Goal: Task Accomplishment & Management: Use online tool/utility

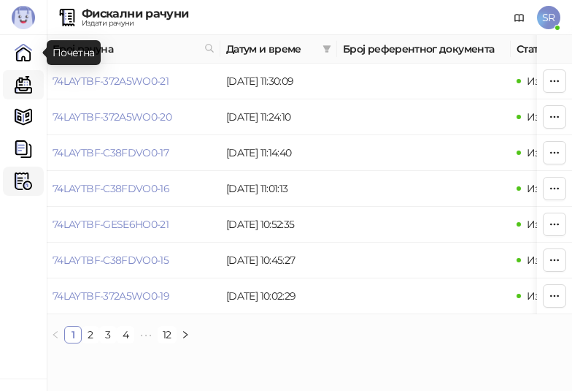
click at [27, 85] on link "Каса" at bounding box center [23, 84] width 29 height 29
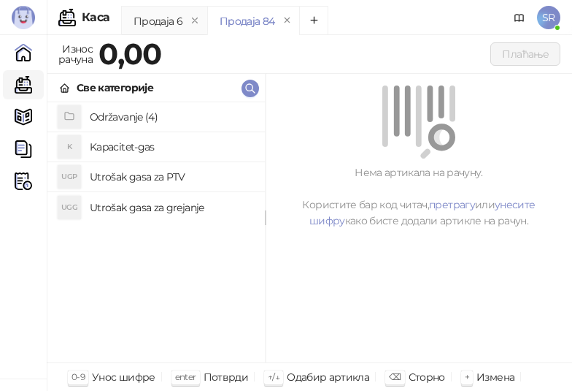
click at [142, 210] on h4 "Utrošak gasa za grejanje" at bounding box center [172, 207] width 164 height 23
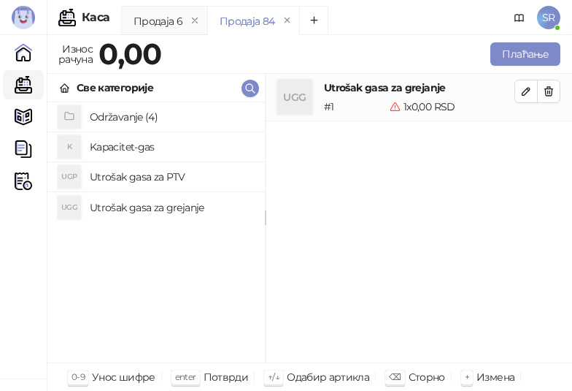
click at [129, 171] on h4 "Utrošak gasa za PTV" at bounding box center [172, 176] width 164 height 23
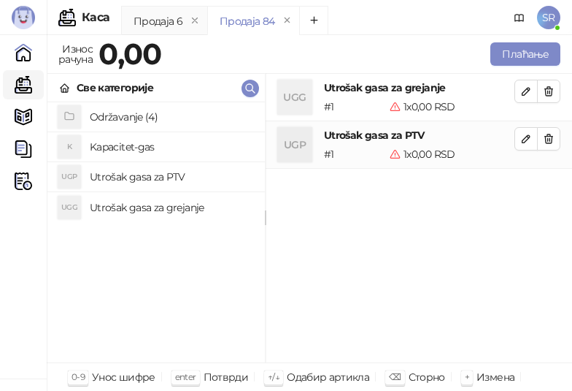
click at [130, 141] on h4 "Kapacitet-gas" at bounding box center [172, 146] width 164 height 23
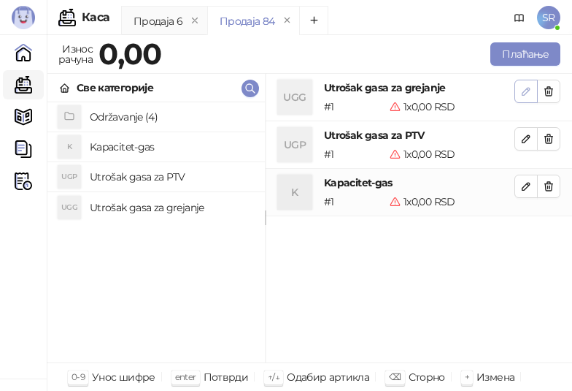
click at [529, 91] on icon "button" at bounding box center [526, 91] width 7 height 7
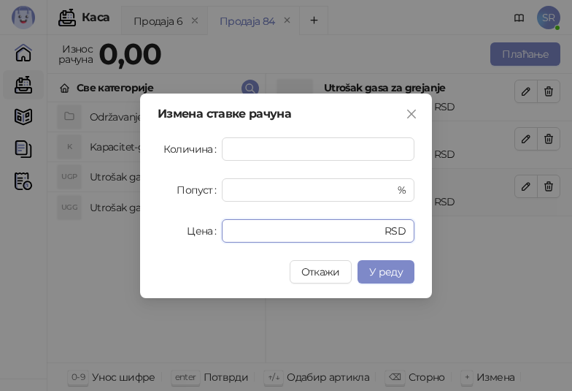
drag, startPoint x: 242, startPoint y: 231, endPoint x: 219, endPoint y: 234, distance: 23.5
click at [219, 234] on div "Цена * RSD" at bounding box center [286, 230] width 257 height 23
paste input "*******"
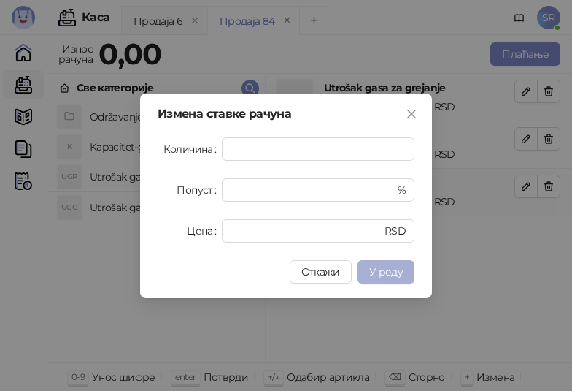
click at [382, 269] on span "У реду" at bounding box center [386, 271] width 34 height 13
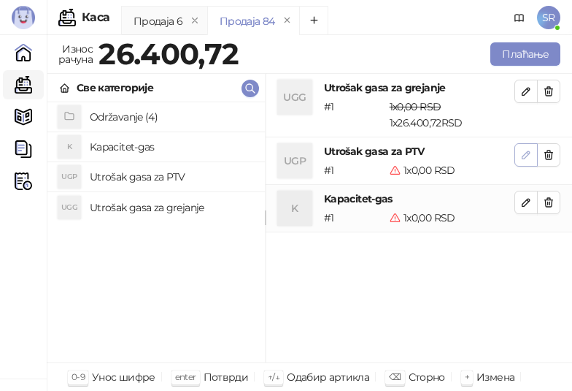
click at [529, 159] on icon "button" at bounding box center [527, 155] width 12 height 12
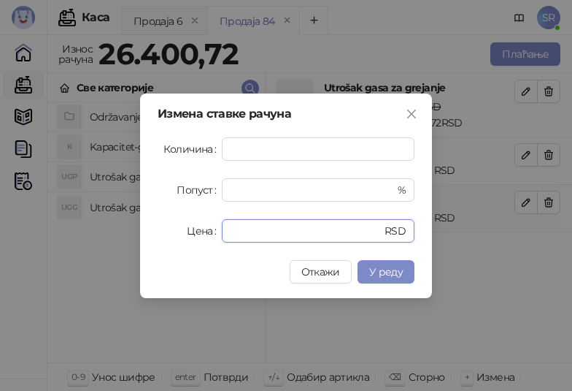
drag, startPoint x: 268, startPoint y: 232, endPoint x: 210, endPoint y: 238, distance: 58.0
click at [211, 238] on div "Цена * RSD" at bounding box center [286, 230] width 257 height 23
paste input "*******"
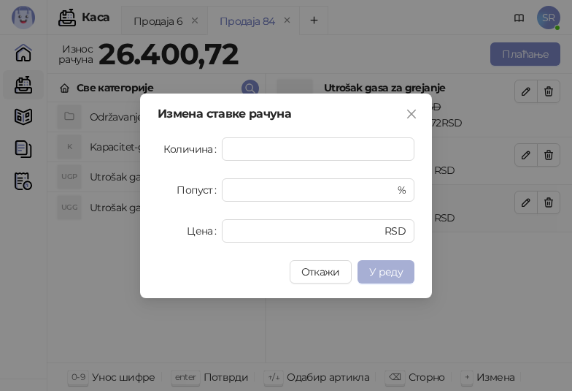
click at [387, 269] on span "У реду" at bounding box center [386, 271] width 34 height 13
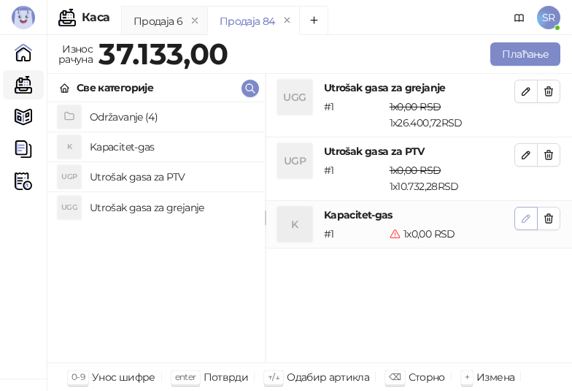
click at [522, 223] on icon "button" at bounding box center [527, 218] width 12 height 12
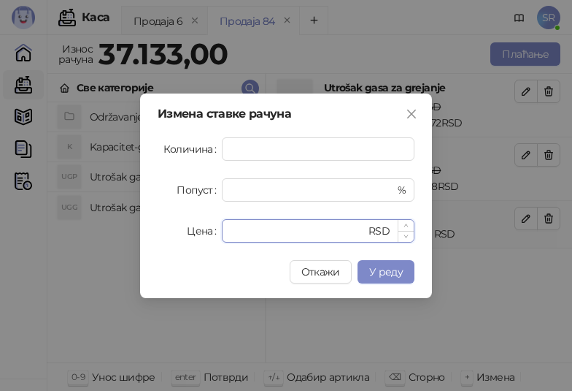
drag, startPoint x: 245, startPoint y: 226, endPoint x: 232, endPoint y: 237, distance: 17.0
click at [232, 237] on input "*" at bounding box center [298, 231] width 135 height 22
paste input "******"
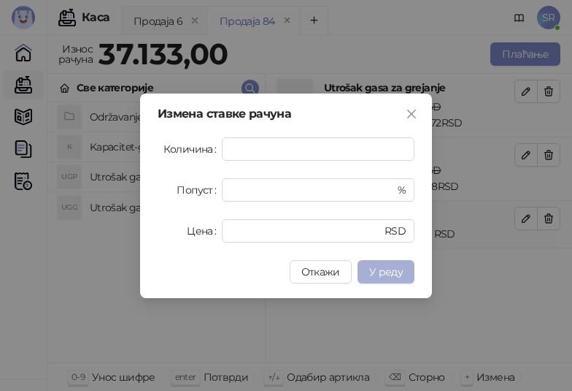
type input "******"
click at [381, 269] on span "У реду" at bounding box center [386, 271] width 34 height 13
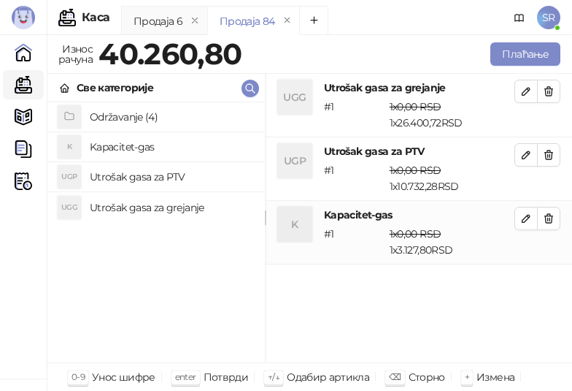
click at [206, 278] on div "Održavanje (4) K Kapacitet-gas UGP Utrošak gasa za PTV UGG Utrošak gasa za grej…" at bounding box center [156, 232] width 218 height 260
click at [511, 59] on button "Плаћање" at bounding box center [526, 53] width 70 height 23
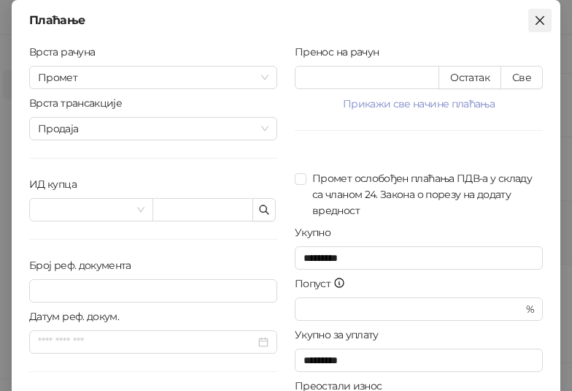
click at [535, 17] on icon "close" at bounding box center [540, 21] width 12 height 12
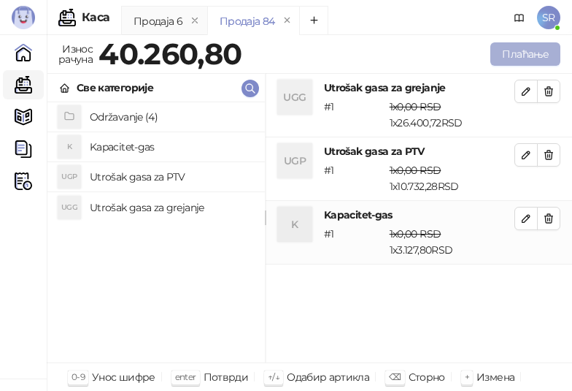
click at [529, 53] on button "Плаћање" at bounding box center [526, 53] width 70 height 23
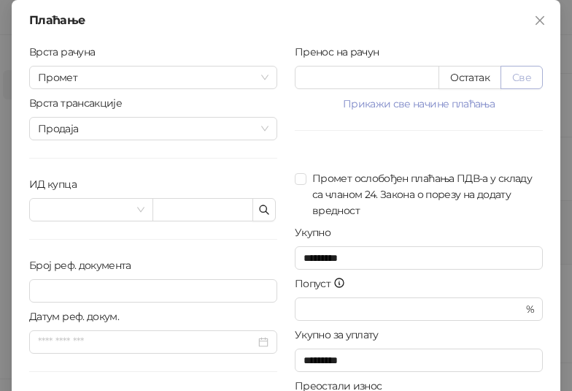
click at [514, 83] on button "Све" at bounding box center [522, 77] width 42 height 23
type input "*******"
type input "****"
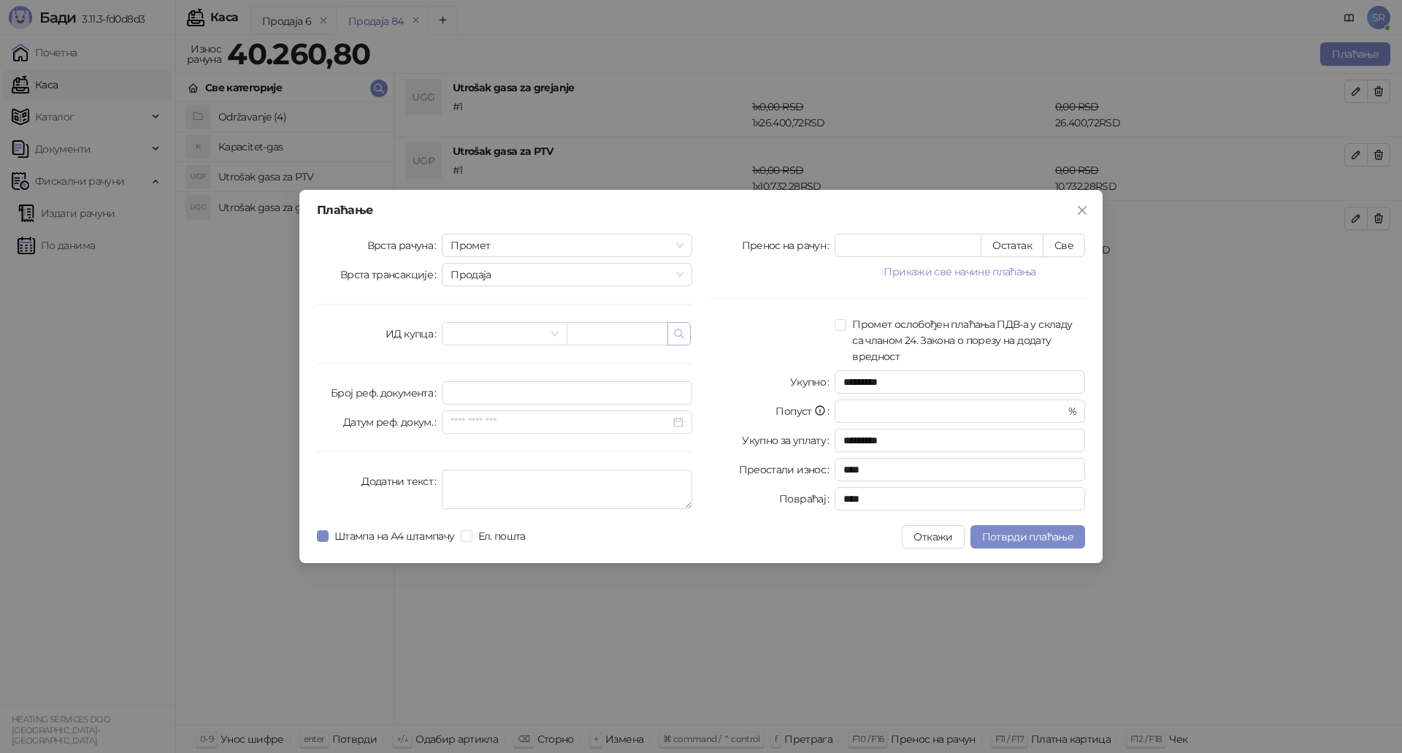
click at [680, 334] on icon "button" at bounding box center [679, 334] width 12 height 12
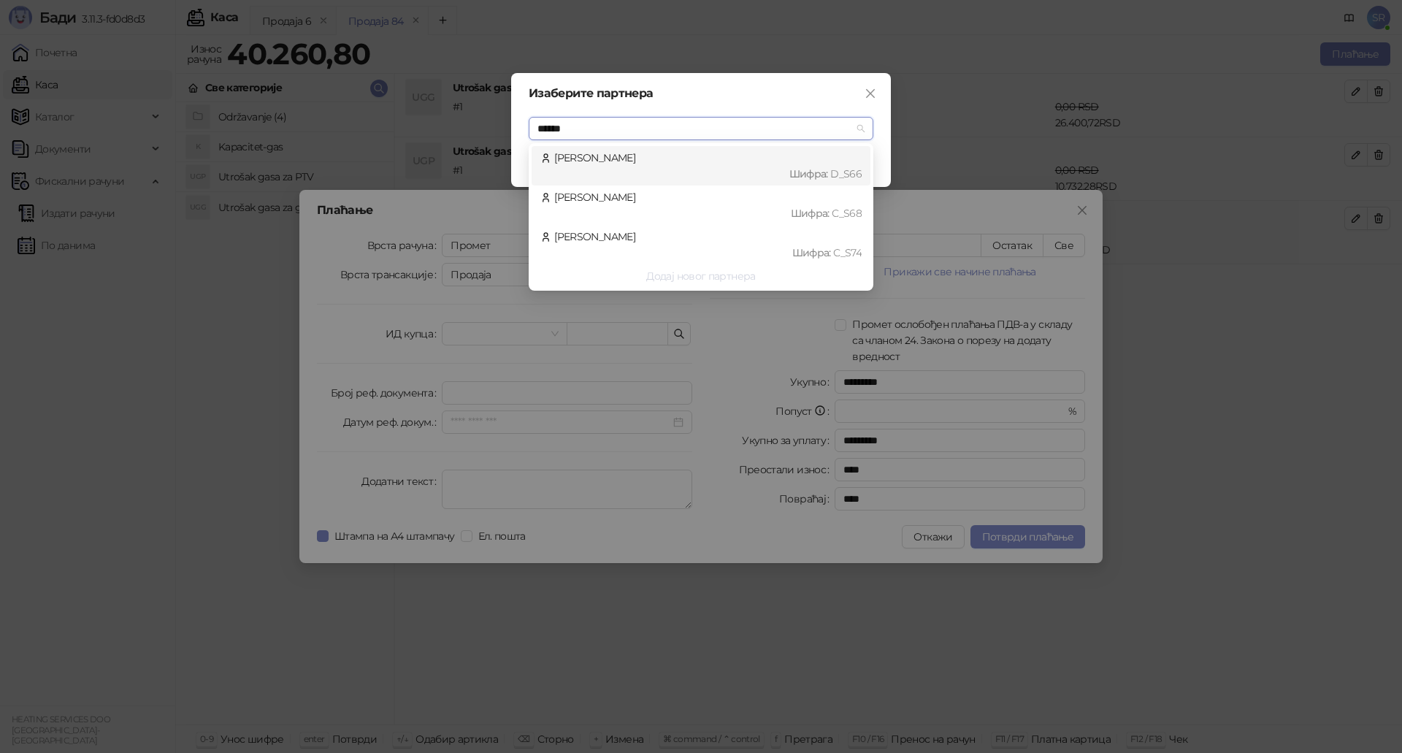
type input "*******"
click at [739, 172] on div "Шифра : D_S66" at bounding box center [707, 174] width 307 height 16
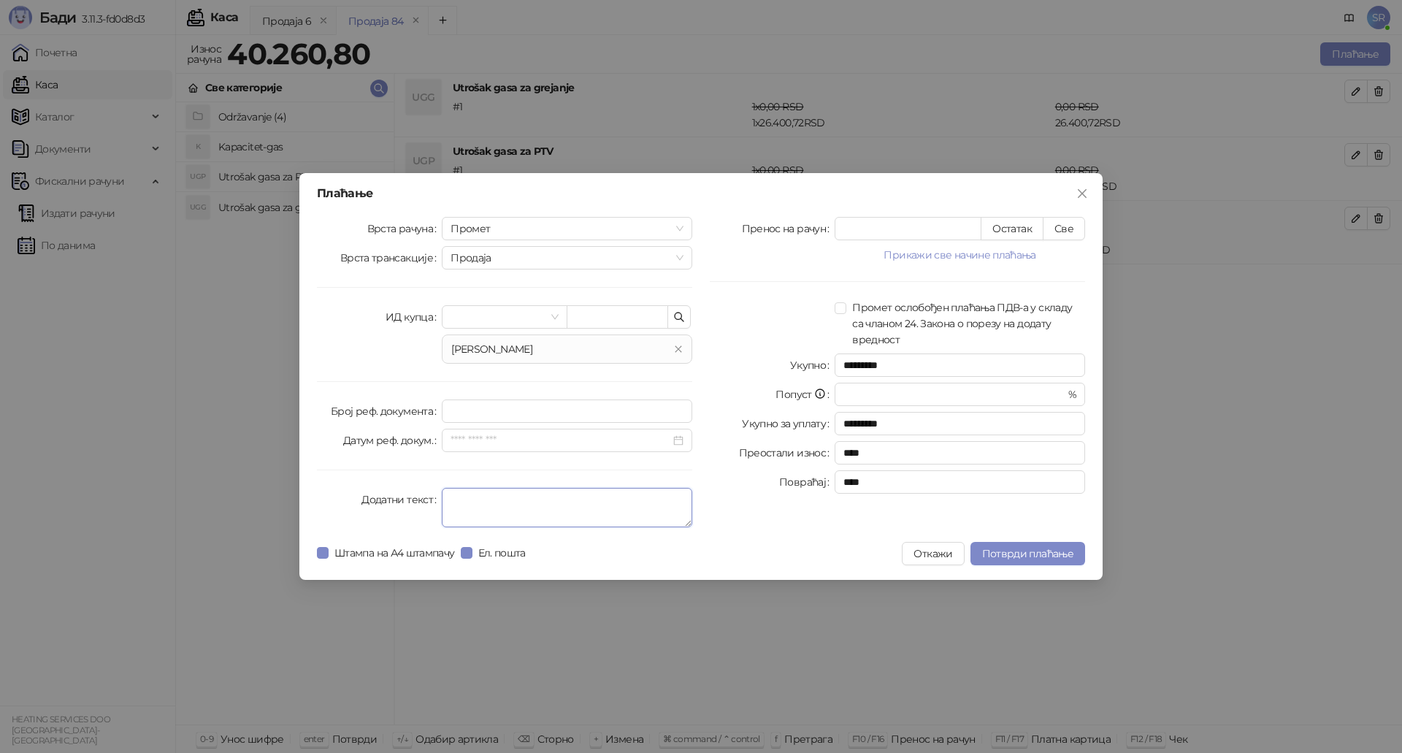
click at [504, 507] on textarea "Додатни текст" at bounding box center [567, 507] width 250 height 39
type textarea "*"
type textarea "**********"
click at [1028, 548] on span "Потврди плаћање" at bounding box center [1027, 553] width 91 height 13
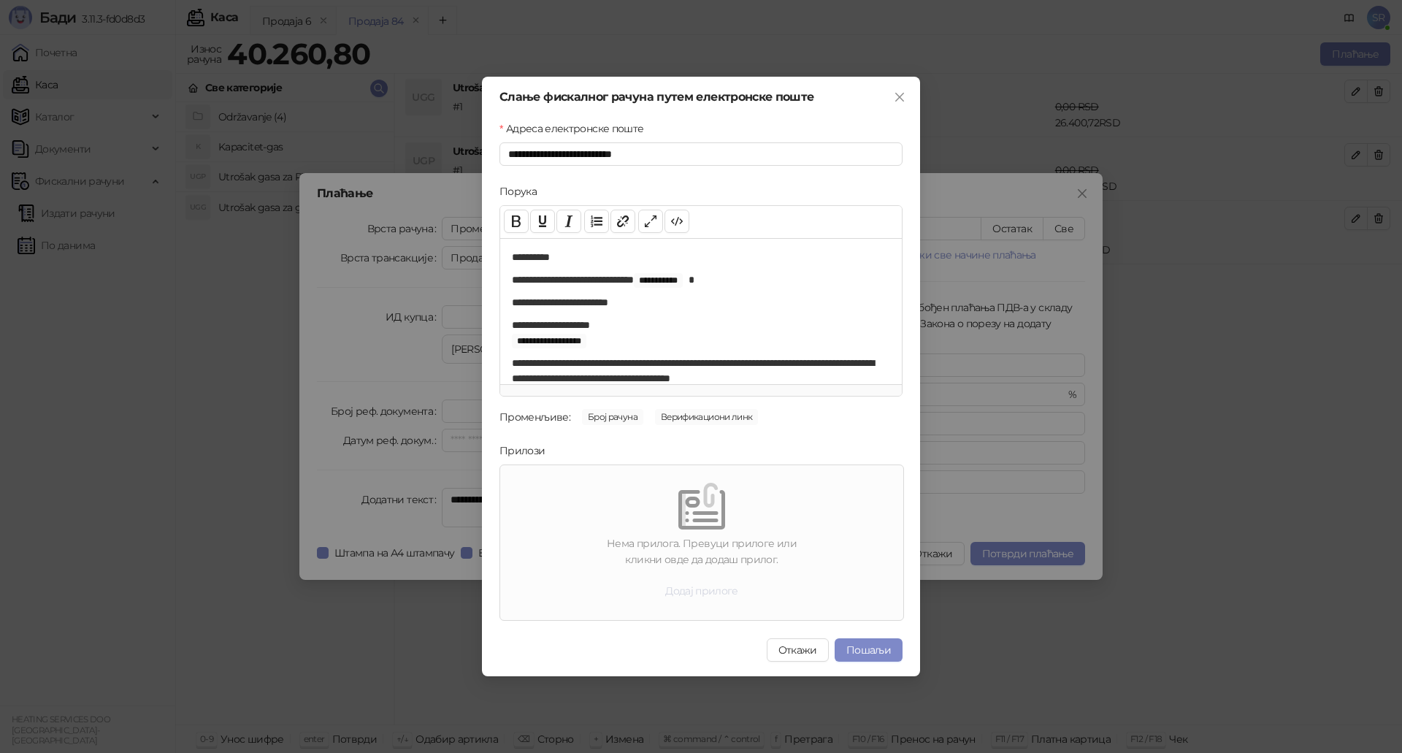
click at [720, 591] on button "Додај прилоге" at bounding box center [701, 590] width 96 height 23
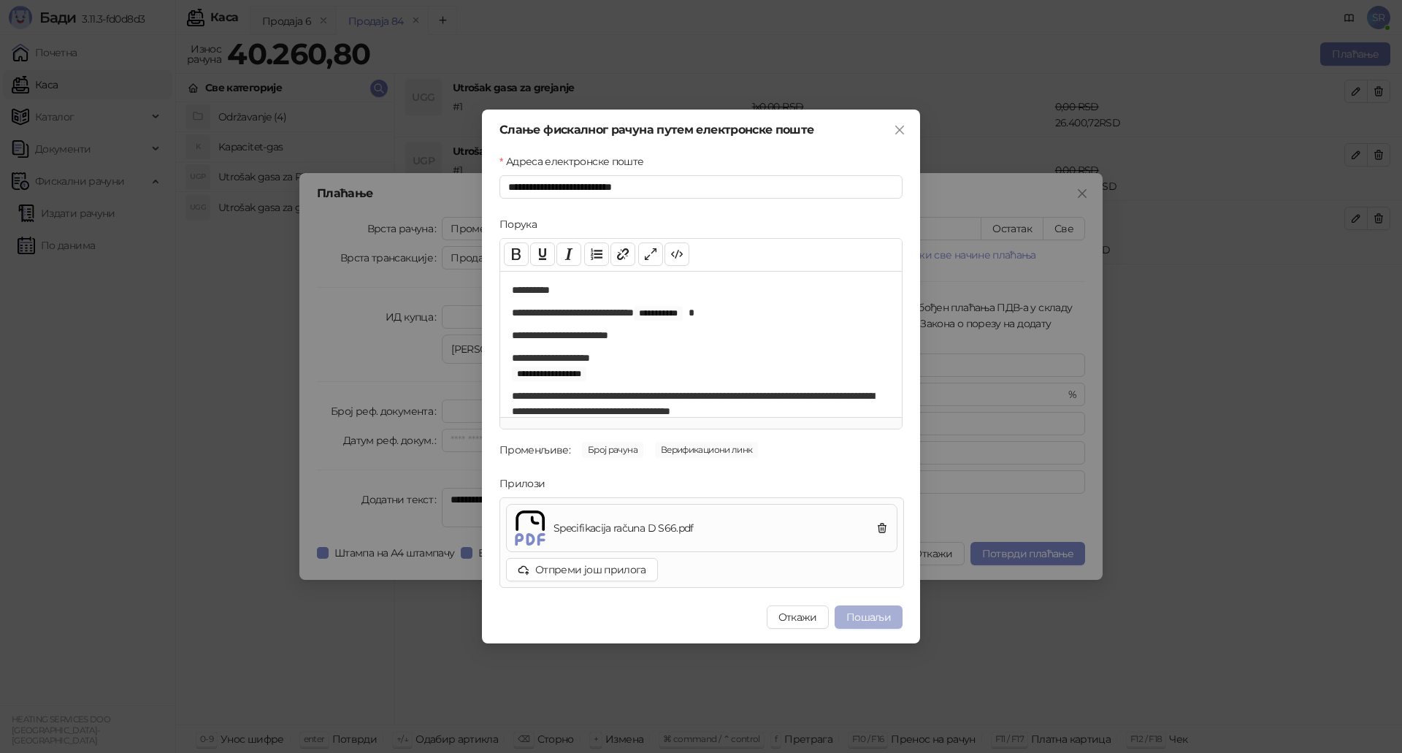
click at [873, 618] on button "Пошаљи" at bounding box center [869, 616] width 68 height 23
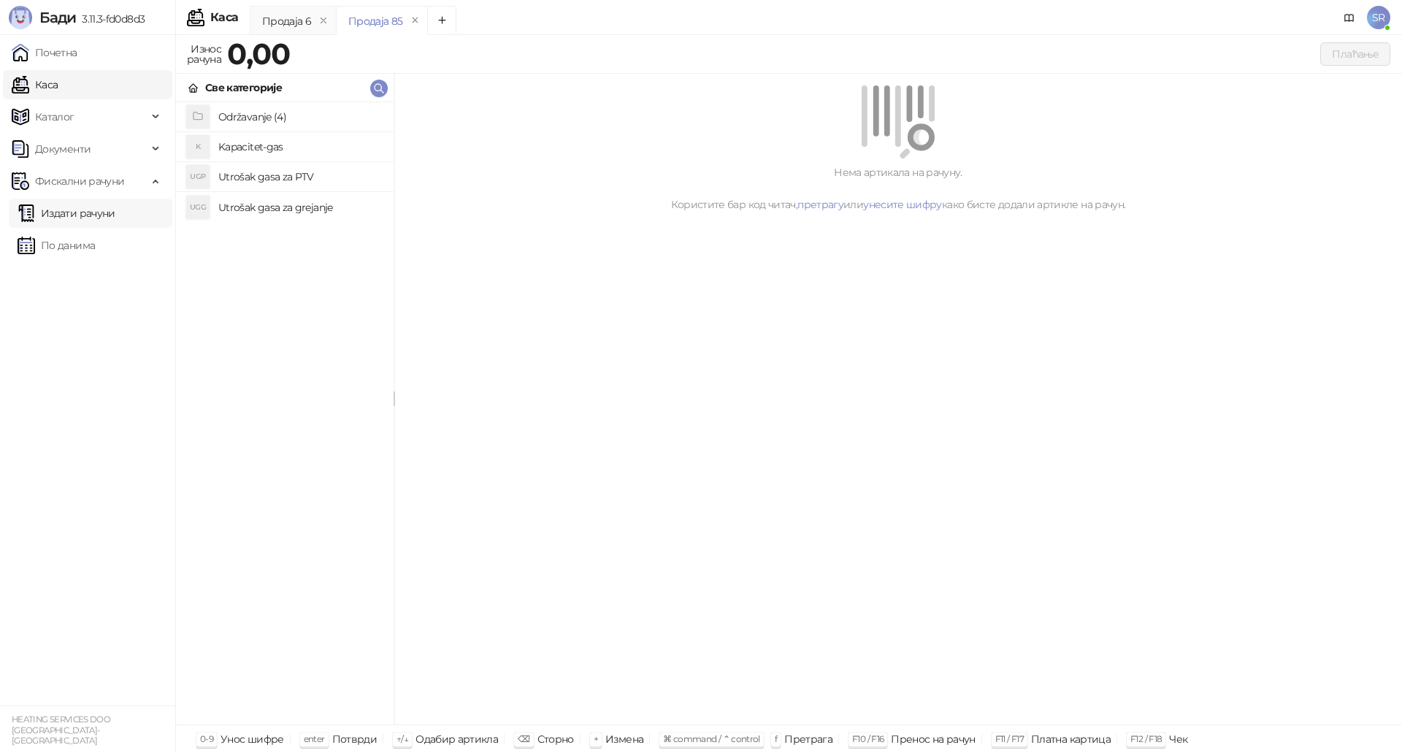
click at [93, 215] on link "Издати рачуни" at bounding box center [67, 213] width 98 height 29
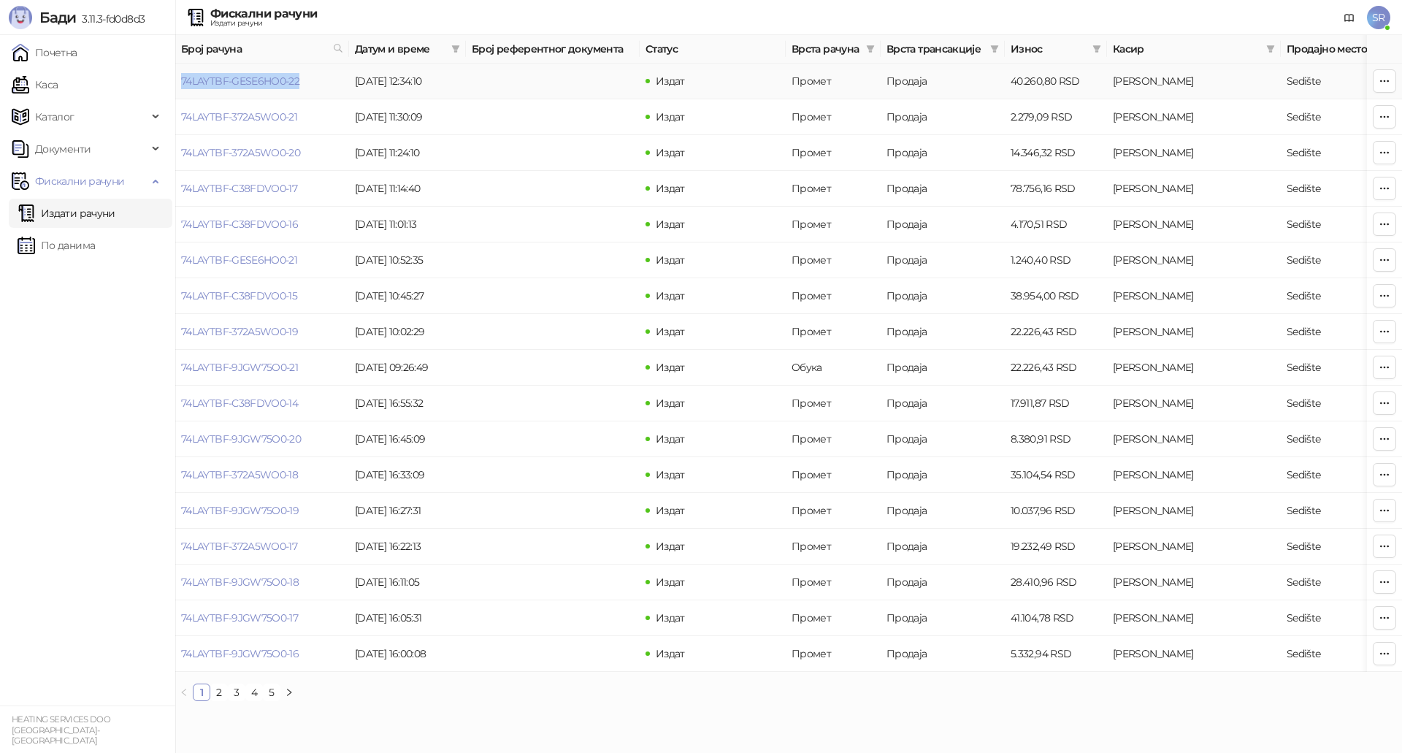
drag, startPoint x: 307, startPoint y: 83, endPoint x: 180, endPoint y: 84, distance: 127.8
click at [180, 84] on td "74LAYTBF-GESE6HO0-22" at bounding box center [262, 82] width 174 height 36
copy link "74LAYTBF-GESE6HO0-22"
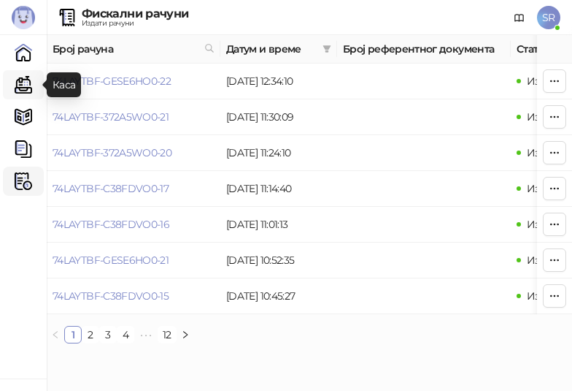
click at [32, 80] on link "Каса" at bounding box center [23, 84] width 29 height 29
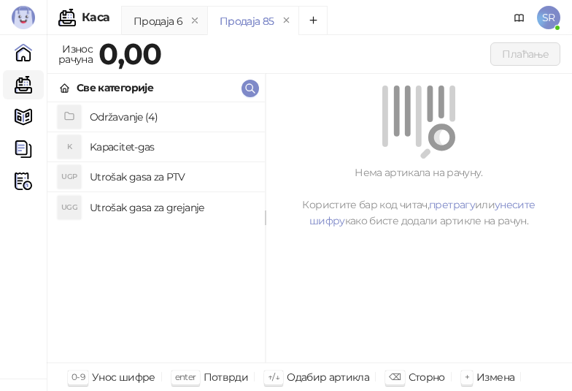
click at [158, 207] on h4 "Utrošak gasa za grejanje" at bounding box center [172, 207] width 164 height 23
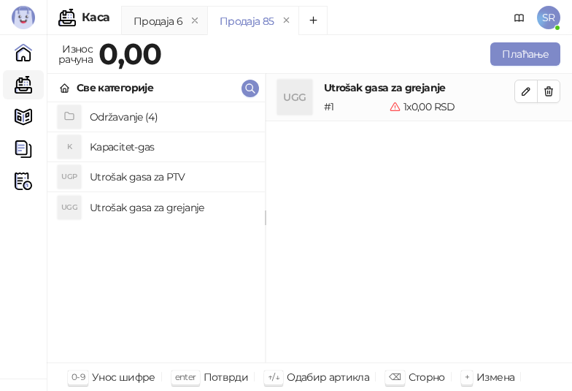
click at [131, 177] on h4 "Utrošak gasa za PTV" at bounding box center [172, 176] width 164 height 23
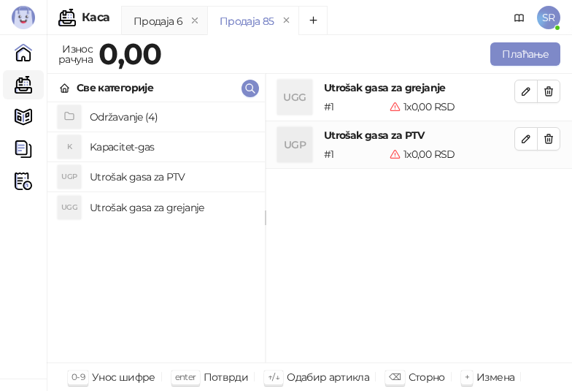
click at [130, 151] on h4 "Kapacitet-gas" at bounding box center [172, 146] width 164 height 23
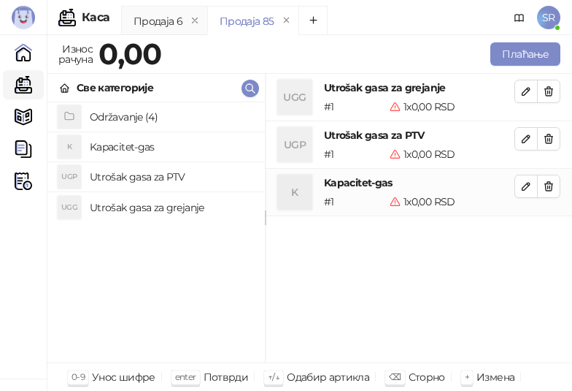
click at [393, 291] on div "UGG Utrošak gasa za grejanje # 1 1 x 0,00 RSD 0,00 RSD UGP Utrošak gasa za PTV …" at bounding box center [419, 218] width 307 height 289
click at [530, 95] on icon "button" at bounding box center [527, 91] width 12 height 12
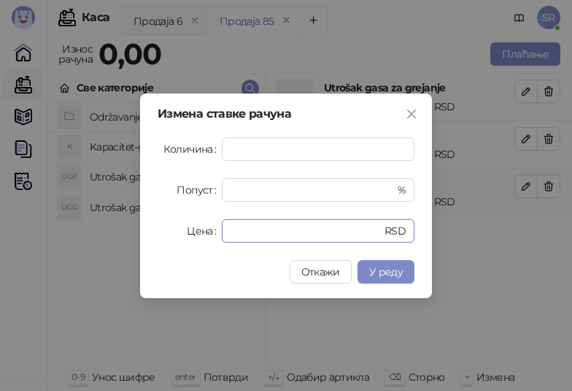
drag, startPoint x: 204, startPoint y: 232, endPoint x: 187, endPoint y: 234, distance: 17.6
click at [187, 234] on div "Цена * RSD" at bounding box center [286, 230] width 257 height 23
paste input "*******"
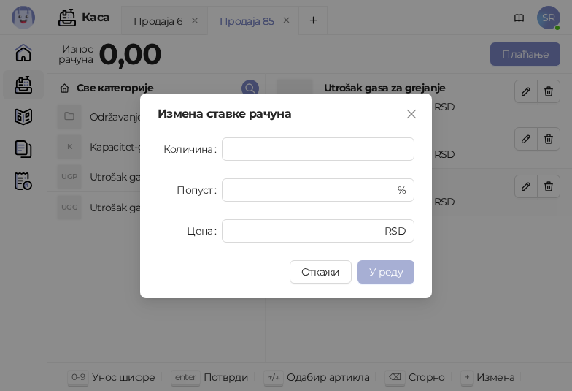
click at [405, 270] on button "У реду" at bounding box center [386, 271] width 57 height 23
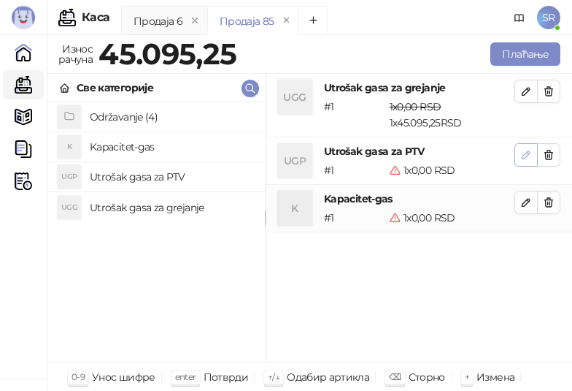
click at [521, 155] on icon "button" at bounding box center [527, 155] width 12 height 12
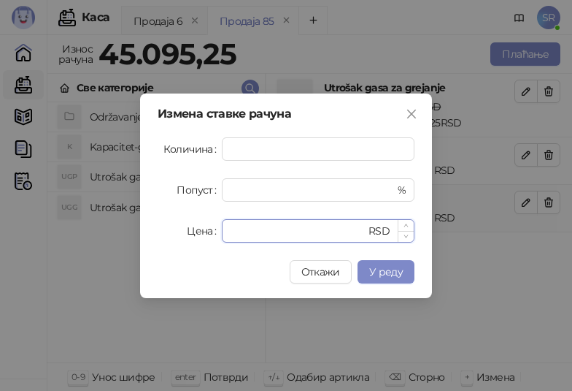
drag, startPoint x: 269, startPoint y: 236, endPoint x: 230, endPoint y: 237, distance: 39.5
click at [230, 237] on div "* RSD" at bounding box center [318, 230] width 193 height 23
paste input "*****"
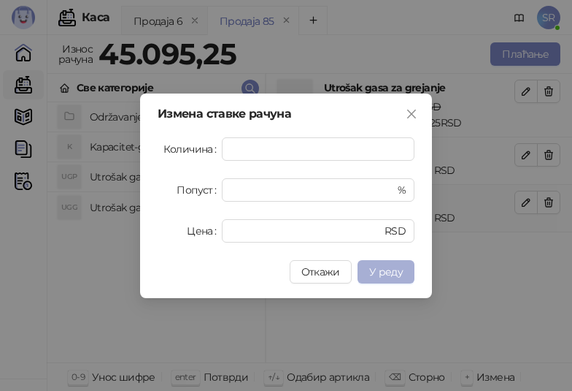
click at [390, 274] on span "У реду" at bounding box center [386, 271] width 34 height 13
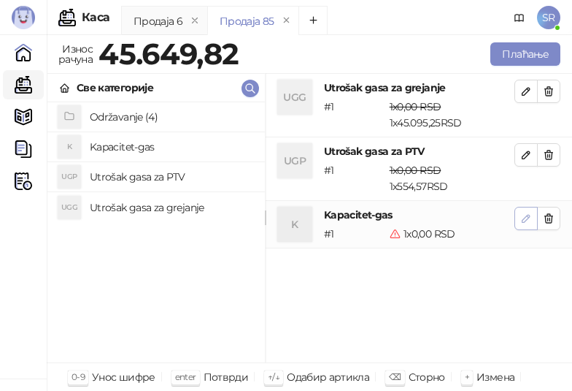
click at [524, 220] on icon "button" at bounding box center [527, 218] width 12 height 12
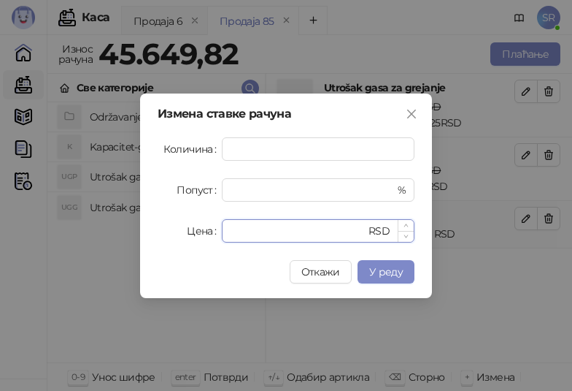
drag, startPoint x: 266, startPoint y: 233, endPoint x: 234, endPoint y: 233, distance: 32.1
click at [234, 233] on input "*" at bounding box center [298, 231] width 135 height 22
paste input "******"
type input "*******"
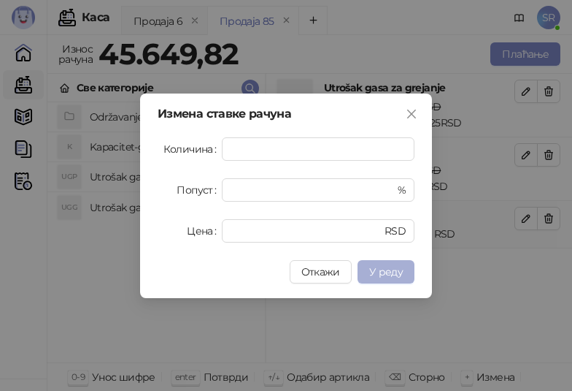
click at [397, 272] on span "У реду" at bounding box center [386, 271] width 34 height 13
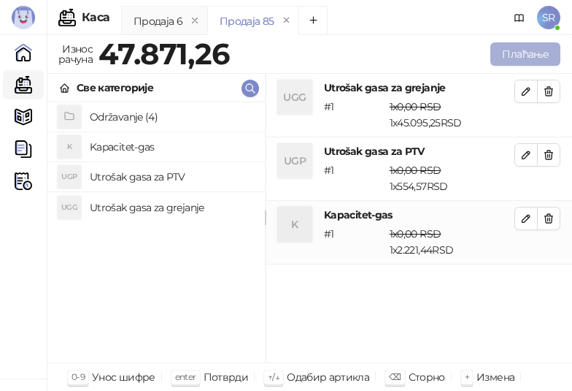
click at [524, 46] on button "Плаћање" at bounding box center [526, 53] width 70 height 23
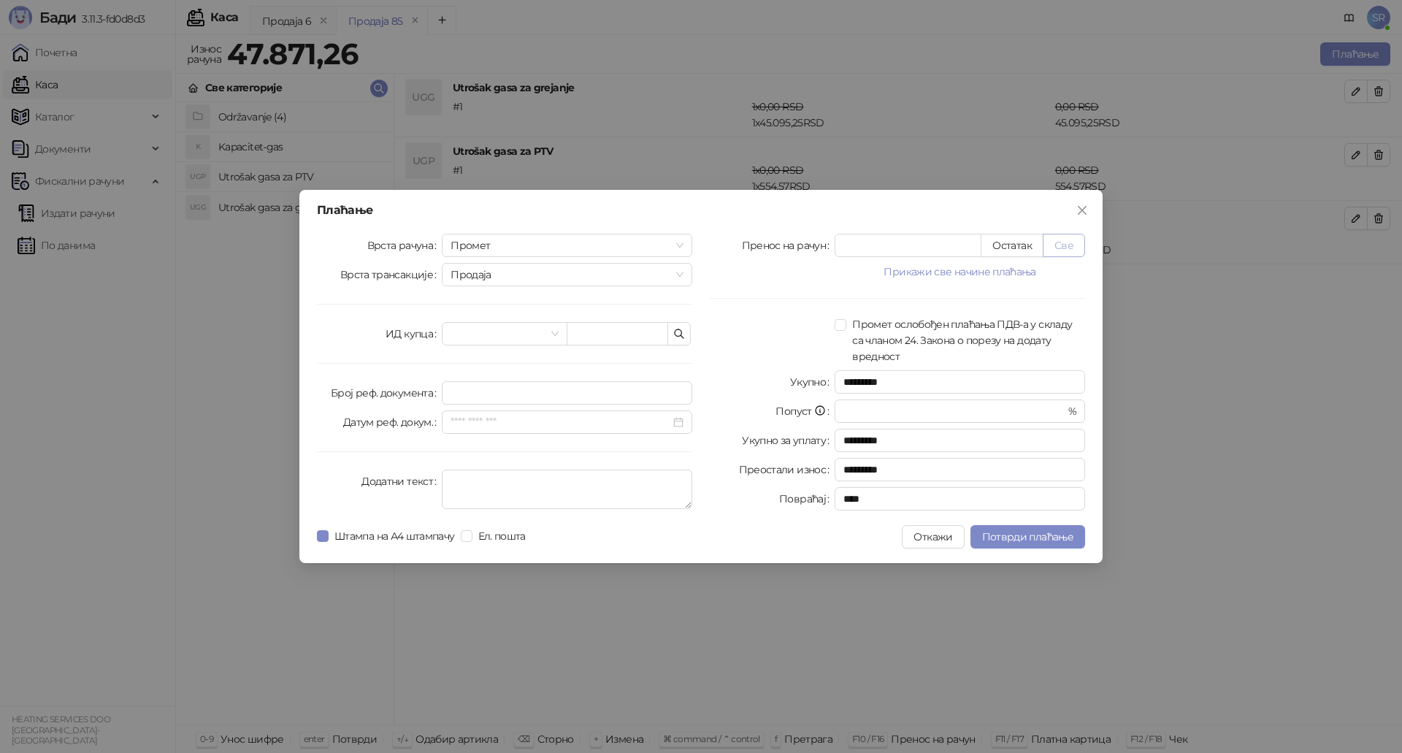
click at [1067, 248] on button "Све" at bounding box center [1064, 245] width 42 height 23
type input "********"
type input "****"
click at [677, 335] on icon "button" at bounding box center [679, 334] width 12 height 12
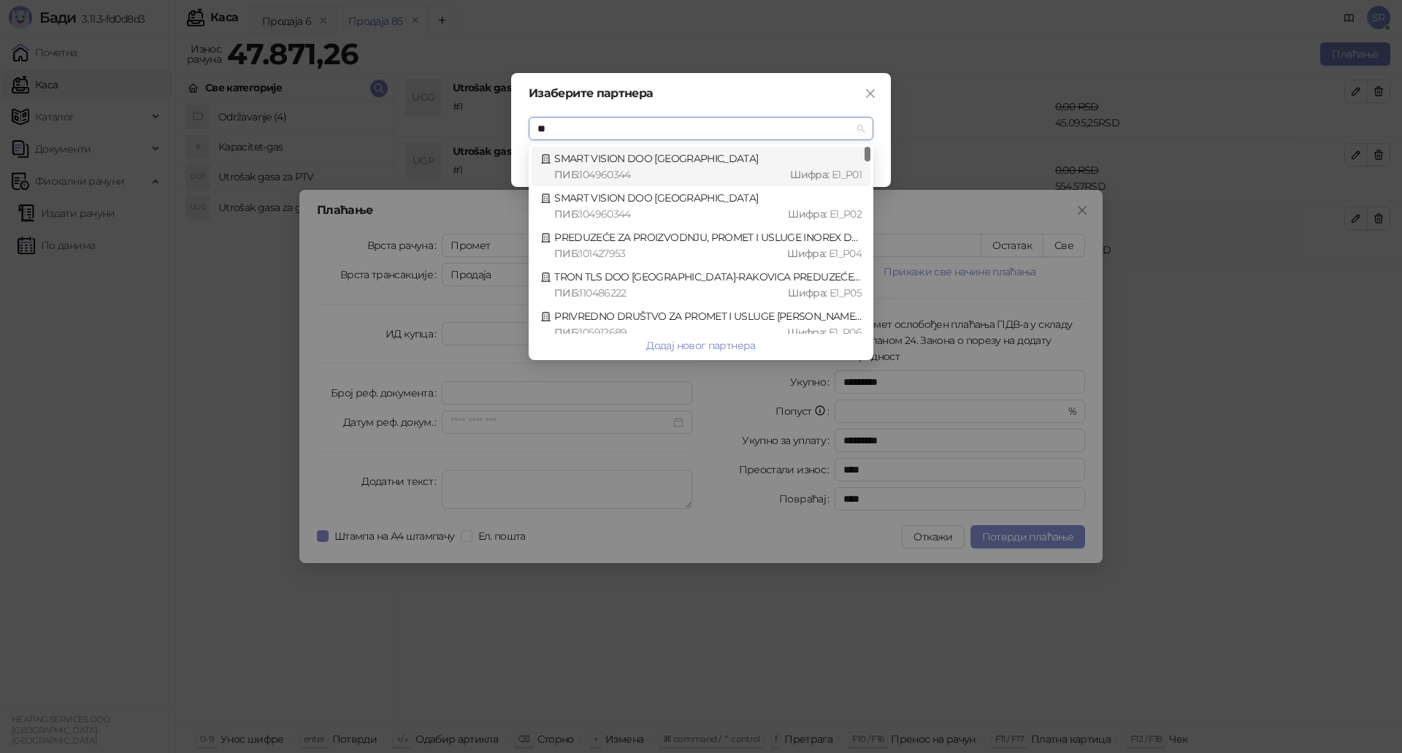
type input "***"
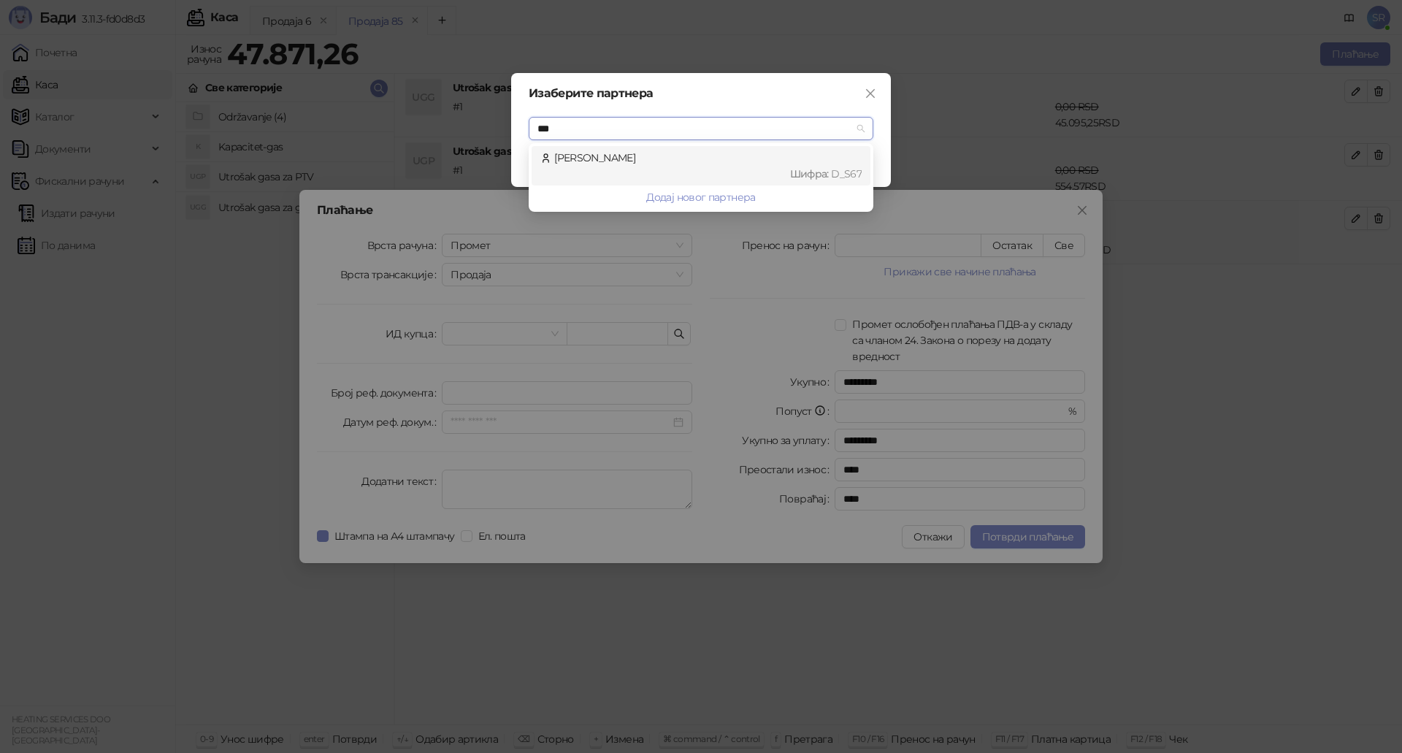
click at [603, 174] on div "Шифра : D_S67" at bounding box center [707, 174] width 307 height 16
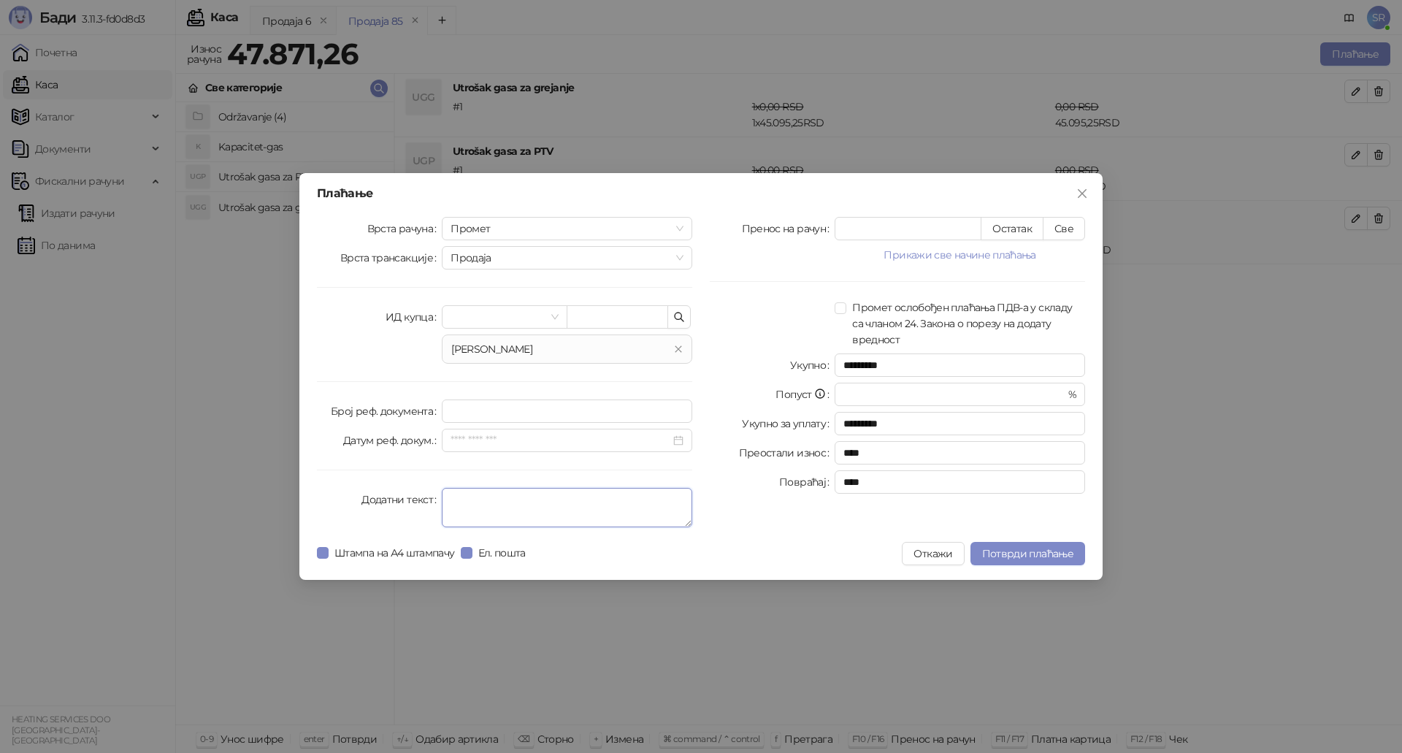
click at [479, 499] on textarea "Додатни текст" at bounding box center [567, 507] width 250 height 39
type textarea "*"
type textarea "**********"
click at [1005, 548] on span "Потврди плаћање" at bounding box center [1027, 553] width 91 height 13
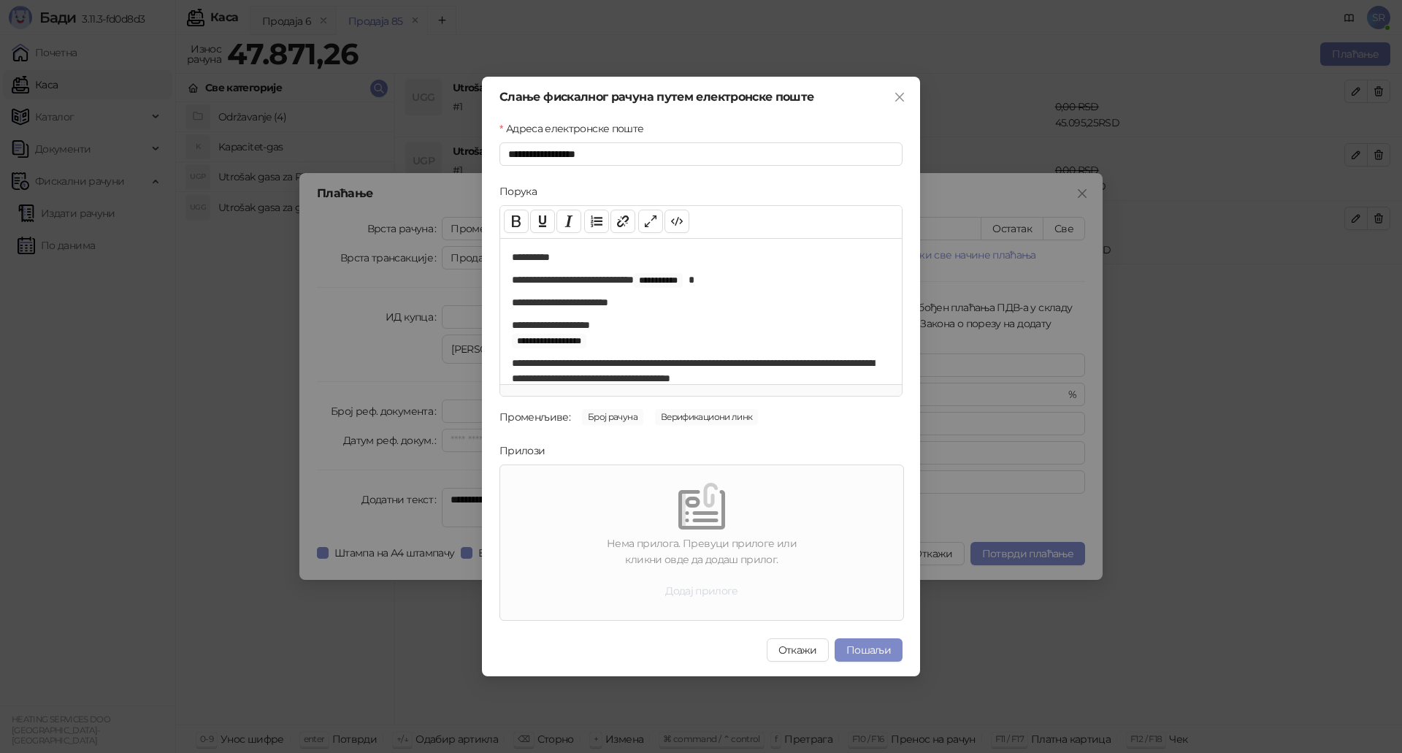
click at [698, 594] on button "Додај прилоге" at bounding box center [701, 590] width 96 height 23
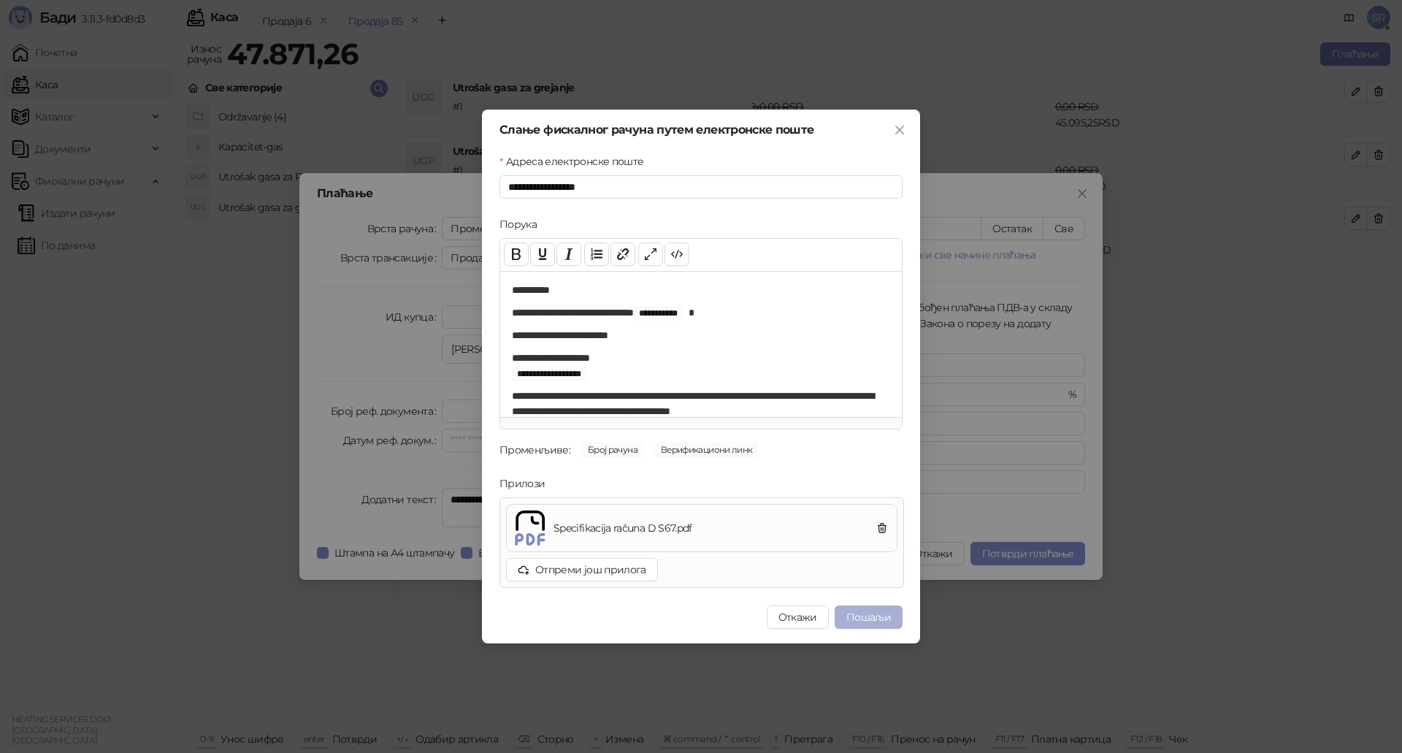
click at [885, 618] on button "Пошаљи" at bounding box center [869, 616] width 68 height 23
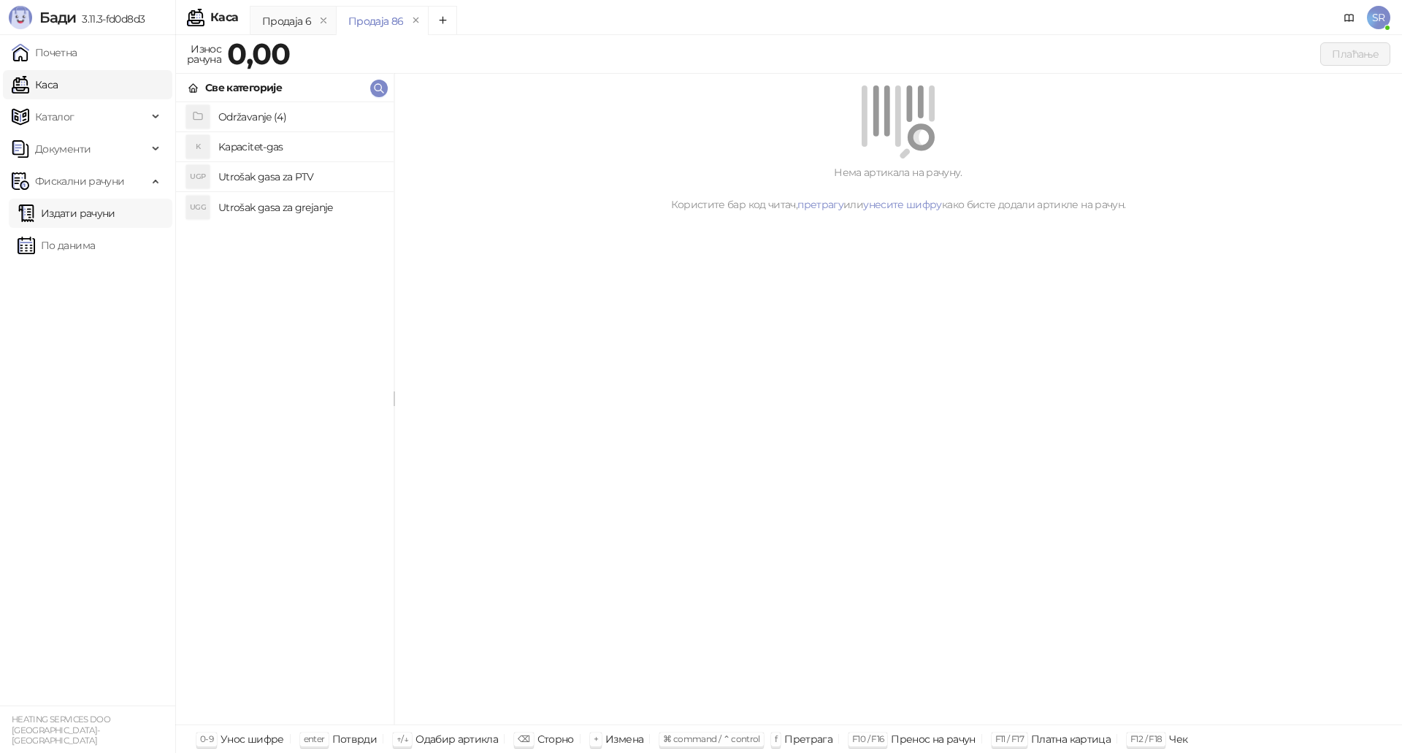
click at [80, 218] on link "Издати рачуни" at bounding box center [67, 213] width 98 height 29
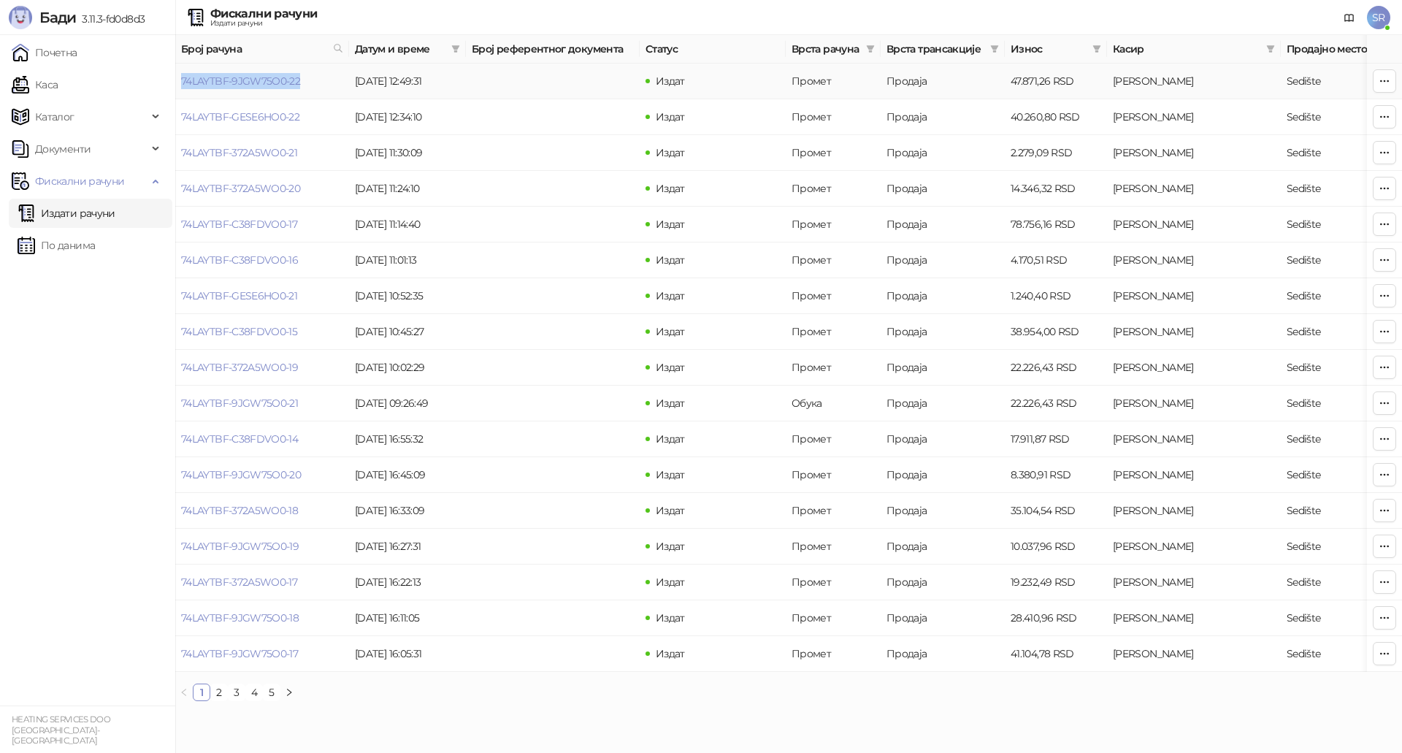
drag, startPoint x: 306, startPoint y: 81, endPoint x: 181, endPoint y: 91, distance: 125.3
click at [181, 91] on td "74LAYTBF-9JGW75O0-22" at bounding box center [262, 82] width 174 height 36
copy link "74LAYTBF-9JGW75O0-22"
click at [58, 90] on link "Каса" at bounding box center [35, 84] width 46 height 29
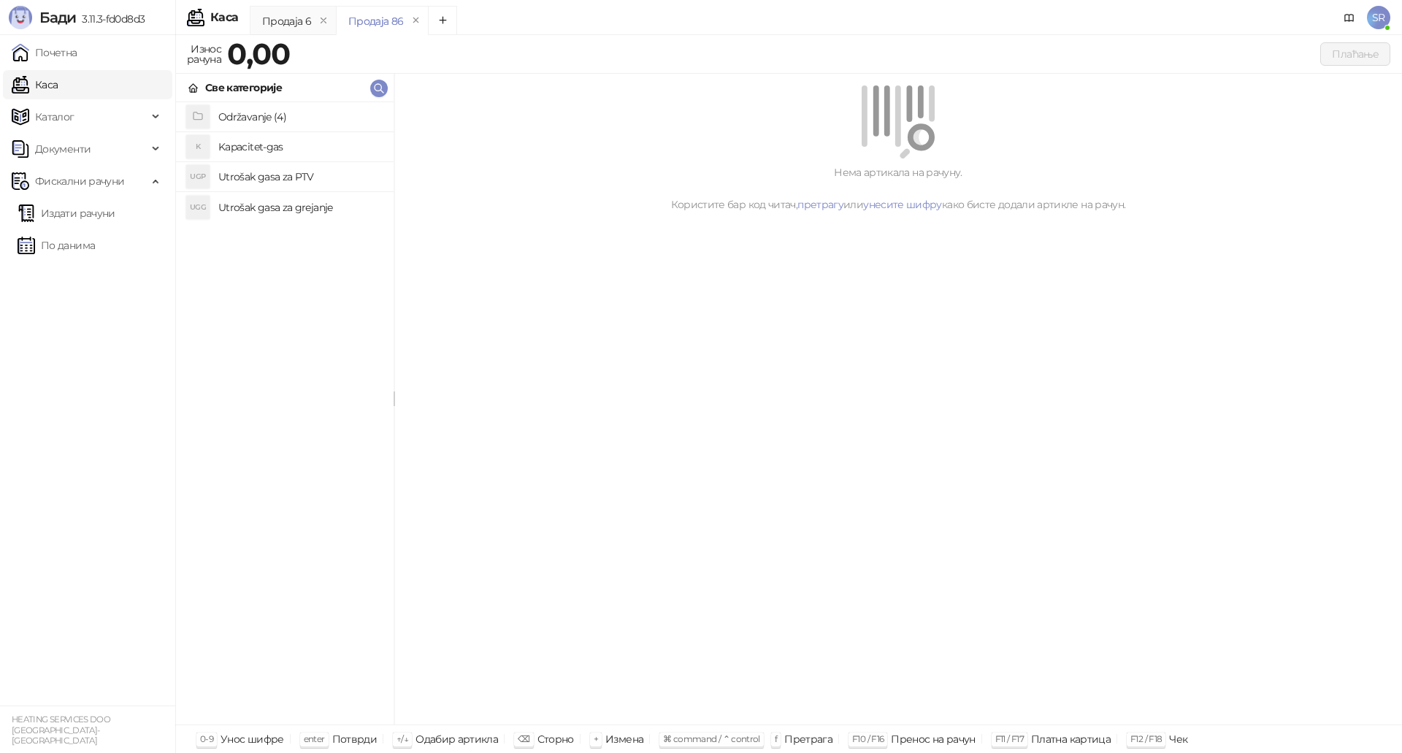
click at [258, 204] on h4 "Utrošak gasa za grejanje" at bounding box center [300, 207] width 164 height 23
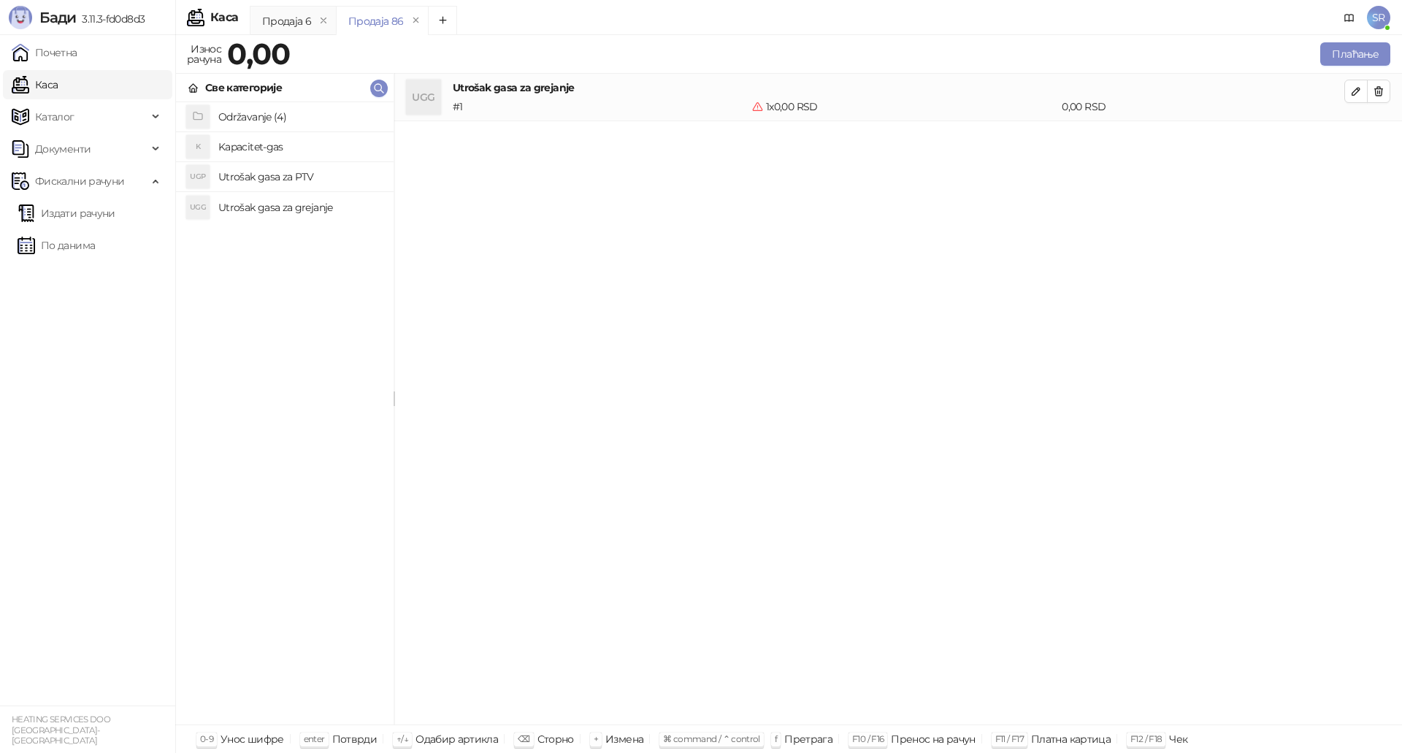
click at [263, 180] on h4 "Utrošak gasa za PTV" at bounding box center [300, 176] width 164 height 23
click at [266, 148] on h4 "Kapacitet-gas" at bounding box center [300, 146] width 164 height 23
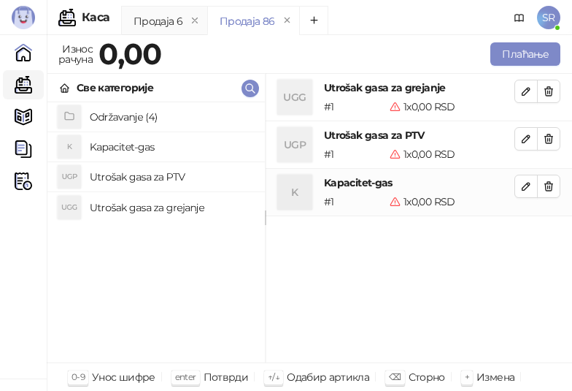
click at [561, 88] on li "UGG Utrošak gasa za grejanje # 1 1 x 0,00 RSD 0,00 RSD" at bounding box center [419, 97] width 307 height 47
click at [555, 92] on button "button" at bounding box center [548, 91] width 23 height 23
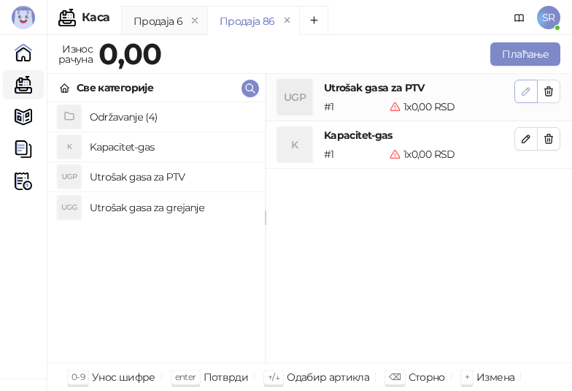
click at [526, 88] on icon "button" at bounding box center [527, 91] width 12 height 12
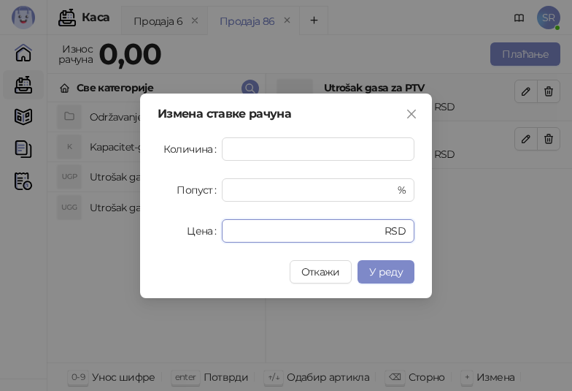
drag, startPoint x: 249, startPoint y: 236, endPoint x: 200, endPoint y: 239, distance: 49.1
click at [200, 239] on div "Цена * RSD" at bounding box center [286, 230] width 257 height 23
paste input "****"
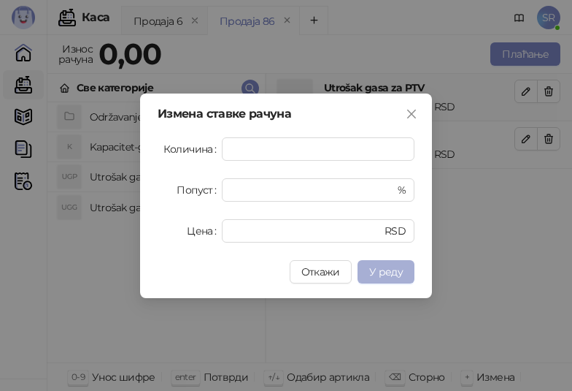
click at [383, 265] on span "У реду" at bounding box center [386, 271] width 34 height 13
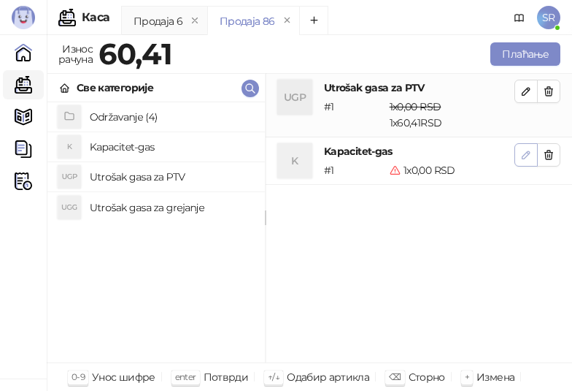
click at [523, 156] on icon "button" at bounding box center [527, 155] width 12 height 12
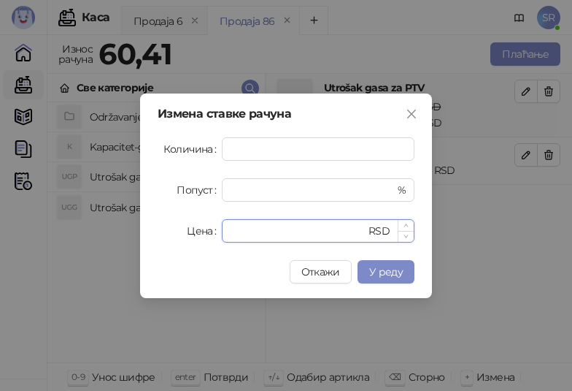
drag, startPoint x: 269, startPoint y: 231, endPoint x: 223, endPoint y: 230, distance: 46.0
click at [223, 230] on div "* RSD" at bounding box center [318, 230] width 193 height 23
paste input "*****"
type input "******"
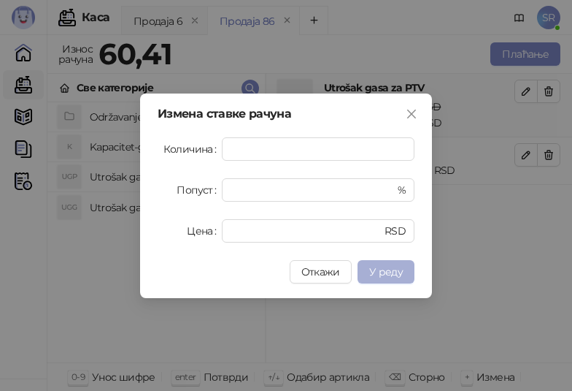
click at [399, 272] on span "У реду" at bounding box center [386, 271] width 34 height 13
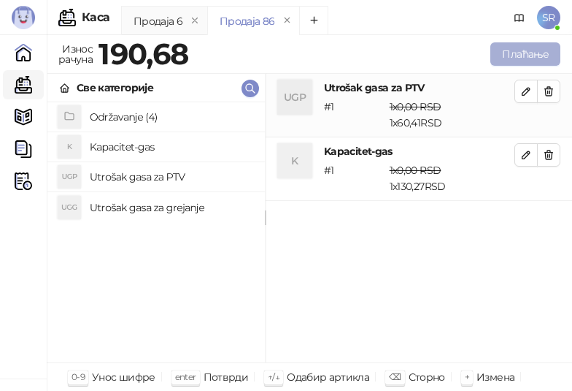
click at [513, 51] on button "Плаћање" at bounding box center [526, 53] width 70 height 23
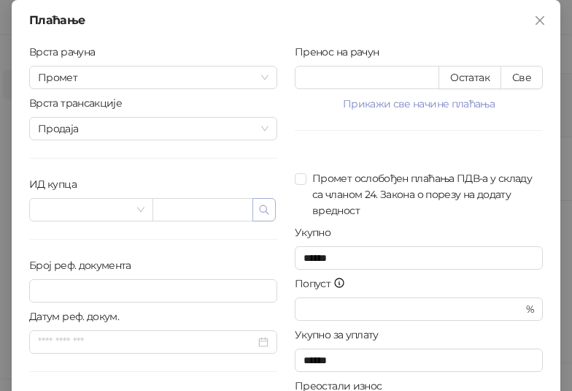
click at [264, 212] on icon "button" at bounding box center [264, 210] width 12 height 12
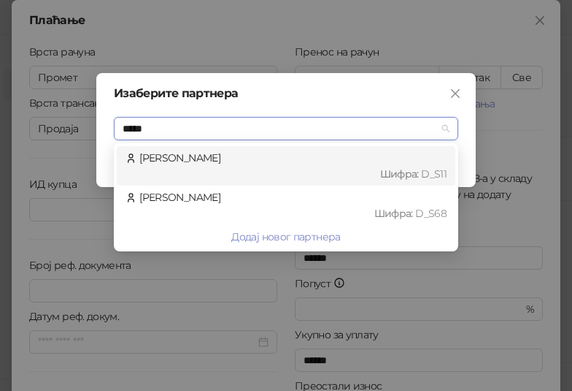
type input "******"
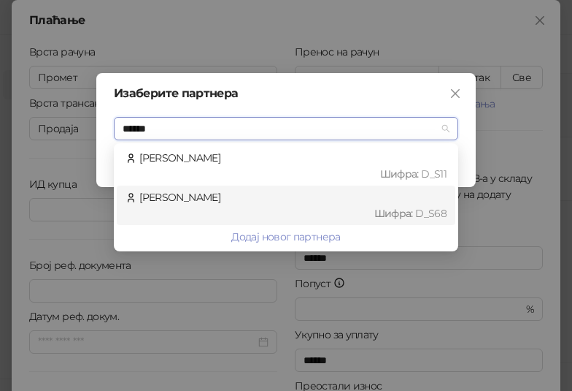
click at [246, 202] on div "Cvetković Jelena Шифра : D_S68" at bounding box center [286, 205] width 321 height 32
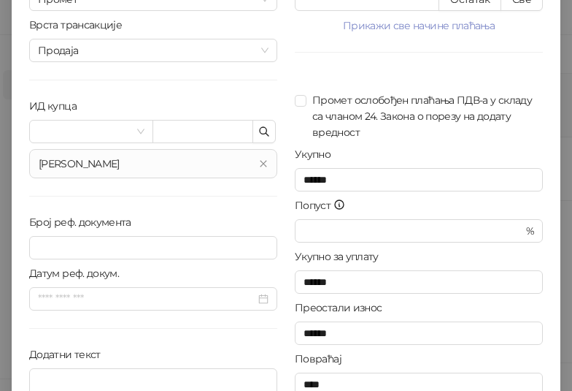
scroll to position [146, 0]
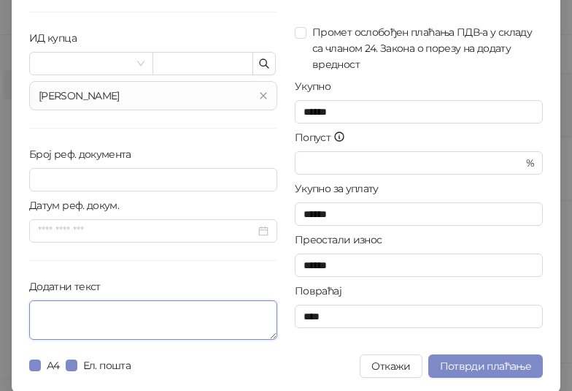
click at [88, 315] on textarea "Додатни текст" at bounding box center [153, 319] width 248 height 39
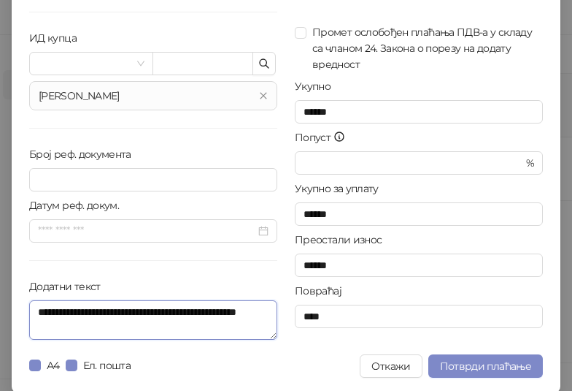
scroll to position [0, 0]
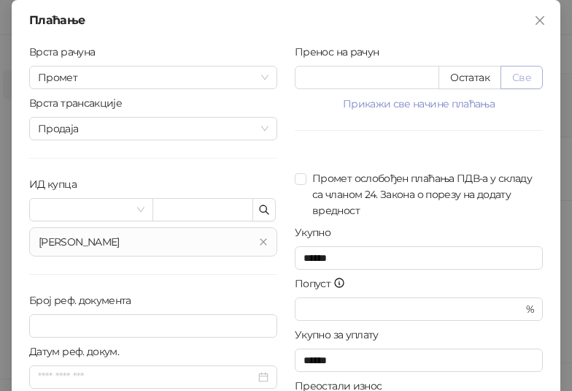
type textarea "**********"
click at [521, 72] on button "Све" at bounding box center [522, 77] width 42 height 23
type input "******"
type input "****"
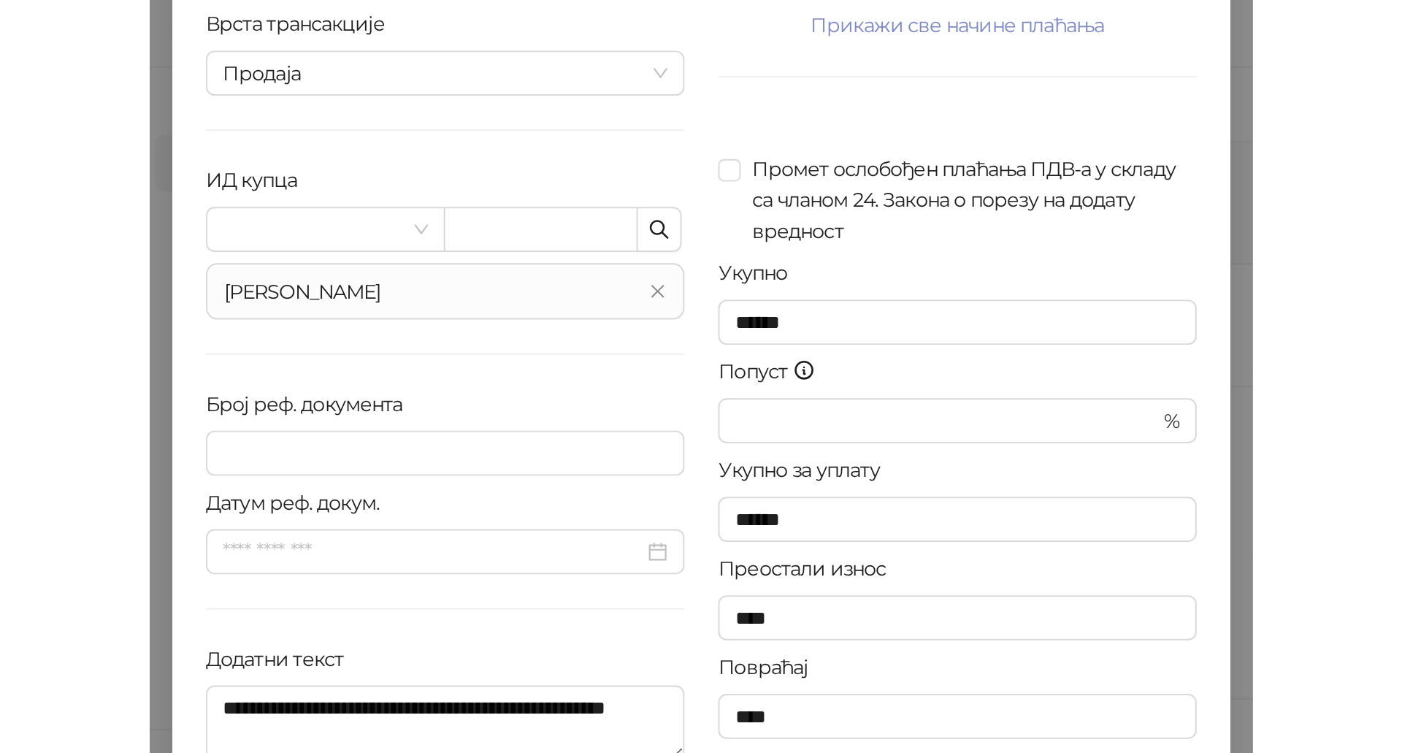
scroll to position [147, 0]
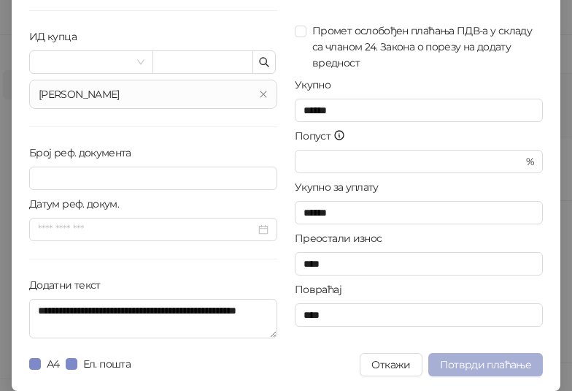
click at [494, 367] on span "Потврди плаћање" at bounding box center [485, 364] width 91 height 13
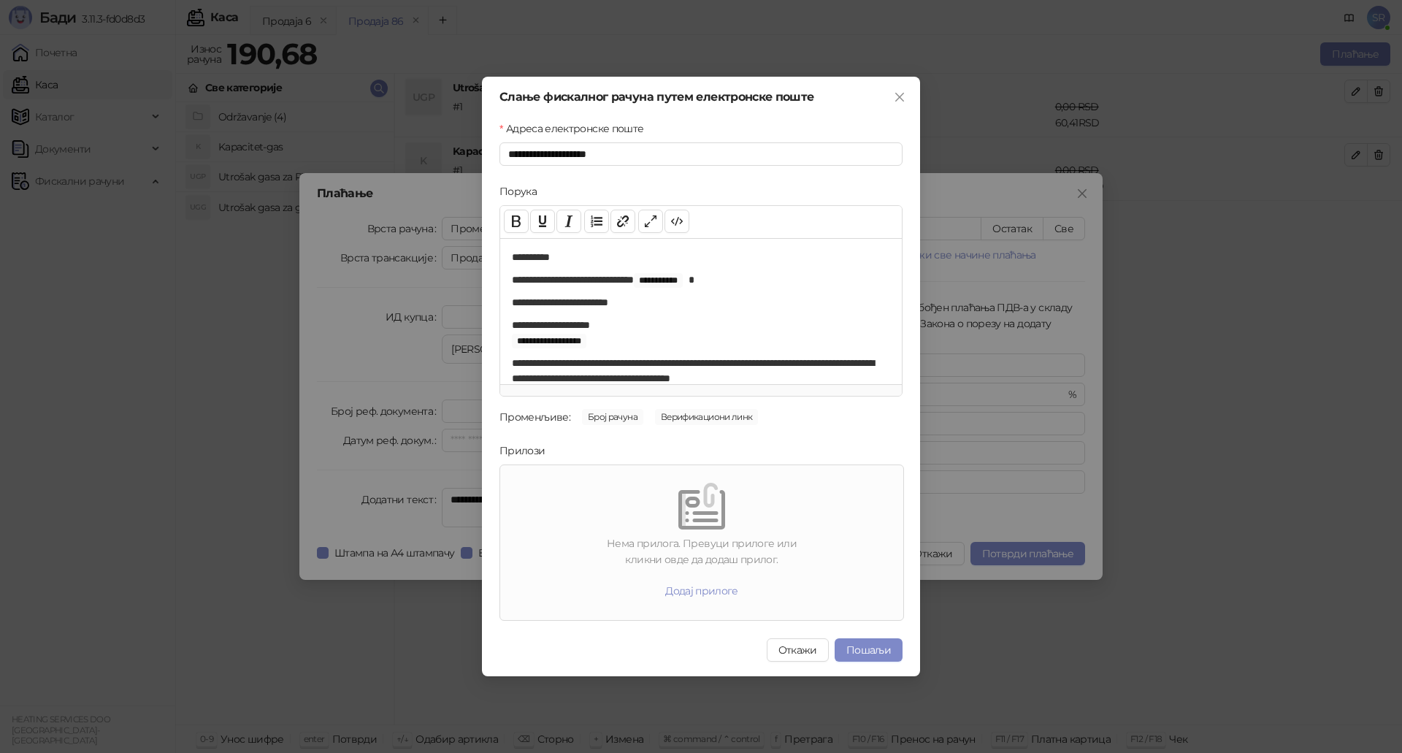
scroll to position [0, 0]
click at [704, 590] on button "Додај прилоге" at bounding box center [701, 590] width 96 height 23
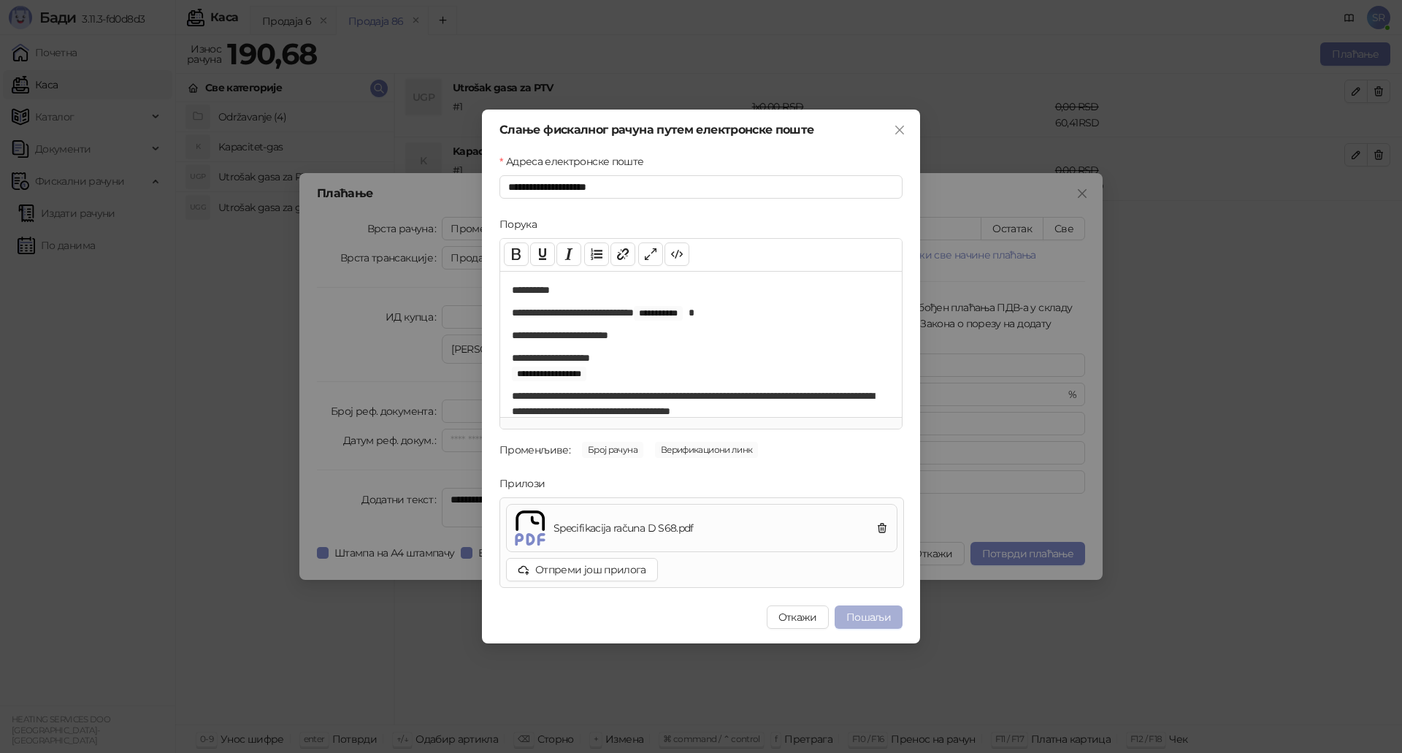
click at [864, 618] on button "Пошаљи" at bounding box center [869, 616] width 68 height 23
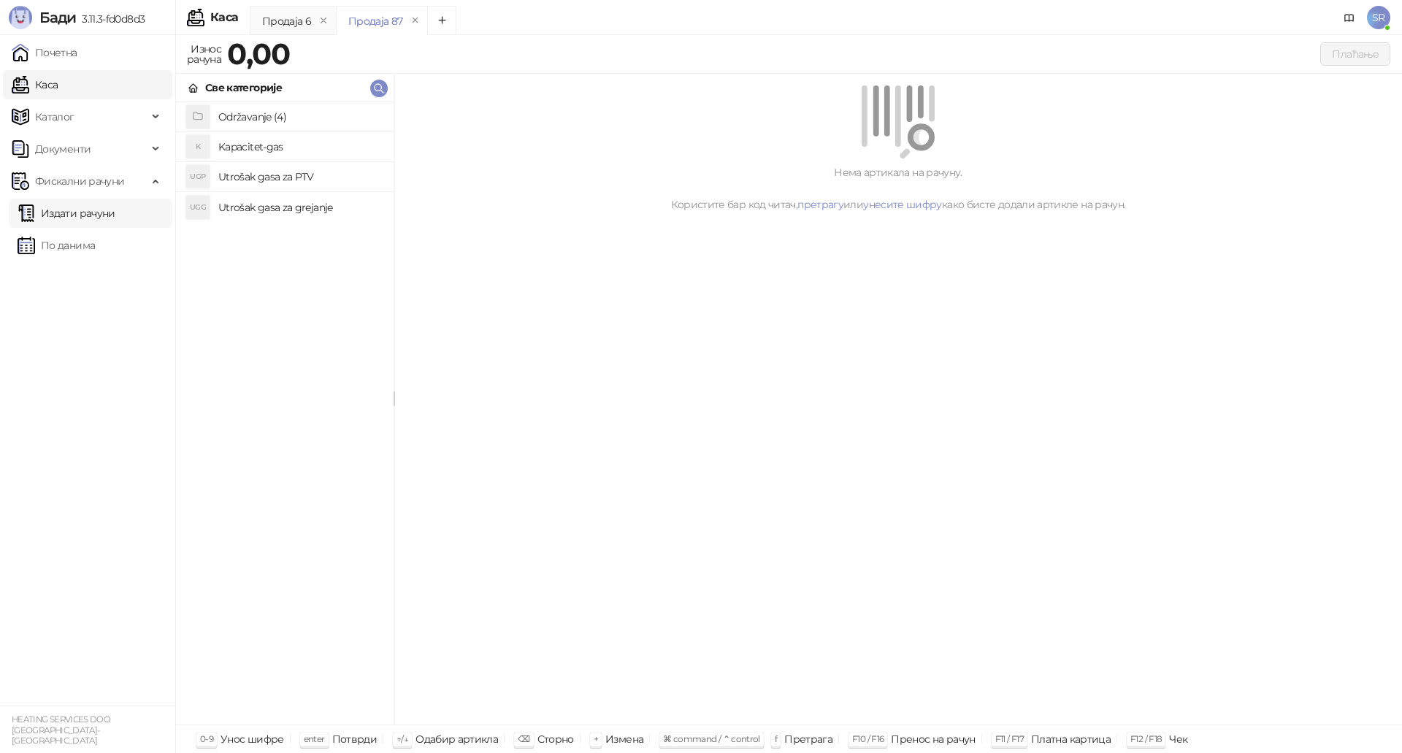
click at [70, 210] on link "Издати рачуни" at bounding box center [67, 213] width 98 height 29
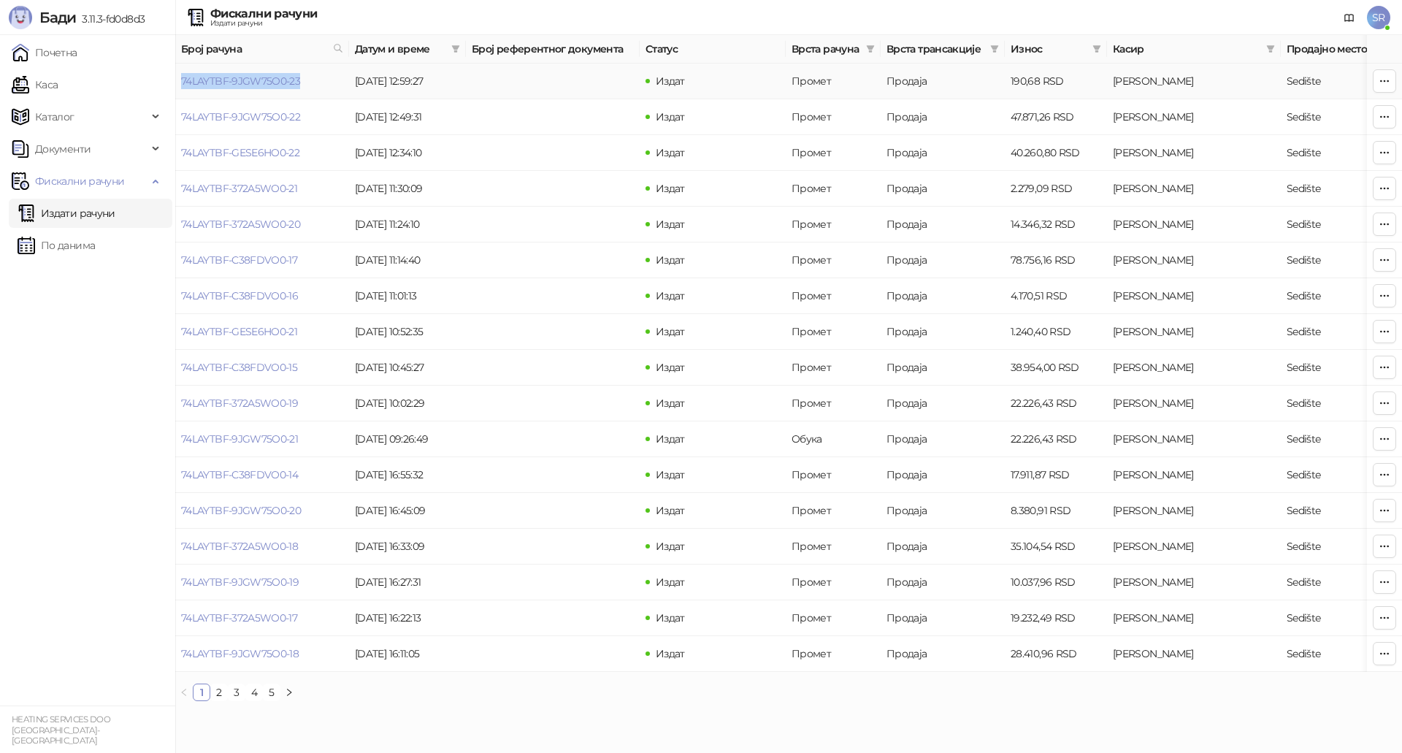
drag, startPoint x: 306, startPoint y: 85, endPoint x: 180, endPoint y: 84, distance: 125.6
click at [180, 84] on td "74LAYTBF-9JGW75O0-23" at bounding box center [262, 82] width 174 height 36
copy link "74LAYTBF-9JGW75O0-23"
click at [87, 245] on link "По данима" at bounding box center [56, 245] width 77 height 29
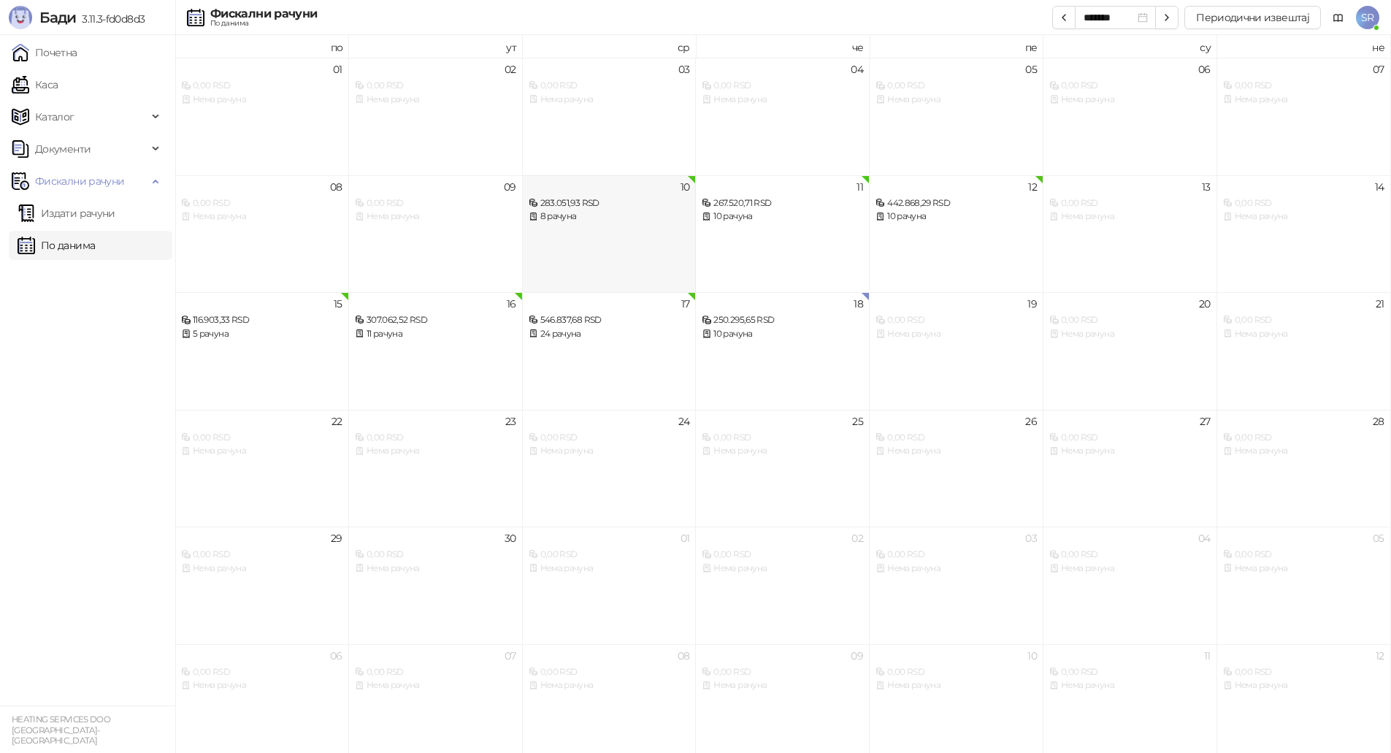
click at [632, 246] on div "10 283.051,93 RSD 8 рачуна" at bounding box center [610, 234] width 174 height 118
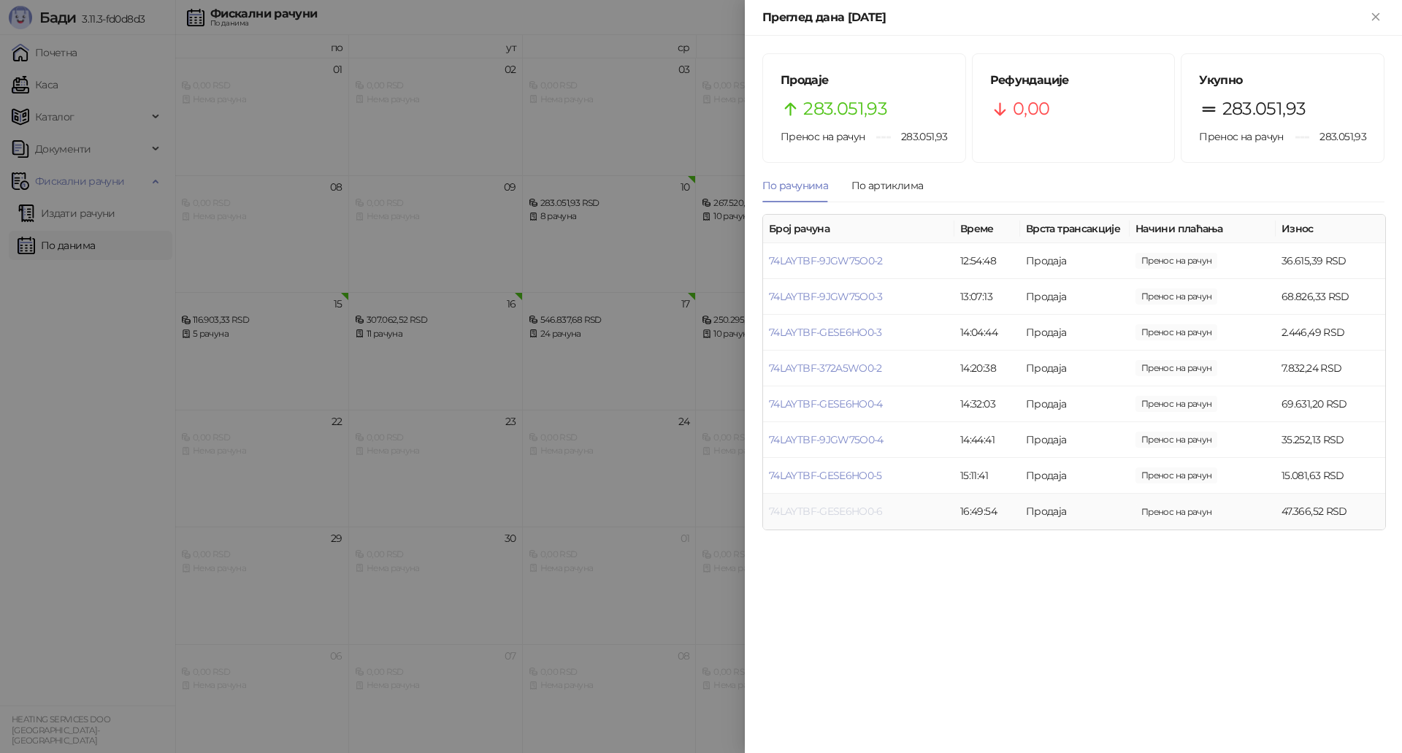
click at [866, 515] on link "74LAYTBF-GESE6HO0-6" at bounding box center [826, 511] width 114 height 13
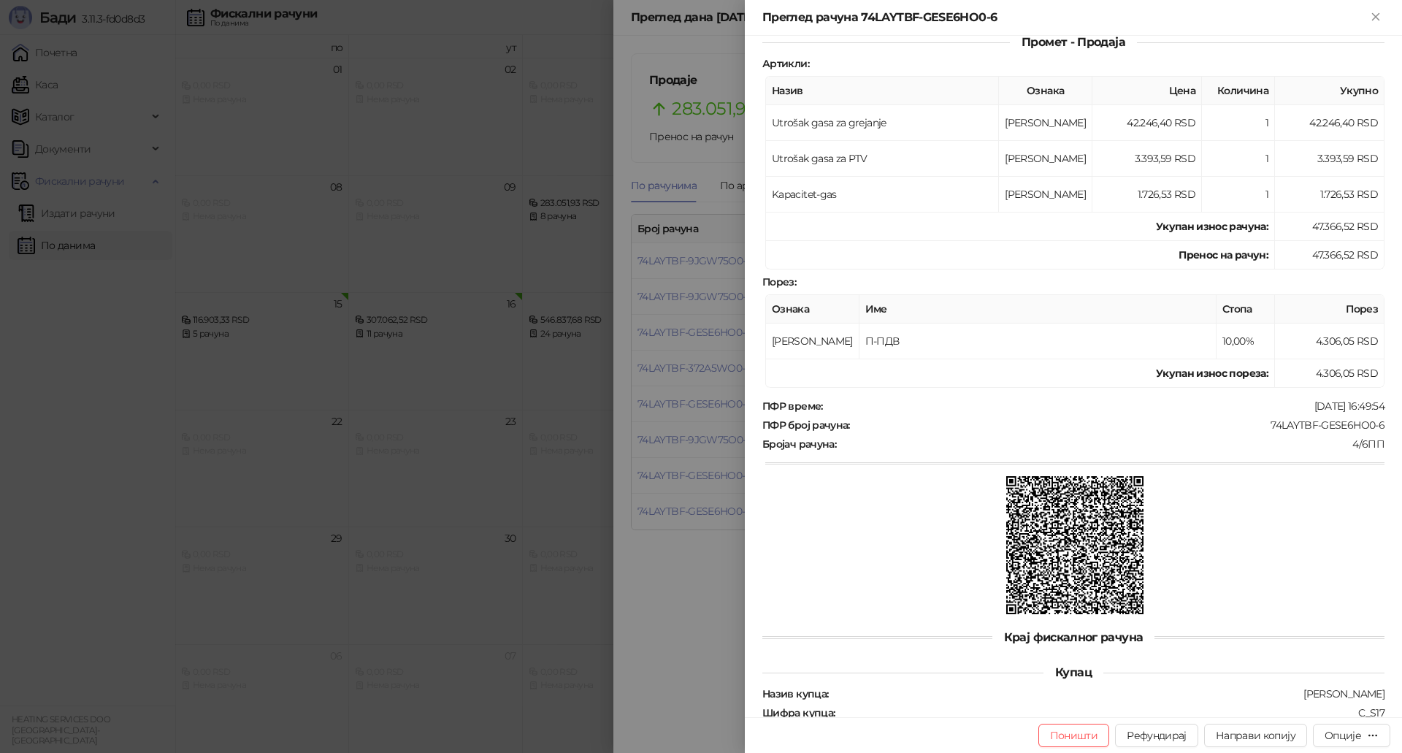
scroll to position [213, 0]
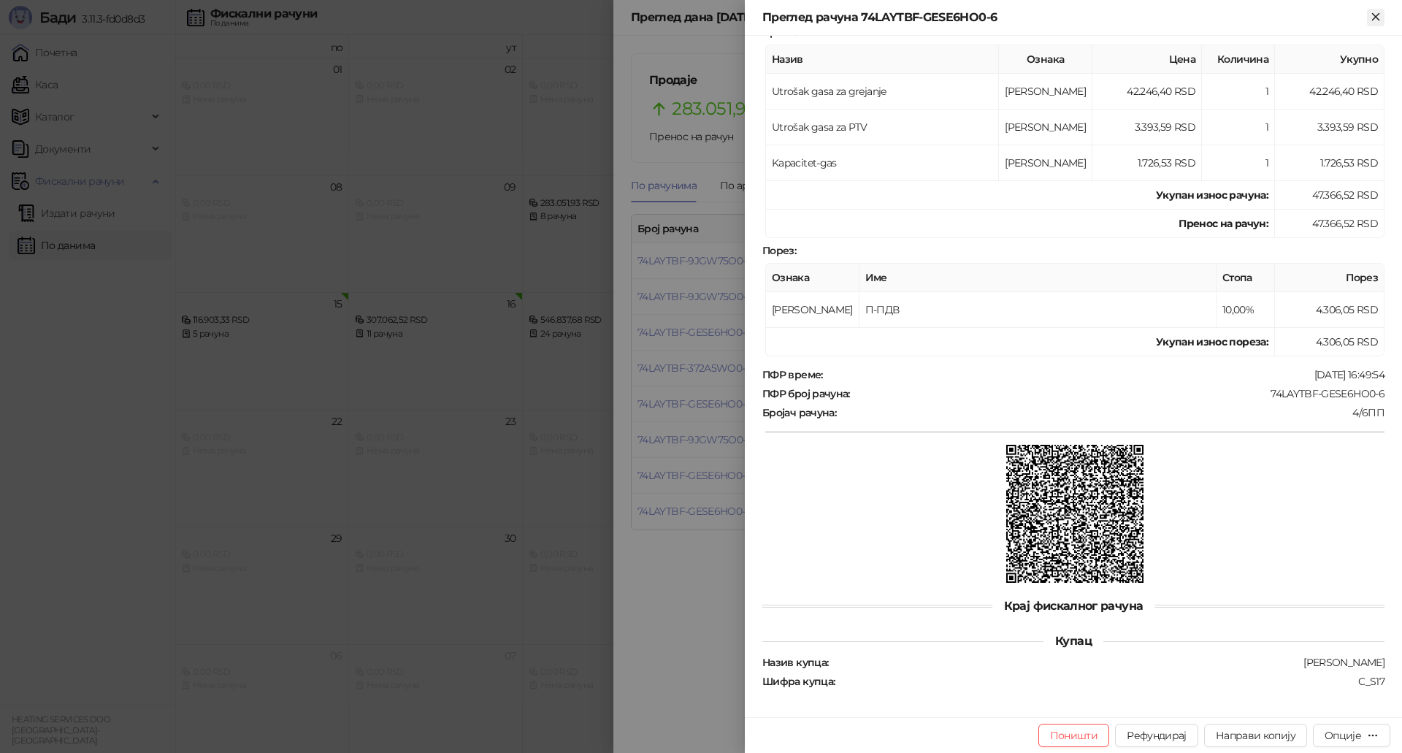
click at [1381, 21] on icon "Close" at bounding box center [1375, 16] width 13 height 13
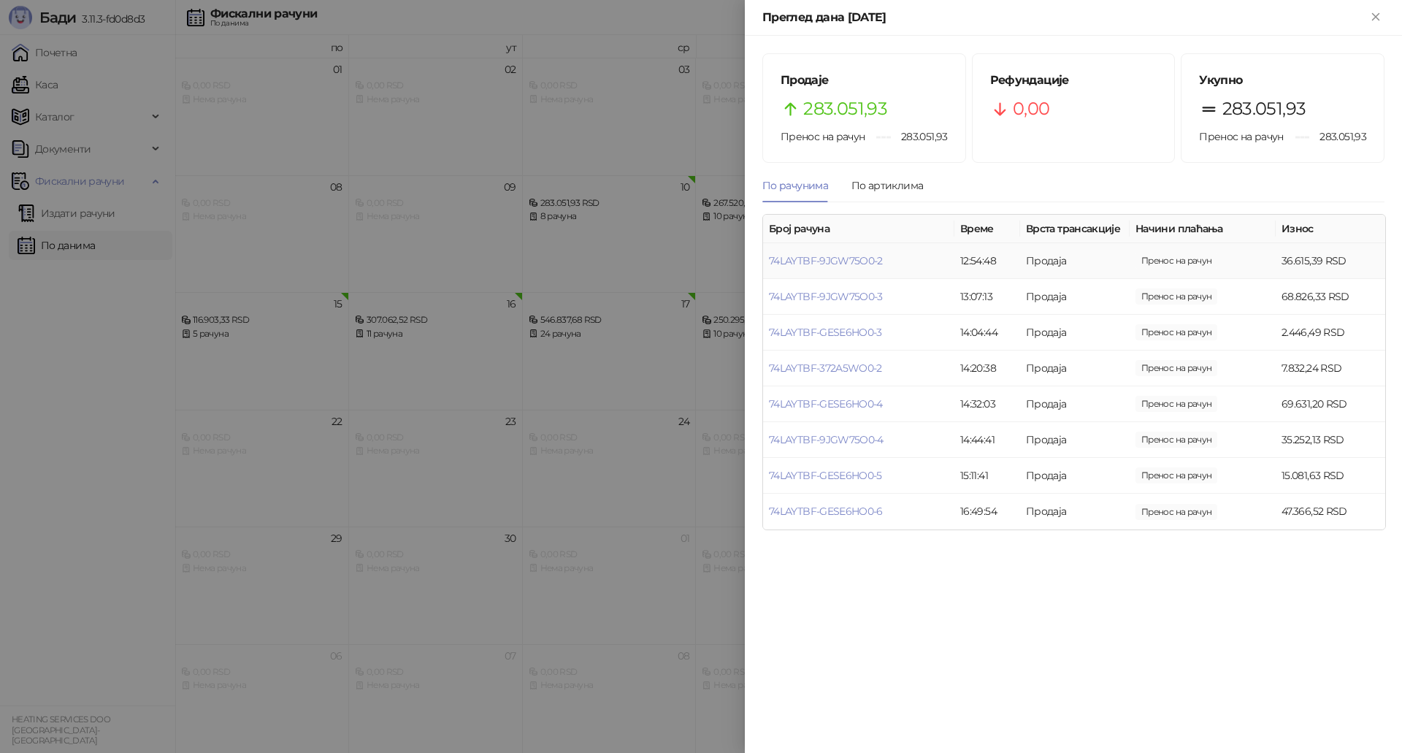
click at [832, 267] on td "74LAYTBF-9JGW75O0-2" at bounding box center [858, 261] width 191 height 36
click at [837, 261] on link "74LAYTBF-9JGW75O0-2" at bounding box center [826, 260] width 114 height 13
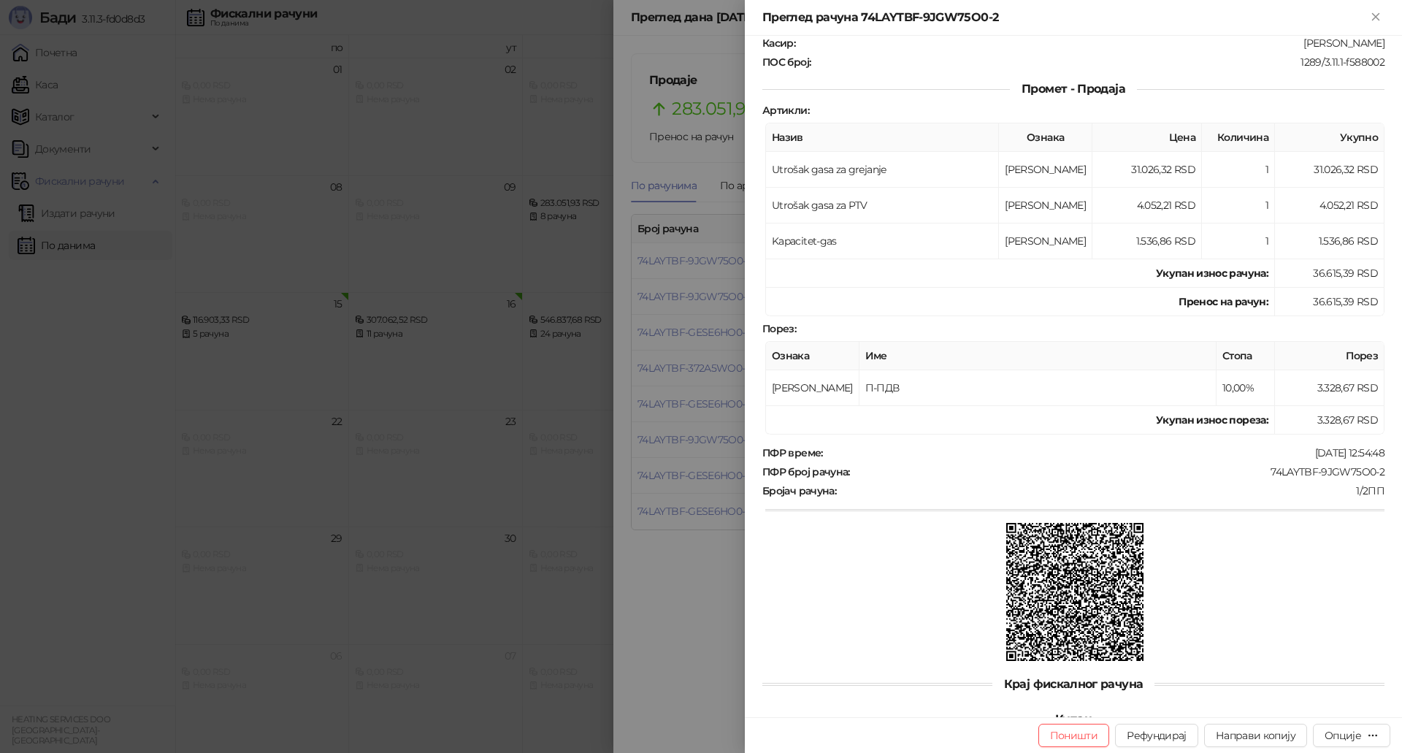
scroll to position [213, 0]
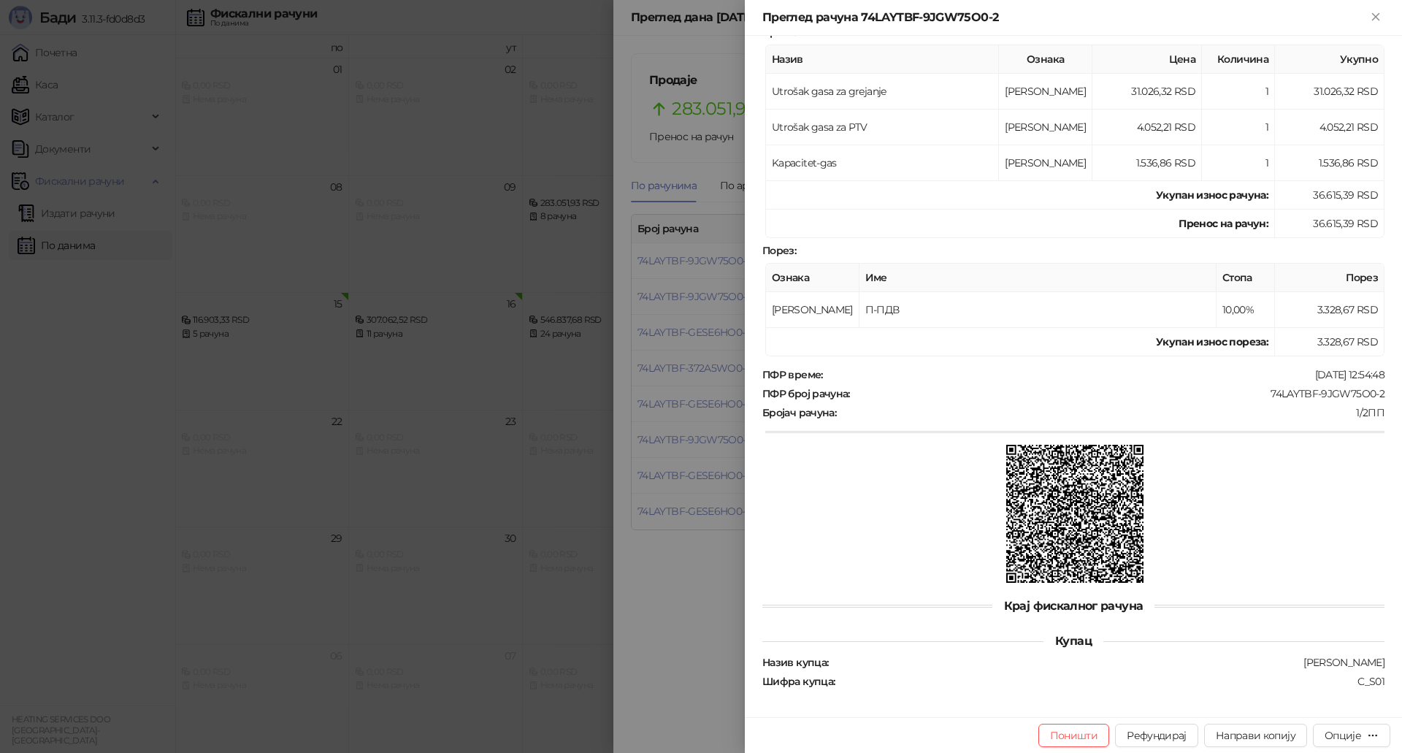
click at [681, 379] on div at bounding box center [701, 376] width 1402 height 753
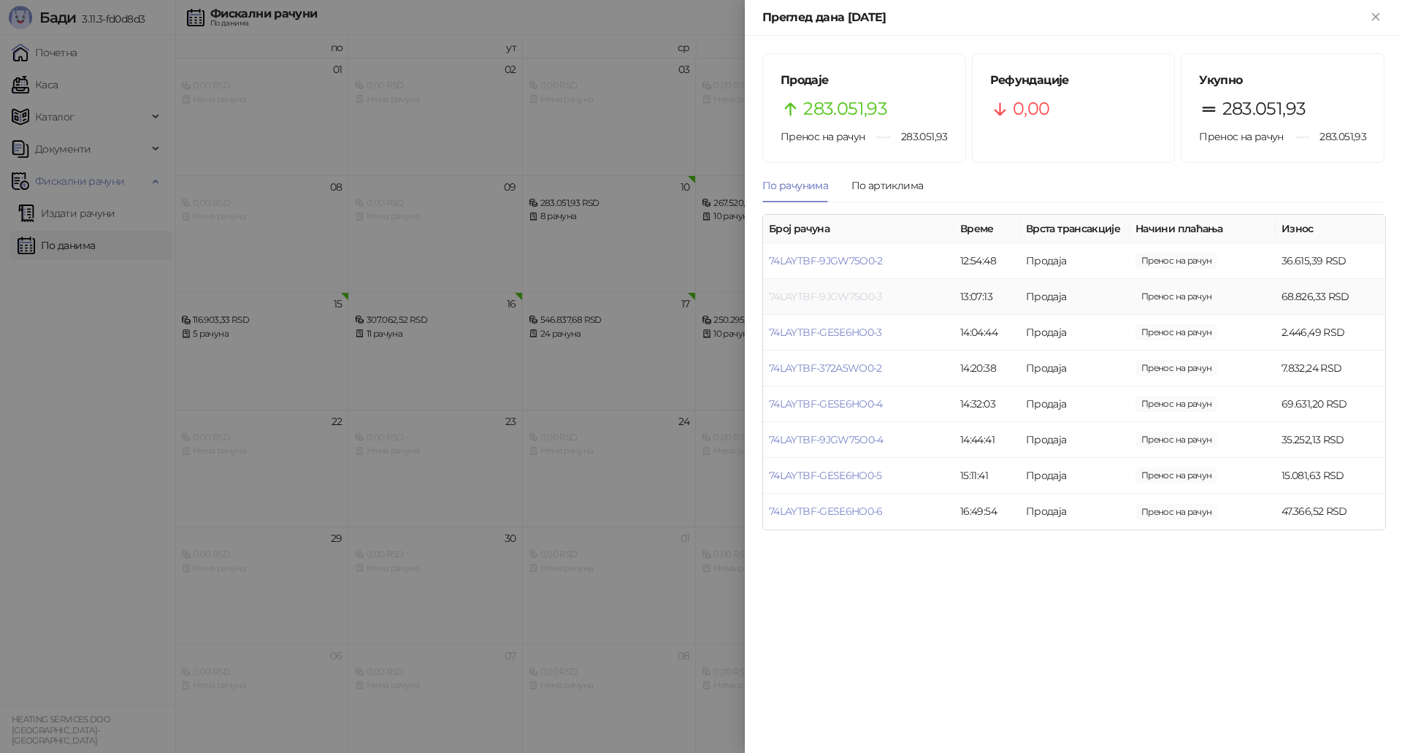
click at [840, 291] on link "74LAYTBF-9JGW75O0-3" at bounding box center [826, 296] width 114 height 13
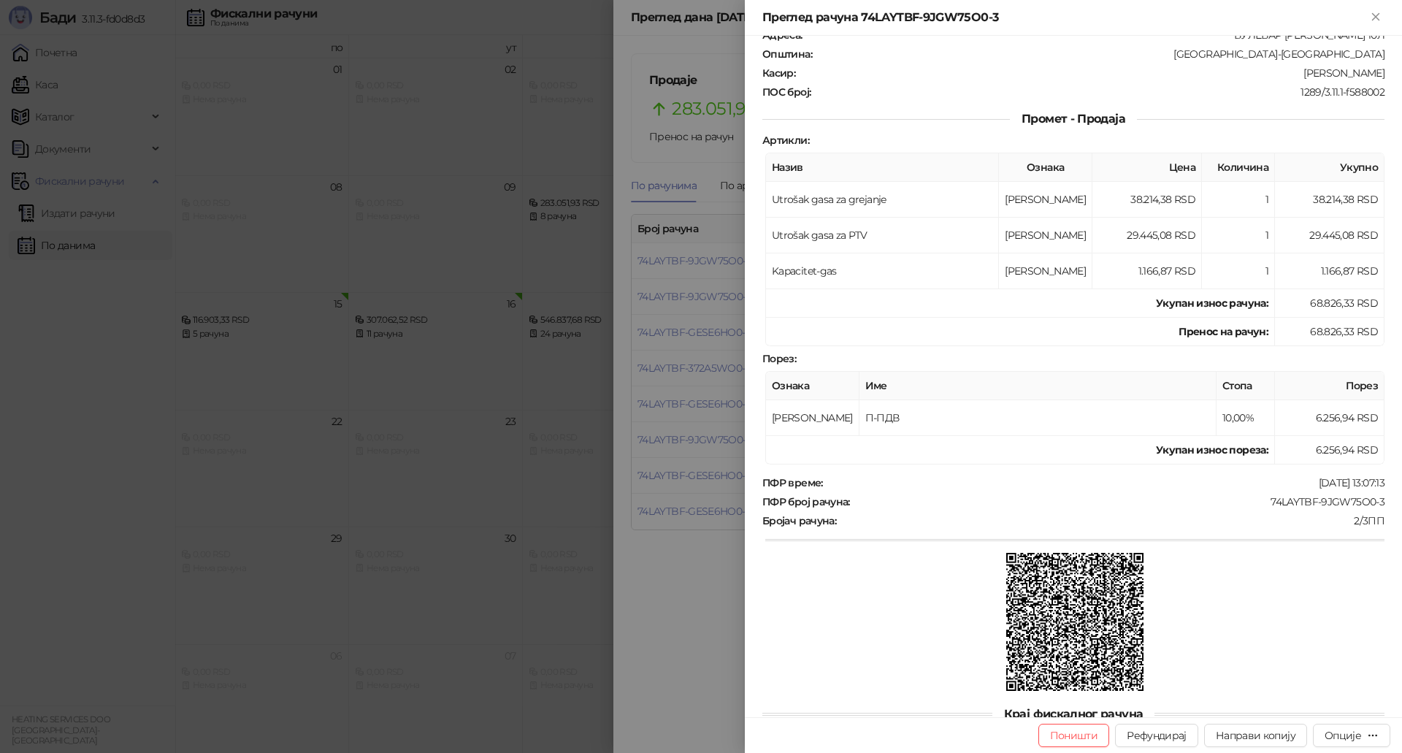
scroll to position [213, 0]
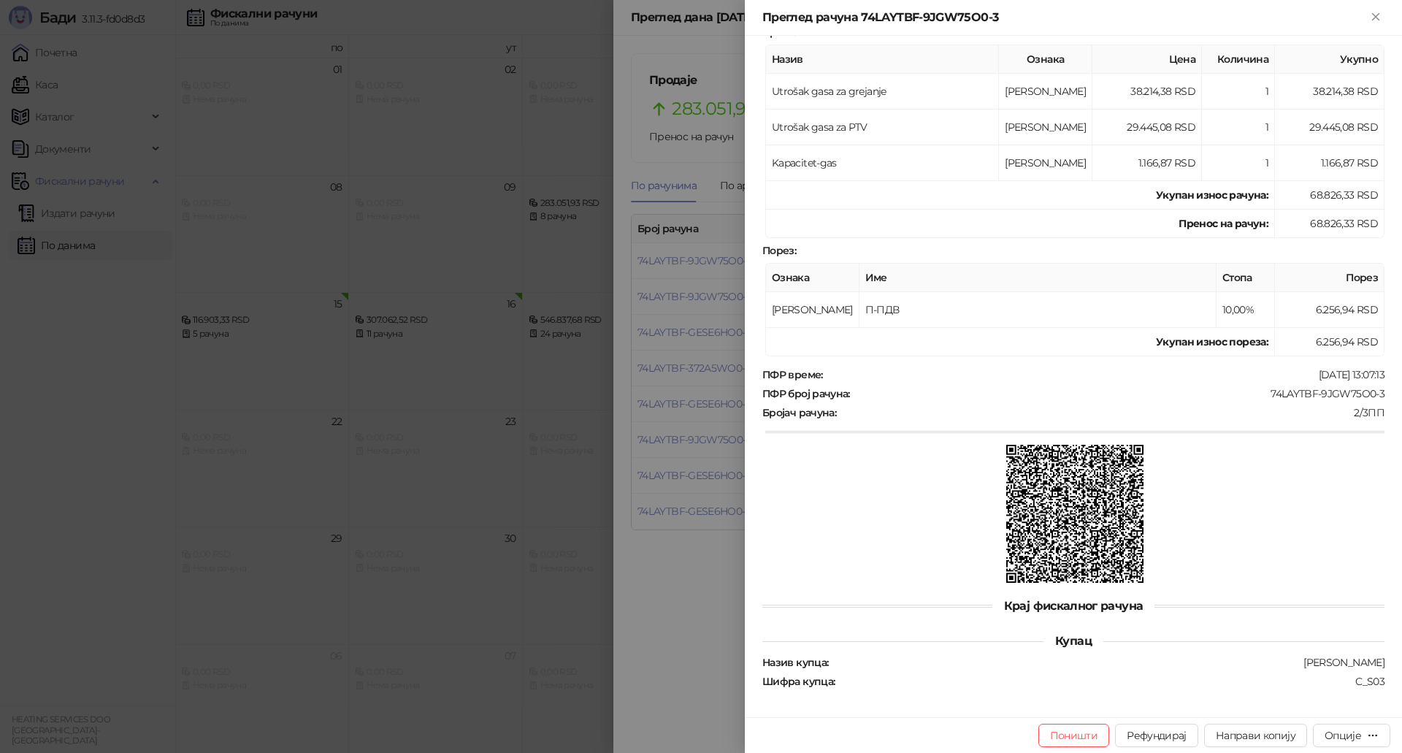
click at [658, 345] on div at bounding box center [701, 376] width 1402 height 753
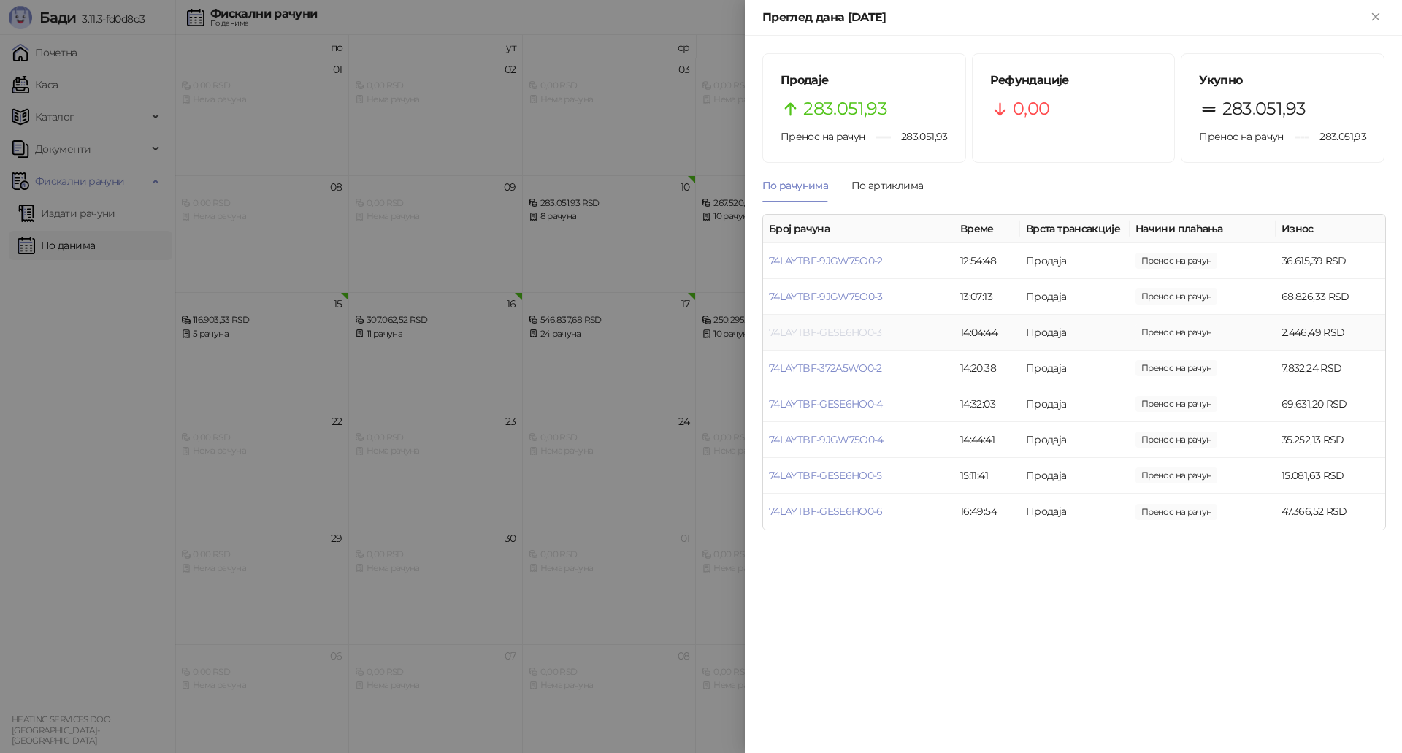
click at [854, 334] on link "74LAYTBF-GESE6HO0-3" at bounding box center [825, 332] width 113 height 13
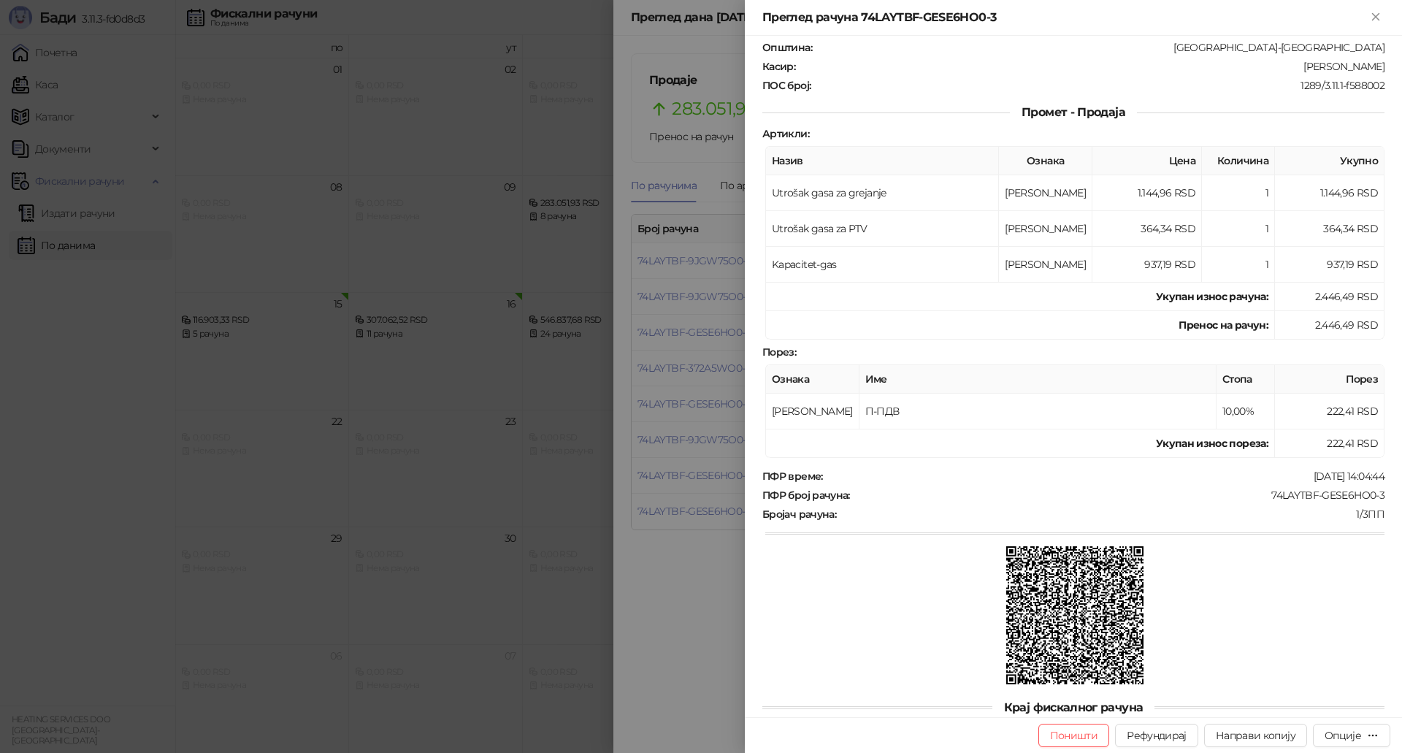
scroll to position [213, 0]
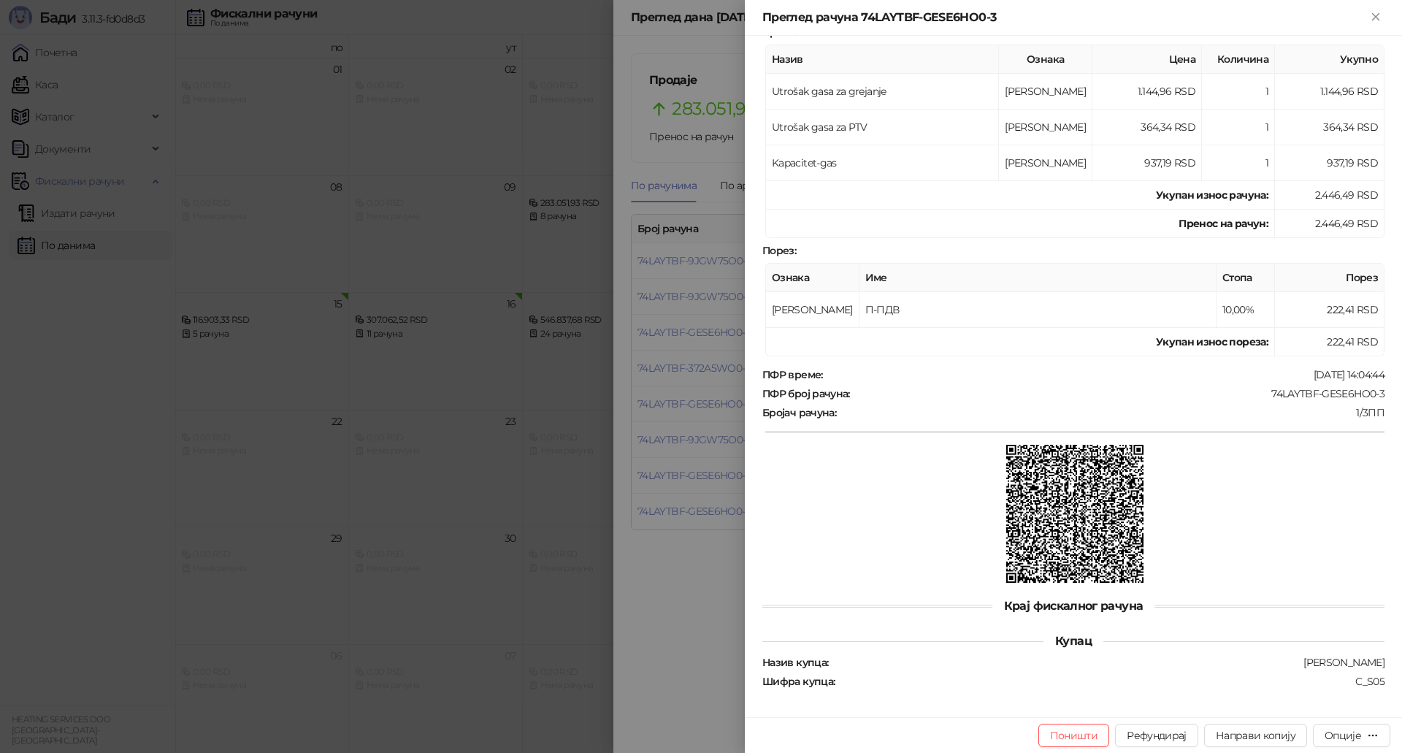
click at [696, 500] on div at bounding box center [701, 376] width 1402 height 753
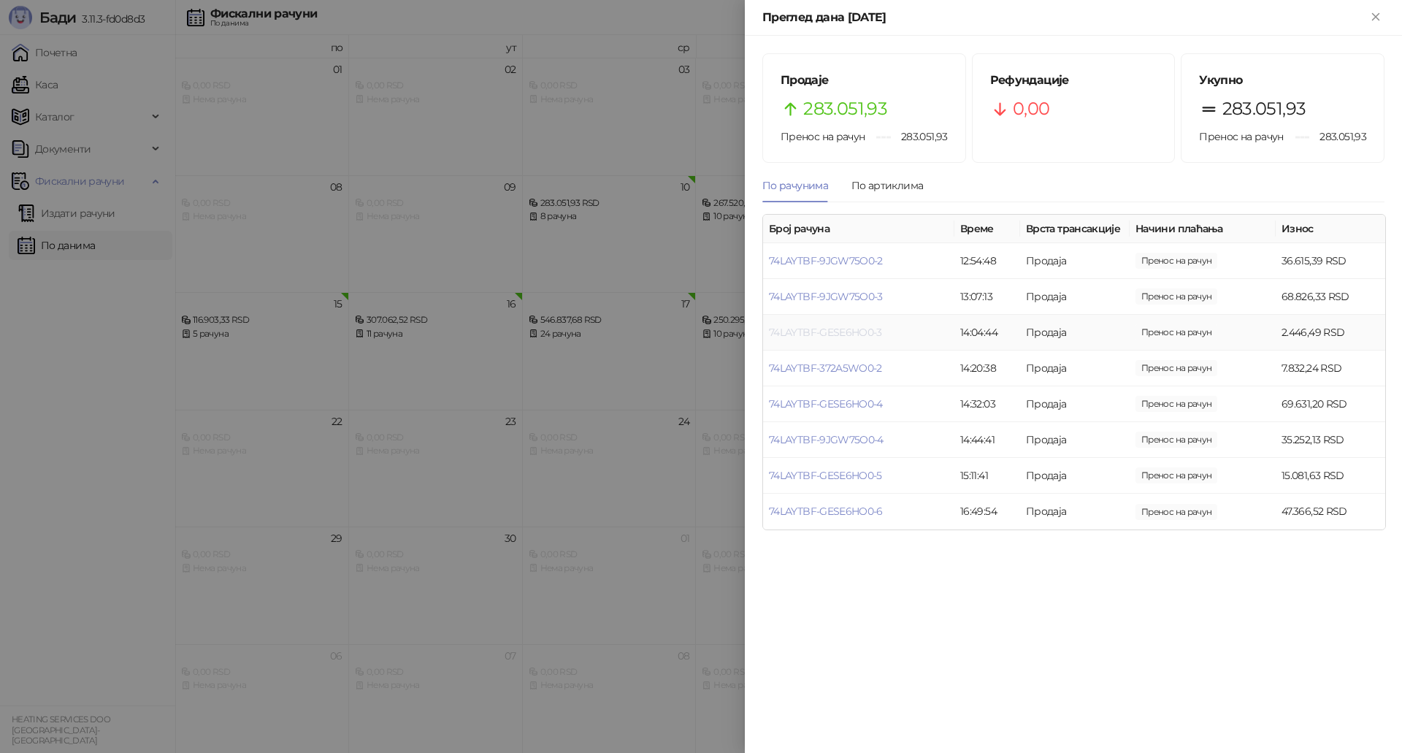
click at [852, 330] on link "74LAYTBF-GESE6HO0-3" at bounding box center [825, 332] width 113 height 13
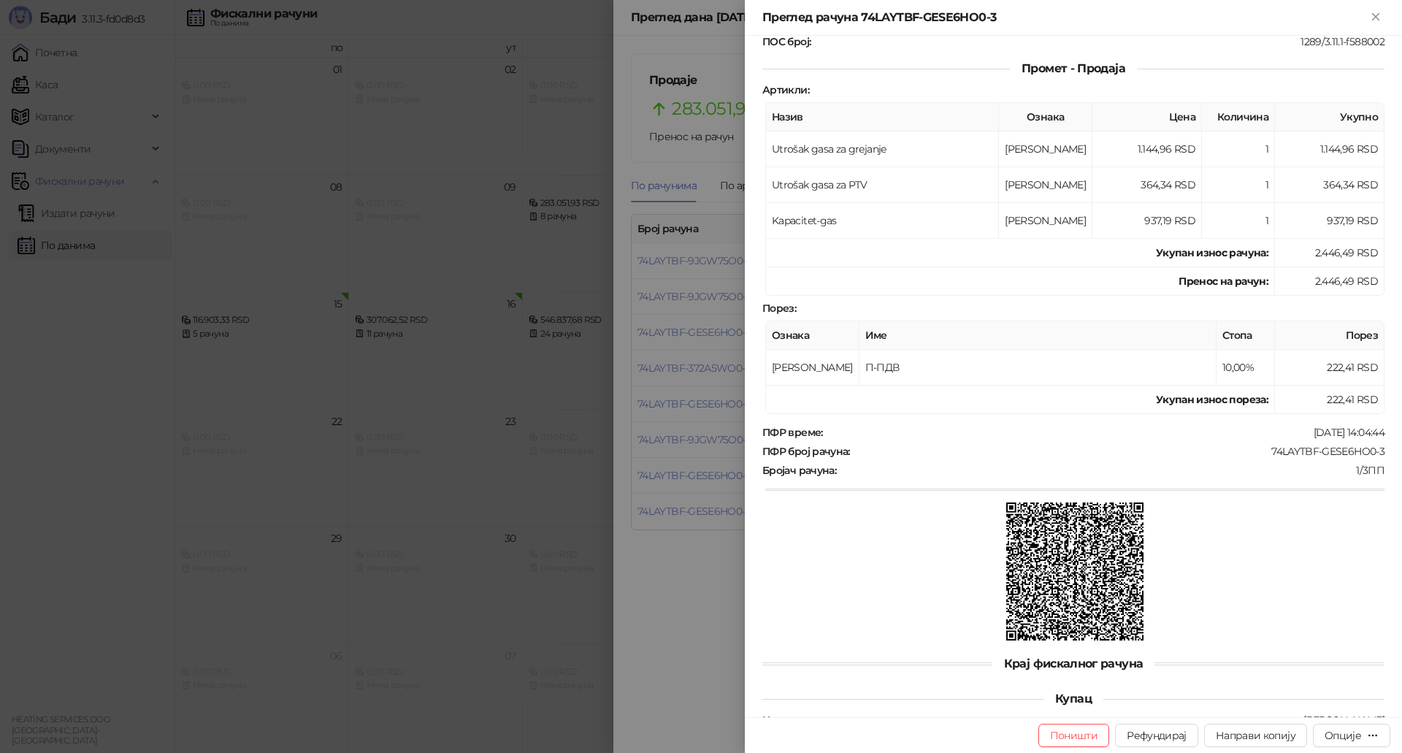
scroll to position [213, 0]
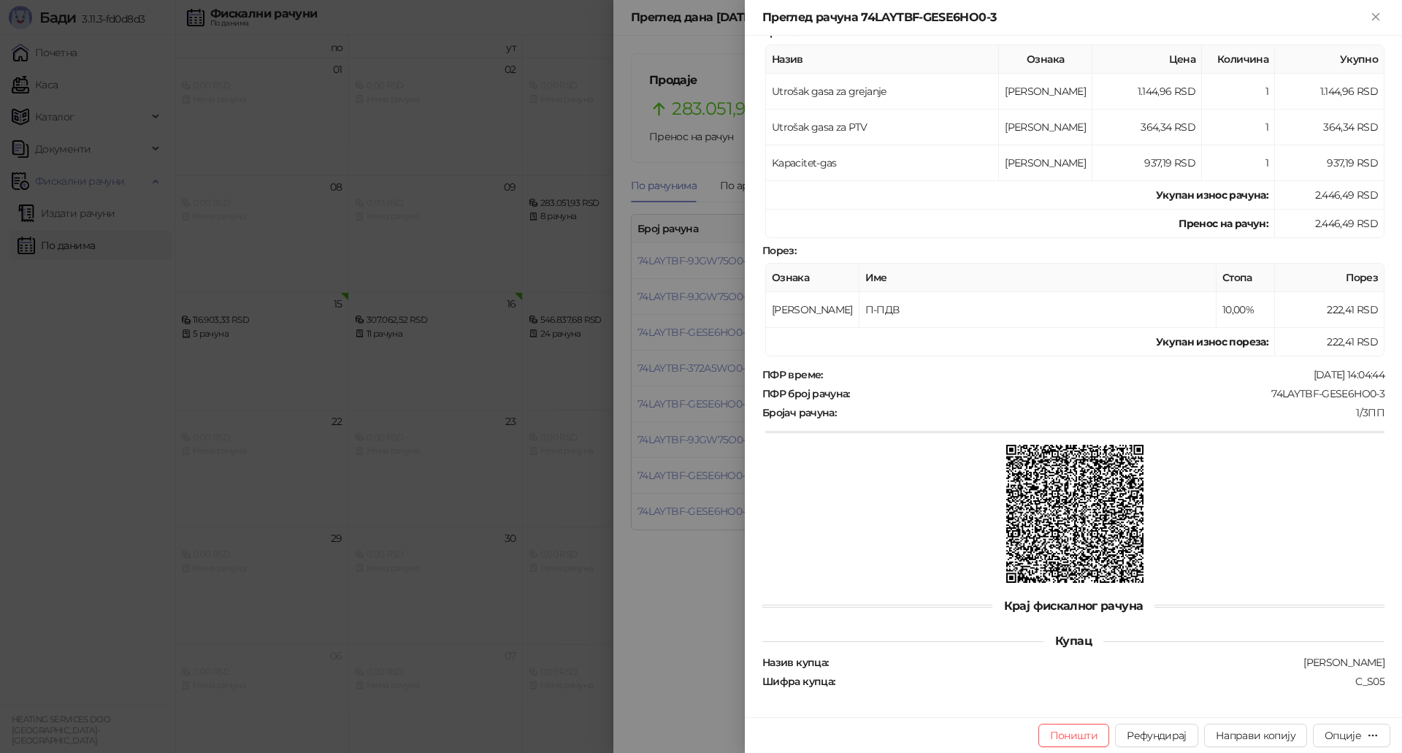
click at [686, 488] on div at bounding box center [701, 376] width 1402 height 753
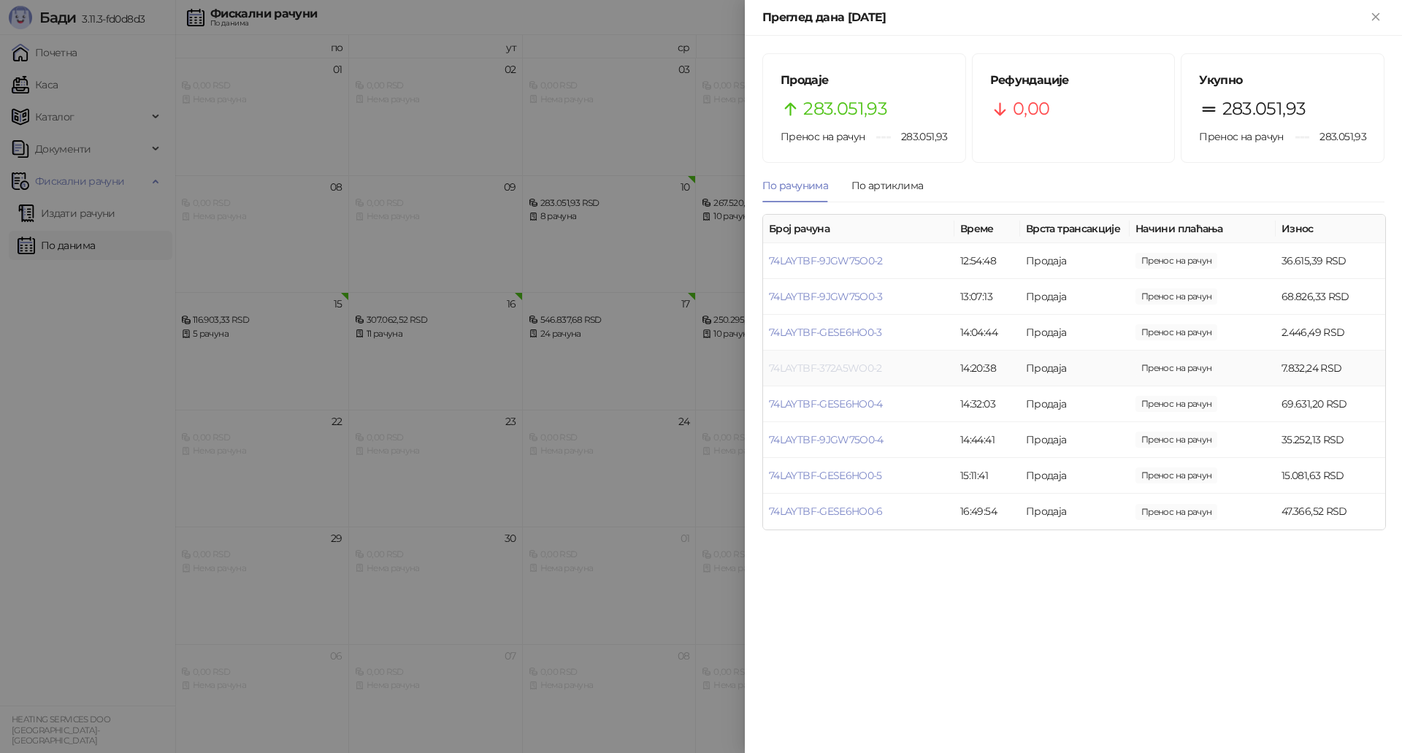
click at [862, 369] on link "74LAYTBF-372A5WO0-2" at bounding box center [825, 367] width 113 height 13
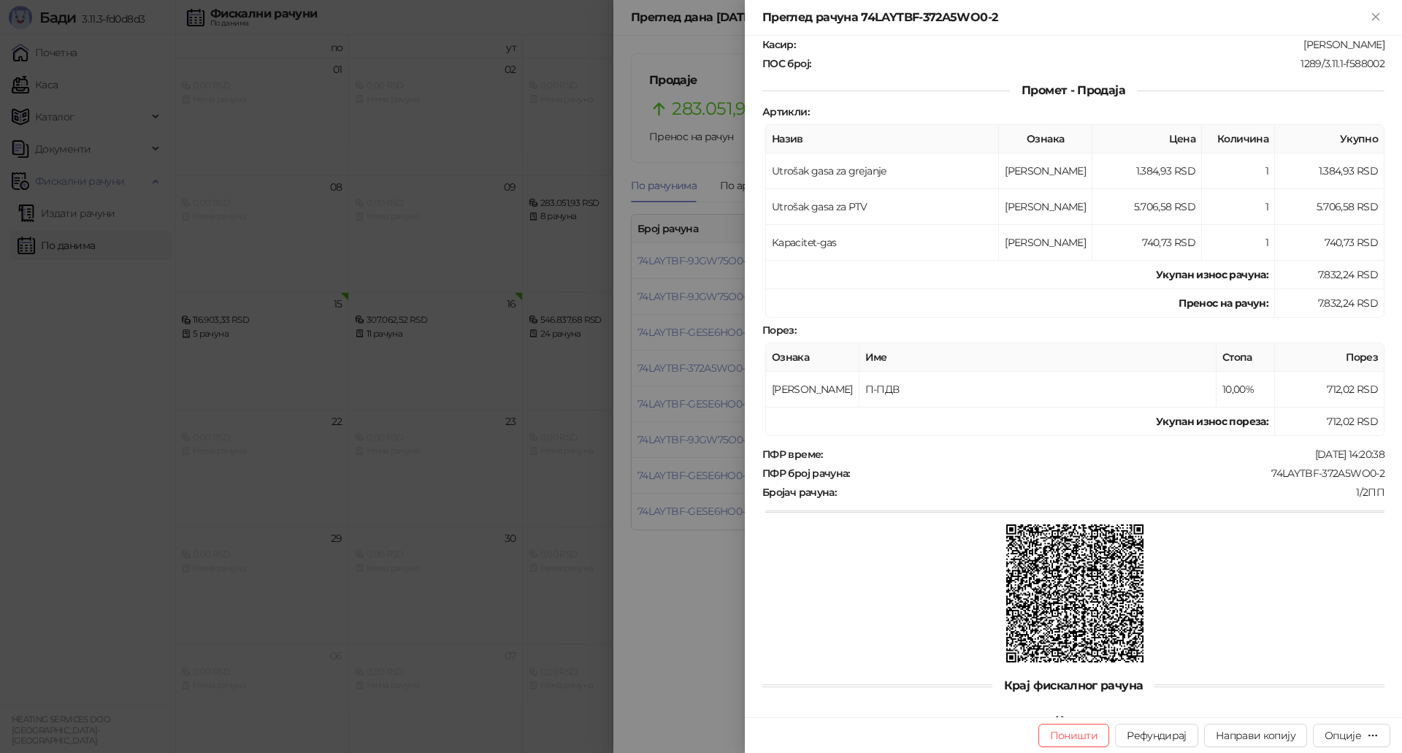
scroll to position [213, 0]
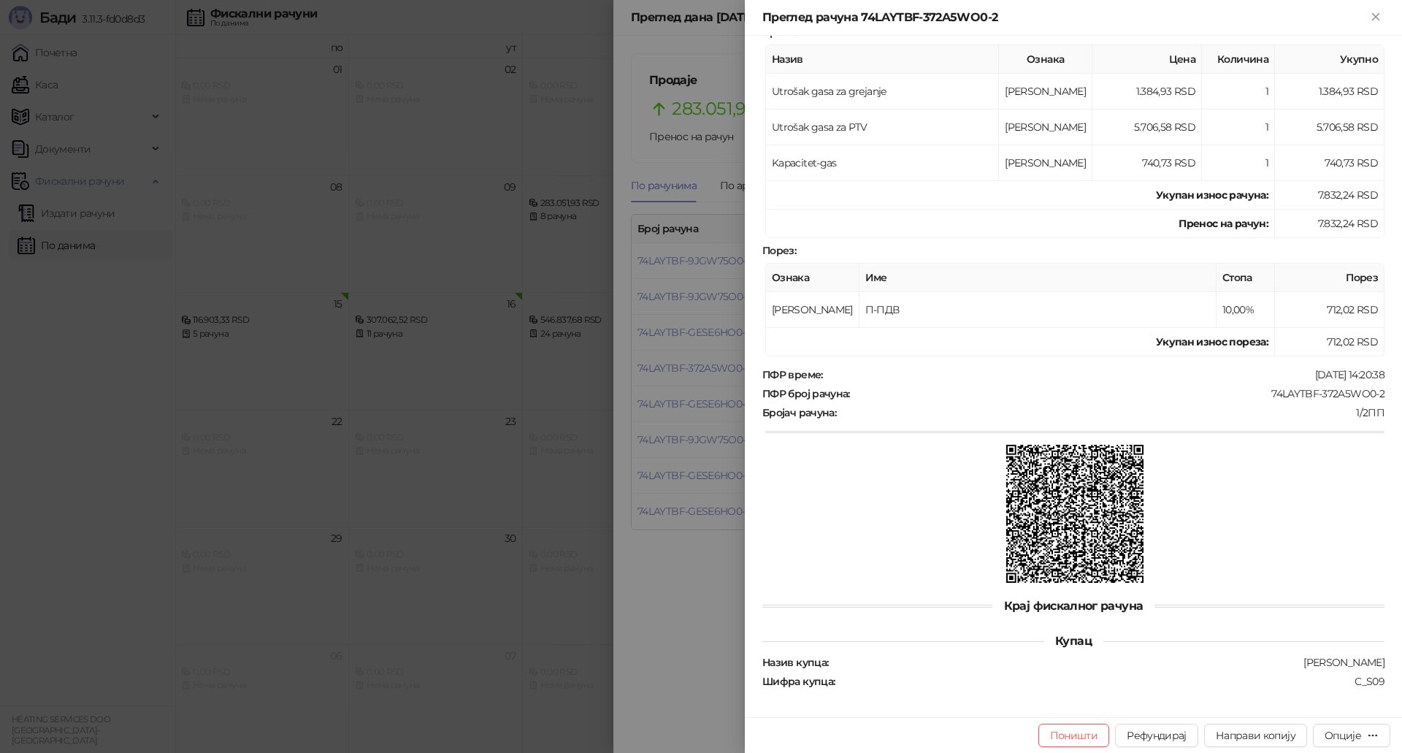
click at [708, 464] on div at bounding box center [701, 376] width 1402 height 753
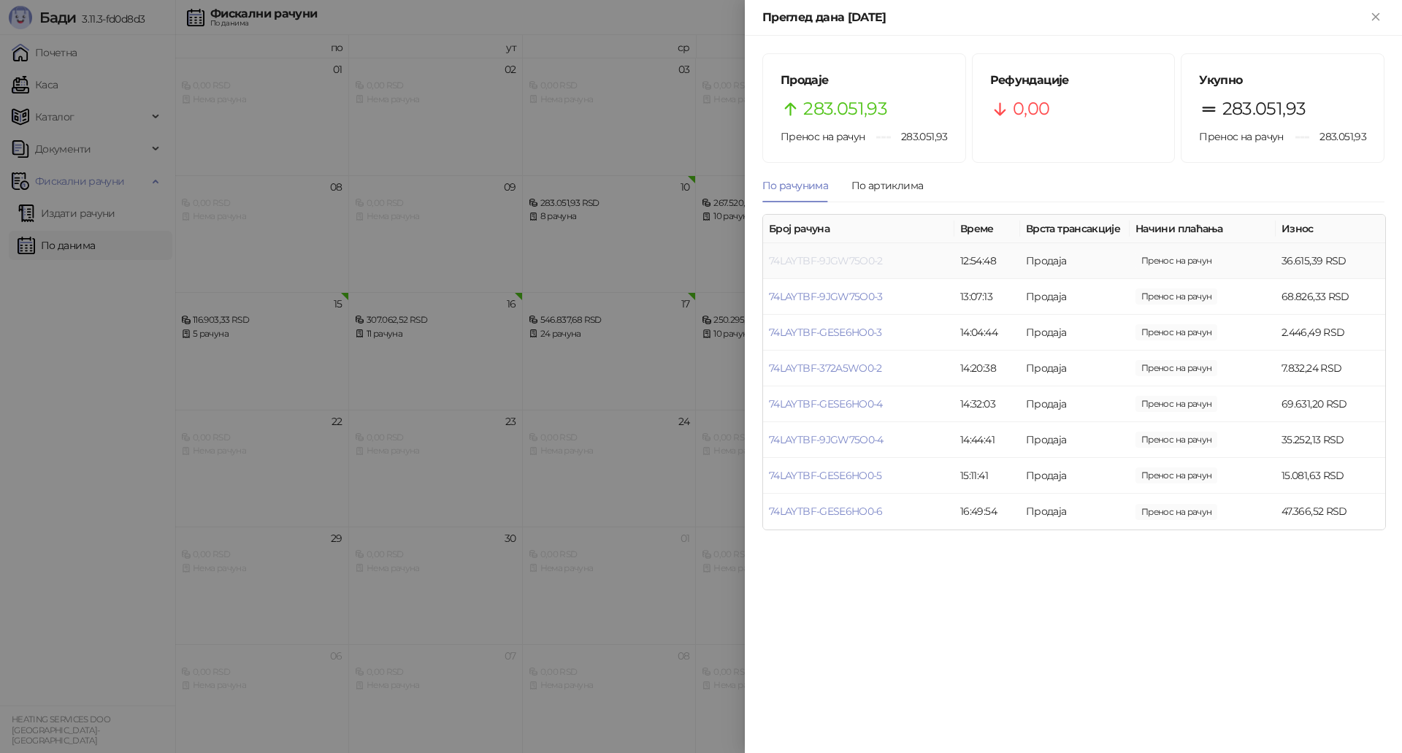
click at [878, 262] on link "74LAYTBF-9JGW75O0-2" at bounding box center [826, 260] width 114 height 13
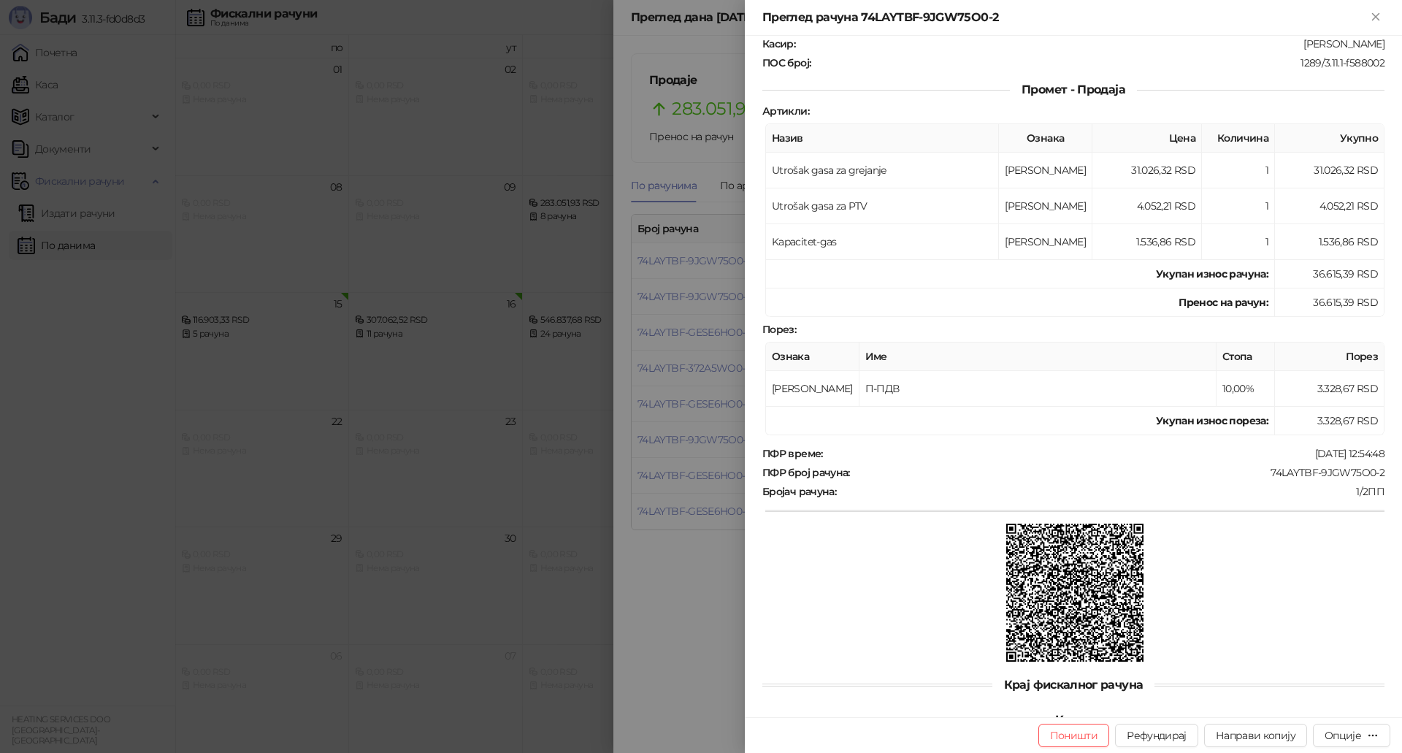
scroll to position [213, 0]
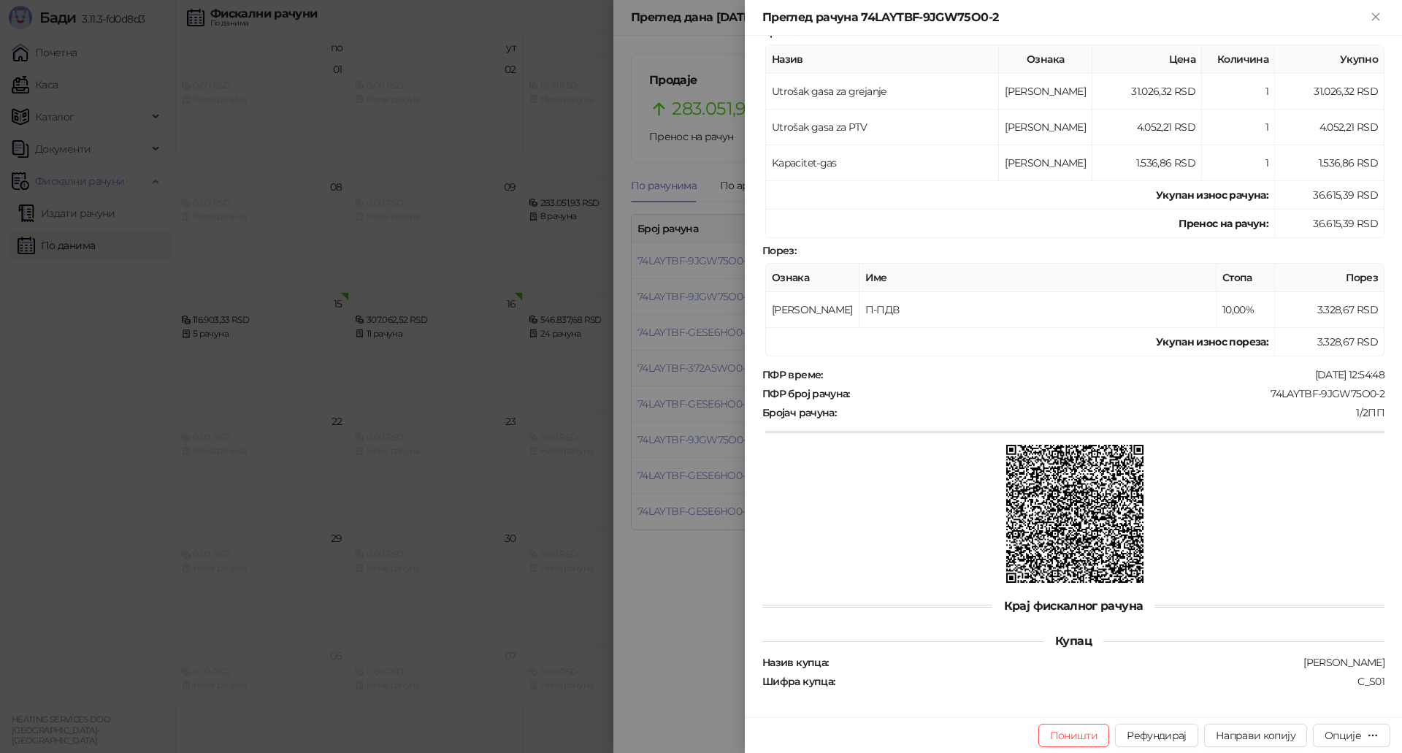
click at [686, 469] on div at bounding box center [701, 376] width 1402 height 753
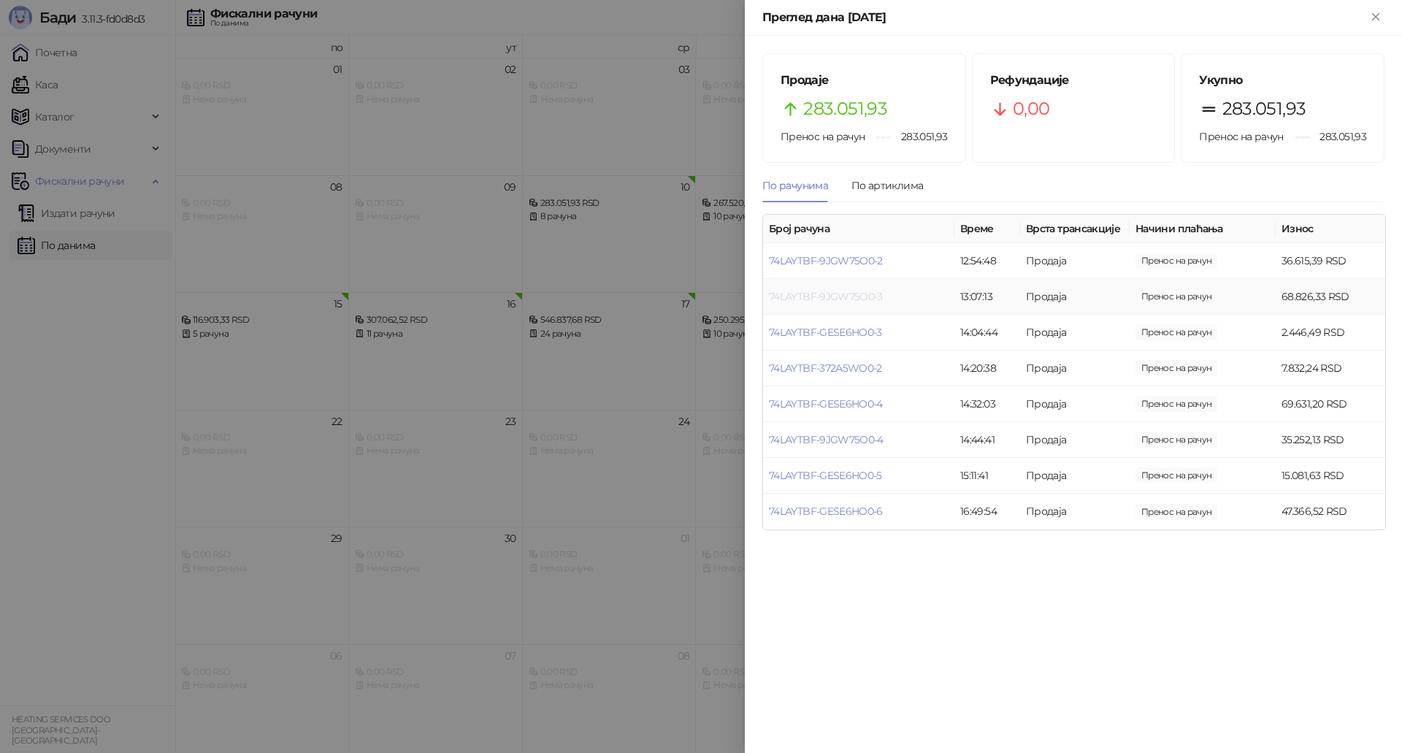
click at [838, 292] on link "74LAYTBF-9JGW75O0-3" at bounding box center [826, 296] width 114 height 13
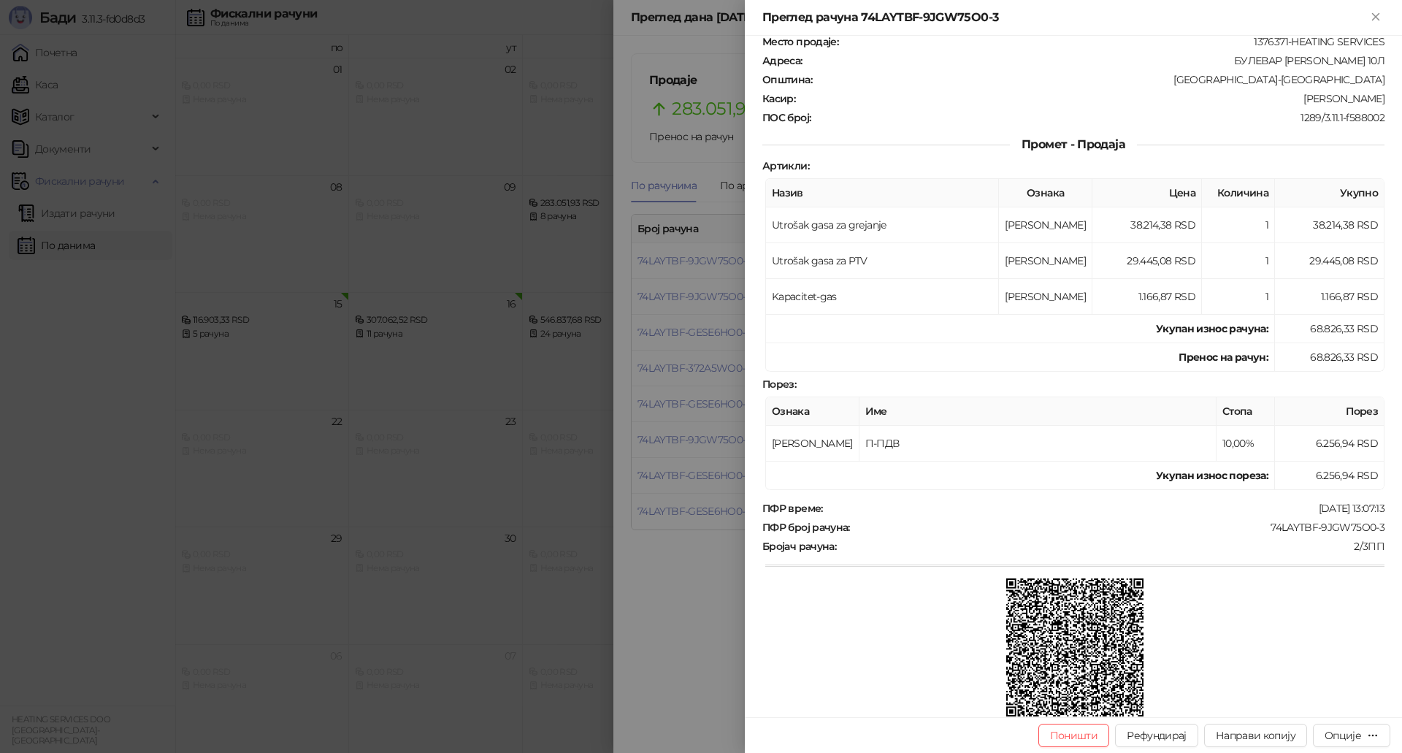
scroll to position [213, 0]
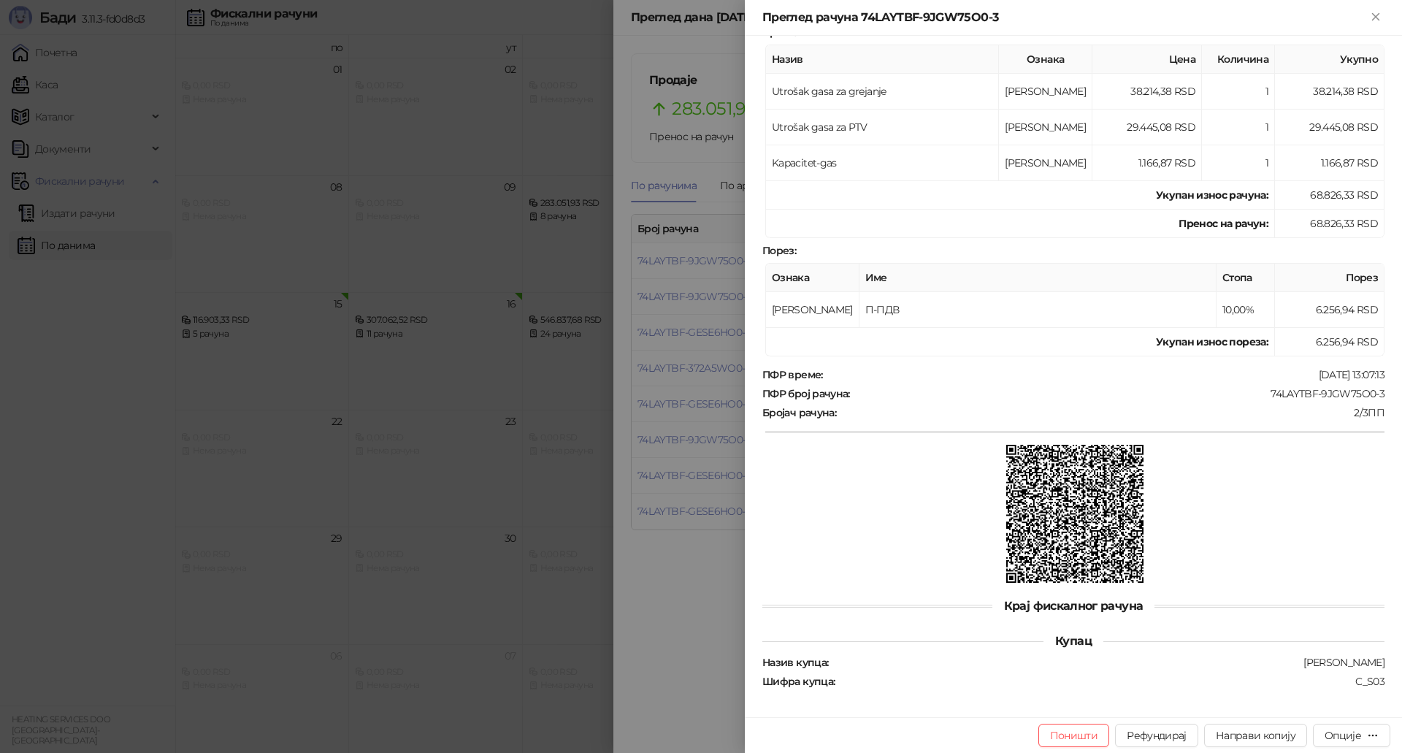
click at [710, 441] on div at bounding box center [701, 376] width 1402 height 753
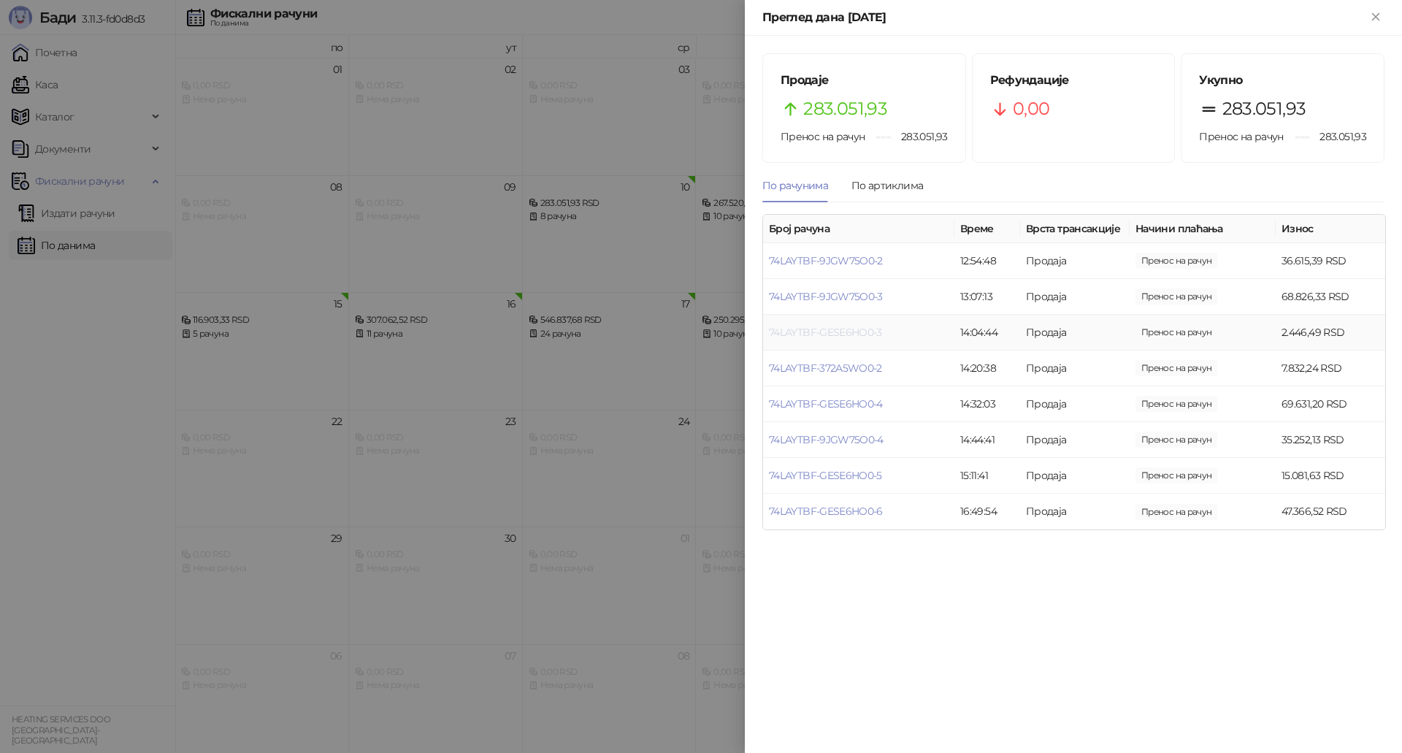
click at [854, 334] on link "74LAYTBF-GESE6HO0-3" at bounding box center [825, 332] width 113 height 13
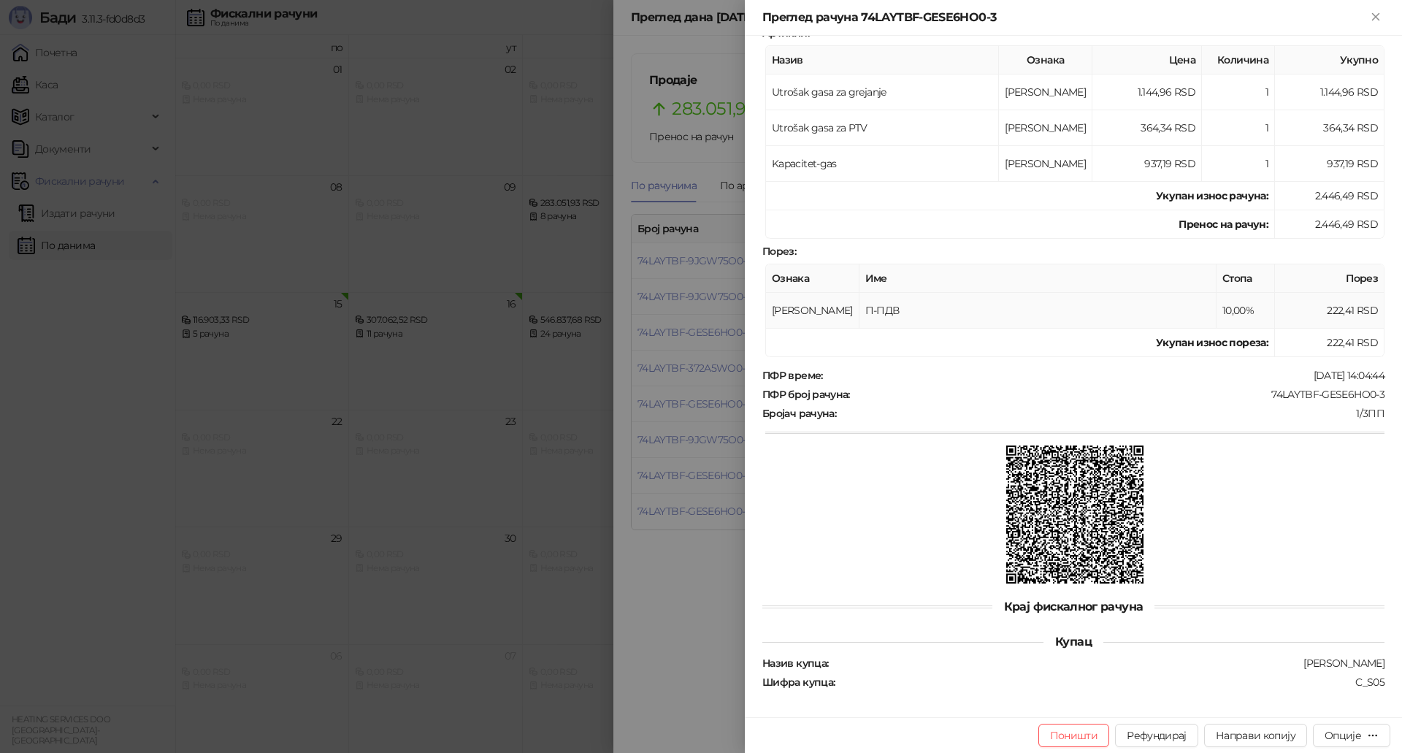
scroll to position [213, 0]
click at [687, 472] on div at bounding box center [701, 376] width 1402 height 753
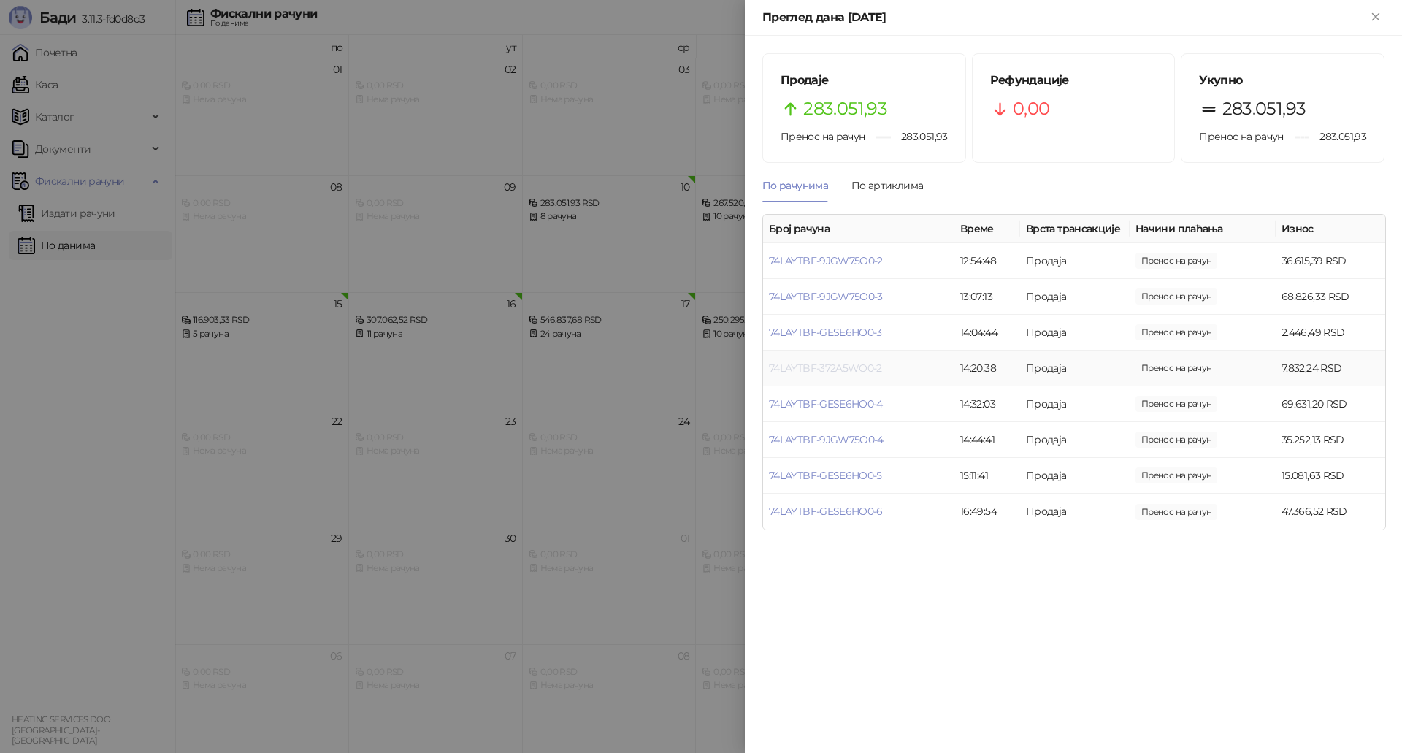
click at [867, 371] on link "74LAYTBF-372A5WO0-2" at bounding box center [825, 367] width 113 height 13
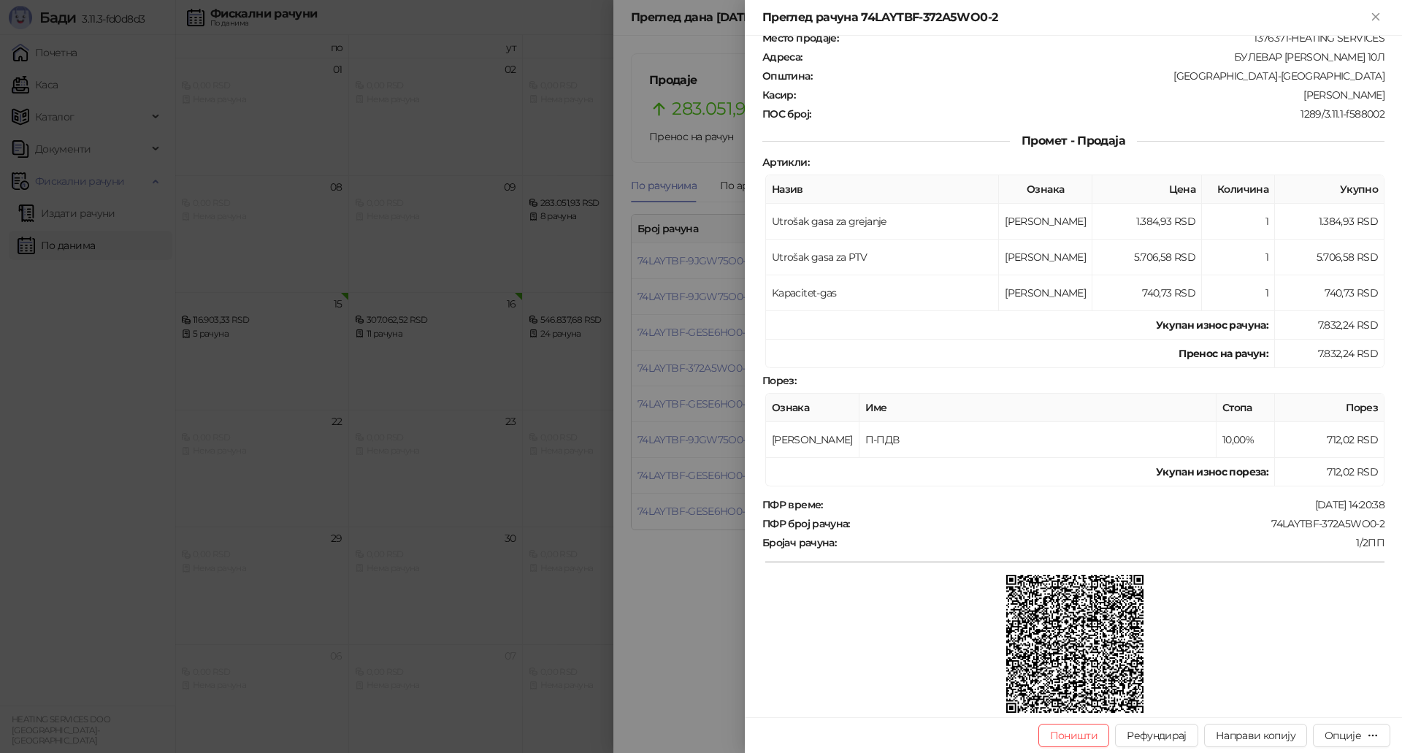
scroll to position [213, 0]
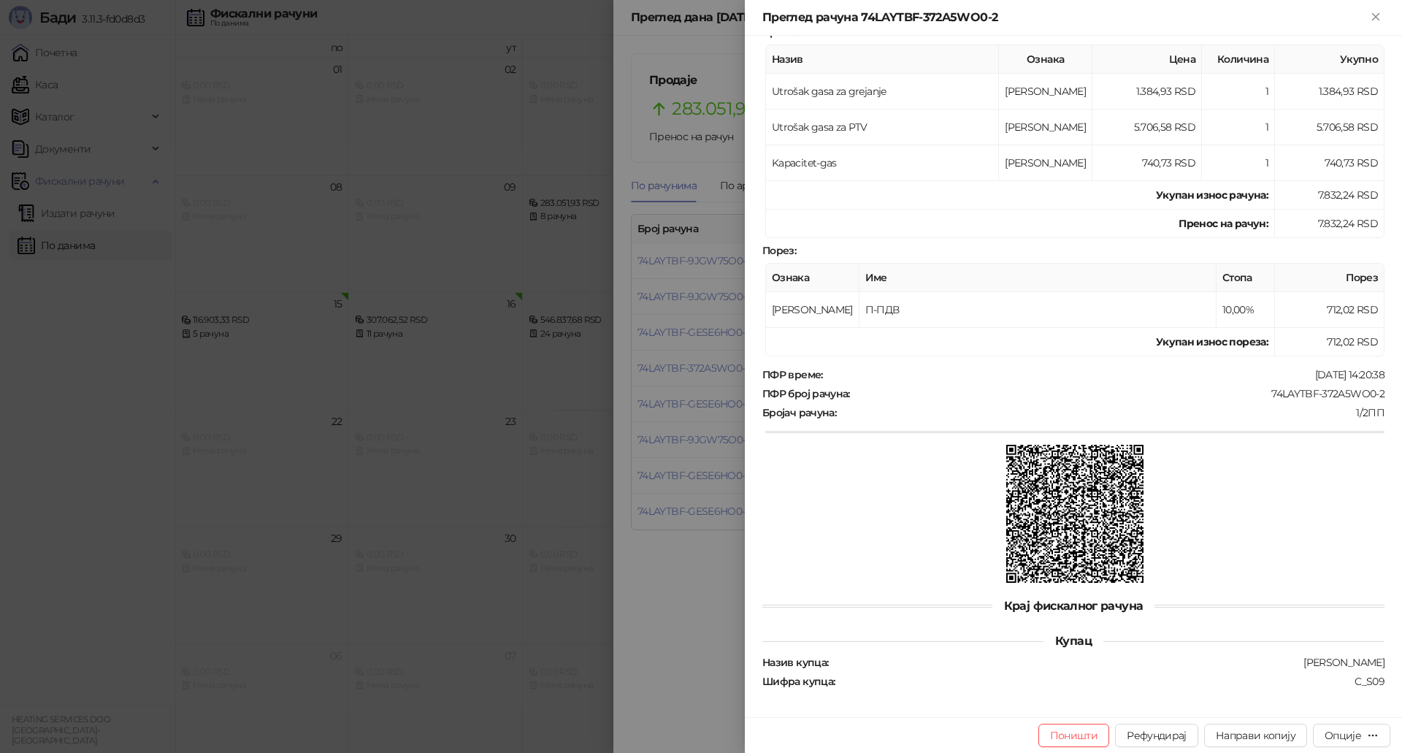
click at [696, 491] on div at bounding box center [701, 376] width 1402 height 753
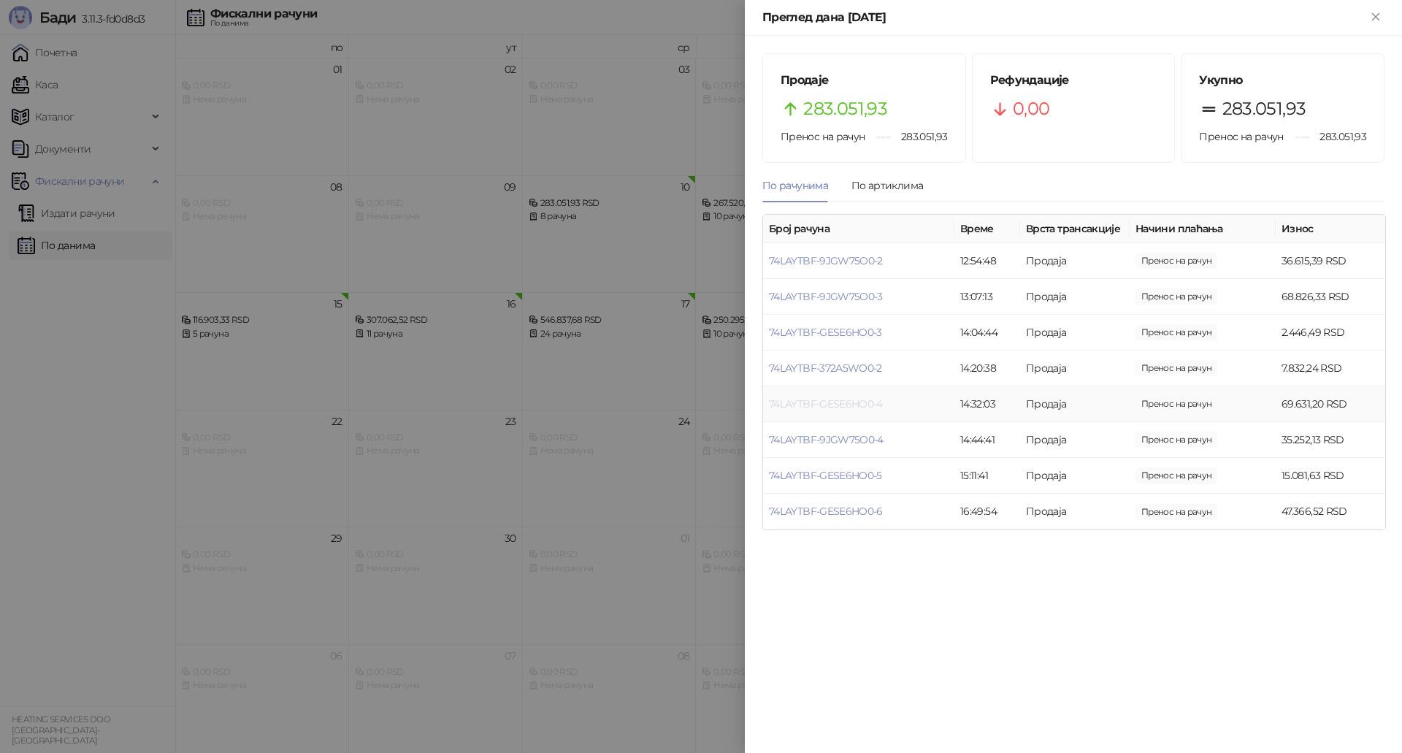
click at [864, 407] on link "74LAYTBF-GESE6HO0-4" at bounding box center [826, 403] width 114 height 13
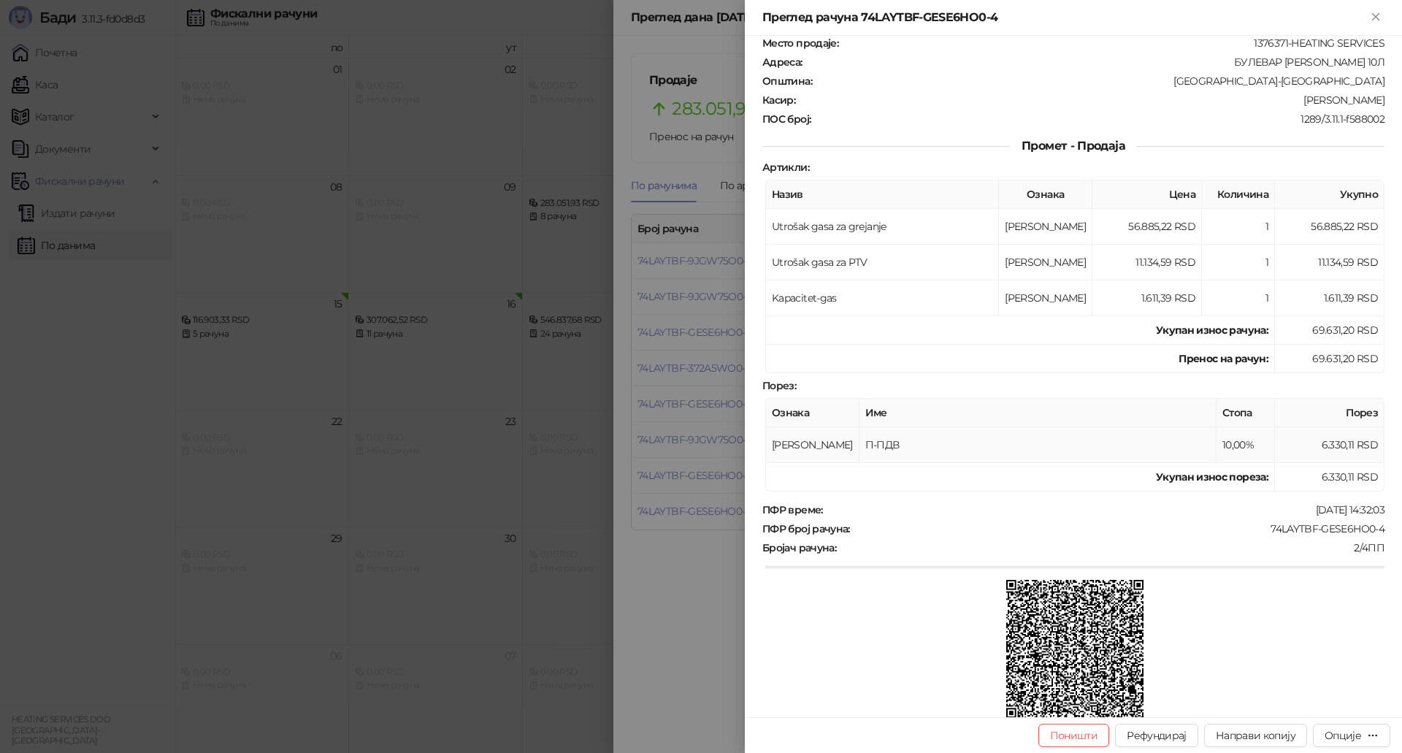
scroll to position [213, 0]
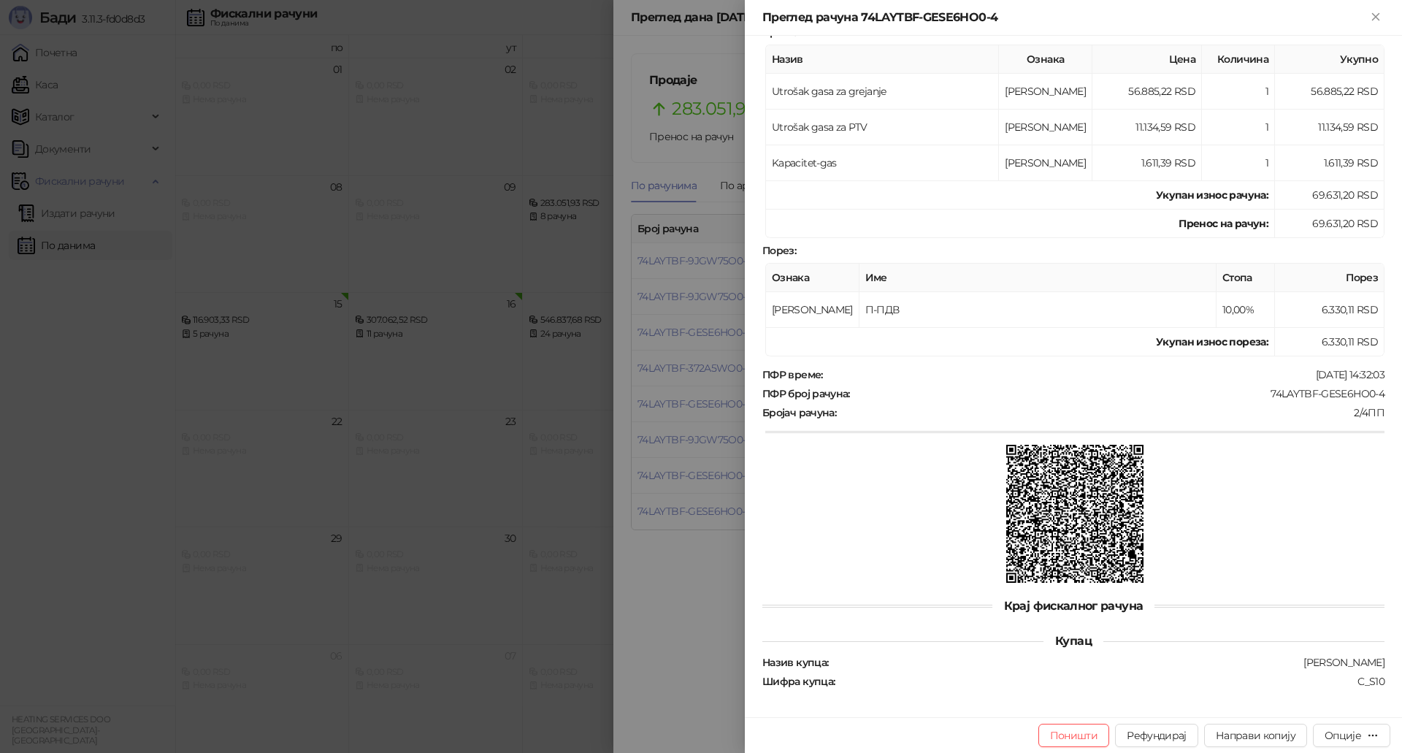
click at [711, 464] on div at bounding box center [701, 376] width 1402 height 753
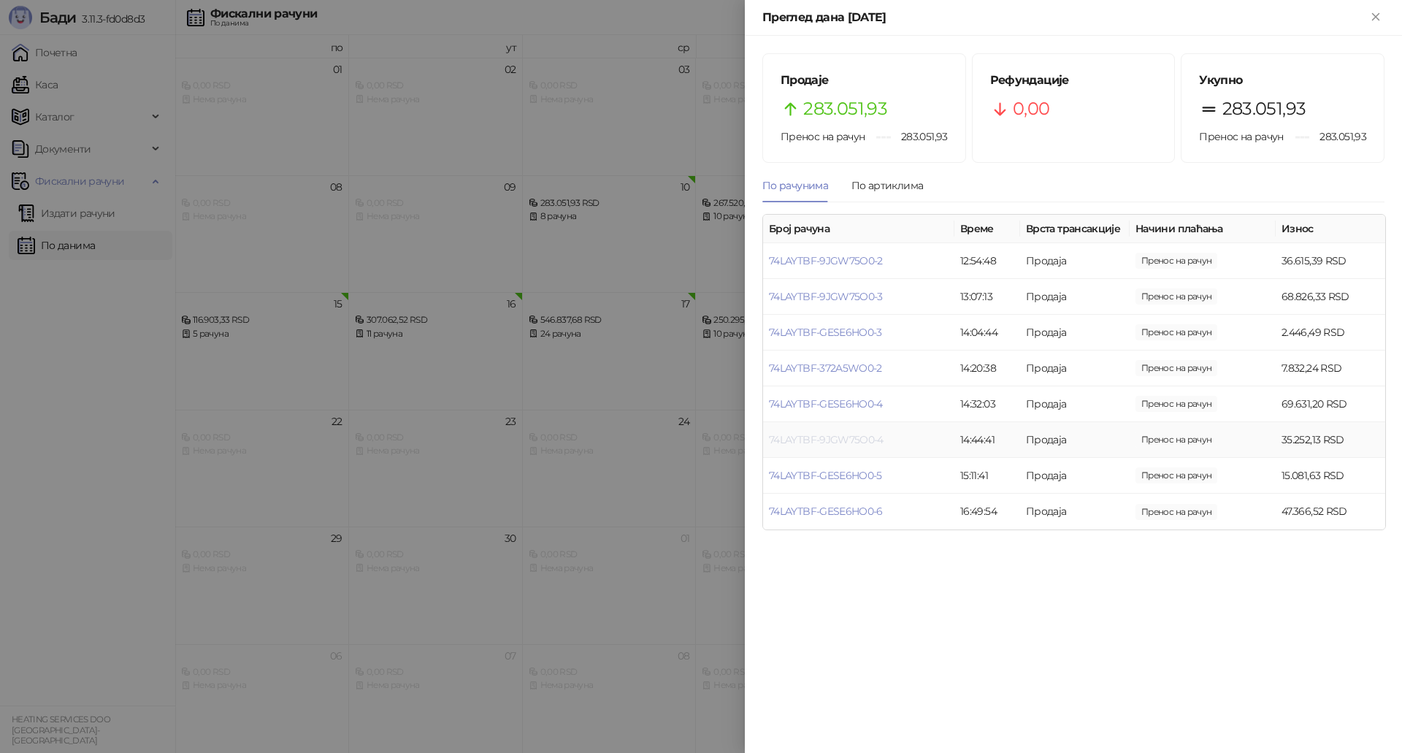
click at [826, 436] on link "74LAYTBF-9JGW75O0-4" at bounding box center [826, 439] width 115 height 13
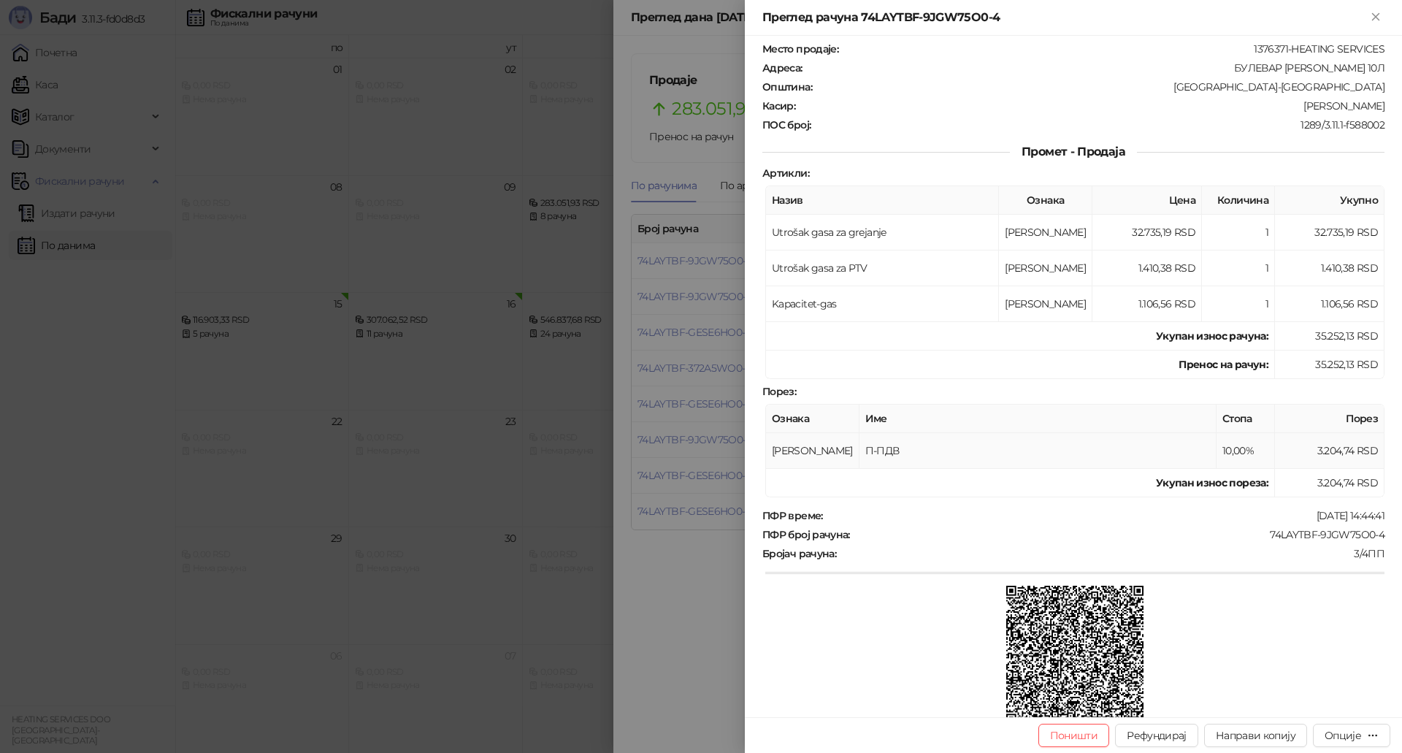
scroll to position [213, 0]
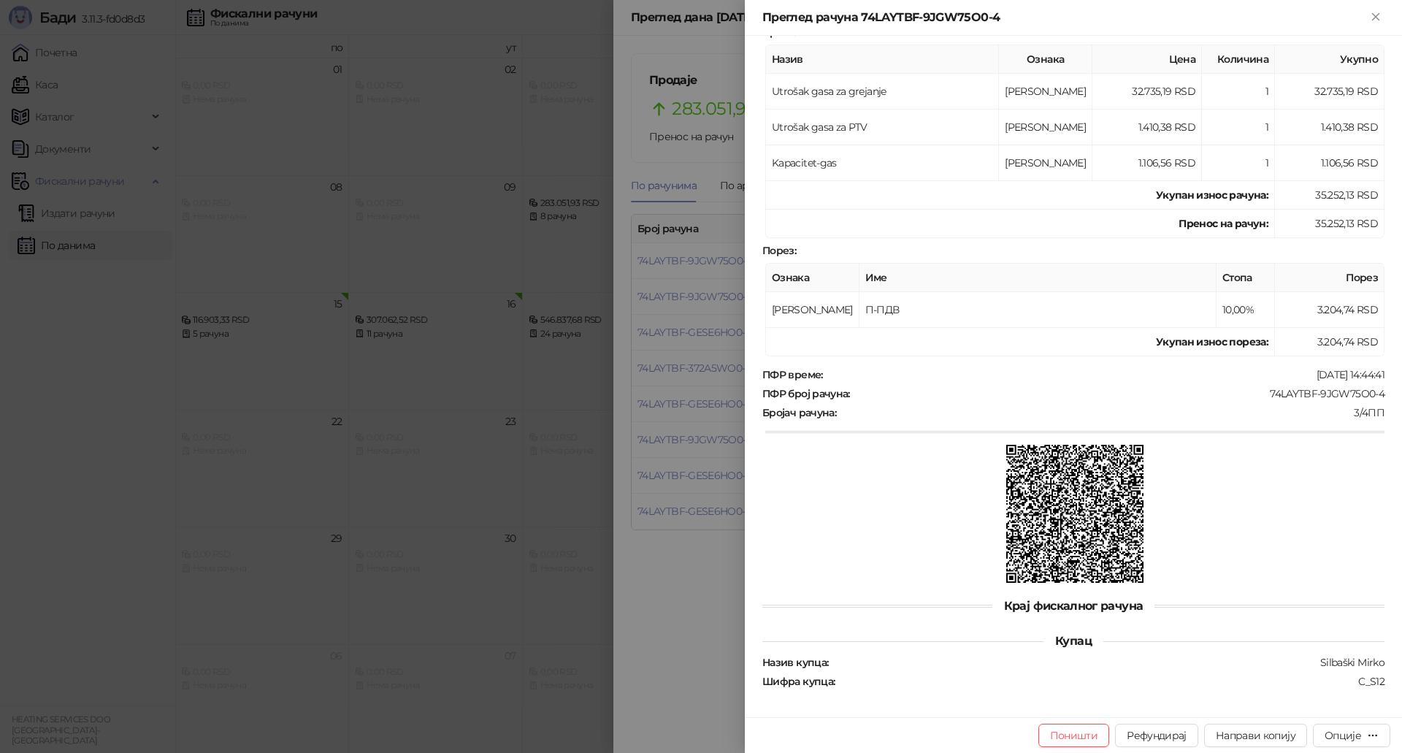
click at [706, 551] on div at bounding box center [701, 376] width 1402 height 753
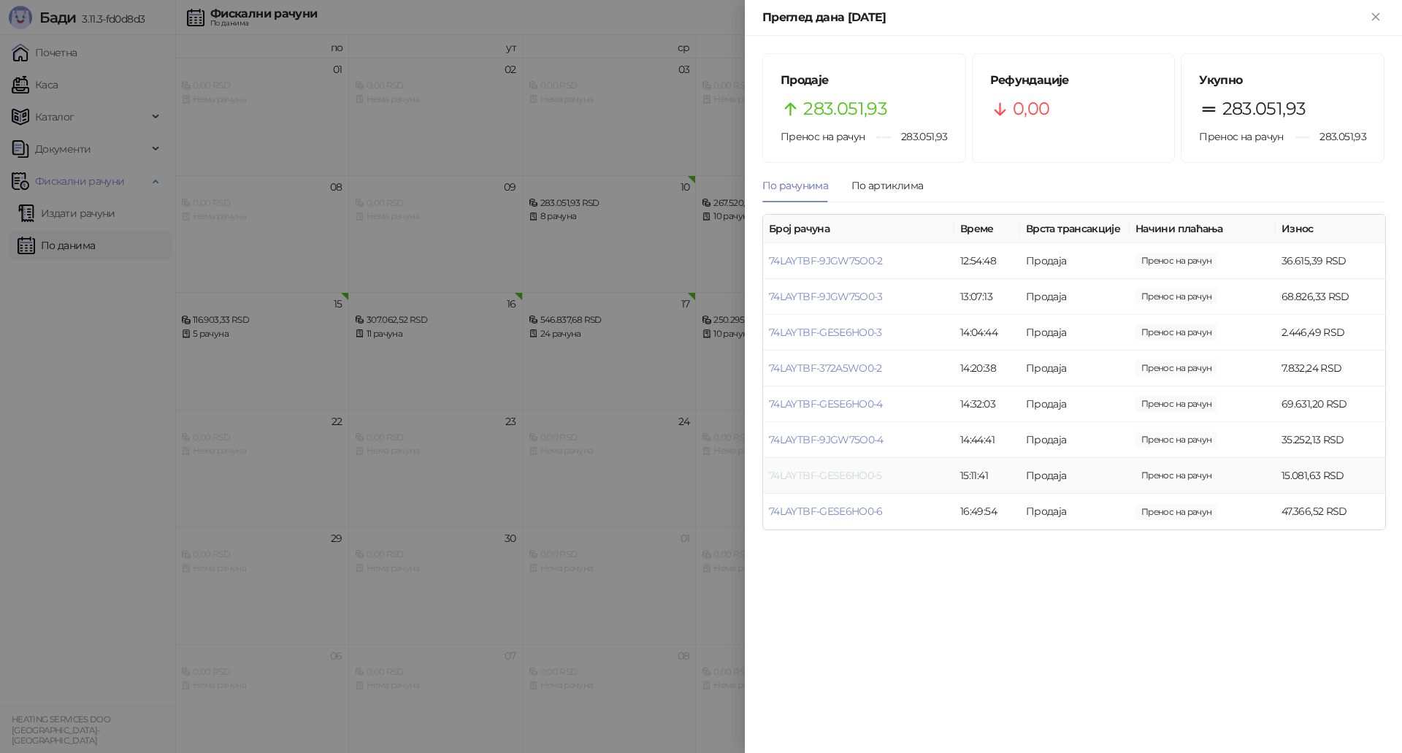
click at [865, 479] on link "74LAYTBF-GESE6HO0-5" at bounding box center [825, 475] width 113 height 13
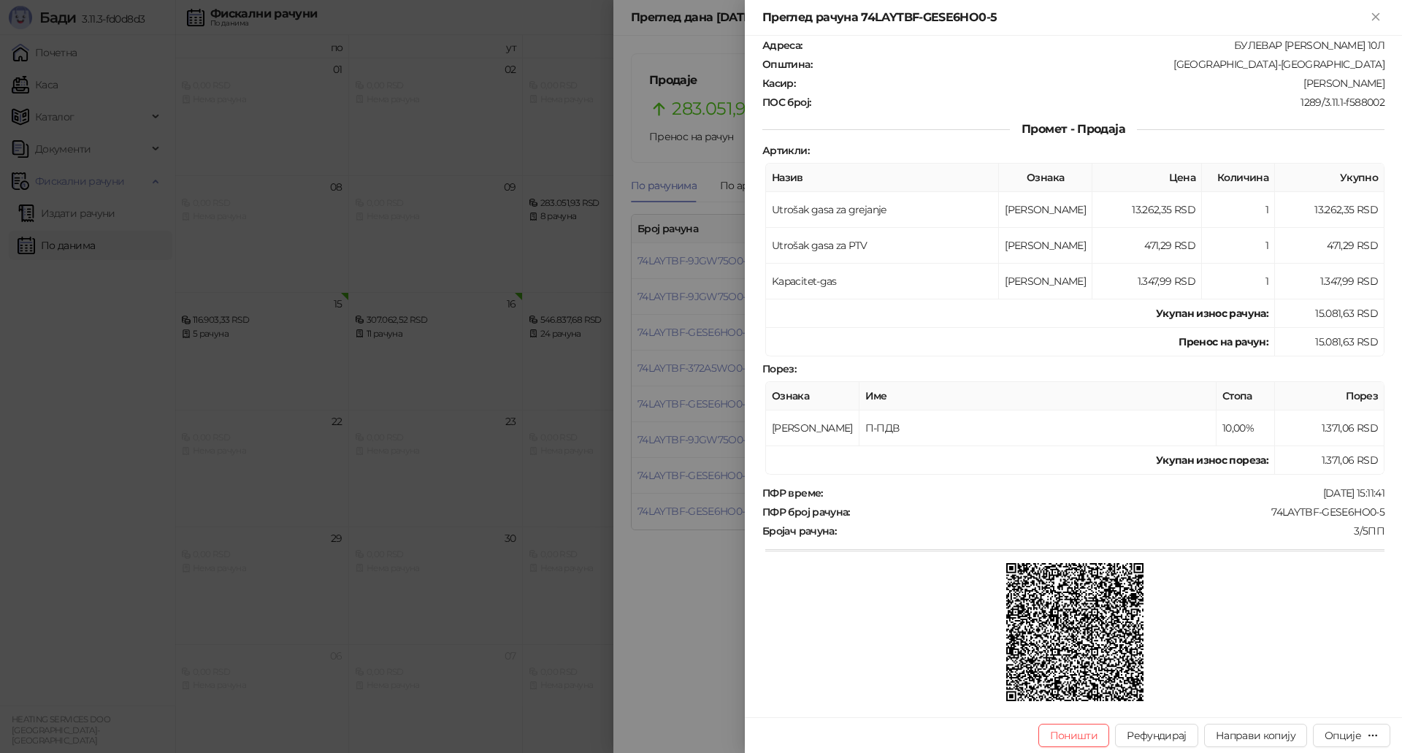
scroll to position [213, 0]
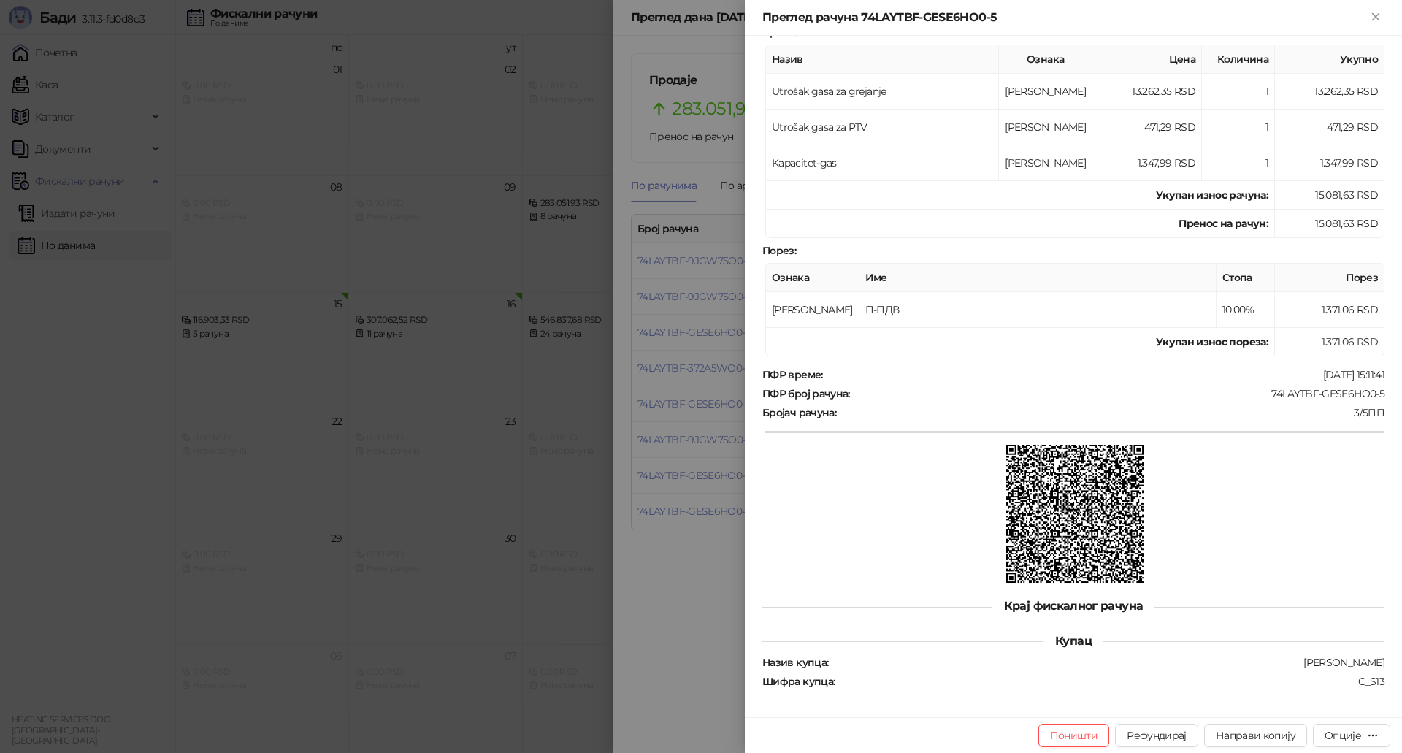
click at [702, 535] on div at bounding box center [701, 376] width 1402 height 753
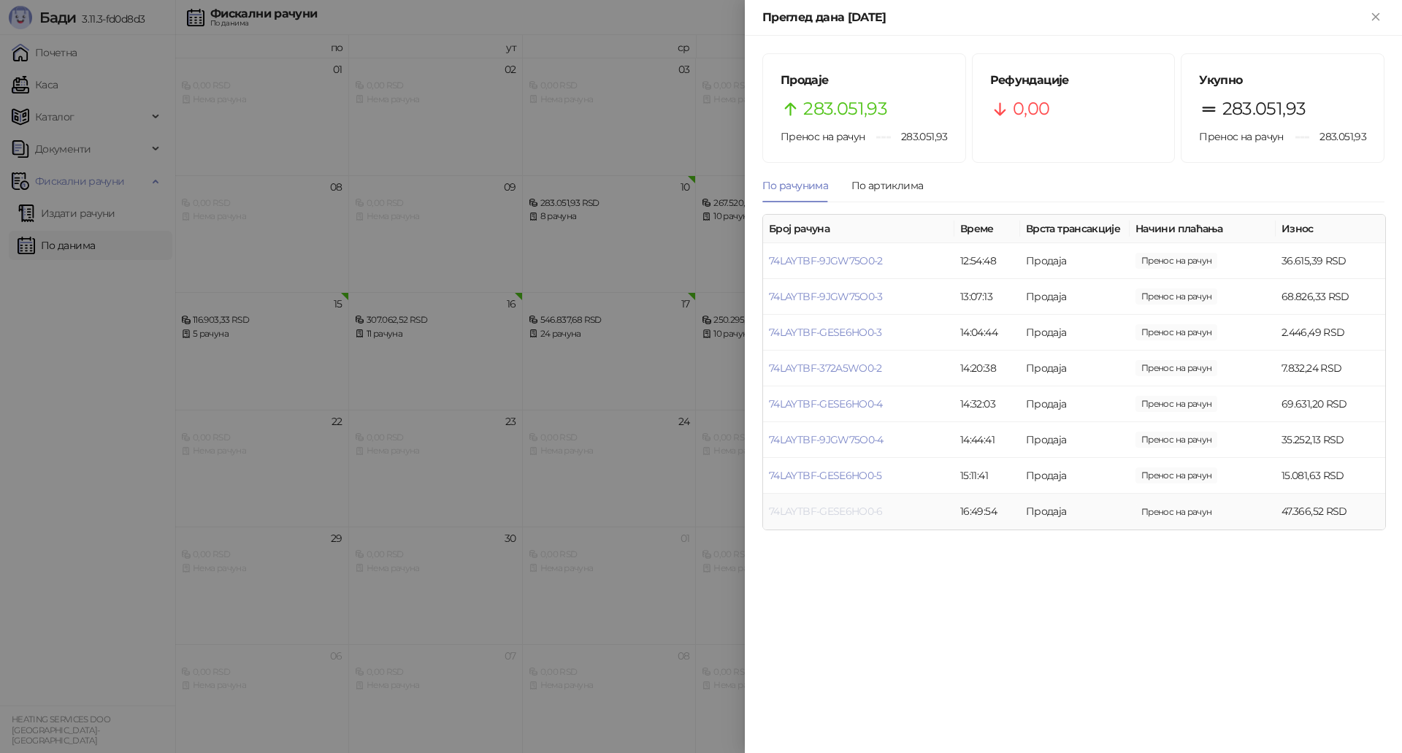
click at [818, 511] on link "74LAYTBF-GESE6HO0-6" at bounding box center [826, 511] width 114 height 13
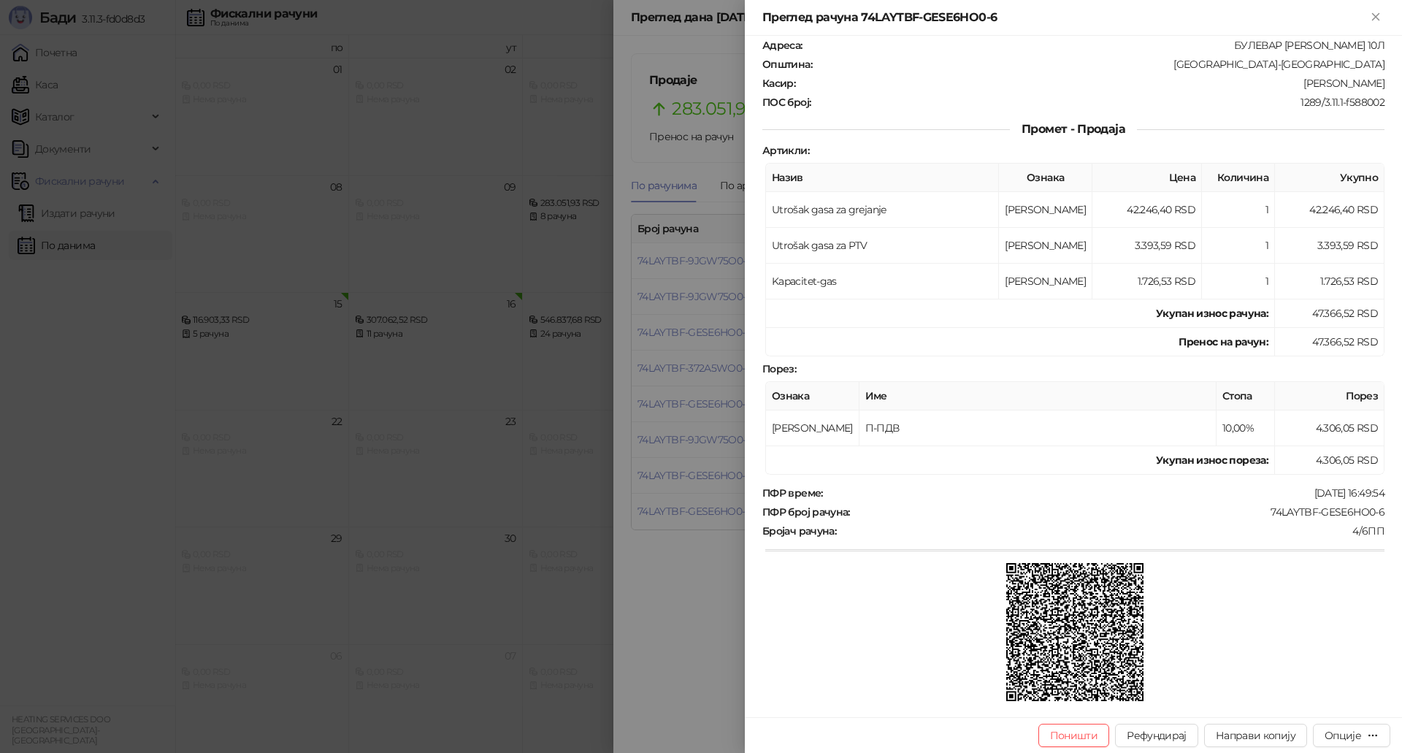
scroll to position [213, 0]
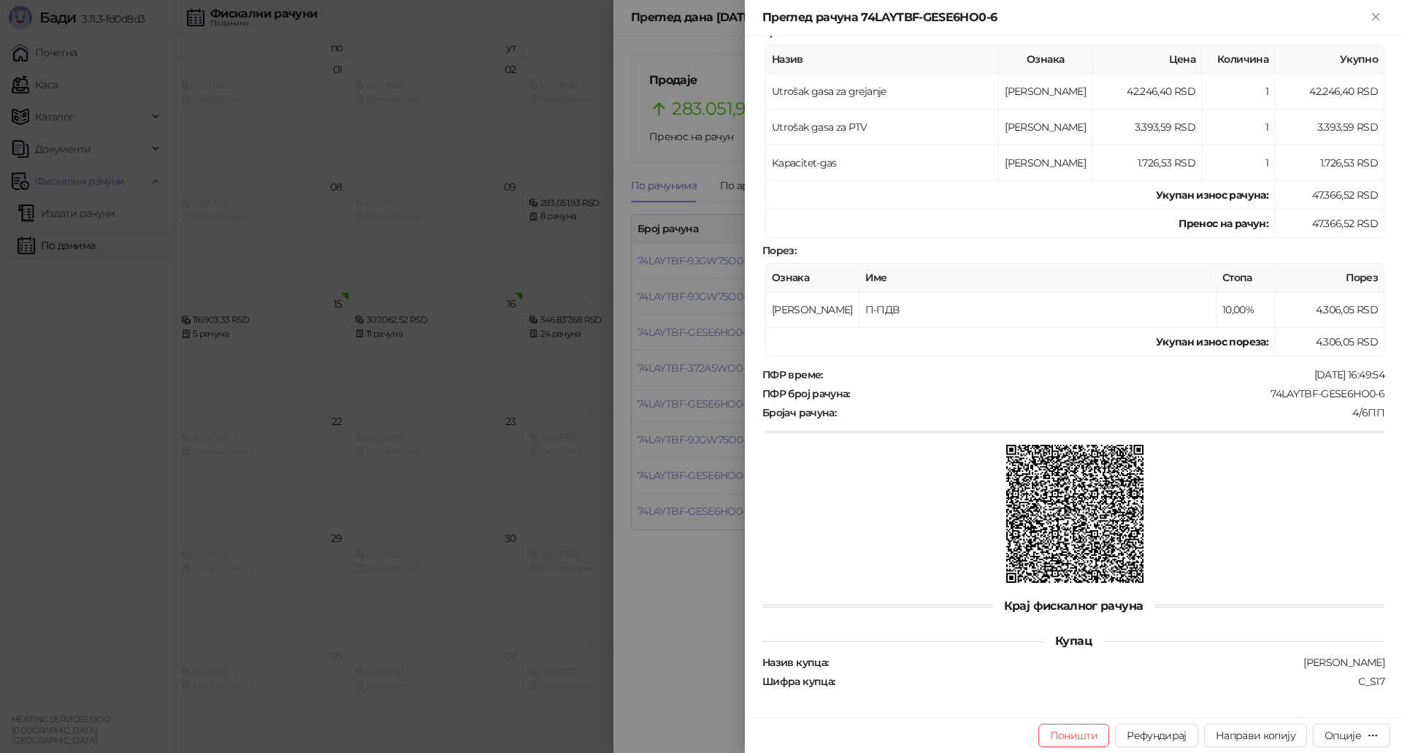
click at [667, 551] on div at bounding box center [701, 376] width 1402 height 753
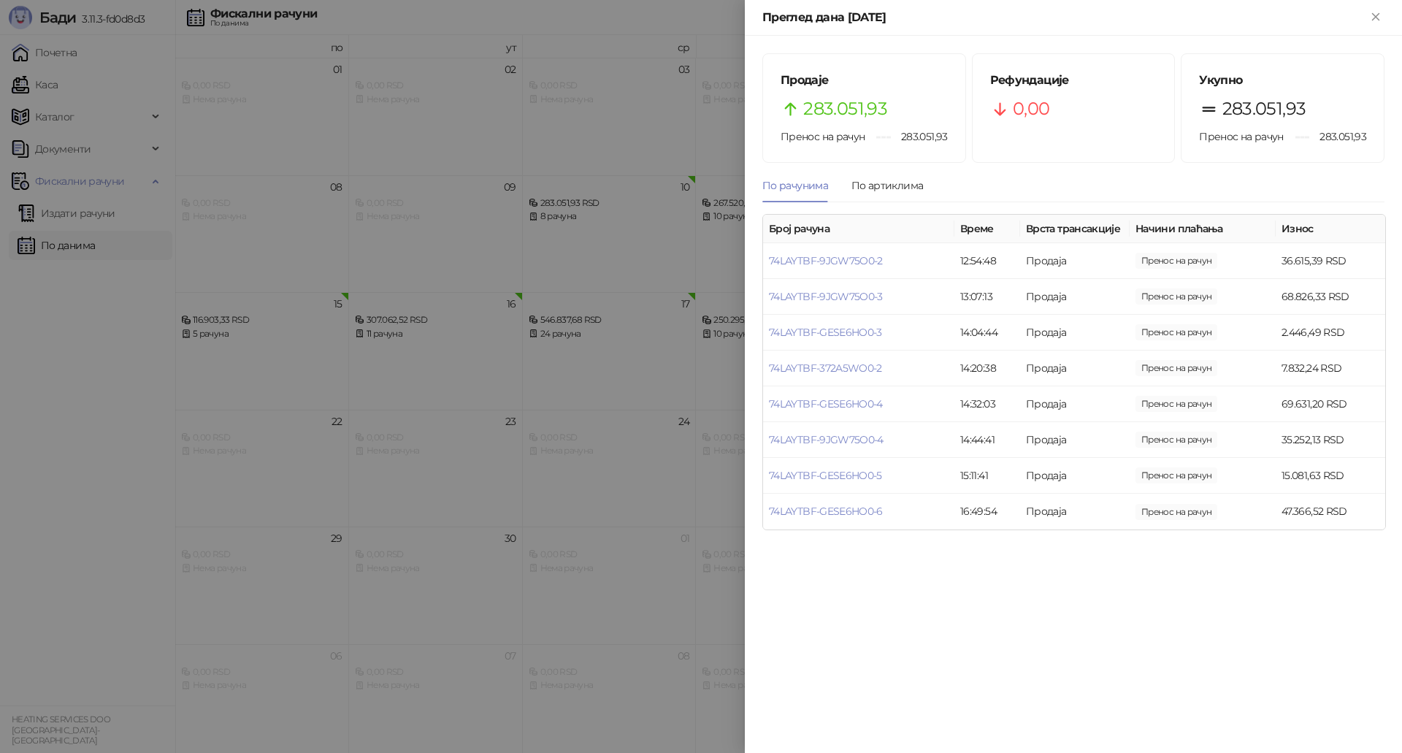
click at [571, 240] on div at bounding box center [701, 376] width 1402 height 753
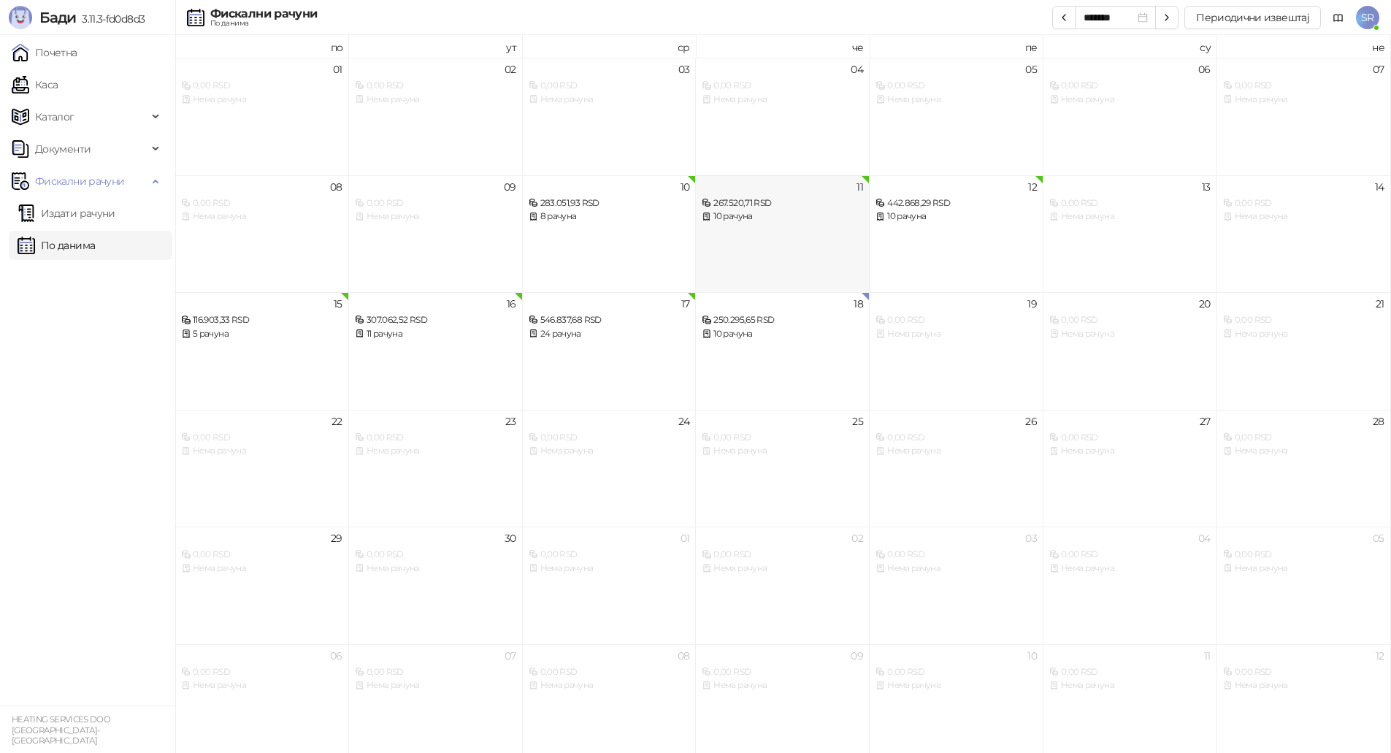
click at [756, 232] on div "11 267.520,71 RSD 10 рачуна" at bounding box center [783, 234] width 174 height 118
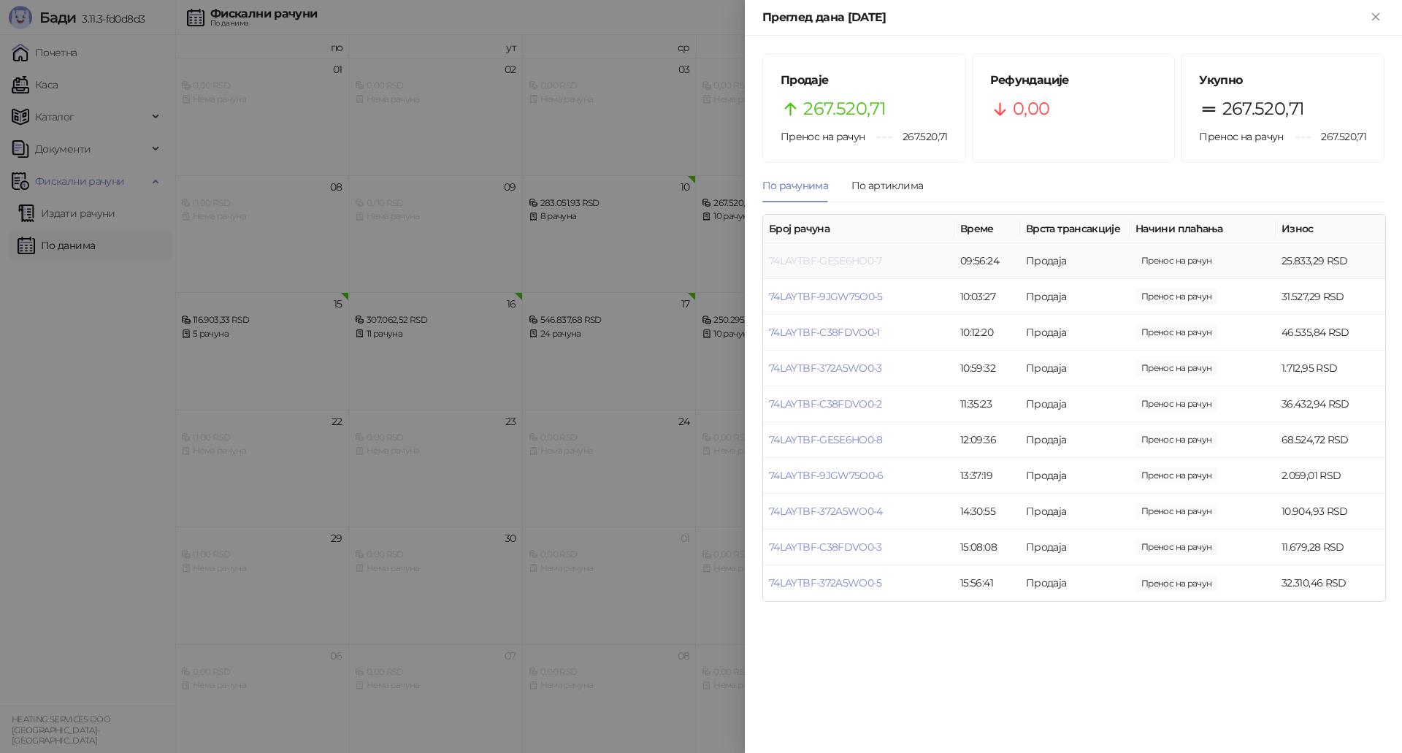
click at [844, 261] on link "74LAYTBF-GESE6HO0-7" at bounding box center [825, 260] width 113 height 13
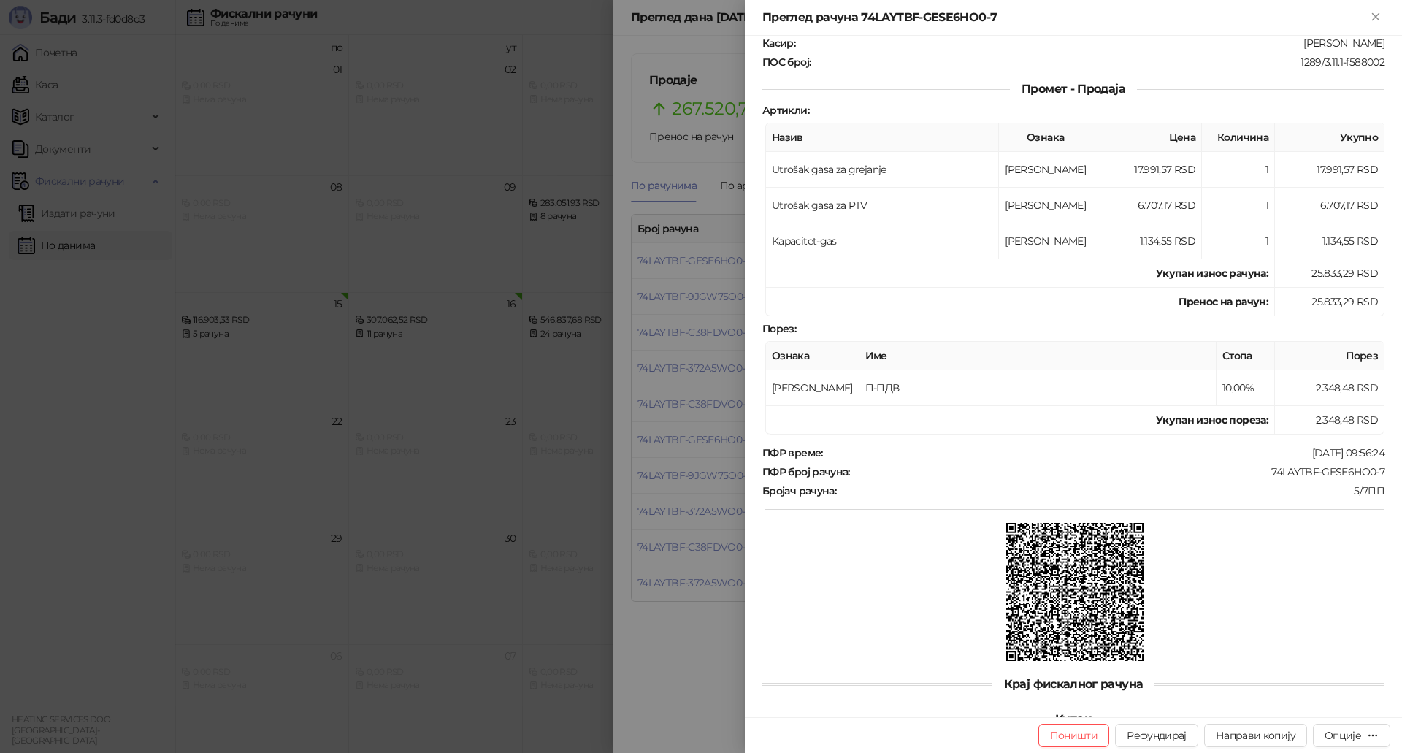
scroll to position [213, 0]
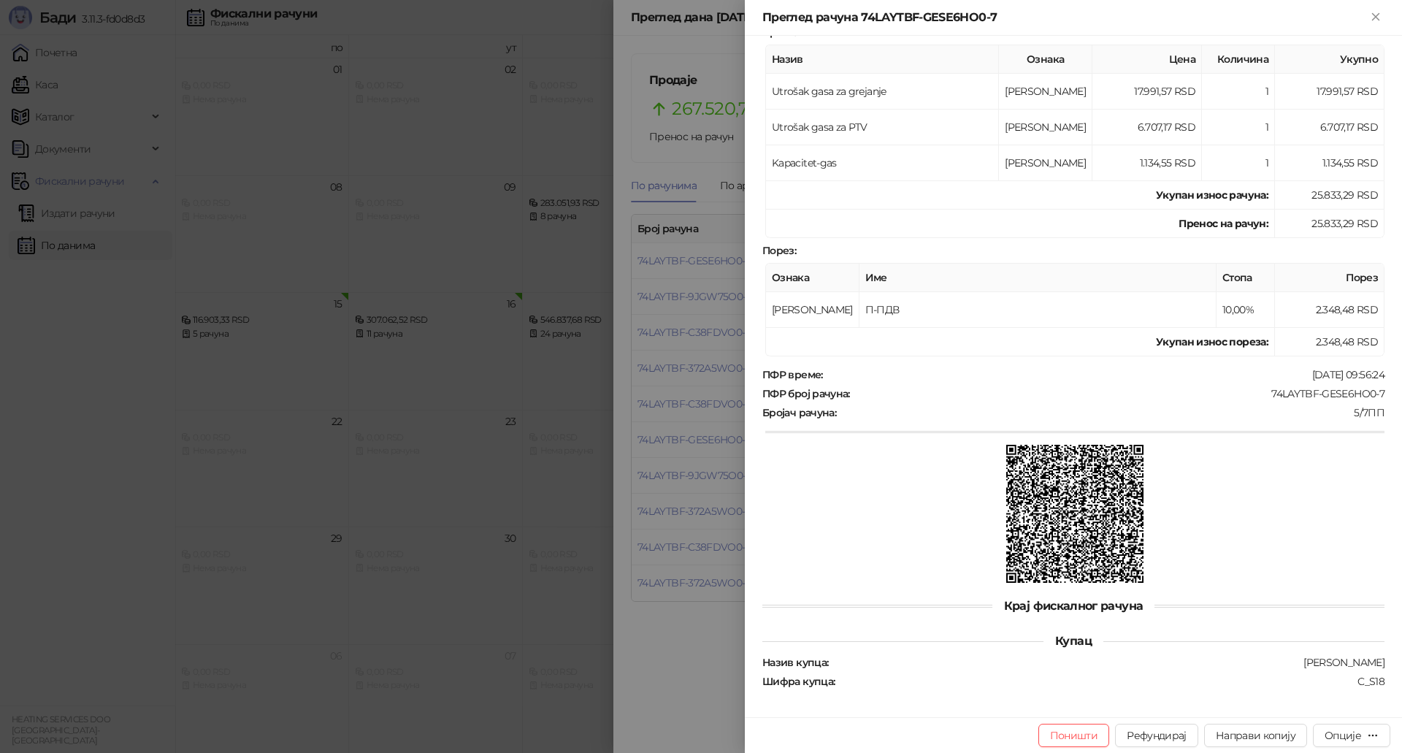
click at [696, 300] on div at bounding box center [701, 376] width 1402 height 753
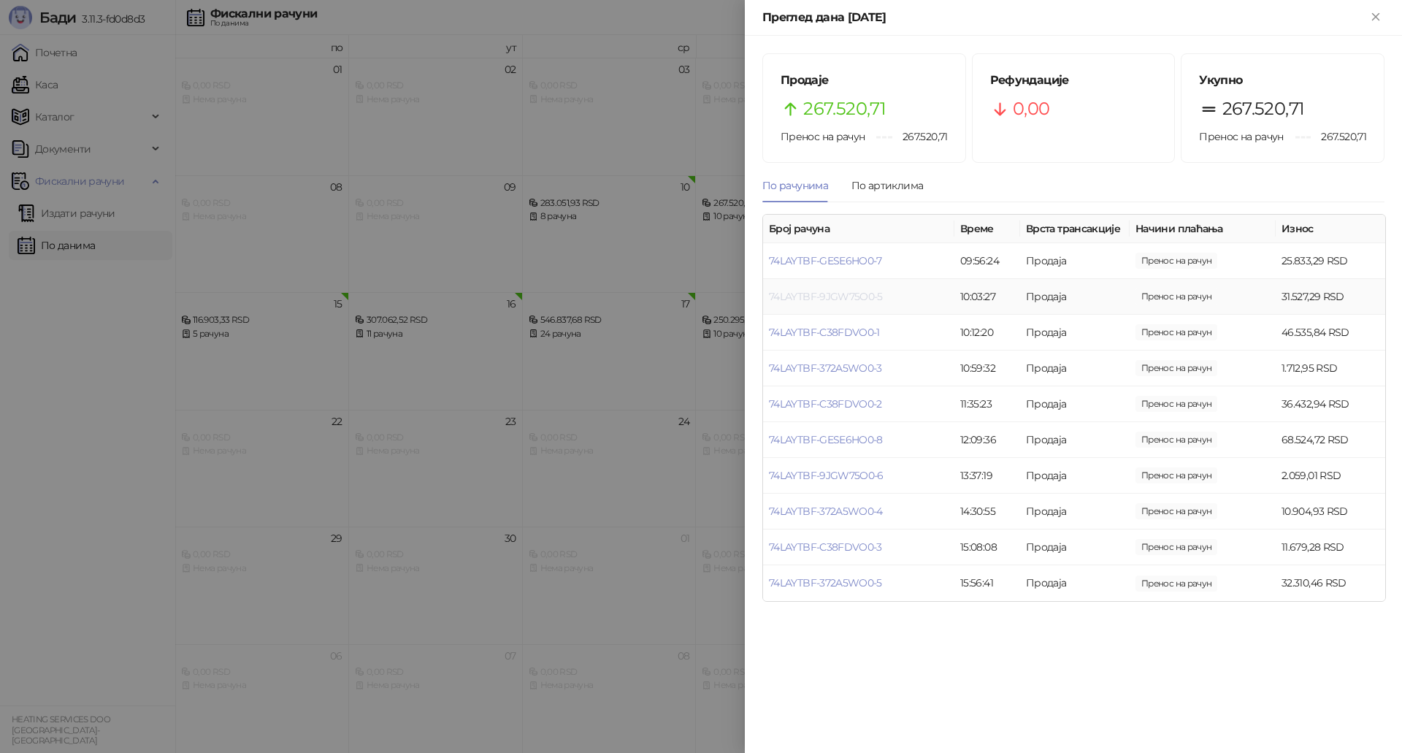
click at [816, 299] on link "74LAYTBF-9JGW75O0-5" at bounding box center [826, 296] width 114 height 13
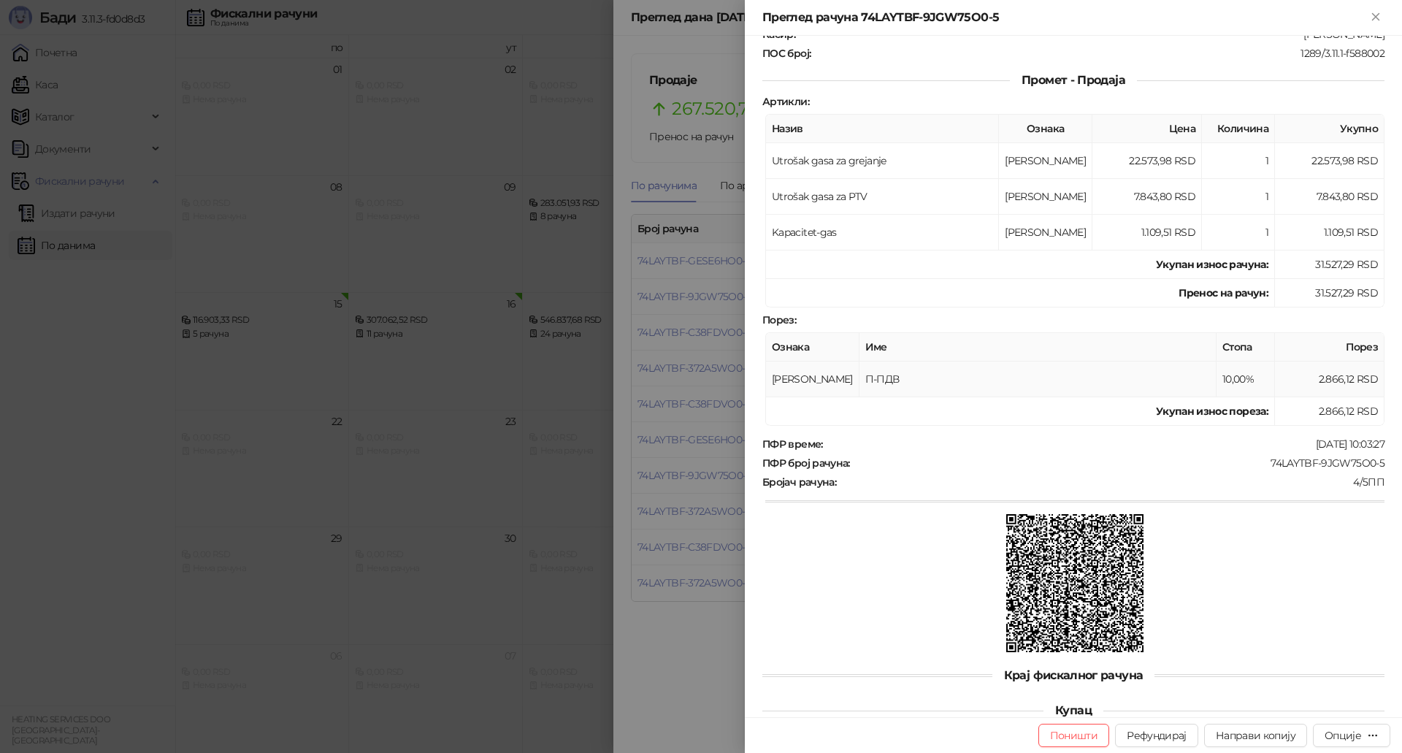
scroll to position [213, 0]
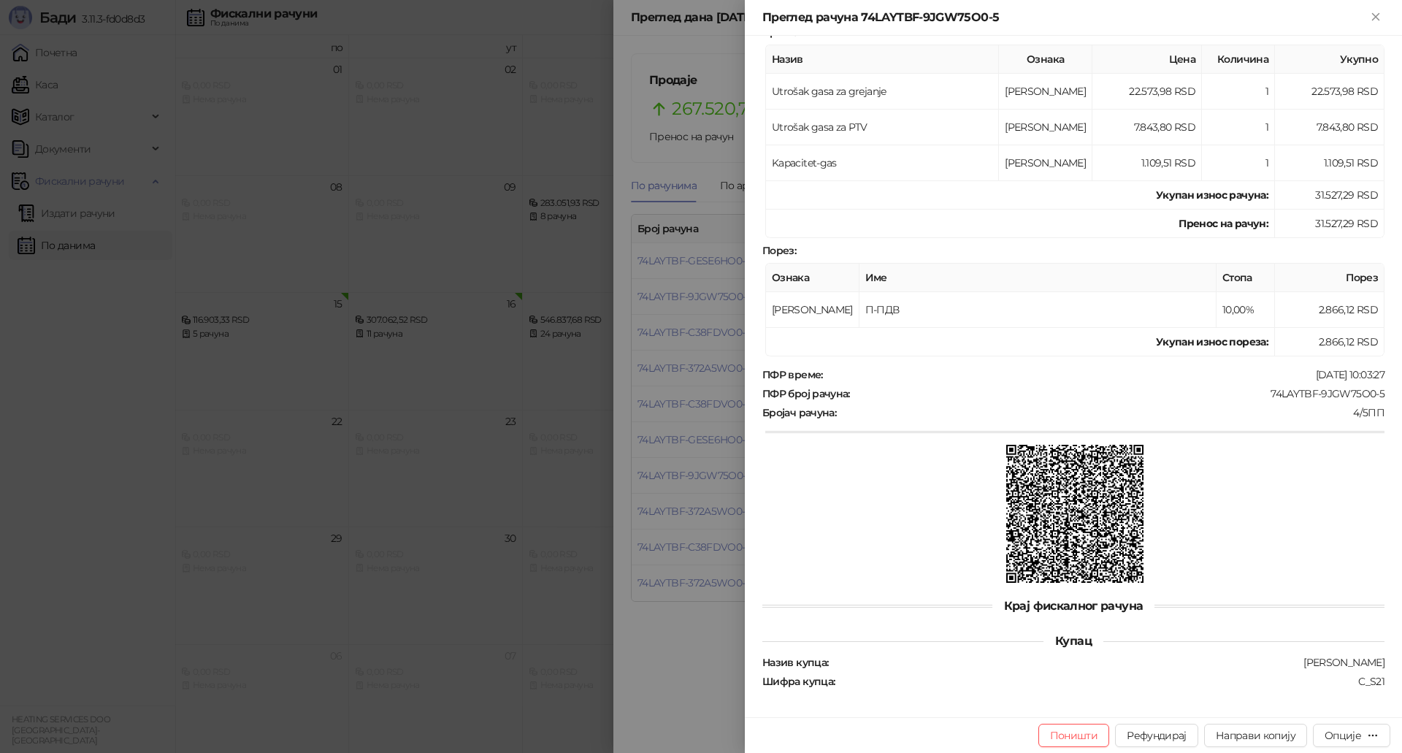
click at [655, 487] on div at bounding box center [701, 376] width 1402 height 753
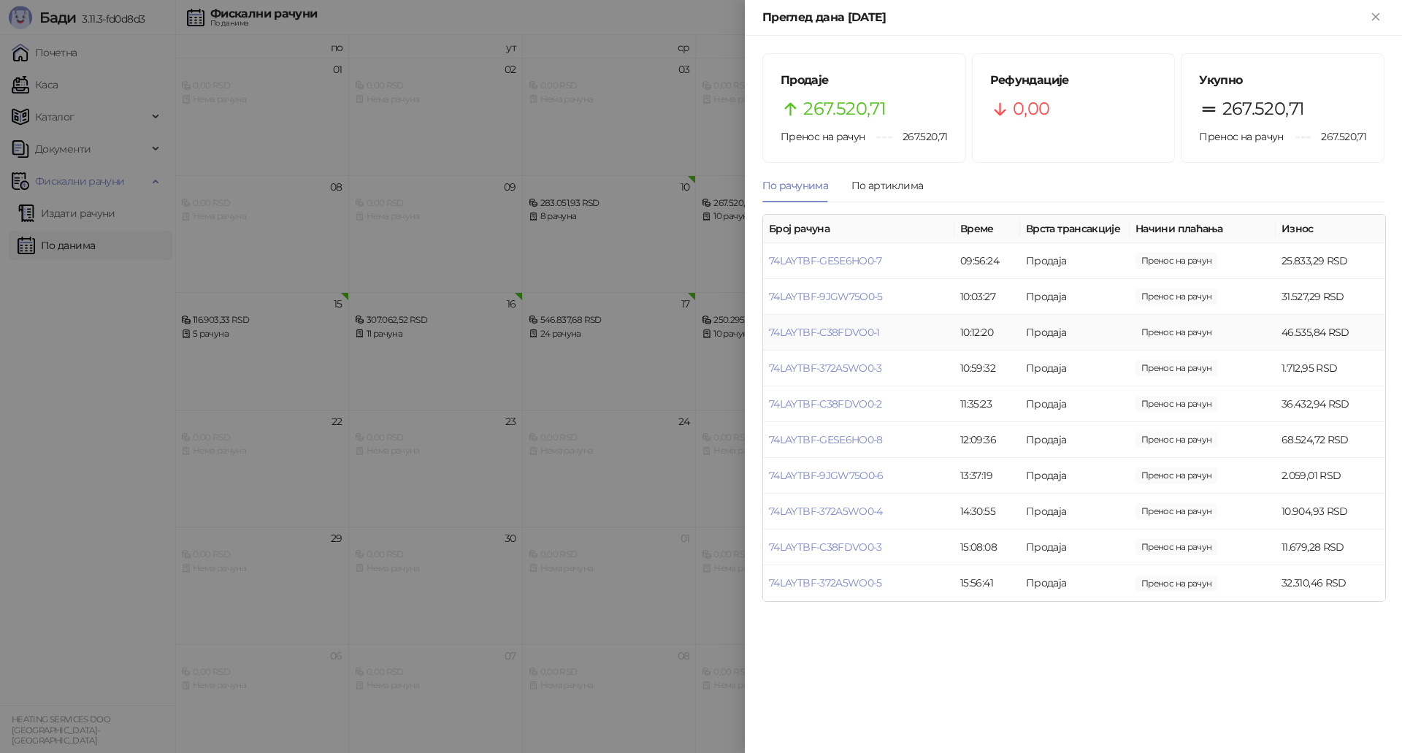
click at [846, 344] on td "74LAYTBF-C38FDVO0-1" at bounding box center [858, 333] width 191 height 36
click at [846, 334] on link "74LAYTBF-C38FDVO0-1" at bounding box center [824, 332] width 111 height 13
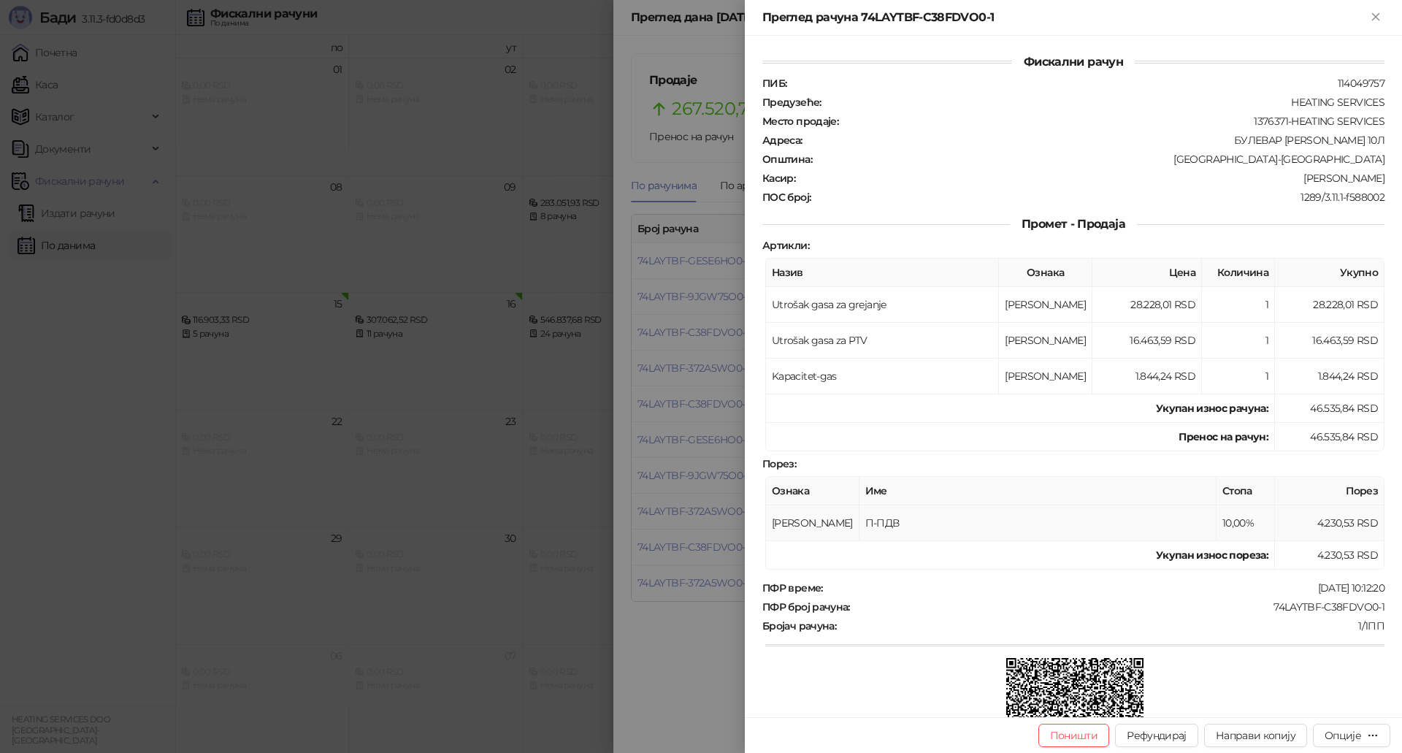
scroll to position [213, 0]
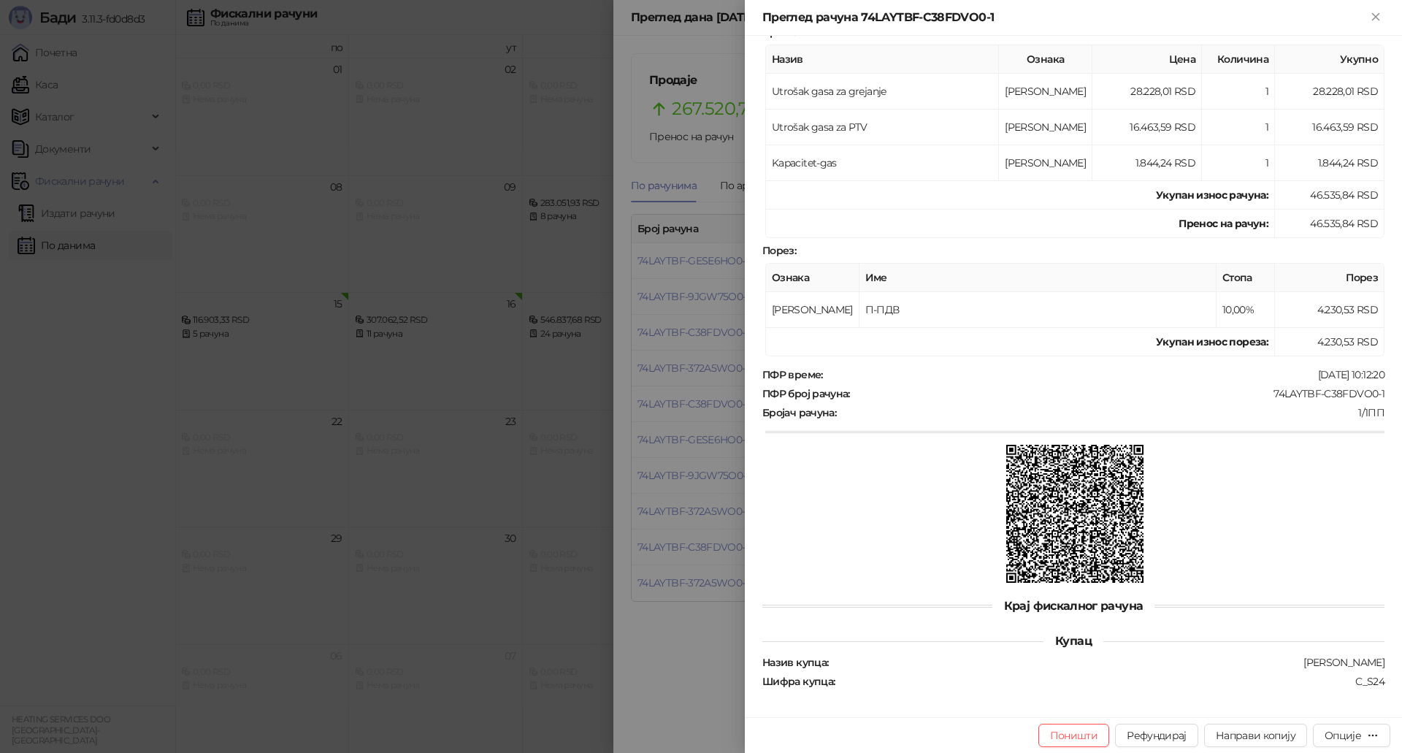
click at [696, 613] on div at bounding box center [701, 376] width 1402 height 753
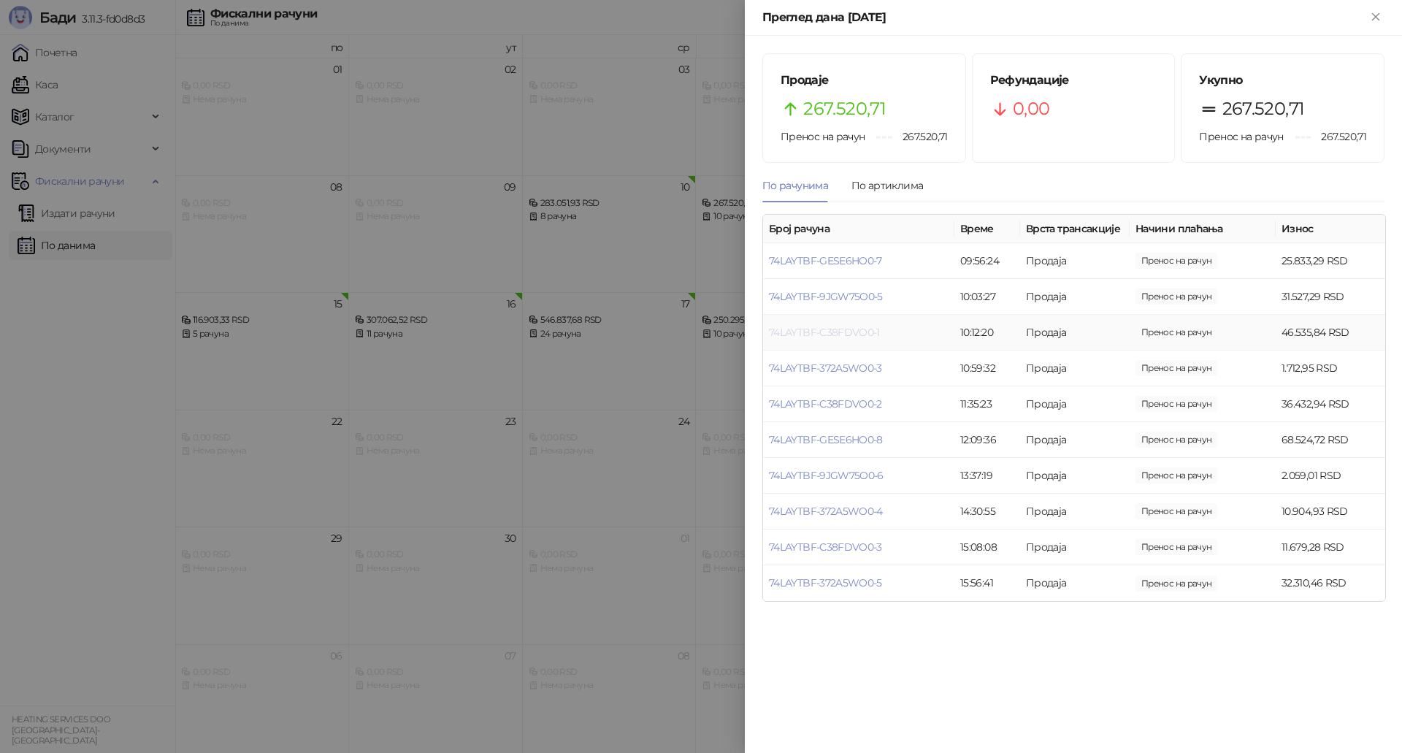
click at [862, 329] on link "74LAYTBF-C38FDVO0-1" at bounding box center [824, 332] width 111 height 13
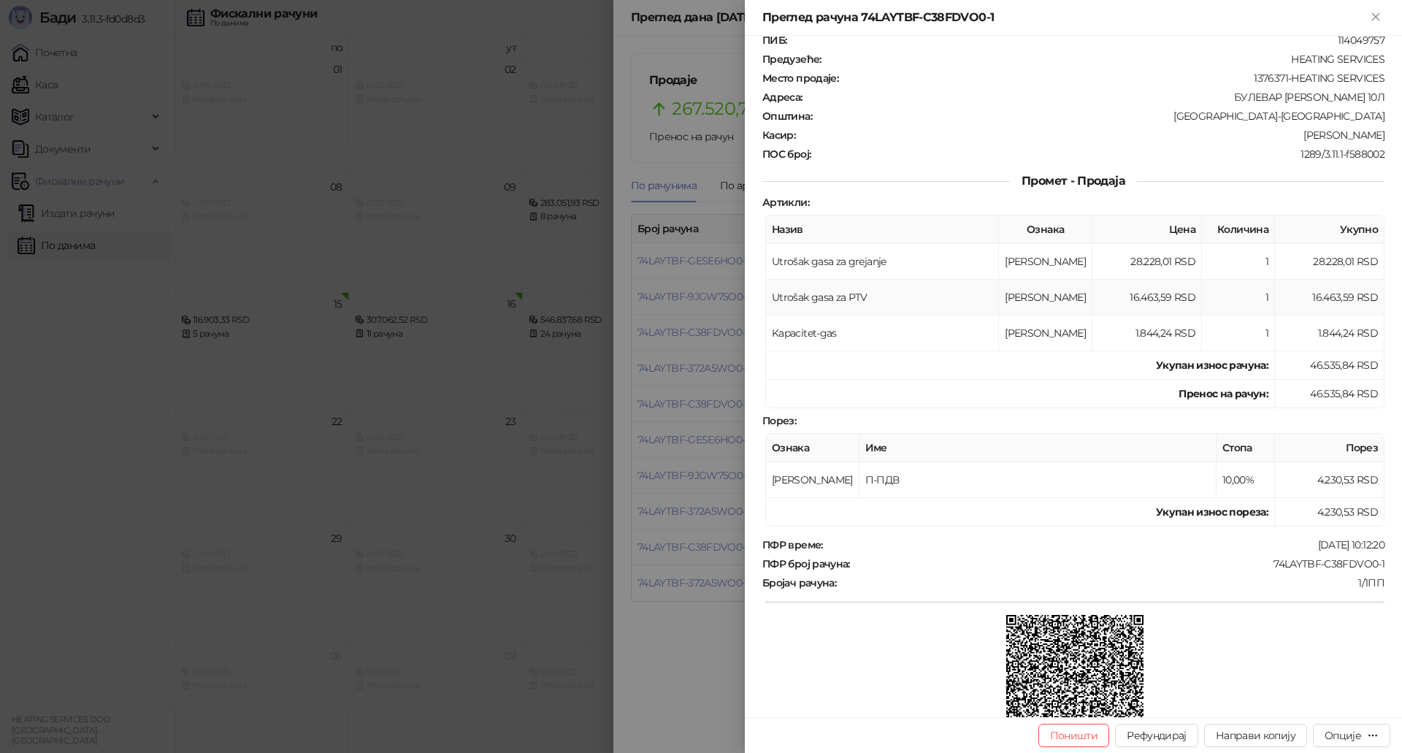
scroll to position [213, 0]
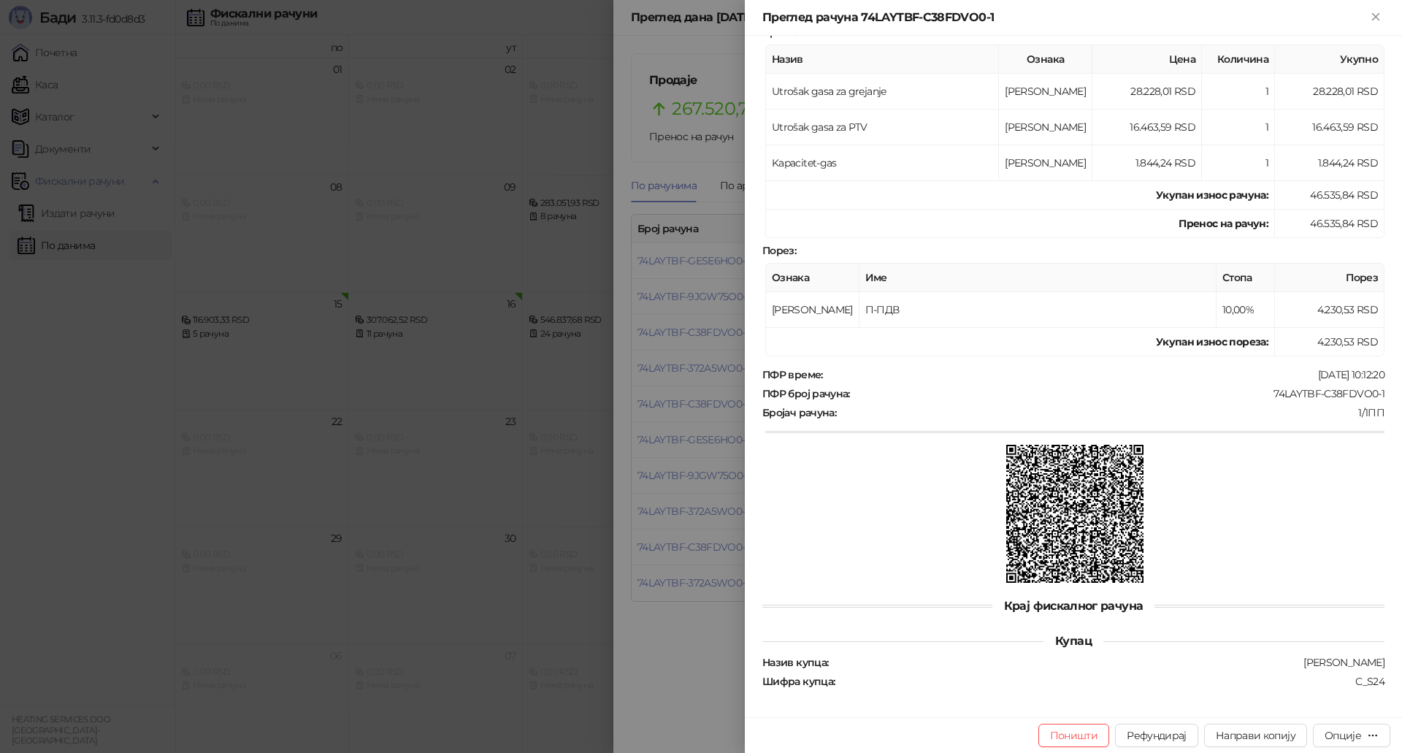
click at [676, 393] on div at bounding box center [701, 376] width 1402 height 753
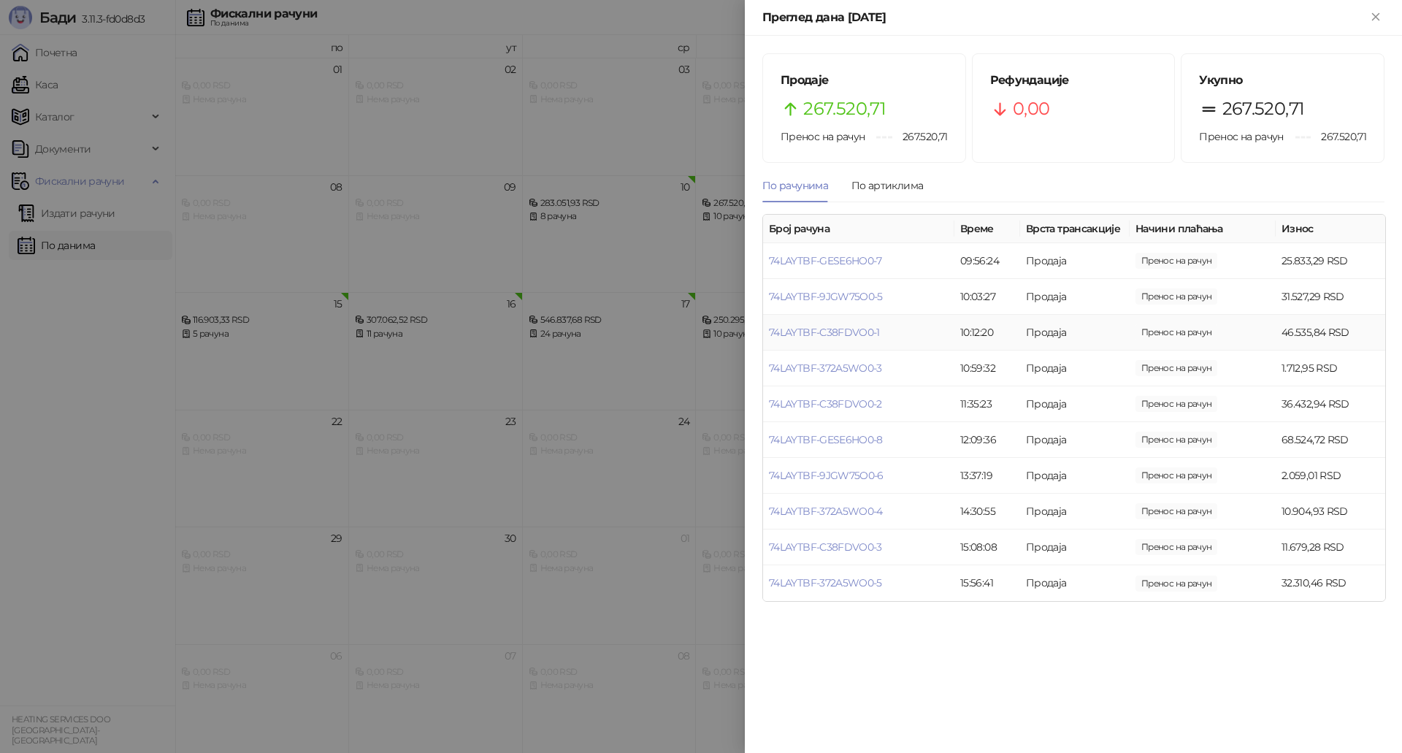
click at [854, 340] on td "74LAYTBF-C38FDVO0-1" at bounding box center [858, 333] width 191 height 36
click at [848, 332] on link "74LAYTBF-C38FDVO0-1" at bounding box center [824, 332] width 111 height 13
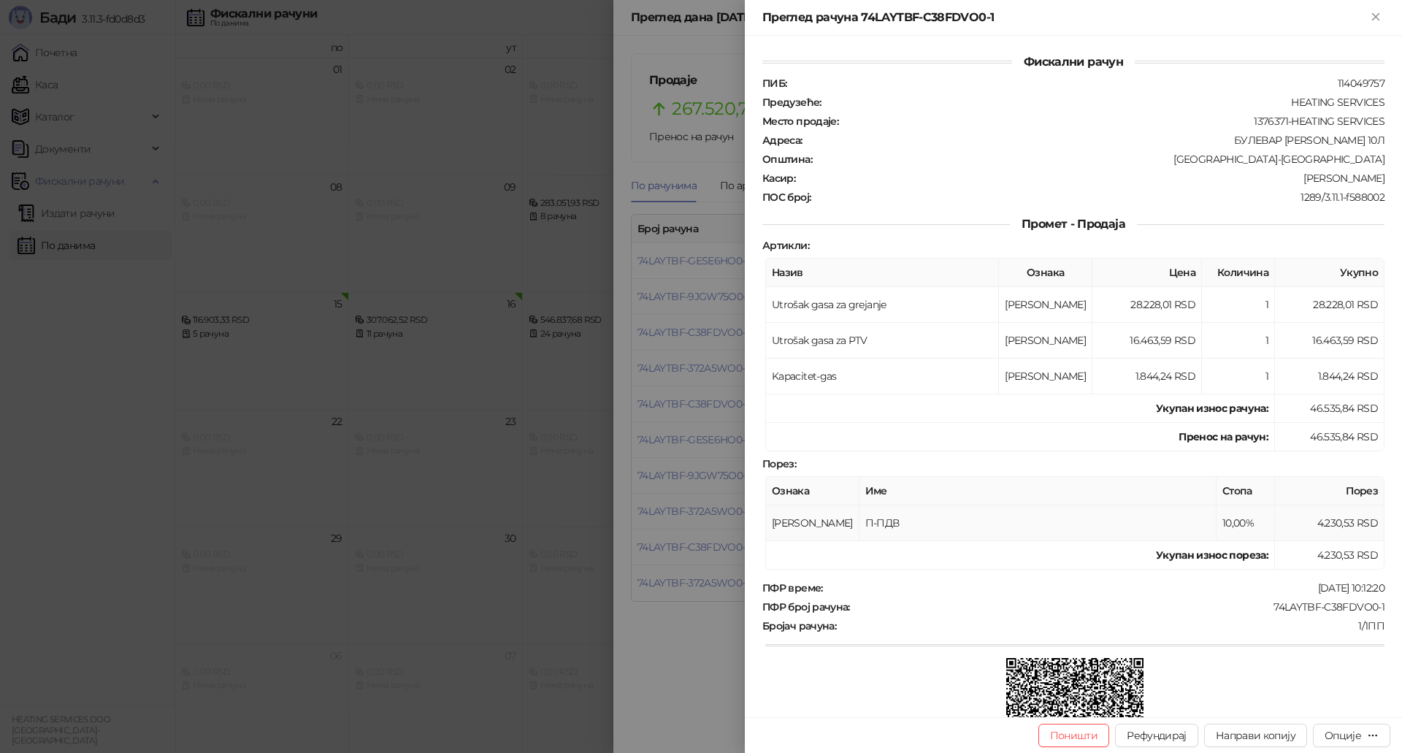
scroll to position [213, 0]
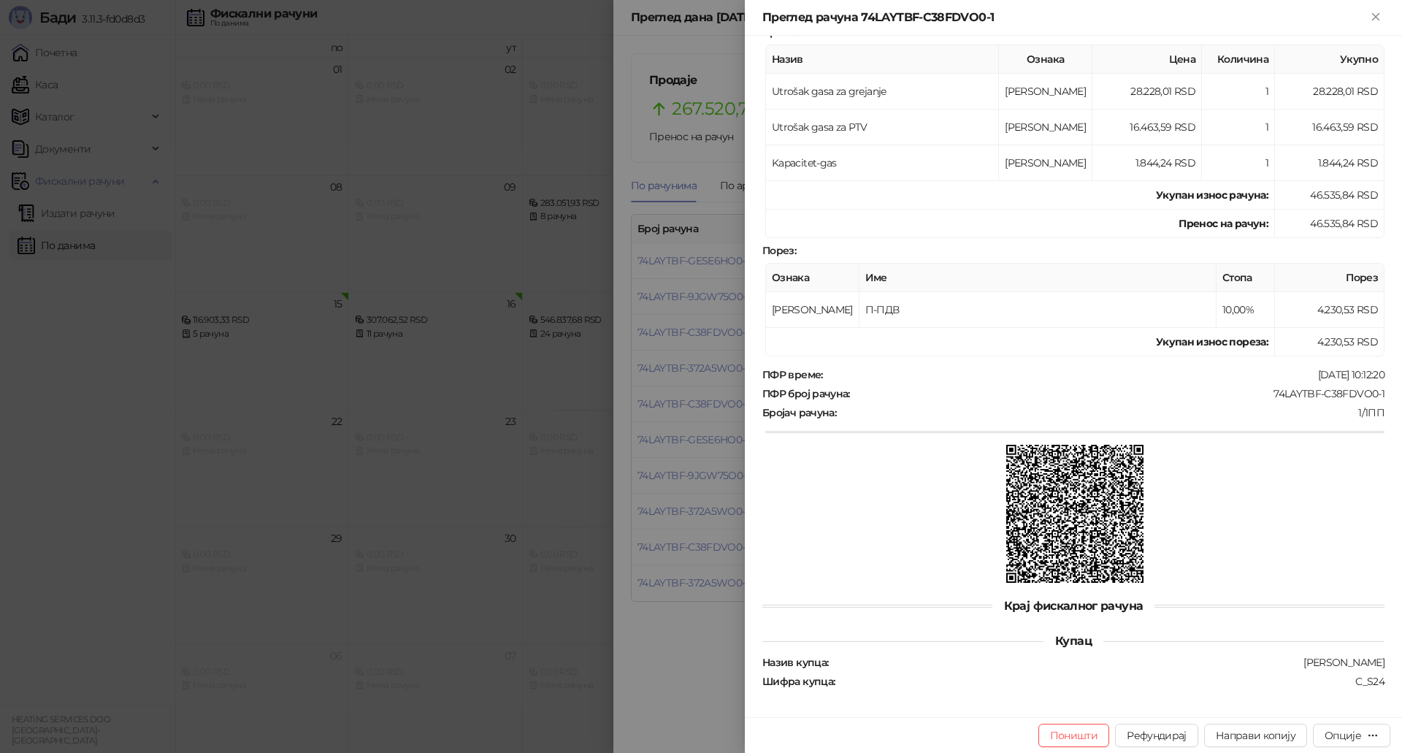
click at [688, 297] on div at bounding box center [701, 376] width 1402 height 753
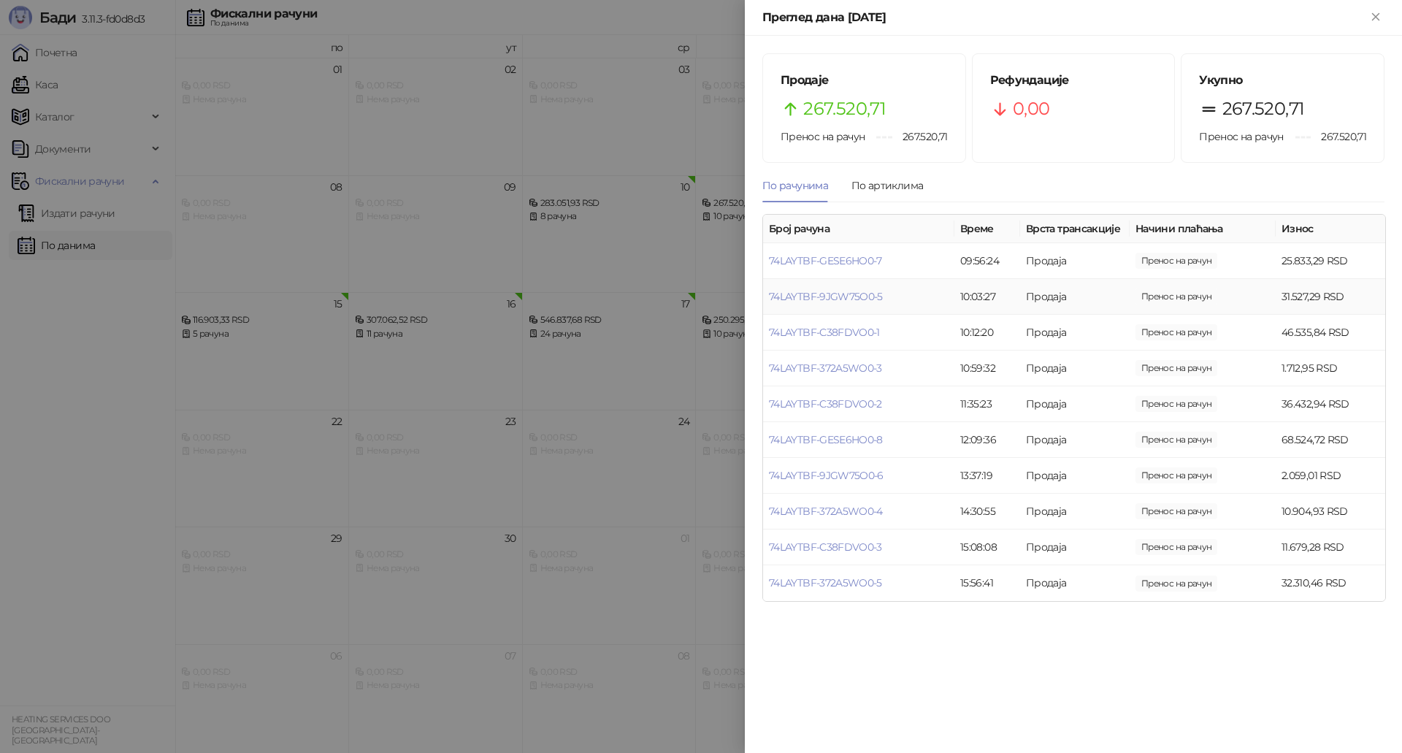
click at [820, 303] on td "74LAYTBF-9JGW75O0-5" at bounding box center [858, 297] width 191 height 36
click at [830, 297] on link "74LAYTBF-9JGW75O0-5" at bounding box center [826, 296] width 114 height 13
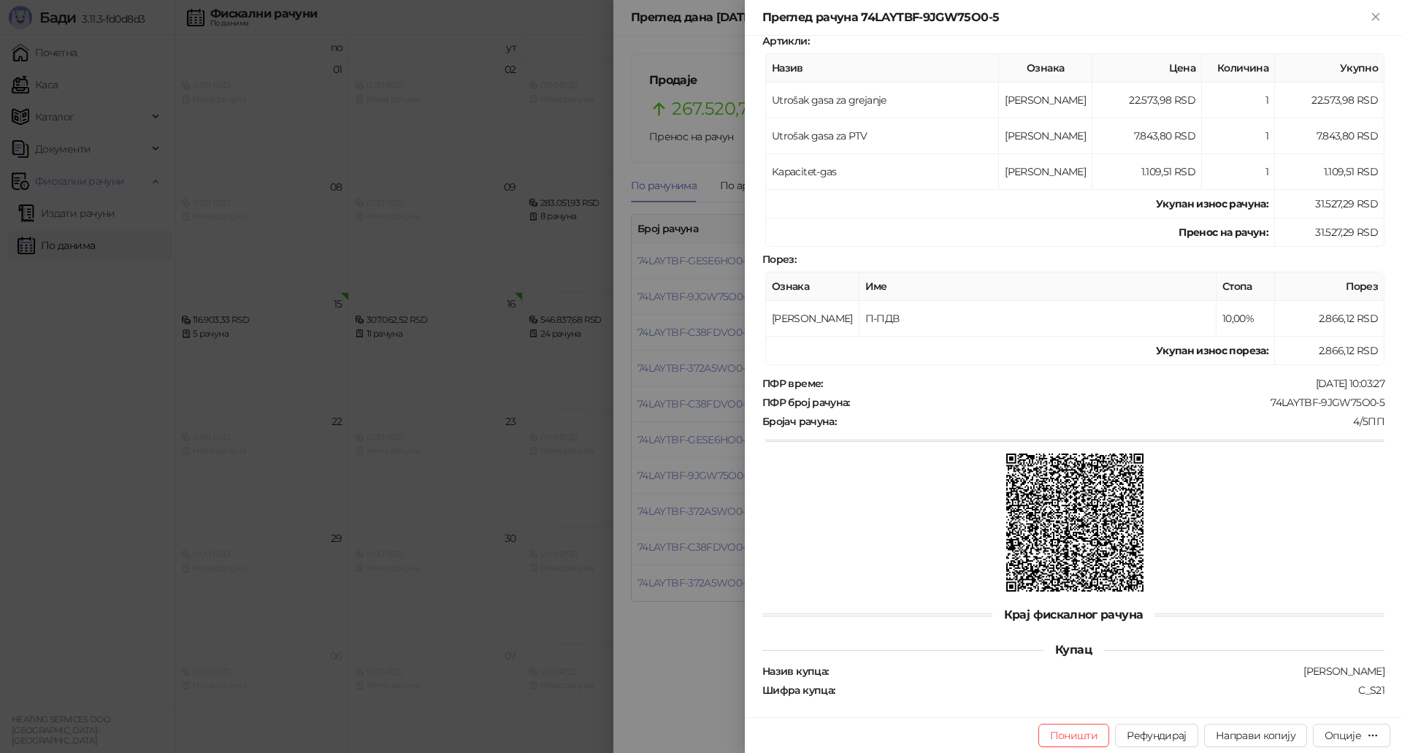
scroll to position [213, 0]
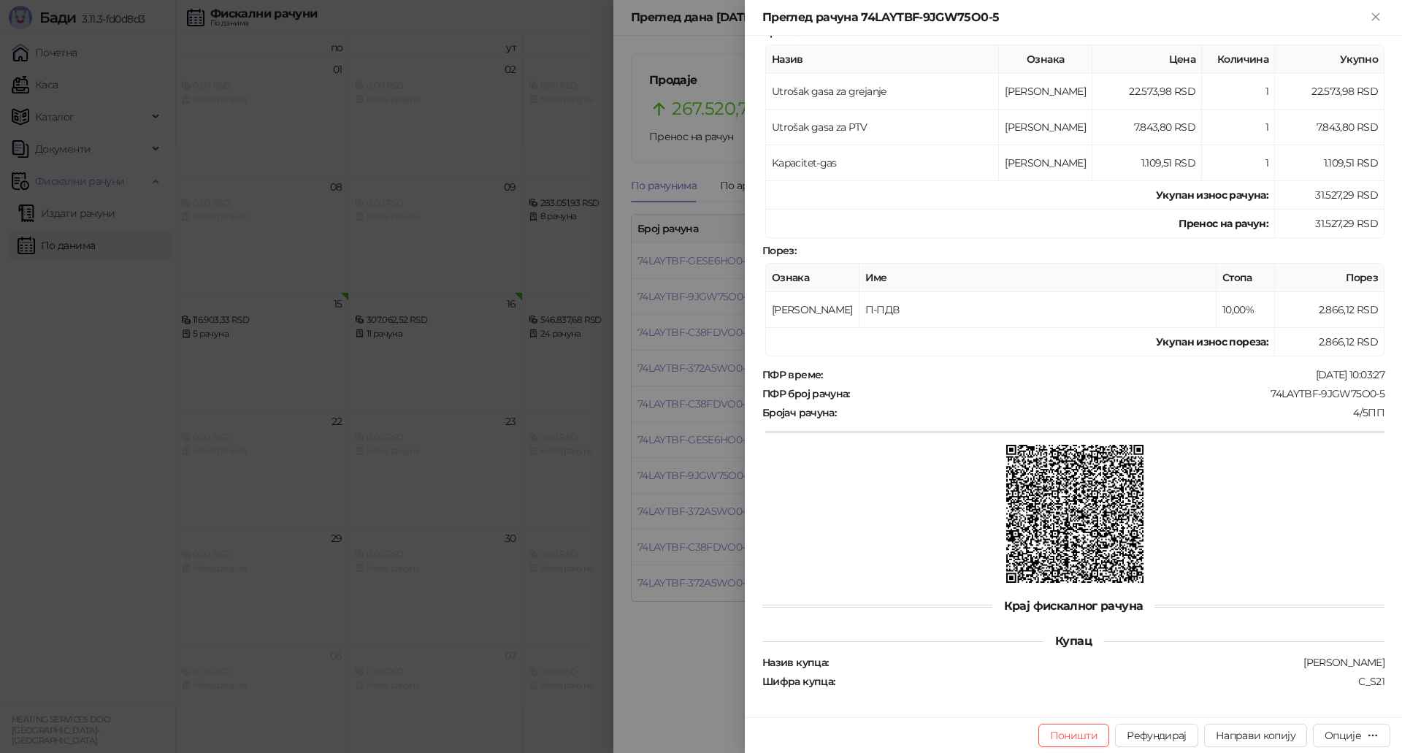
click at [697, 334] on div at bounding box center [701, 376] width 1402 height 753
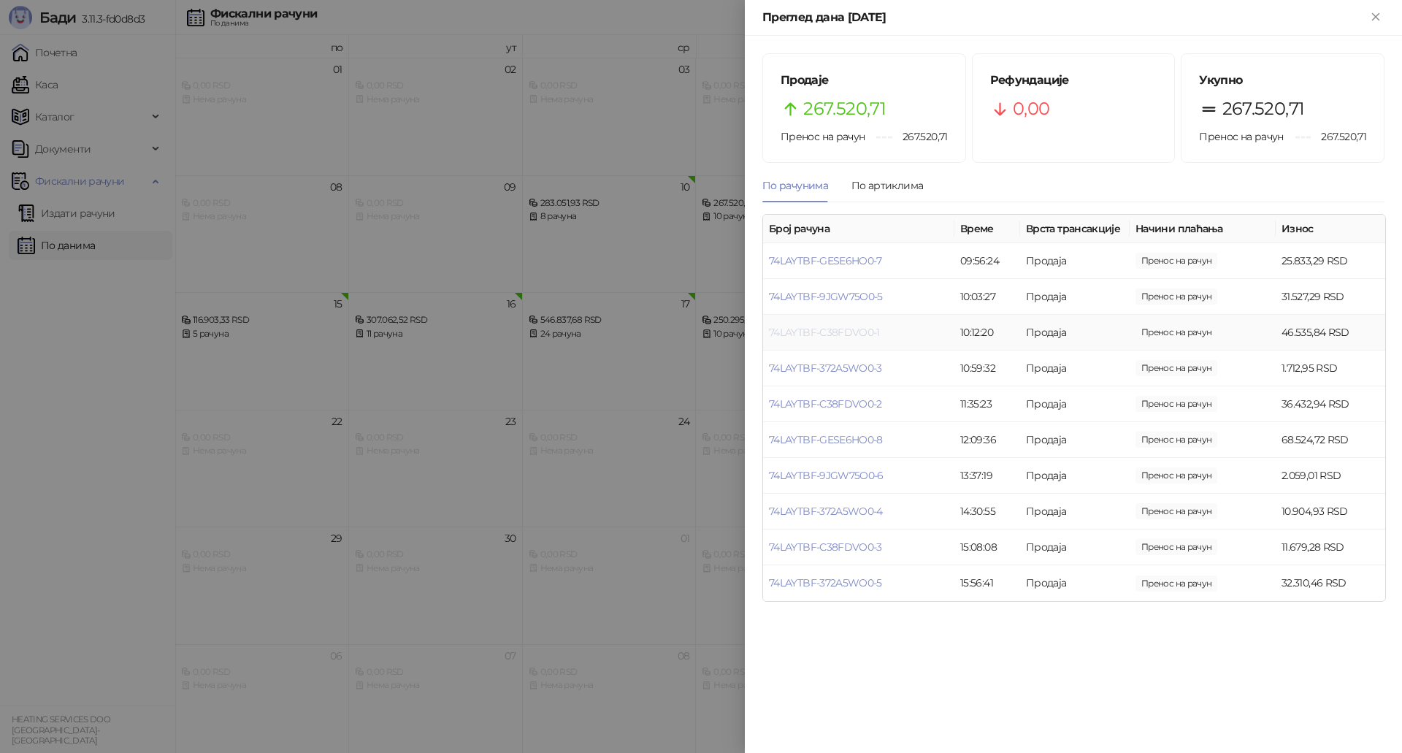
click at [827, 332] on link "74LAYTBF-C38FDVO0-1" at bounding box center [824, 332] width 111 height 13
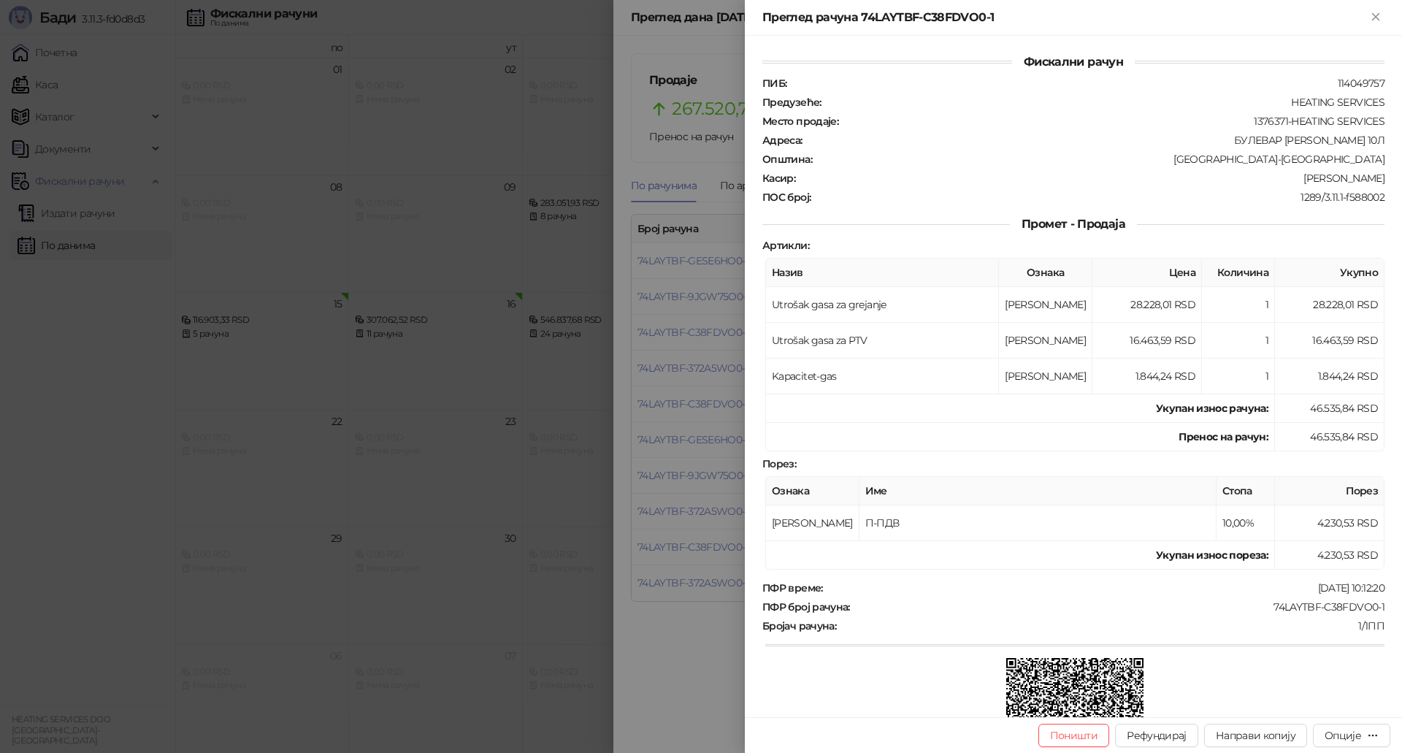
scroll to position [213, 0]
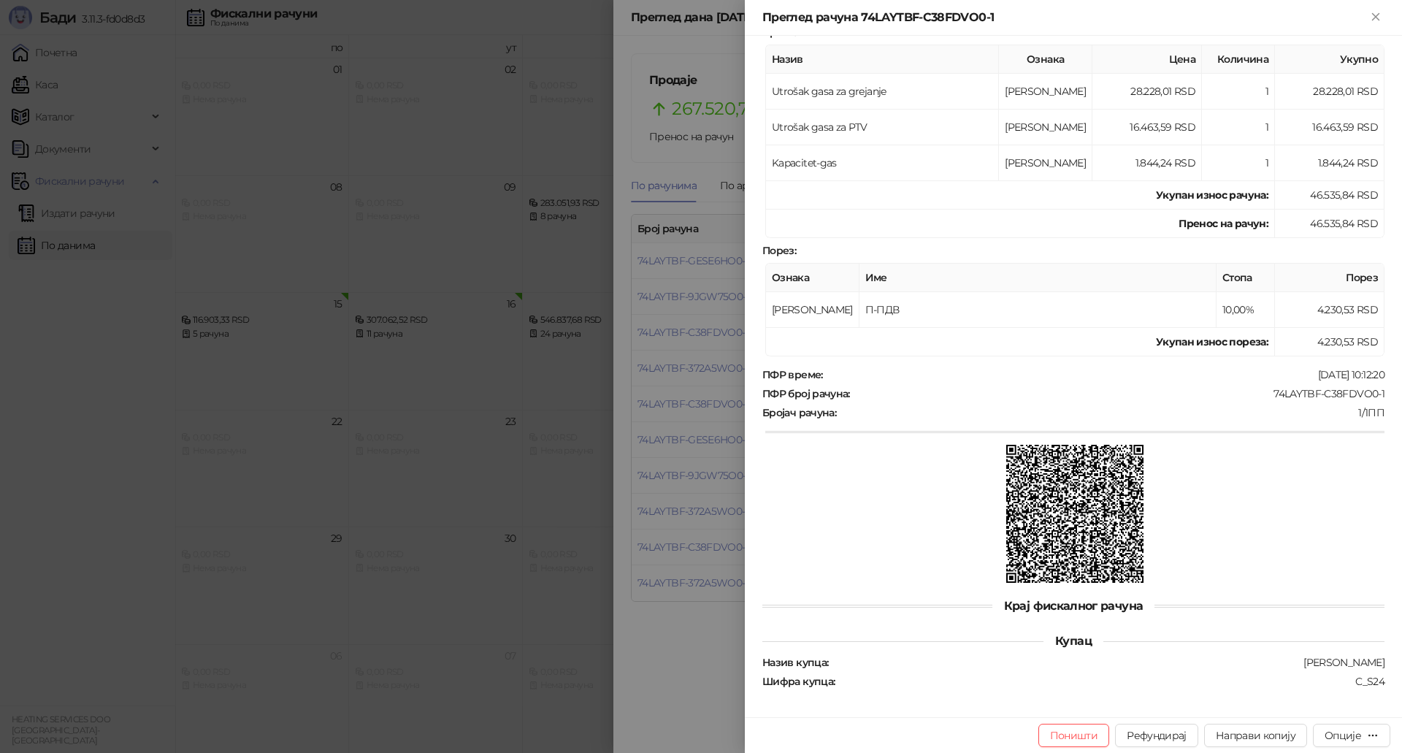
click at [690, 359] on div at bounding box center [701, 376] width 1402 height 753
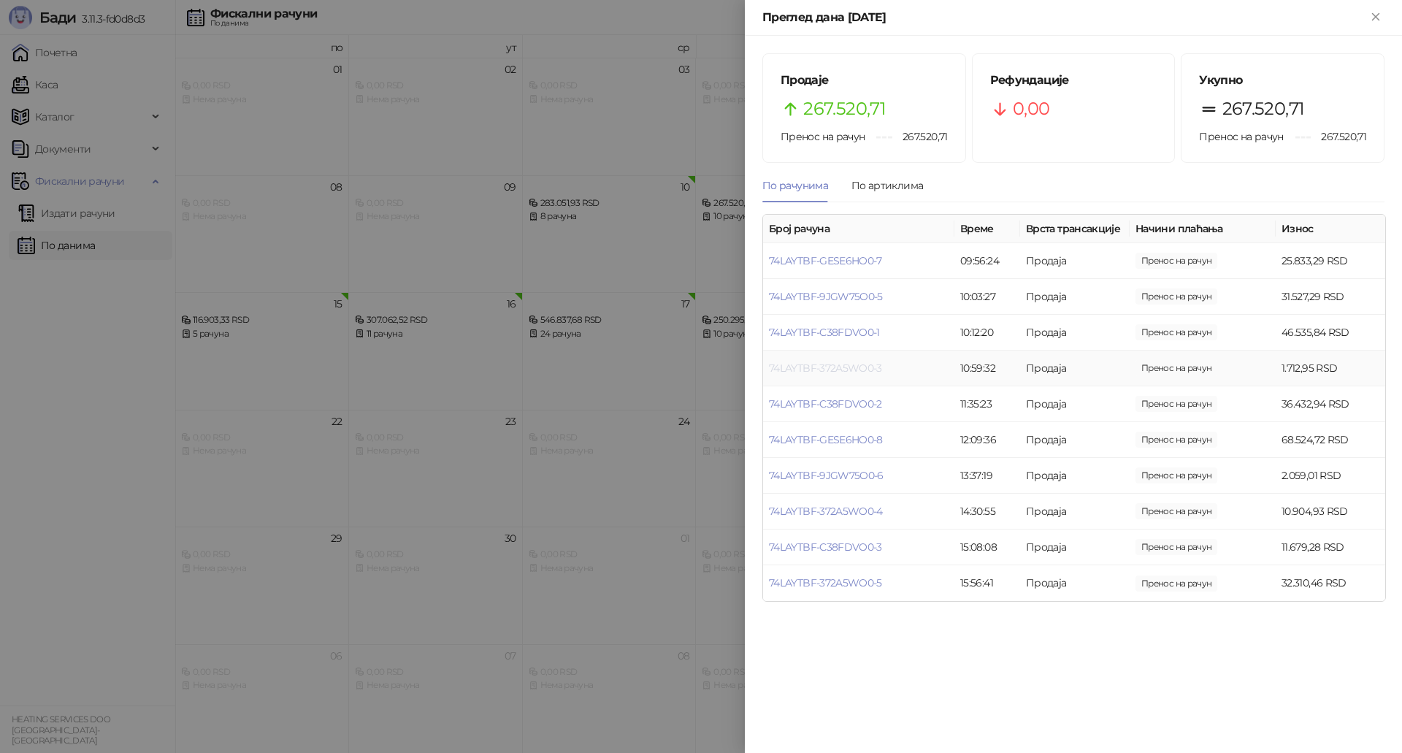
click at [837, 369] on link "74LAYTBF-372A5WO0-3" at bounding box center [825, 367] width 113 height 13
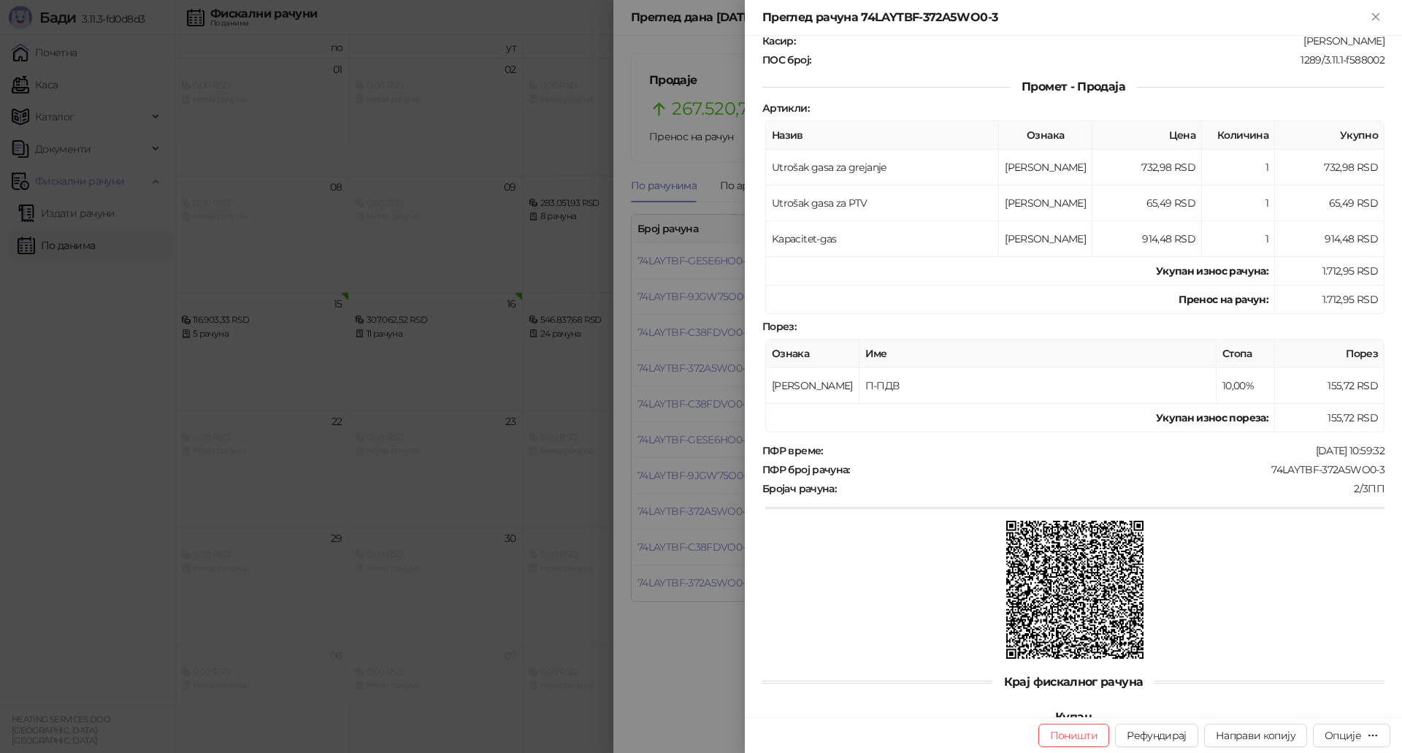
scroll to position [213, 0]
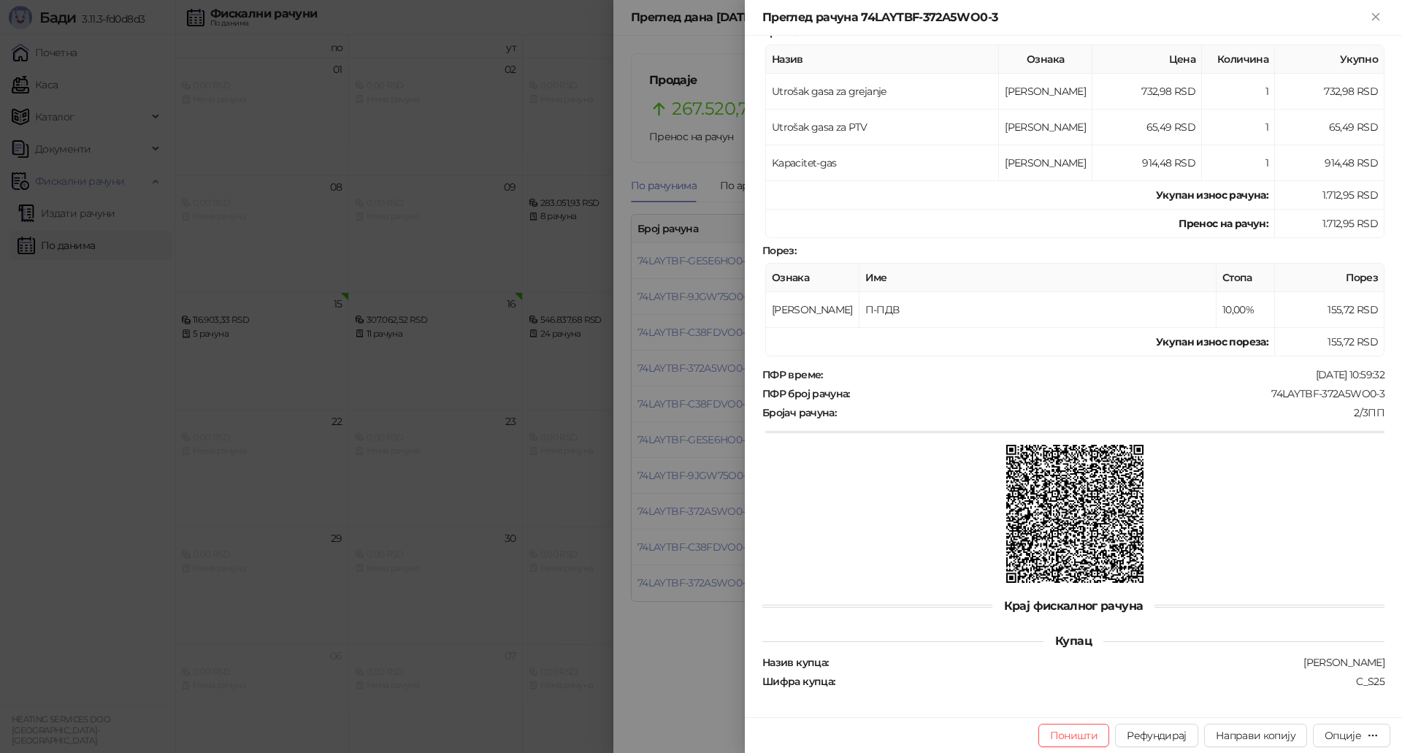
click at [710, 509] on div at bounding box center [701, 376] width 1402 height 753
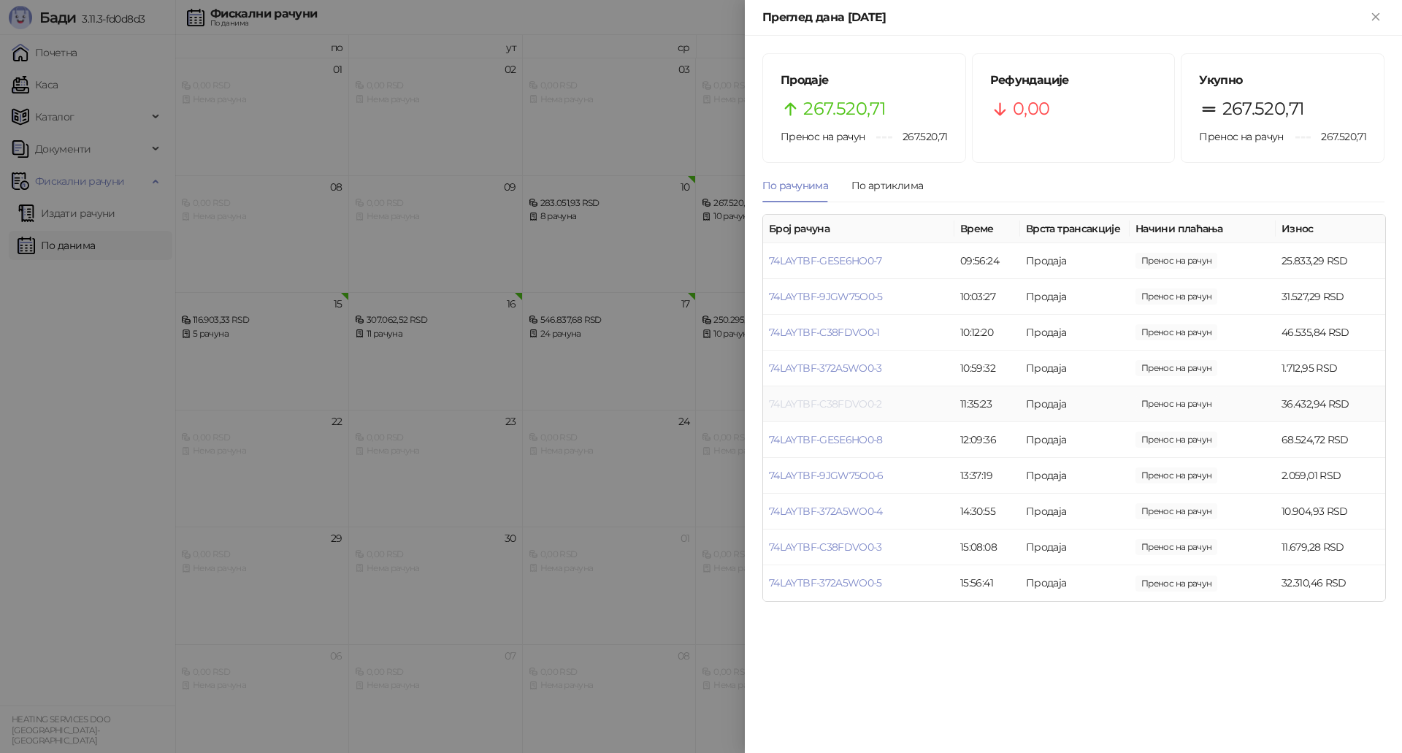
click at [860, 399] on link "74LAYTBF-C38FDVO0-2" at bounding box center [825, 403] width 113 height 13
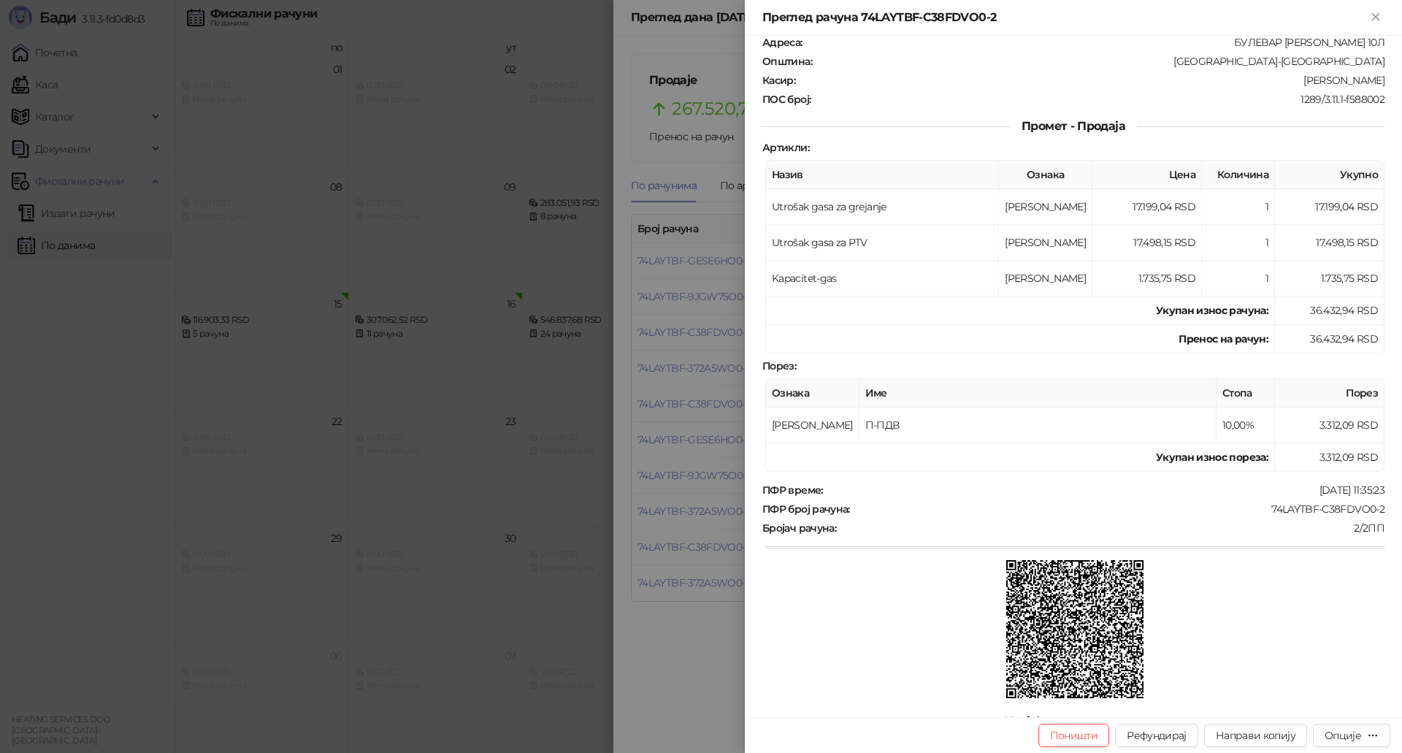
scroll to position [213, 0]
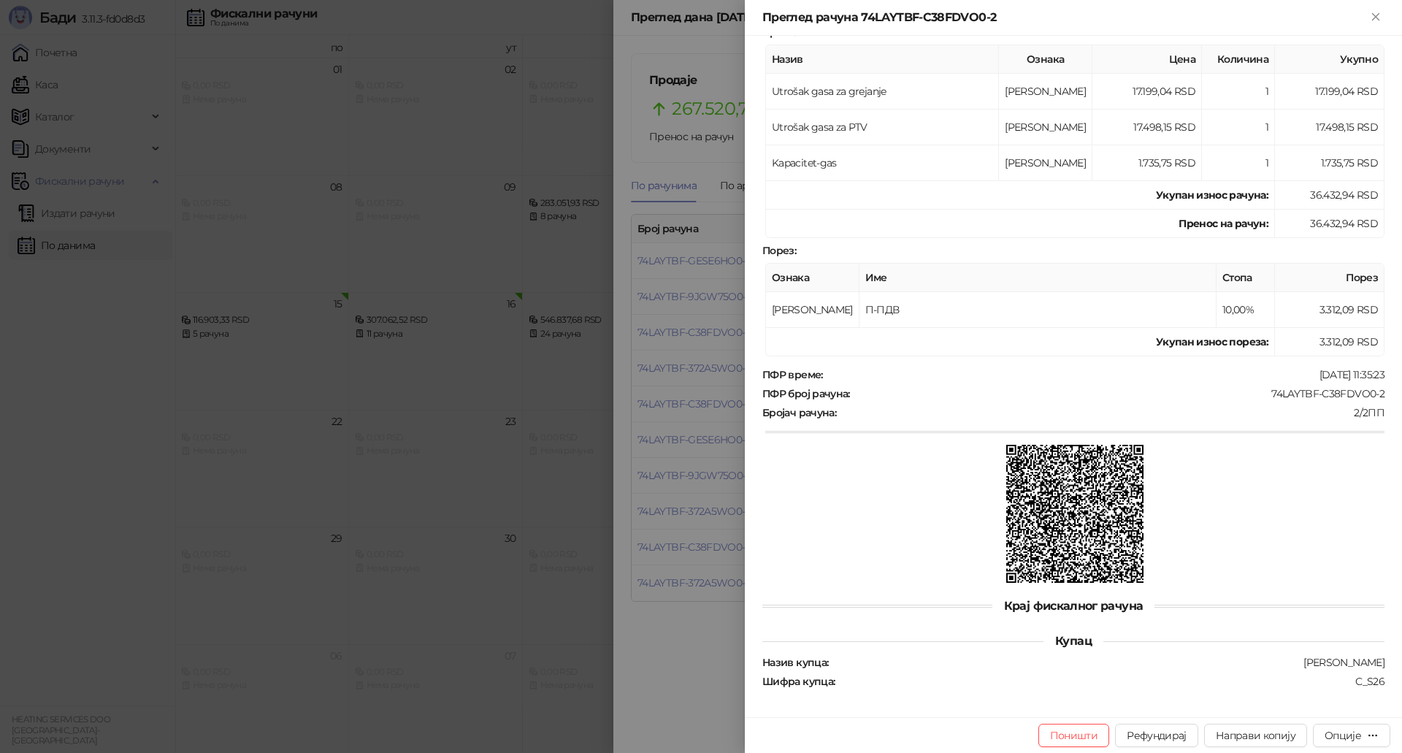
click at [664, 345] on div at bounding box center [701, 376] width 1402 height 753
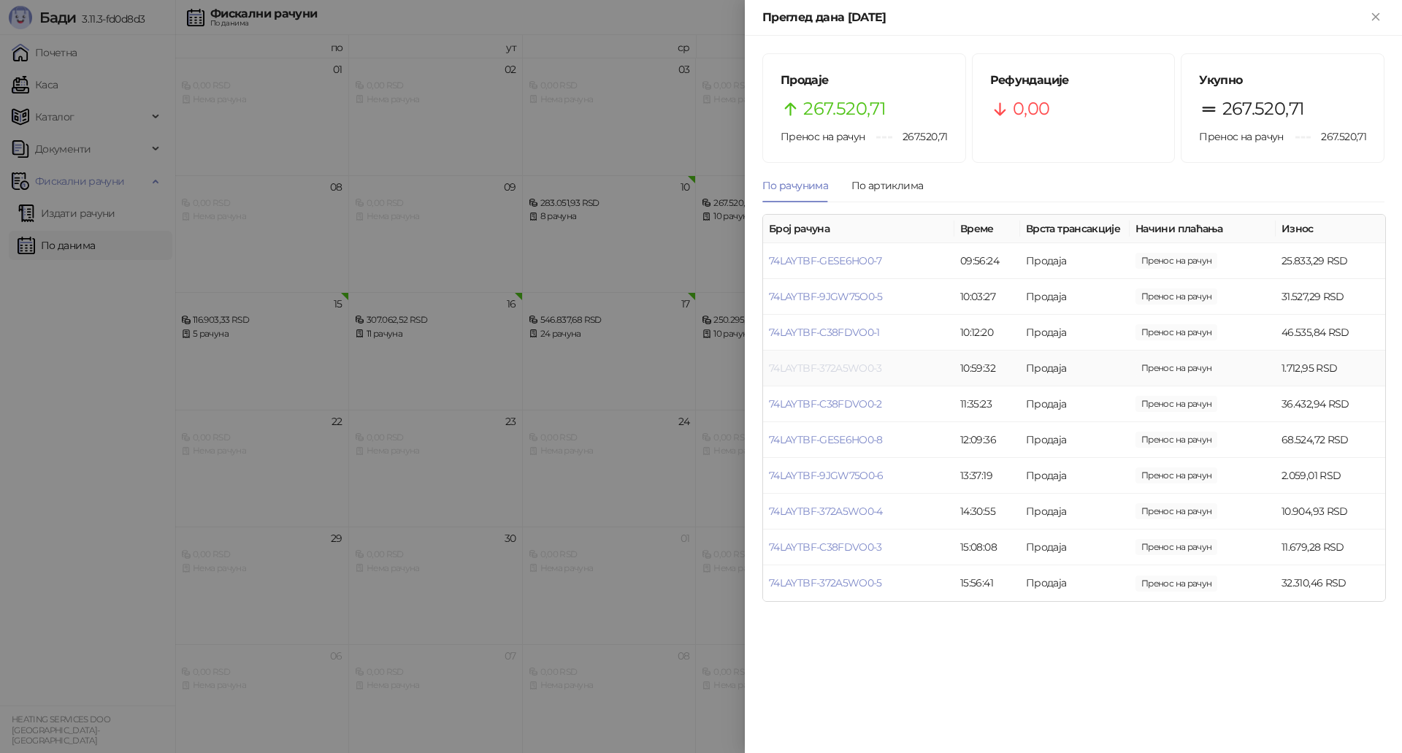
click at [840, 364] on link "74LAYTBF-372A5WO0-3" at bounding box center [825, 367] width 113 height 13
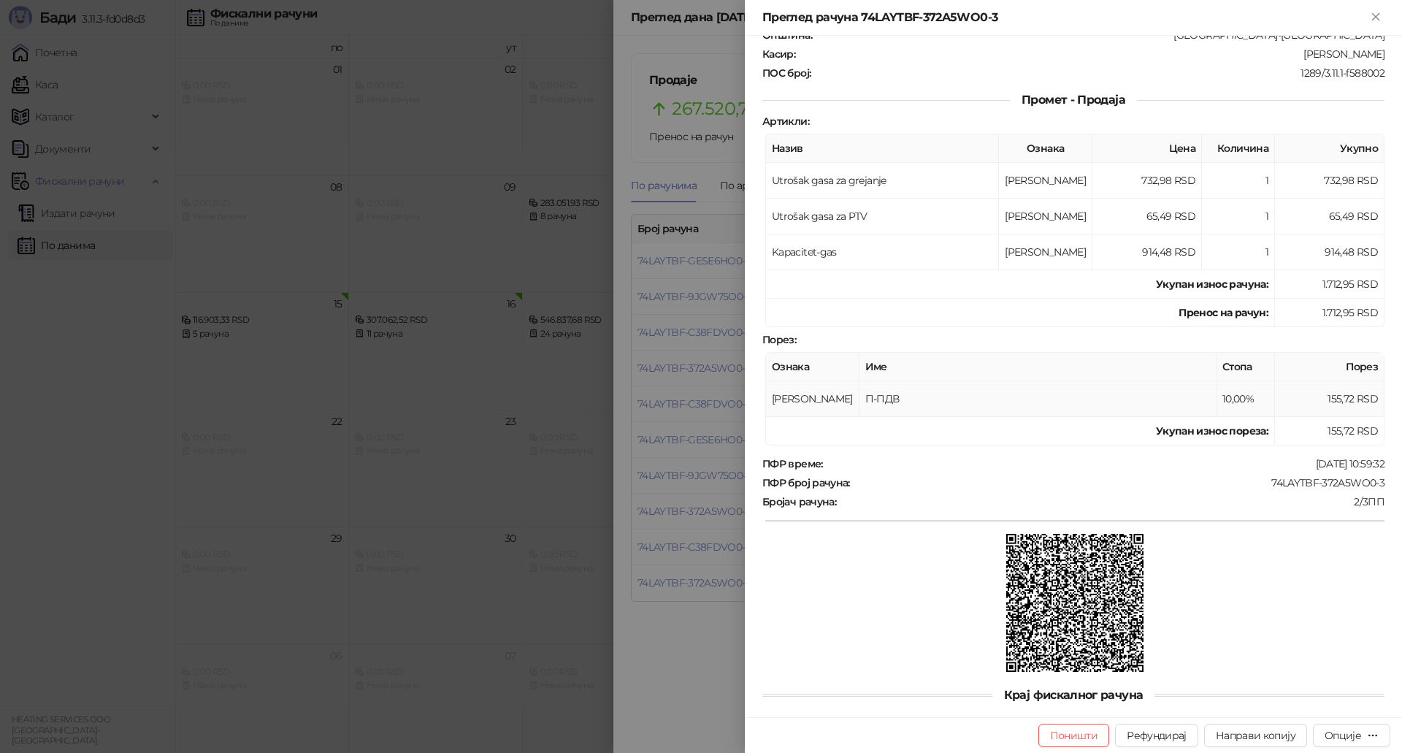
scroll to position [213, 0]
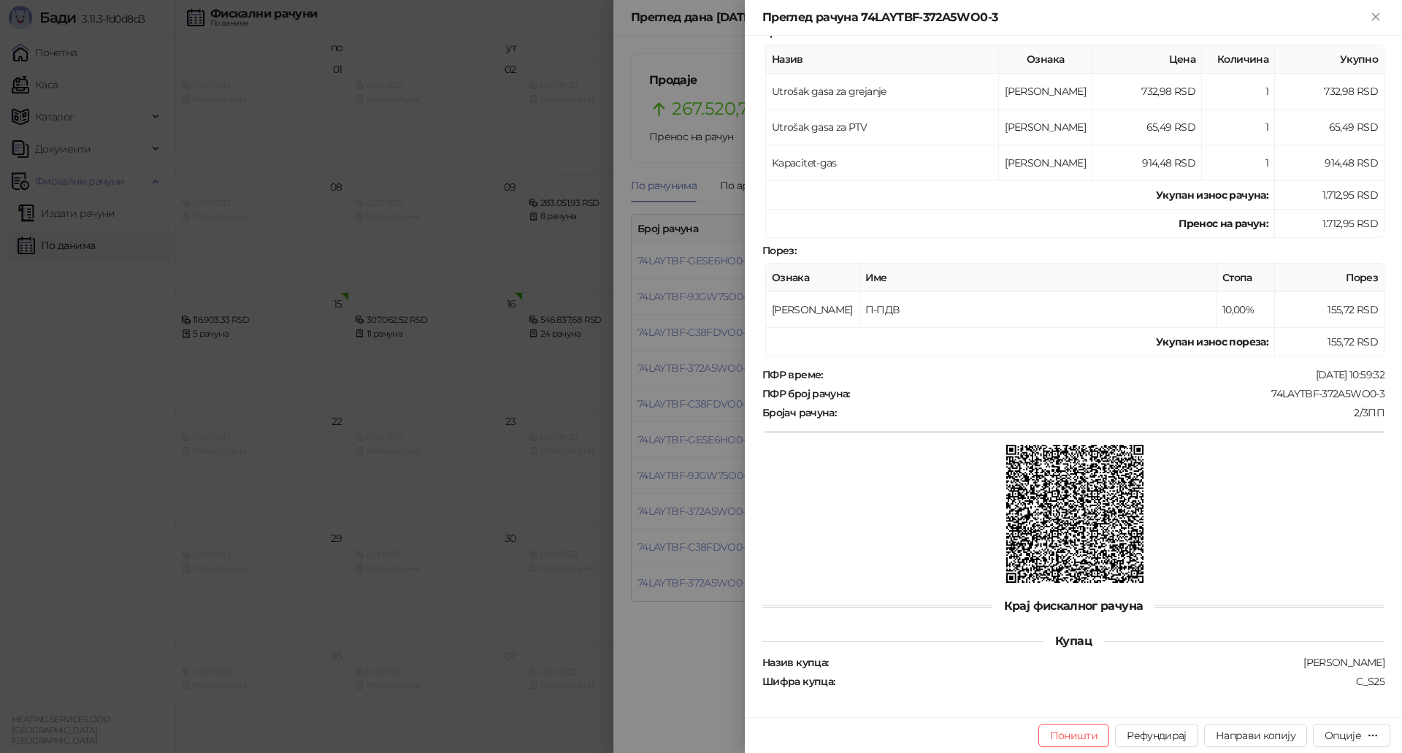
click at [711, 378] on div at bounding box center [701, 376] width 1402 height 753
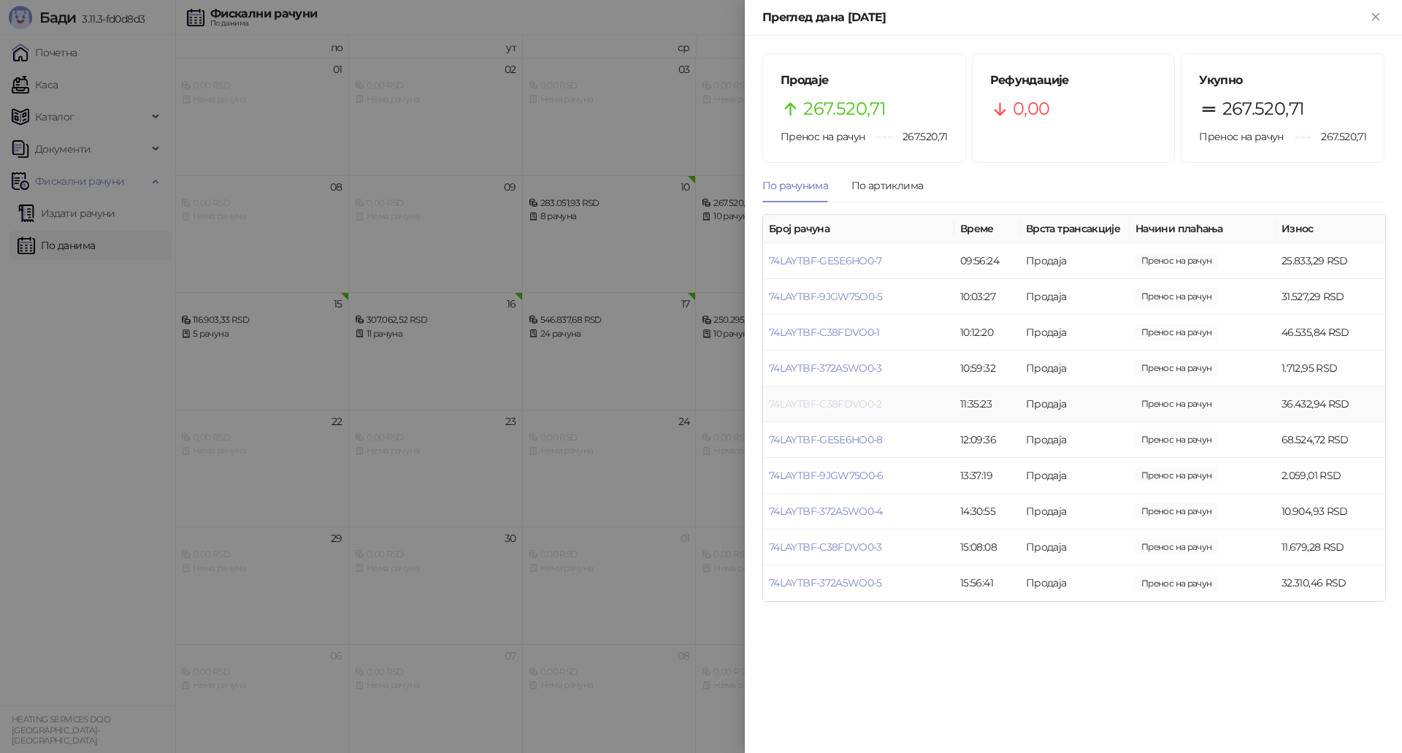
click at [808, 402] on link "74LAYTBF-C38FDVO0-2" at bounding box center [825, 403] width 113 height 13
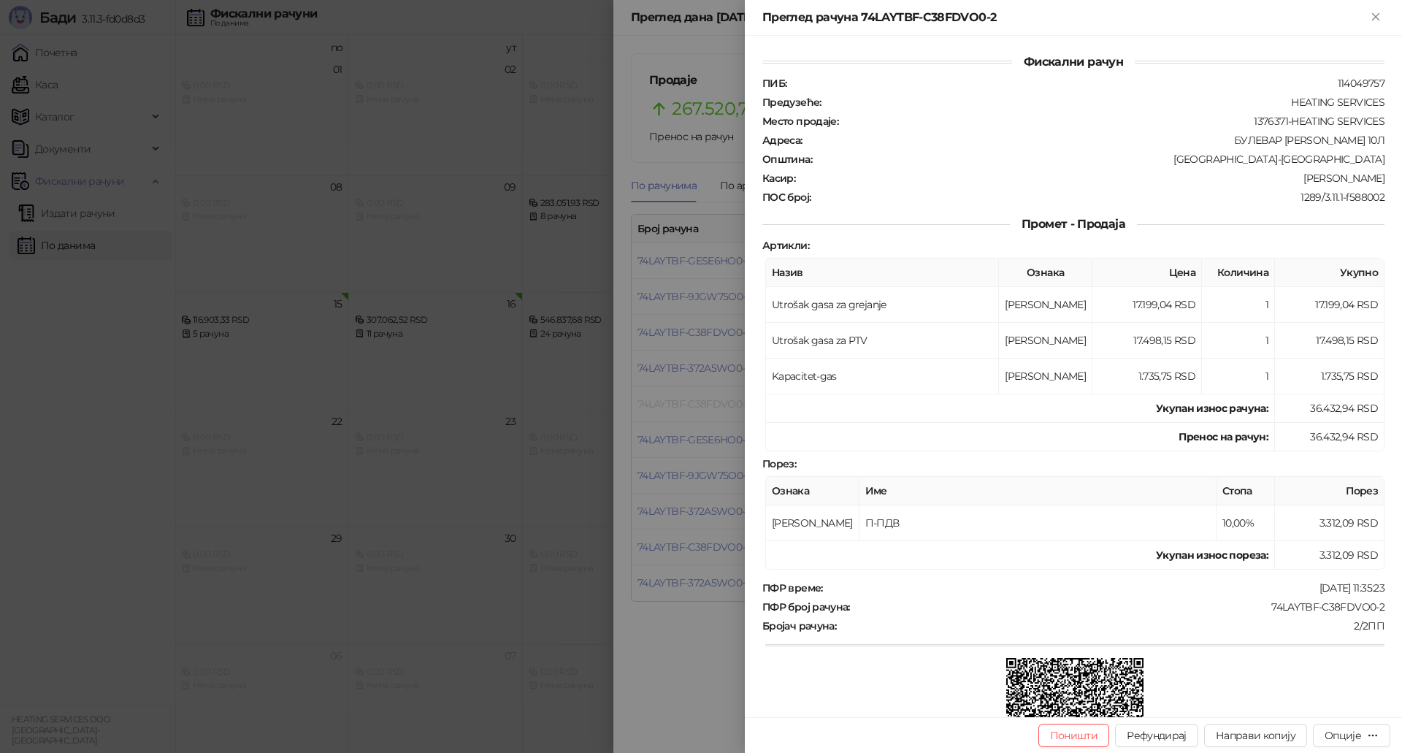
scroll to position [213, 0]
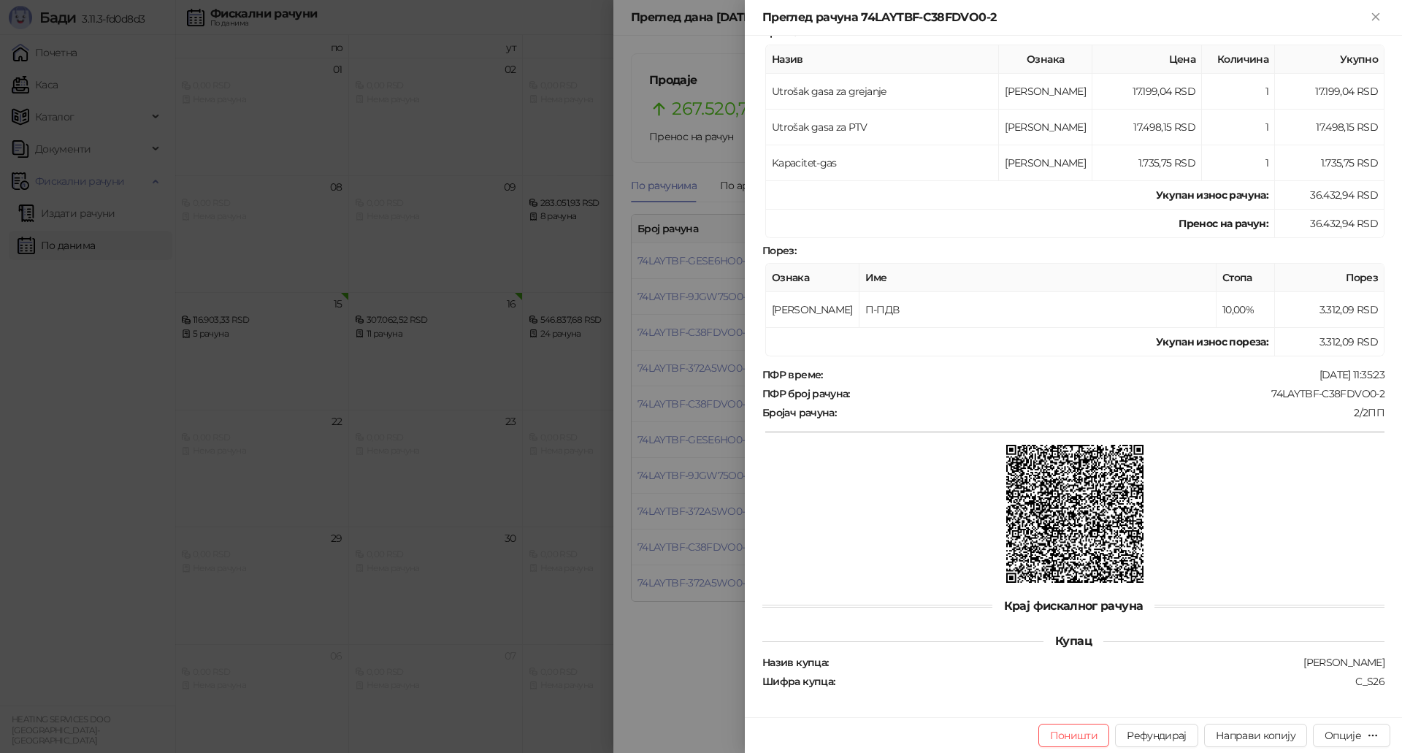
click at [664, 383] on div at bounding box center [701, 376] width 1402 height 753
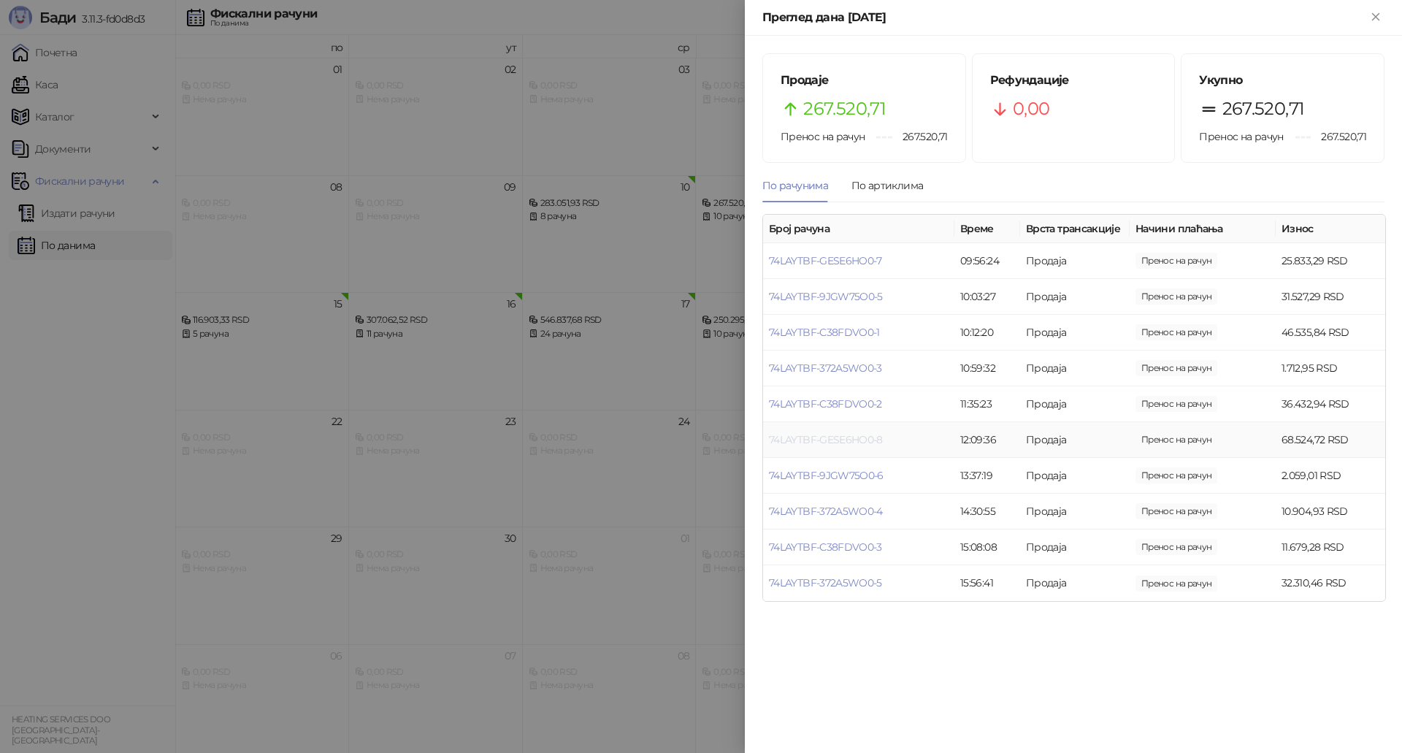
click at [814, 435] on link "74LAYTBF-GESE6HO0-8" at bounding box center [826, 439] width 114 height 13
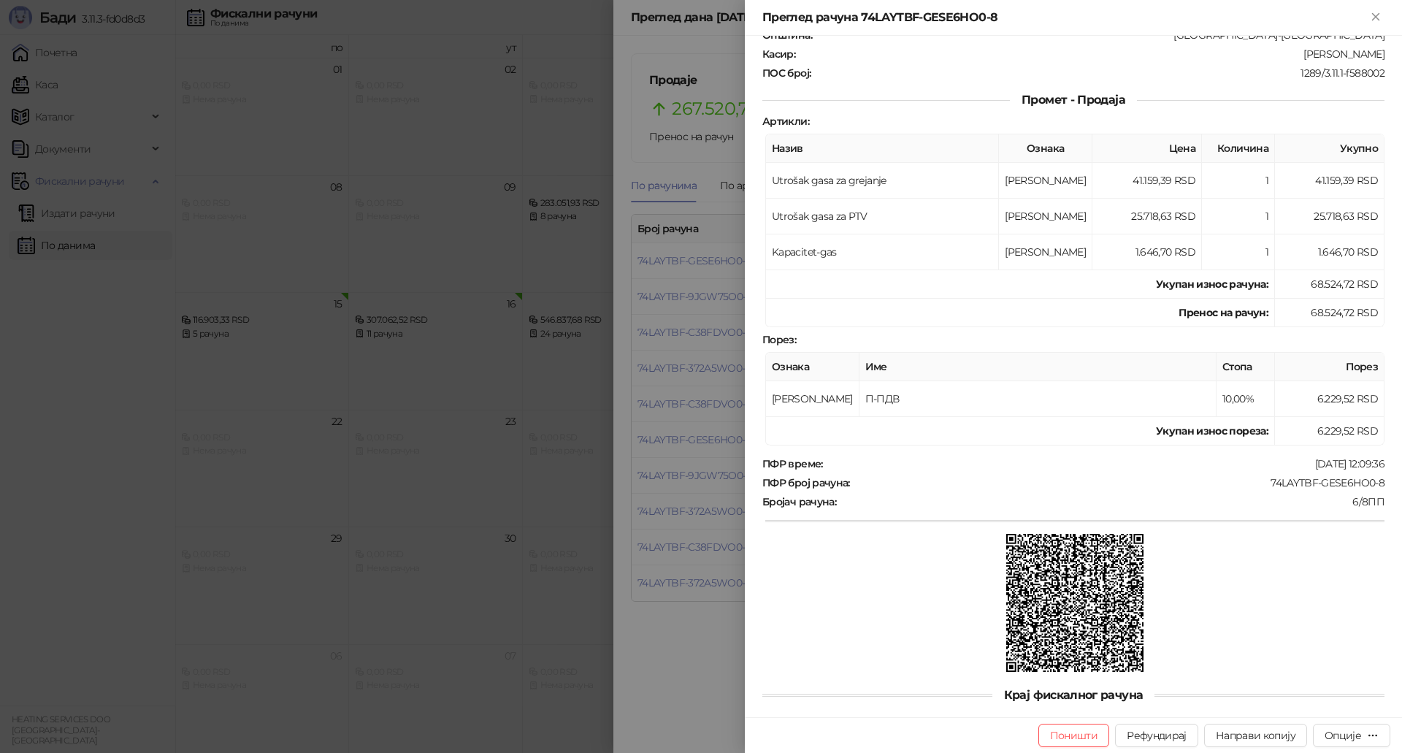
scroll to position [213, 0]
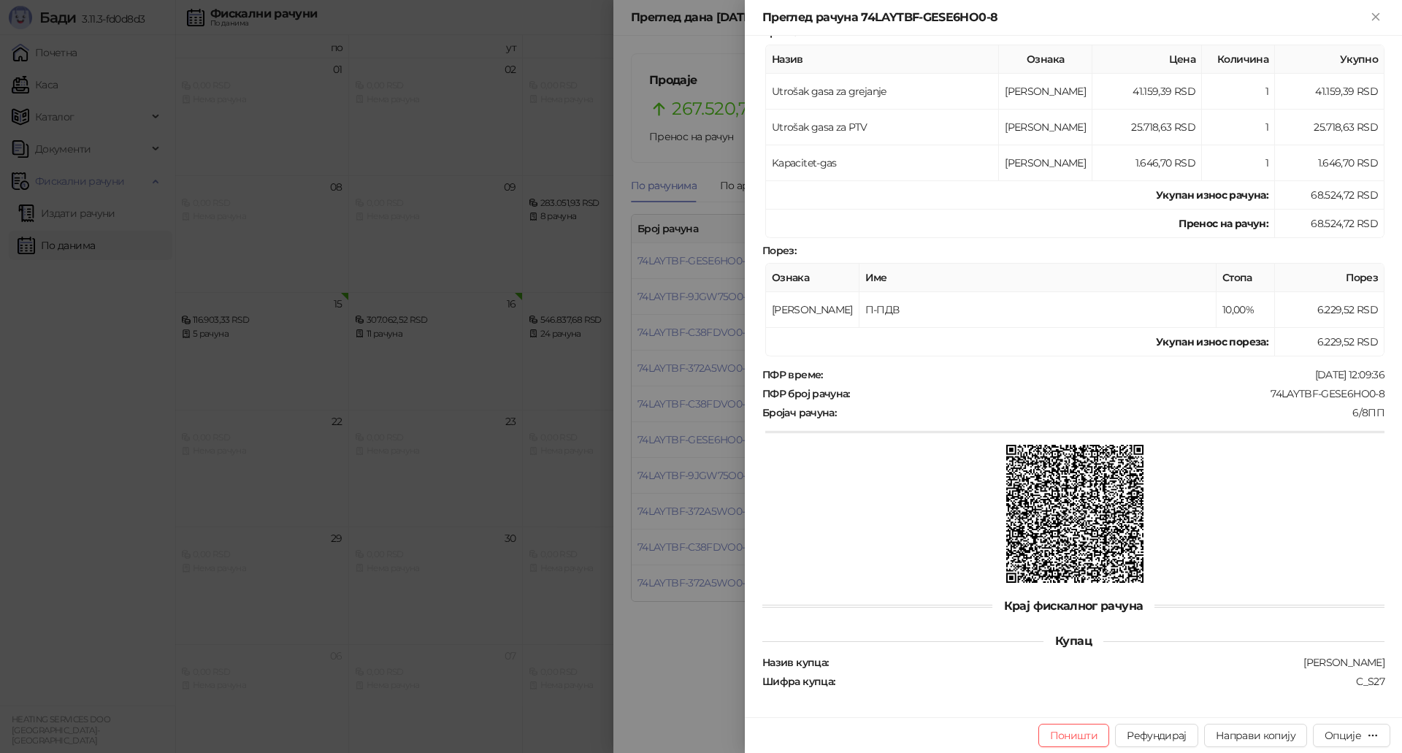
click at [718, 464] on div at bounding box center [701, 376] width 1402 height 753
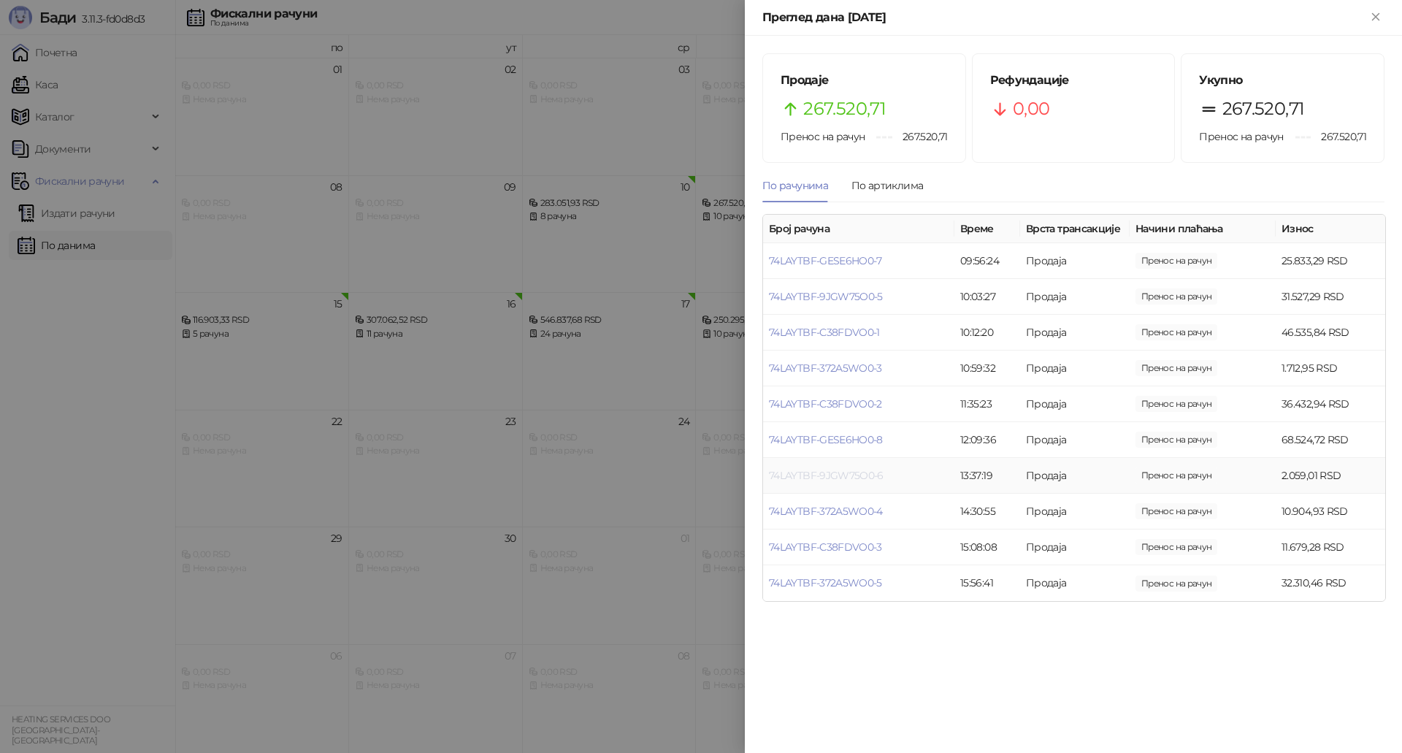
click at [812, 475] on link "74LAYTBF-9JGW75O0-6" at bounding box center [826, 475] width 115 height 13
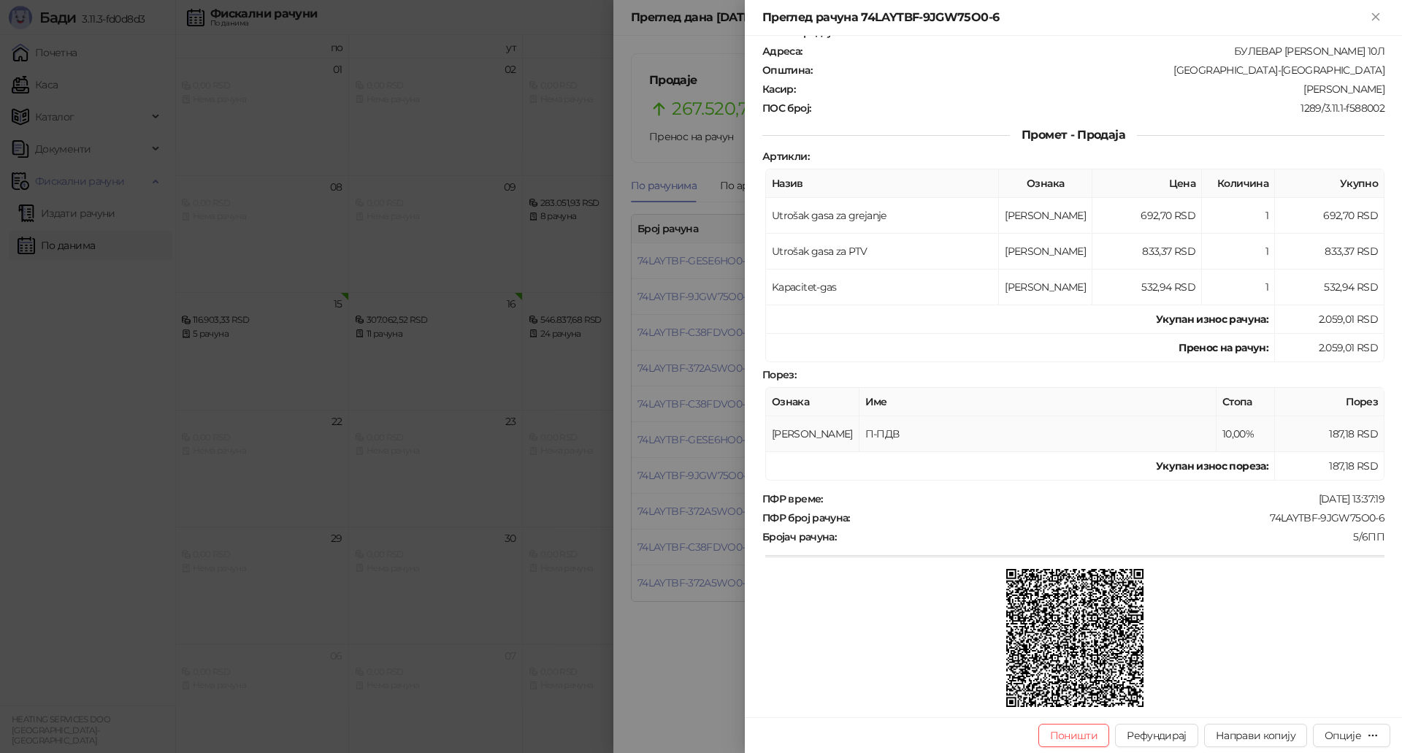
scroll to position [213, 0]
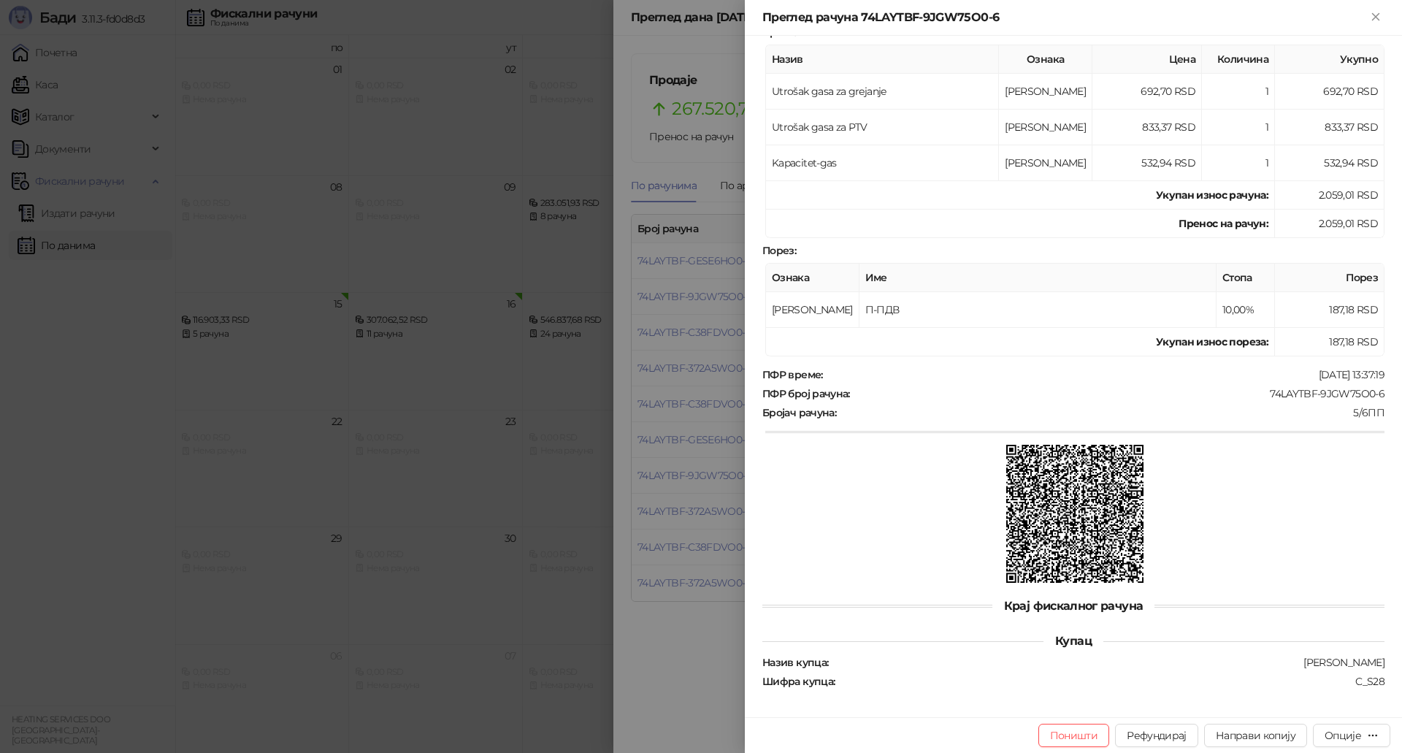
click at [710, 520] on div at bounding box center [701, 376] width 1402 height 753
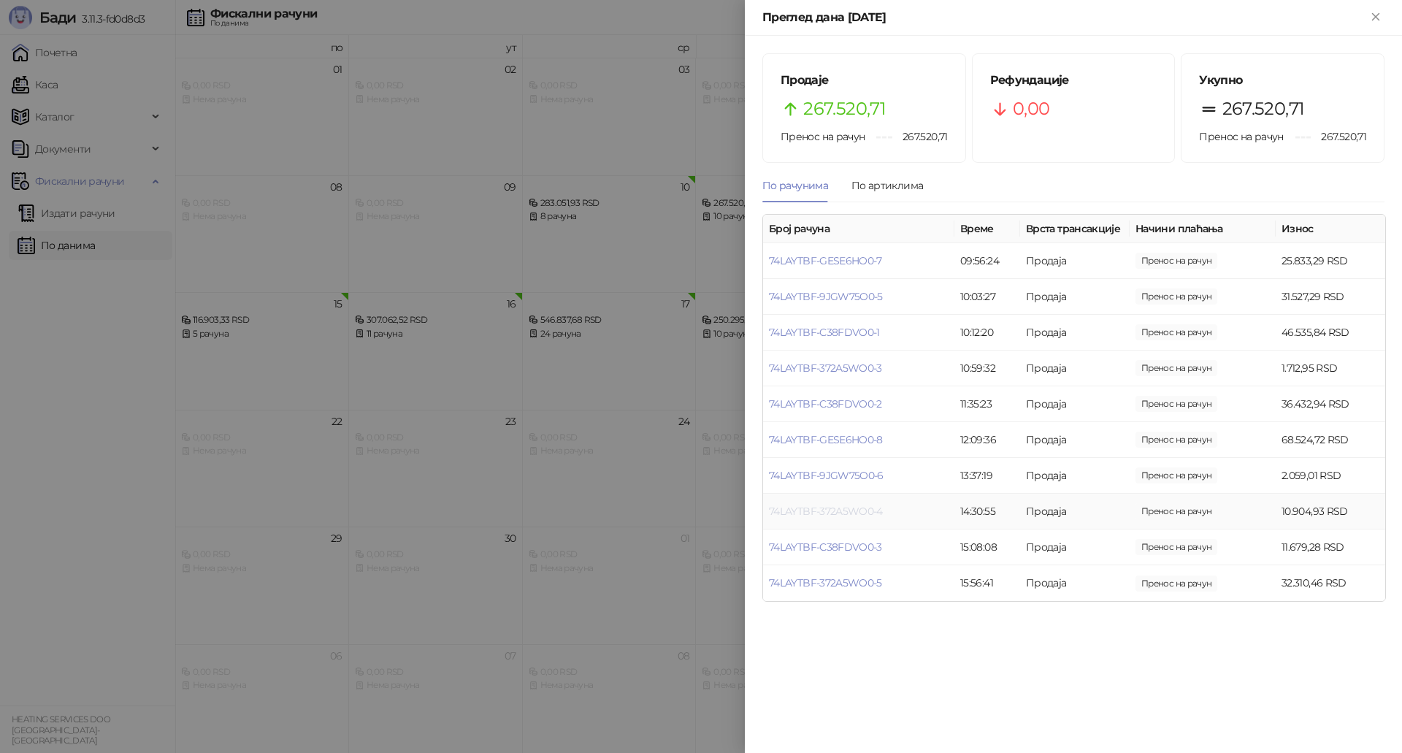
click at [840, 511] on link "74LAYTBF-372A5WO0-4" at bounding box center [826, 511] width 114 height 13
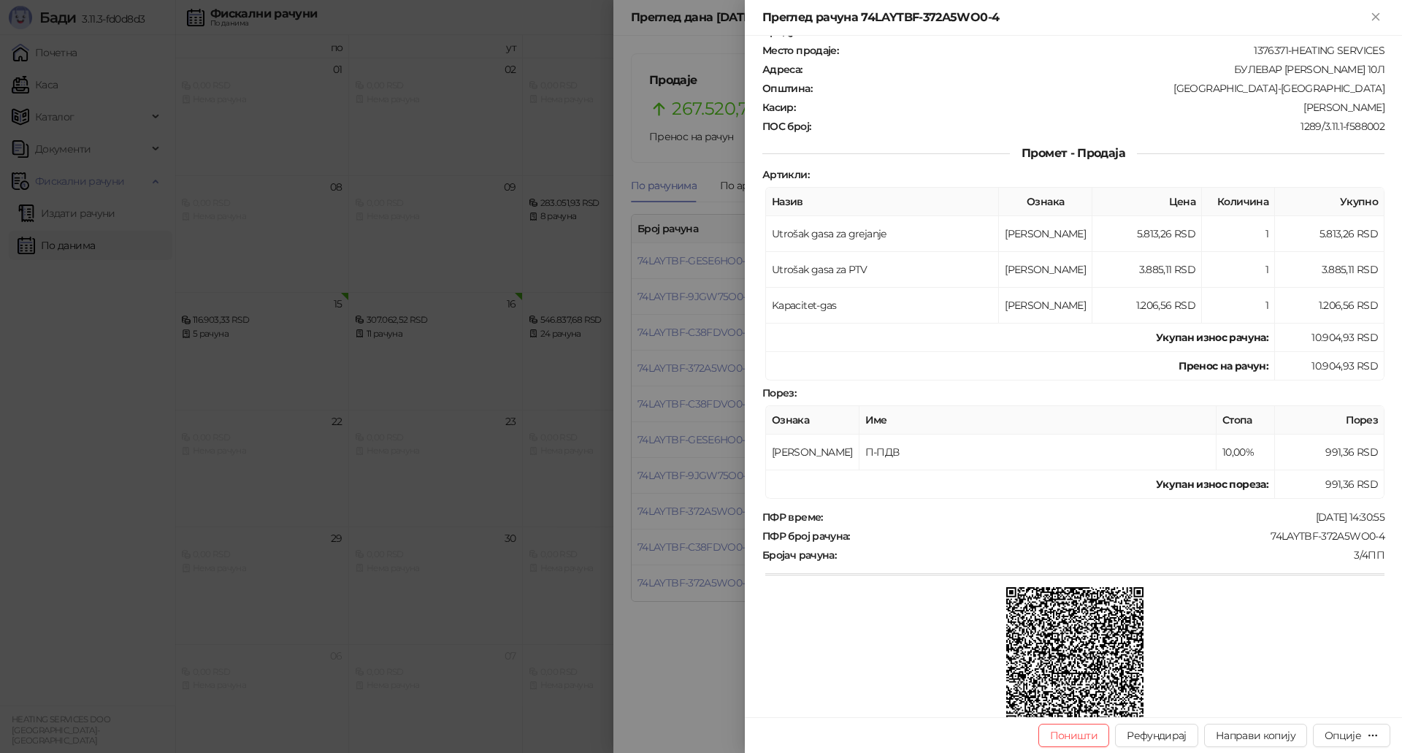
scroll to position [213, 0]
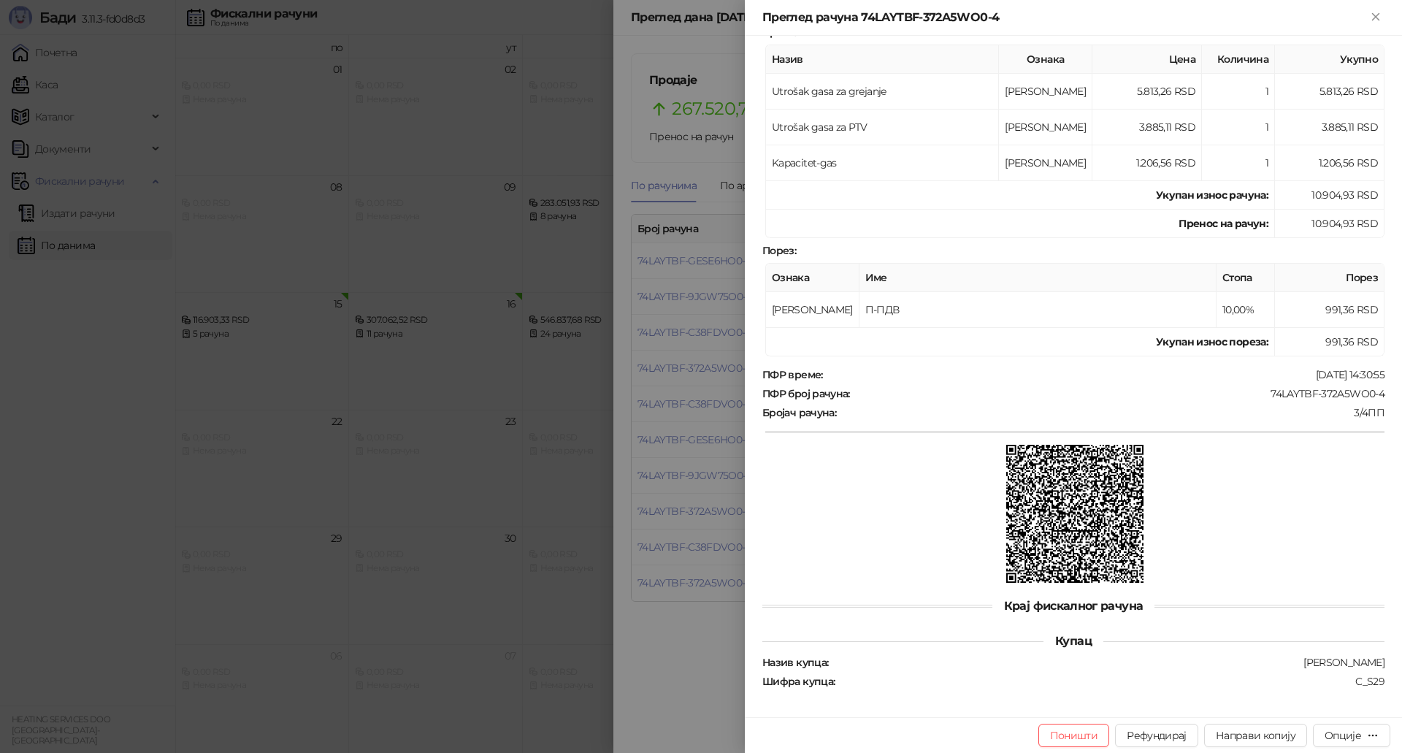
click at [703, 521] on div at bounding box center [701, 376] width 1402 height 753
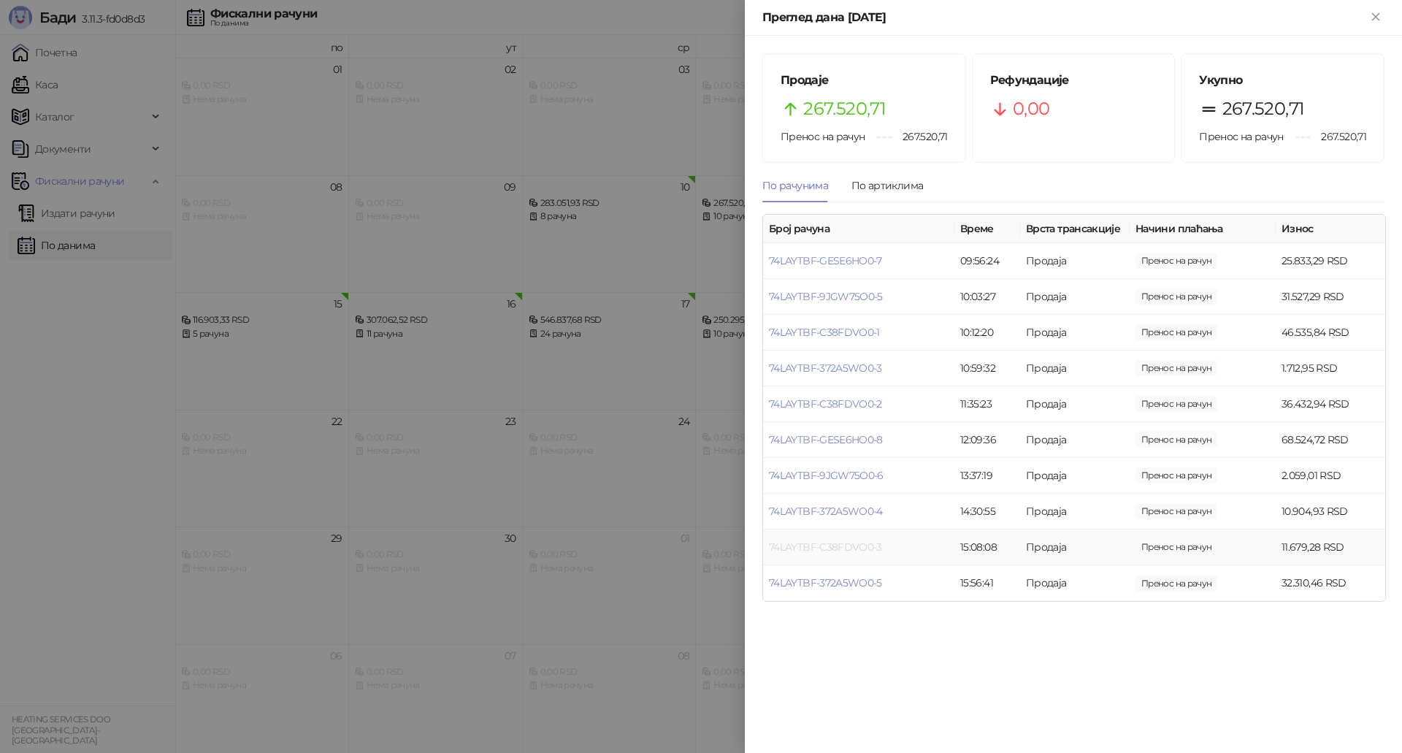
click at [807, 543] on link "74LAYTBF-C38FDVO0-3" at bounding box center [825, 546] width 113 height 13
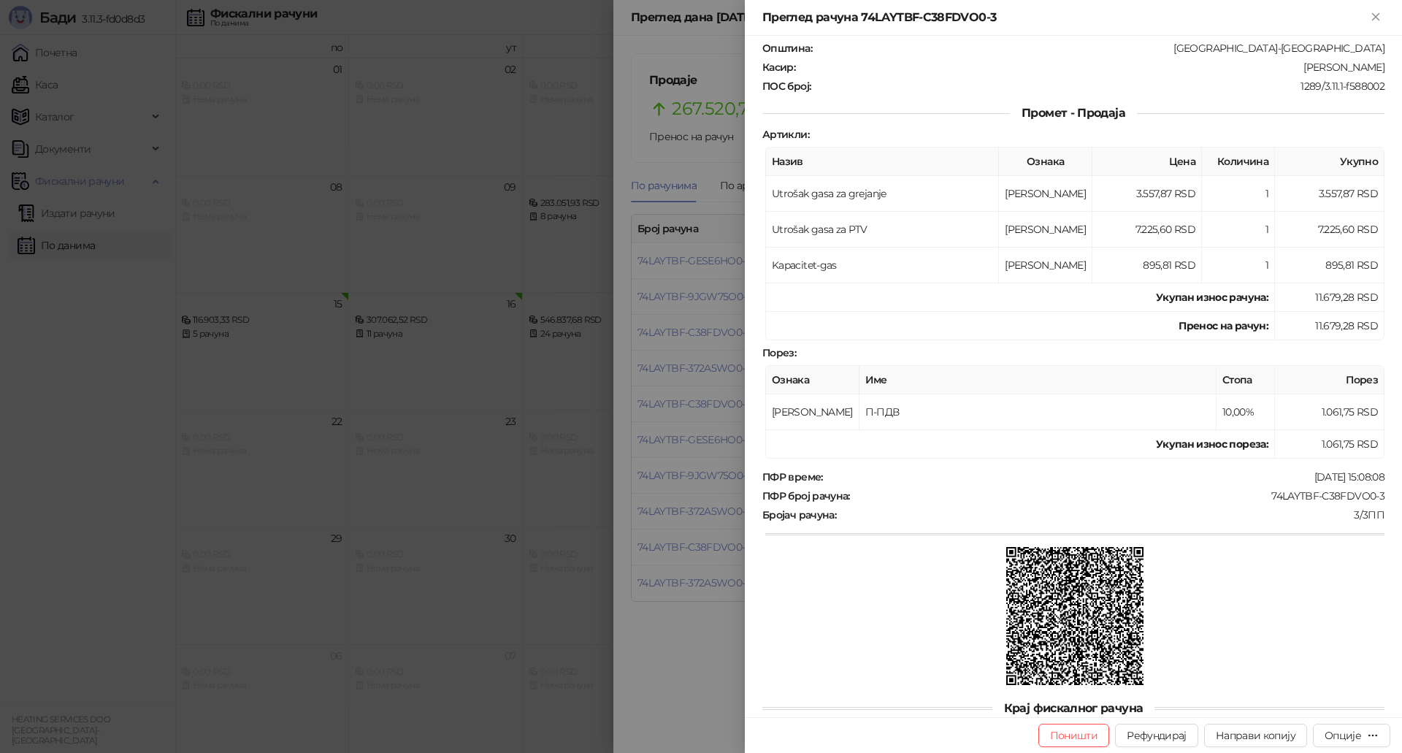
scroll to position [213, 0]
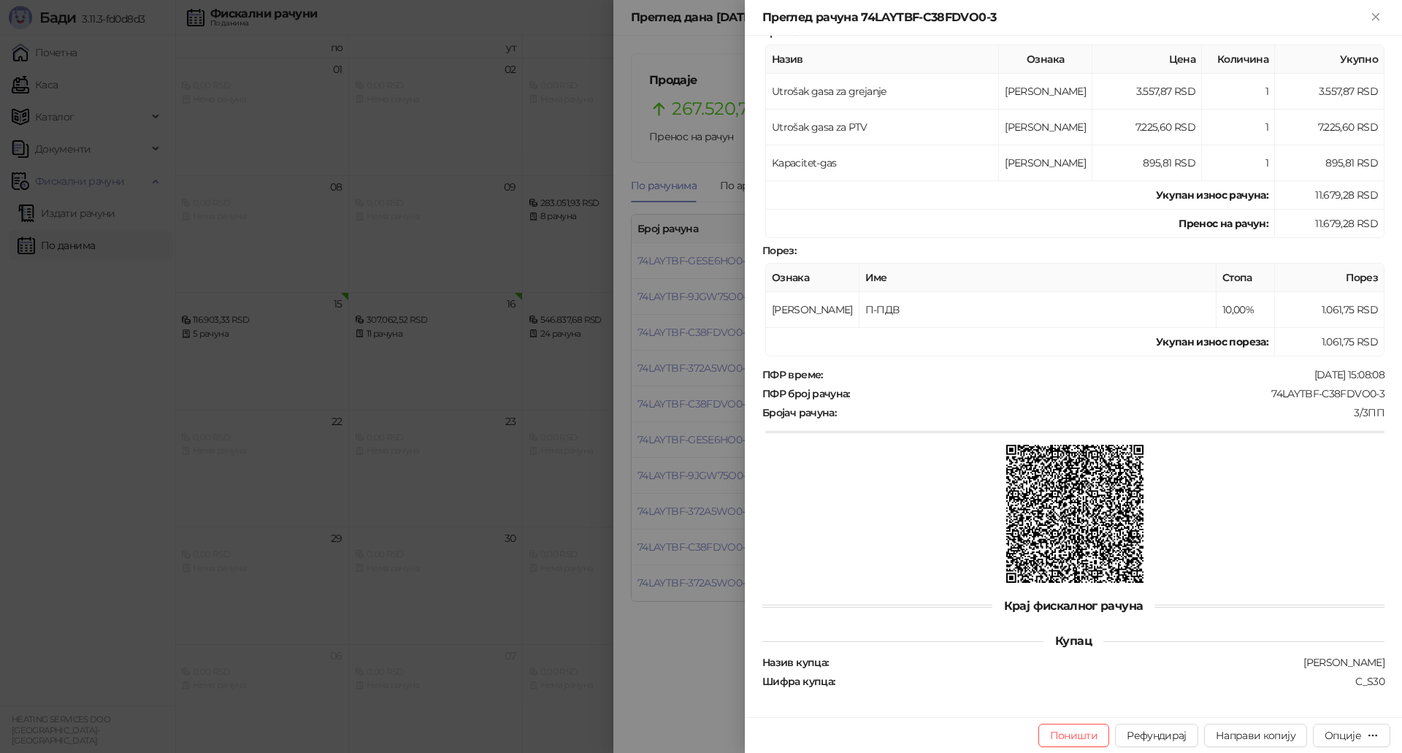
click at [653, 526] on div at bounding box center [701, 376] width 1402 height 753
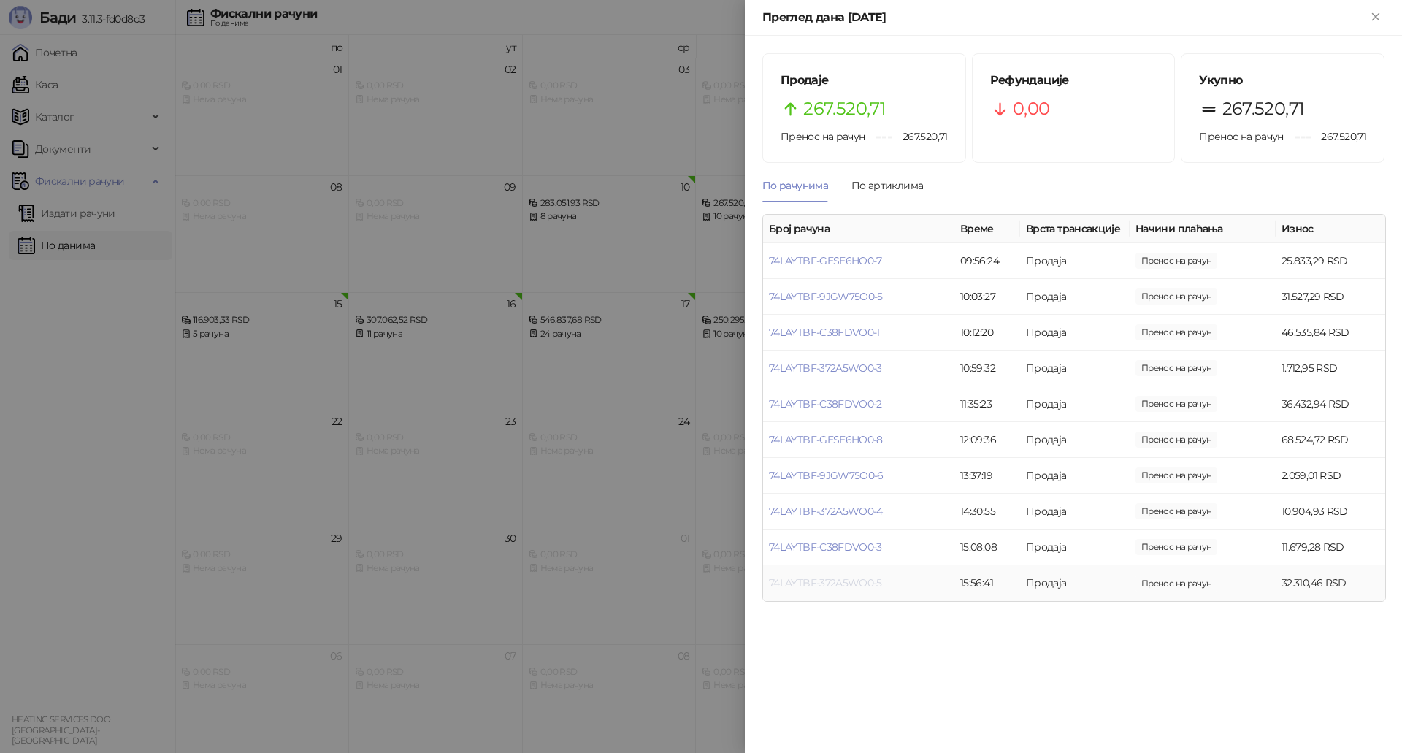
click at [813, 582] on link "74LAYTBF-372A5WO0-5" at bounding box center [825, 582] width 113 height 13
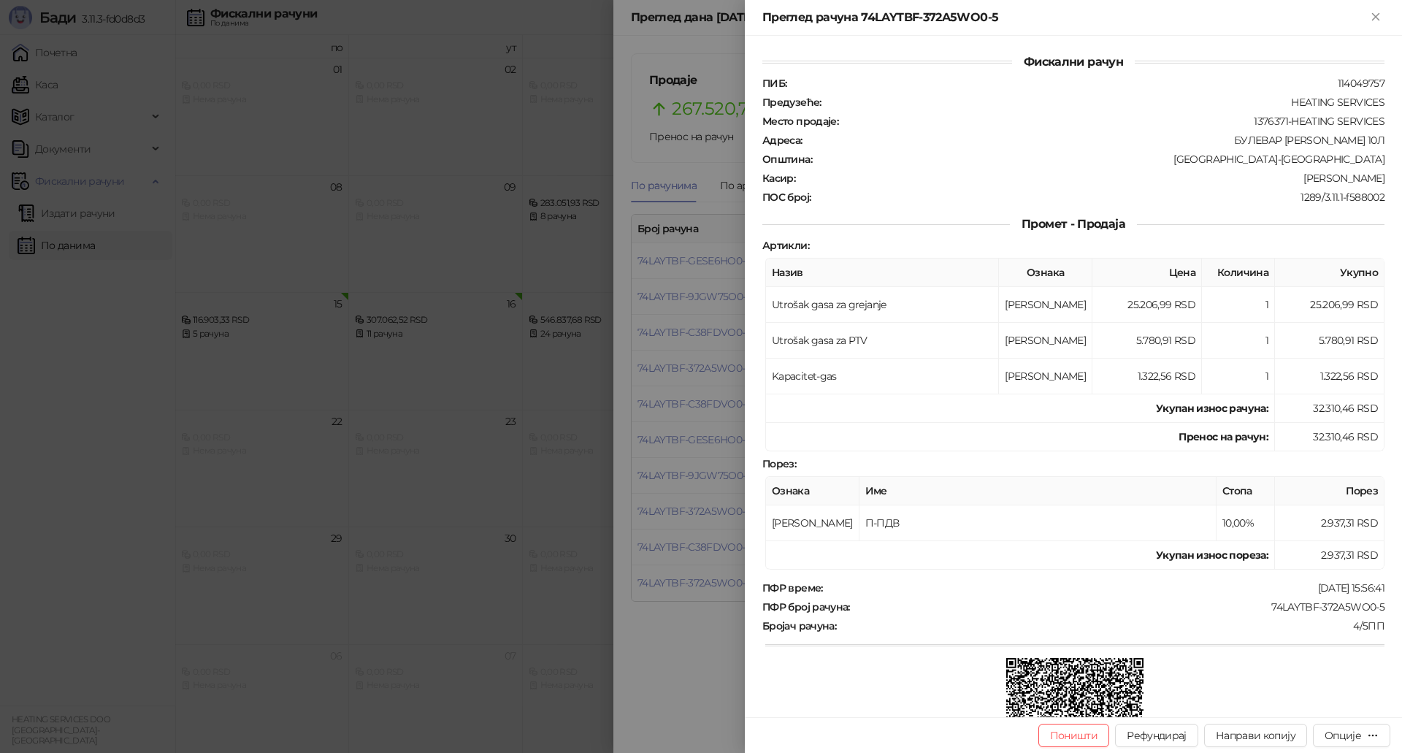
scroll to position [213, 0]
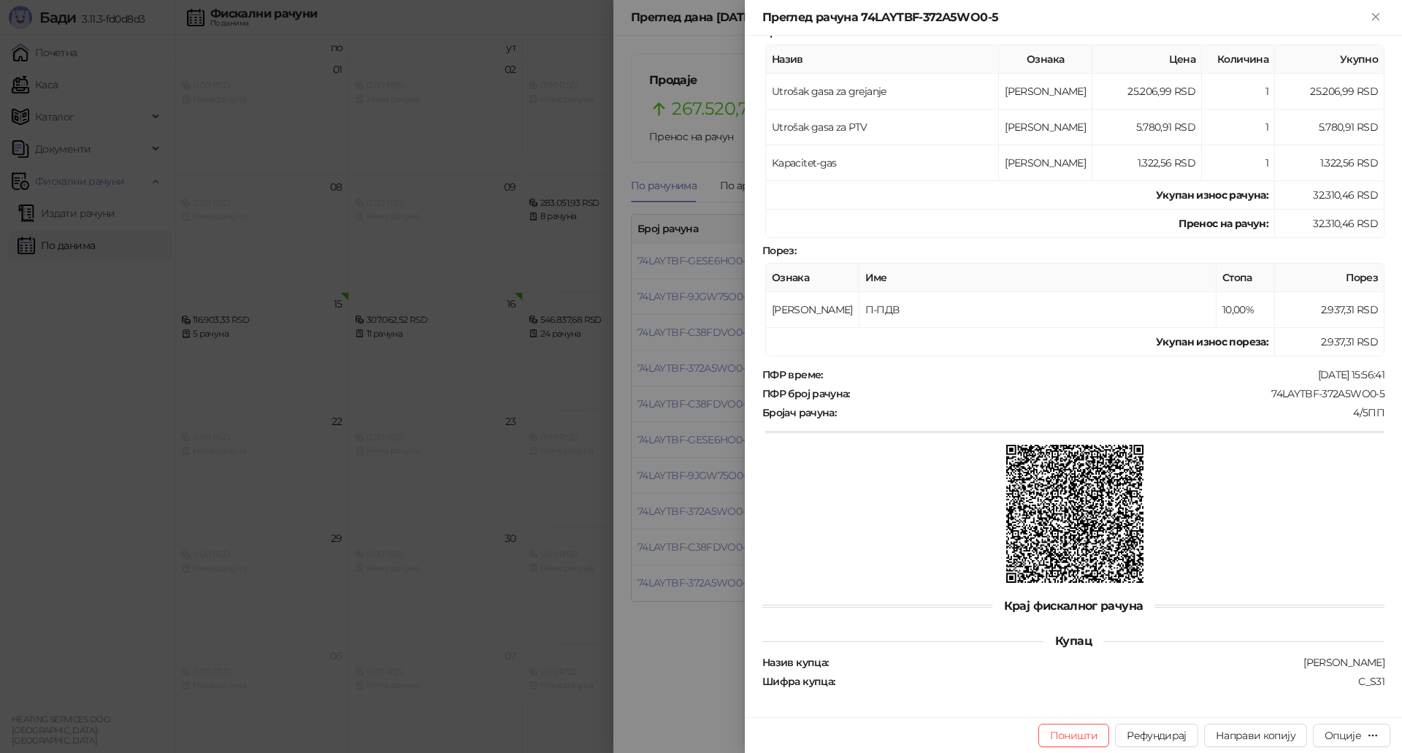
click at [706, 621] on div at bounding box center [701, 376] width 1402 height 753
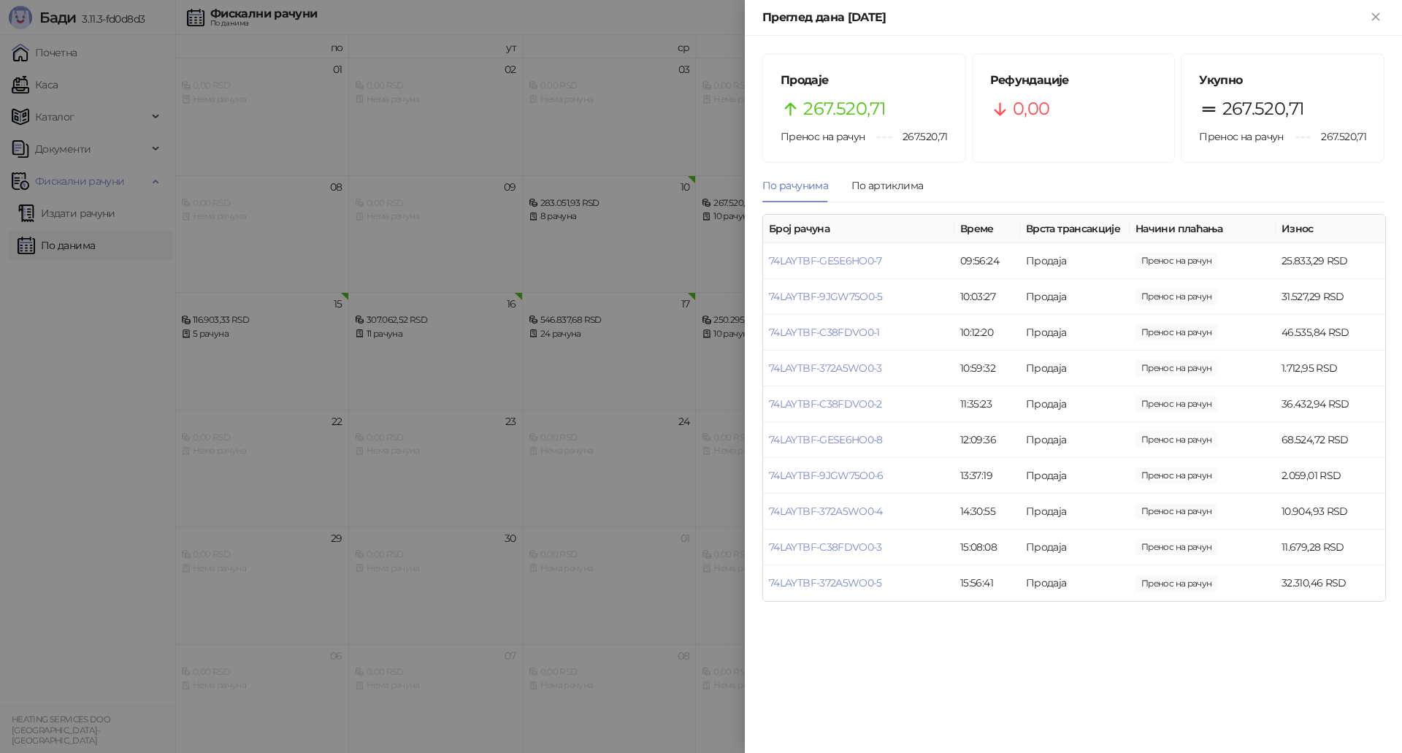
click at [623, 219] on div at bounding box center [701, 376] width 1402 height 753
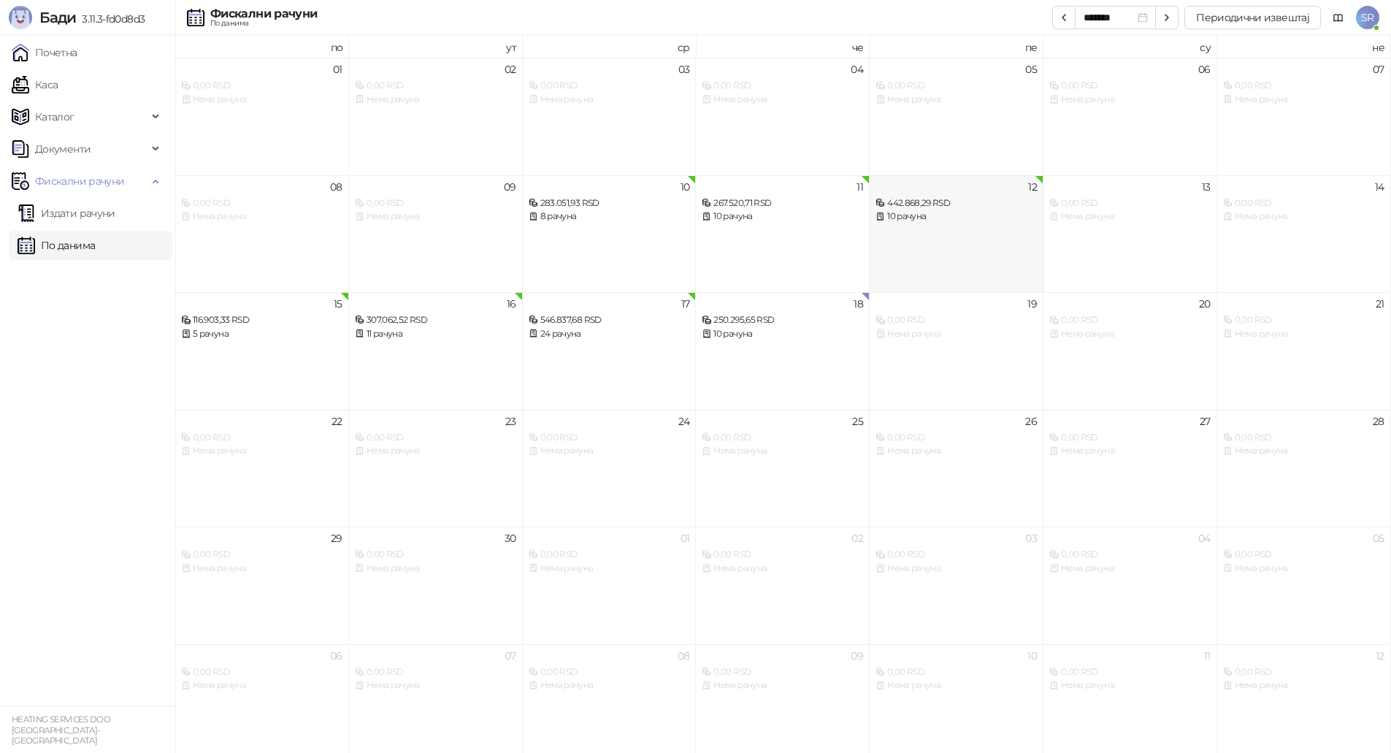
click at [896, 226] on div "12 442.868,29 RSD 10 рачуна" at bounding box center [957, 234] width 174 height 118
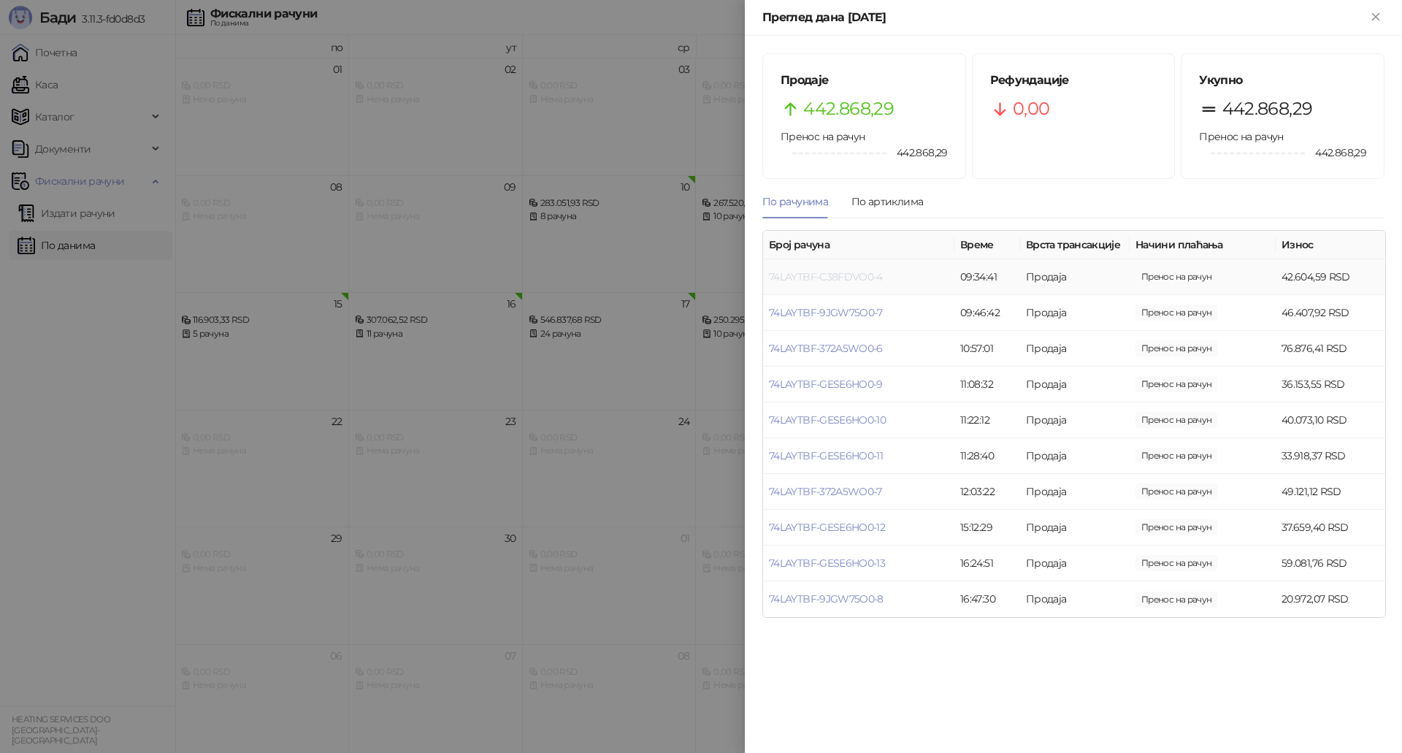
click at [879, 276] on link "74LAYTBF-C38FDVO0-4" at bounding box center [826, 276] width 114 height 13
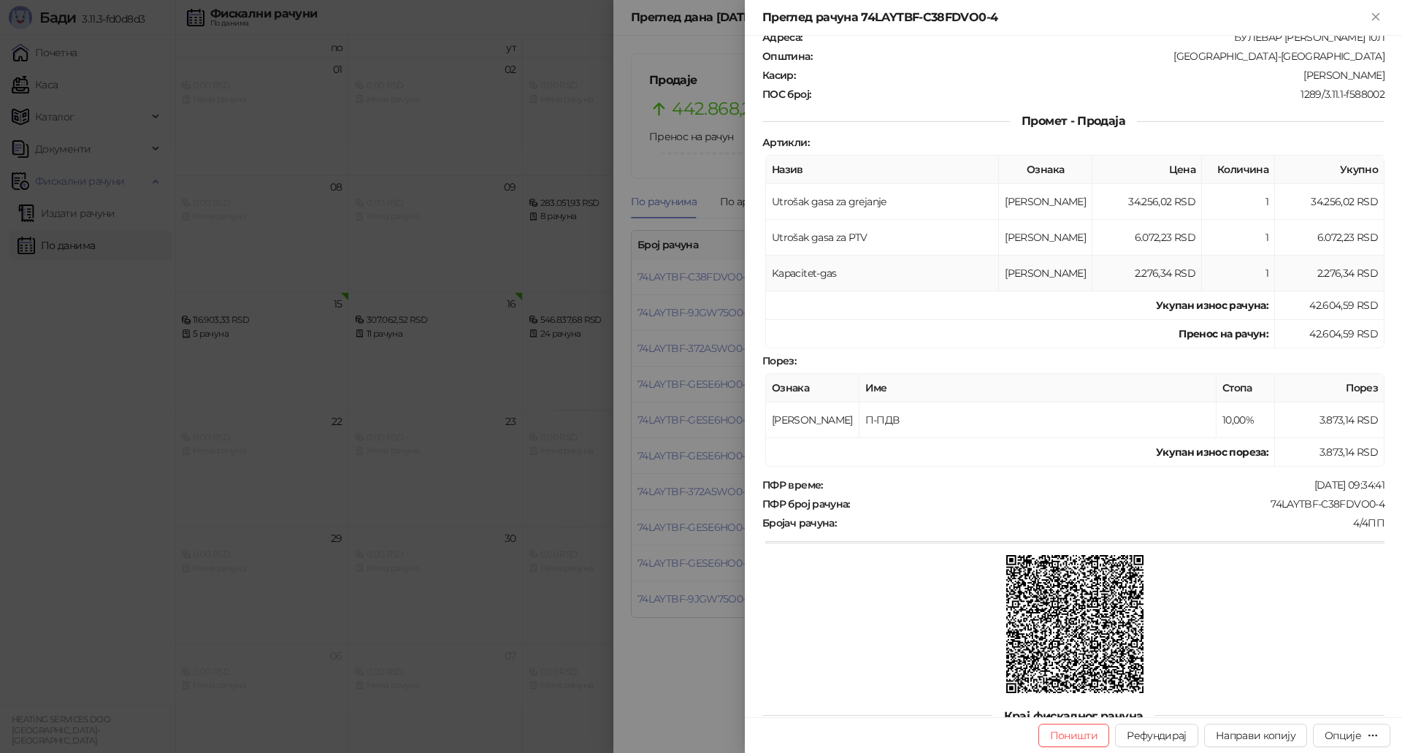
scroll to position [213, 0]
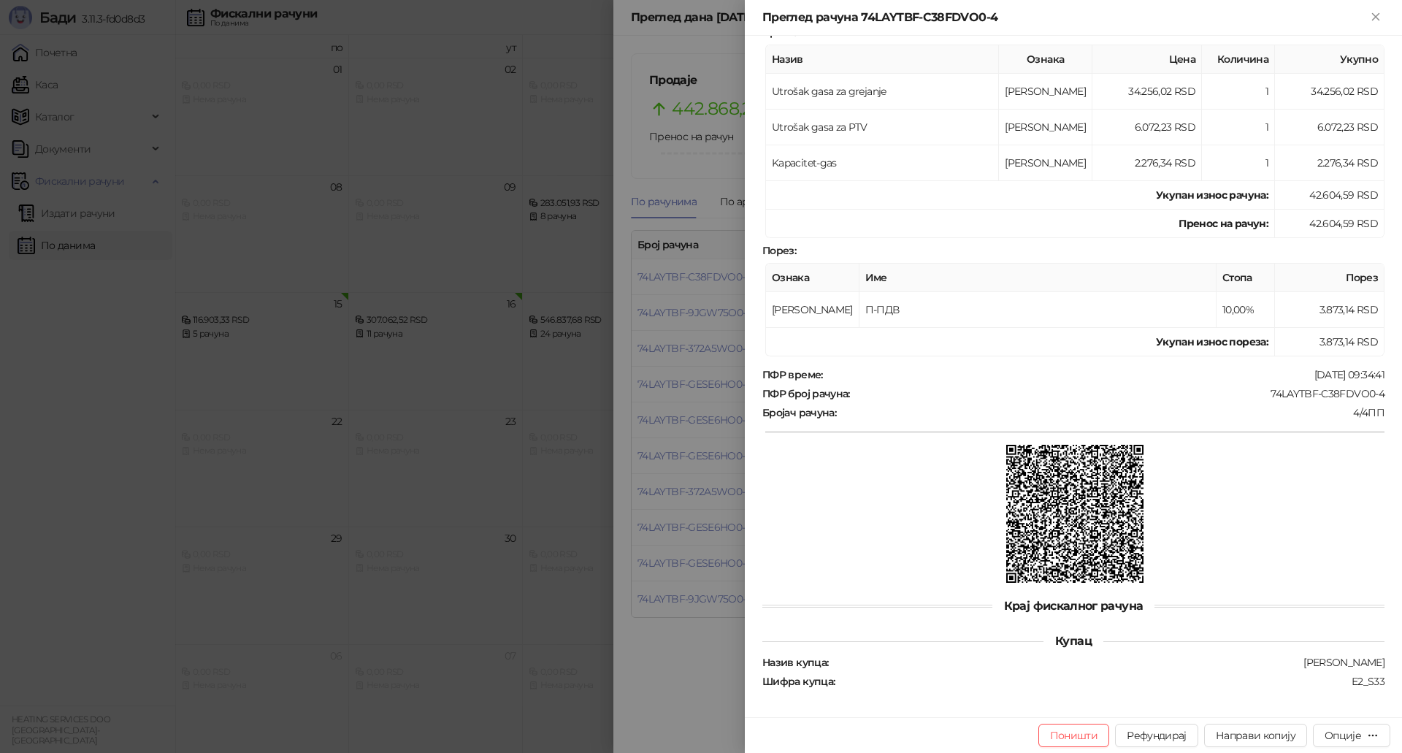
click at [680, 605] on div at bounding box center [701, 376] width 1402 height 753
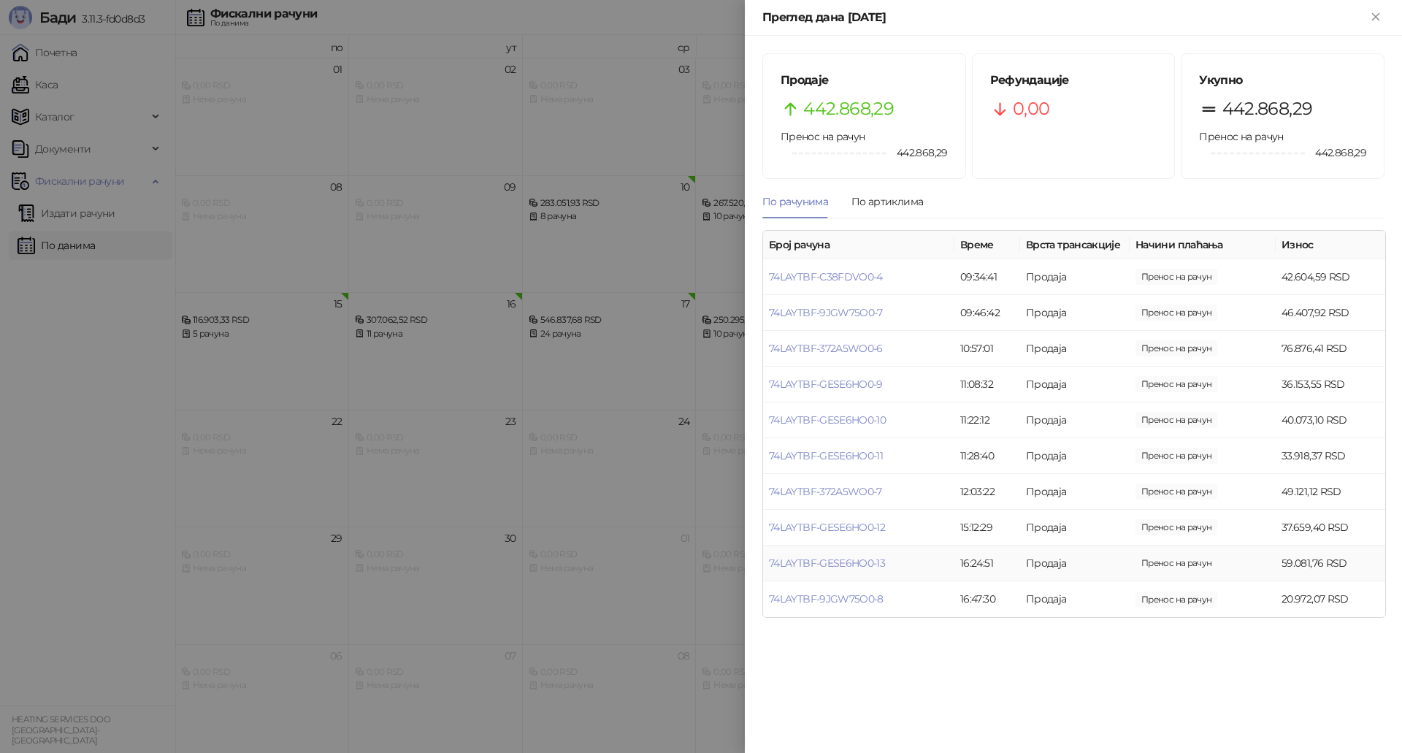
click at [835, 571] on td "74LAYTBF-GESE6HO0-13" at bounding box center [858, 563] width 191 height 36
click at [867, 559] on link "74LAYTBF-GESE6HO0-13" at bounding box center [827, 562] width 116 height 13
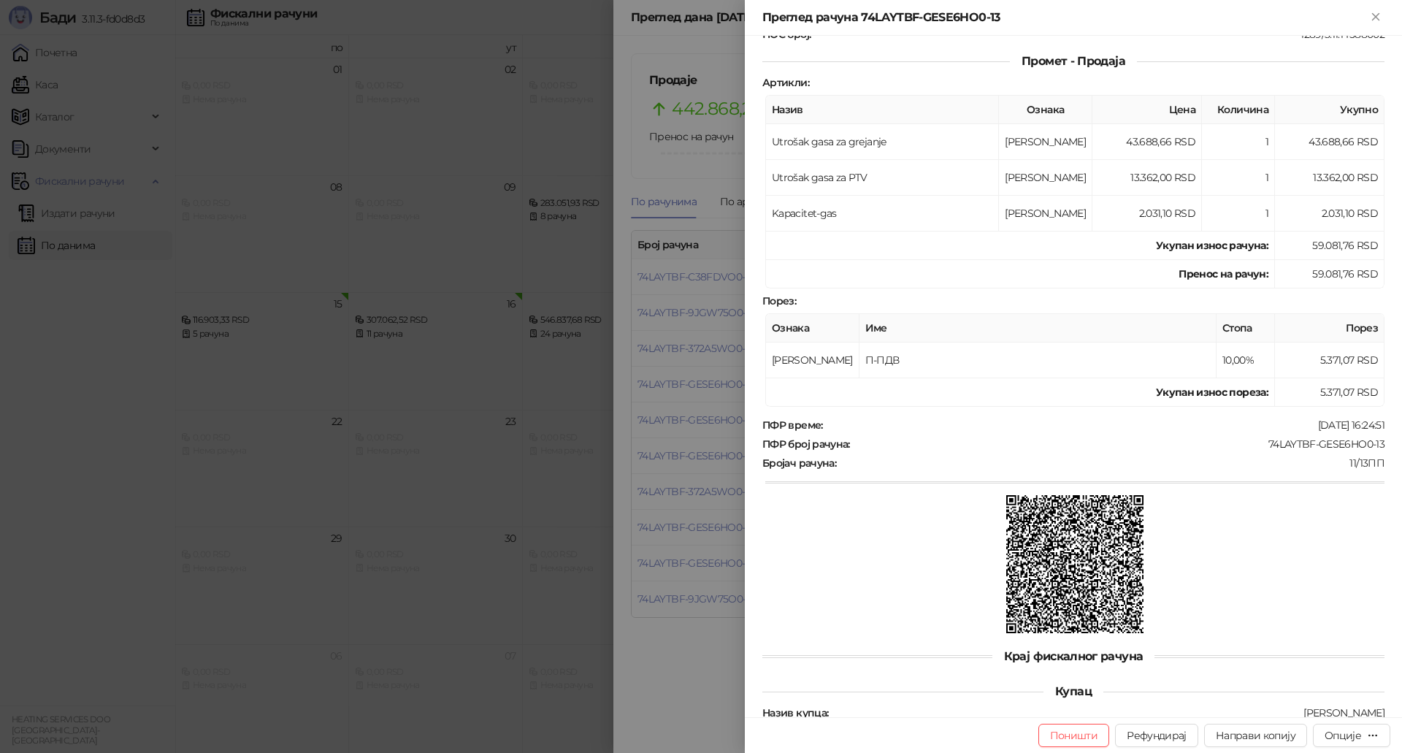
scroll to position [213, 0]
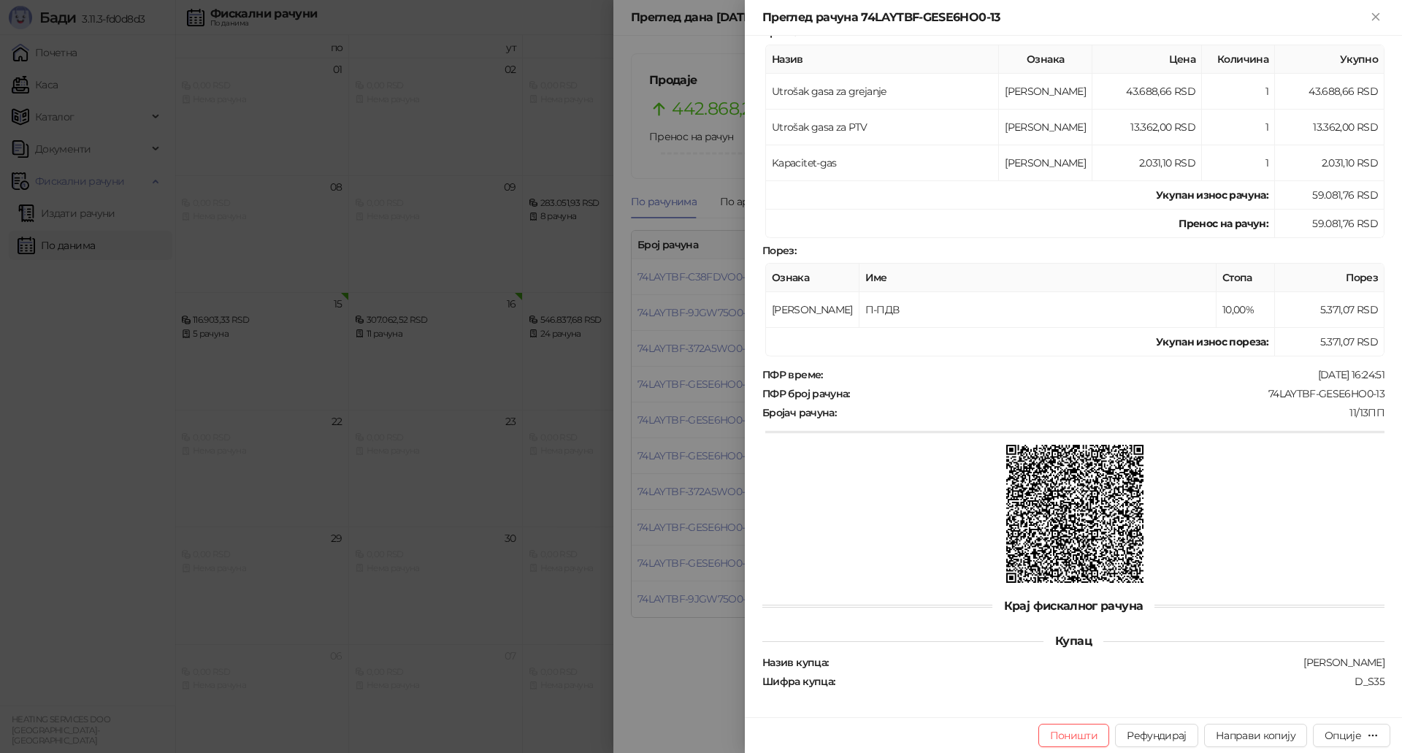
click at [680, 488] on div at bounding box center [701, 376] width 1402 height 753
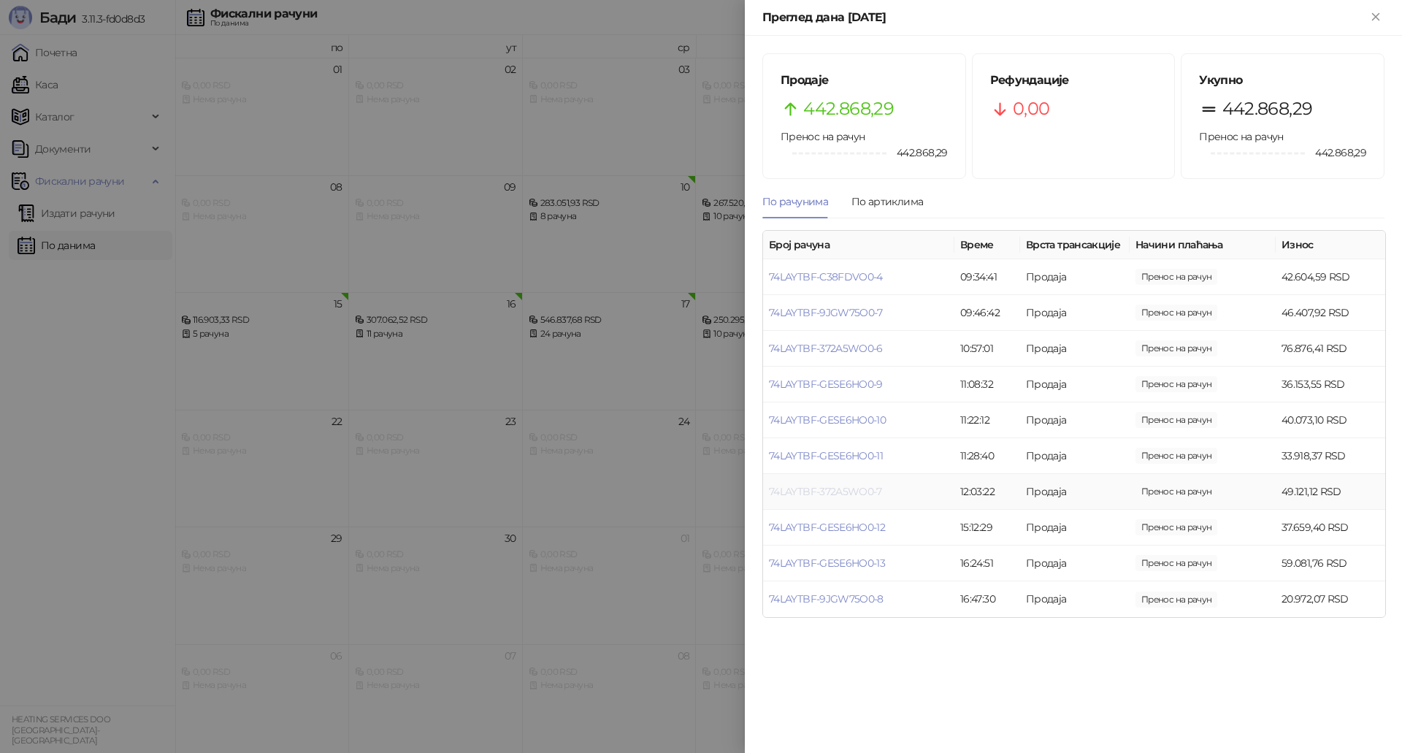
click at [826, 490] on link "74LAYTBF-372A5WO0-7" at bounding box center [825, 491] width 113 height 13
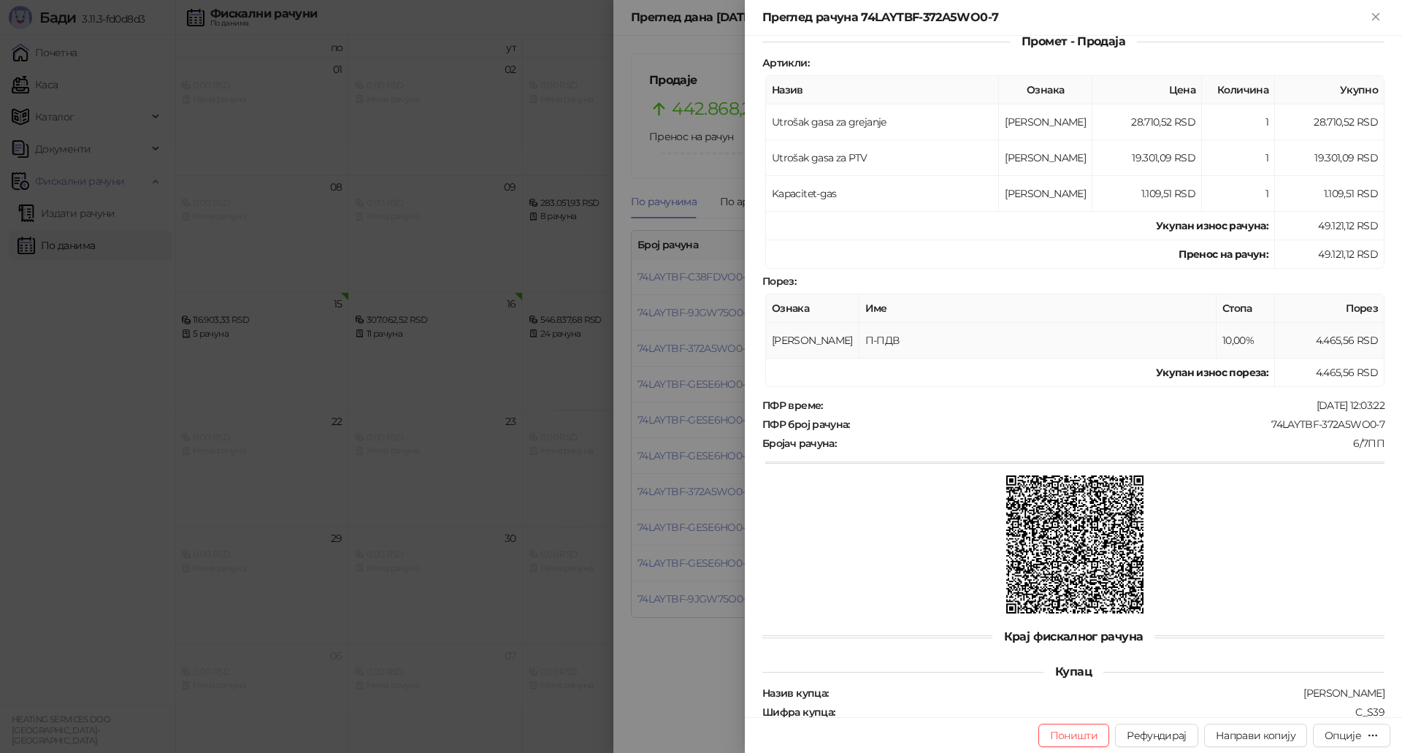
scroll to position [213, 0]
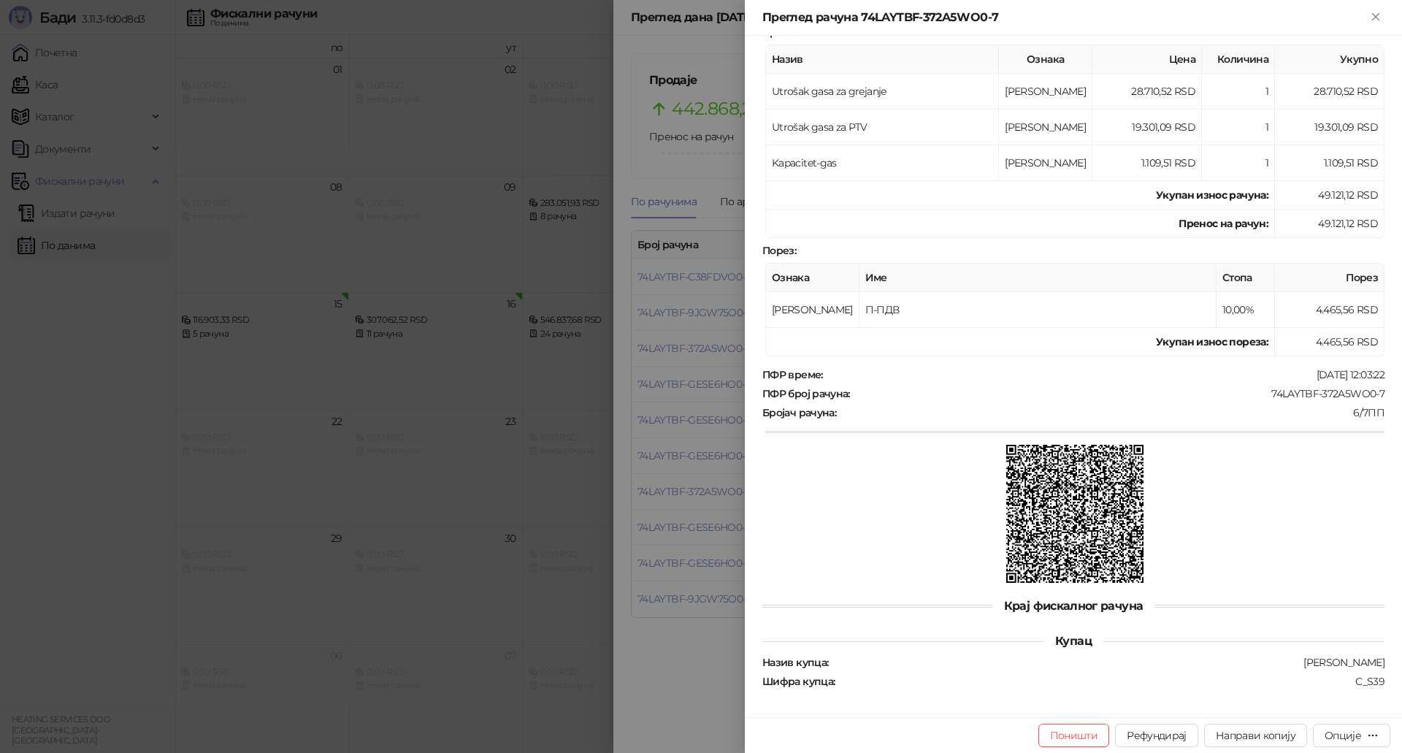
click at [698, 470] on div at bounding box center [701, 376] width 1402 height 753
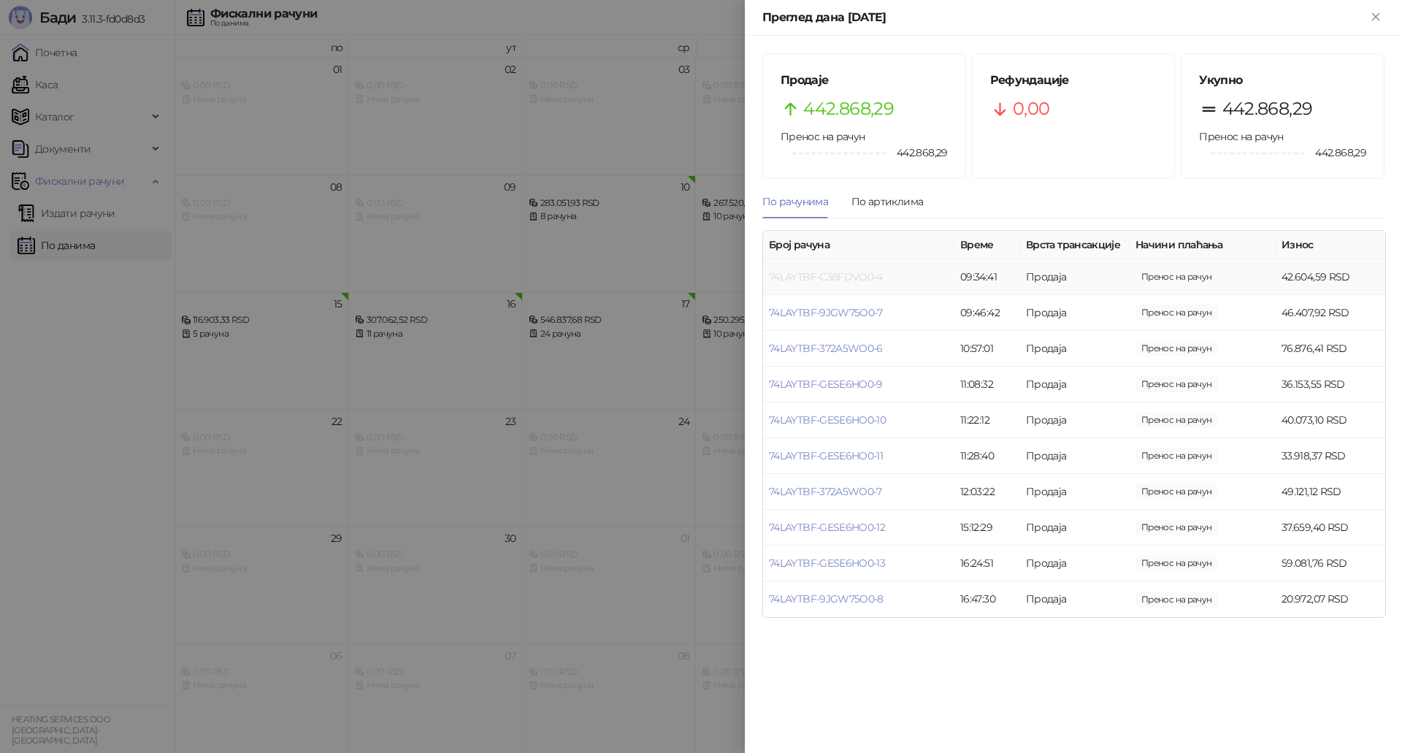
click at [824, 274] on link "74LAYTBF-C38FDVO0-4" at bounding box center [826, 276] width 114 height 13
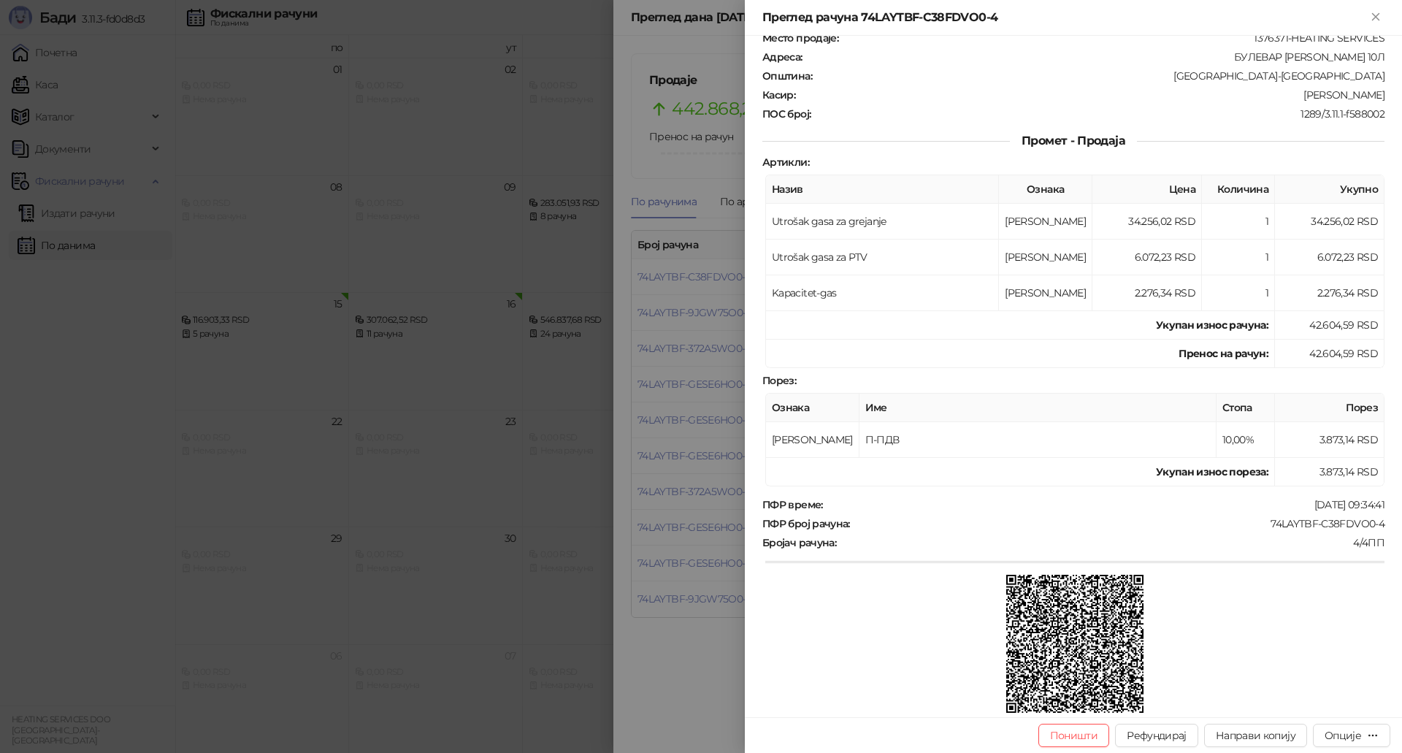
scroll to position [213, 0]
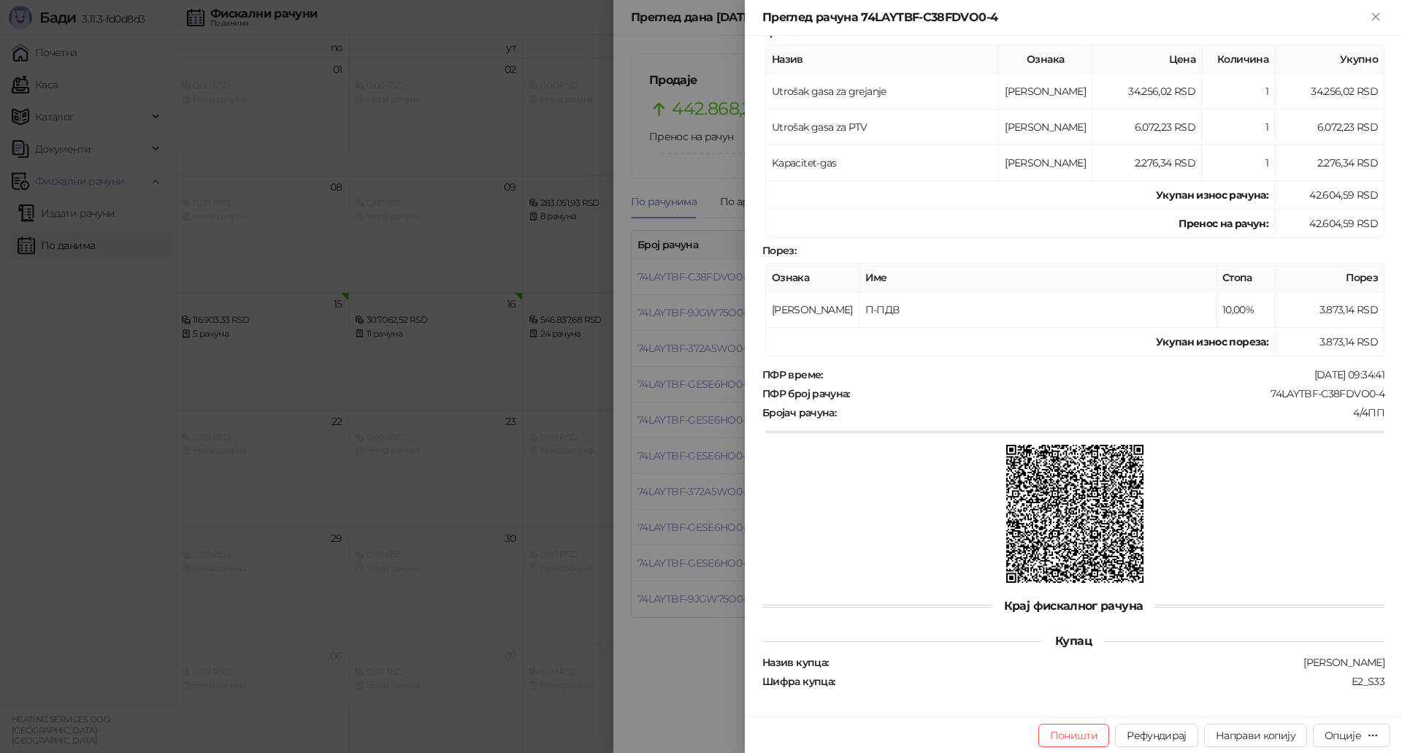
click at [692, 319] on div at bounding box center [701, 376] width 1402 height 753
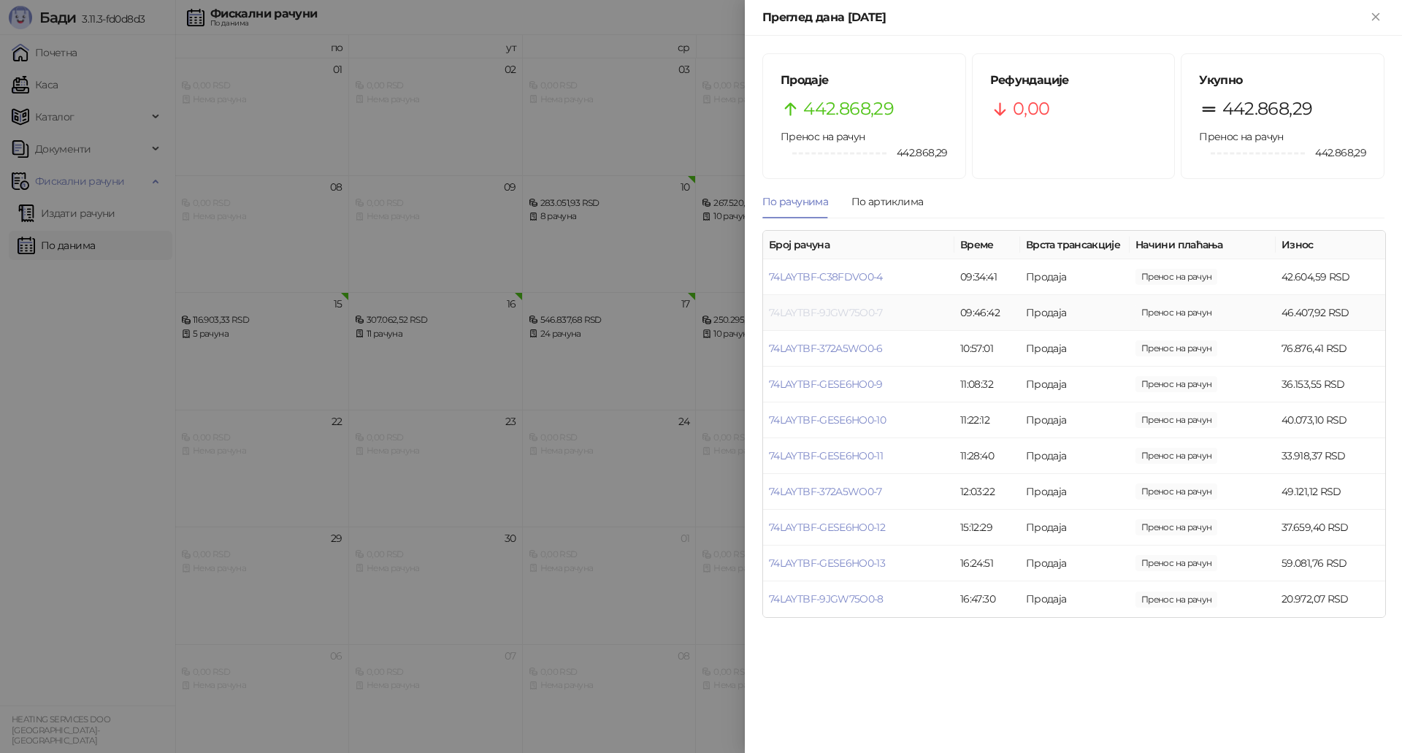
click at [805, 318] on link "74LAYTBF-9JGW75O0-7" at bounding box center [826, 312] width 114 height 13
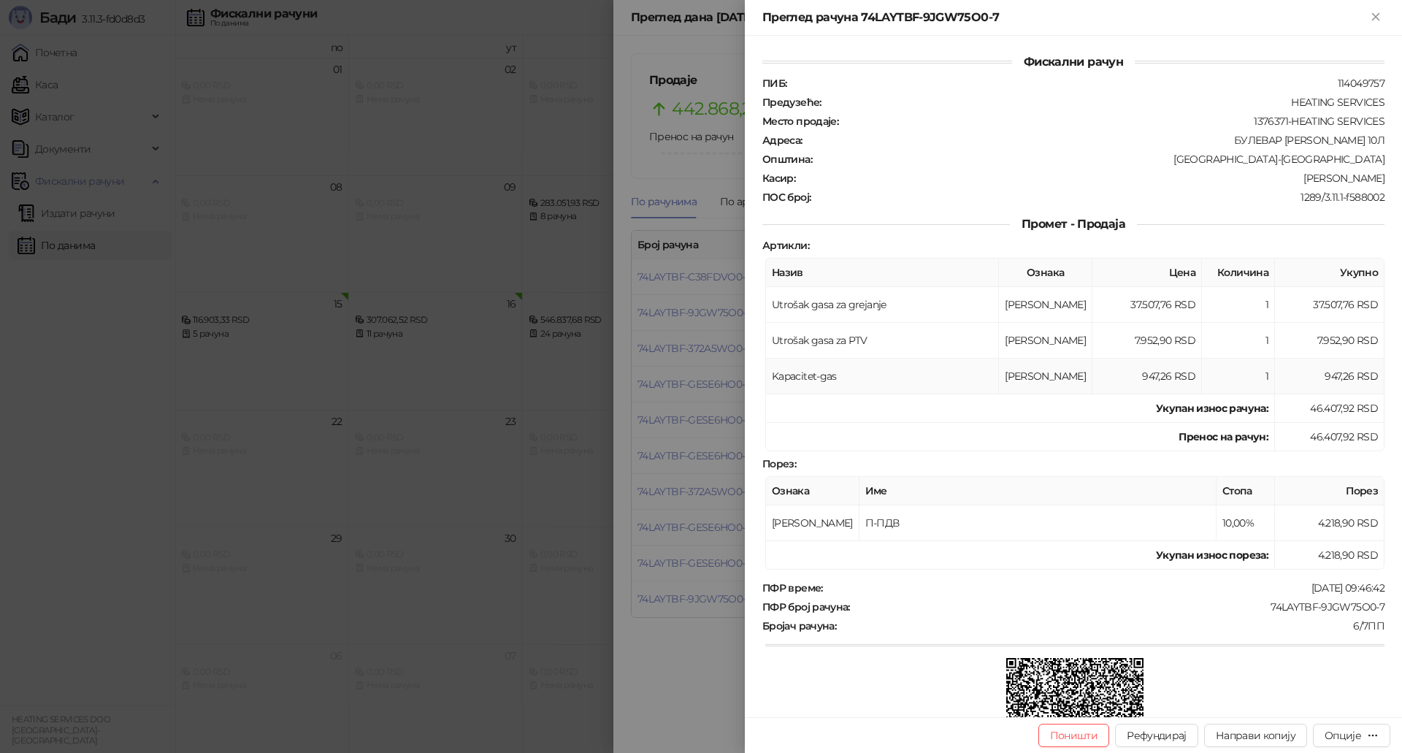
scroll to position [213, 0]
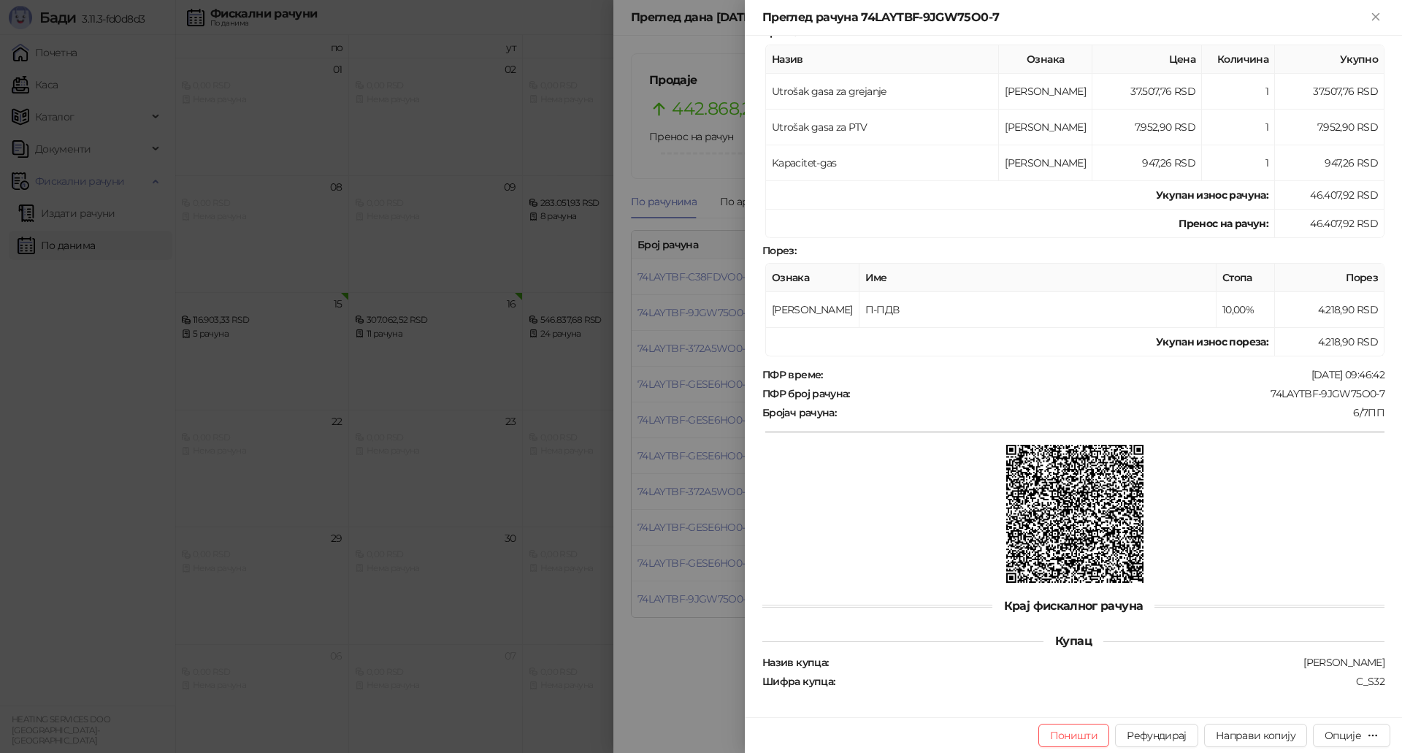
click at [680, 372] on div at bounding box center [701, 376] width 1402 height 753
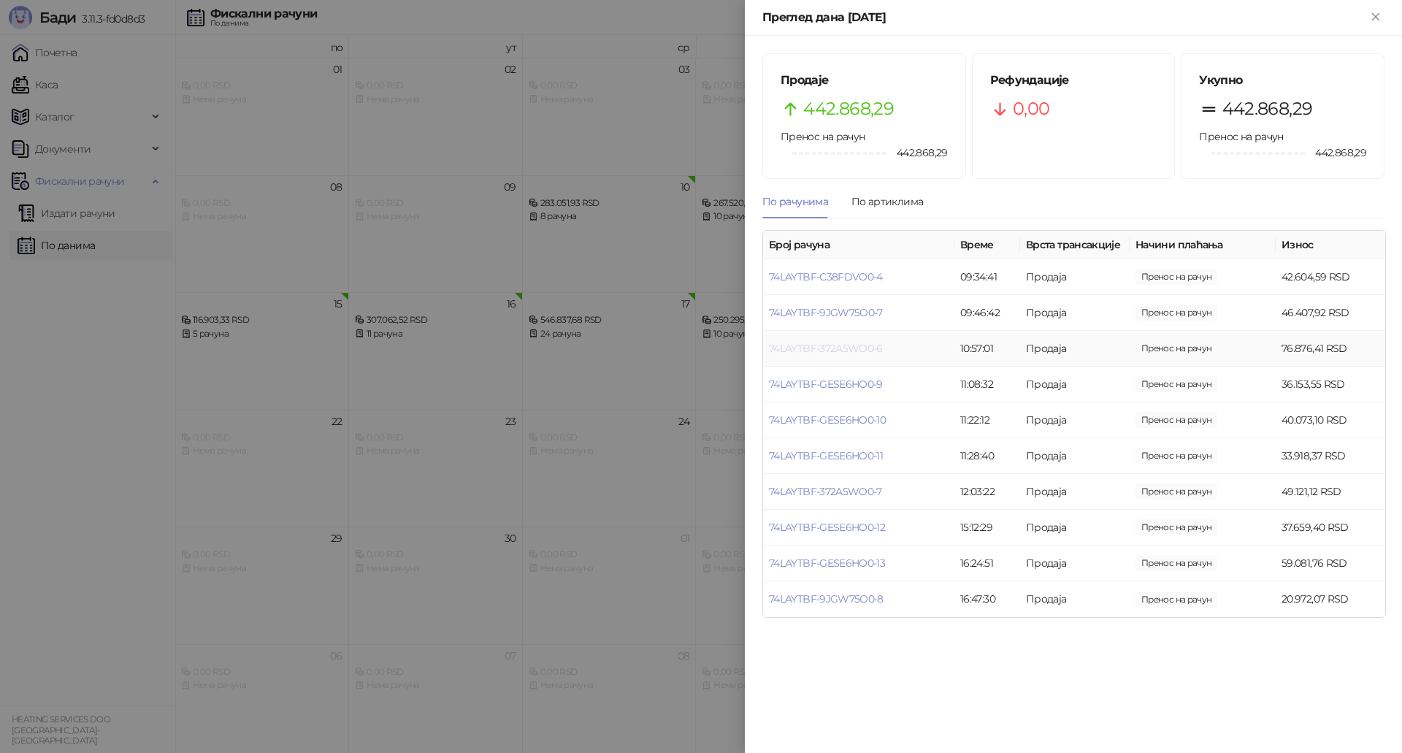
click at [841, 342] on link "74LAYTBF-372A5WO0-6" at bounding box center [826, 348] width 114 height 13
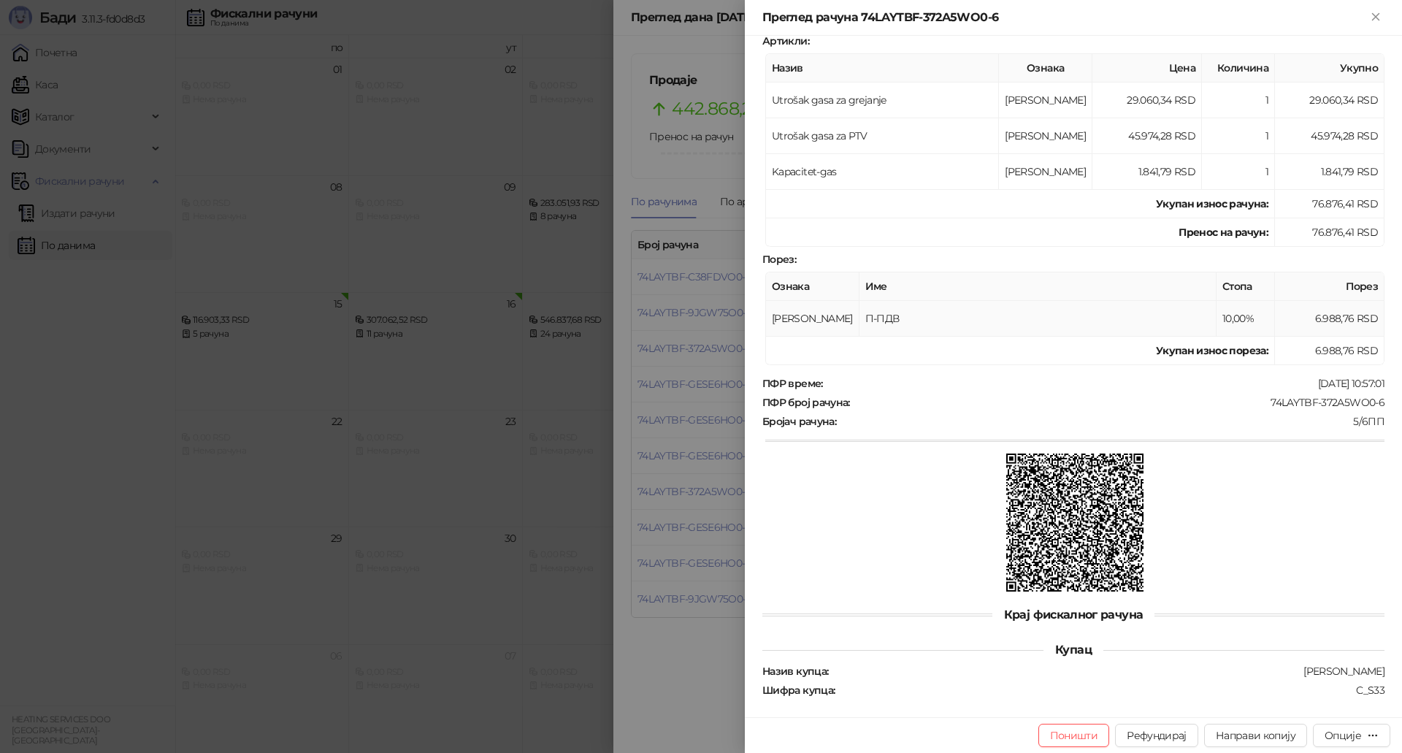
scroll to position [213, 0]
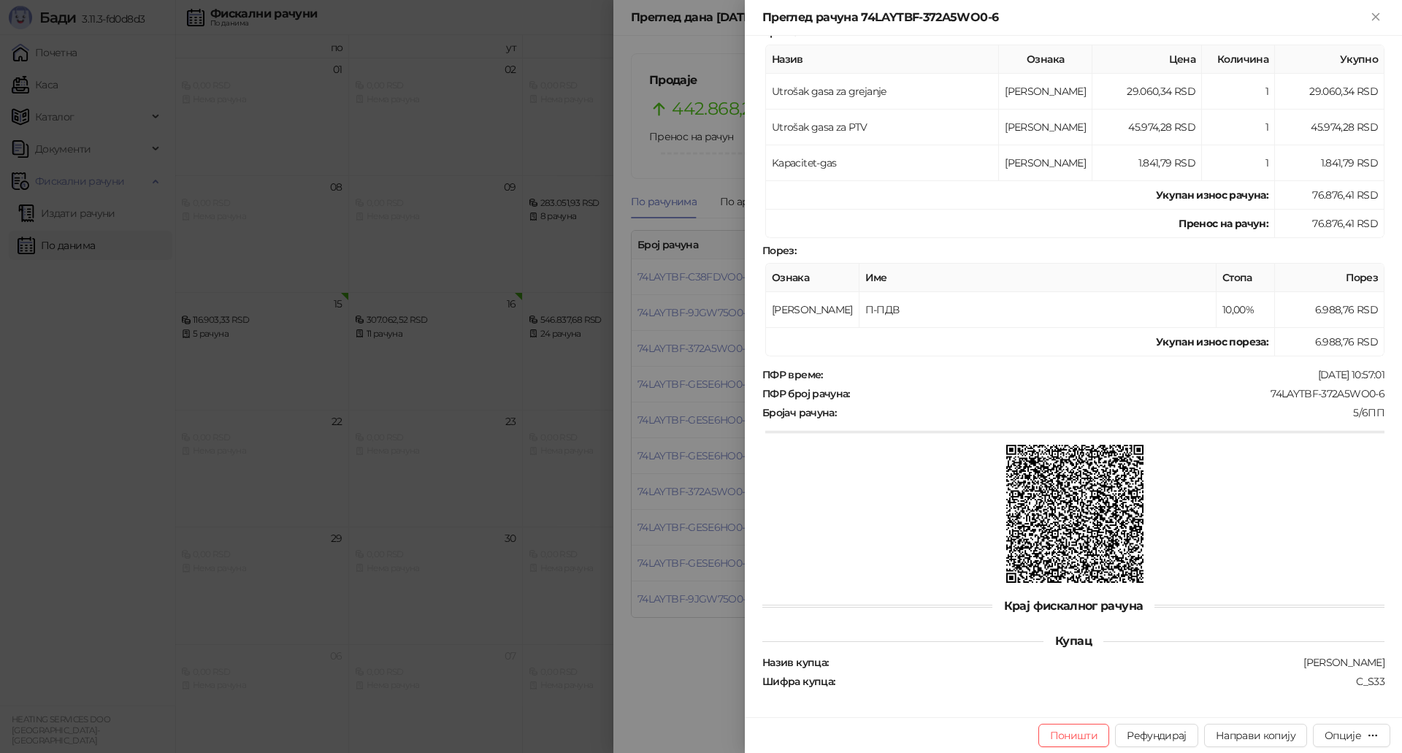
click at [670, 338] on div at bounding box center [701, 376] width 1402 height 753
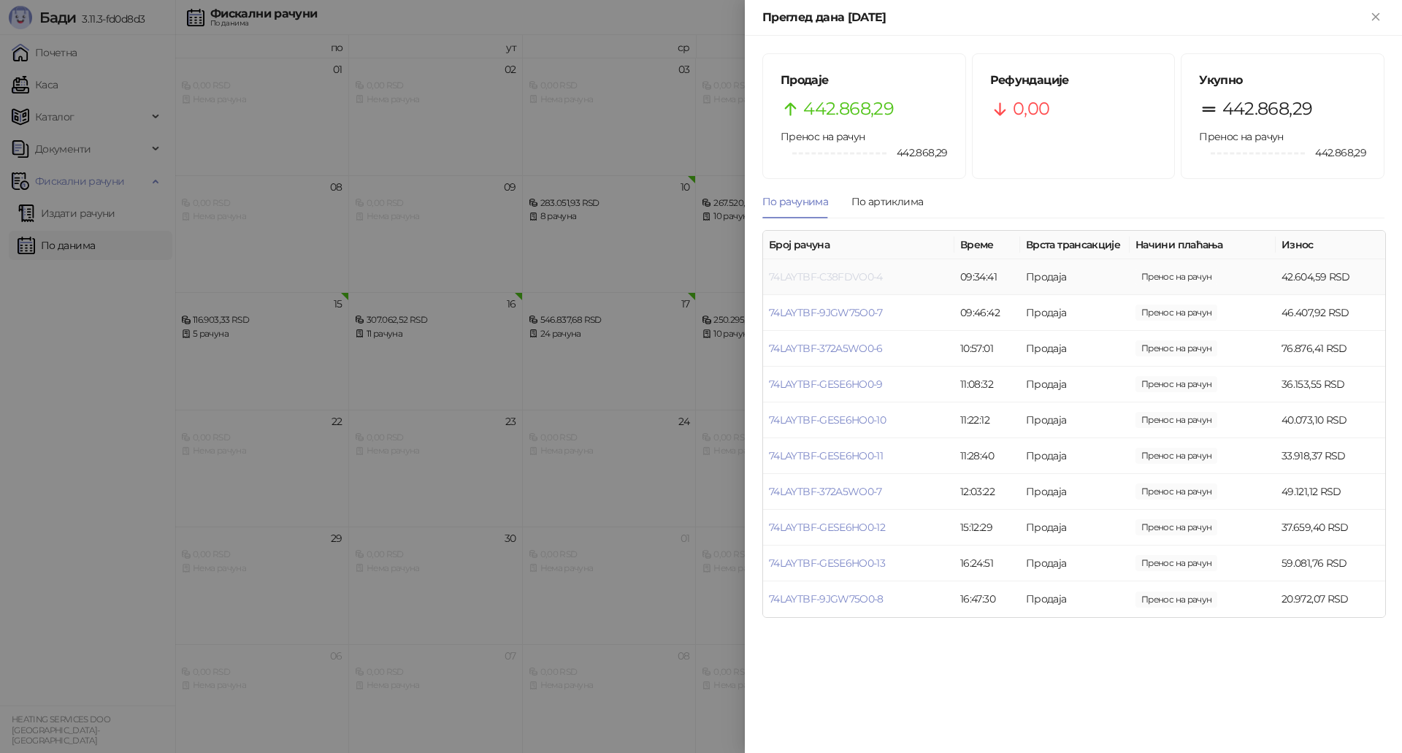
click at [843, 275] on link "74LAYTBF-C38FDVO0-4" at bounding box center [826, 276] width 114 height 13
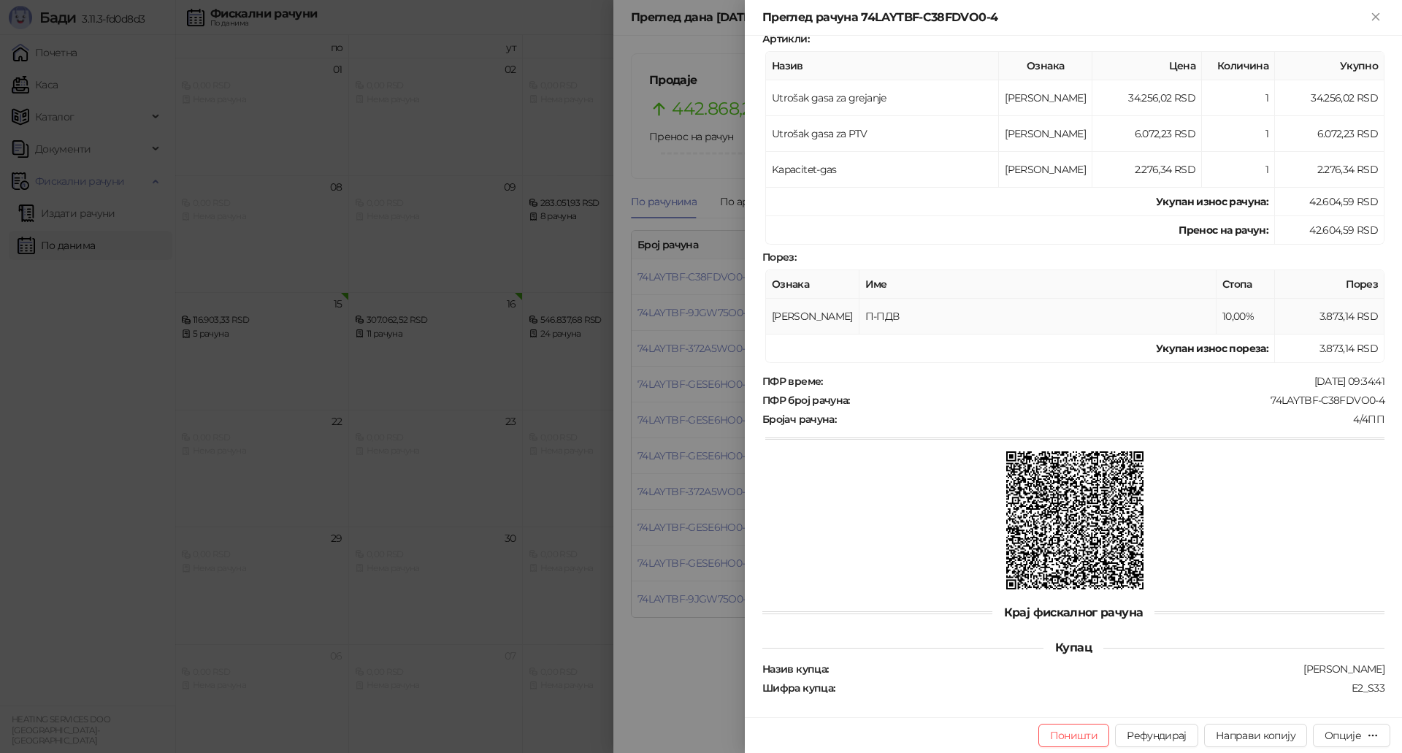
scroll to position [213, 0]
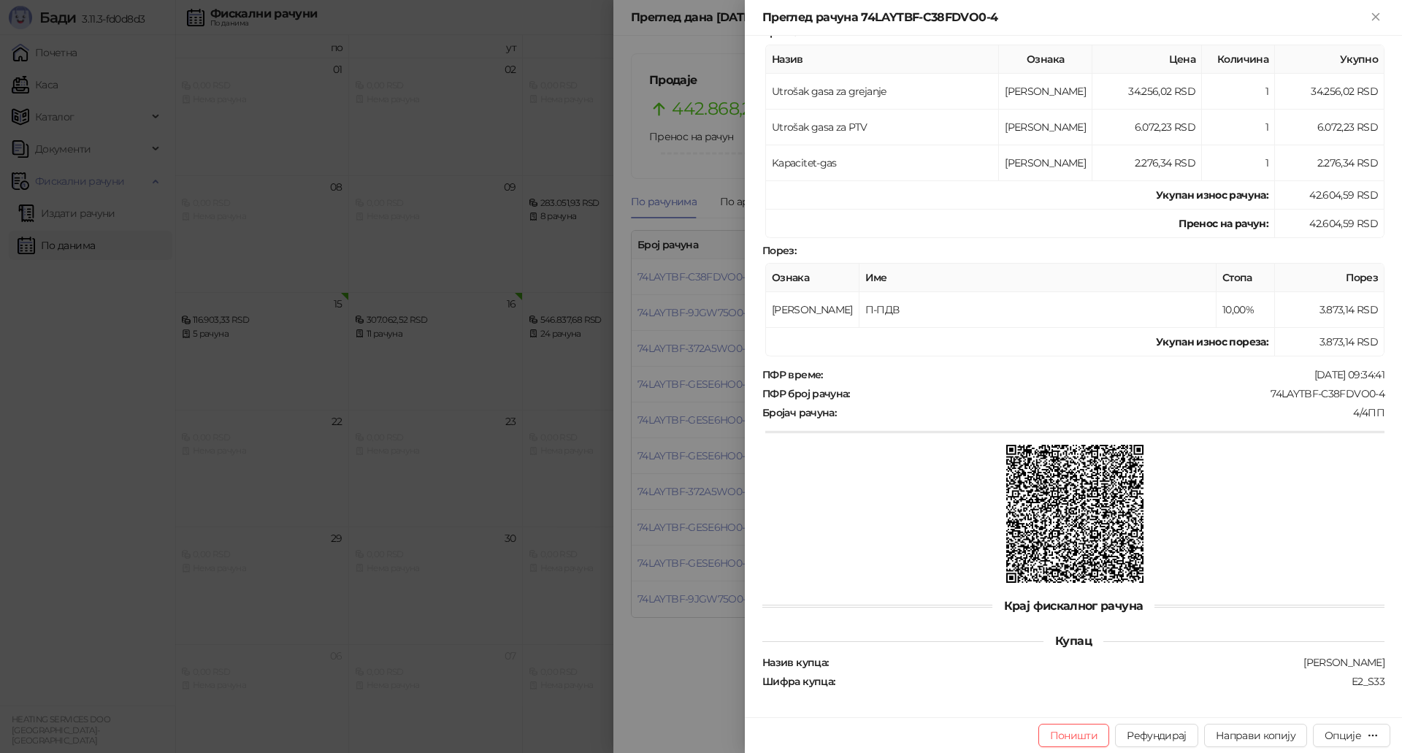
click at [722, 410] on div at bounding box center [701, 376] width 1402 height 753
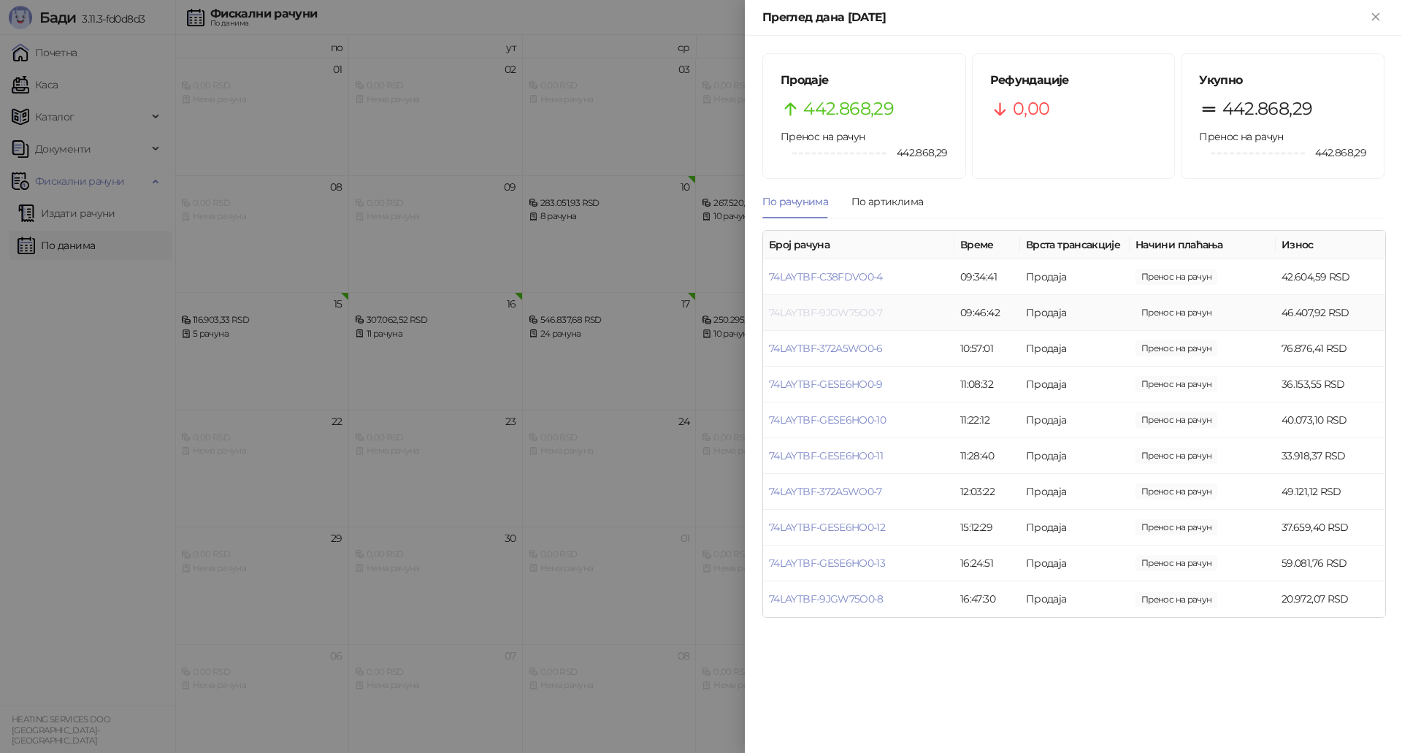
click at [873, 315] on link "74LAYTBF-9JGW75O0-7" at bounding box center [826, 312] width 114 height 13
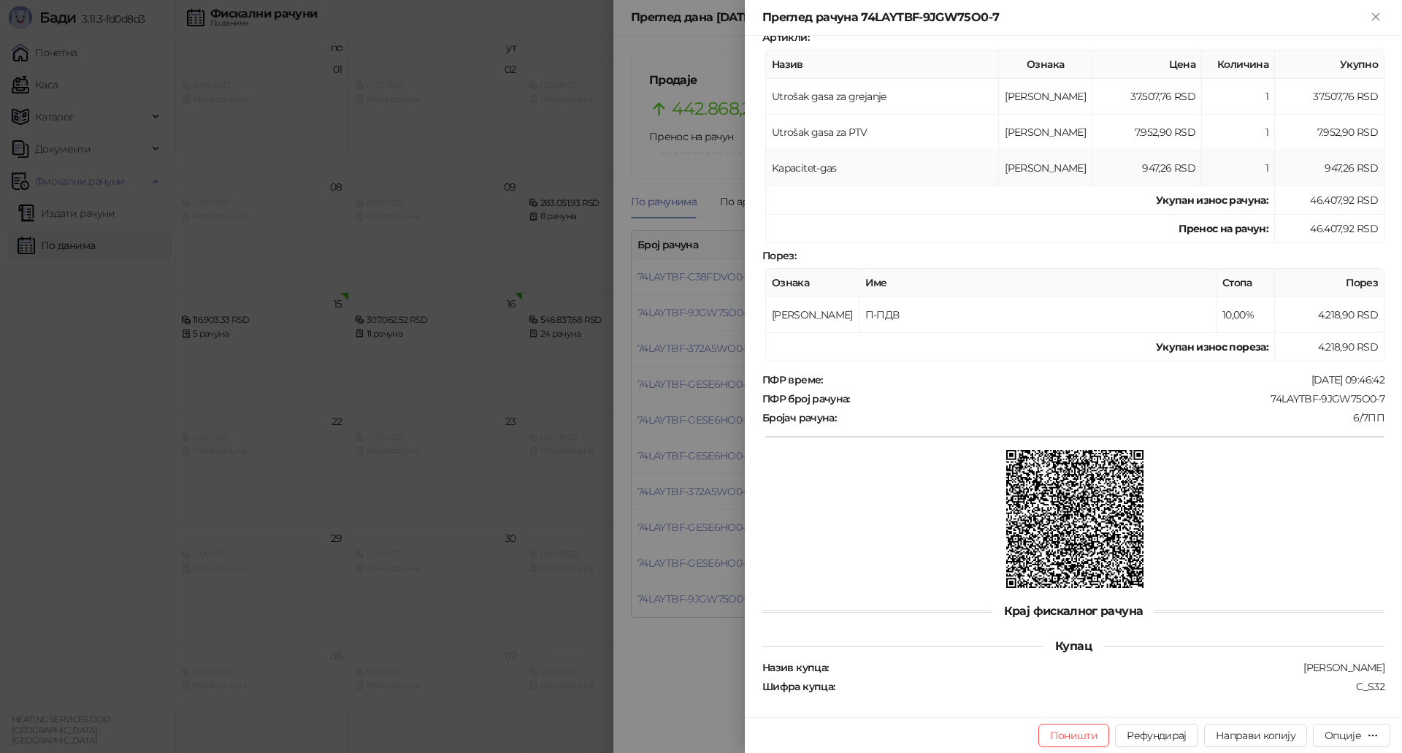
scroll to position [213, 0]
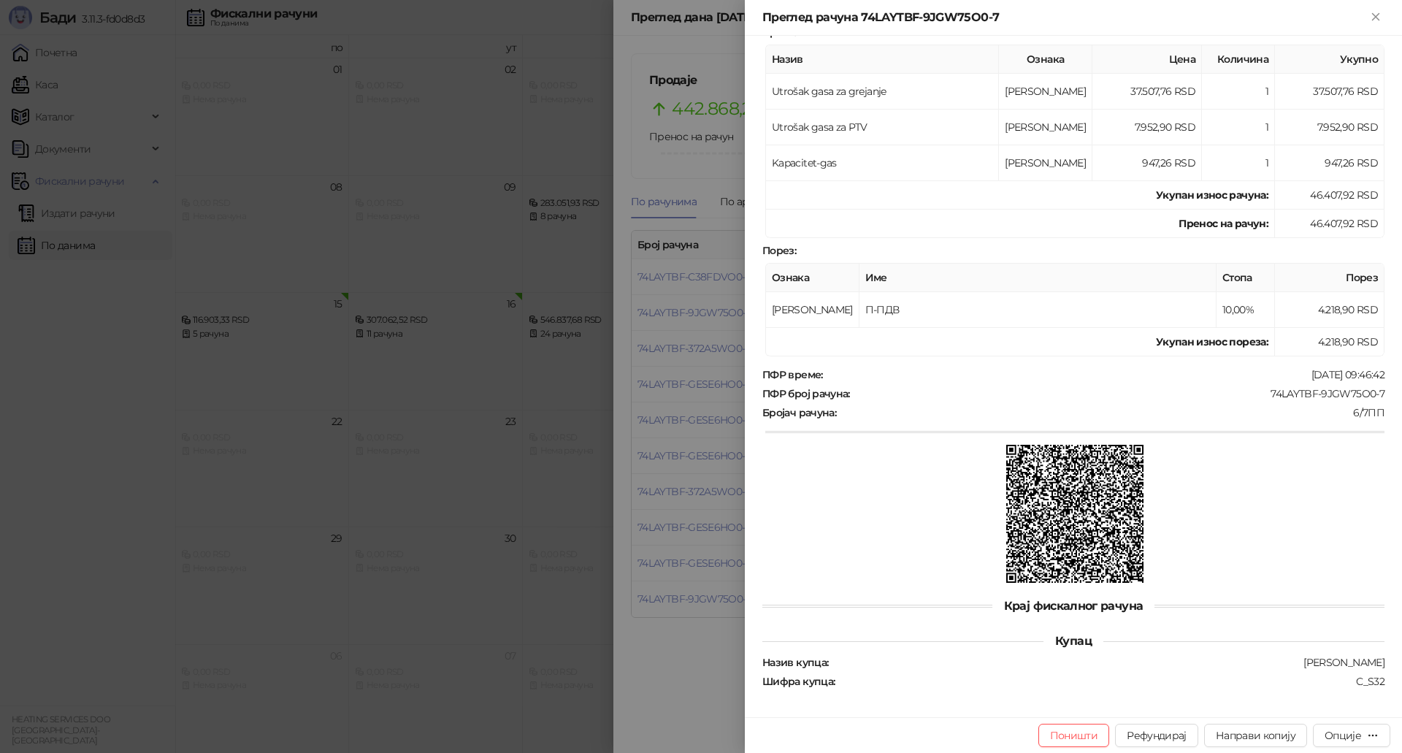
click at [702, 335] on div at bounding box center [701, 376] width 1402 height 753
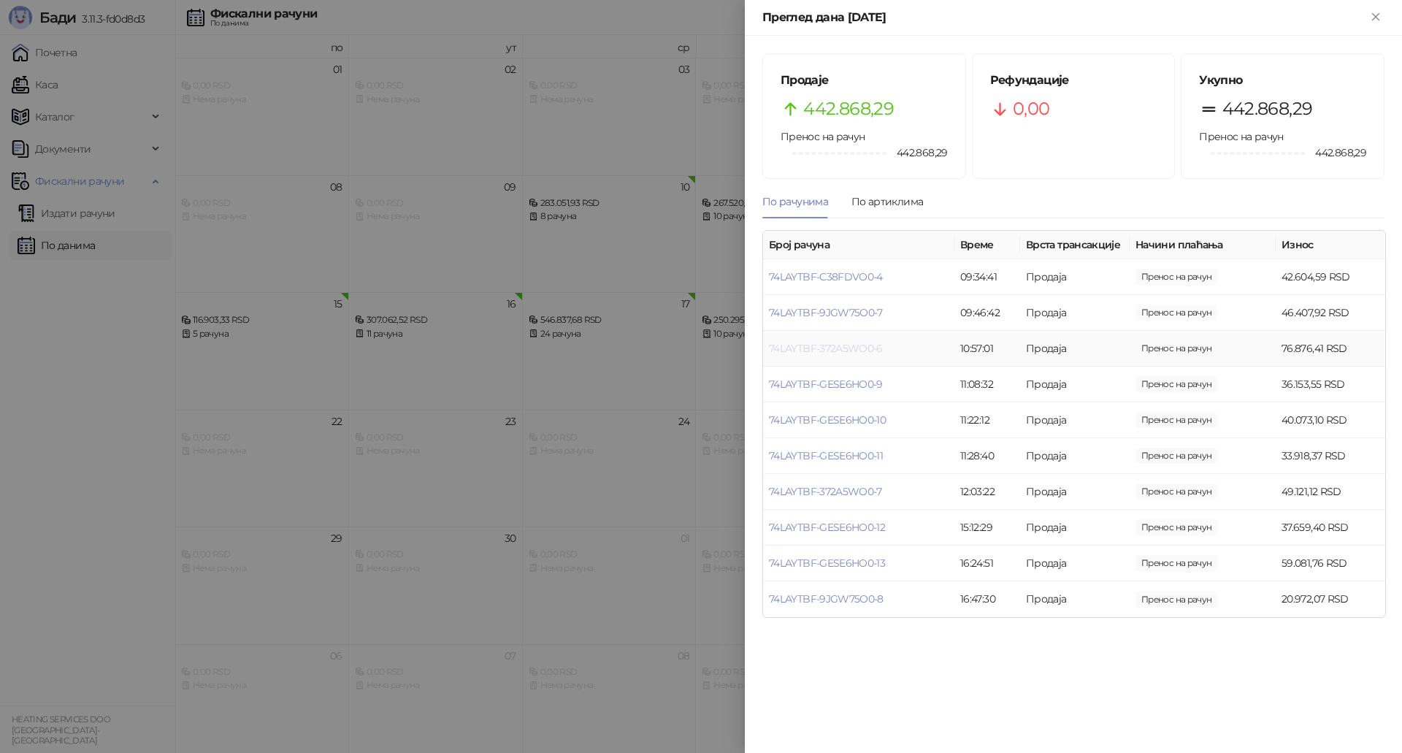
click at [824, 353] on link "74LAYTBF-372A5WO0-6" at bounding box center [826, 348] width 114 height 13
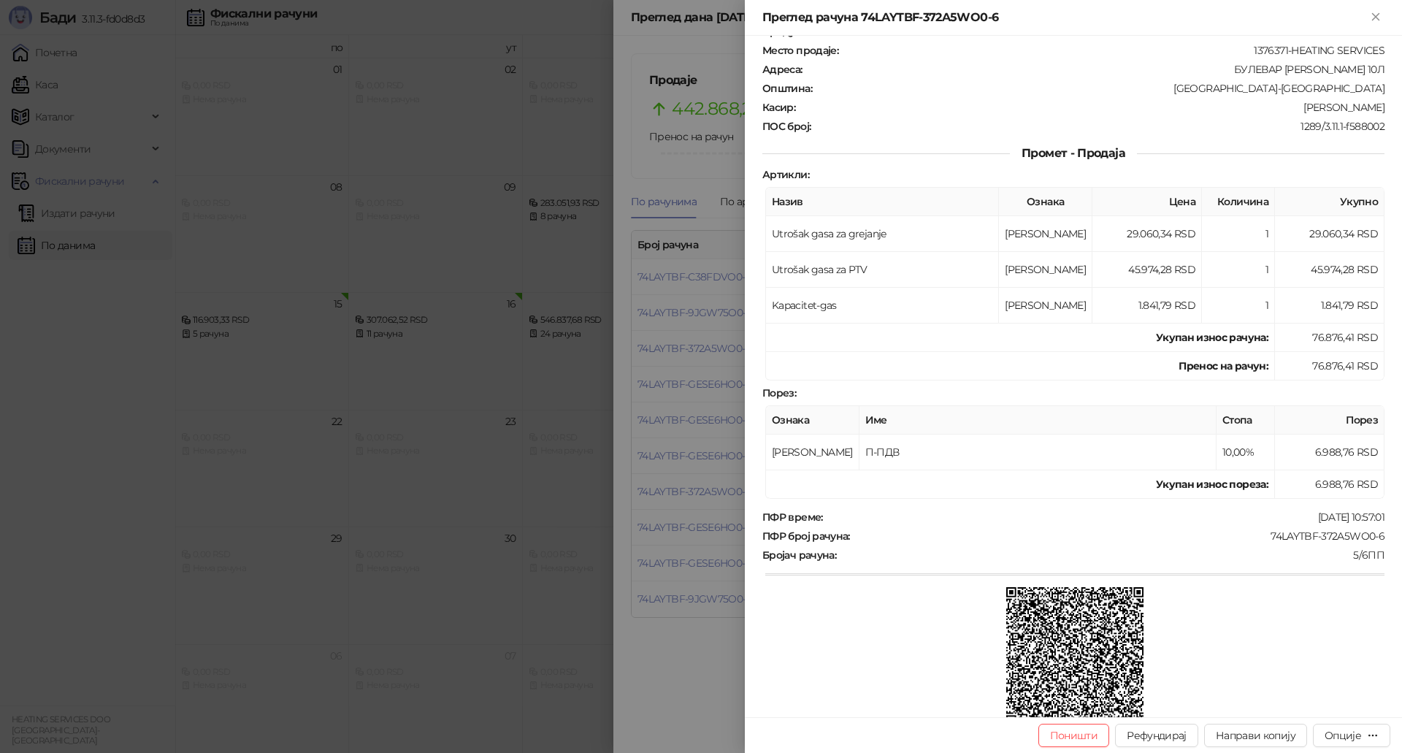
scroll to position [213, 0]
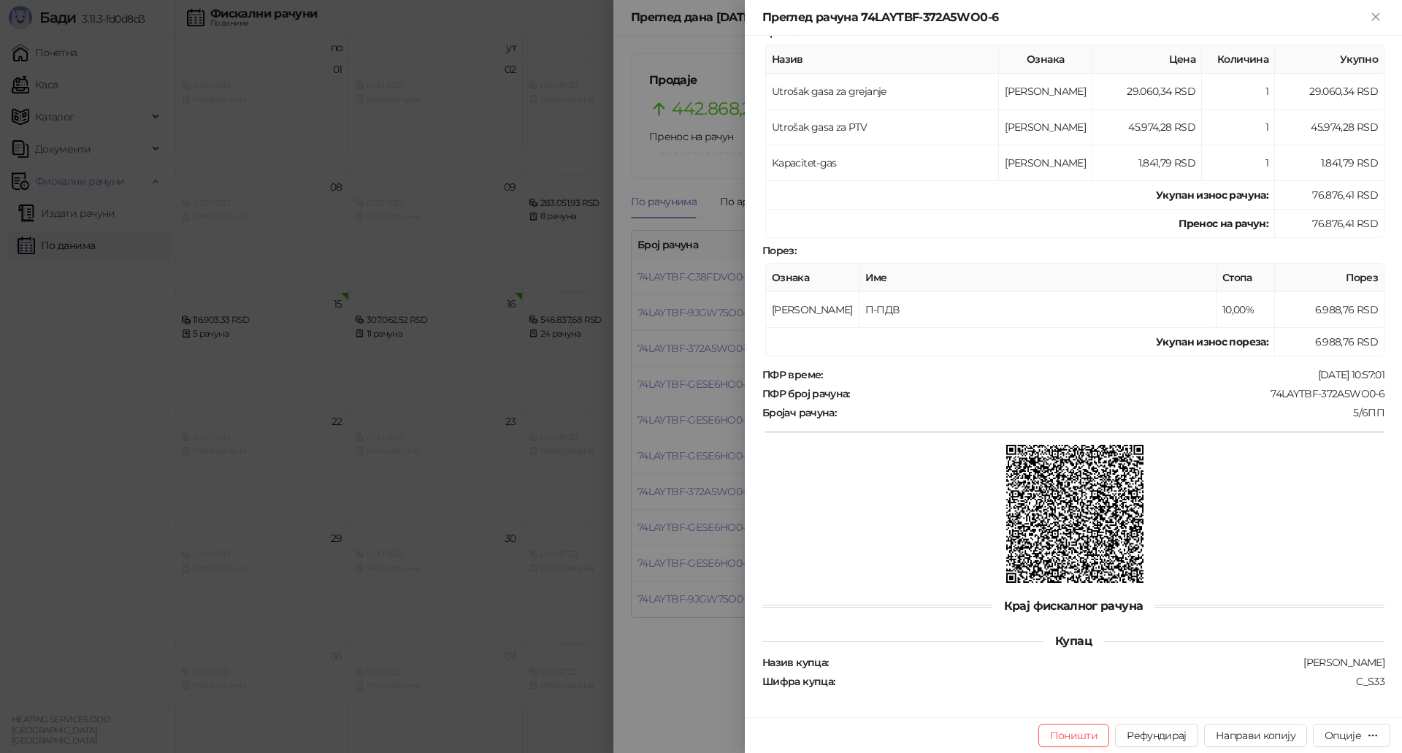
click at [703, 357] on div at bounding box center [701, 376] width 1402 height 753
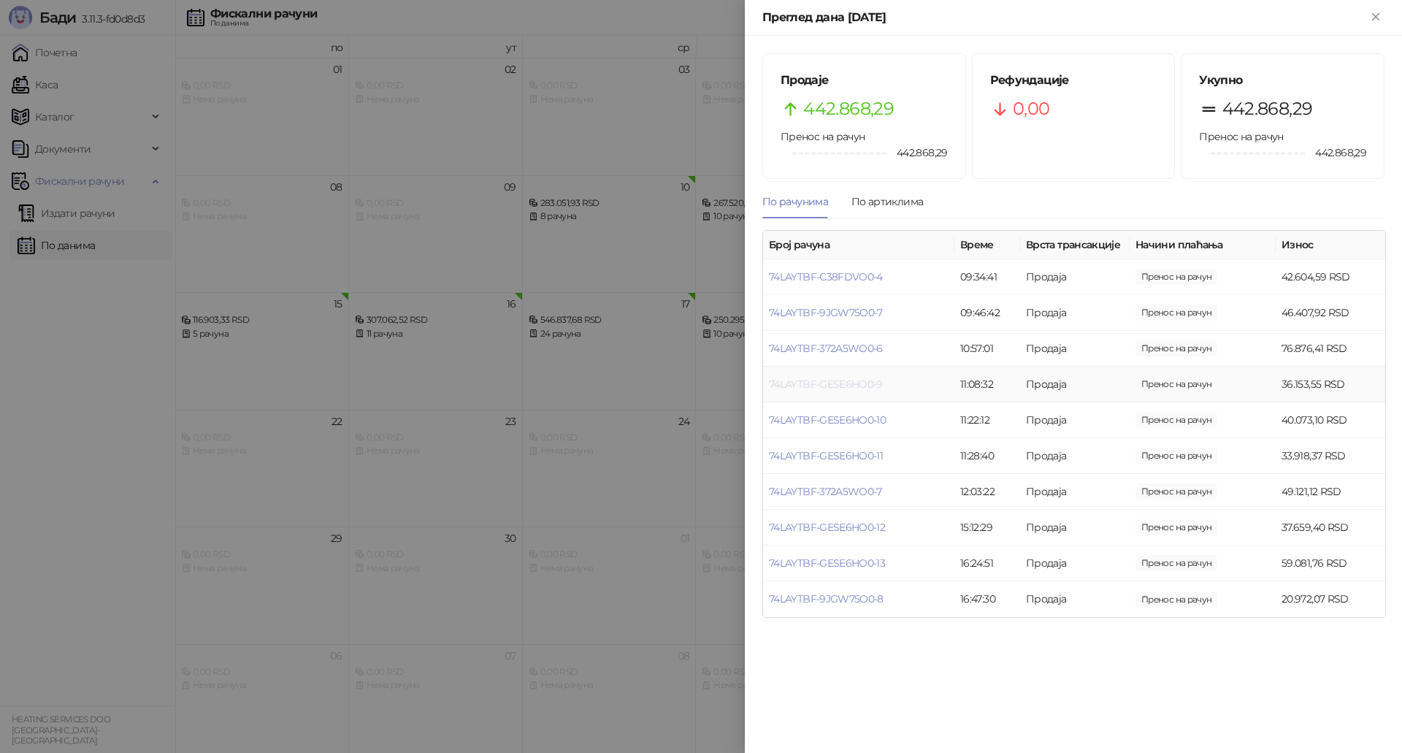
click at [817, 380] on link "74LAYTBF-GESE6HO0-9" at bounding box center [826, 383] width 114 height 13
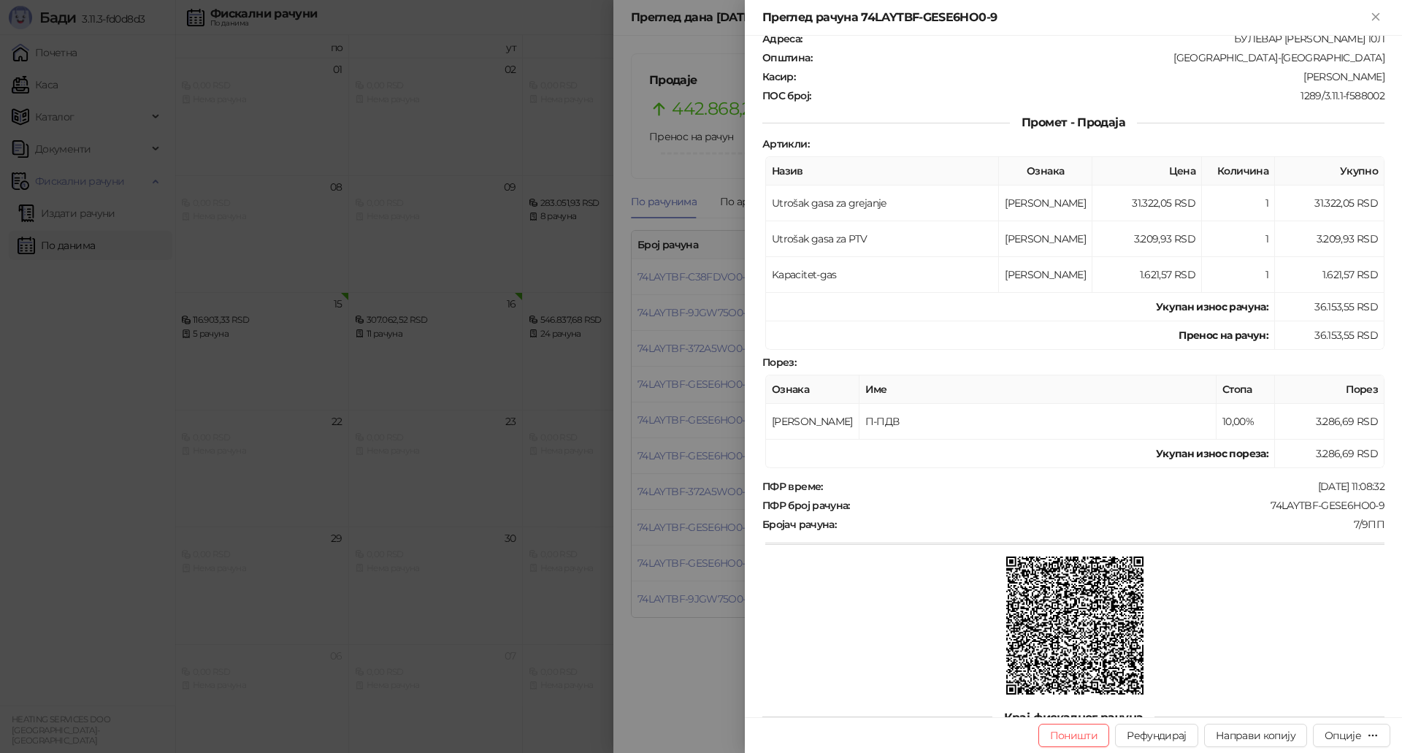
scroll to position [213, 0]
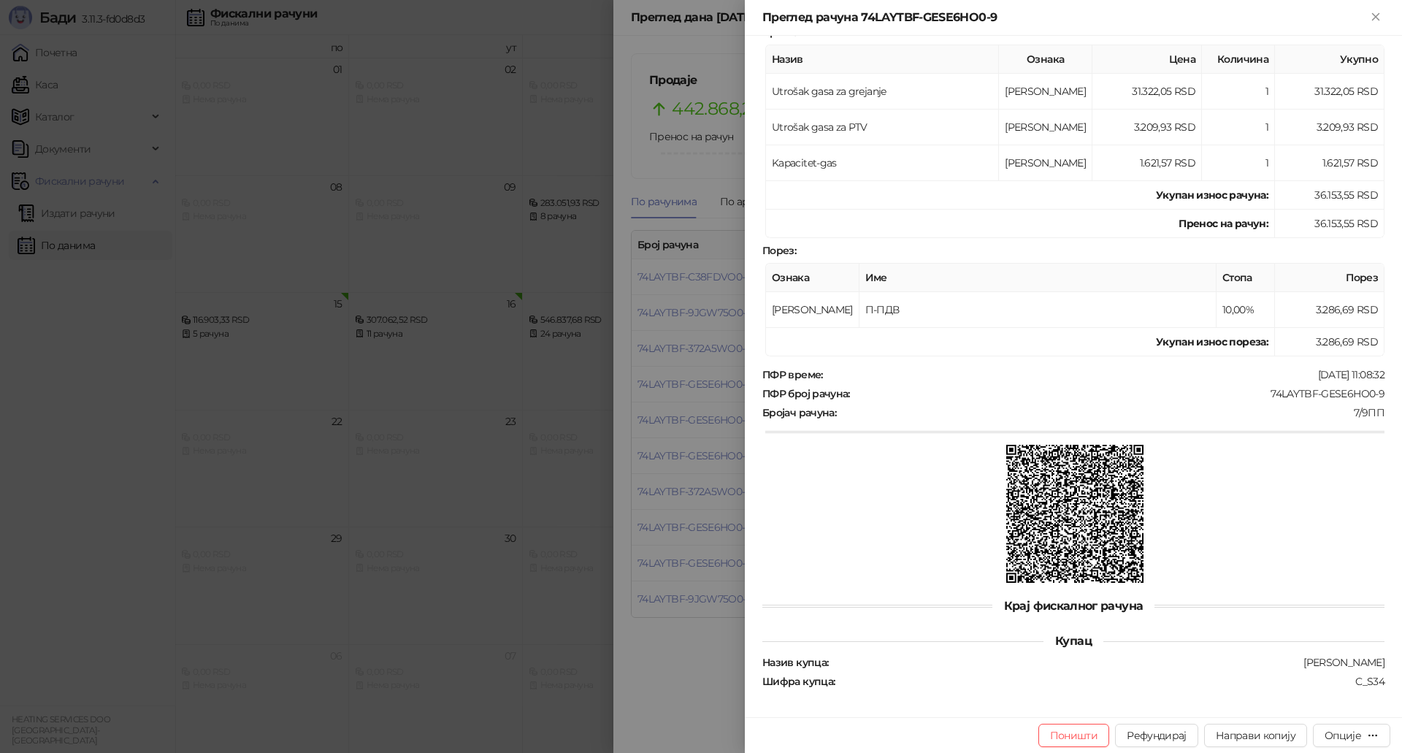
click at [671, 448] on div at bounding box center [701, 376] width 1402 height 753
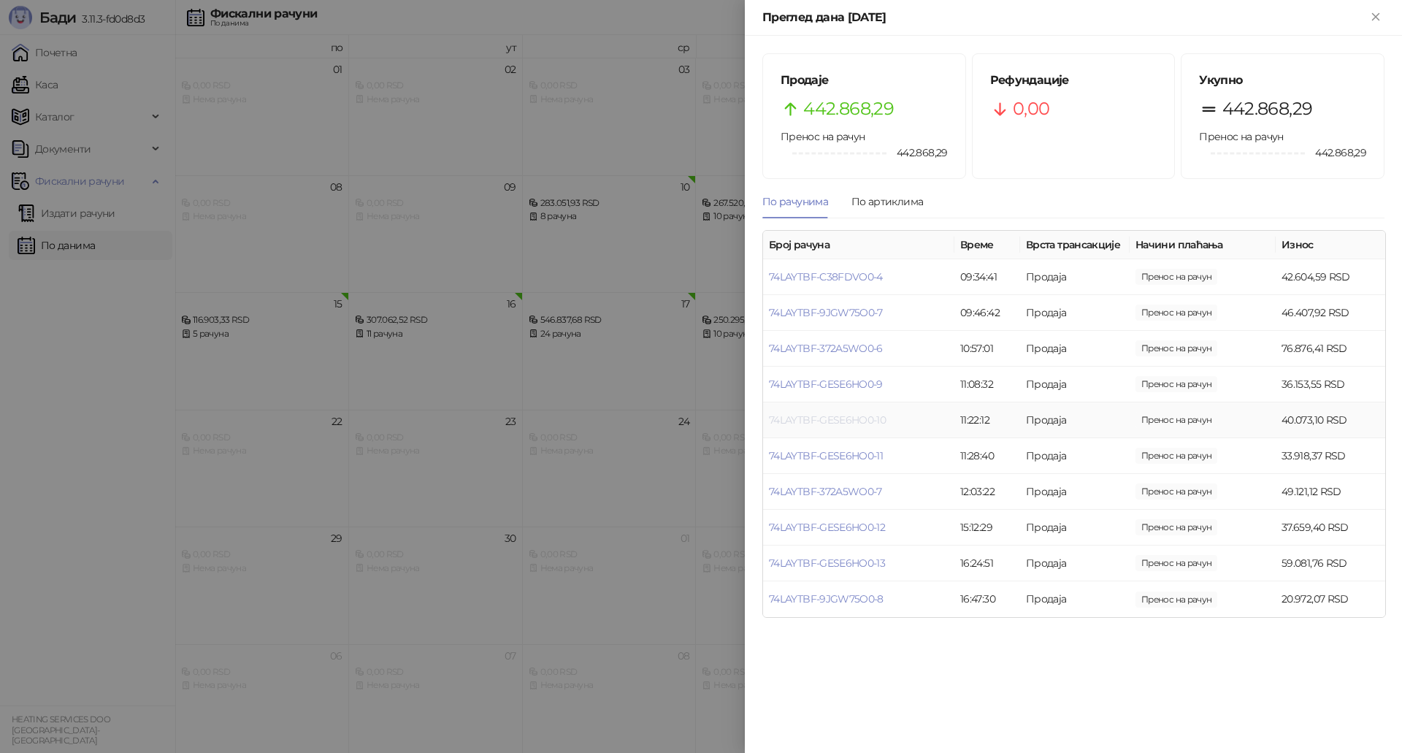
click at [839, 420] on link "74LAYTBF-GESE6HO0-10" at bounding box center [827, 419] width 117 height 13
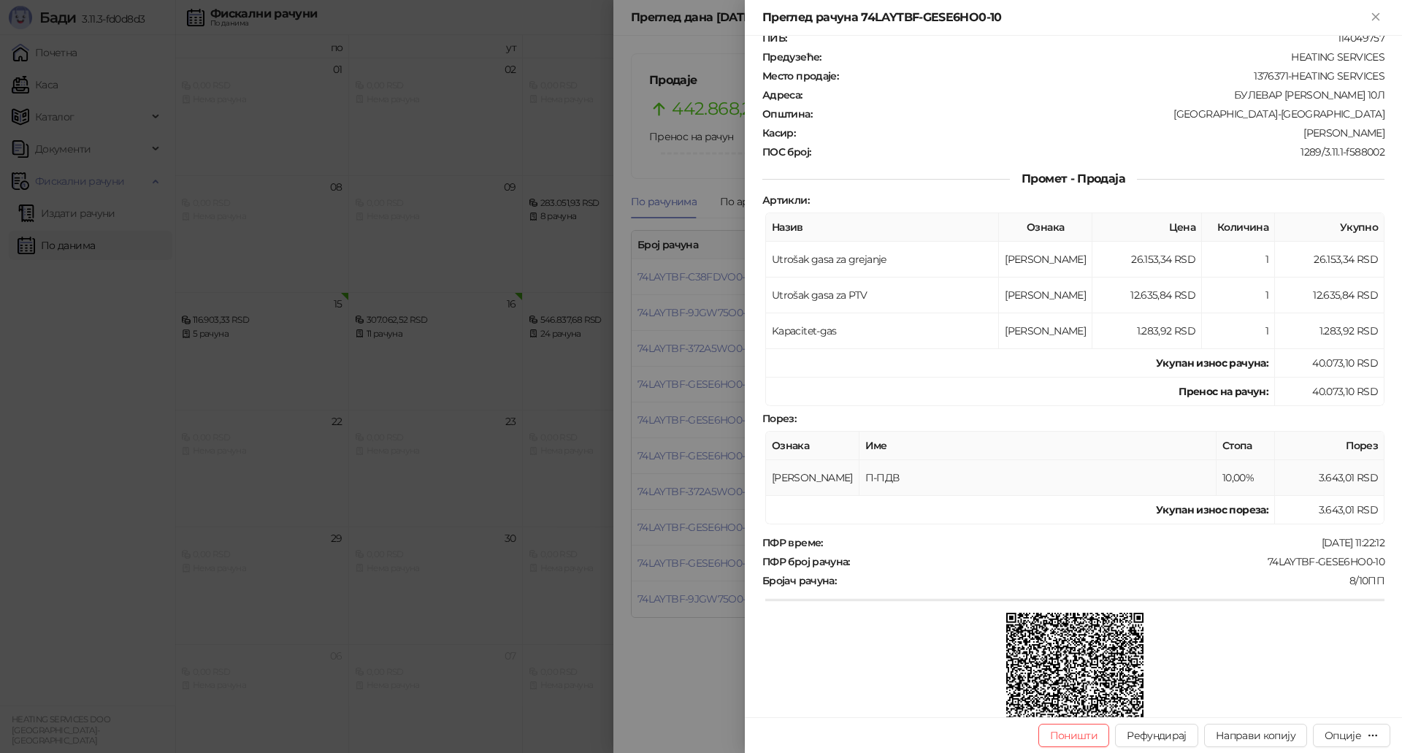
scroll to position [213, 0]
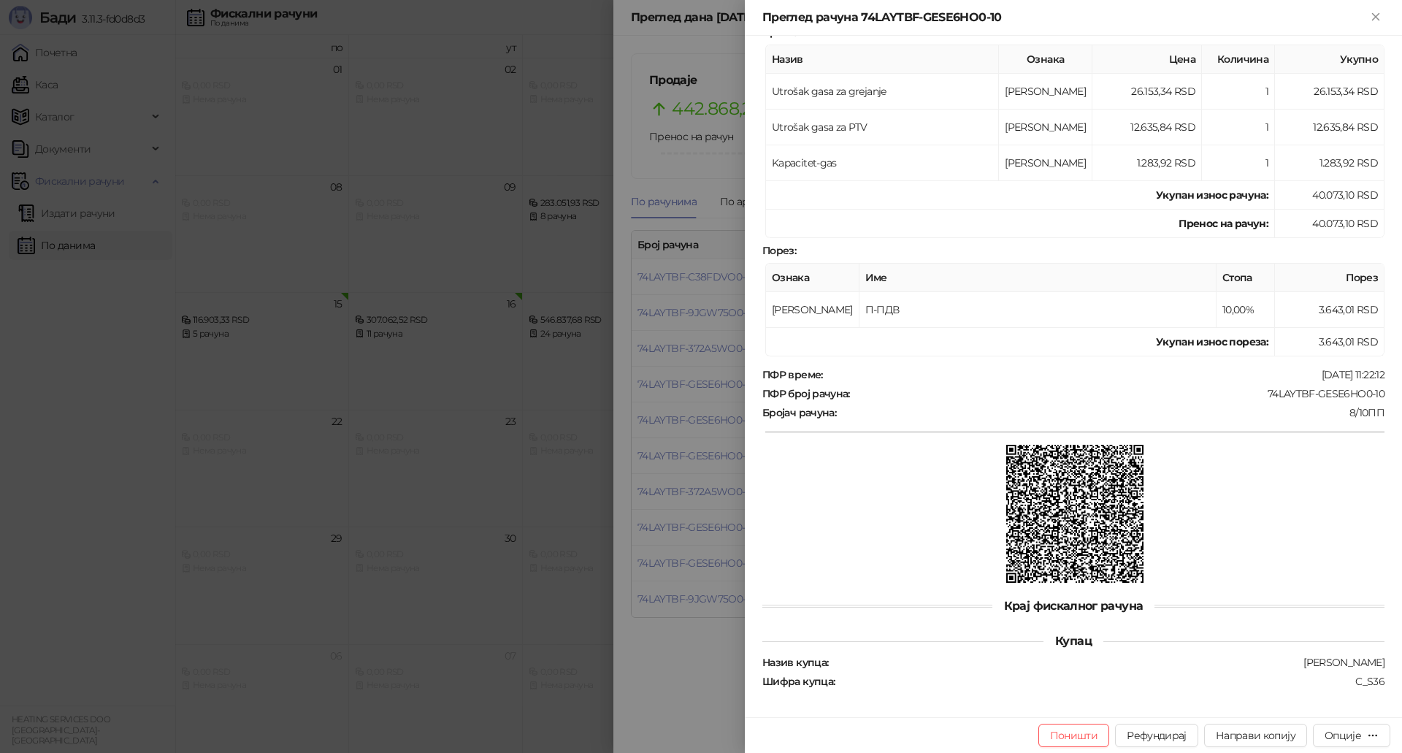
click at [701, 510] on div at bounding box center [701, 376] width 1402 height 753
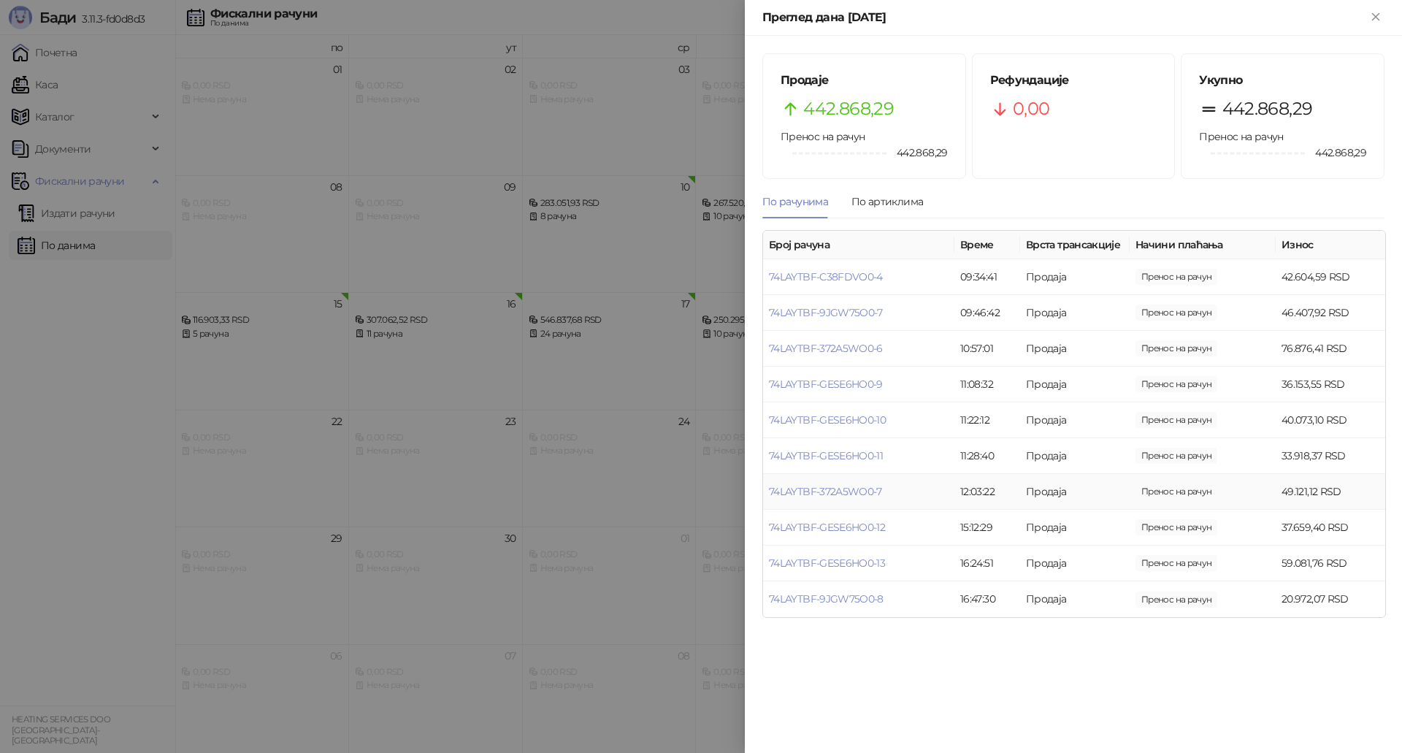
click at [858, 498] on td "74LAYTBF-372A5WO0-7" at bounding box center [858, 492] width 191 height 36
click at [858, 491] on link "74LAYTBF-372A5WO0-7" at bounding box center [825, 491] width 113 height 13
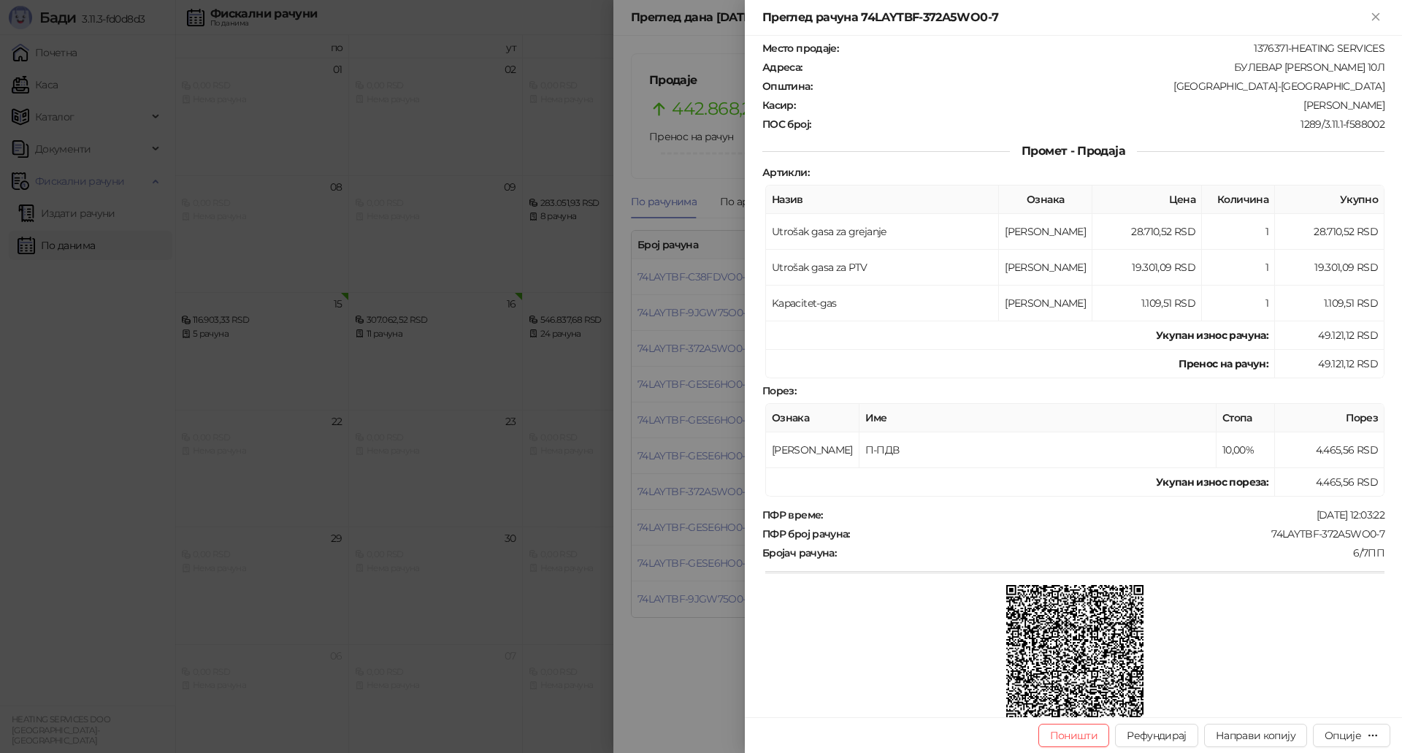
scroll to position [213, 0]
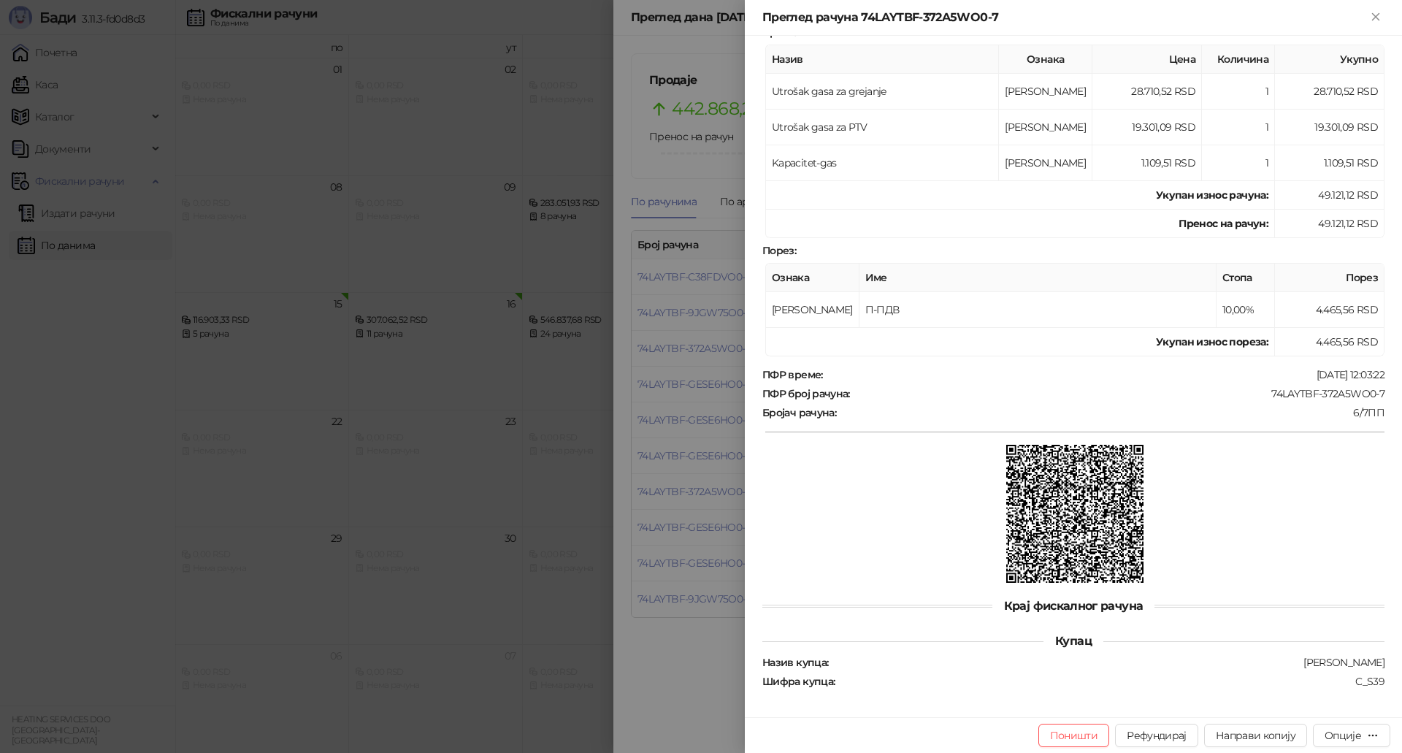
click at [705, 521] on div at bounding box center [701, 376] width 1402 height 753
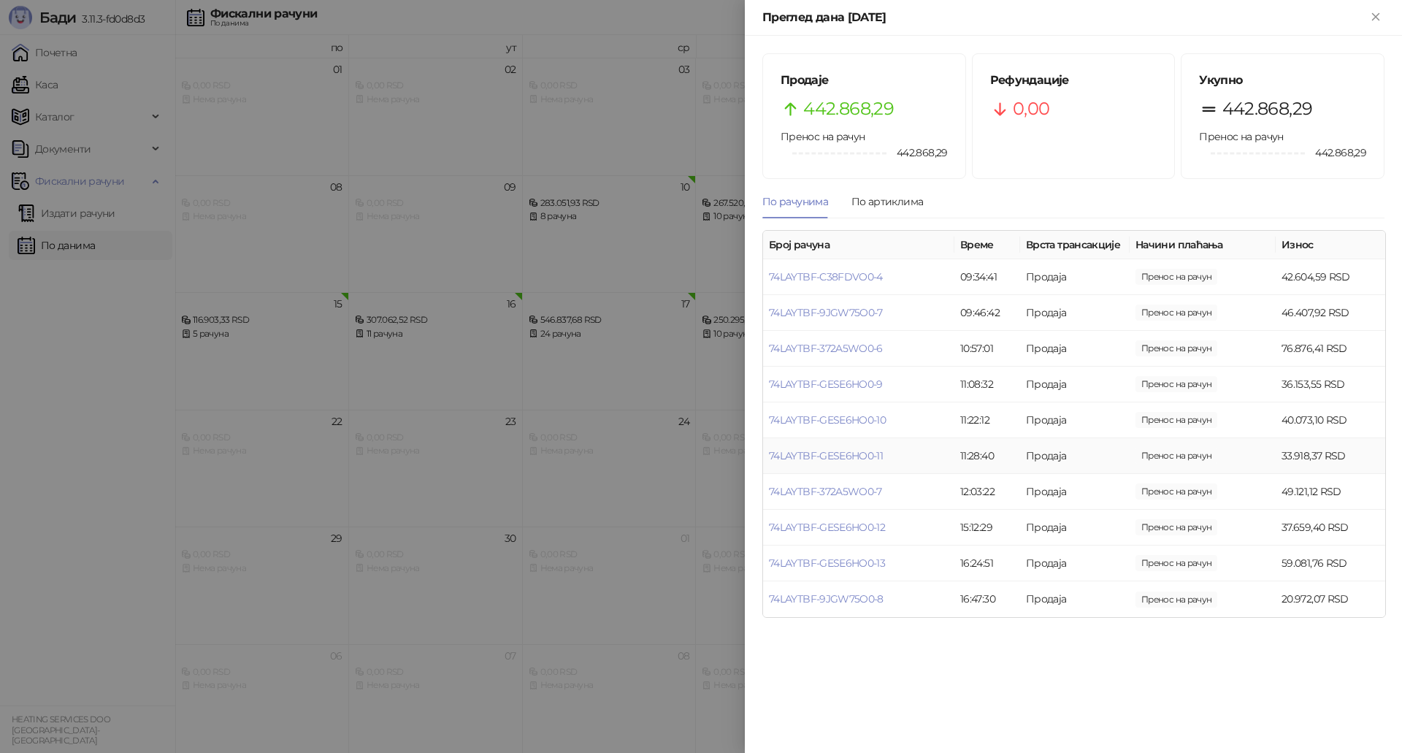
click at [859, 463] on td "74LAYTBF-GESE6HO0-11" at bounding box center [858, 456] width 191 height 36
click at [857, 454] on link "74LAYTBF-GESE6HO0-11" at bounding box center [826, 455] width 114 height 13
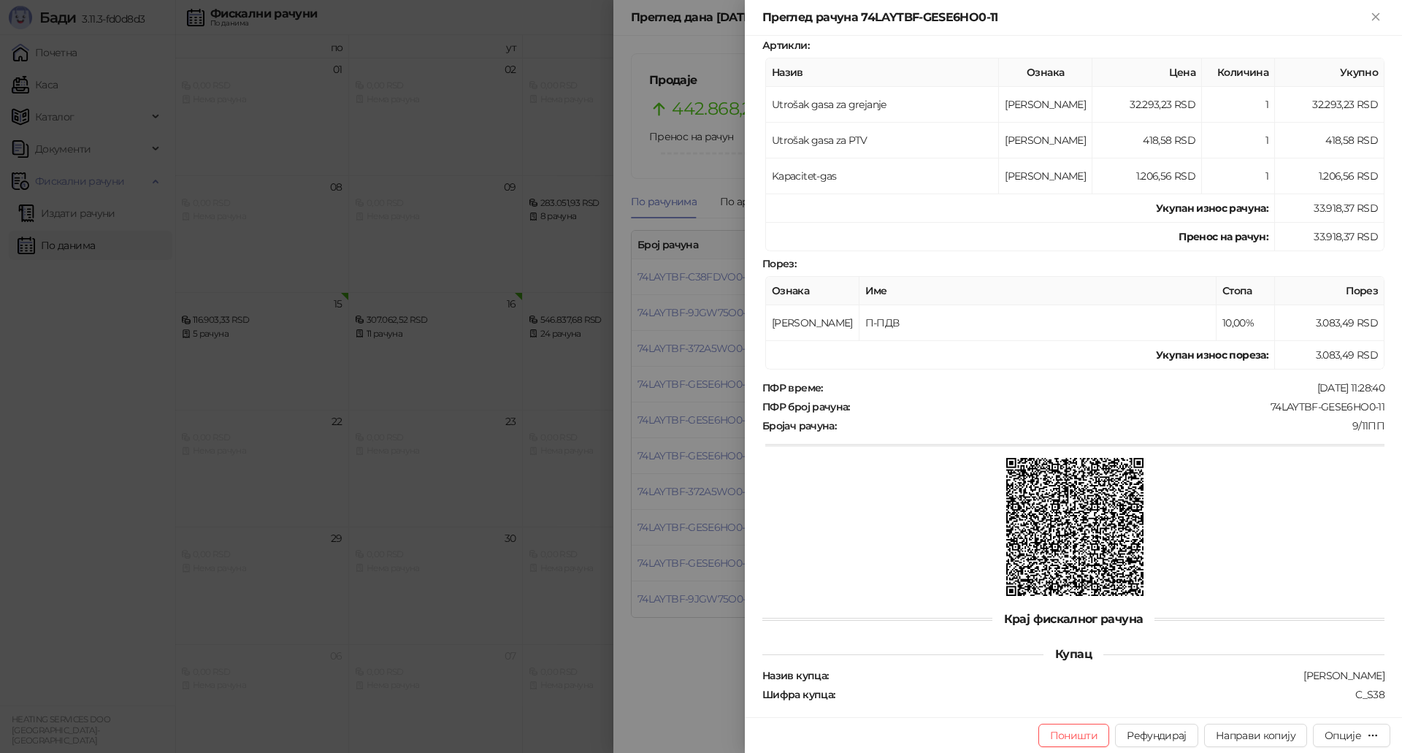
scroll to position [213, 0]
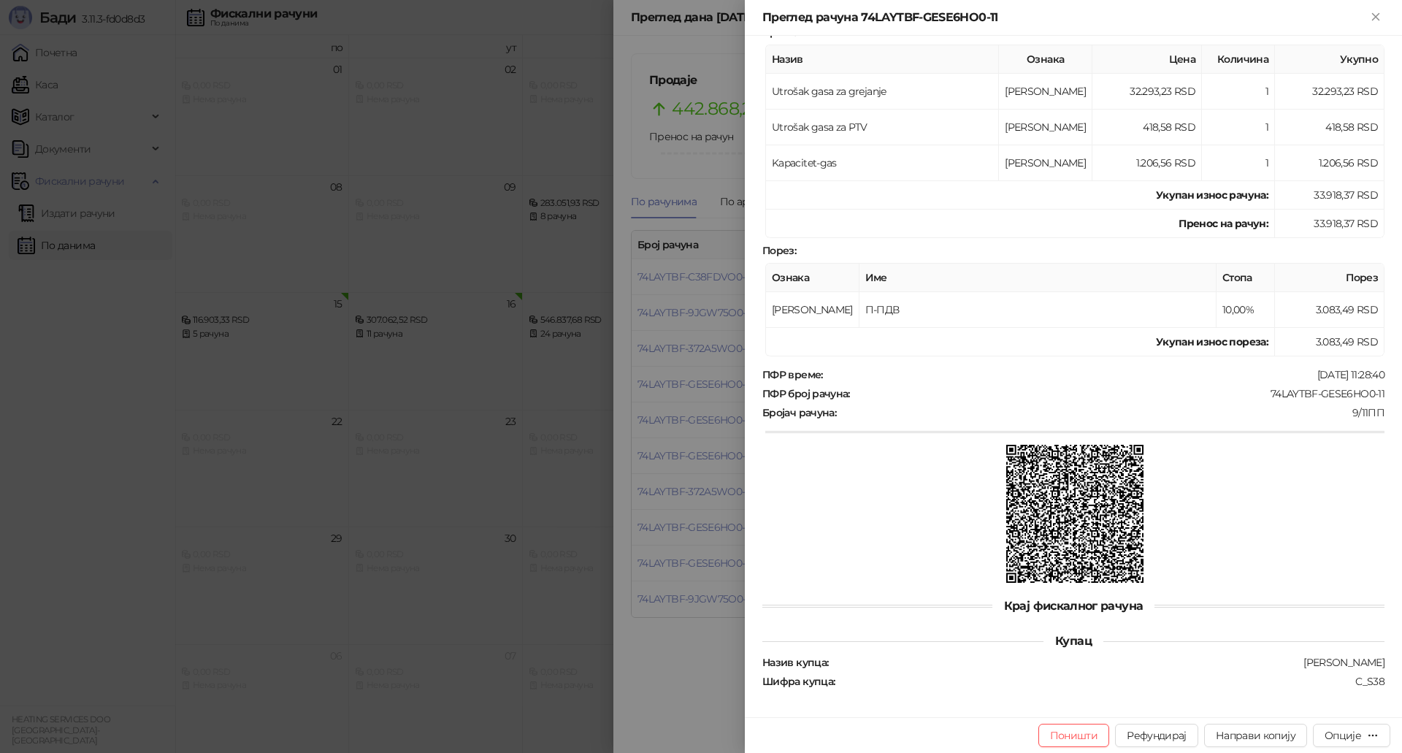
click at [710, 485] on div at bounding box center [701, 376] width 1402 height 753
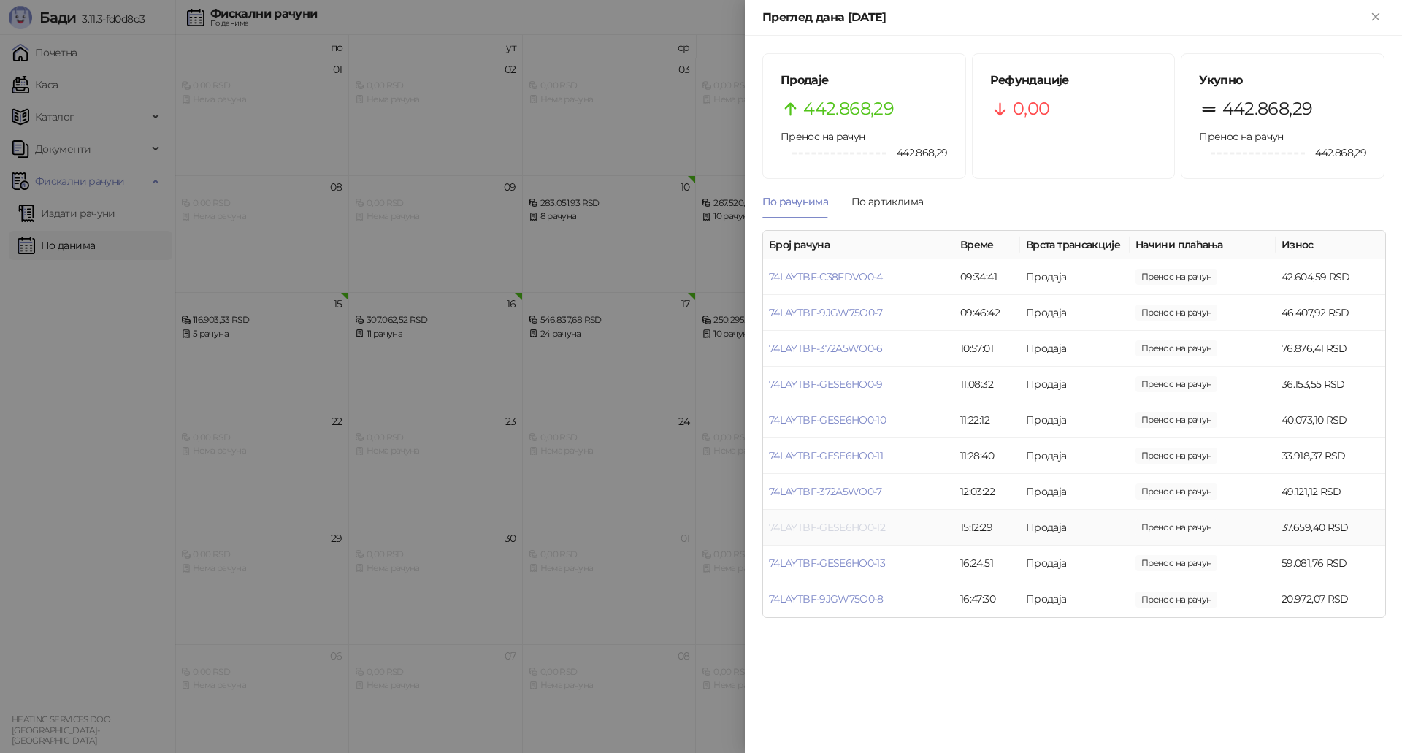
click at [818, 526] on link "74LAYTBF-GESE6HO0-12" at bounding box center [827, 527] width 116 height 13
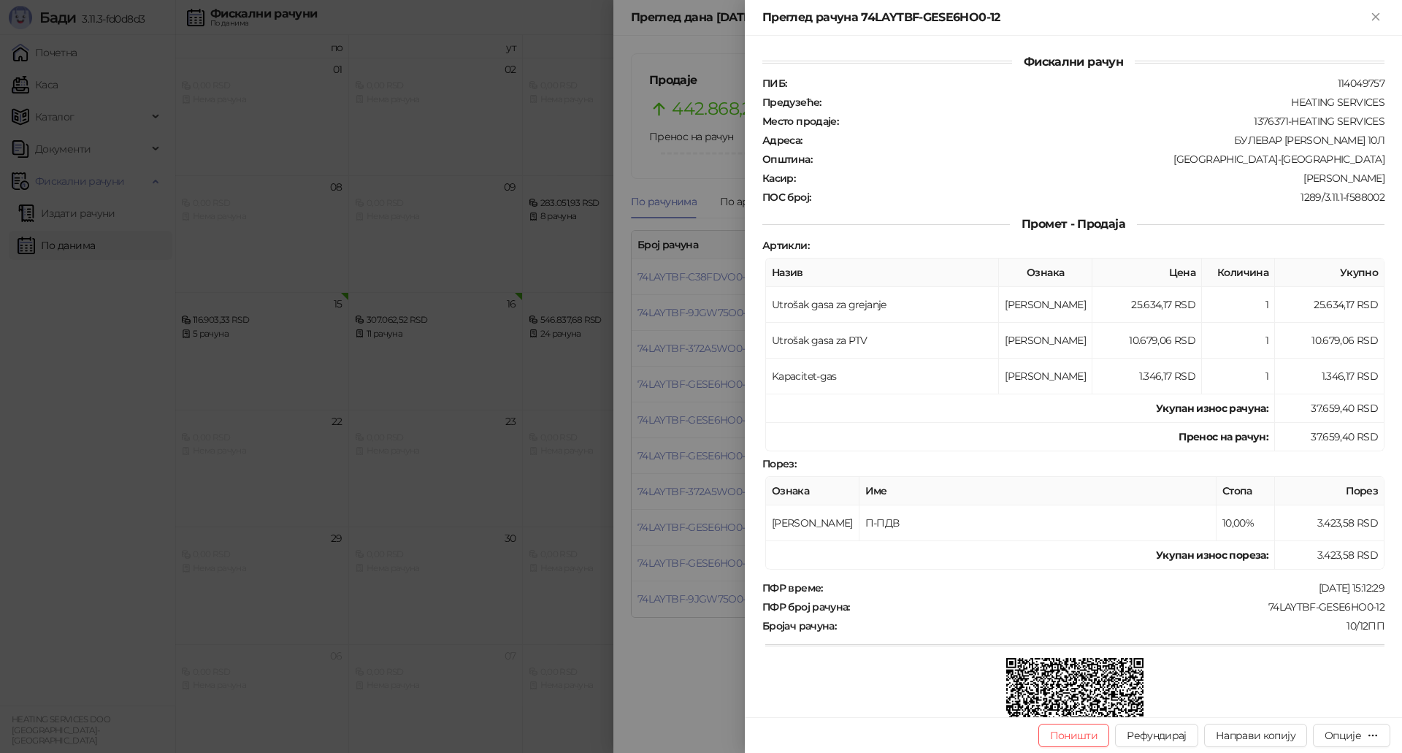
scroll to position [213, 0]
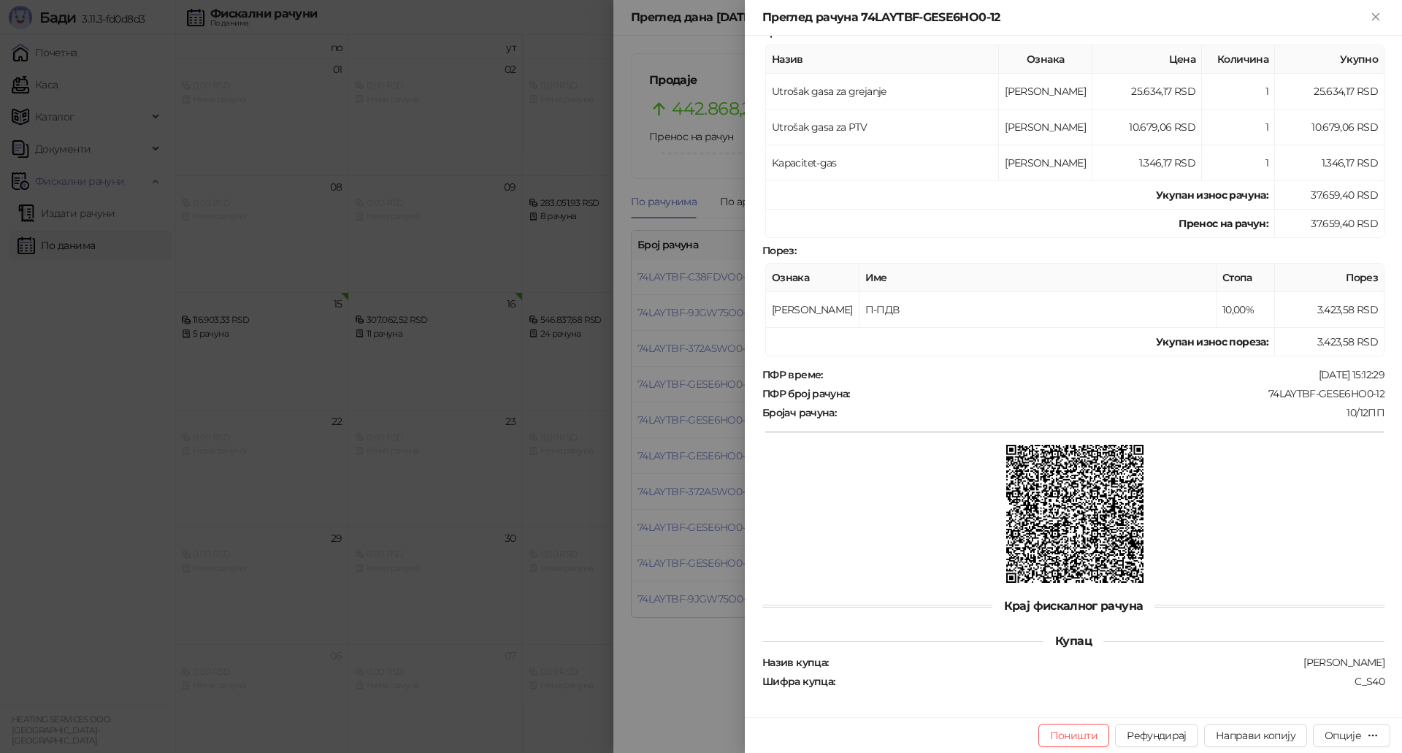
click at [675, 510] on div at bounding box center [701, 376] width 1402 height 753
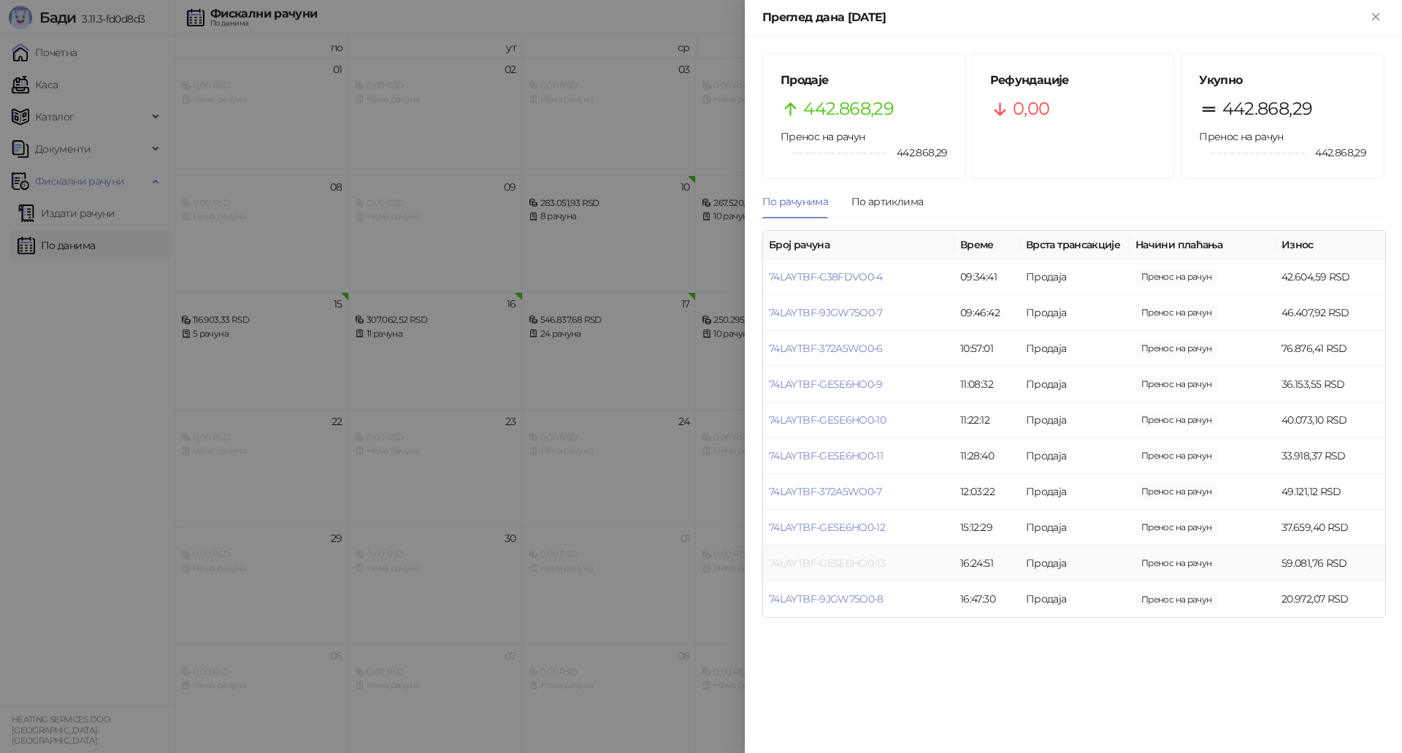
click at [859, 557] on link "74LAYTBF-GESE6HO0-13" at bounding box center [827, 562] width 116 height 13
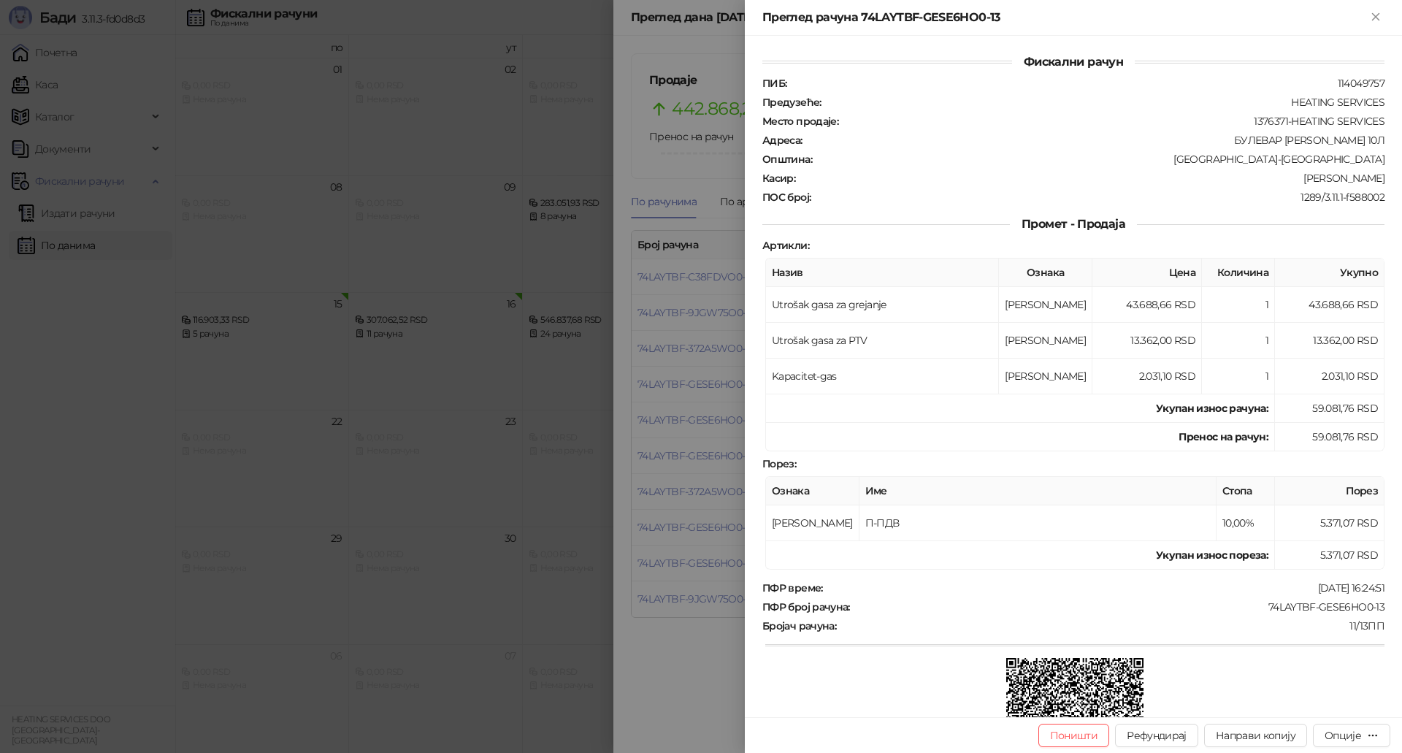
scroll to position [213, 0]
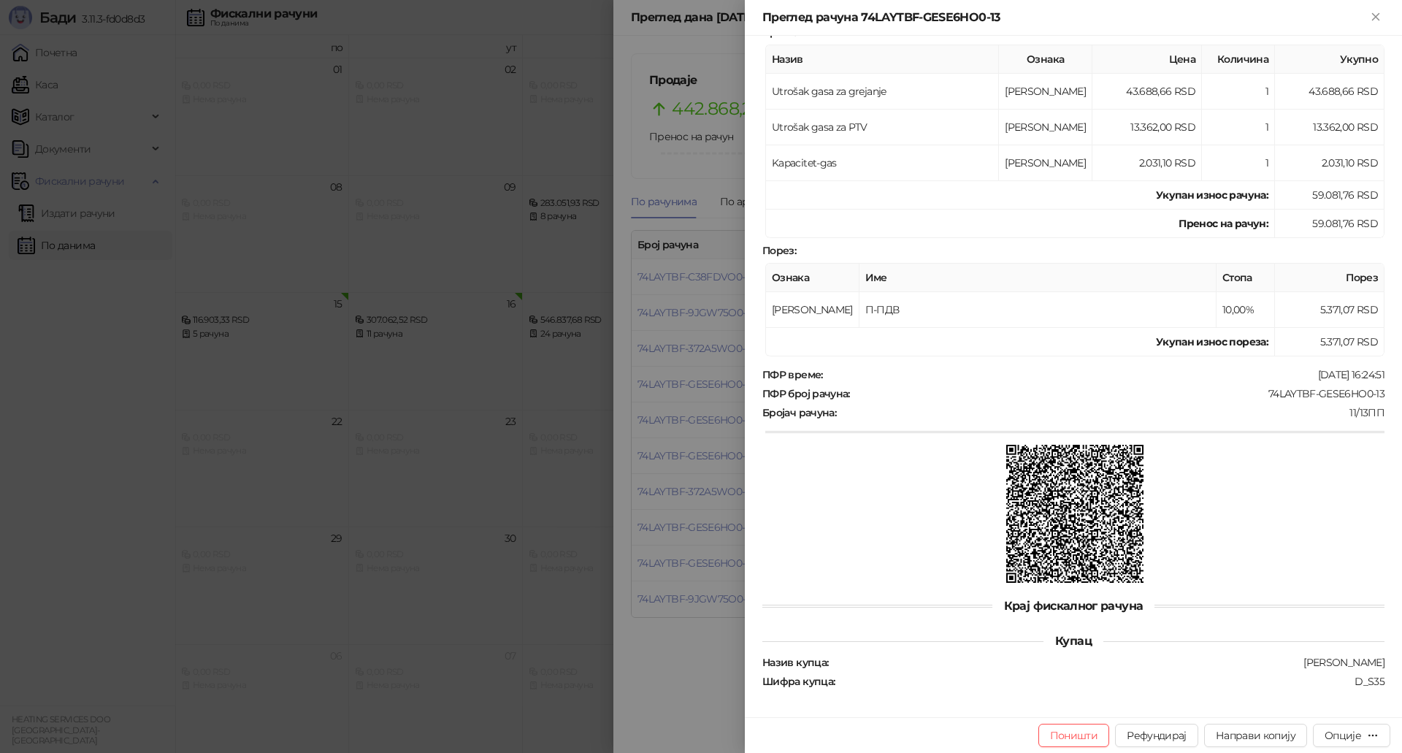
click at [712, 550] on div at bounding box center [701, 376] width 1402 height 753
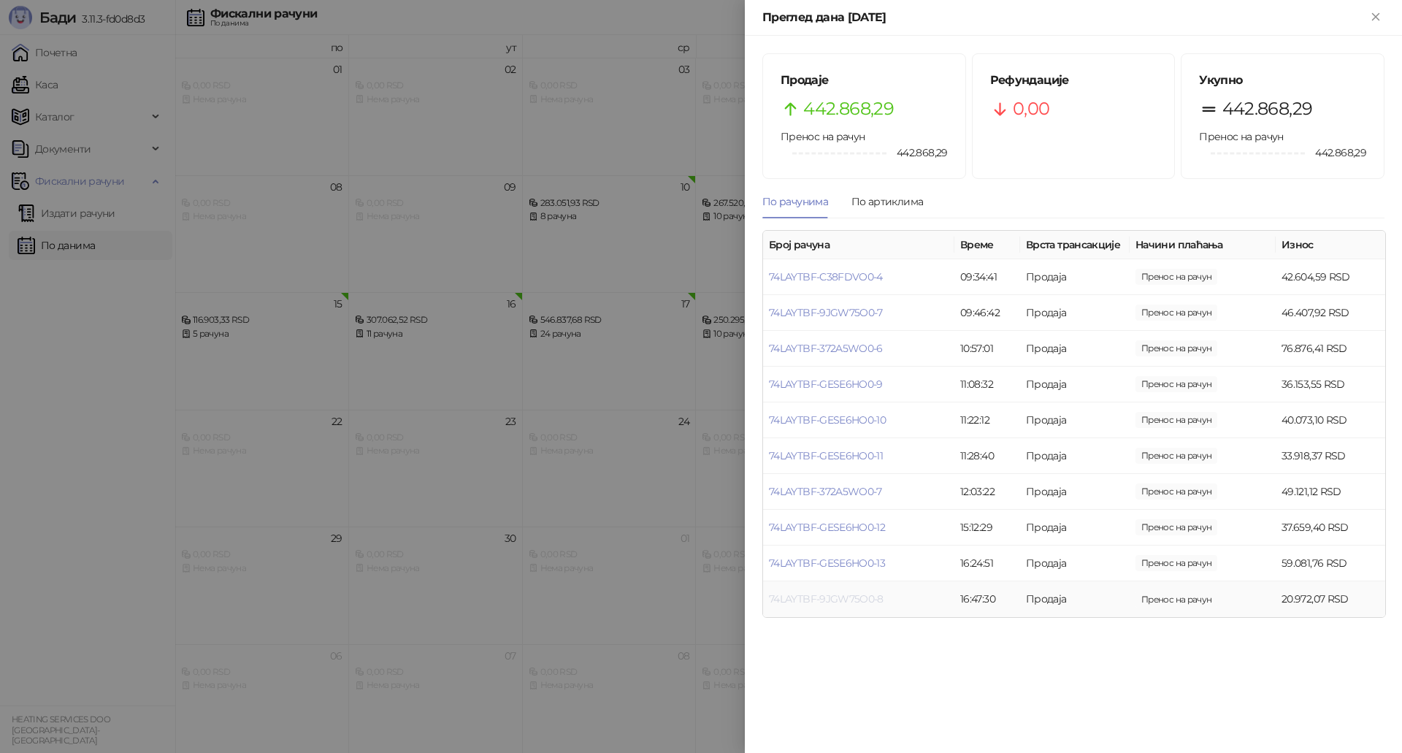
click at [842, 599] on link "74LAYTBF-9JGW75O0-8" at bounding box center [826, 598] width 115 height 13
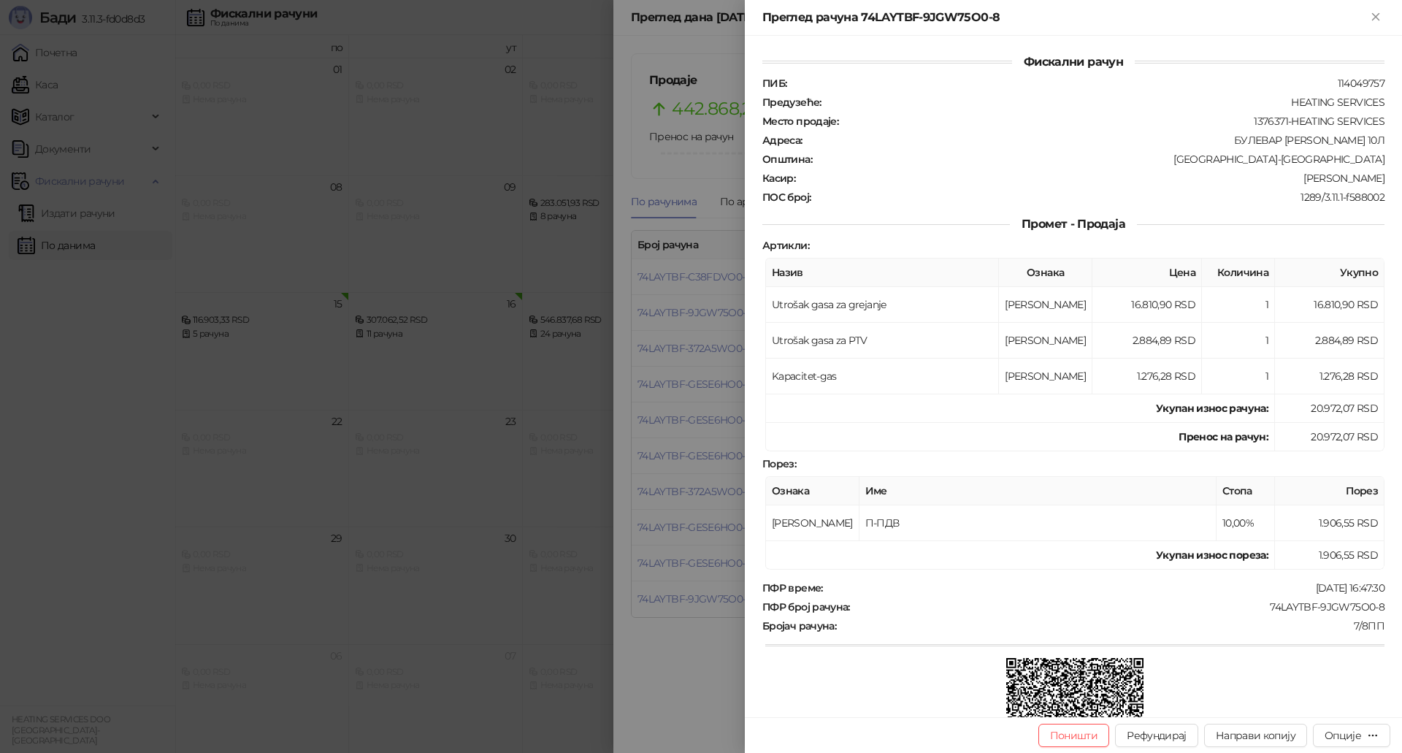
click at [702, 570] on div at bounding box center [701, 376] width 1402 height 753
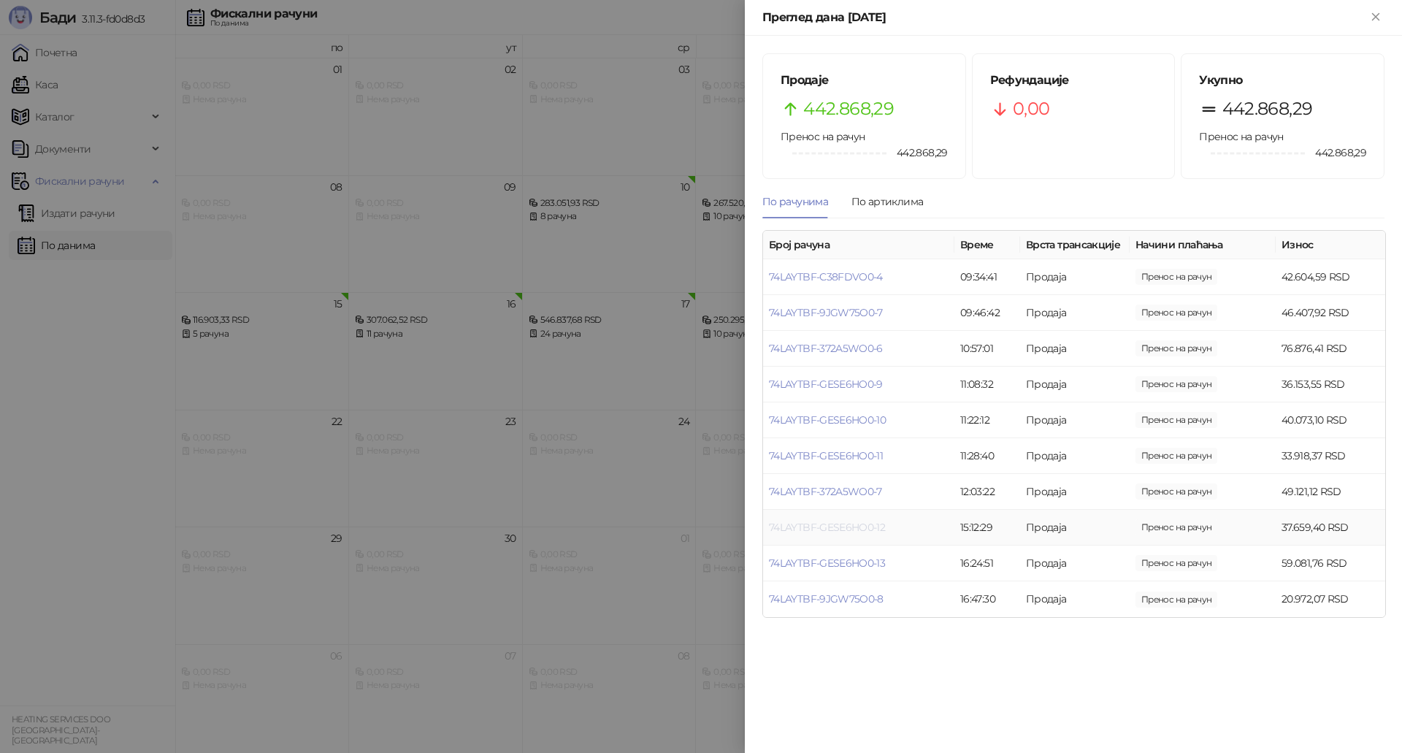
click at [862, 531] on link "74LAYTBF-GESE6HO0-12" at bounding box center [827, 527] width 116 height 13
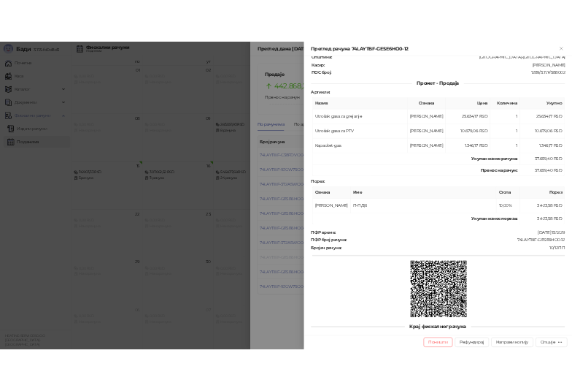
scroll to position [213, 0]
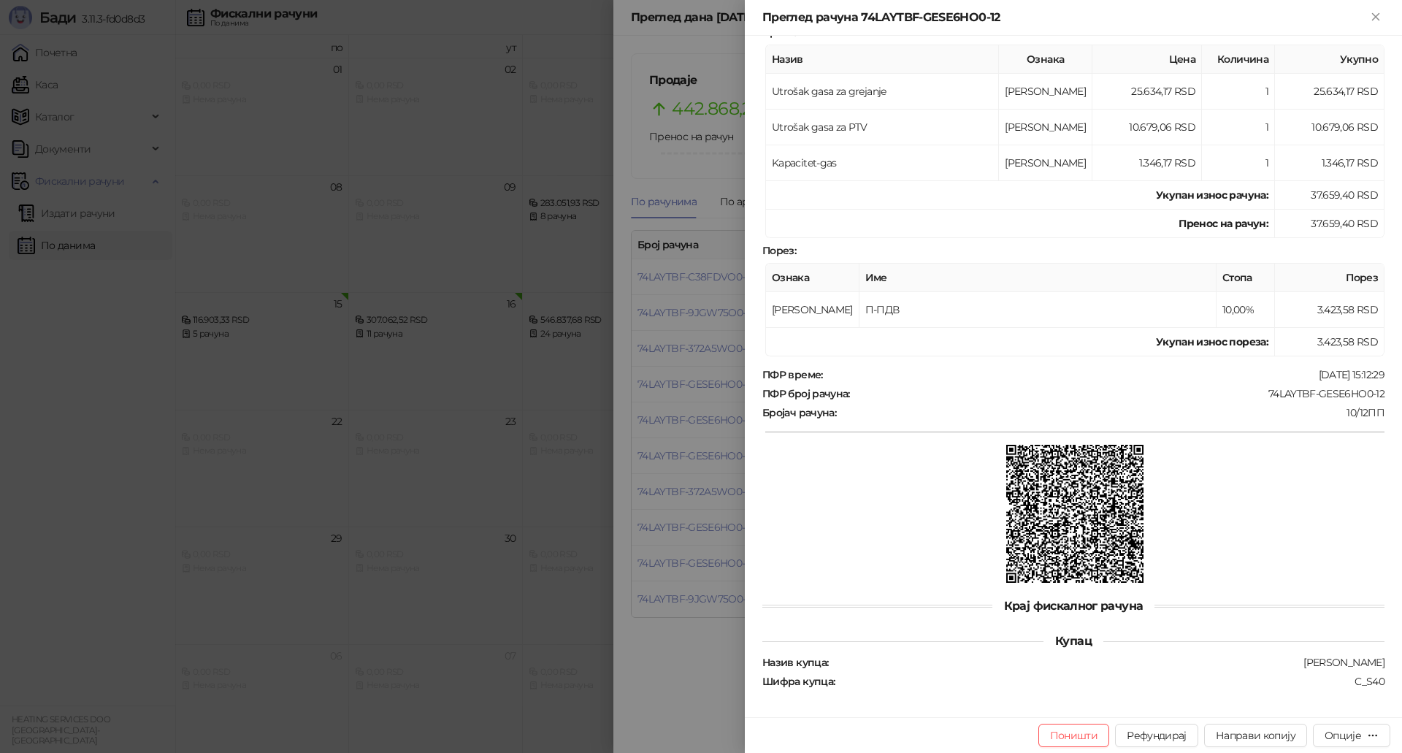
click at [648, 683] on div at bounding box center [701, 376] width 1402 height 753
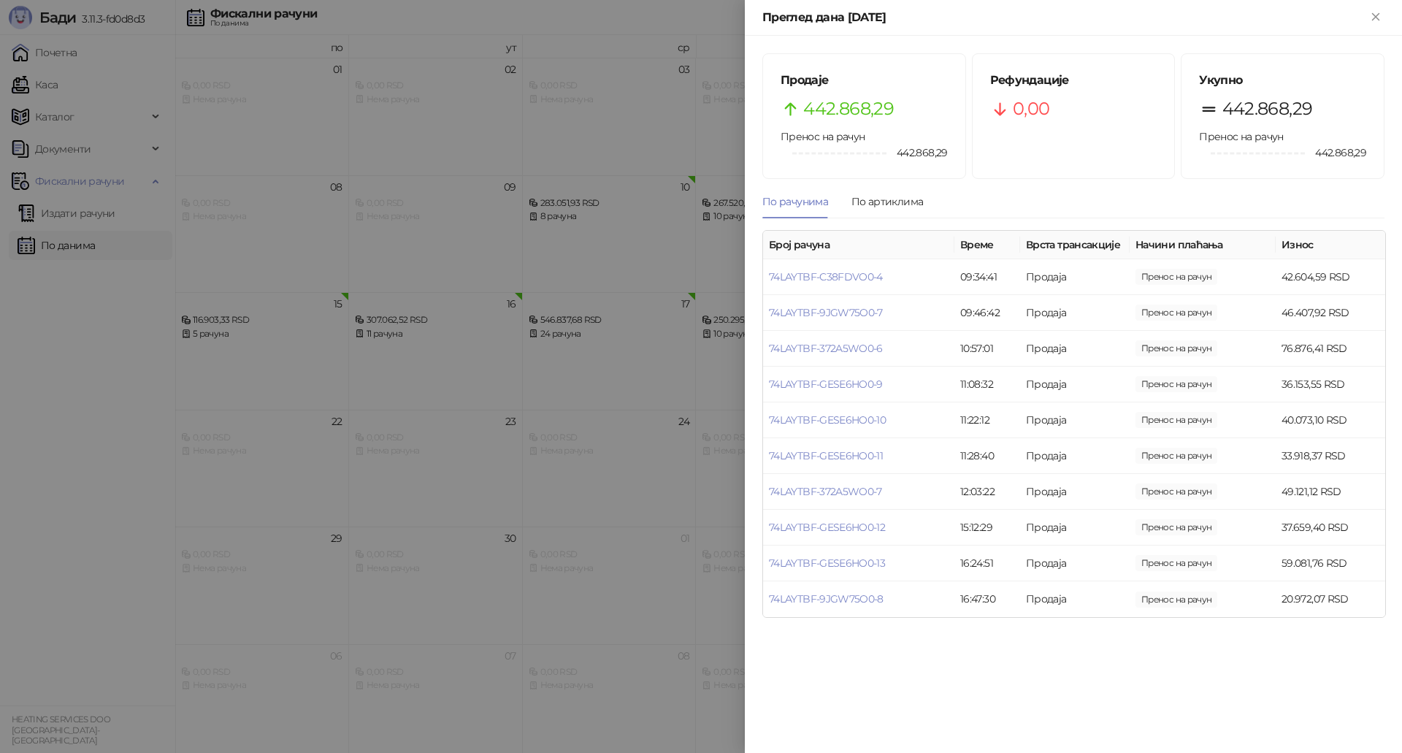
click at [637, 260] on div at bounding box center [701, 376] width 1402 height 753
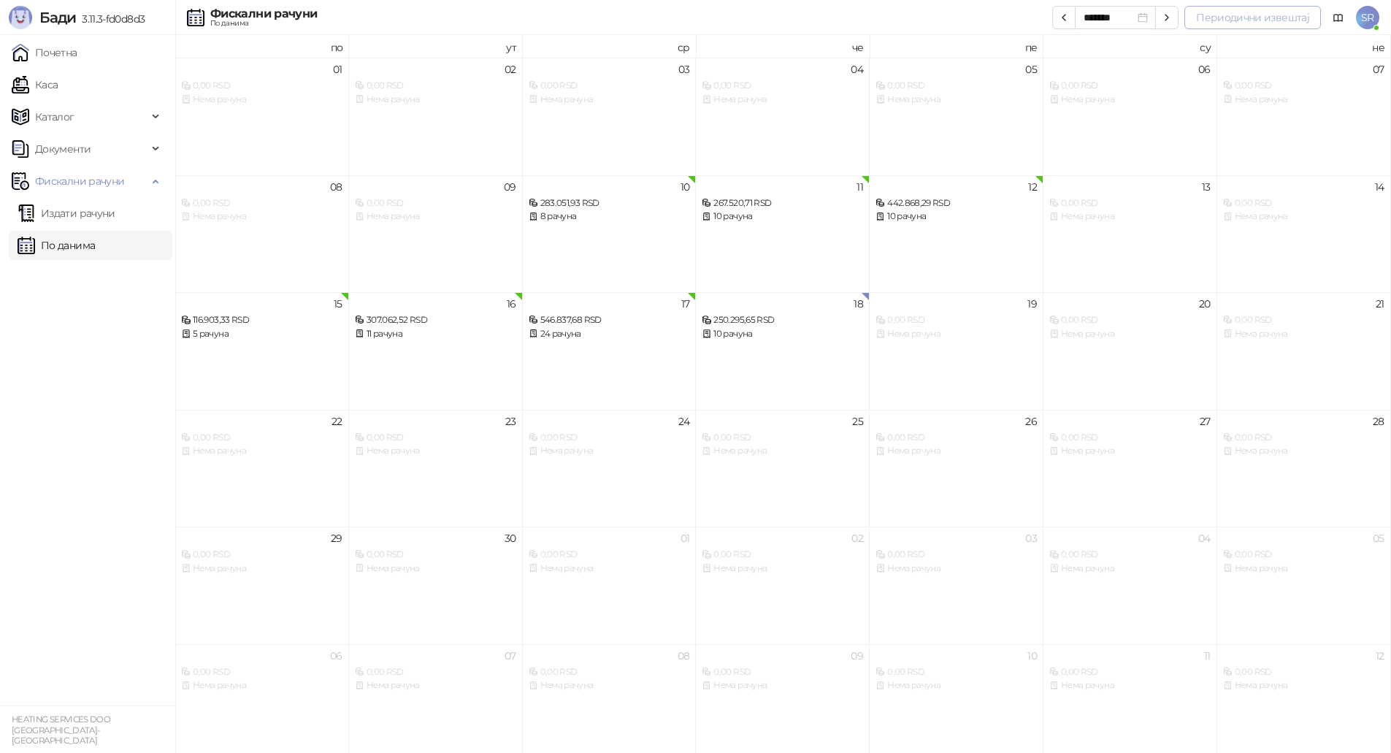
click at [1265, 16] on button "Периодични извештај" at bounding box center [1252, 17] width 137 height 23
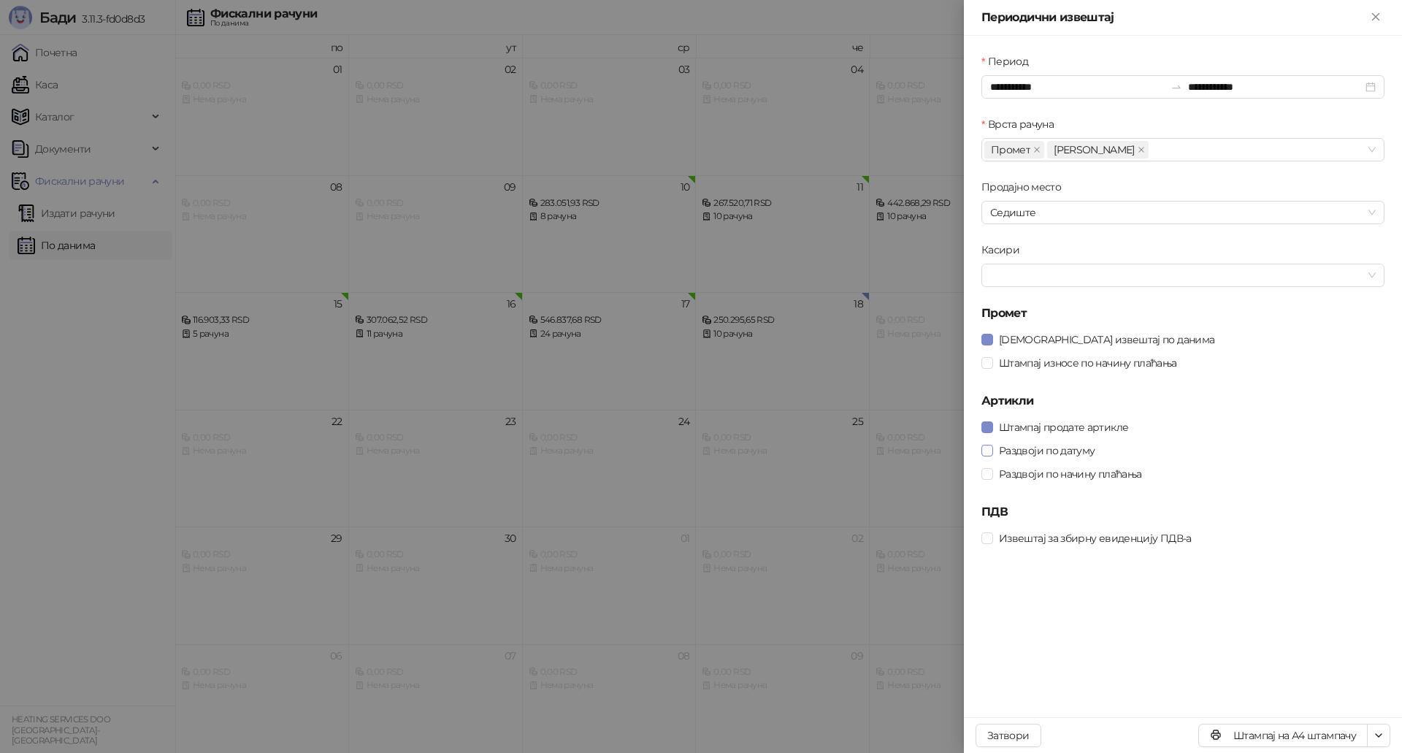
click at [993, 446] on span "Раздвоји по датуму" at bounding box center [1046, 450] width 107 height 16
click at [1294, 739] on button "Штампај на А4 штампачу" at bounding box center [1282, 735] width 169 height 23
click at [1373, 17] on icon "Close" at bounding box center [1375, 16] width 13 height 13
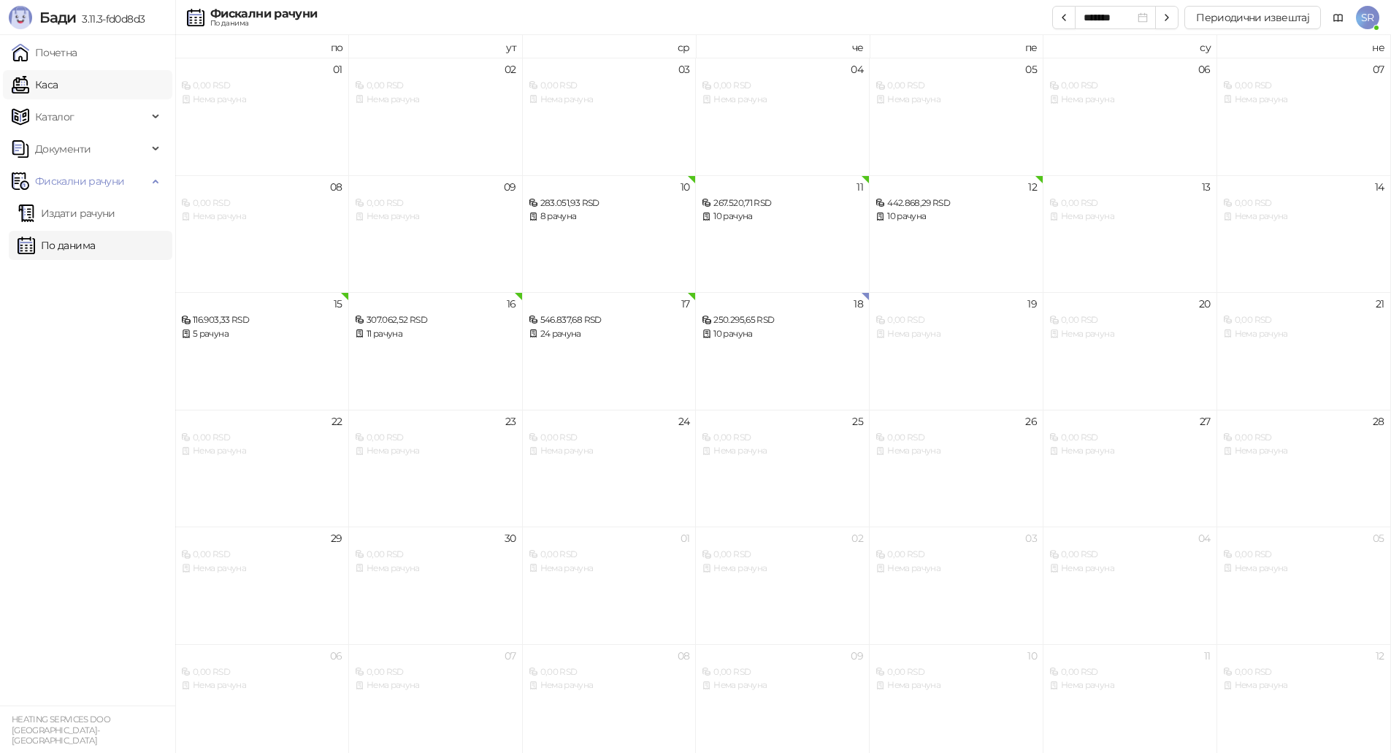
click at [58, 83] on link "Каса" at bounding box center [35, 84] width 46 height 29
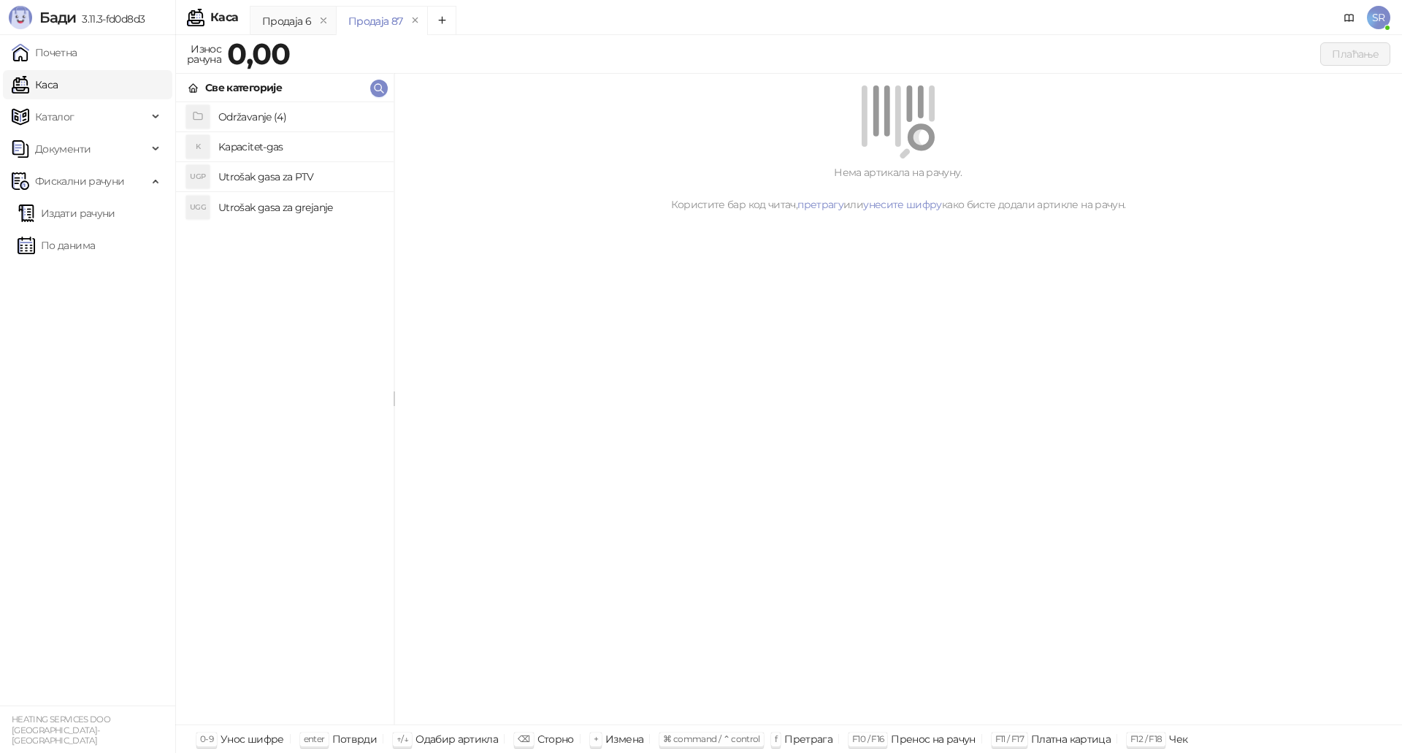
click at [297, 208] on h4 "Utrošak gasa za grejanje" at bounding box center [300, 207] width 164 height 23
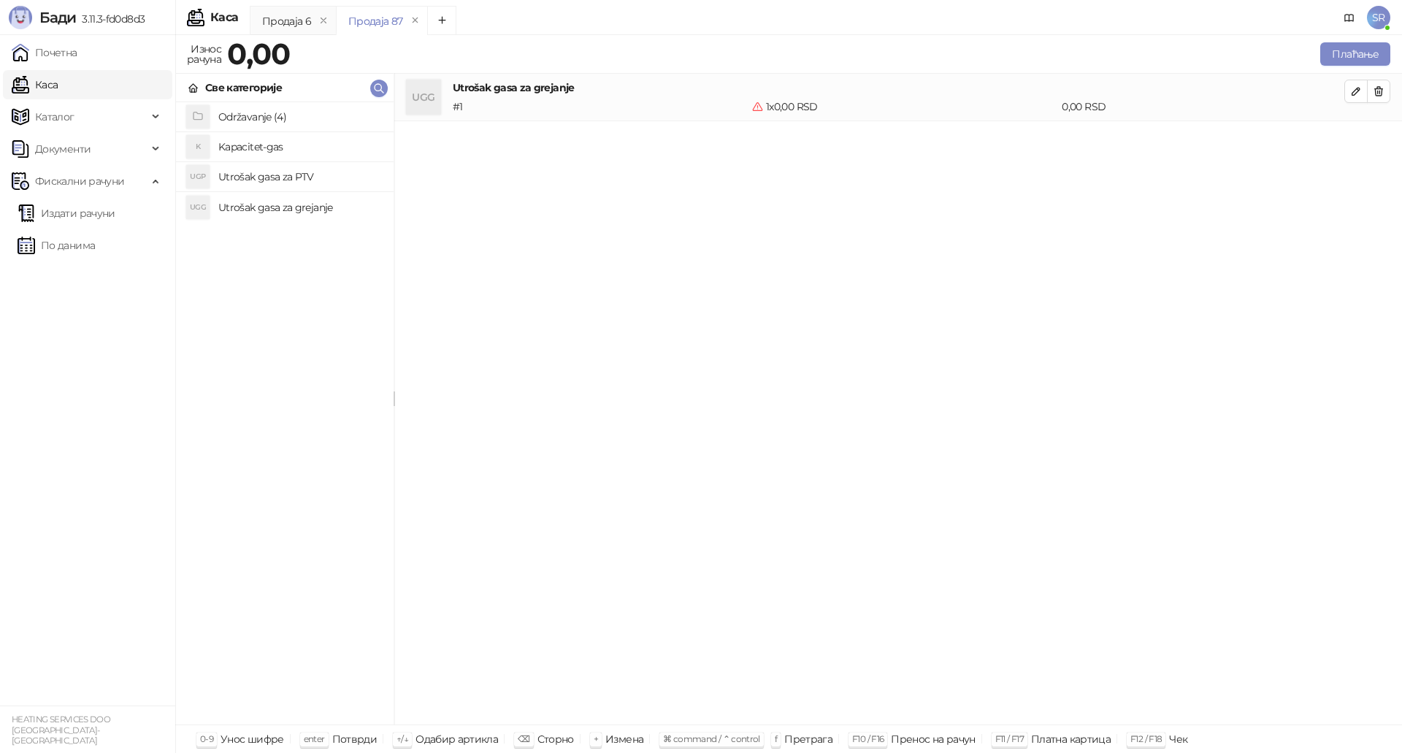
click at [299, 179] on h4 "Utrošak gasa za PTV" at bounding box center [300, 176] width 164 height 23
click at [302, 149] on h4 "Kapacitet-gas" at bounding box center [300, 146] width 164 height 23
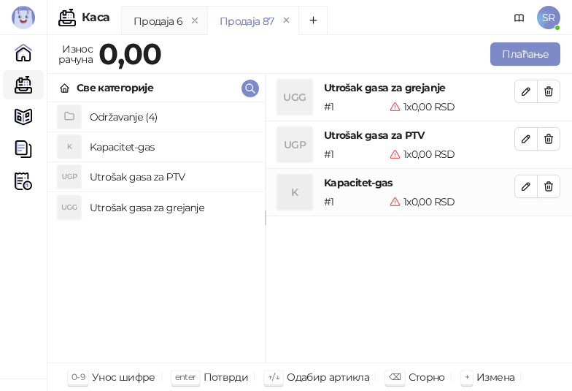
click at [396, 283] on div "UGG Utrošak gasa za grejanje # 1 1 x 0,00 RSD 0,00 RSD UGP Utrošak gasa za PTV …" at bounding box center [419, 218] width 307 height 289
click at [526, 92] on icon "button" at bounding box center [527, 91] width 12 height 12
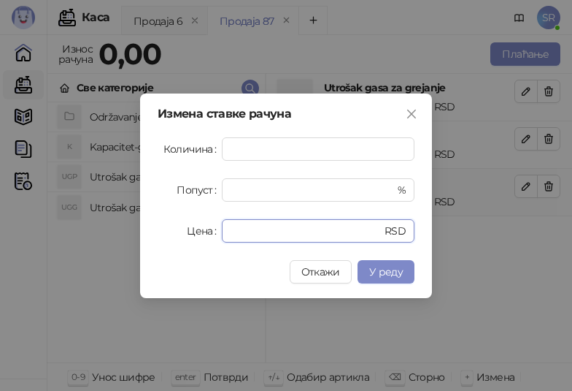
drag, startPoint x: 256, startPoint y: 227, endPoint x: 216, endPoint y: 234, distance: 40.8
click at [216, 234] on div "Цена * RSD" at bounding box center [286, 230] width 257 height 23
paste input "*******"
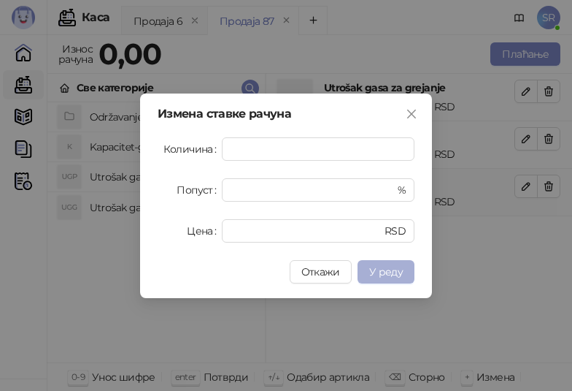
click at [398, 275] on span "У реду" at bounding box center [386, 271] width 34 height 13
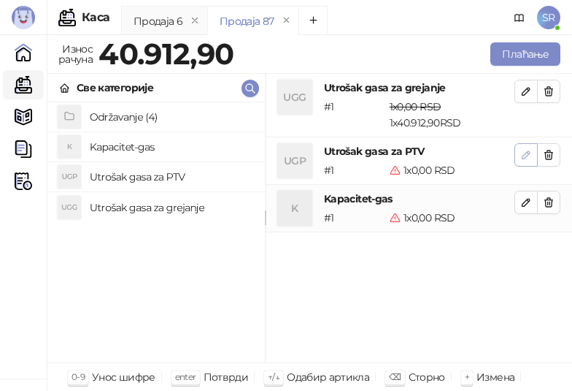
click at [520, 153] on button "button" at bounding box center [526, 154] width 23 height 23
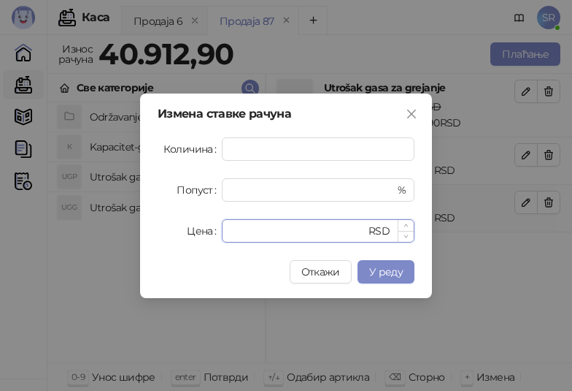
drag, startPoint x: 266, startPoint y: 229, endPoint x: 233, endPoint y: 236, distance: 33.5
click at [233, 236] on input "*" at bounding box center [298, 231] width 135 height 22
paste input "*****"
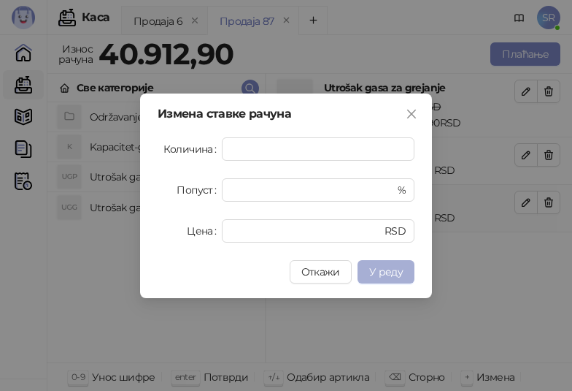
click at [395, 274] on span "У реду" at bounding box center [386, 271] width 34 height 13
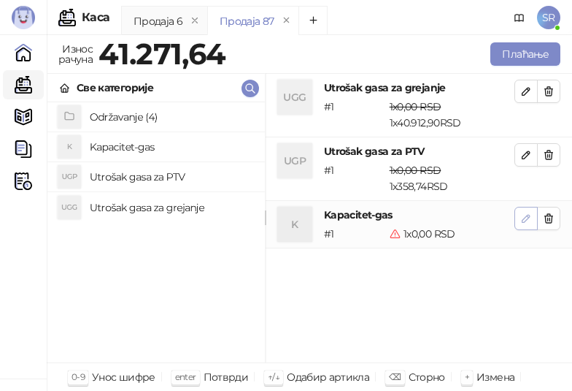
click at [521, 215] on icon "button" at bounding box center [527, 218] width 12 height 12
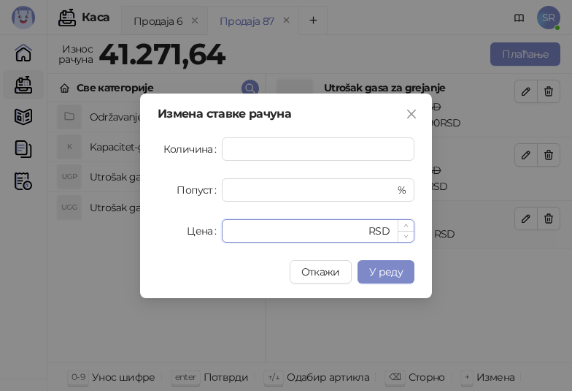
drag, startPoint x: 295, startPoint y: 232, endPoint x: 234, endPoint y: 235, distance: 61.4
click at [234, 235] on input "*" at bounding box center [298, 231] width 135 height 22
paste input "******"
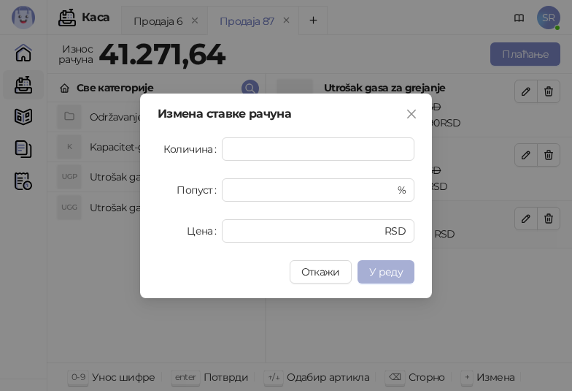
click at [391, 270] on span "У реду" at bounding box center [386, 271] width 34 height 13
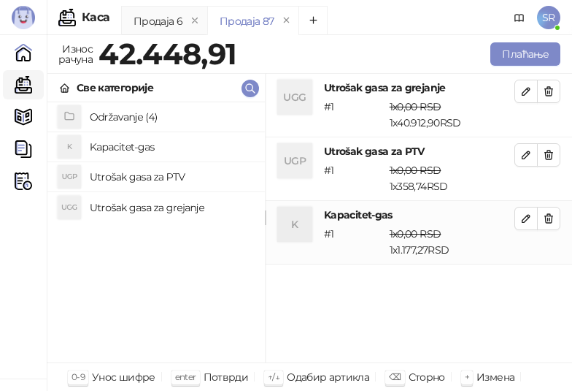
click at [527, 90] on icon "button" at bounding box center [527, 91] width 12 height 12
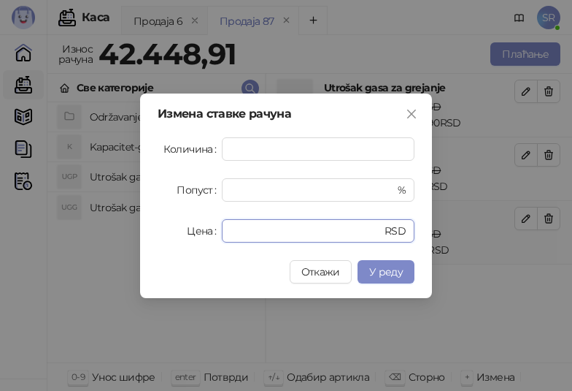
drag, startPoint x: 242, startPoint y: 237, endPoint x: 211, endPoint y: 239, distance: 31.5
click at [211, 239] on div "Цена ******* RSD" at bounding box center [286, 230] width 257 height 23
click at [285, 238] on input "*******" at bounding box center [298, 231] width 135 height 22
drag, startPoint x: 279, startPoint y: 231, endPoint x: 220, endPoint y: 232, distance: 59.2
click at [220, 232] on div "Цена ******* RSD" at bounding box center [286, 230] width 257 height 23
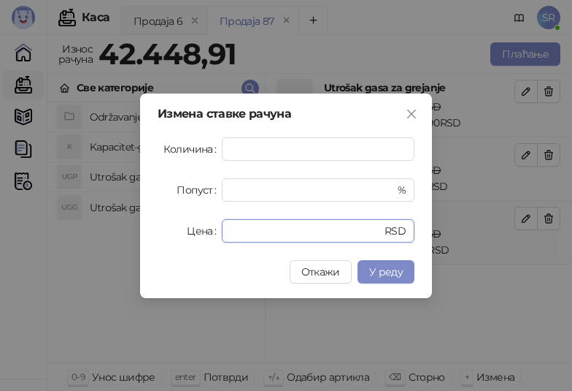
paste input "*"
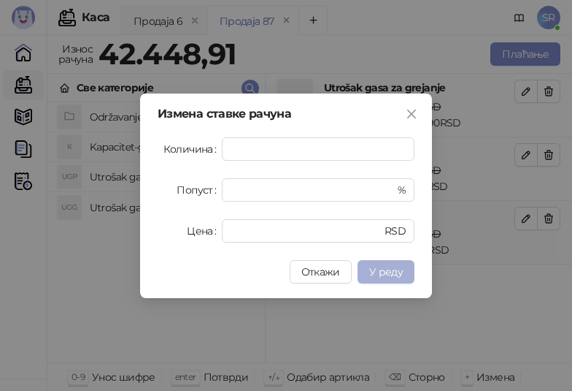
click at [397, 263] on button "У реду" at bounding box center [386, 271] width 57 height 23
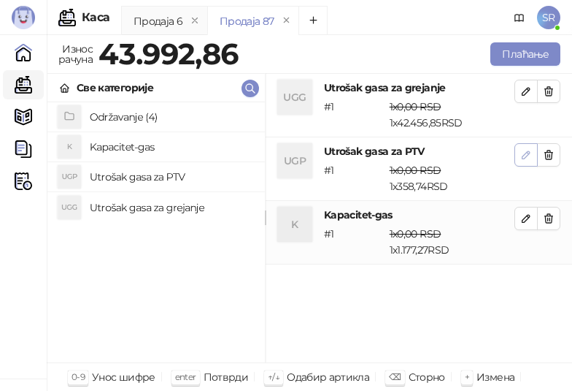
click at [528, 158] on icon "button" at bounding box center [527, 155] width 12 height 12
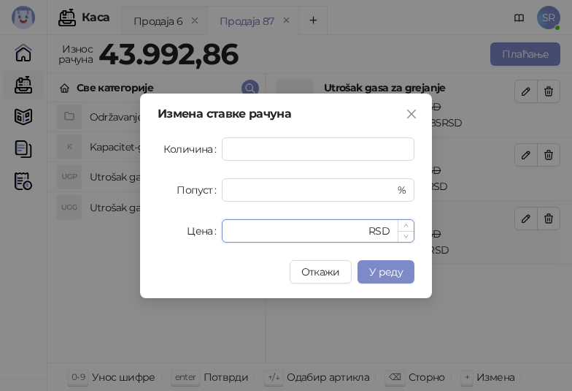
drag, startPoint x: 268, startPoint y: 231, endPoint x: 223, endPoint y: 237, distance: 45.6
click at [223, 237] on div "****** RSD" at bounding box center [318, 230] width 193 height 23
paste input "number"
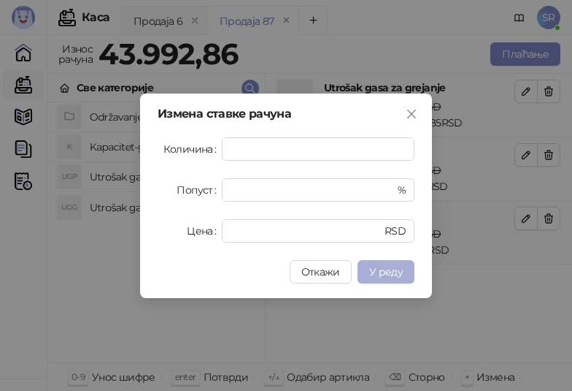
click at [383, 268] on span "У реду" at bounding box center [386, 271] width 34 height 13
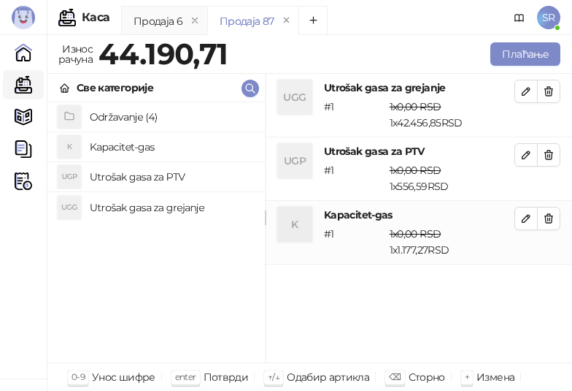
click at [431, 237] on span "1 x 0,00 RSD" at bounding box center [416, 233] width 52 height 13
click at [522, 213] on icon "button" at bounding box center [527, 218] width 12 height 12
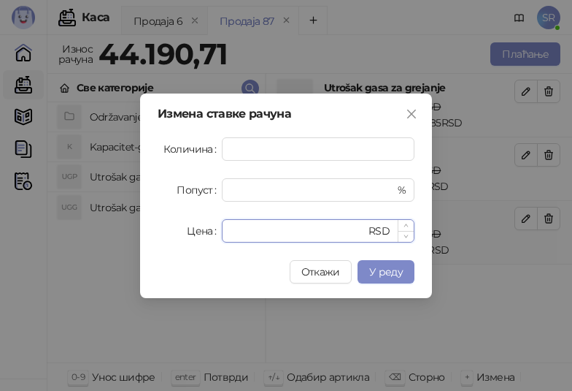
drag, startPoint x: 278, startPoint y: 234, endPoint x: 229, endPoint y: 239, distance: 49.9
click at [229, 239] on div "******* RSD" at bounding box center [318, 230] width 193 height 23
paste input "number"
type input "*******"
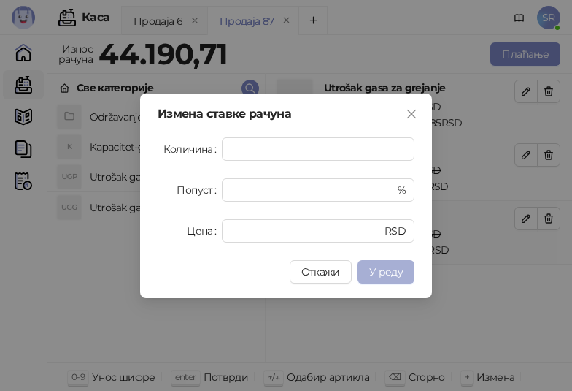
click at [395, 272] on span "У реду" at bounding box center [386, 271] width 34 height 13
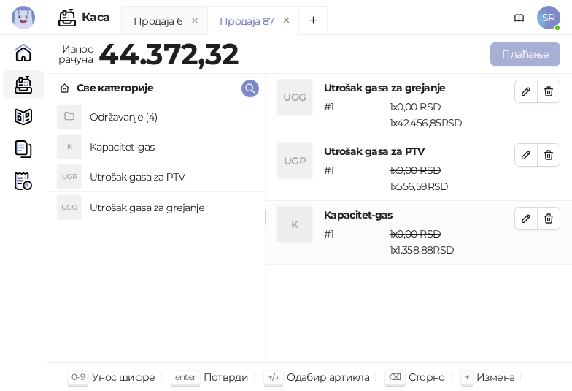
click at [521, 53] on button "Плаћање" at bounding box center [526, 53] width 70 height 23
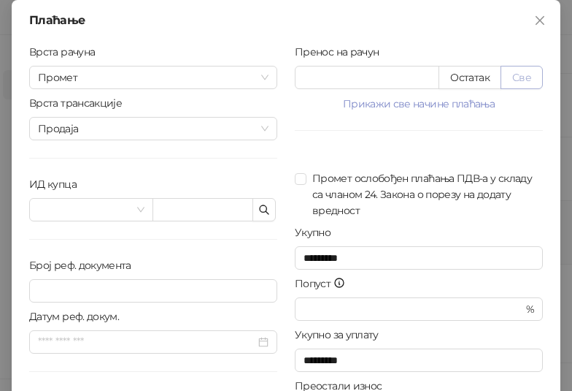
click at [532, 72] on button "Све" at bounding box center [522, 77] width 42 height 23
type input "********"
type input "****"
click at [261, 207] on icon "button" at bounding box center [264, 209] width 9 height 9
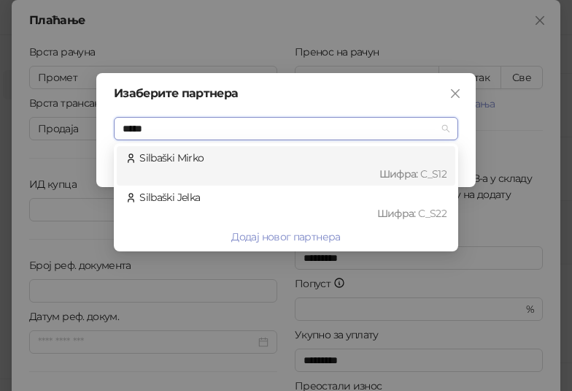
type input "******"
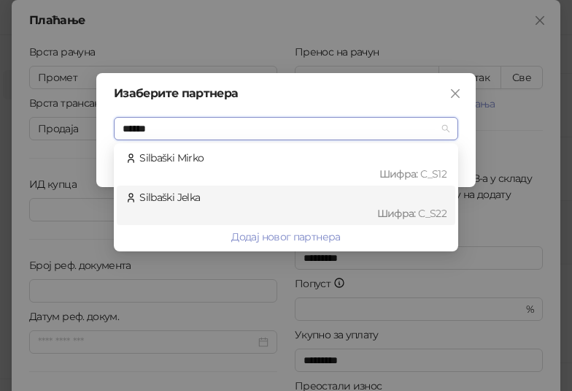
click at [227, 203] on div "Silbaški Jelka Шифра : C_S22" at bounding box center [286, 205] width 321 height 32
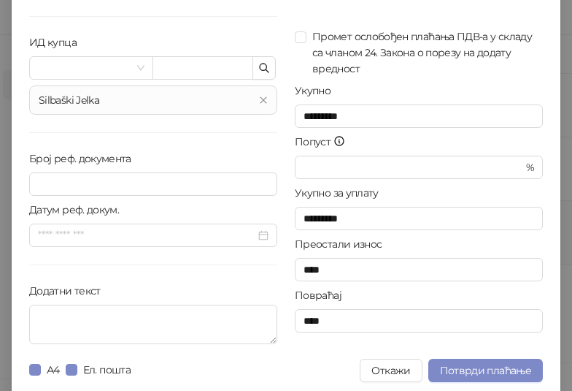
scroll to position [146, 0]
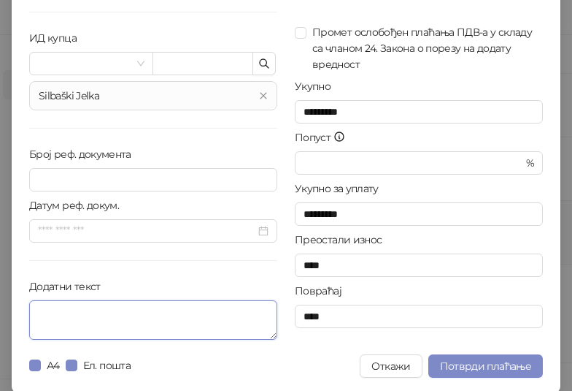
click at [141, 321] on textarea "Додатни текст" at bounding box center [153, 319] width 248 height 39
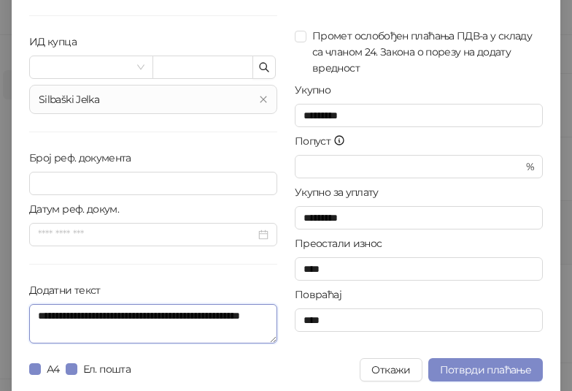
scroll to position [147, 0]
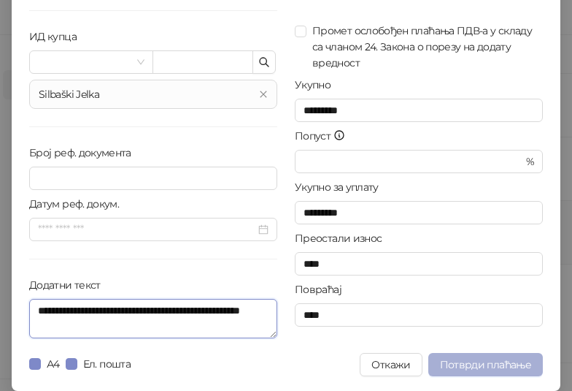
type textarea "**********"
click at [505, 366] on span "Потврди плаћање" at bounding box center [485, 364] width 91 height 13
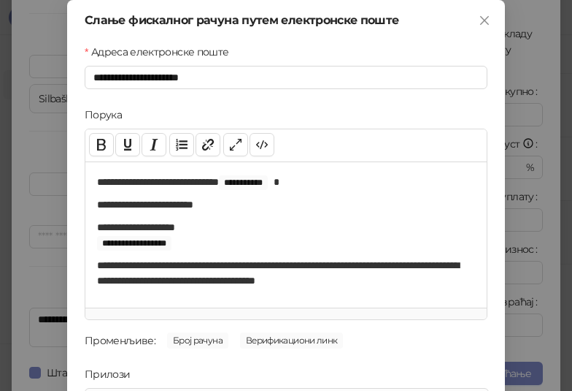
scroll to position [0, 0]
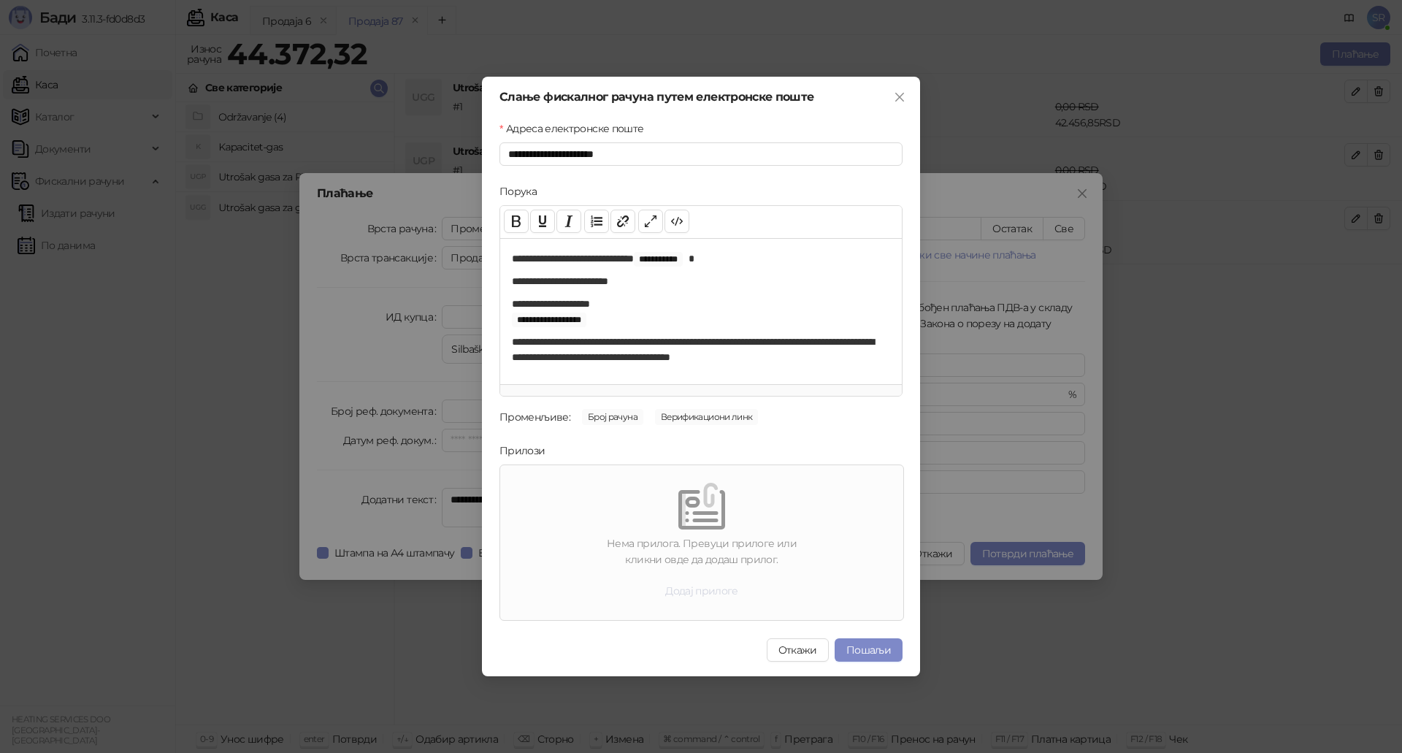
click at [698, 590] on button "Додај прилоге" at bounding box center [701, 590] width 96 height 23
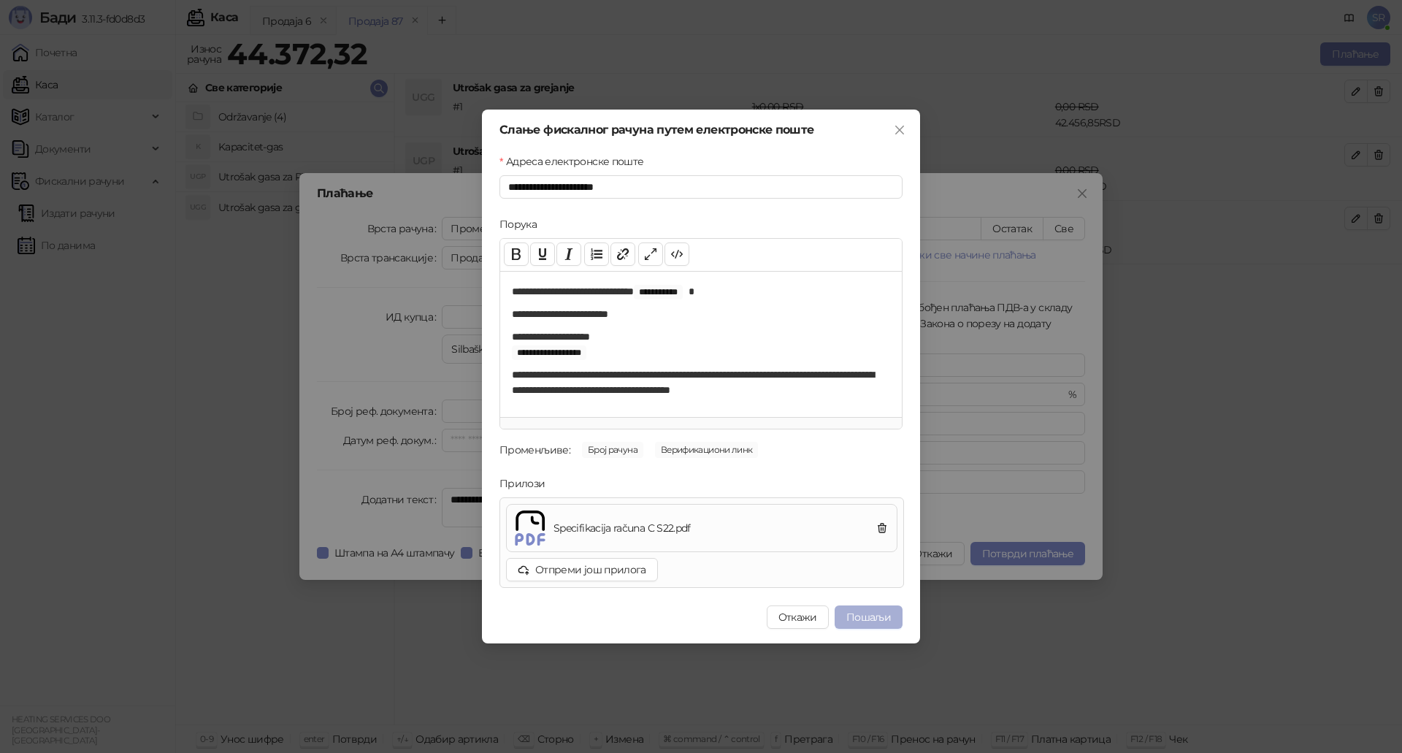
click at [875, 620] on button "Пошаљи" at bounding box center [869, 616] width 68 height 23
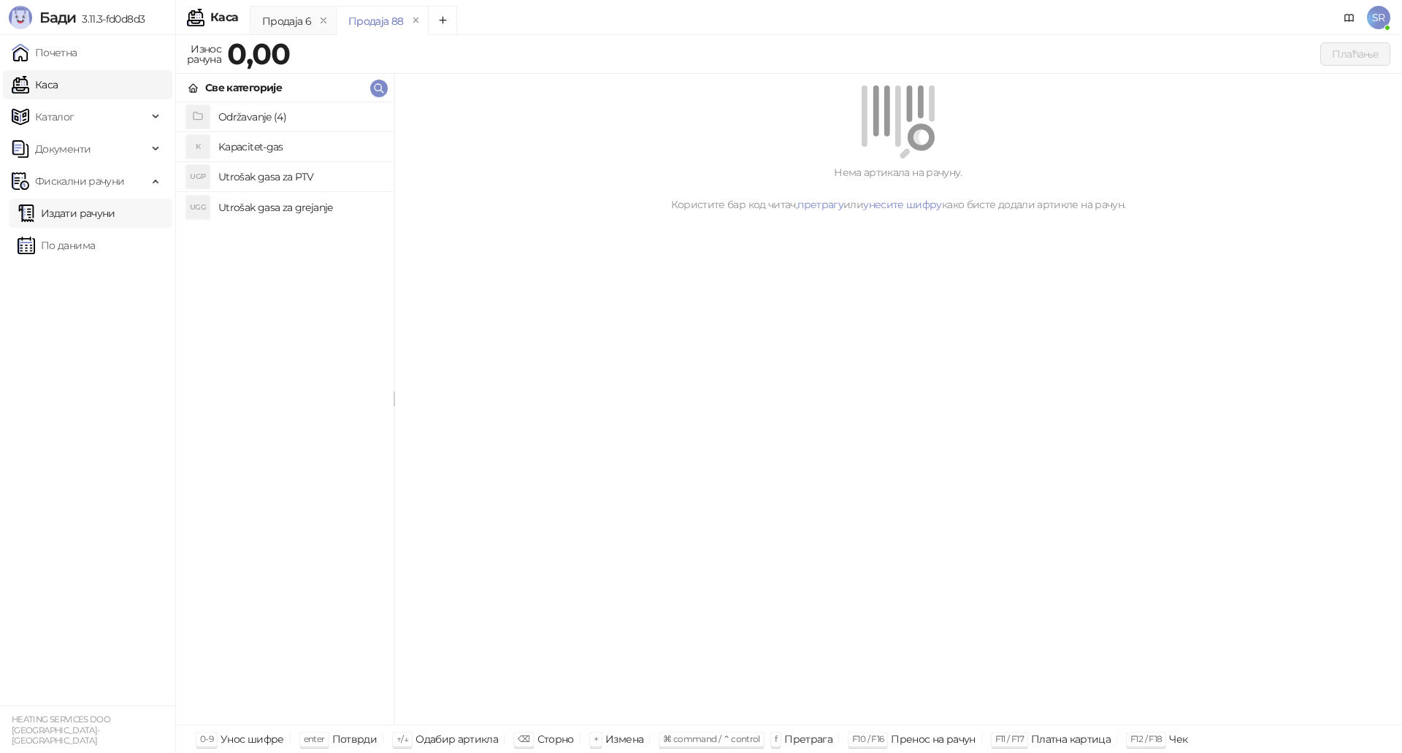
click at [115, 210] on link "Издати рачуни" at bounding box center [67, 213] width 98 height 29
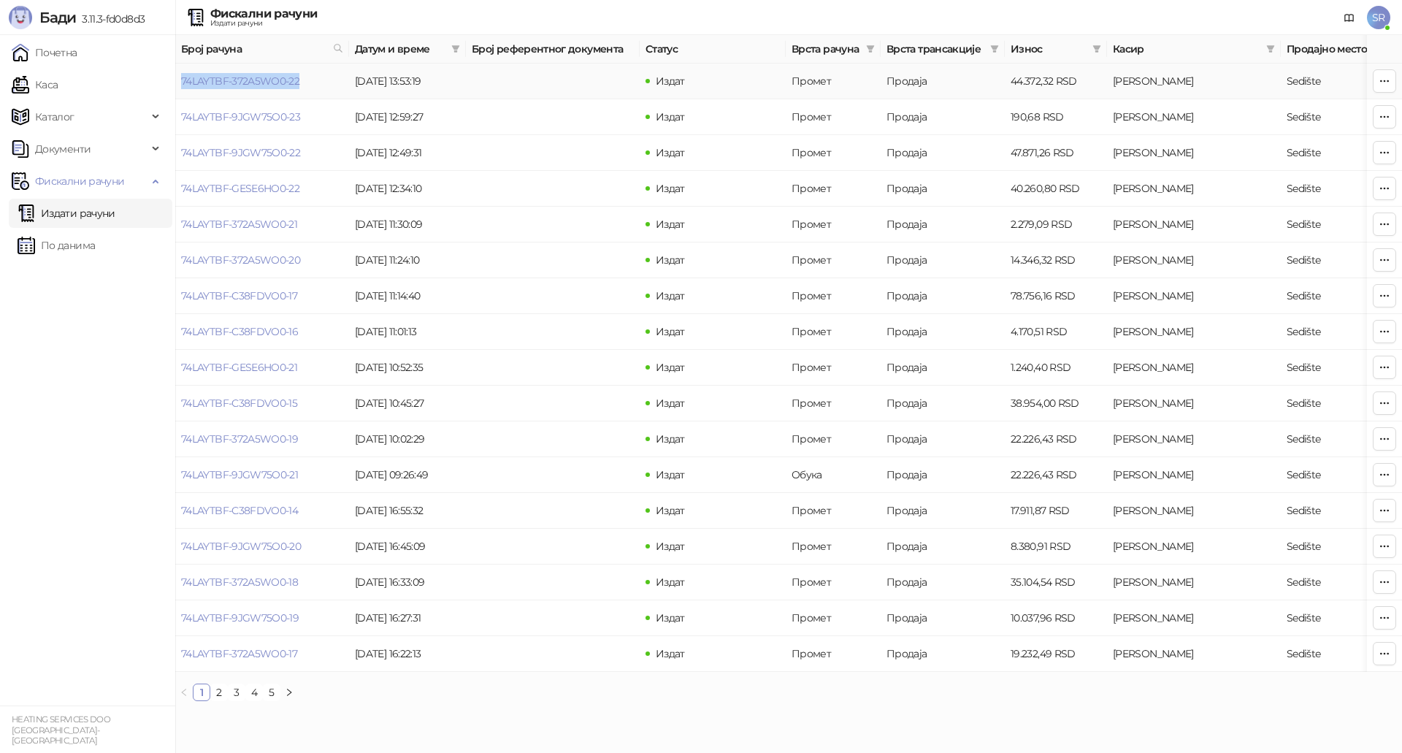
drag, startPoint x: 305, startPoint y: 84, endPoint x: 180, endPoint y: 91, distance: 125.1
click at [180, 91] on td "74LAYTBF-372A5WO0-22" at bounding box center [262, 82] width 174 height 36
copy link "74LAYTBF-372A5WO0-22"
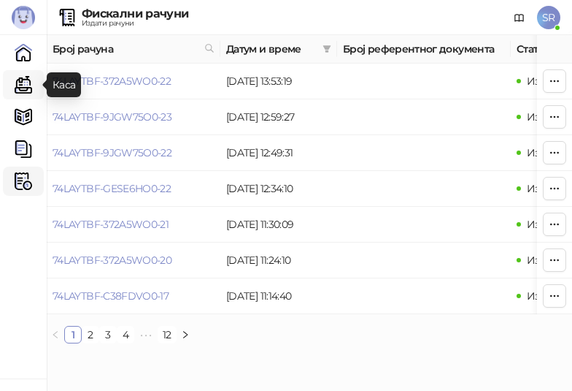
click at [27, 85] on link "Каса" at bounding box center [23, 84] width 29 height 29
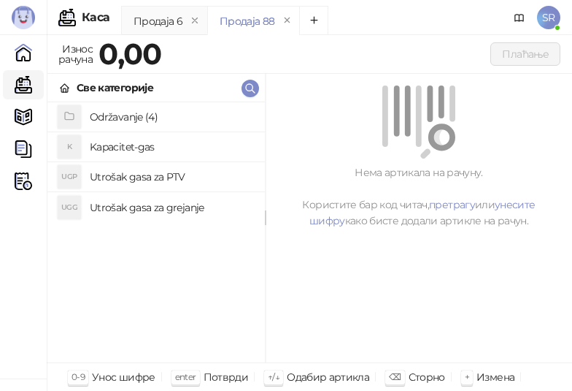
click at [152, 209] on h4 "Utrošak gasa za grejanje" at bounding box center [172, 207] width 164 height 23
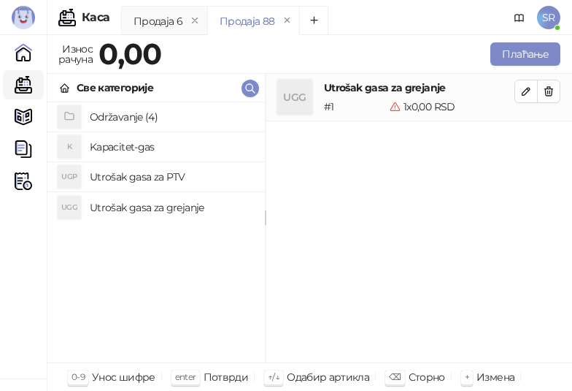
click at [153, 176] on h4 "Utrošak gasa za PTV" at bounding box center [172, 176] width 164 height 23
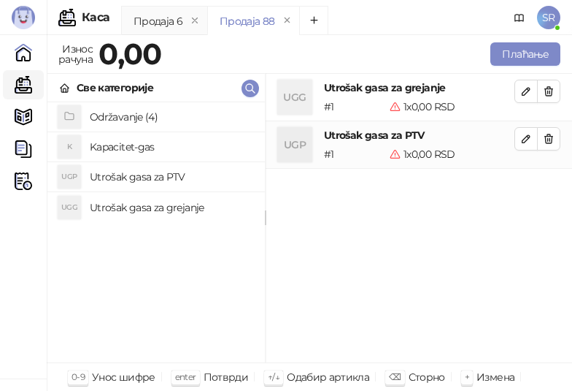
click at [145, 145] on h4 "Kapacitet-gas" at bounding box center [172, 146] width 164 height 23
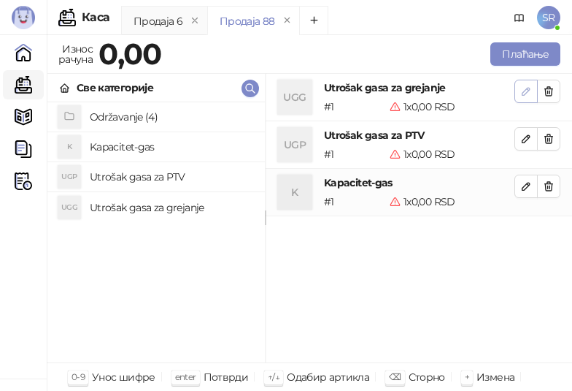
click at [525, 93] on icon "button" at bounding box center [527, 91] width 12 height 12
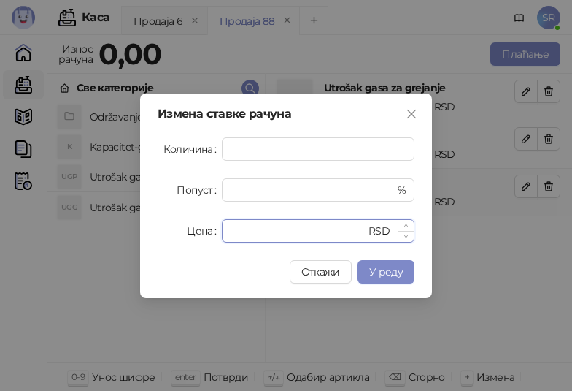
drag, startPoint x: 261, startPoint y: 229, endPoint x: 229, endPoint y: 232, distance: 32.3
click at [229, 232] on div "* RSD" at bounding box center [318, 230] width 193 height 23
paste input "*******"
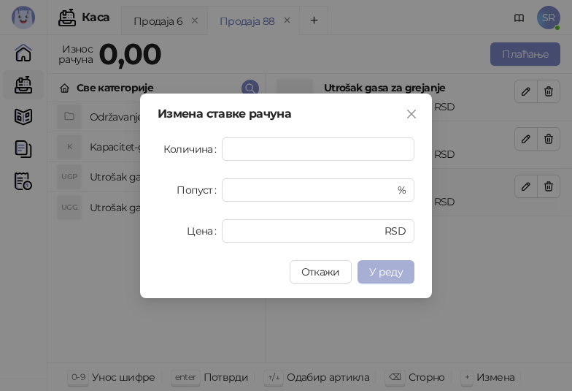
click at [388, 271] on span "У реду" at bounding box center [386, 271] width 34 height 13
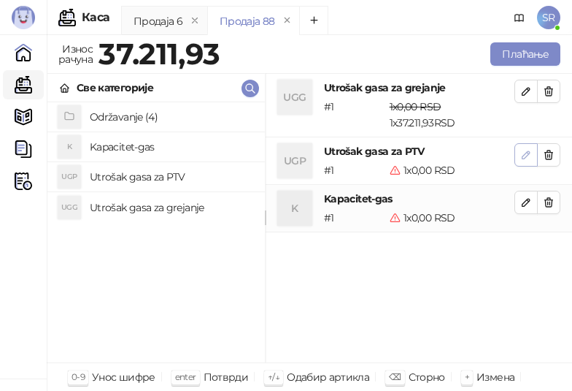
click at [524, 155] on icon "button" at bounding box center [527, 155] width 12 height 12
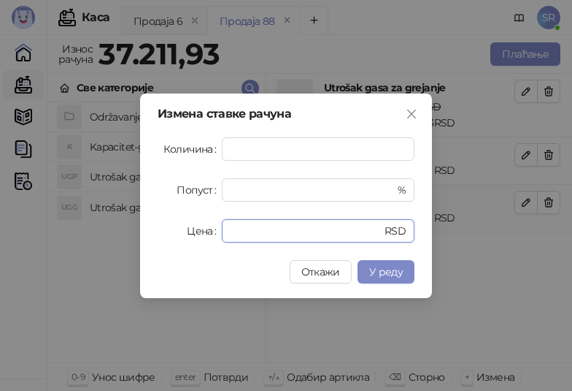
drag, startPoint x: 271, startPoint y: 233, endPoint x: 198, endPoint y: 236, distance: 73.1
click at [198, 236] on div "Цена * RSD" at bounding box center [286, 230] width 257 height 23
paste input "******"
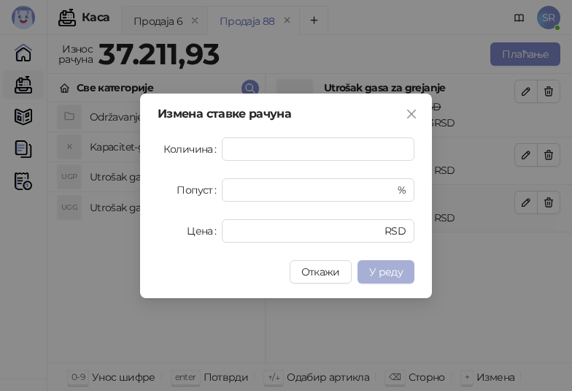
click at [406, 273] on button "У реду" at bounding box center [386, 271] width 57 height 23
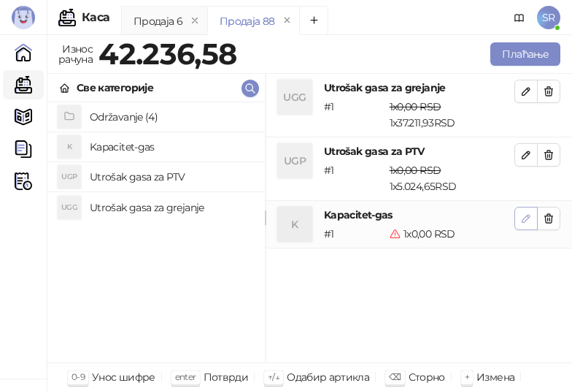
click at [526, 218] on icon "button" at bounding box center [527, 218] width 12 height 12
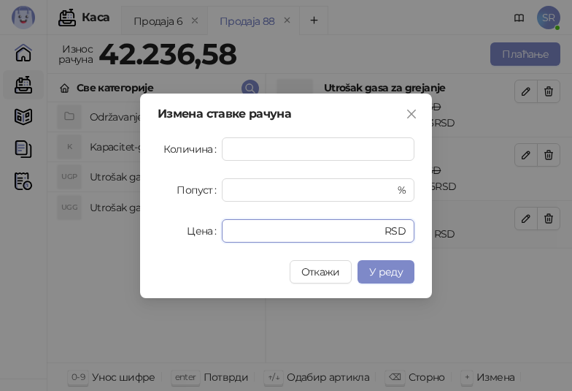
drag, startPoint x: 258, startPoint y: 229, endPoint x: 205, endPoint y: 234, distance: 52.8
click at [205, 234] on div "Цена * RSD" at bounding box center [286, 230] width 257 height 23
paste input "******"
type input "*******"
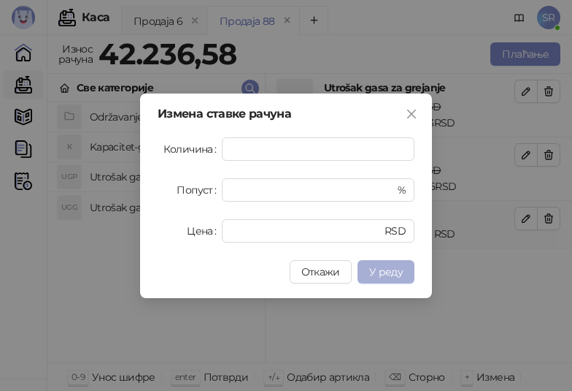
click at [386, 269] on span "У реду" at bounding box center [386, 271] width 34 height 13
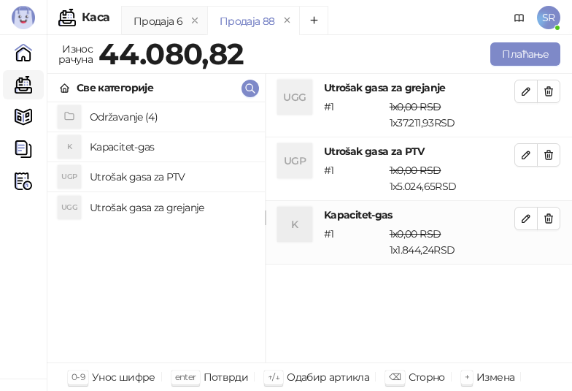
click at [451, 289] on div "UGG Utrošak gasa za grejanje # 1 1 x 0,00 RSD 1 x 37.211,93 RSD 0,00 RSD 37.211…" at bounding box center [419, 218] width 307 height 289
click at [510, 55] on button "Плаћање" at bounding box center [526, 53] width 70 height 23
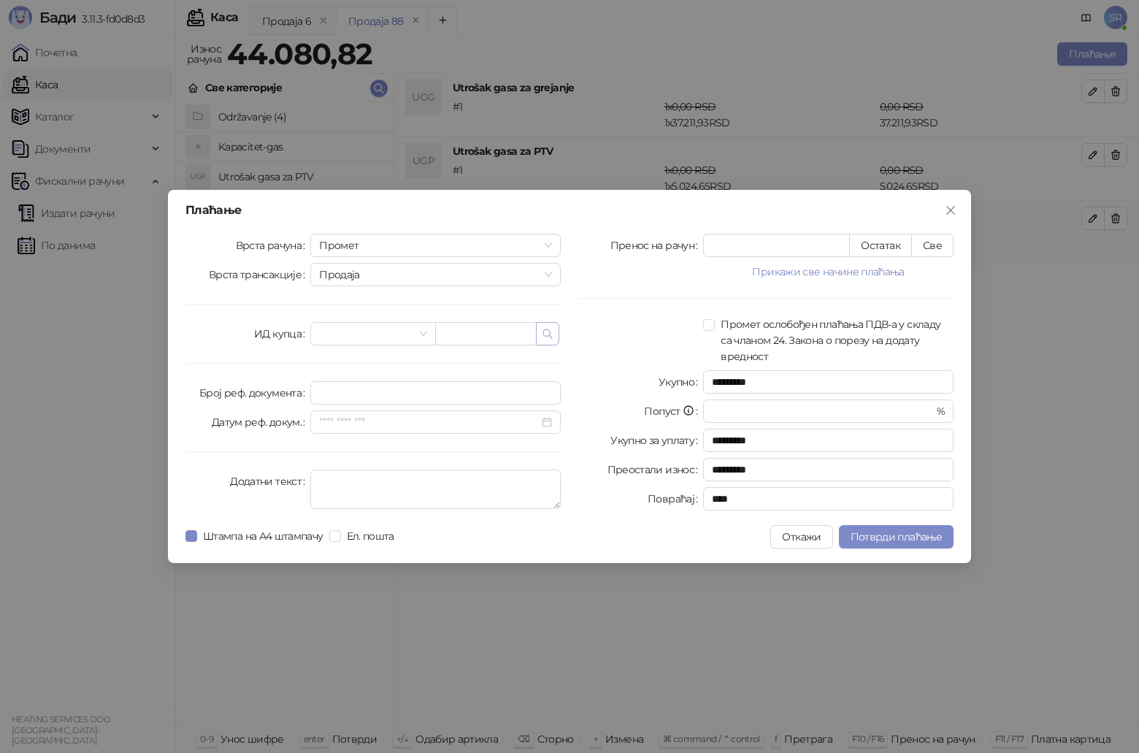
click at [545, 337] on icon "button" at bounding box center [548, 334] width 12 height 12
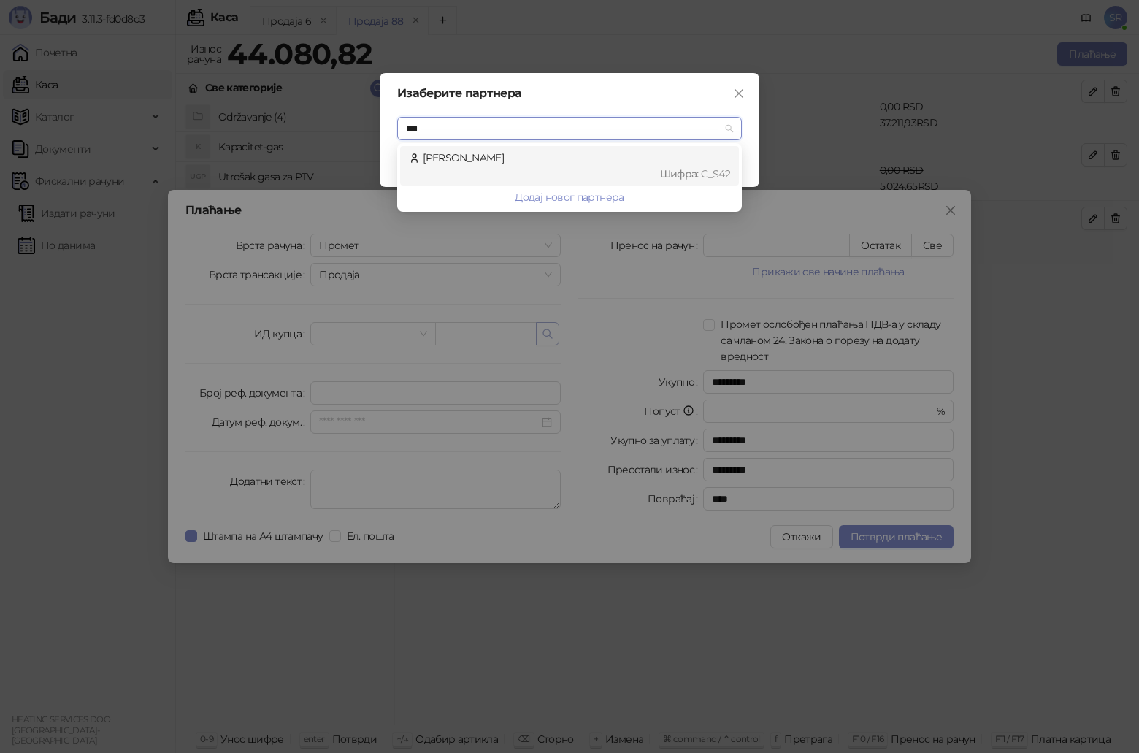
type input "****"
click at [692, 175] on span "Шифра :" at bounding box center [681, 173] width 42 height 13
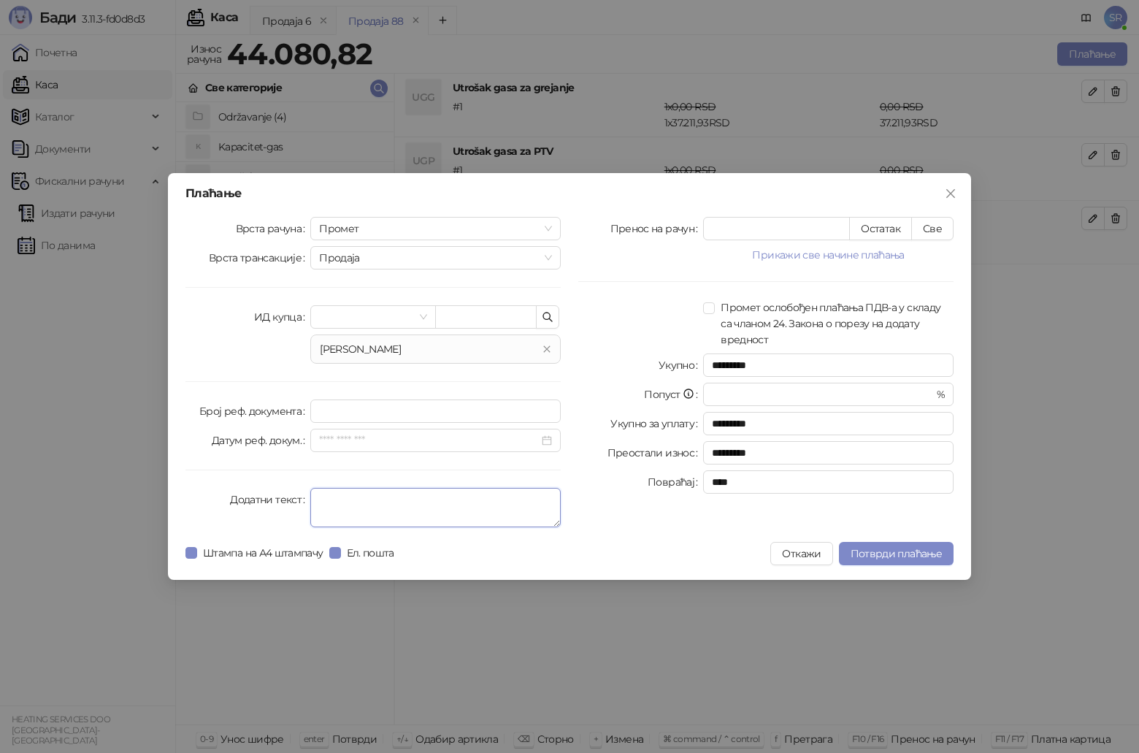
click at [377, 499] on textarea "Додатни текст" at bounding box center [435, 507] width 250 height 39
type textarea "**********"
click at [928, 226] on button "Све" at bounding box center [932, 228] width 42 height 23
type input "********"
type input "****"
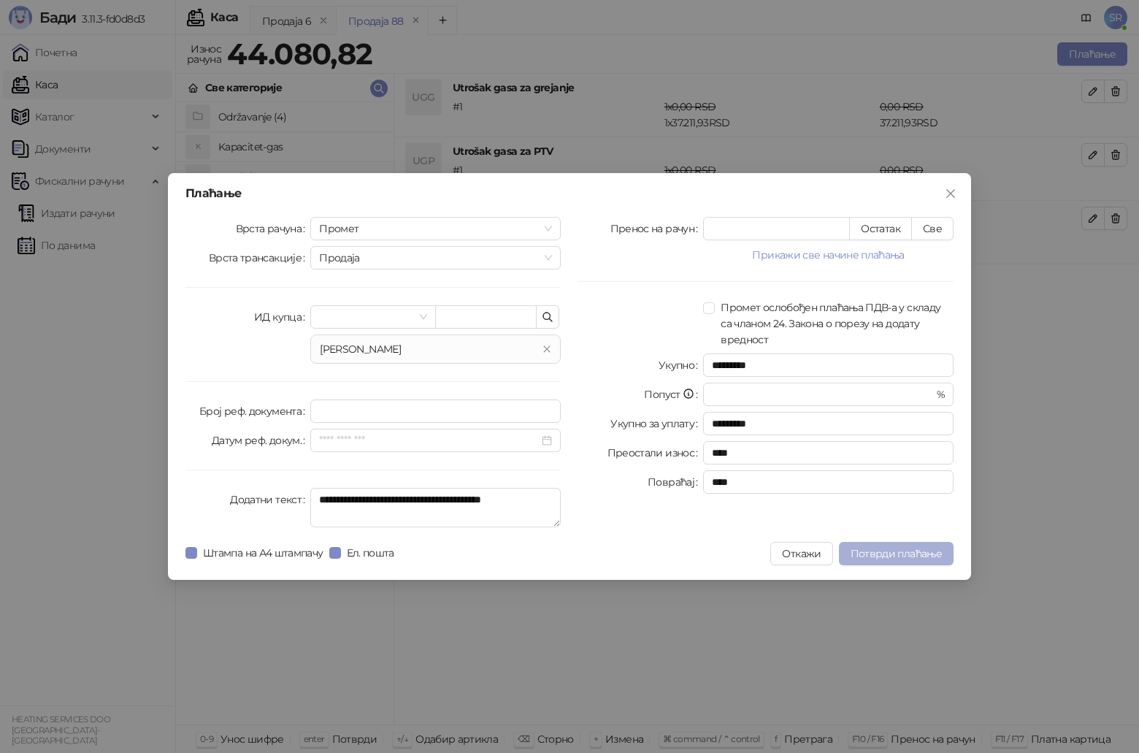
click at [888, 554] on span "Потврди плаћање" at bounding box center [896, 553] width 91 height 13
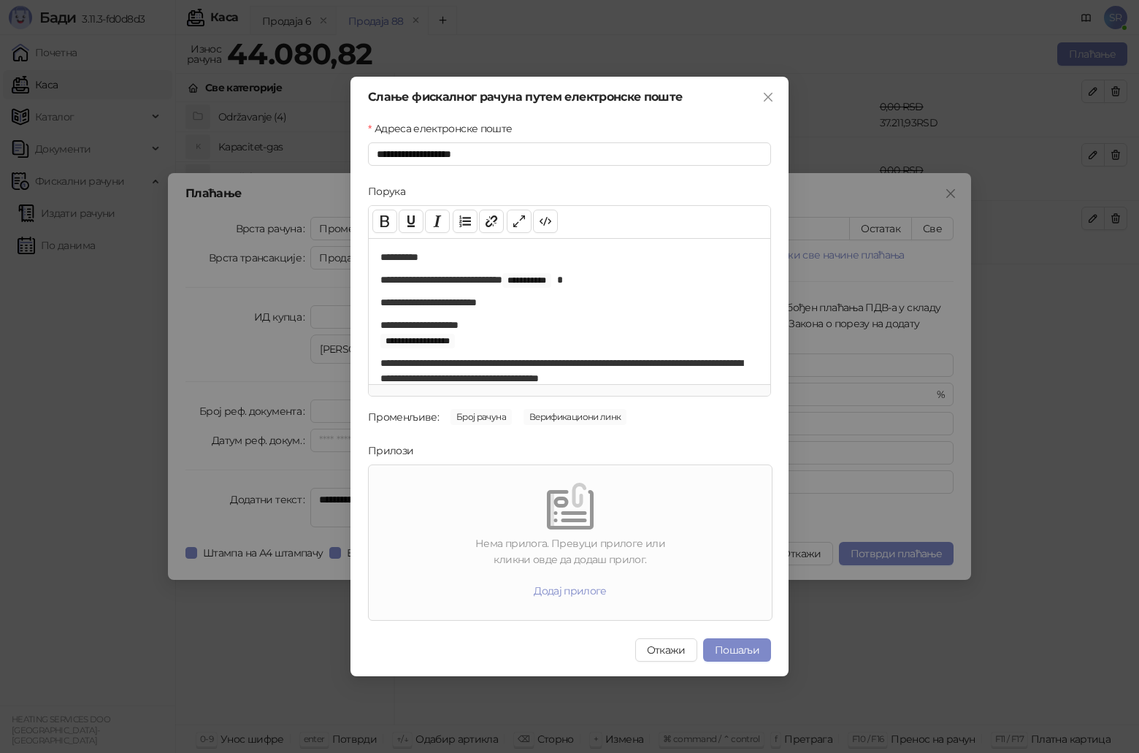
click at [877, 446] on div "**********" at bounding box center [569, 376] width 1139 height 753
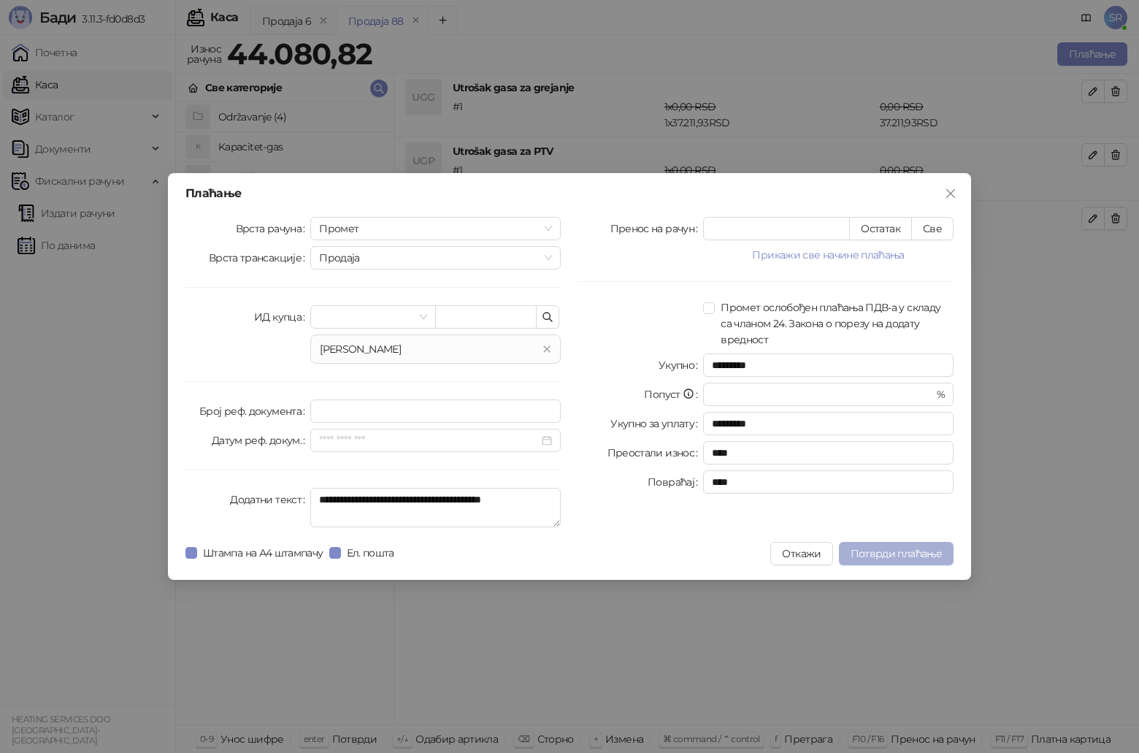
click at [924, 555] on span "Потврди плаћање" at bounding box center [896, 553] width 91 height 13
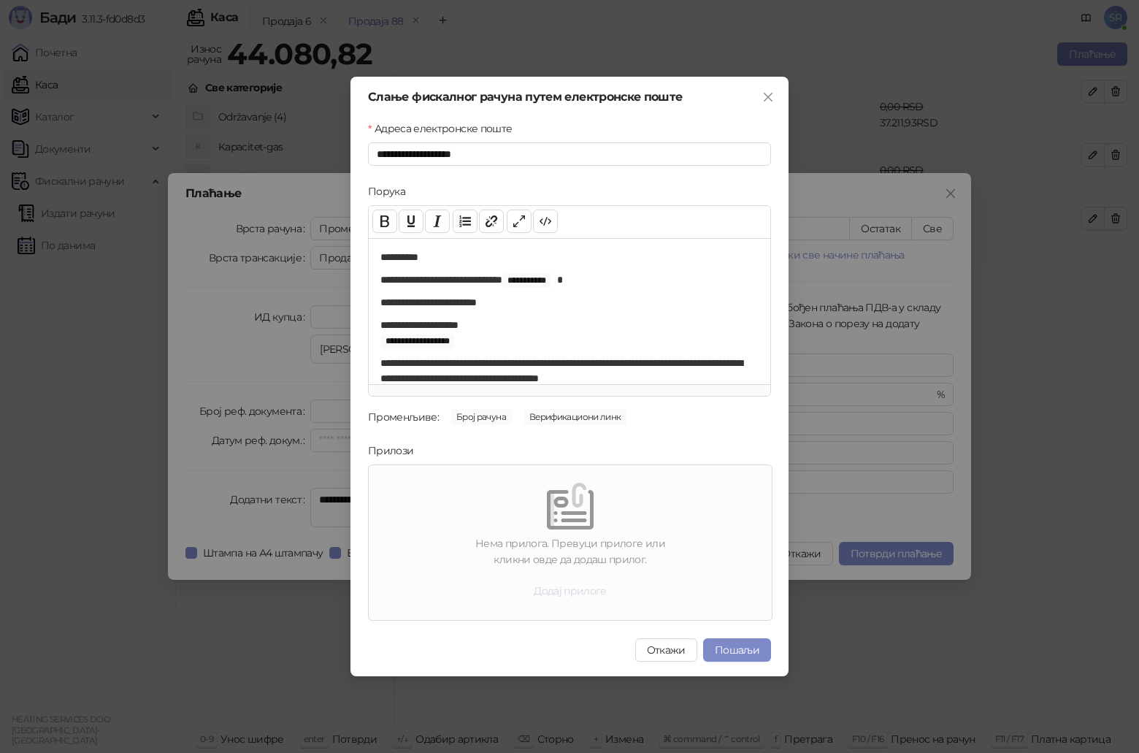
click at [583, 587] on button "Додај прилоге" at bounding box center [570, 590] width 96 height 23
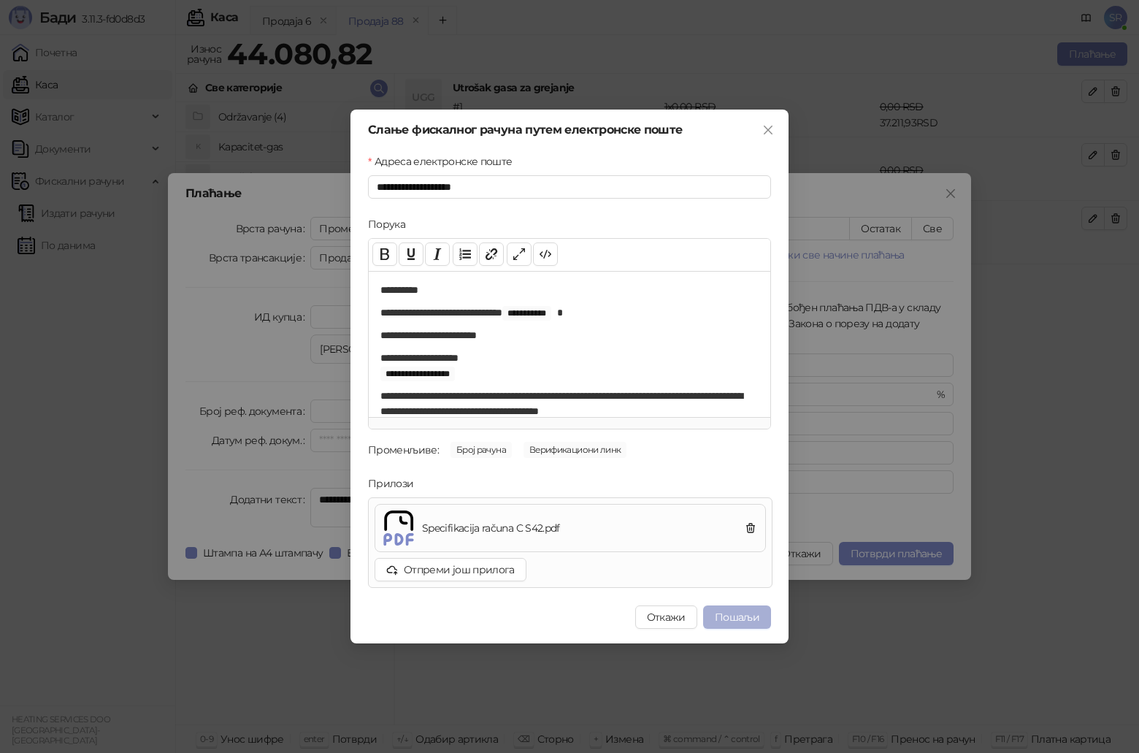
click at [734, 613] on button "Пошаљи" at bounding box center [737, 616] width 68 height 23
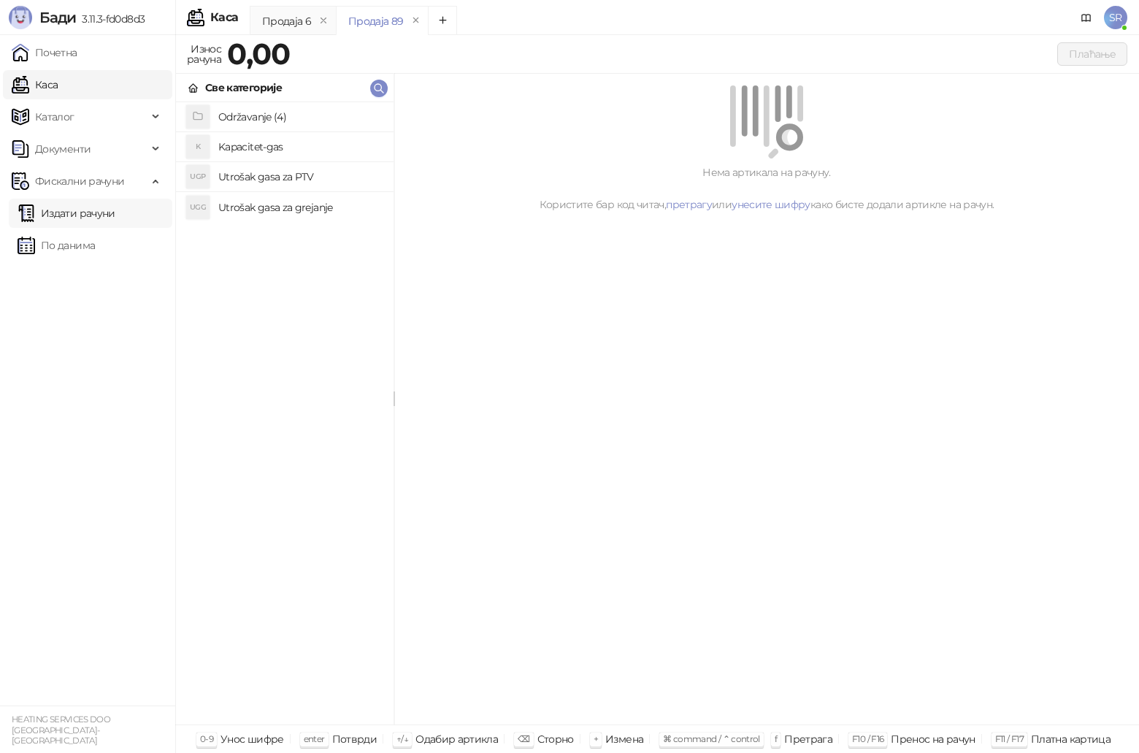
click at [97, 214] on link "Издати рачуни" at bounding box center [67, 213] width 98 height 29
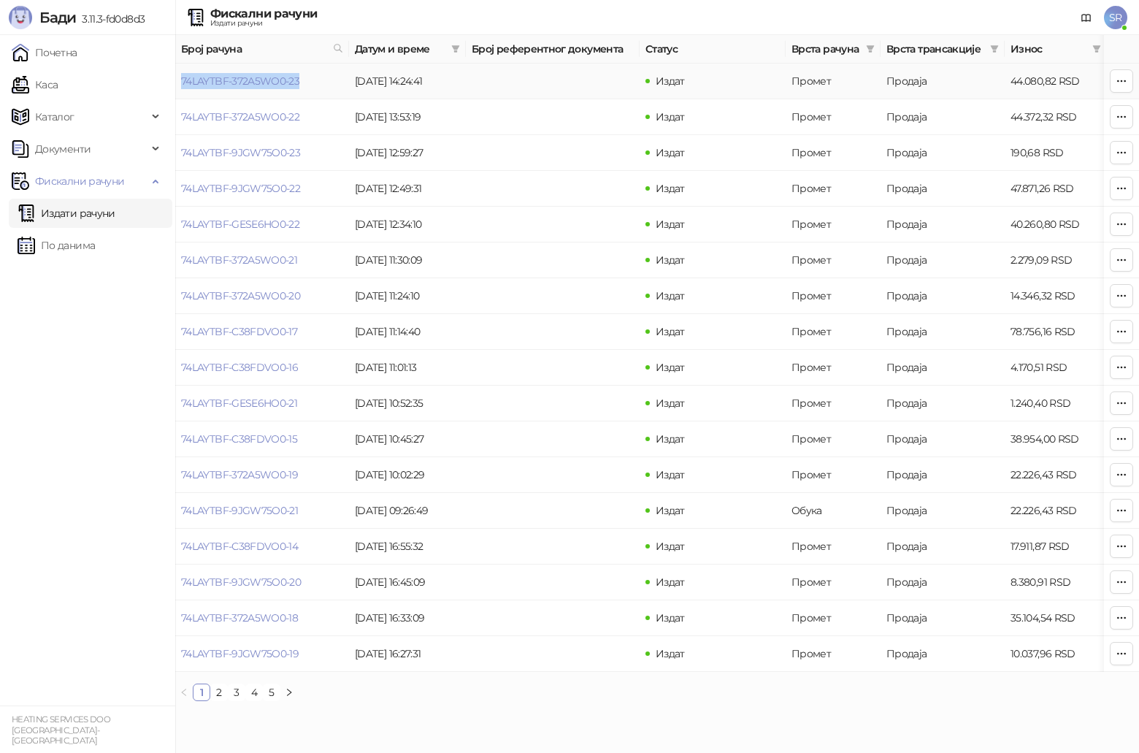
drag, startPoint x: 307, startPoint y: 87, endPoint x: 180, endPoint y: 80, distance: 127.3
click at [180, 80] on td "74LAYTBF-372A5WO0-23" at bounding box center [262, 82] width 174 height 36
copy link "74LAYTBF-372A5WO0-23"
click at [753, 445] on td "Издат" at bounding box center [713, 439] width 146 height 36
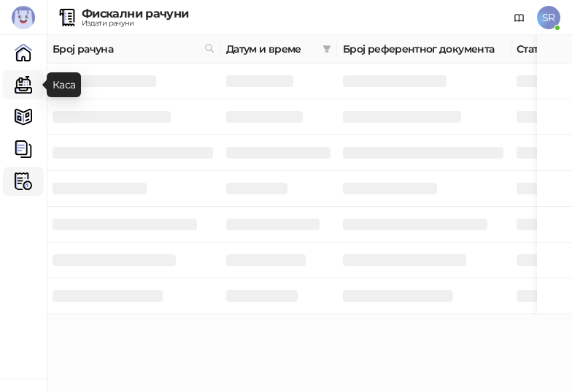
click at [26, 81] on link "Каса" at bounding box center [23, 84] width 29 height 29
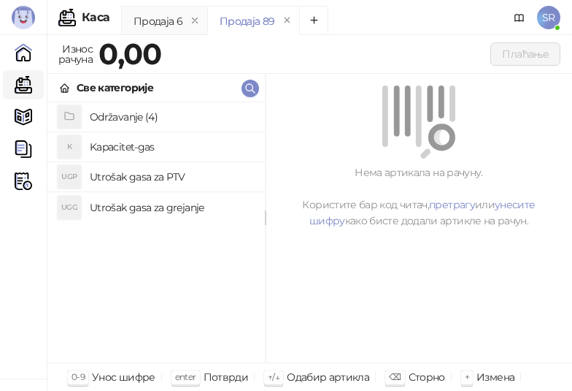
click at [122, 205] on h4 "Utrošak gasa za grejanje" at bounding box center [172, 207] width 164 height 23
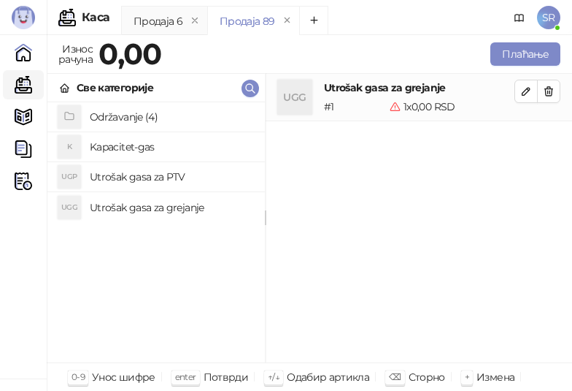
click at [120, 172] on h4 "Utrošak gasa za PTV" at bounding box center [172, 176] width 164 height 23
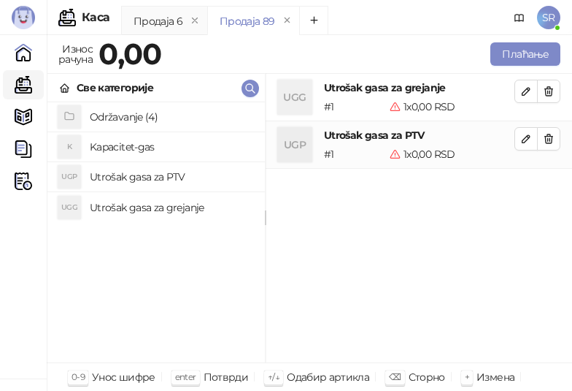
click at [125, 147] on h4 "Kapacitet-gas" at bounding box center [172, 146] width 164 height 23
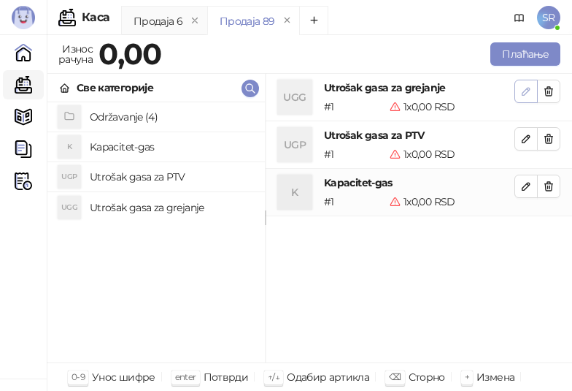
click at [523, 86] on icon "button" at bounding box center [527, 91] width 12 height 12
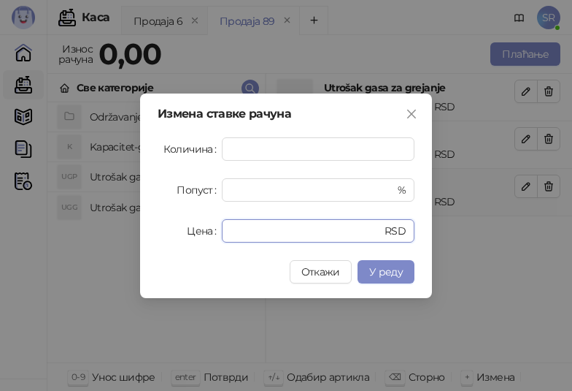
drag, startPoint x: 281, startPoint y: 238, endPoint x: 210, endPoint y: 235, distance: 71.6
click at [210, 235] on div "Цена * RSD" at bounding box center [286, 230] width 257 height 23
paste input "*******"
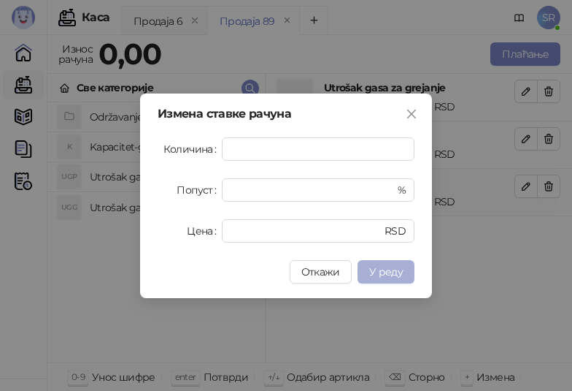
click at [401, 273] on span "У реду" at bounding box center [386, 271] width 34 height 13
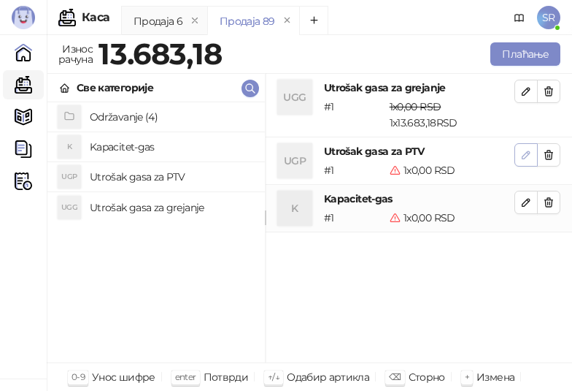
click at [530, 158] on icon "button" at bounding box center [527, 155] width 12 height 12
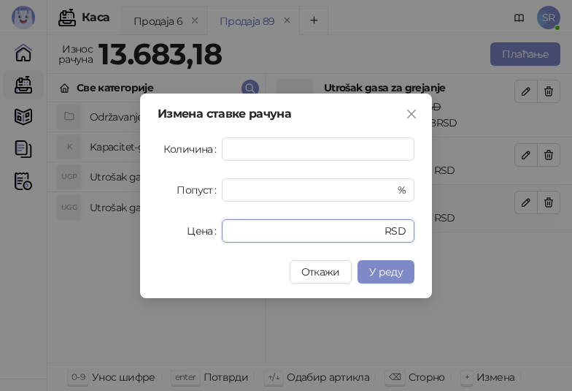
drag, startPoint x: 267, startPoint y: 226, endPoint x: 220, endPoint y: 226, distance: 46.7
click at [220, 226] on div "Цена * RSD" at bounding box center [286, 230] width 257 height 23
paste input "******"
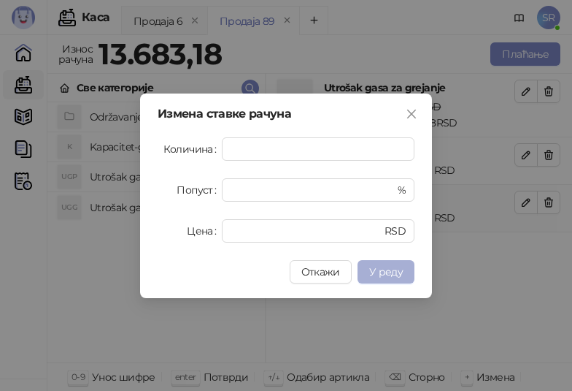
click at [407, 268] on button "У реду" at bounding box center [386, 271] width 57 height 23
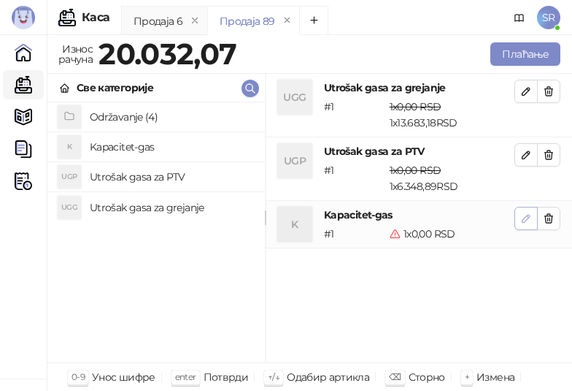
click at [524, 215] on icon "button" at bounding box center [527, 218] width 12 height 12
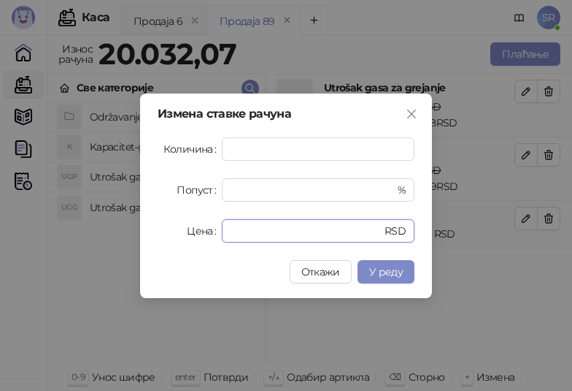
drag, startPoint x: 290, startPoint y: 230, endPoint x: 221, endPoint y: 231, distance: 69.4
click at [221, 231] on div "Цена * RSD" at bounding box center [286, 230] width 257 height 23
paste input "******"
type input "*******"
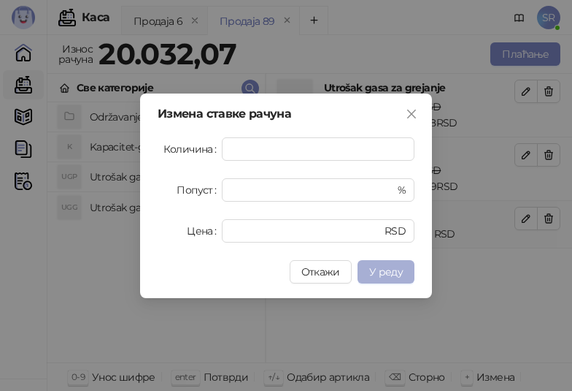
click at [396, 272] on span "У реду" at bounding box center [386, 271] width 34 height 13
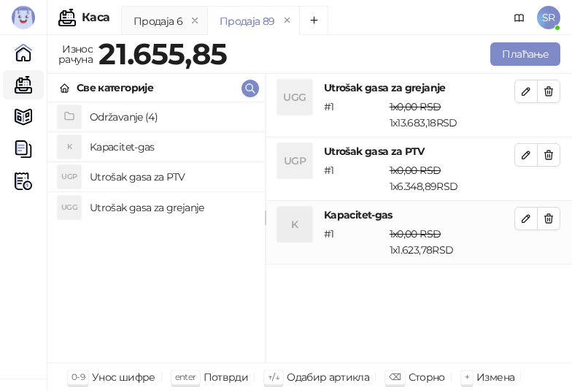
click at [410, 310] on div "UGG Utrošak gasa za grejanje # 1 1 x 0,00 RSD 1 x 13.683,18 RSD 0,00 RSD 13.683…" at bounding box center [419, 218] width 307 height 289
click at [514, 48] on button "Плаћање" at bounding box center [526, 53] width 70 height 23
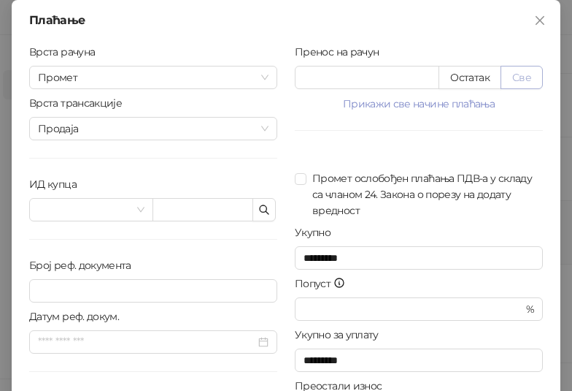
click at [519, 78] on button "Све" at bounding box center [522, 77] width 42 height 23
type input "********"
type input "****"
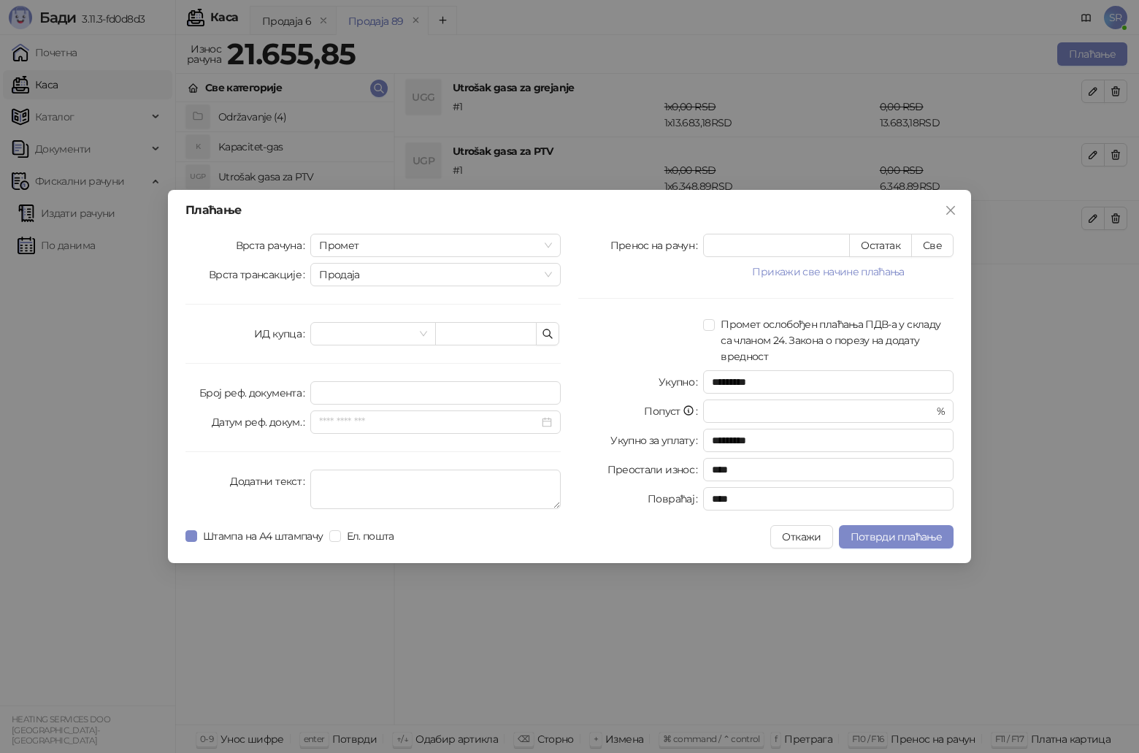
click at [561, 340] on div "Врста рачуна Промет Врста трансакције Продаја ИД купца Број реф. документа Дату…" at bounding box center [373, 375] width 393 height 283
click at [550, 334] on icon "button" at bounding box center [547, 333] width 9 height 9
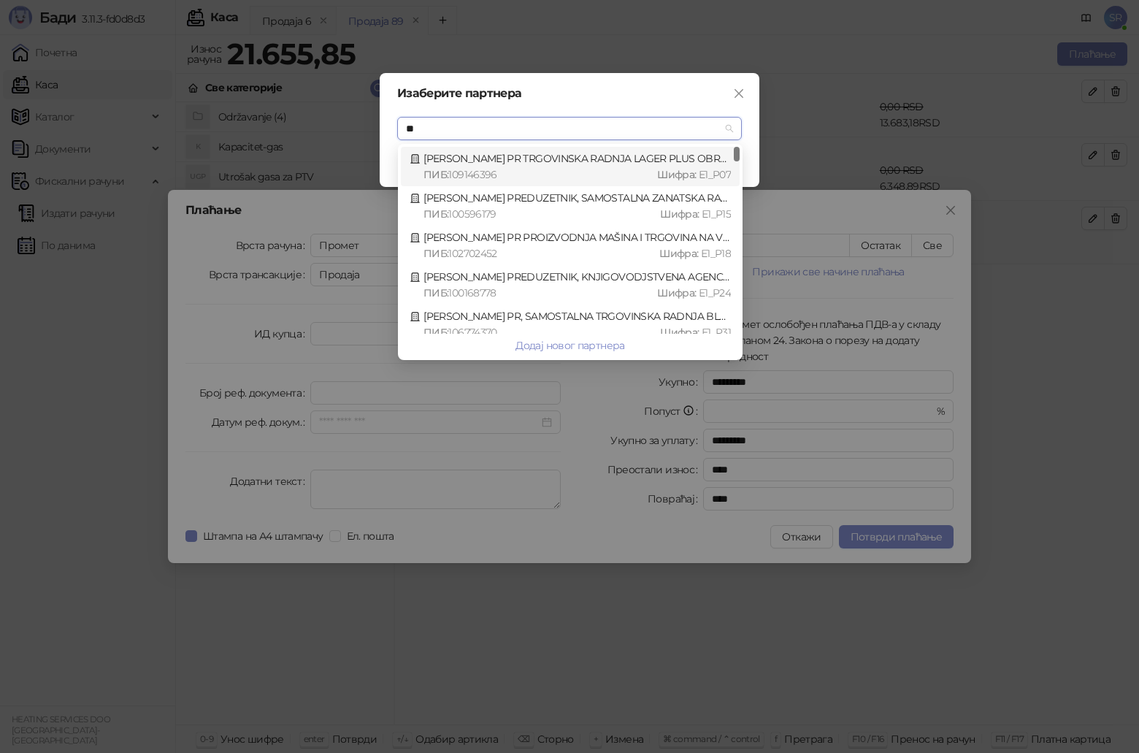
type input "*"
type input "****"
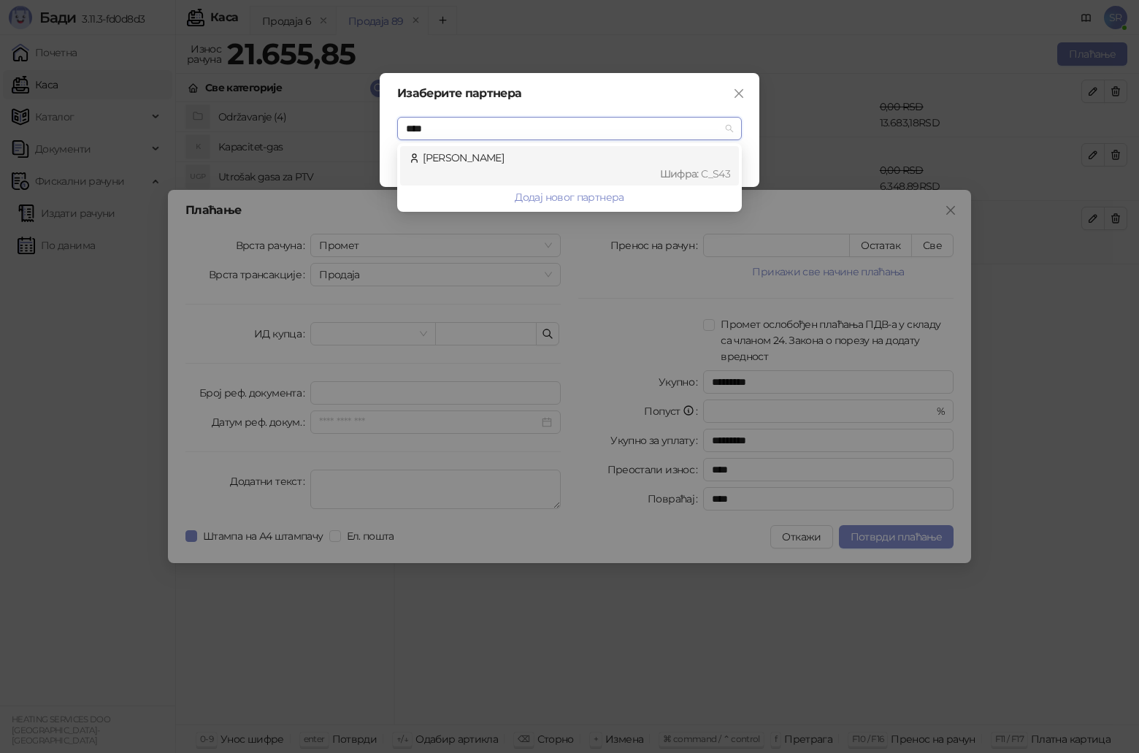
click at [565, 163] on div "Komatina Jana Шифра : C_S43" at bounding box center [569, 166] width 321 height 32
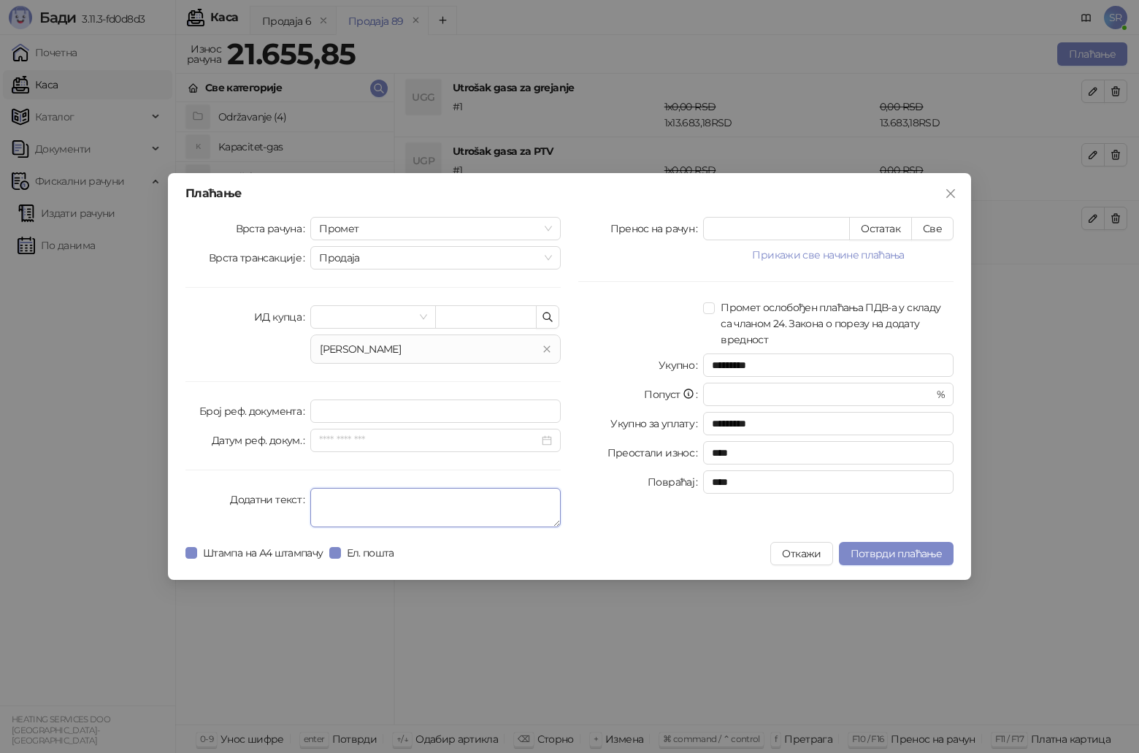
click at [378, 494] on textarea "Додатни текст" at bounding box center [435, 507] width 250 height 39
type textarea "**********"
click at [889, 555] on span "Потврди плаћање" at bounding box center [896, 553] width 91 height 13
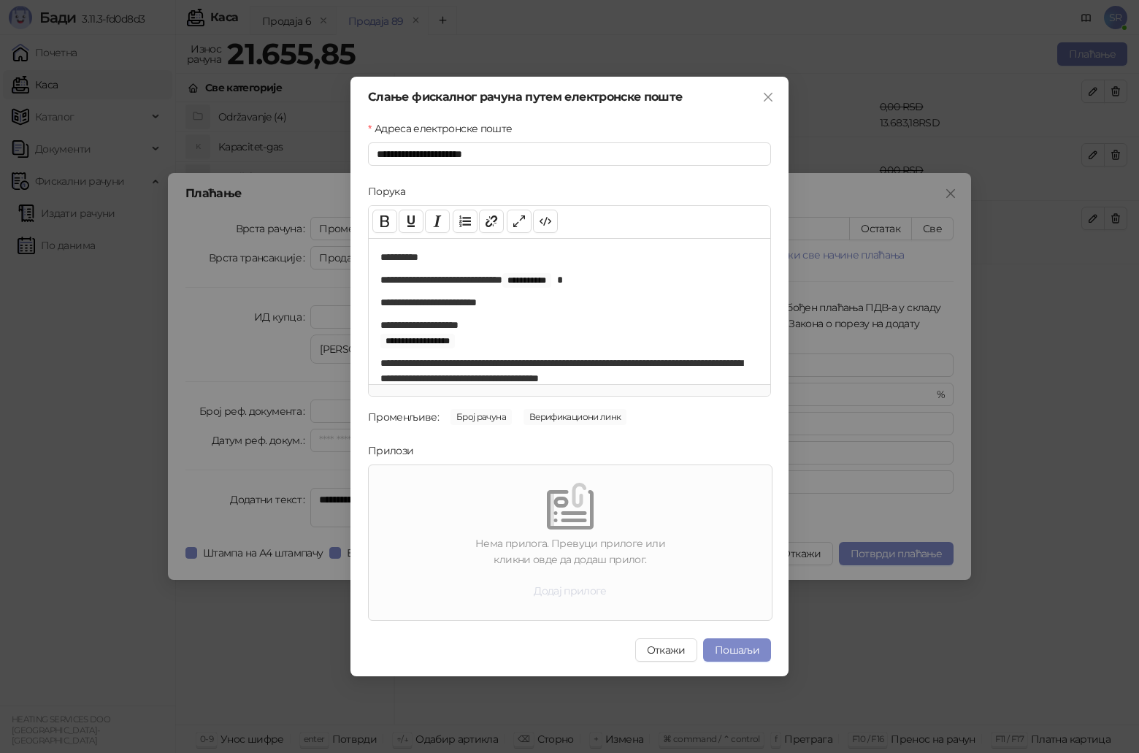
click at [561, 594] on button "Додај прилоге" at bounding box center [570, 590] width 96 height 23
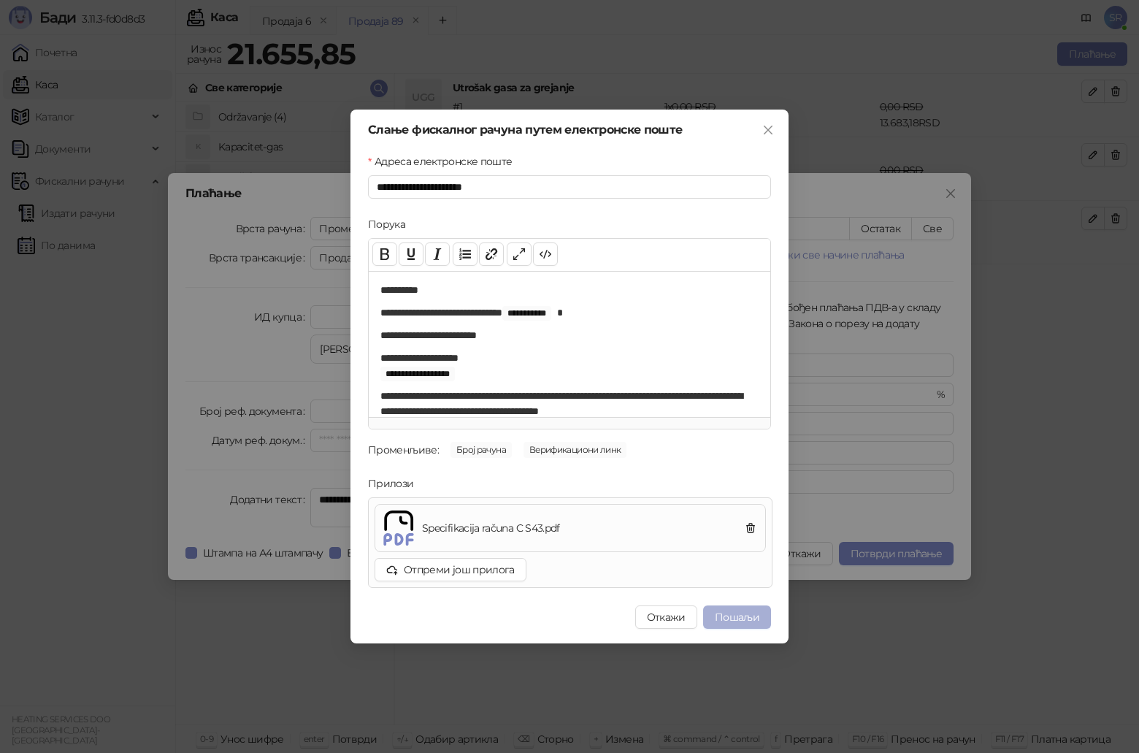
click at [748, 619] on button "Пошаљи" at bounding box center [737, 616] width 68 height 23
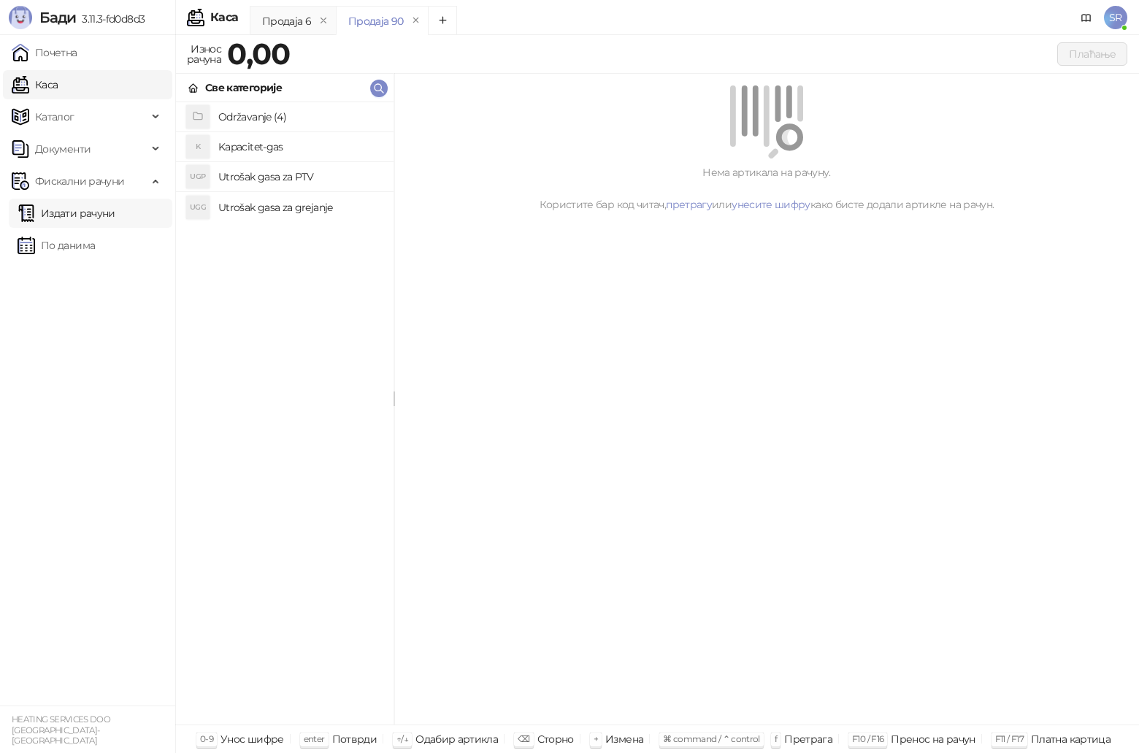
click at [88, 220] on link "Издати рачуни" at bounding box center [67, 213] width 98 height 29
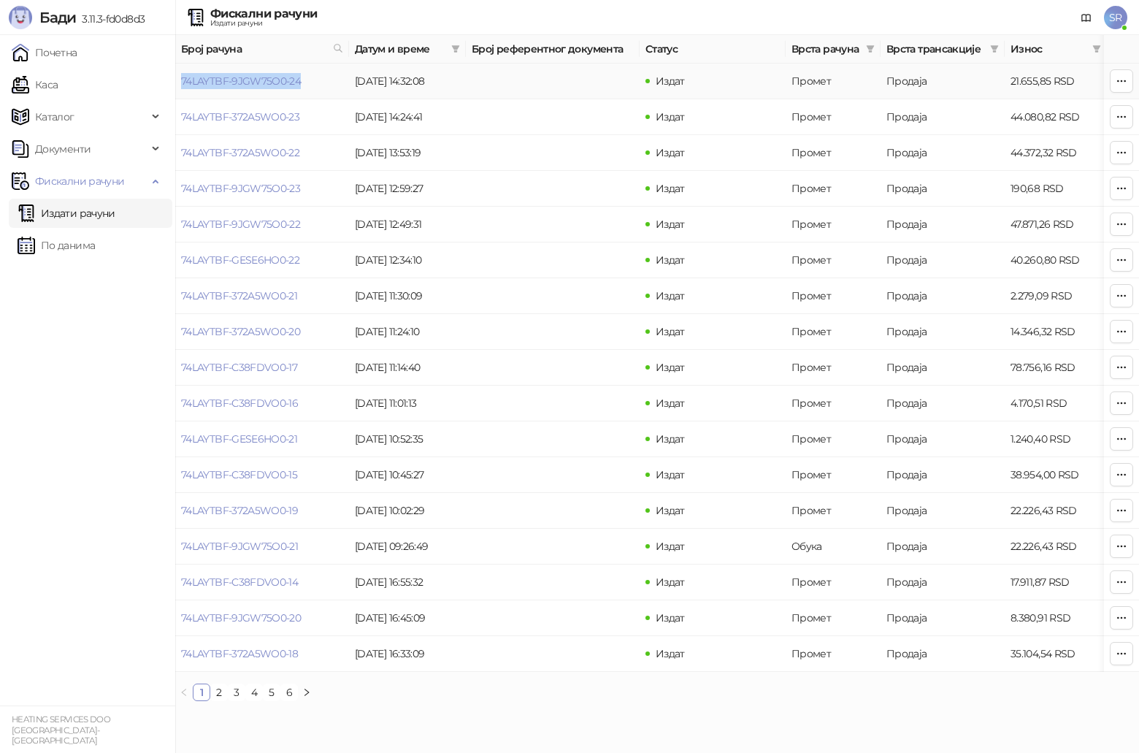
drag, startPoint x: 308, startPoint y: 82, endPoint x: 179, endPoint y: 78, distance: 129.3
click at [179, 78] on td "74LAYTBF-9JGW75O0-24" at bounding box center [262, 82] width 174 height 36
copy link "74LAYTBF-9JGW75O0-24"
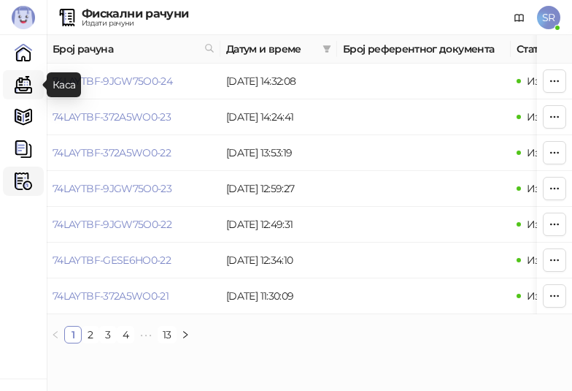
click at [27, 79] on link "Каса" at bounding box center [23, 84] width 29 height 29
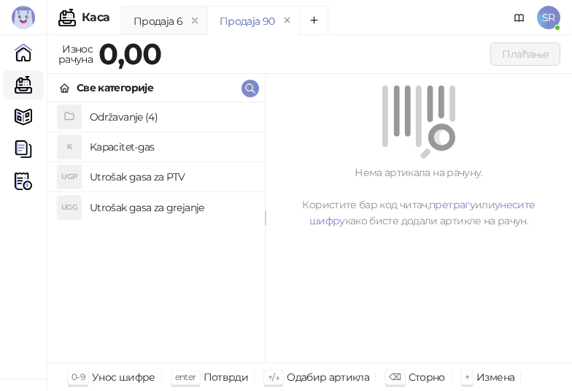
click at [157, 210] on h4 "Utrošak gasa za grejanje" at bounding box center [172, 207] width 164 height 23
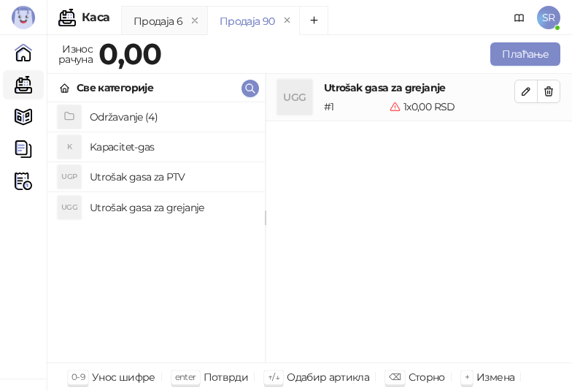
click at [137, 175] on h4 "Utrošak gasa za PTV" at bounding box center [172, 176] width 164 height 23
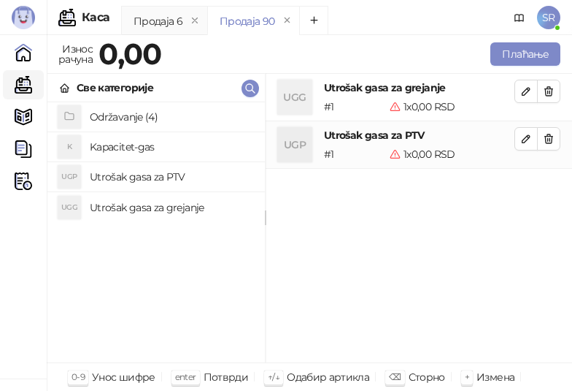
click at [129, 148] on h4 "Kapacitet-gas" at bounding box center [172, 146] width 164 height 23
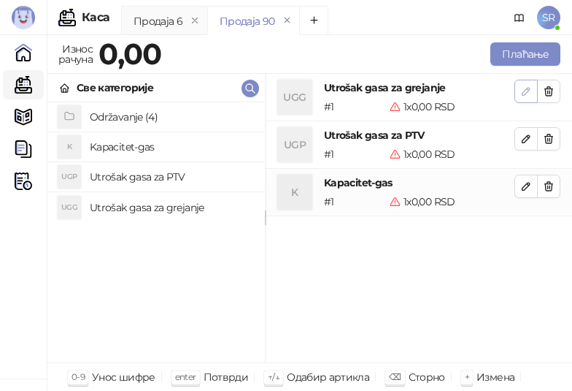
click at [521, 93] on icon "button" at bounding box center [527, 91] width 12 height 12
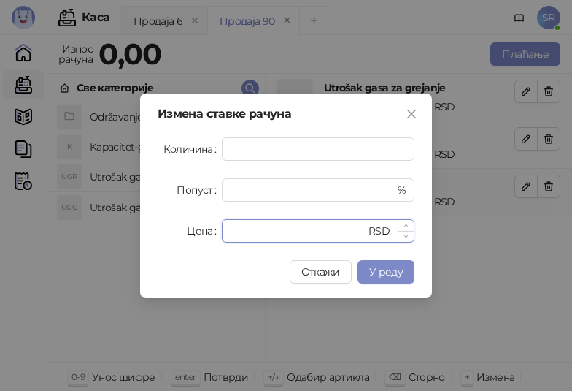
drag, startPoint x: 245, startPoint y: 237, endPoint x: 234, endPoint y: 239, distance: 11.3
click at [234, 239] on input "*" at bounding box center [298, 231] width 135 height 22
click at [233, 239] on input "*" at bounding box center [298, 231] width 135 height 22
drag, startPoint x: 241, startPoint y: 234, endPoint x: 224, endPoint y: 234, distance: 16.8
click at [224, 234] on div "* RSD" at bounding box center [318, 230] width 193 height 23
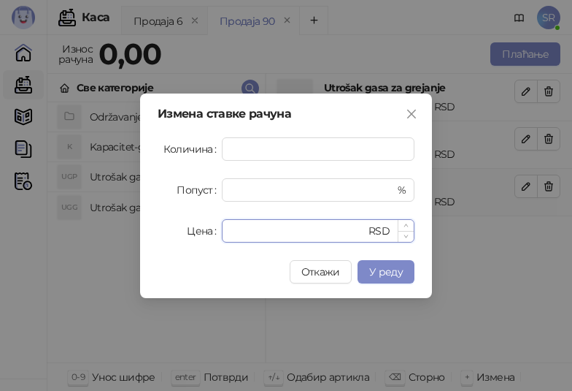
paste input "******"
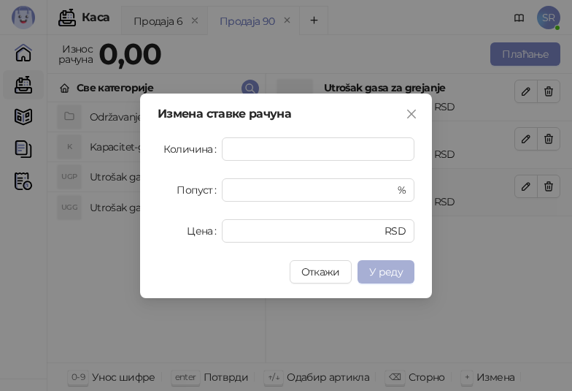
click at [379, 272] on span "У реду" at bounding box center [386, 271] width 34 height 13
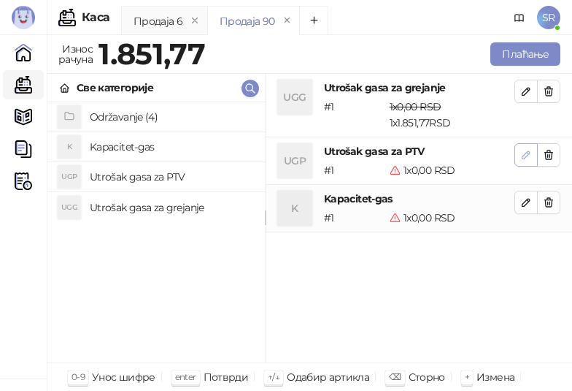
drag, startPoint x: 524, startPoint y: 154, endPoint x: 317, endPoint y: 191, distance: 210.0
click at [524, 155] on icon "button" at bounding box center [527, 155] width 12 height 12
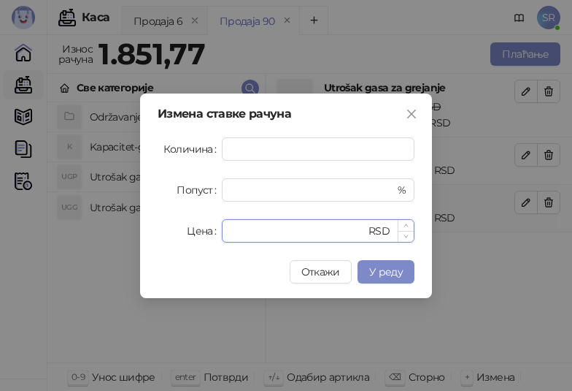
click at [223, 233] on div "* RSD" at bounding box center [318, 230] width 193 height 23
paste input "******"
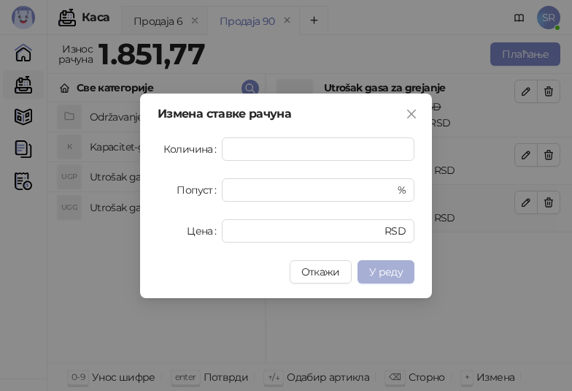
click at [386, 265] on span "У реду" at bounding box center [386, 271] width 34 height 13
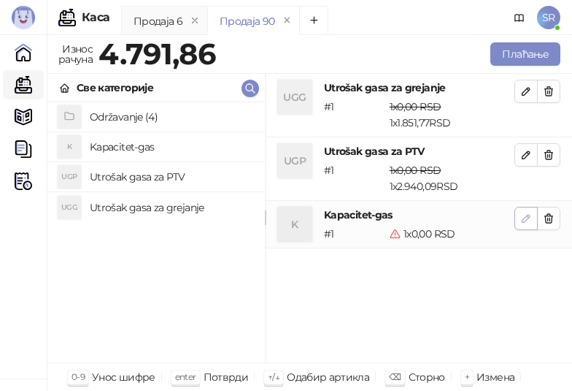
click at [532, 218] on button "button" at bounding box center [526, 218] width 23 height 23
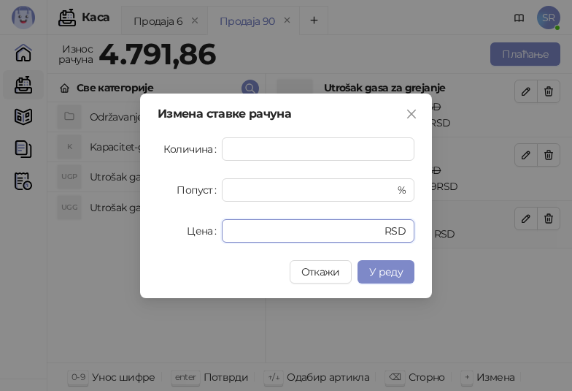
drag, startPoint x: 250, startPoint y: 228, endPoint x: 221, endPoint y: 234, distance: 29.1
click at [221, 234] on div "Цена * RSD" at bounding box center [286, 230] width 257 height 23
paste input "******"
type input "*******"
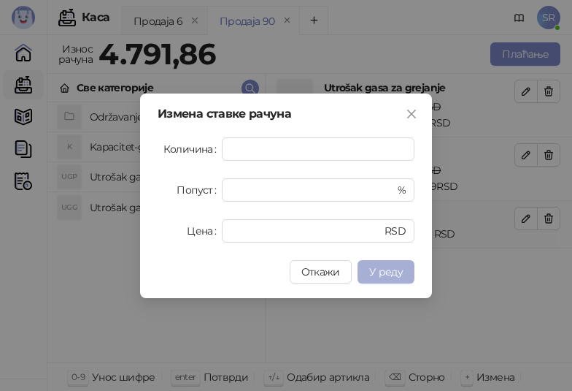
click at [382, 266] on span "У реду" at bounding box center [386, 271] width 34 height 13
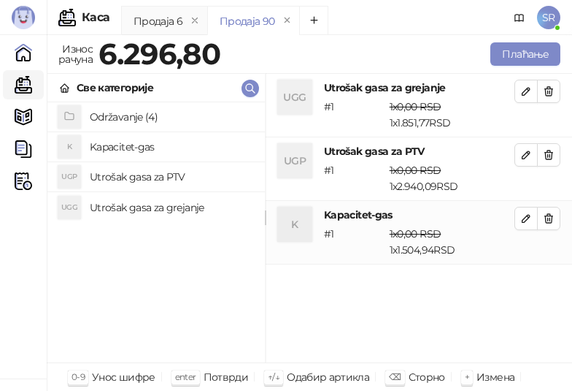
click at [296, 313] on div "UGG Utrošak gasa za grejanje # 1 1 x 0,00 RSD 1 x 1.851,77 RSD 0,00 RSD 1.851,7…" at bounding box center [419, 218] width 307 height 289
click at [530, 47] on button "Плаћање" at bounding box center [526, 53] width 70 height 23
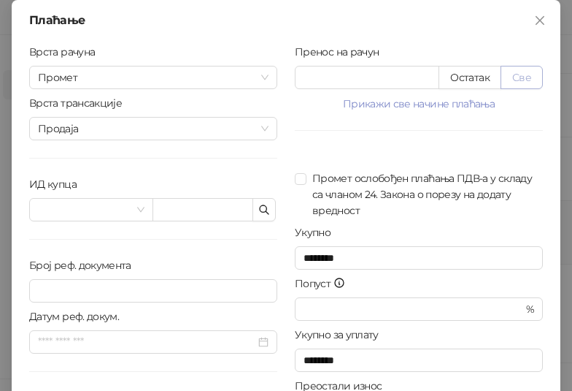
click at [519, 81] on button "Све" at bounding box center [522, 77] width 42 height 23
type input "******"
type input "****"
click at [258, 210] on icon "button" at bounding box center [264, 210] width 12 height 12
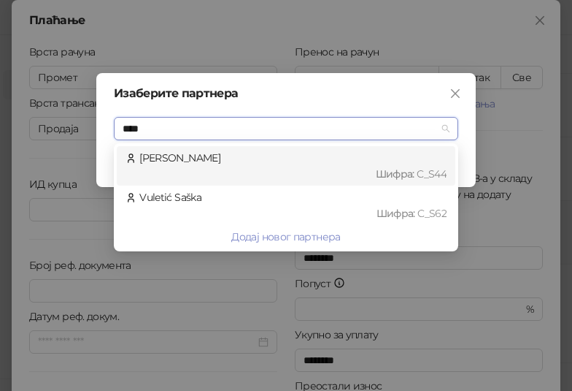
type input "*****"
click at [286, 164] on div "Vuletić Nenad Шифра : C_S44" at bounding box center [286, 166] width 321 height 32
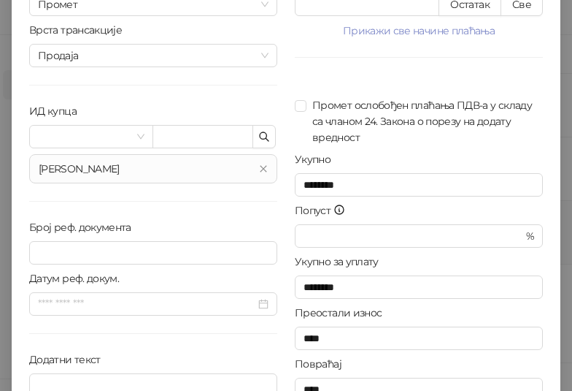
scroll to position [147, 0]
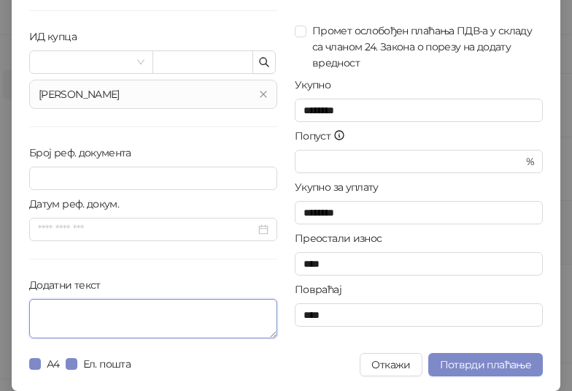
click at [99, 313] on textarea "Додатни текст" at bounding box center [153, 318] width 248 height 39
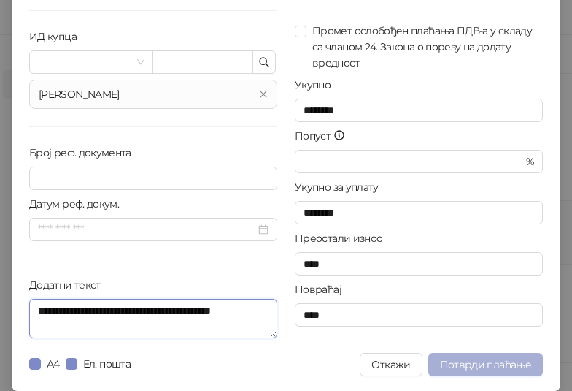
type textarea "**********"
click at [470, 366] on span "Потврди плаћање" at bounding box center [485, 364] width 91 height 13
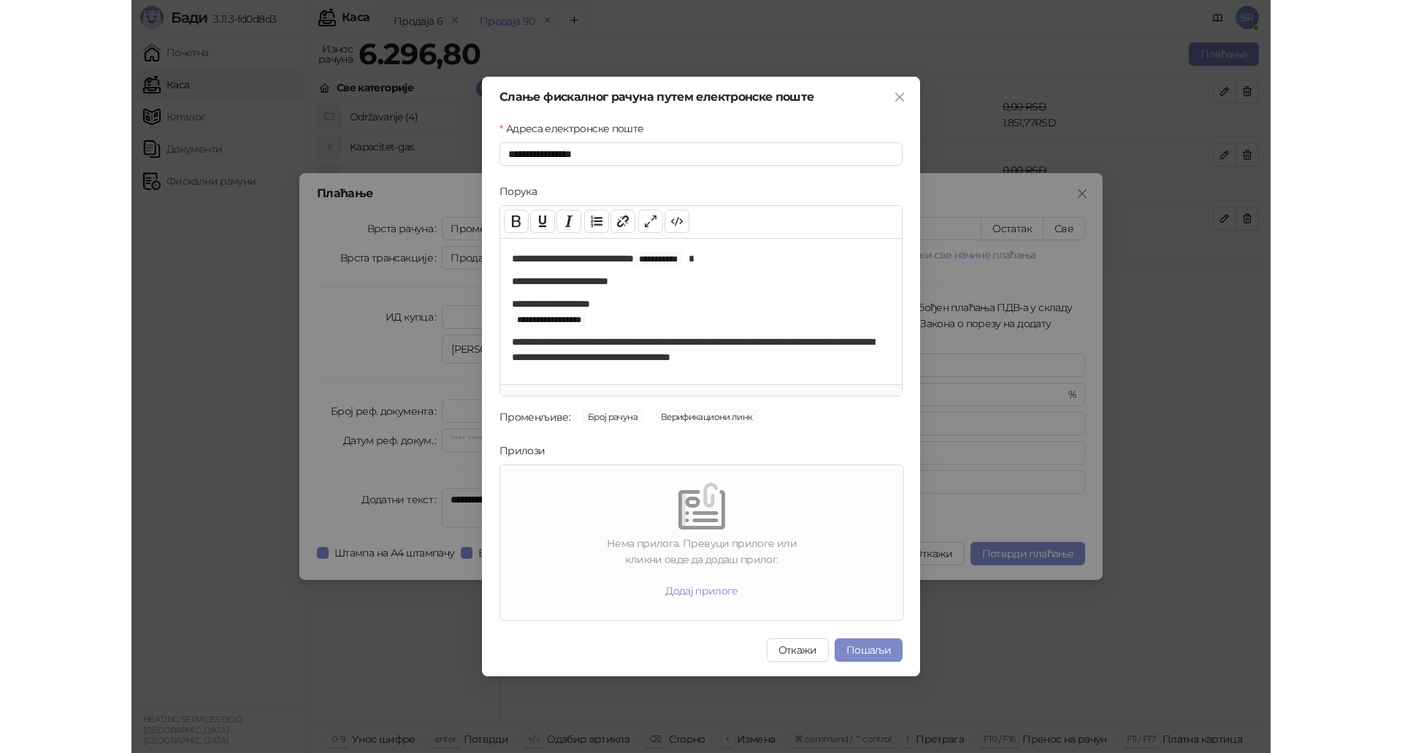
scroll to position [0, 0]
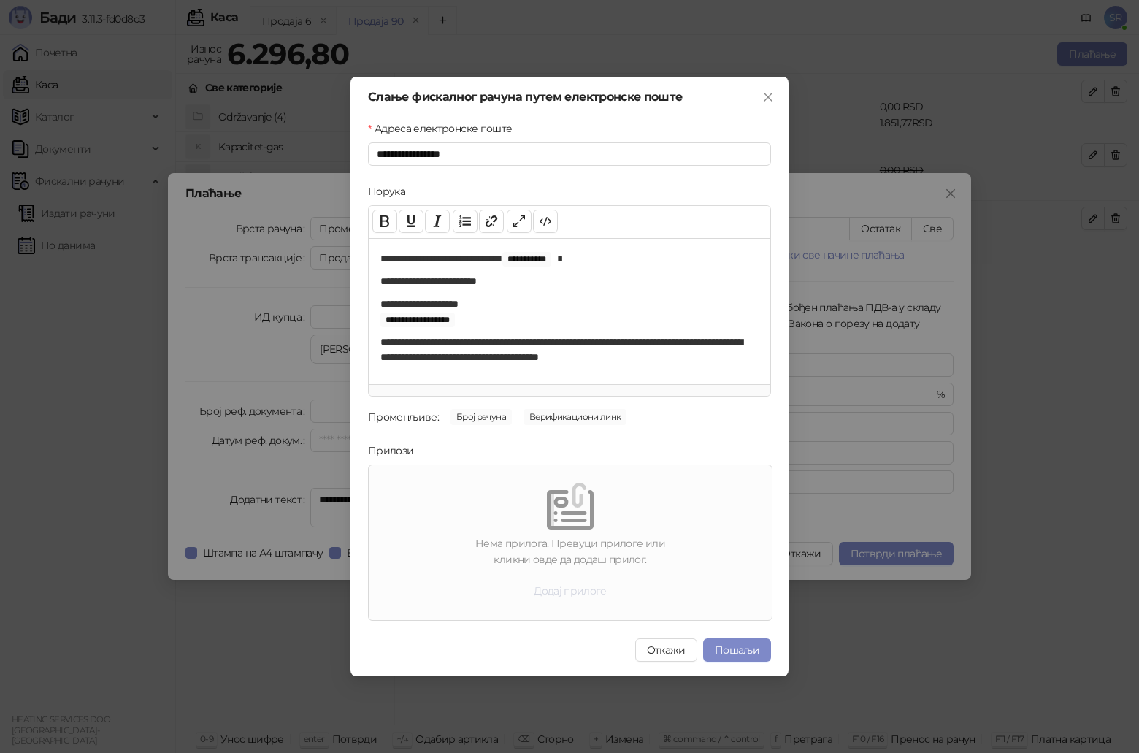
click at [577, 591] on button "Додај прилоге" at bounding box center [570, 590] width 96 height 23
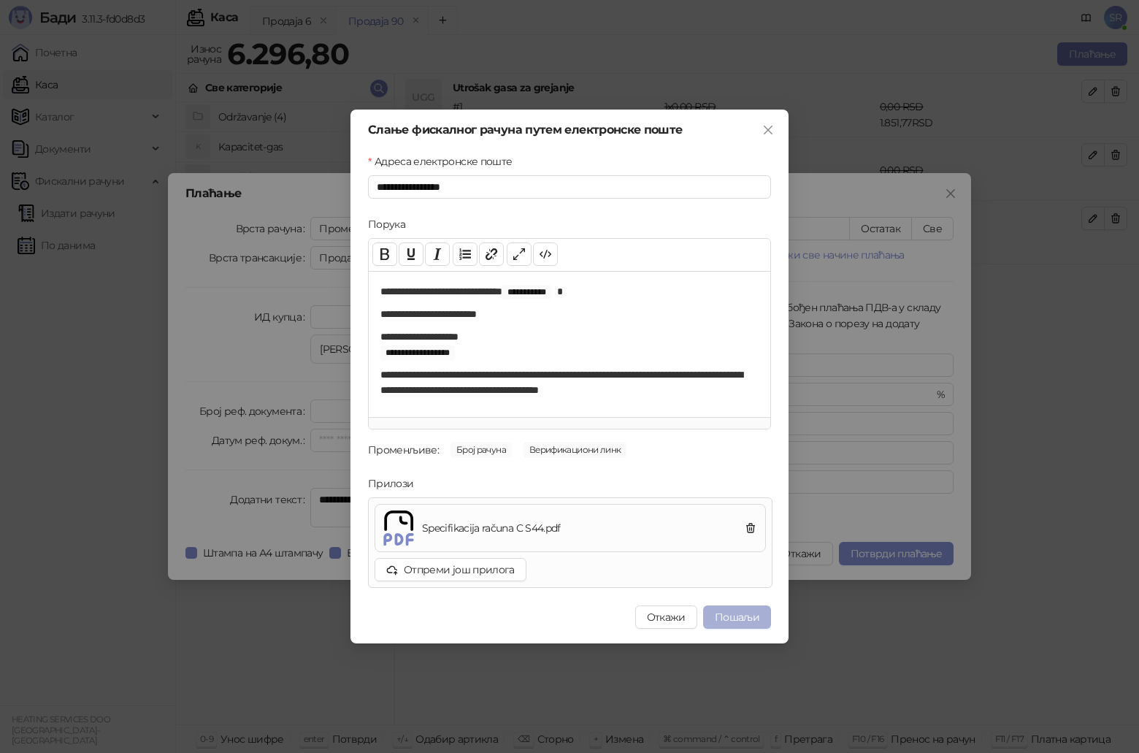
click at [737, 612] on button "Пошаљи" at bounding box center [737, 616] width 68 height 23
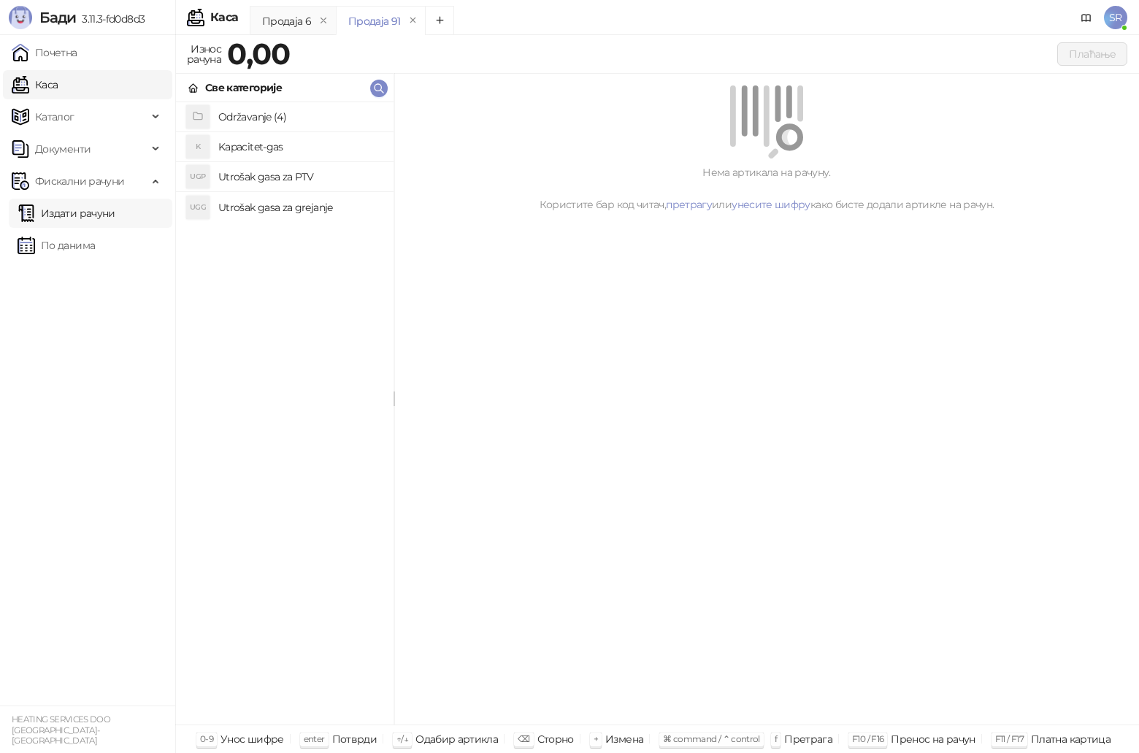
click at [95, 216] on link "Издати рачуни" at bounding box center [67, 213] width 98 height 29
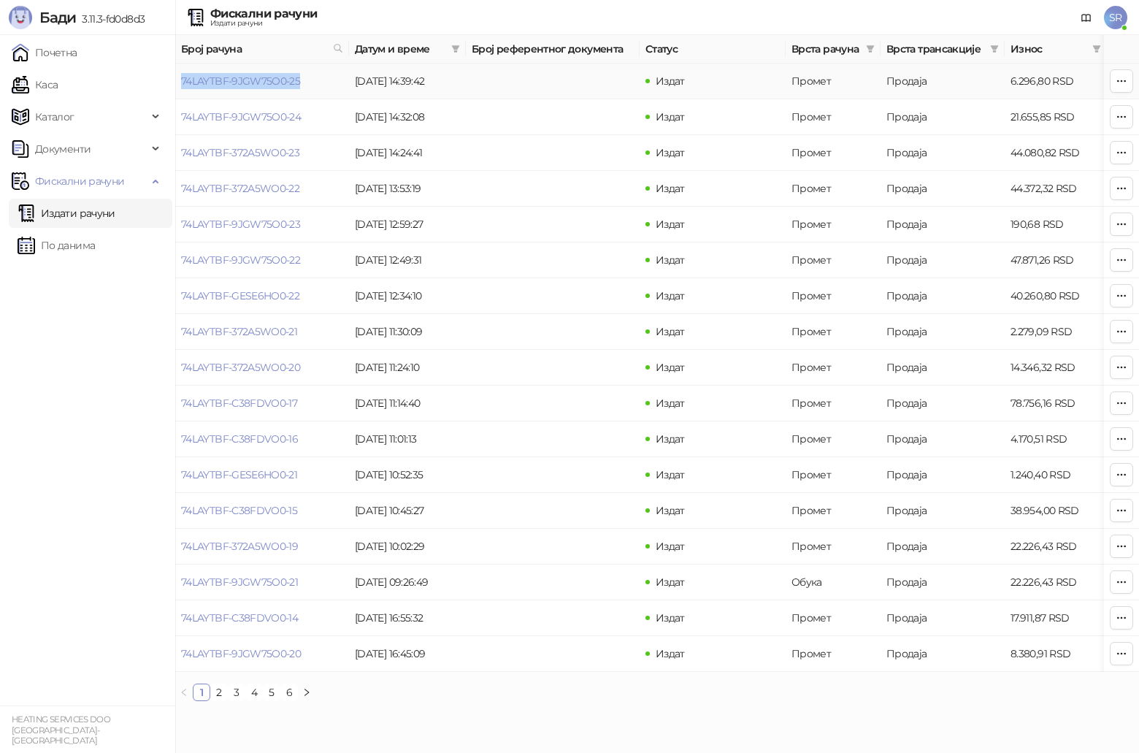
drag, startPoint x: 307, startPoint y: 86, endPoint x: 177, endPoint y: 83, distance: 130.0
click at [177, 83] on td "74LAYTBF-9JGW75O0-25" at bounding box center [262, 82] width 174 height 36
copy link "74LAYTBF-9JGW75O0-25"
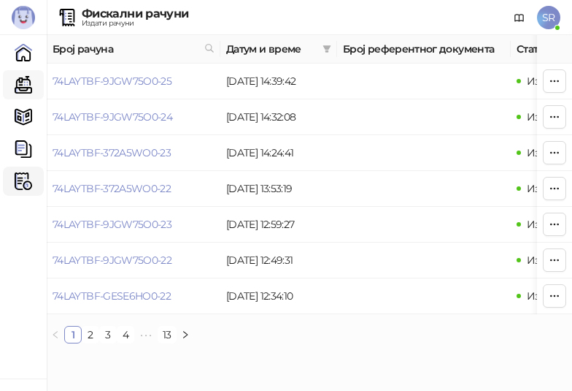
click at [22, 84] on link "Каса" at bounding box center [23, 84] width 29 height 29
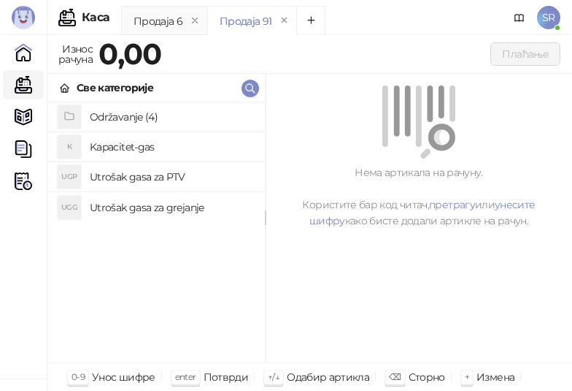
click at [145, 207] on h4 "Utrošak gasa za grejanje" at bounding box center [172, 207] width 164 height 23
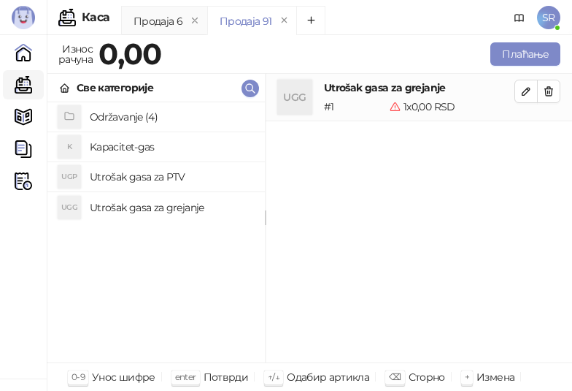
click at [135, 176] on h4 "Utrošak gasa za PTV" at bounding box center [172, 176] width 164 height 23
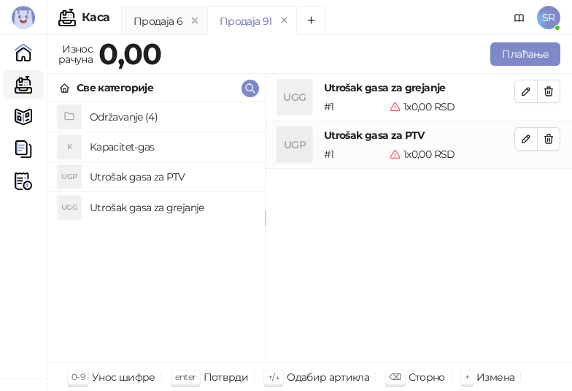
click at [125, 153] on h4 "Kapacitet-gas" at bounding box center [172, 146] width 164 height 23
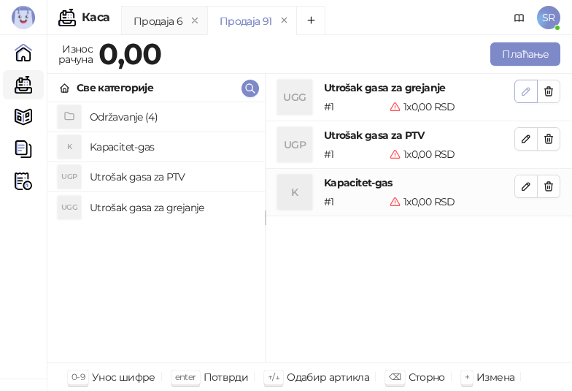
click at [525, 98] on span "button" at bounding box center [527, 91] width 12 height 14
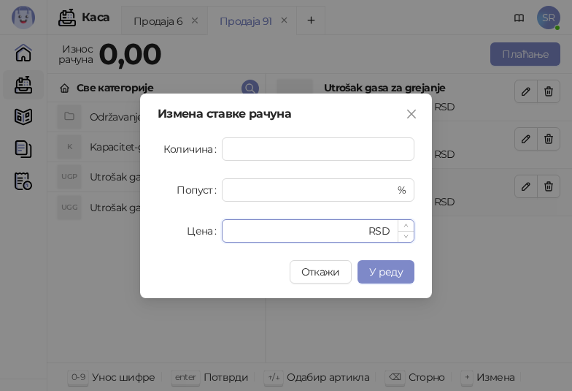
drag, startPoint x: 242, startPoint y: 232, endPoint x: 231, endPoint y: 234, distance: 11.2
click at [231, 234] on input "*" at bounding box center [298, 231] width 135 height 22
paste input "*******"
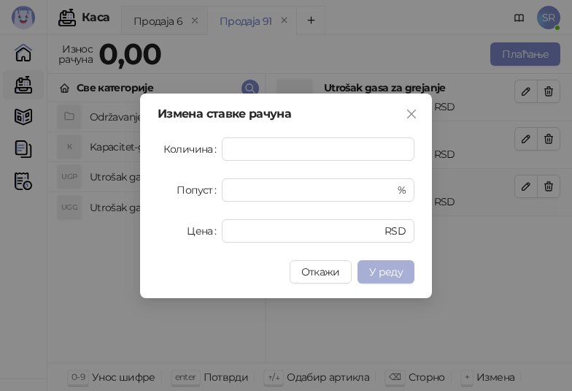
click at [386, 274] on span "У реду" at bounding box center [386, 271] width 34 height 13
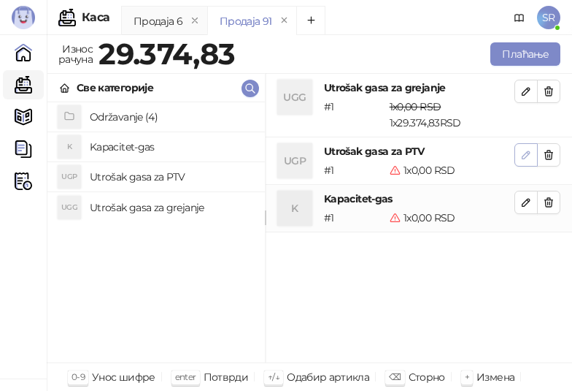
click at [521, 153] on icon "button" at bounding box center [527, 155] width 12 height 12
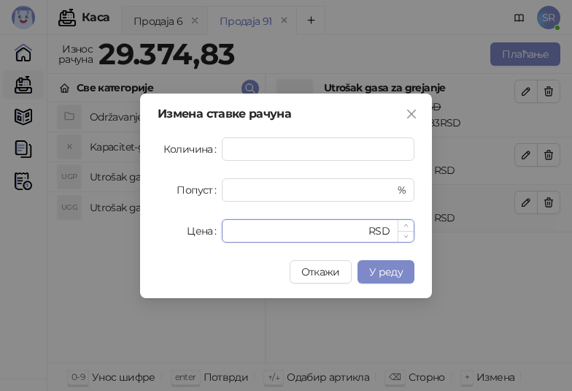
drag, startPoint x: 282, startPoint y: 230, endPoint x: 231, endPoint y: 237, distance: 50.9
click at [231, 237] on input "*" at bounding box center [298, 231] width 135 height 22
paste input "*******"
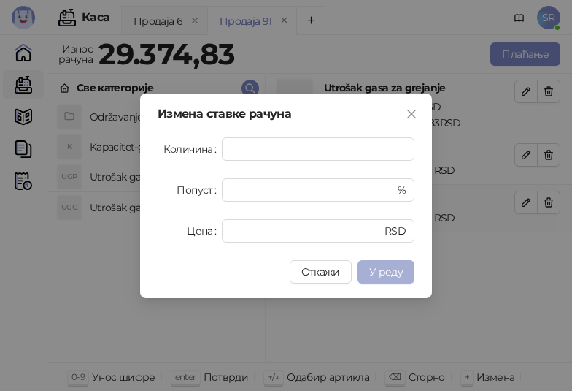
click at [400, 275] on span "У реду" at bounding box center [386, 271] width 34 height 13
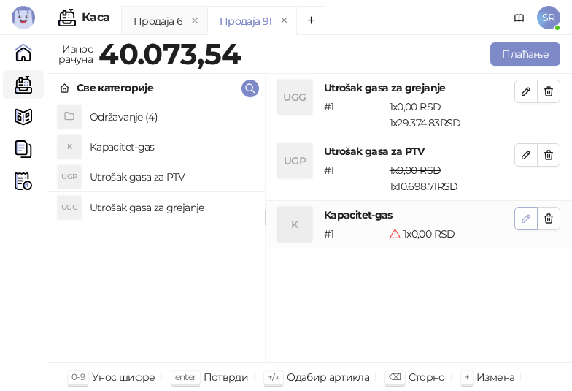
click at [526, 214] on icon "button" at bounding box center [527, 218] width 12 height 12
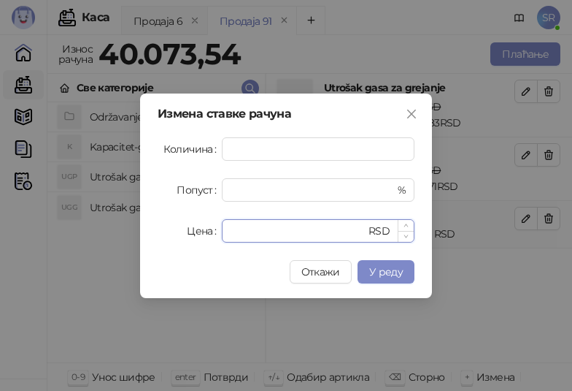
drag, startPoint x: 261, startPoint y: 239, endPoint x: 226, endPoint y: 239, distance: 35.0
click at [226, 239] on div "* RSD" at bounding box center [318, 230] width 193 height 23
paste input "******"
type input "*******"
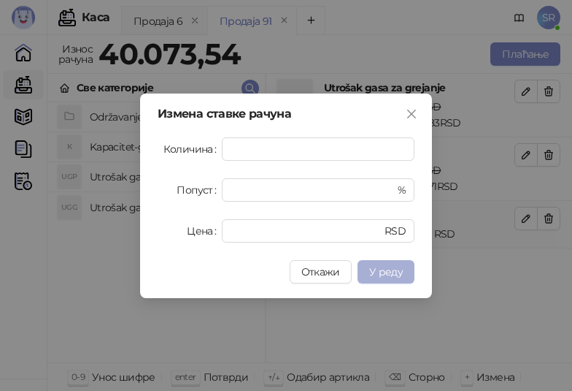
click at [405, 271] on button "У реду" at bounding box center [386, 271] width 57 height 23
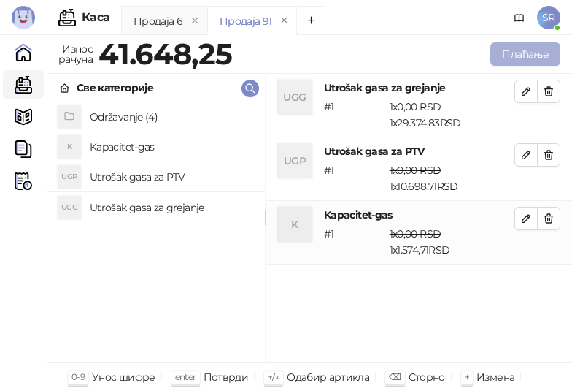
click at [510, 54] on button "Плаћање" at bounding box center [526, 53] width 70 height 23
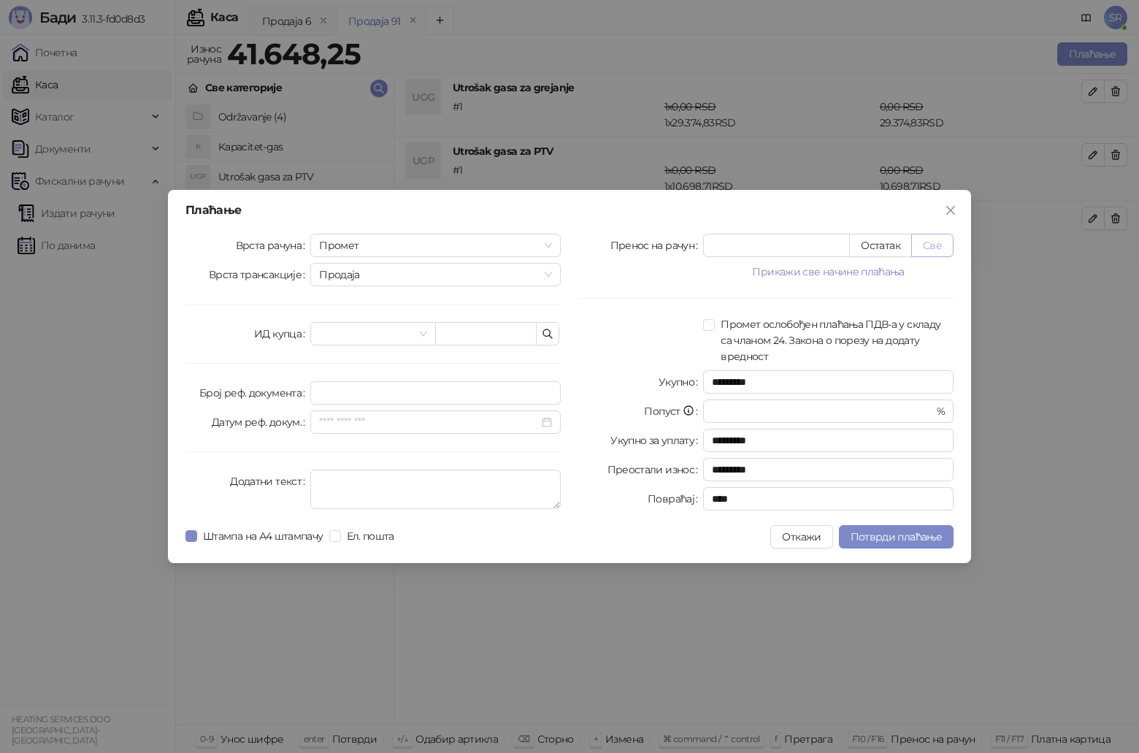
click at [935, 245] on button "Све" at bounding box center [932, 245] width 42 height 23
type input "********"
type input "****"
click at [549, 332] on icon "button" at bounding box center [548, 334] width 12 height 12
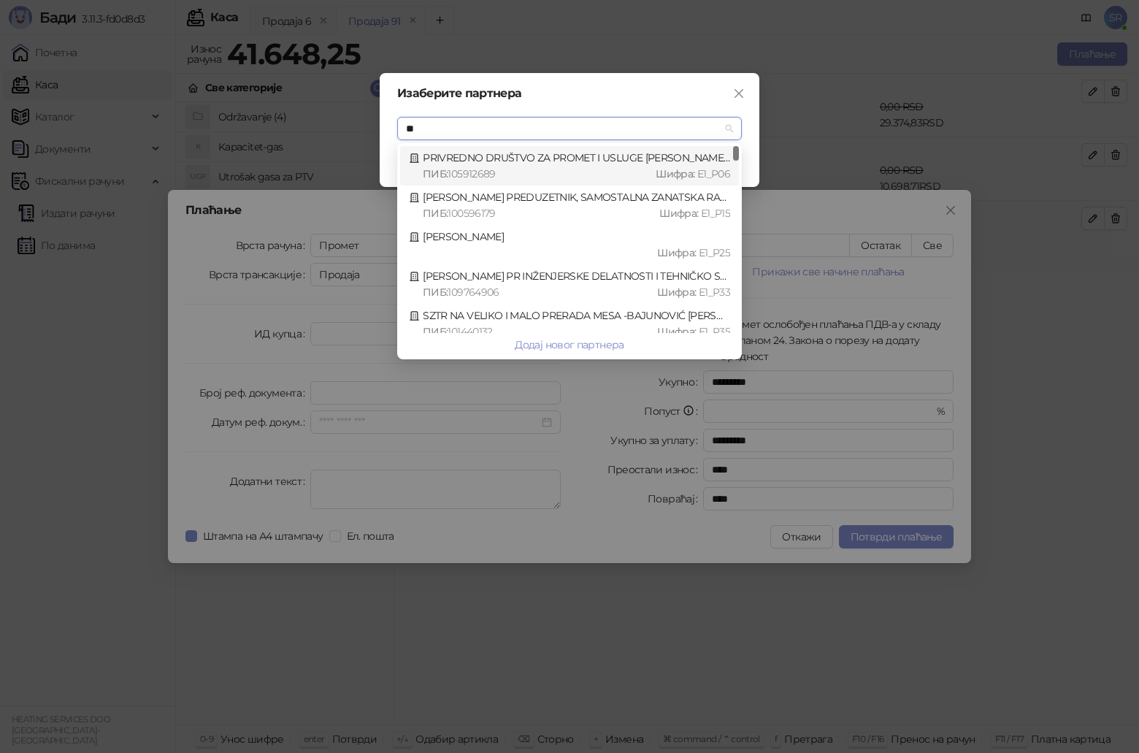
type input "***"
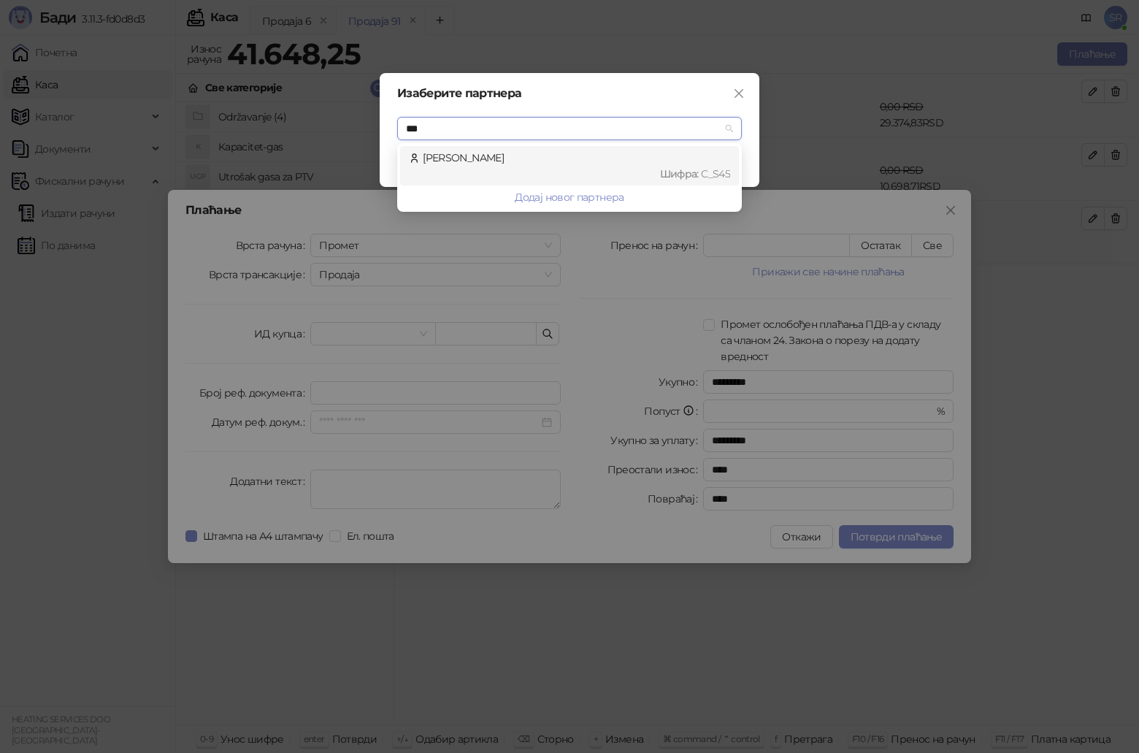
click at [480, 172] on div "Шифра : C_S45" at bounding box center [576, 174] width 307 height 16
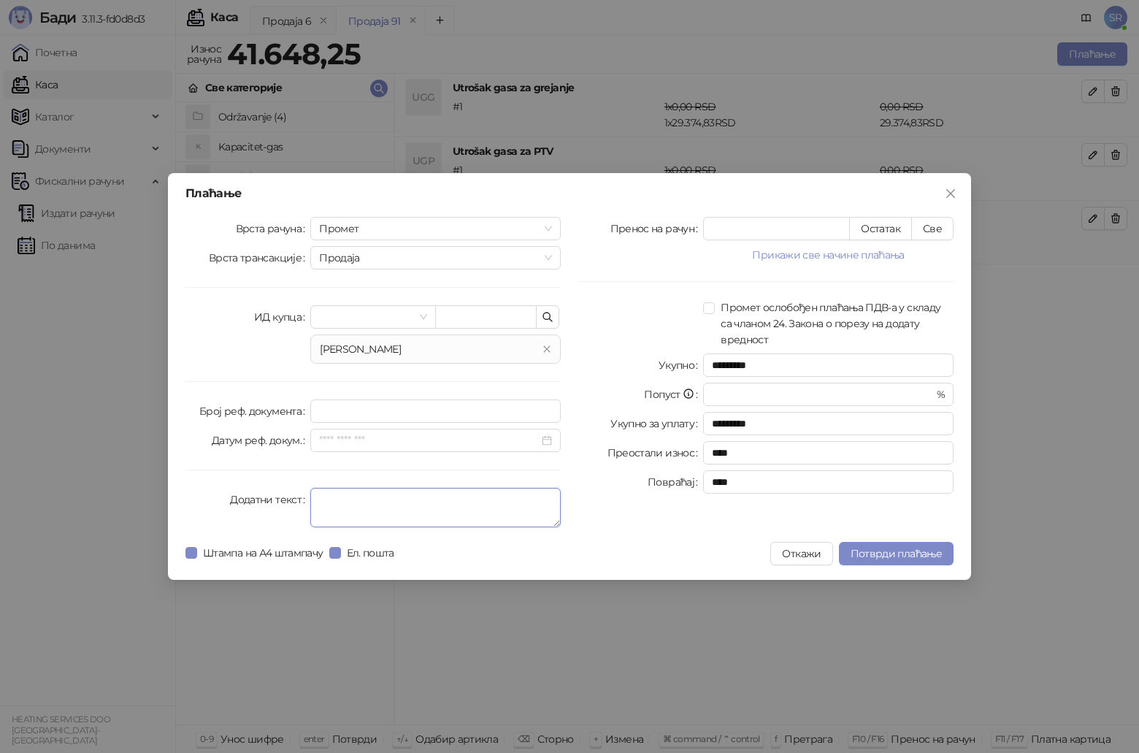
click at [388, 491] on textarea "Додатни текст" at bounding box center [435, 507] width 250 height 39
type textarea "**********"
click at [866, 547] on span "Потврди плаћање" at bounding box center [896, 553] width 91 height 13
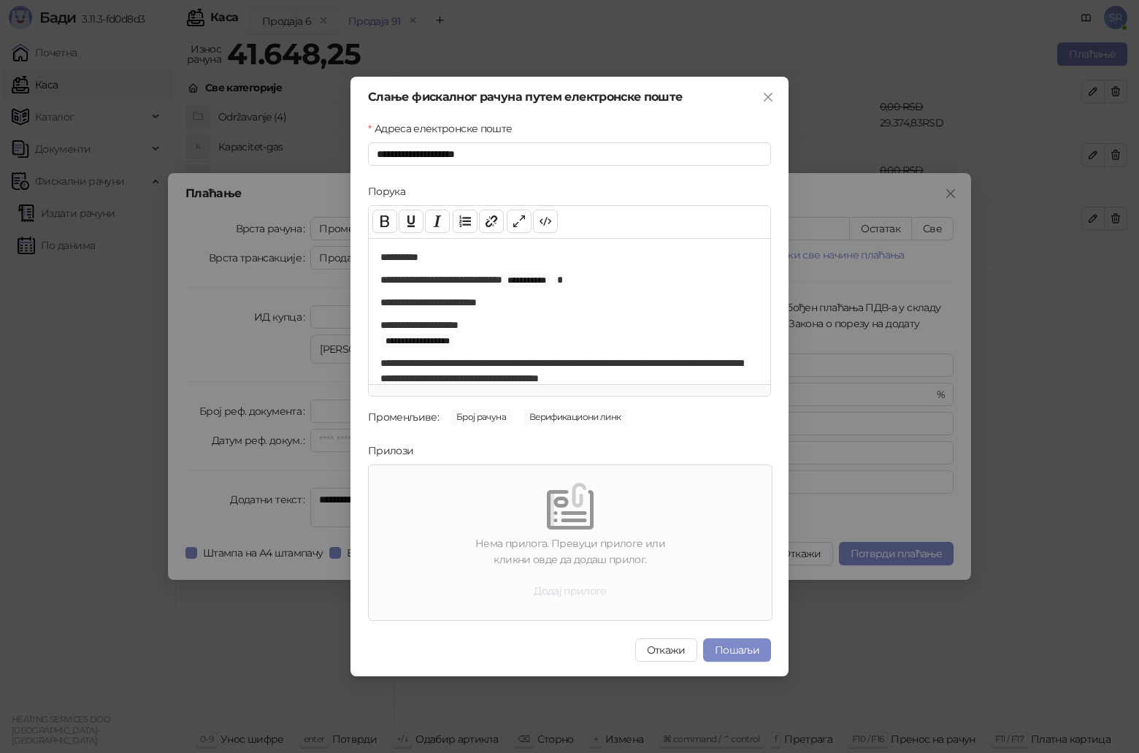
click at [600, 592] on button "Додај прилоге" at bounding box center [570, 590] width 96 height 23
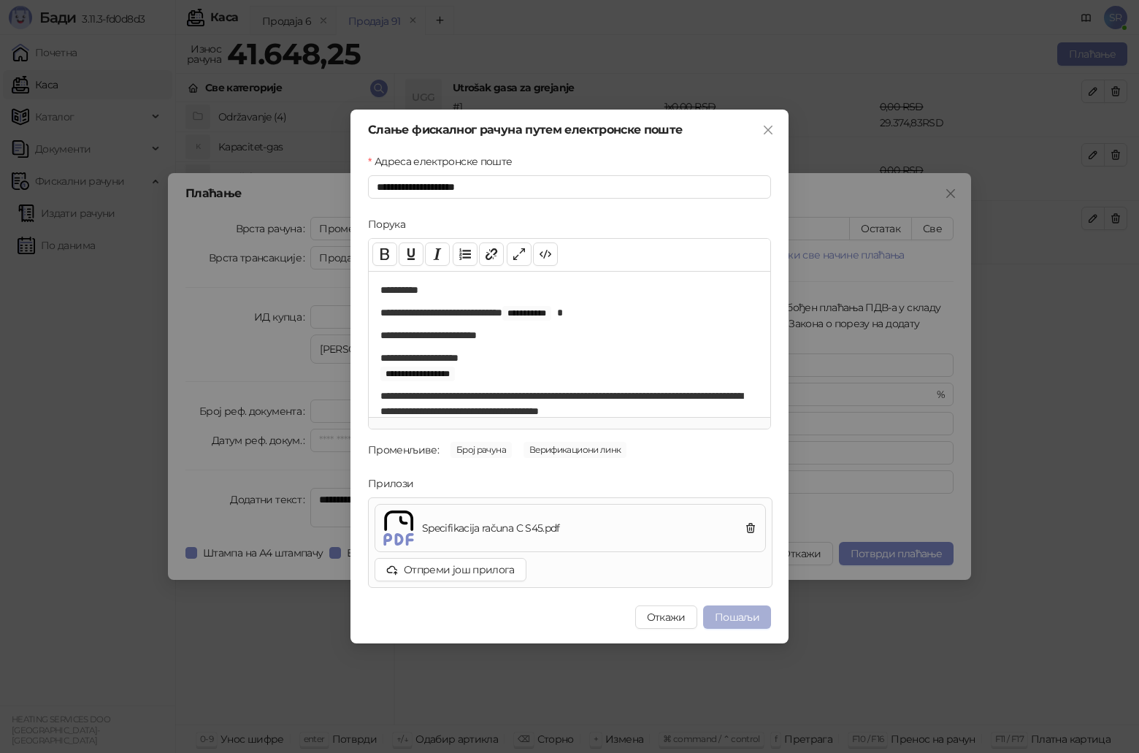
click at [749, 616] on button "Пошаљи" at bounding box center [737, 616] width 68 height 23
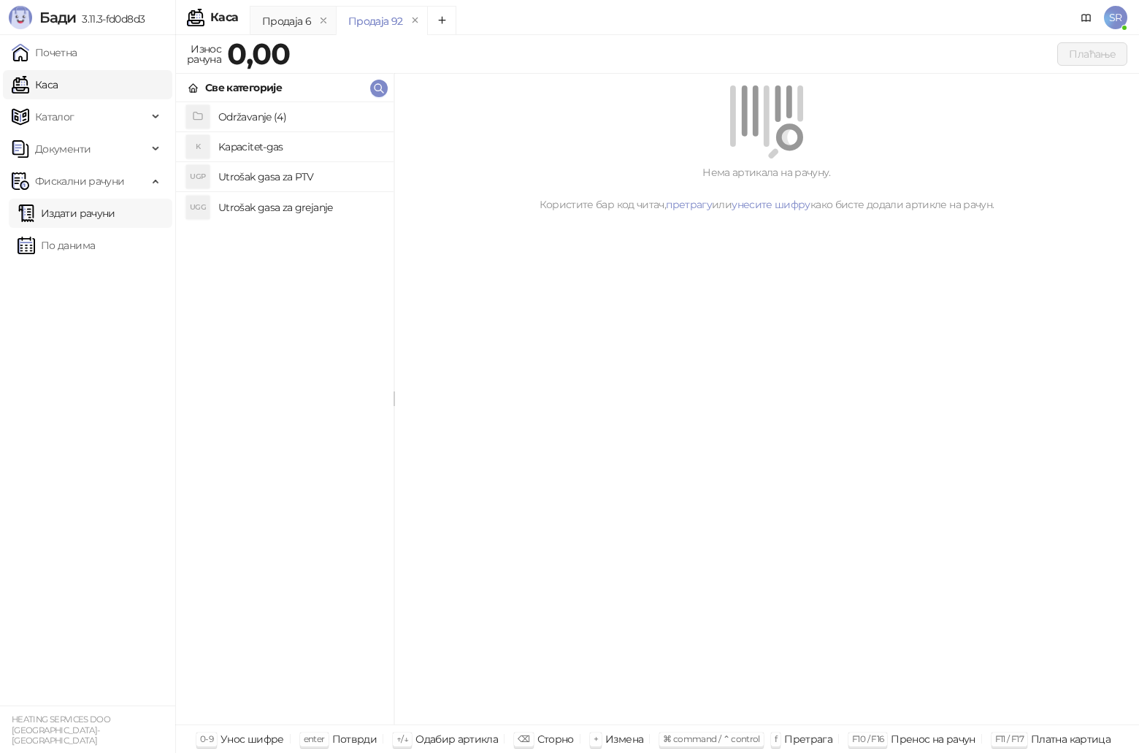
click at [97, 214] on link "Издати рачуни" at bounding box center [67, 213] width 98 height 29
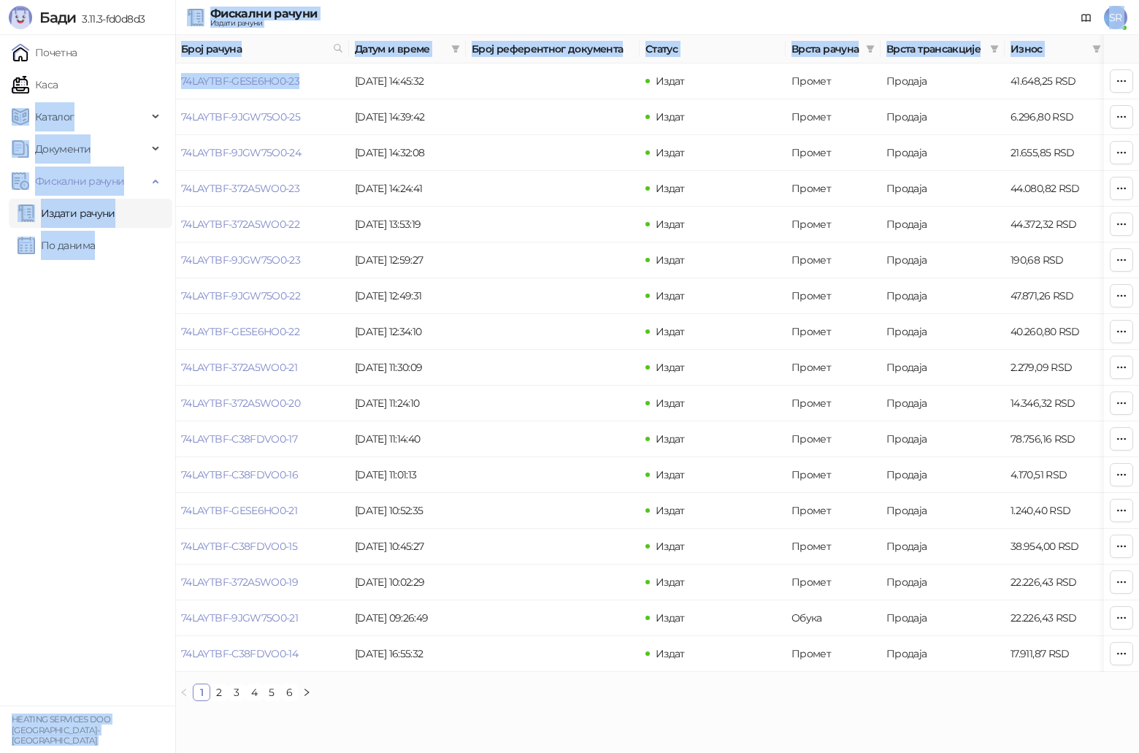
drag, startPoint x: 307, startPoint y: 82, endPoint x: 175, endPoint y: 91, distance: 131.8
click at [175, 91] on div "Бади 3.11.3-fd0d8d3 Почетна Каса Каталог Документи Фискални рачуни Издати рачун…" at bounding box center [569, 356] width 1139 height 713
click at [263, 88] on td "74LAYTBF-GESE6HO0-23" at bounding box center [262, 82] width 174 height 36
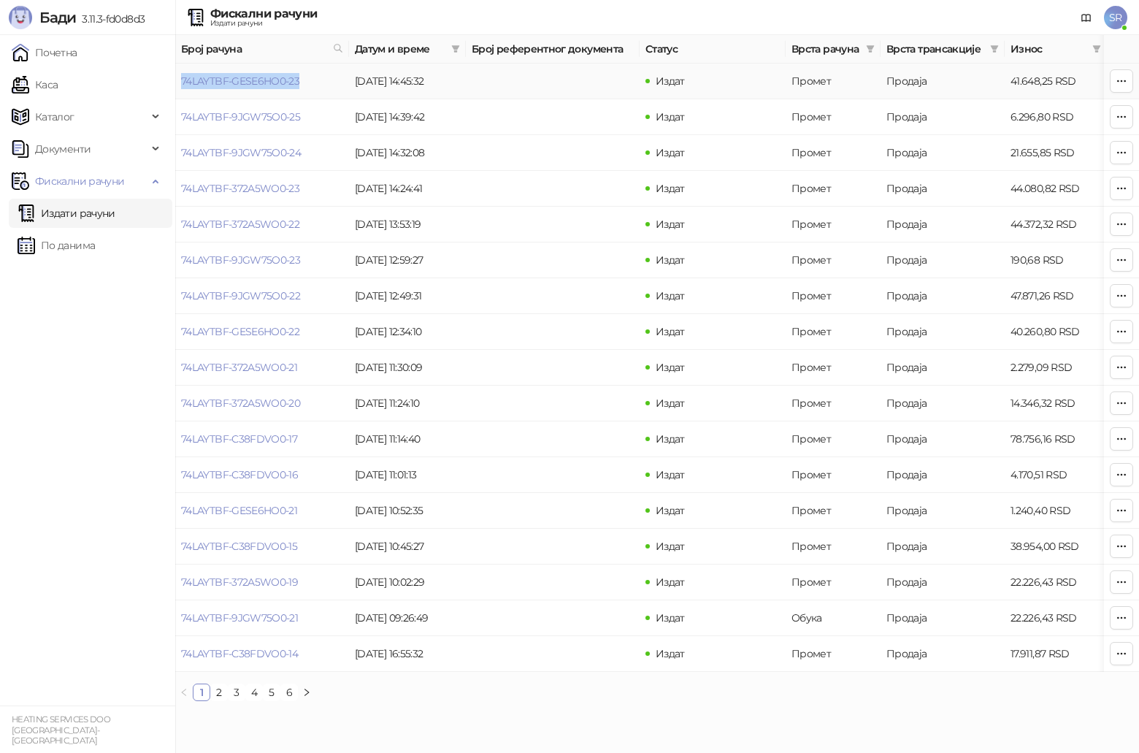
drag, startPoint x: 319, startPoint y: 80, endPoint x: 180, endPoint y: 87, distance: 138.9
click at [180, 87] on td "74LAYTBF-GESE6HO0-23" at bounding box center [262, 82] width 174 height 36
copy link "74LAYTBF-GESE6HO0-23"
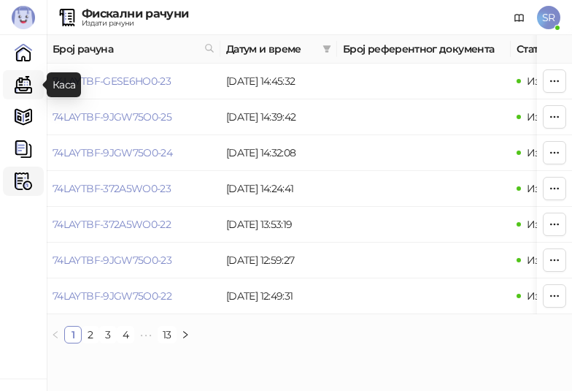
click at [30, 87] on link "Каса" at bounding box center [23, 84] width 29 height 29
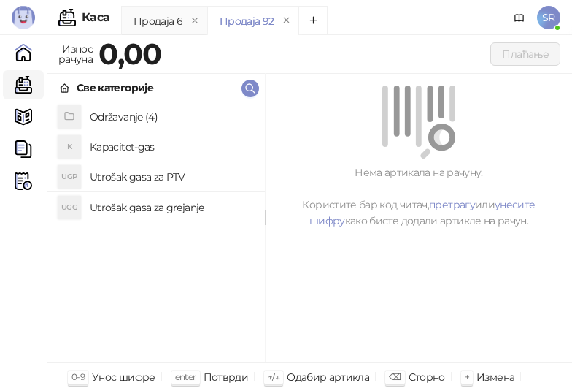
click at [145, 203] on h4 "Utrošak gasa za grejanje" at bounding box center [172, 207] width 164 height 23
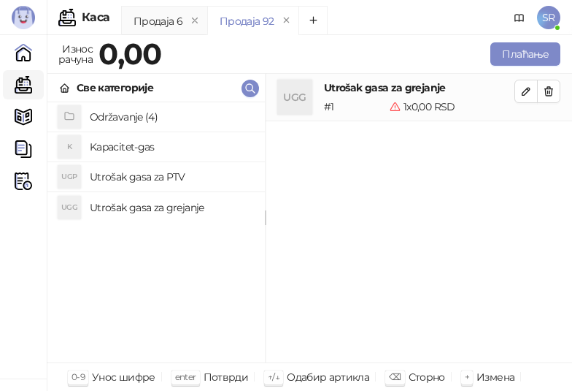
click at [143, 183] on h4 "Utrošak gasa za PTV" at bounding box center [172, 176] width 164 height 23
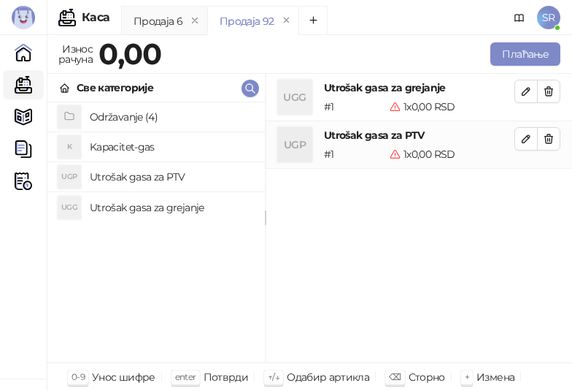
click at [135, 152] on h4 "Kapacitet-gas" at bounding box center [172, 146] width 164 height 23
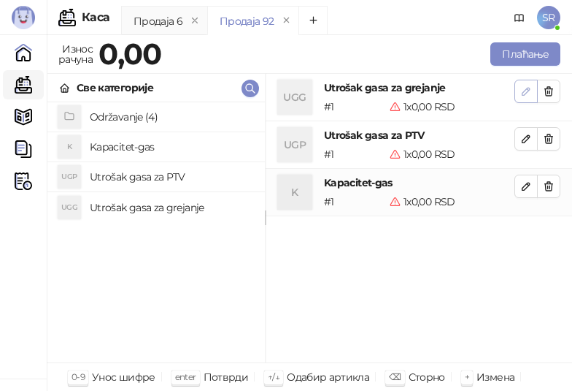
click at [521, 94] on icon "button" at bounding box center [527, 91] width 12 height 12
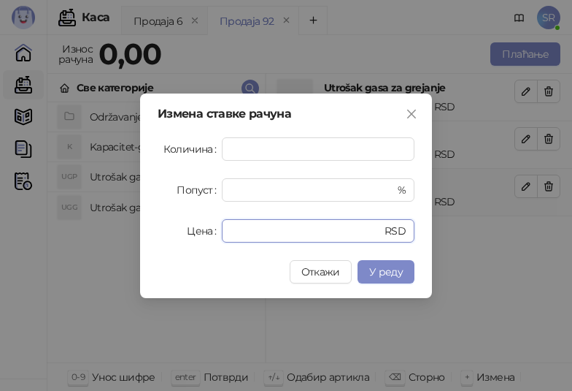
drag, startPoint x: 260, startPoint y: 232, endPoint x: 210, endPoint y: 234, distance: 50.4
click at [210, 234] on div "Цена * RSD" at bounding box center [286, 230] width 257 height 23
paste input "*******"
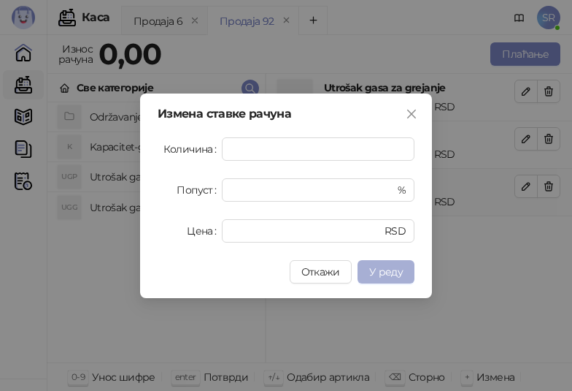
click at [398, 269] on span "У реду" at bounding box center [386, 271] width 34 height 13
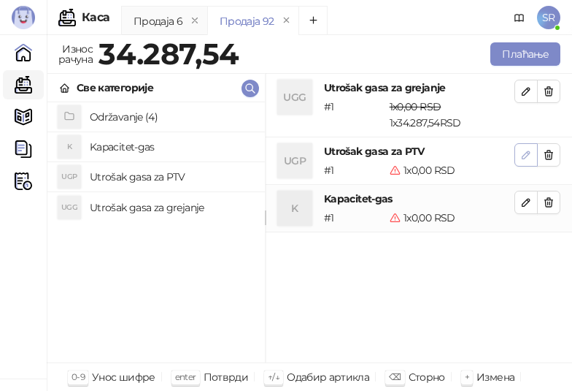
click at [518, 158] on button "button" at bounding box center [526, 154] width 23 height 23
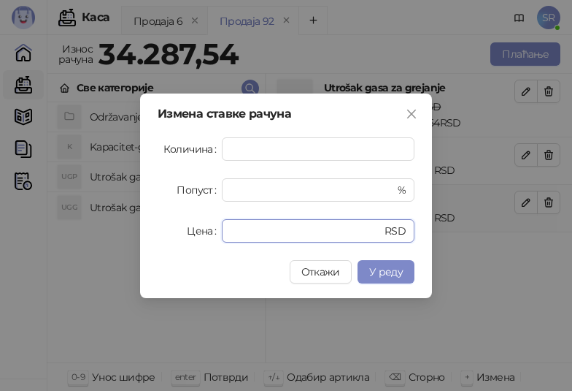
drag, startPoint x: 307, startPoint y: 230, endPoint x: 221, endPoint y: 238, distance: 86.5
click at [221, 238] on div "Цена * RSD" at bounding box center [286, 230] width 257 height 23
paste input "*******"
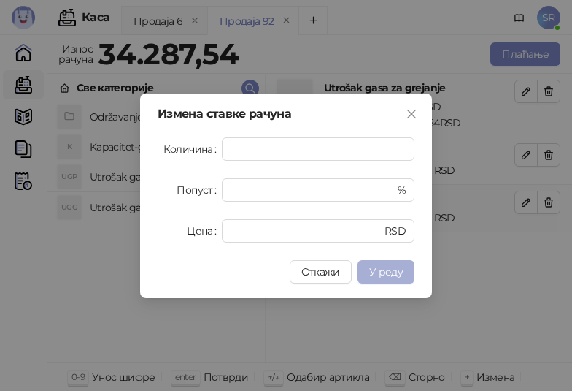
click at [404, 272] on button "У реду" at bounding box center [386, 271] width 57 height 23
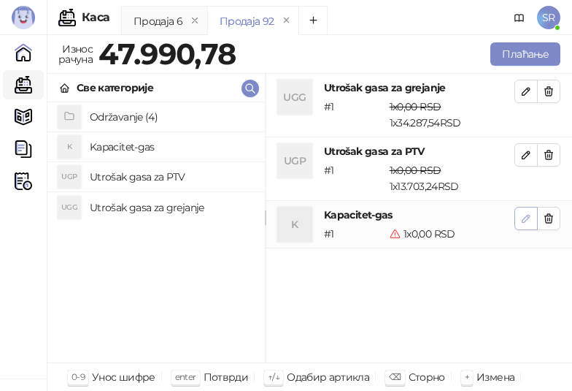
click at [526, 219] on icon "button" at bounding box center [527, 218] width 12 height 12
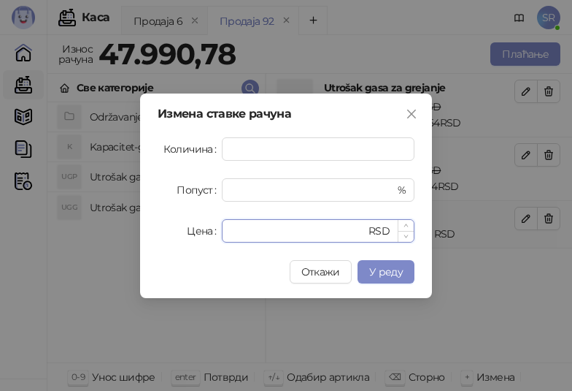
drag, startPoint x: 299, startPoint y: 230, endPoint x: 229, endPoint y: 242, distance: 70.3
click at [229, 242] on div "* RSD" at bounding box center [318, 230] width 193 height 23
paste input "******"
type input "*******"
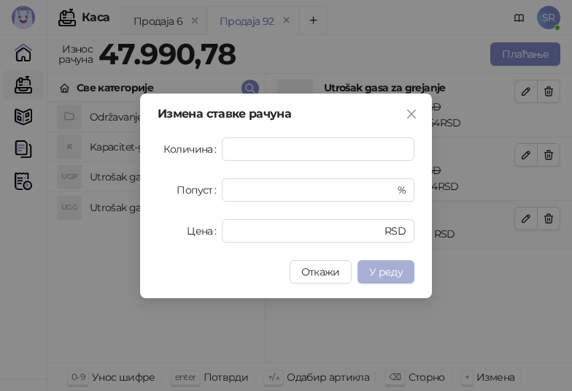
click at [383, 267] on span "У реду" at bounding box center [386, 271] width 34 height 13
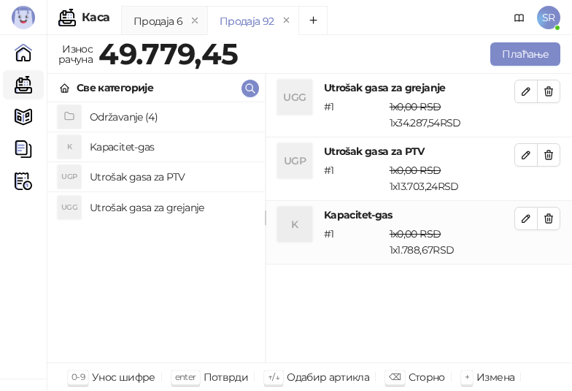
click at [367, 322] on div "UGG Utrošak gasa za grejanje # 1 1 x 0,00 RSD 1 x 34.287,54 RSD 0,00 RSD 34.287…" at bounding box center [419, 218] width 307 height 289
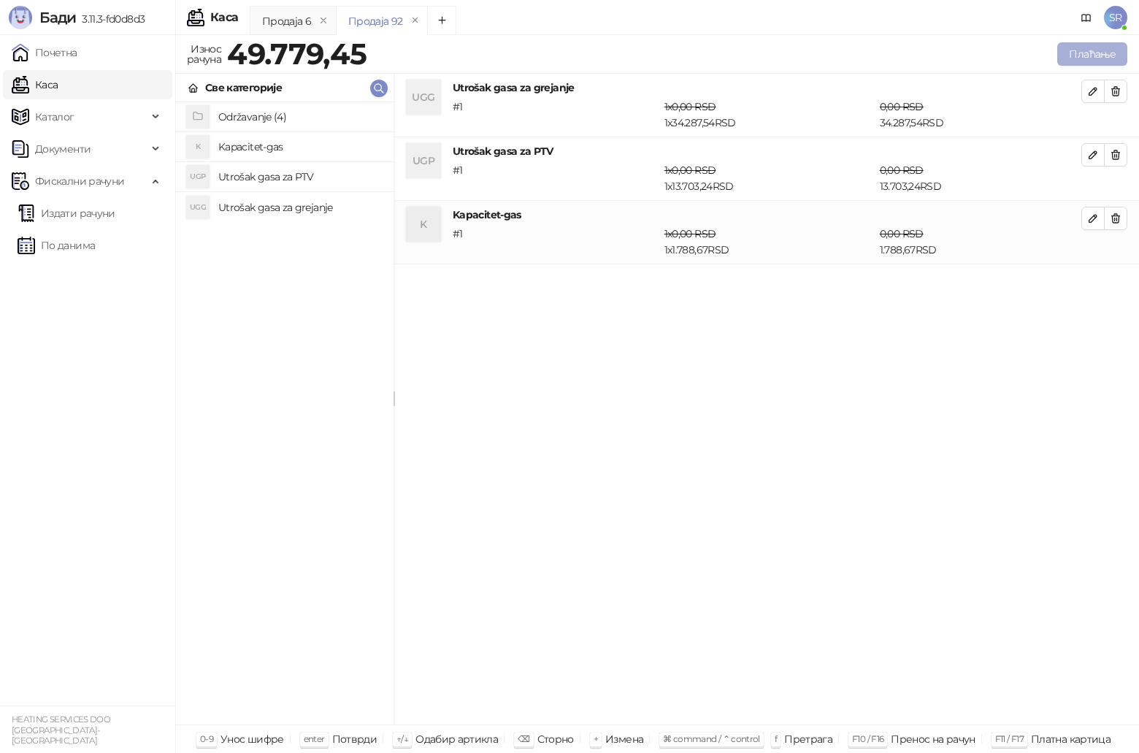
click at [1083, 55] on button "Плаћање" at bounding box center [1092, 53] width 70 height 23
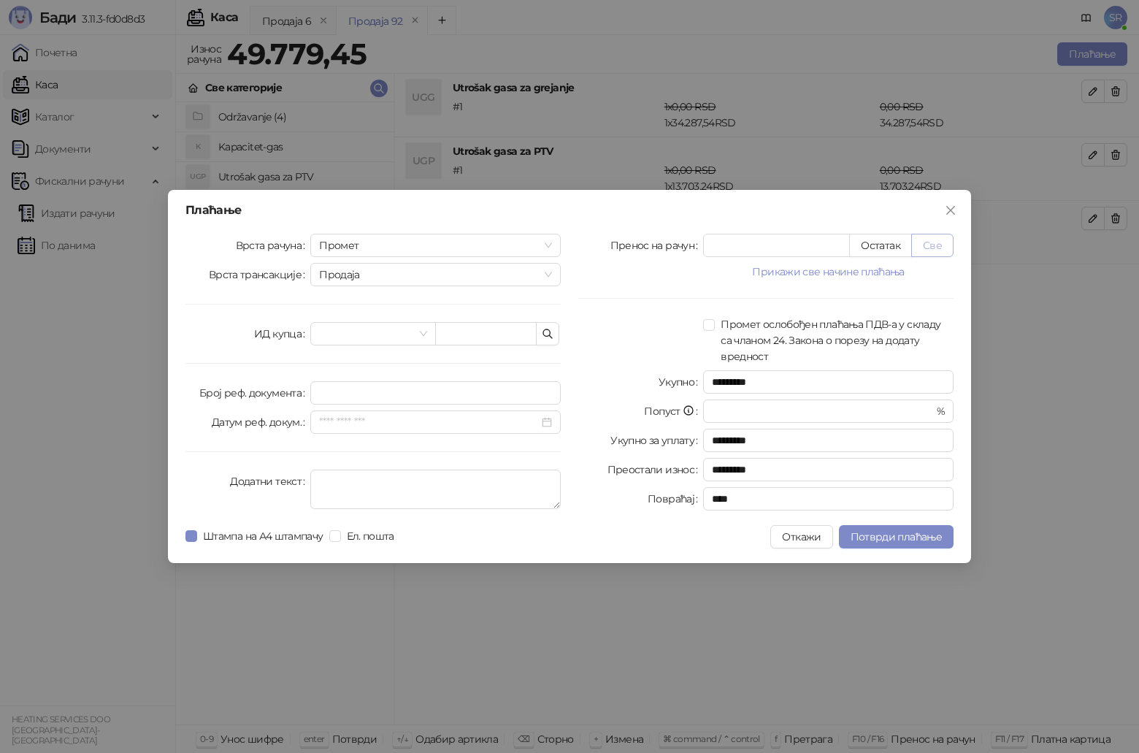
click at [940, 238] on button "Све" at bounding box center [932, 245] width 42 height 23
type input "********"
type input "****"
click at [547, 335] on icon "button" at bounding box center [548, 334] width 12 height 12
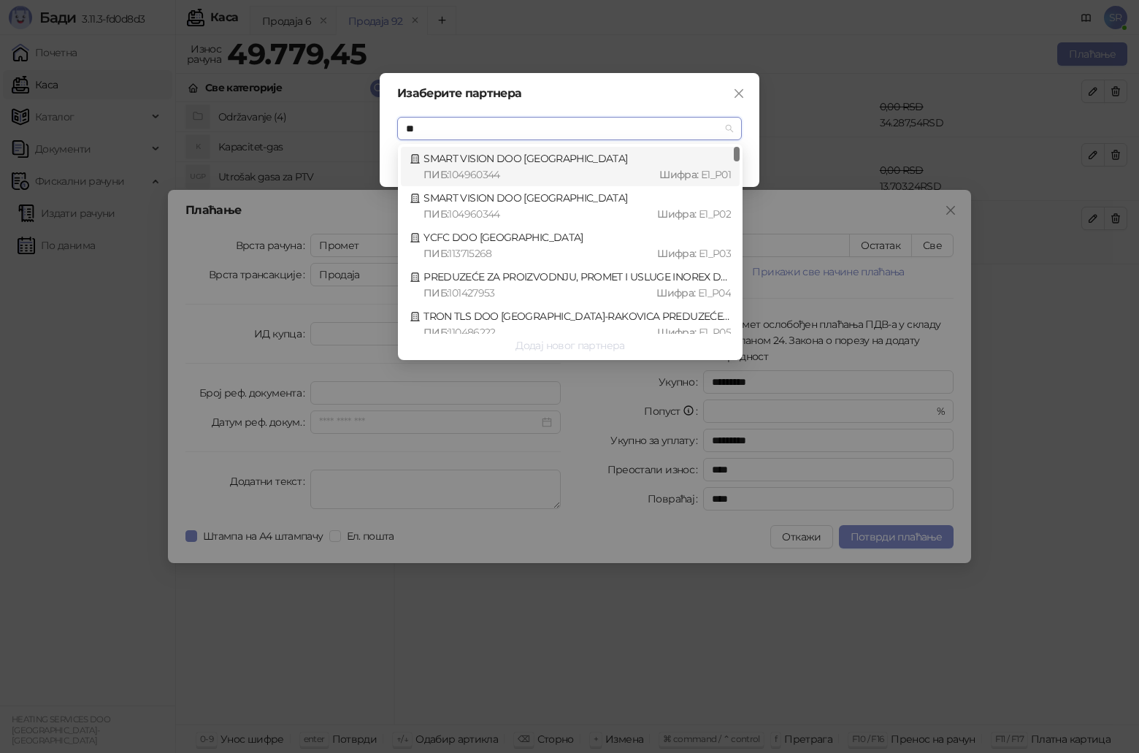
type input "***"
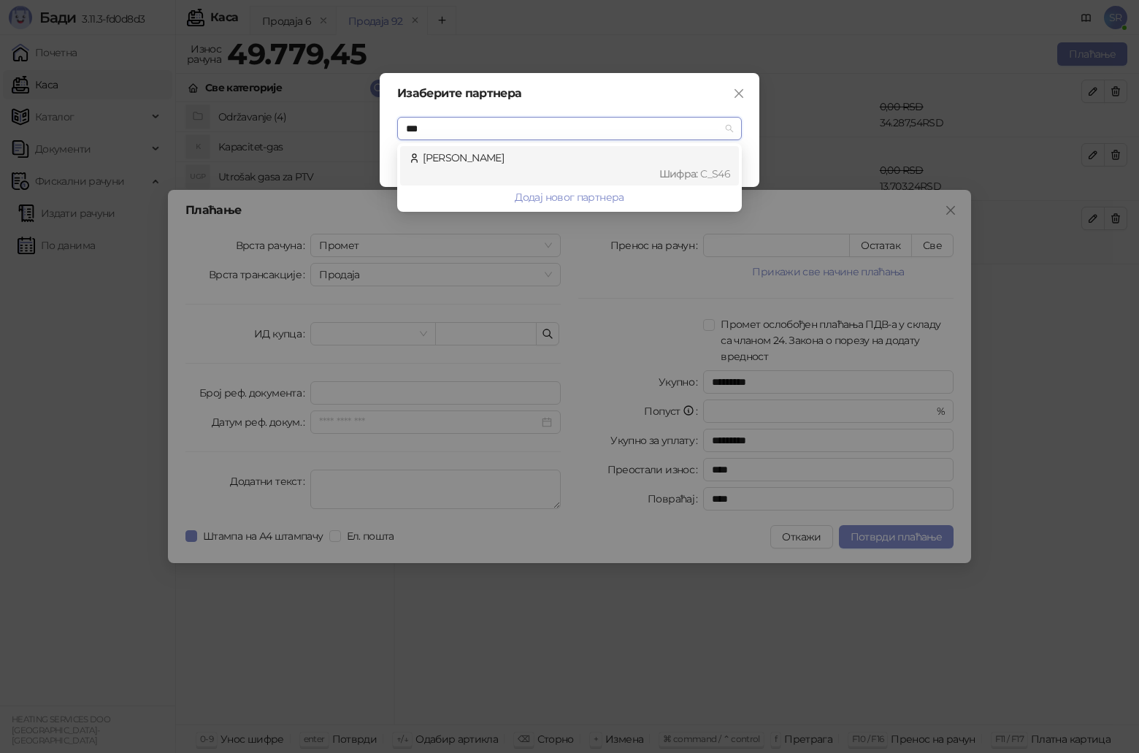
click at [589, 170] on div "Шифра : C_S46" at bounding box center [576, 174] width 307 height 16
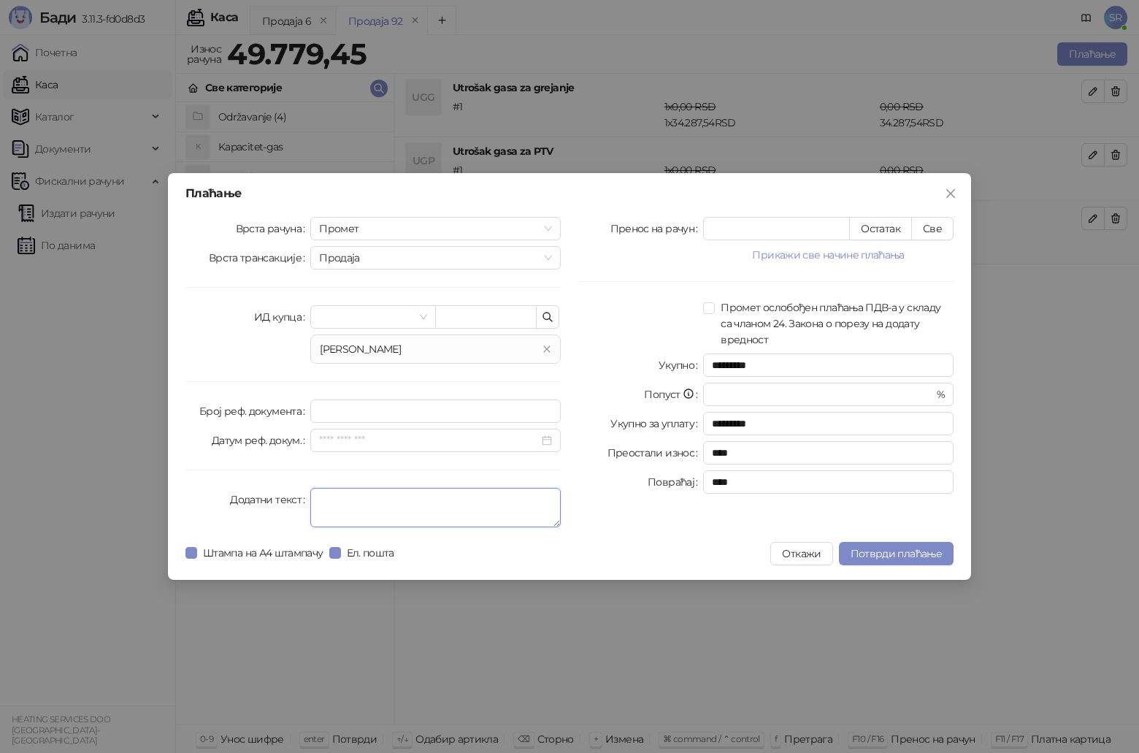
click at [410, 499] on textarea "Додатни текст" at bounding box center [435, 507] width 250 height 39
type textarea "**********"
click at [883, 555] on span "Потврди плаћање" at bounding box center [896, 553] width 91 height 13
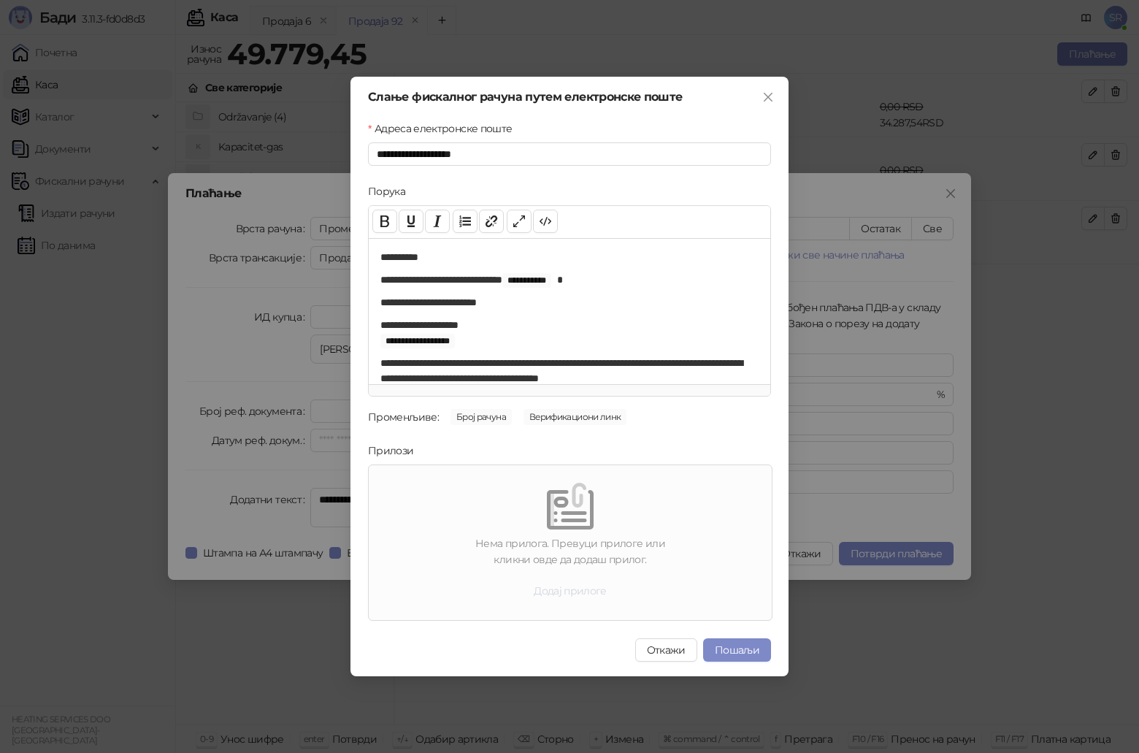
click at [579, 594] on button "Додај прилоге" at bounding box center [570, 590] width 96 height 23
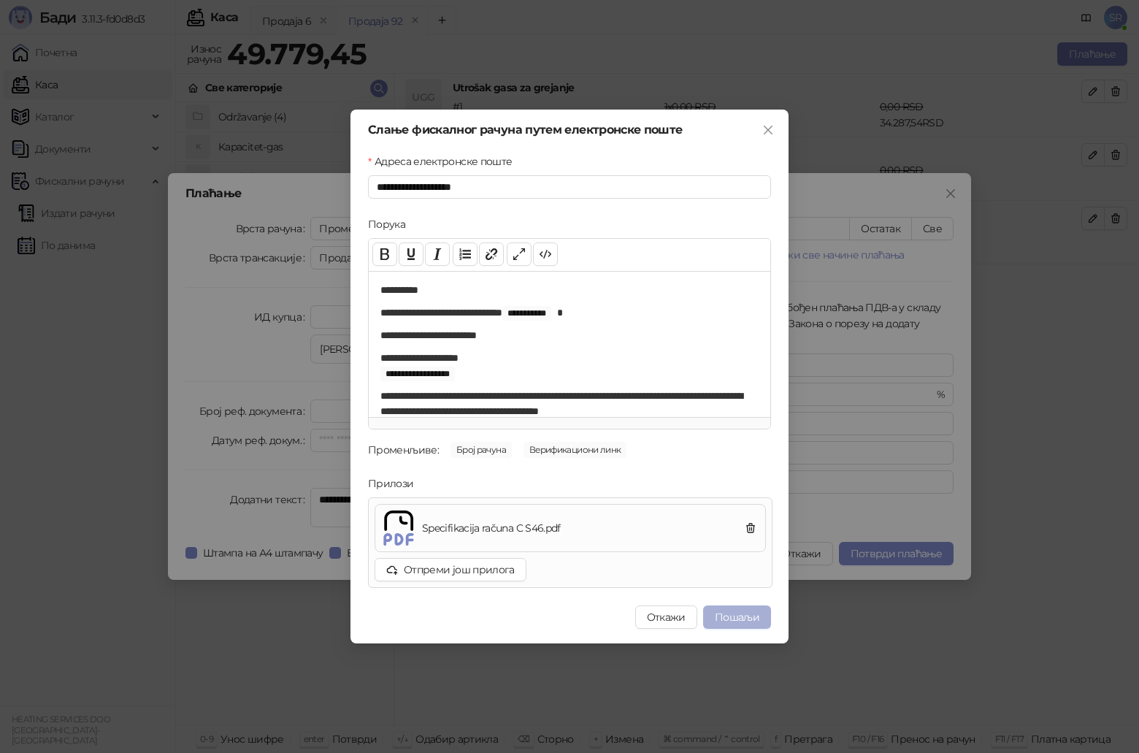
click at [740, 621] on button "Пошаљи" at bounding box center [737, 616] width 68 height 23
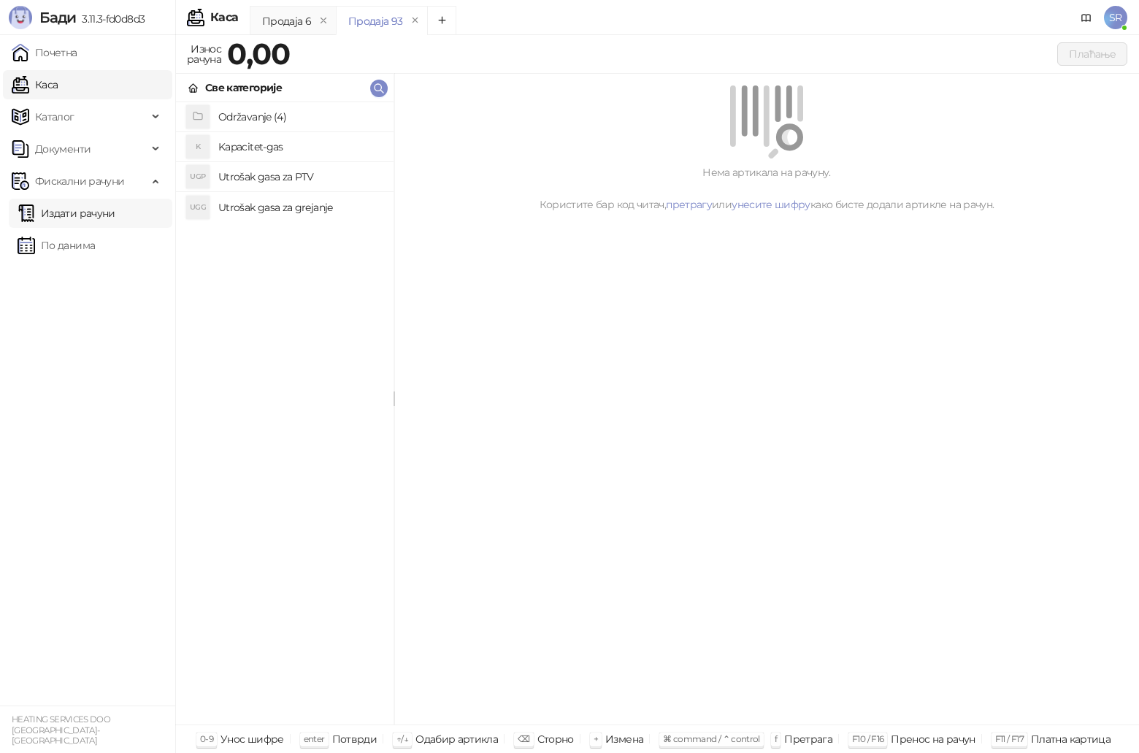
click at [66, 217] on link "Издати рачуни" at bounding box center [67, 213] width 98 height 29
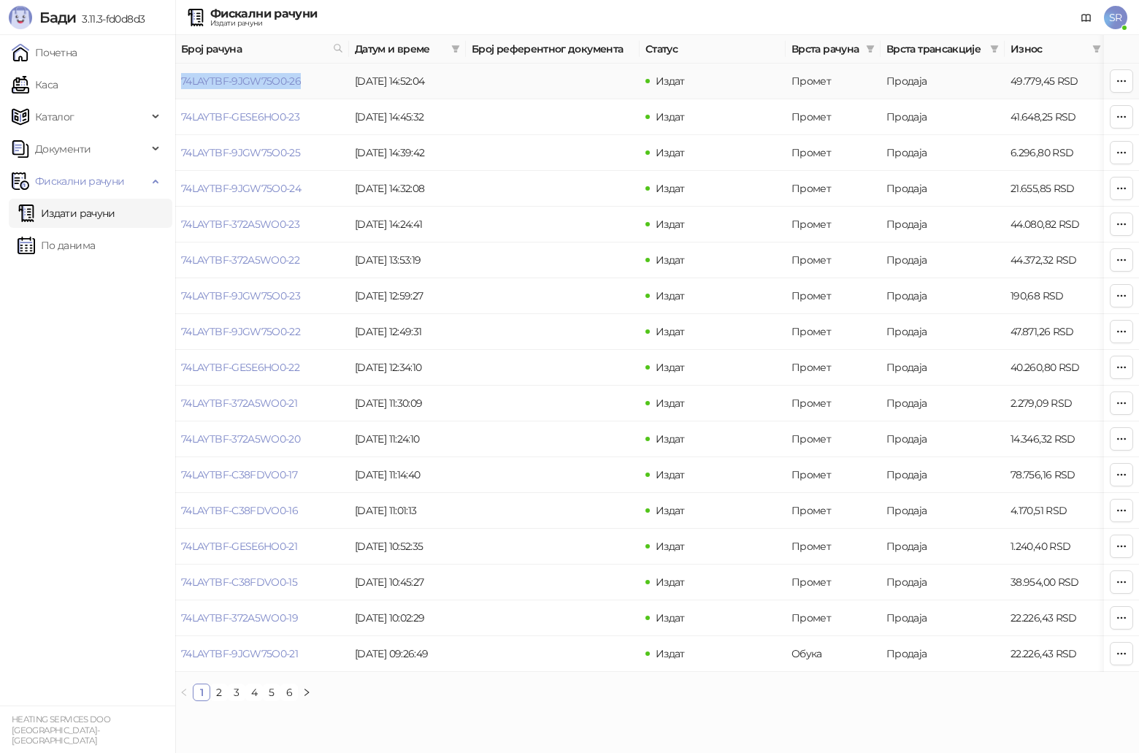
drag, startPoint x: 317, startPoint y: 85, endPoint x: 177, endPoint y: 85, distance: 140.2
click at [177, 85] on td "74LAYTBF-9JGW75O0-26" at bounding box center [262, 82] width 174 height 36
copy link "74LAYTBF-9JGW75O0-26"
click at [95, 241] on link "По данима" at bounding box center [56, 245] width 77 height 29
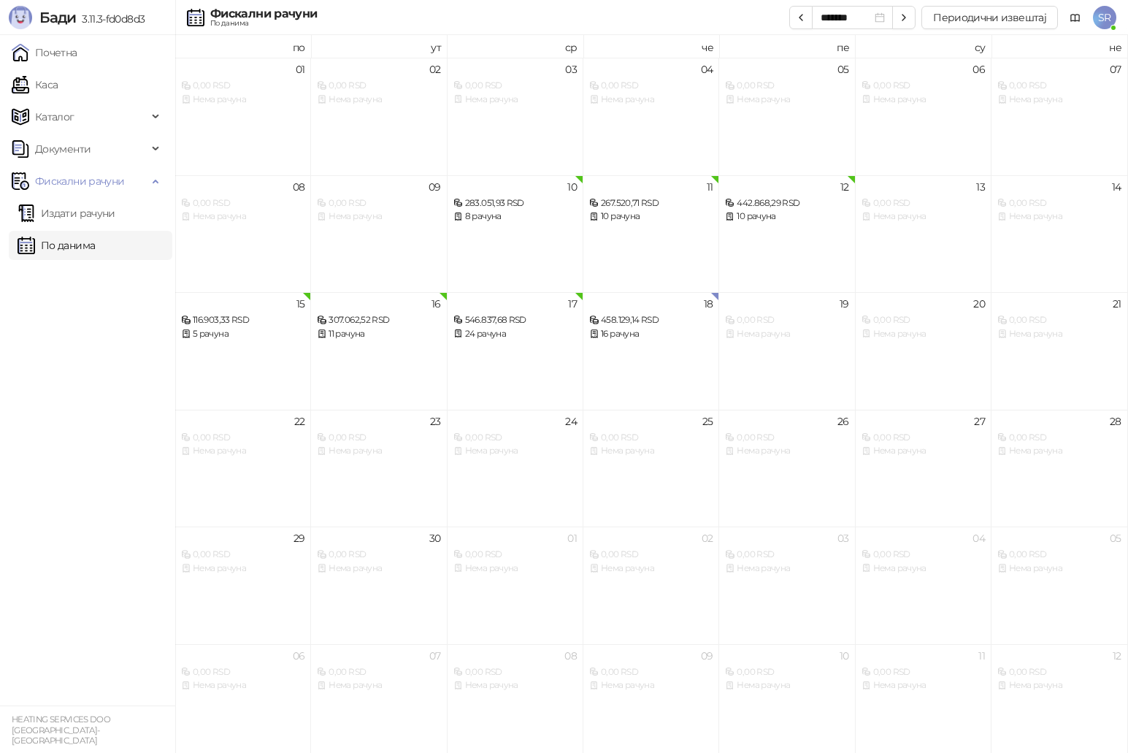
click at [61, 244] on link "По данима" at bounding box center [56, 245] width 77 height 29
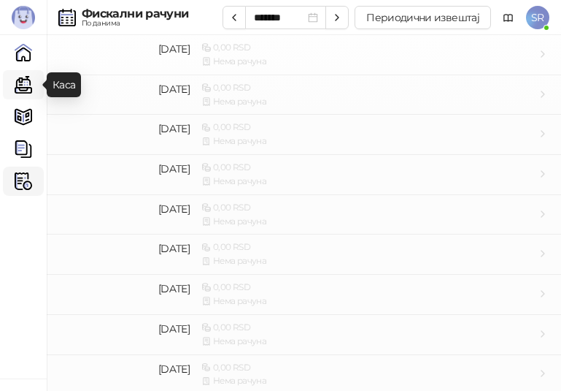
click at [21, 82] on link "Каса" at bounding box center [23, 84] width 29 height 29
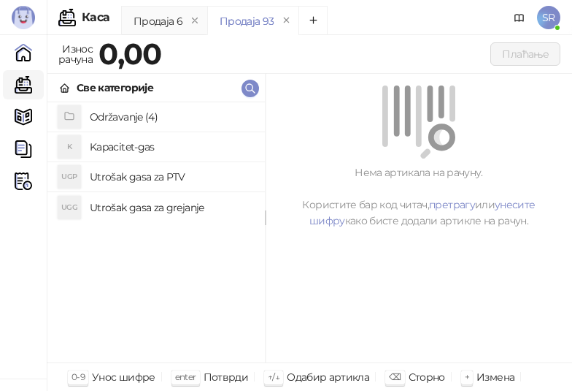
click at [158, 205] on h4 "Utrošak gasa za grejanje" at bounding box center [172, 207] width 164 height 23
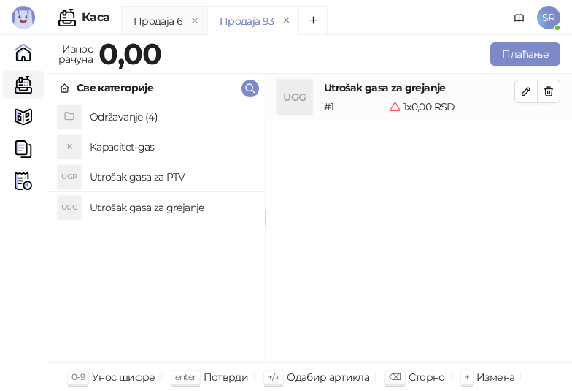
click at [147, 179] on h4 "Utrošak gasa za PTV" at bounding box center [172, 176] width 164 height 23
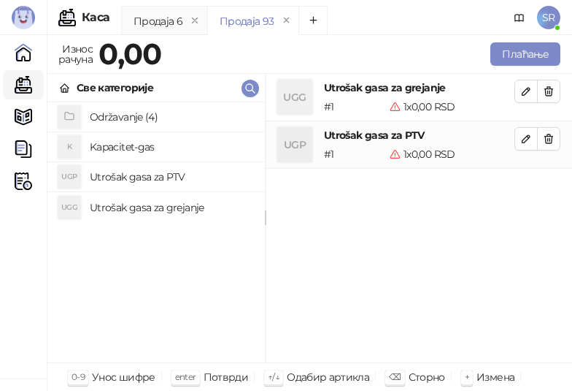
click at [145, 148] on h4 "Kapacitet-gas" at bounding box center [172, 146] width 164 height 23
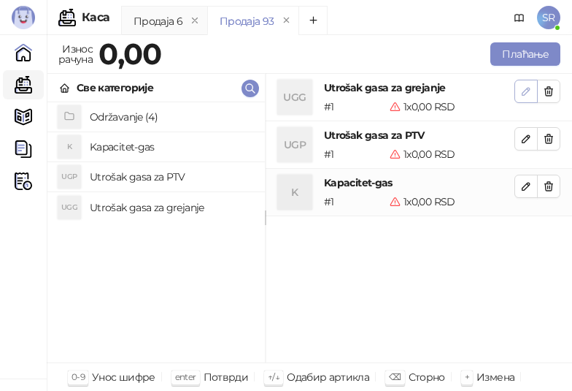
click at [526, 91] on icon "button" at bounding box center [526, 91] width 7 height 7
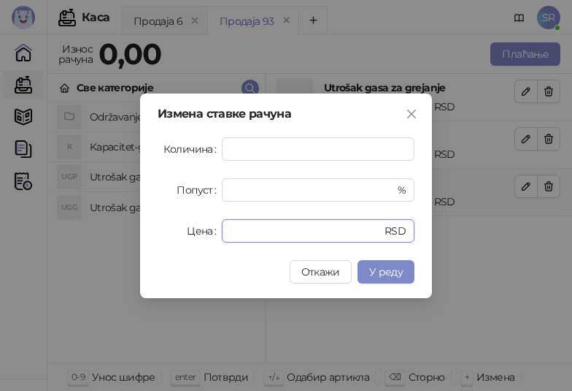
drag, startPoint x: 263, startPoint y: 227, endPoint x: 212, endPoint y: 234, distance: 51.5
click at [212, 234] on div "Цена * RSD" at bounding box center [286, 230] width 257 height 23
paste input "*******"
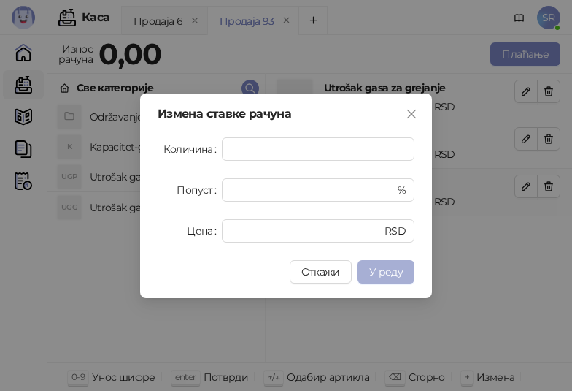
click at [392, 272] on span "У реду" at bounding box center [386, 271] width 34 height 13
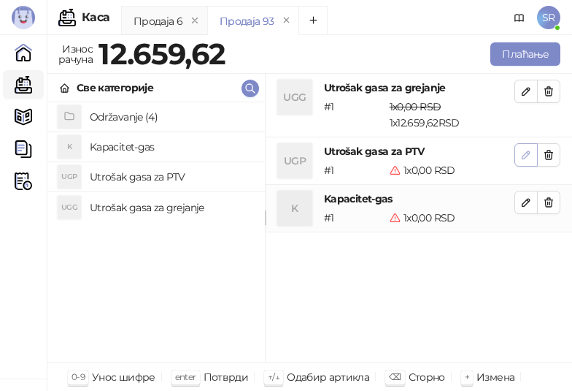
click at [529, 153] on icon "button" at bounding box center [527, 155] width 12 height 12
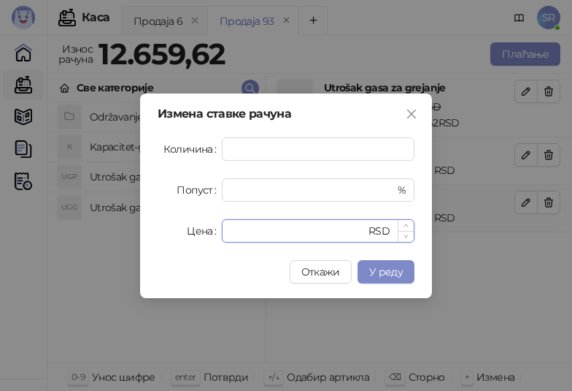
drag, startPoint x: 276, startPoint y: 232, endPoint x: 222, endPoint y: 236, distance: 54.2
click at [222, 236] on div "* RSD" at bounding box center [318, 230] width 193 height 23
paste input "******"
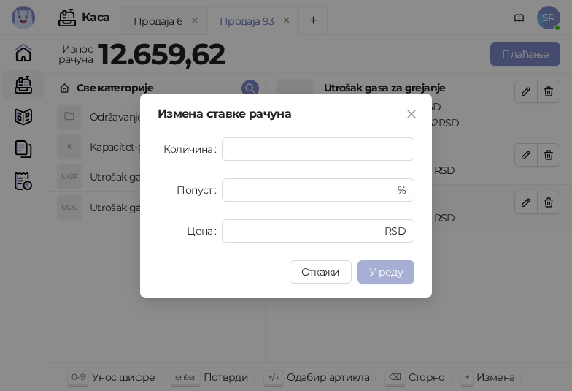
click at [377, 268] on span "У реду" at bounding box center [386, 271] width 34 height 13
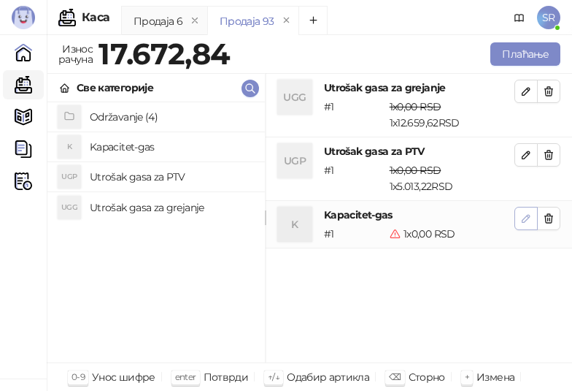
click at [525, 217] on icon "button" at bounding box center [527, 218] width 12 height 12
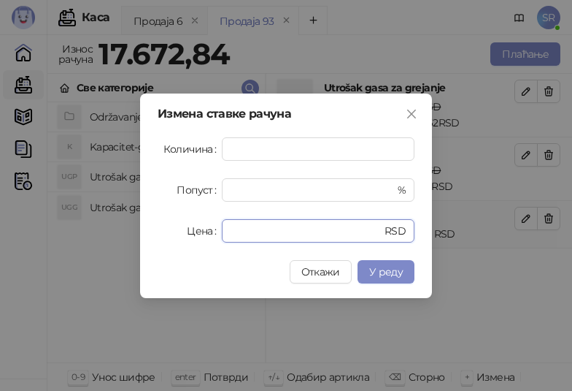
drag, startPoint x: 288, startPoint y: 230, endPoint x: 221, endPoint y: 237, distance: 67.6
click at [221, 237] on div "Цена * RSD" at bounding box center [286, 230] width 257 height 23
paste input "******"
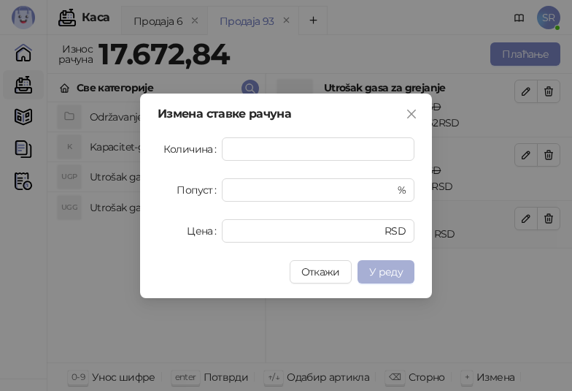
type input "******"
click at [391, 270] on span "У реду" at bounding box center [386, 271] width 34 height 13
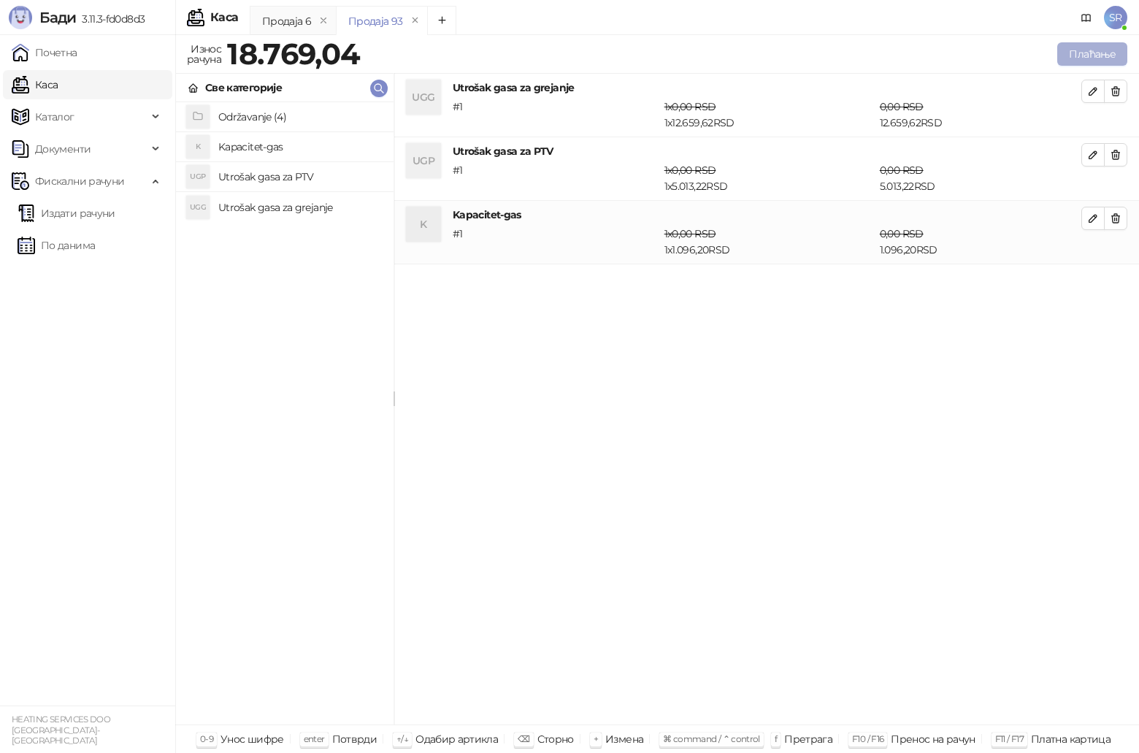
click at [1083, 54] on button "Плаћање" at bounding box center [1092, 53] width 70 height 23
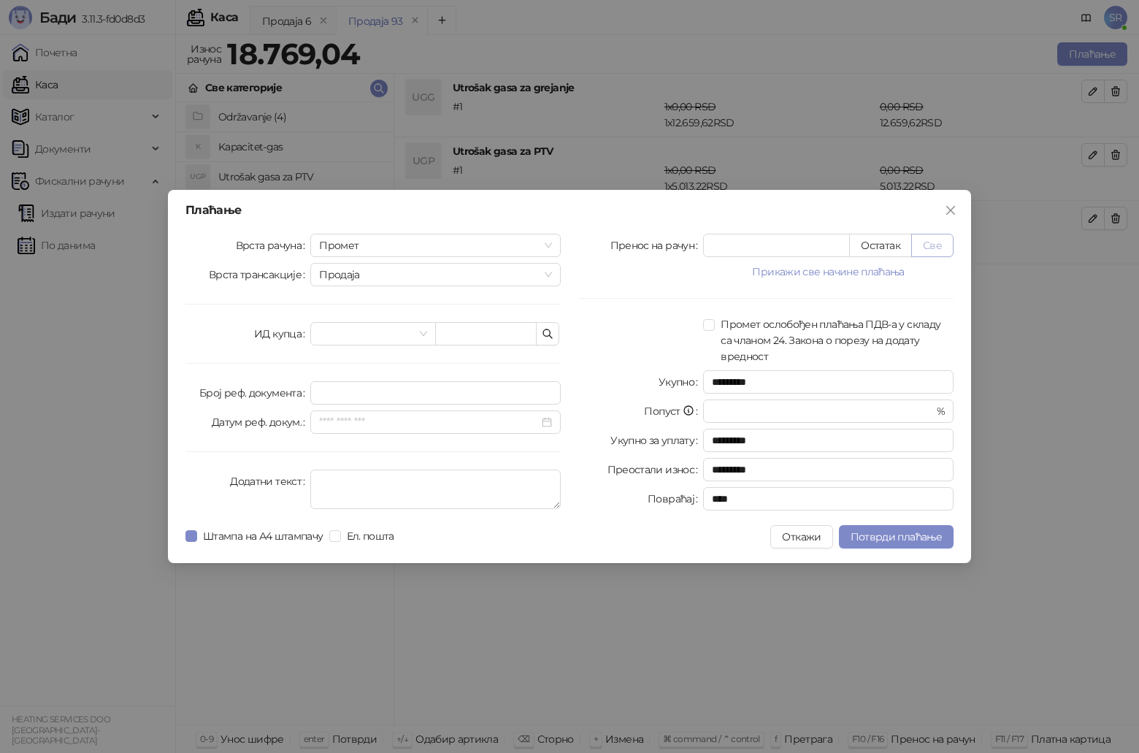
click at [945, 243] on button "Све" at bounding box center [932, 245] width 42 height 23
type input "********"
type input "****"
click at [421, 329] on span at bounding box center [372, 334] width 107 height 22
click at [554, 331] on button "button" at bounding box center [547, 333] width 23 height 23
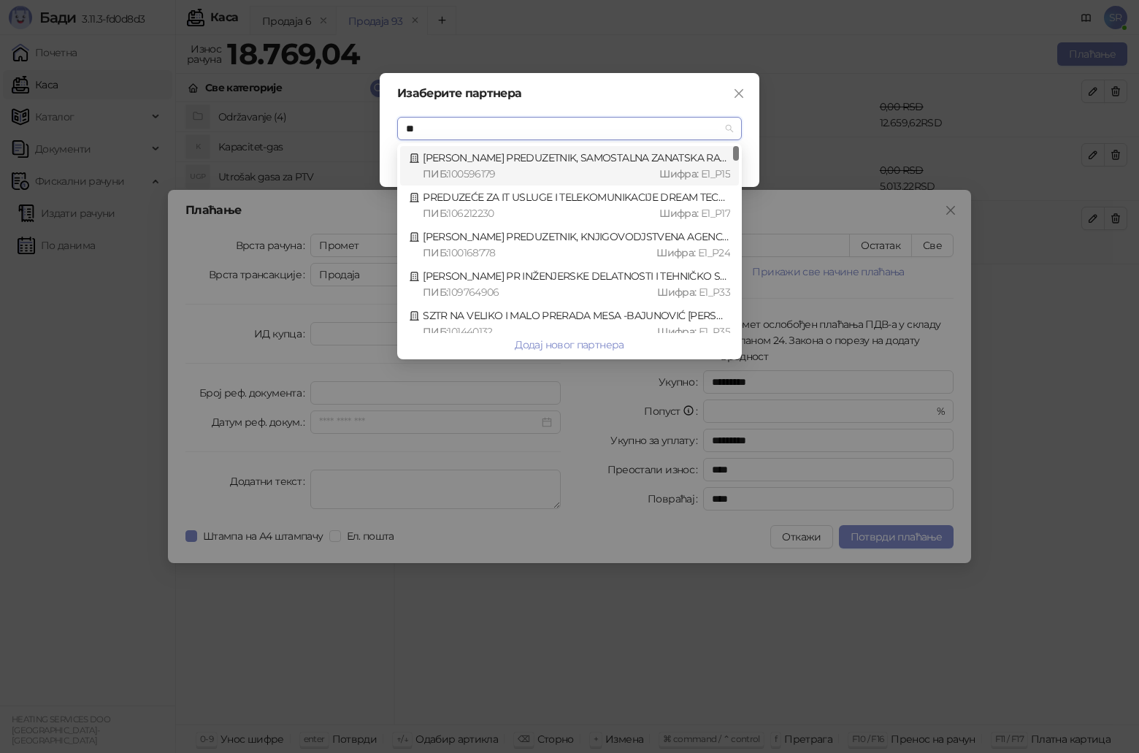
type input "*"
type input "***"
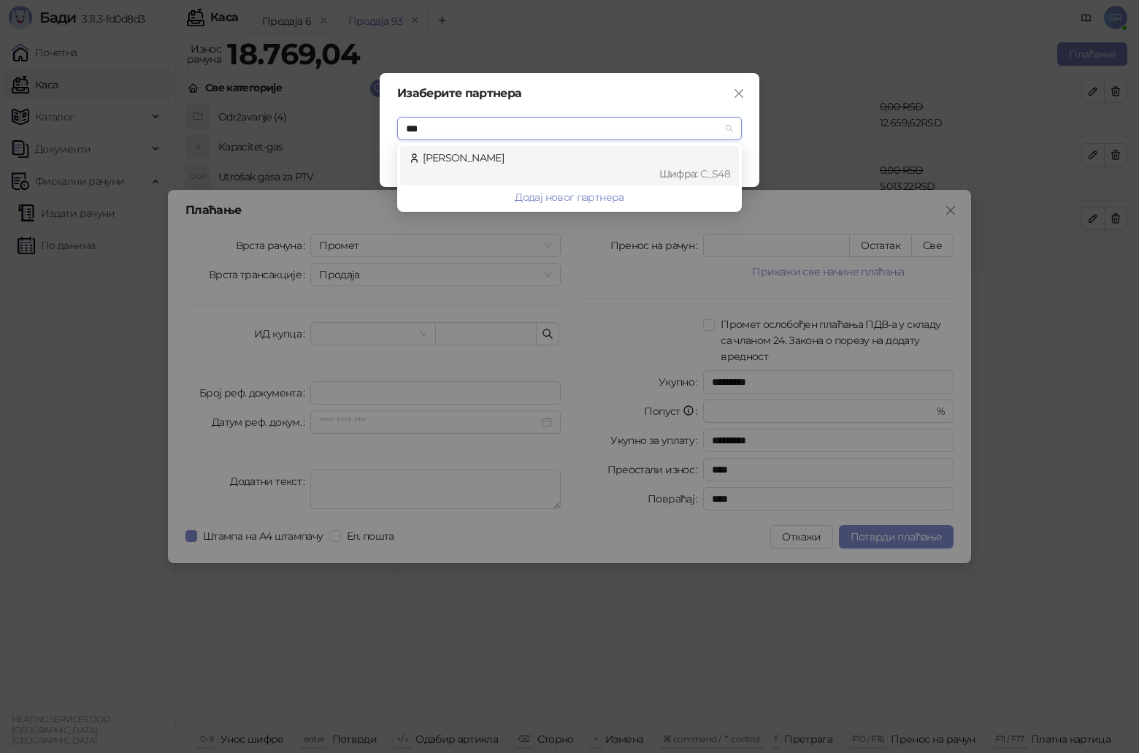
click at [517, 160] on div "Roganović Nikola Шифра : C_S48" at bounding box center [569, 166] width 321 height 32
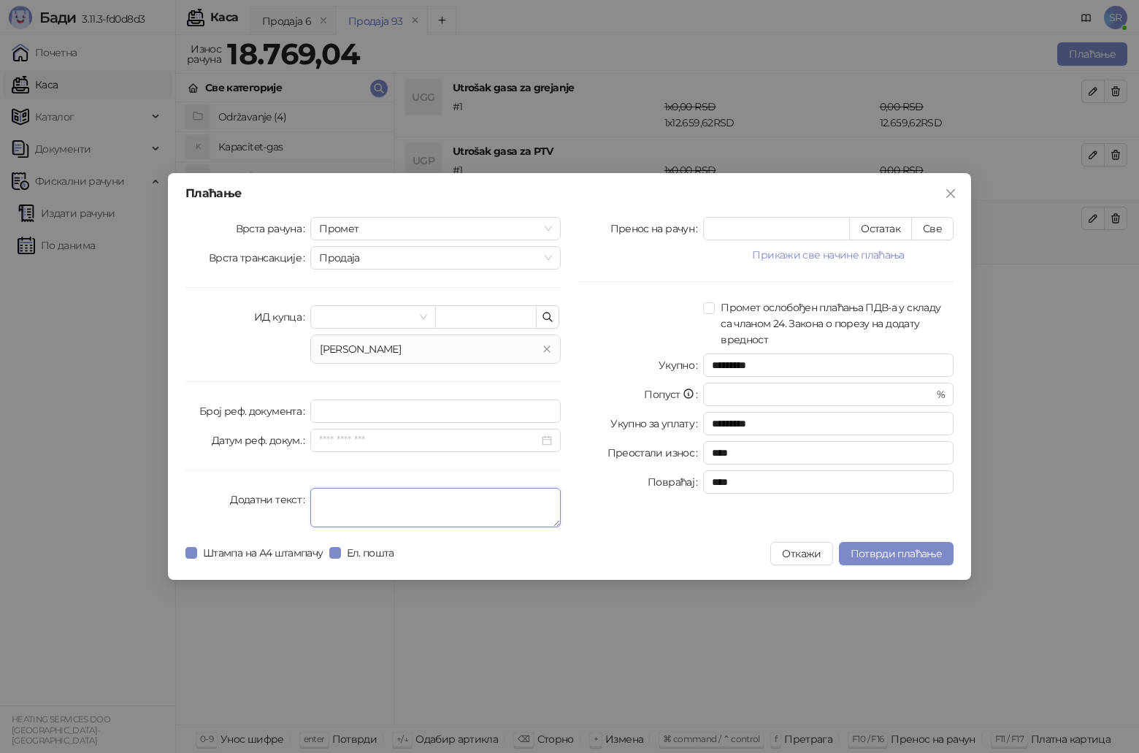
click at [353, 498] on textarea "Додатни текст" at bounding box center [435, 507] width 250 height 39
type textarea "**********"
click at [881, 550] on span "Потврди плаћање" at bounding box center [896, 553] width 91 height 13
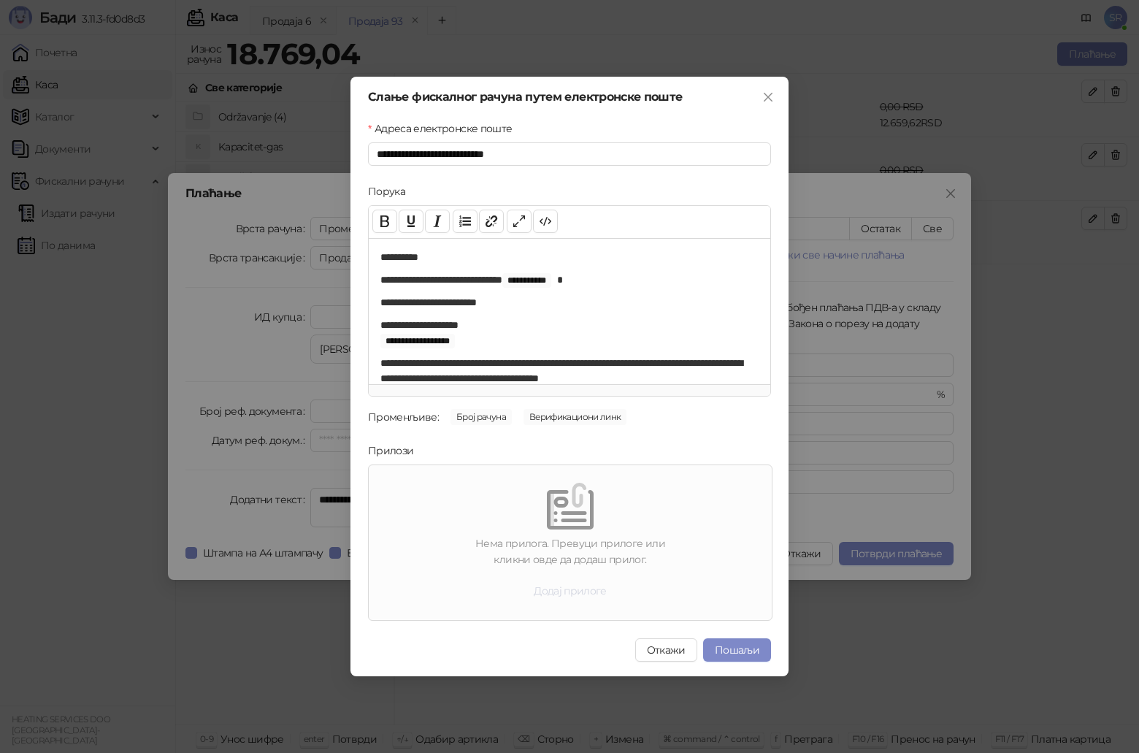
click at [572, 592] on button "Додај прилоге" at bounding box center [570, 590] width 96 height 23
click at [571, 591] on button "Додај прилоге" at bounding box center [570, 590] width 96 height 23
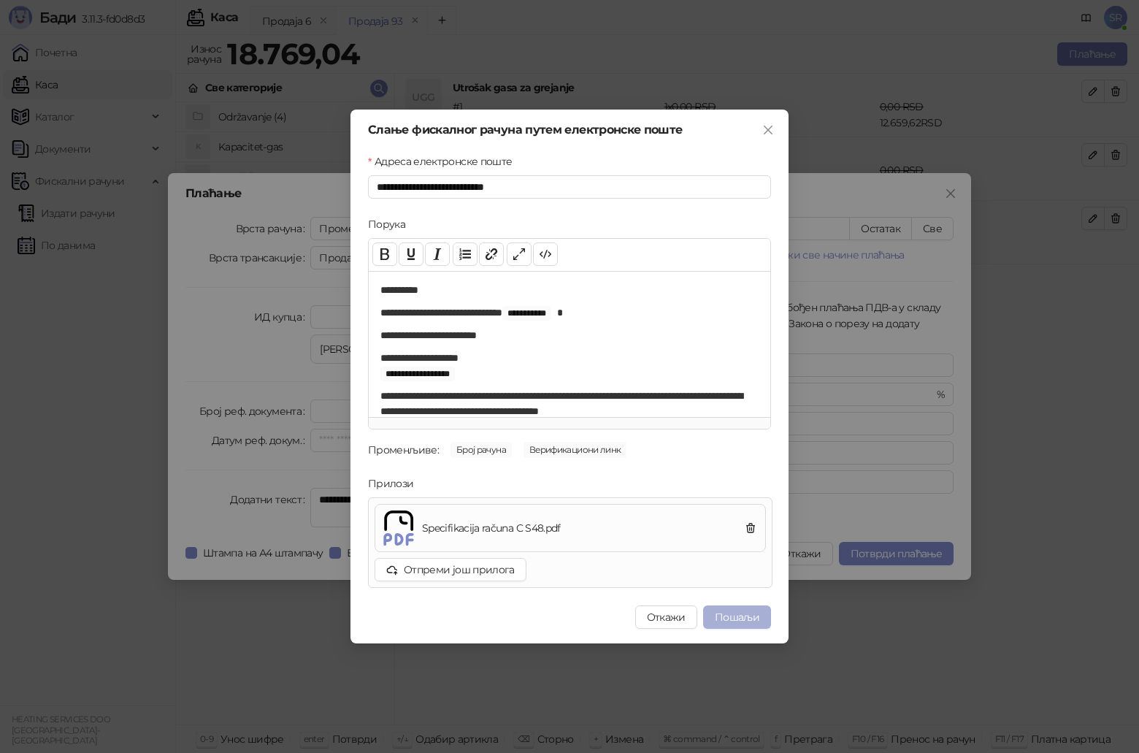
click at [741, 614] on button "Пошаљи" at bounding box center [737, 616] width 68 height 23
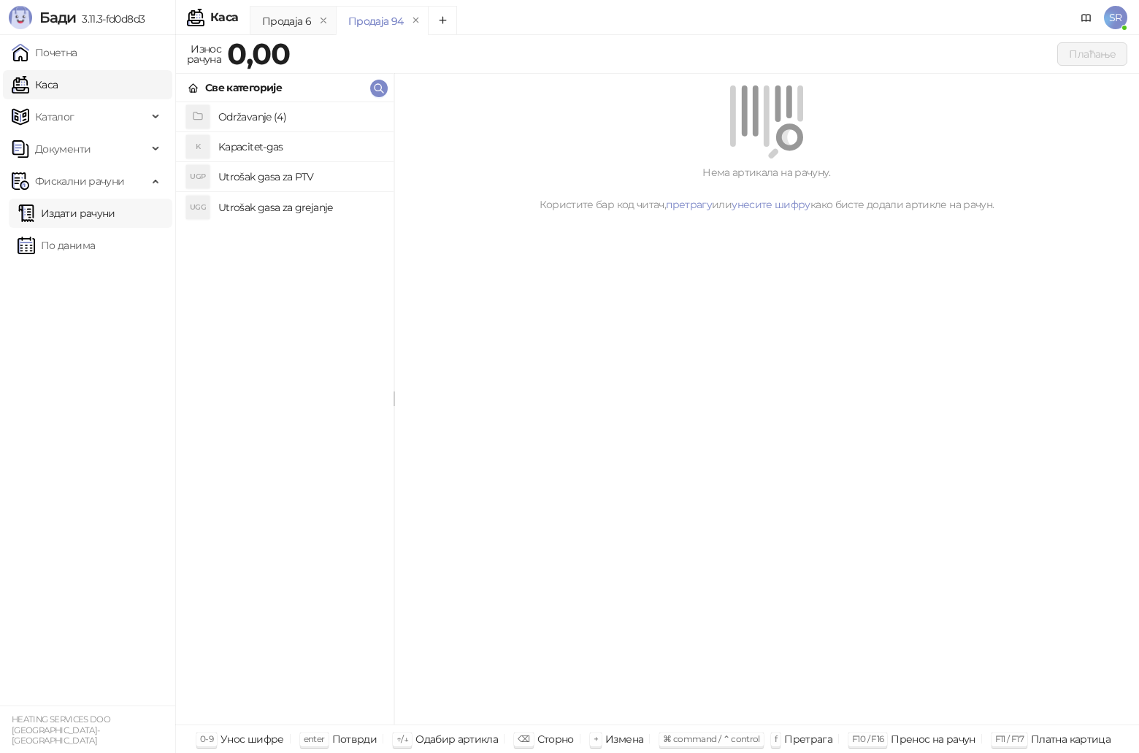
click at [109, 216] on link "Издати рачуни" at bounding box center [67, 213] width 98 height 29
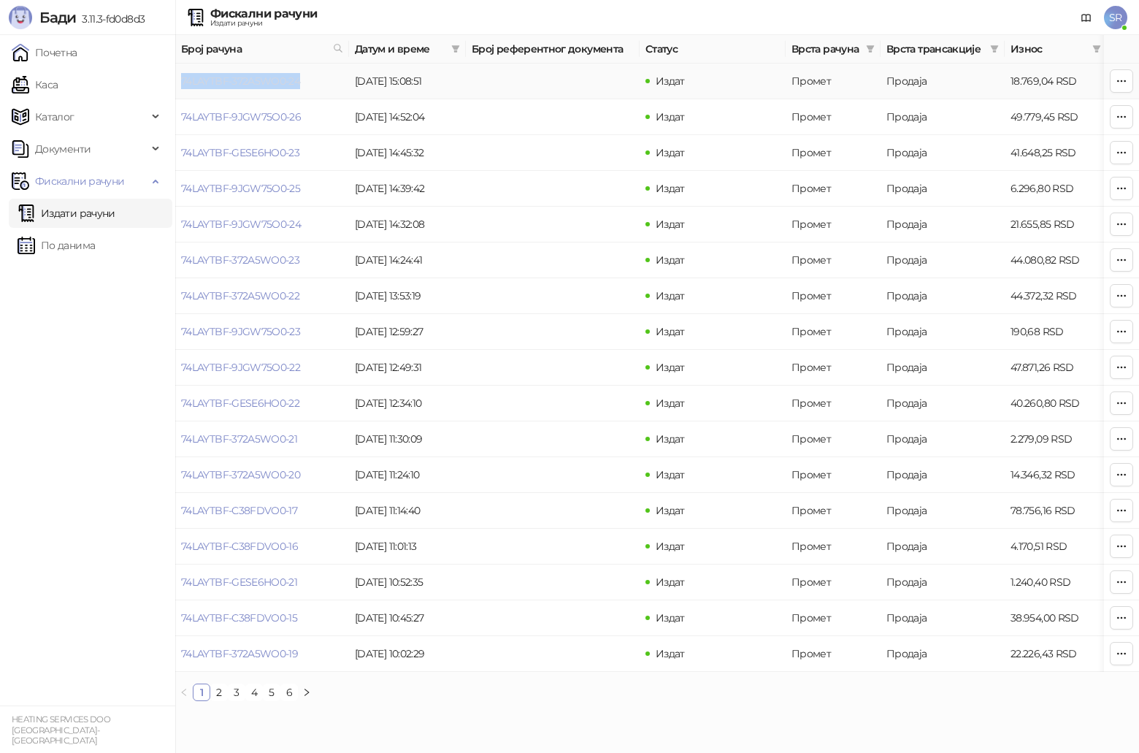
drag, startPoint x: 307, startPoint y: 83, endPoint x: 183, endPoint y: 86, distance: 124.2
click at [183, 86] on td "74LAYTBF-372A5WO0-24" at bounding box center [262, 82] width 174 height 36
copy link "74LAYTBF-372A5WO0-24"
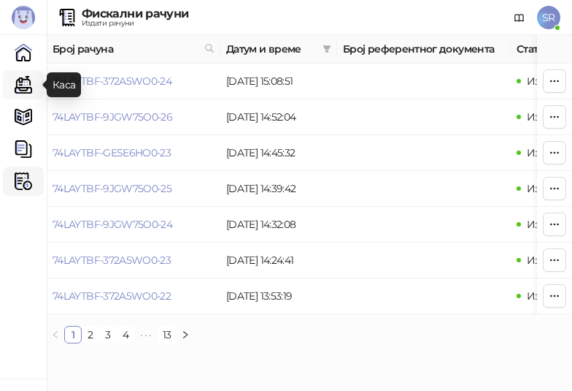
click at [28, 83] on link "Каса" at bounding box center [23, 84] width 29 height 29
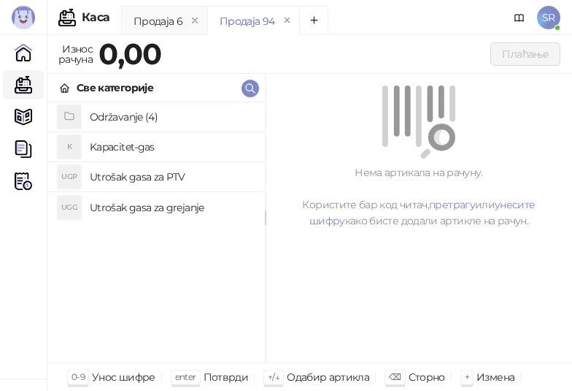
click at [159, 201] on h4 "Utrošak gasa za grejanje" at bounding box center [172, 207] width 164 height 23
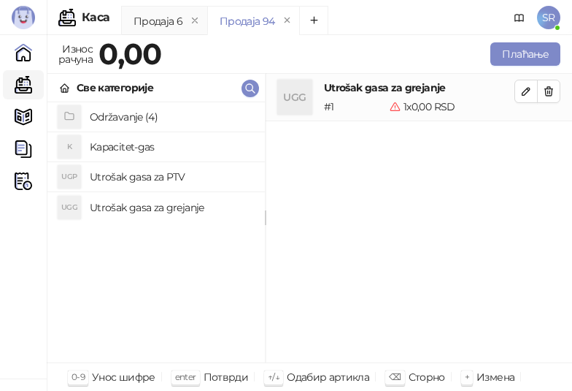
click at [147, 175] on h4 "Utrošak gasa za PTV" at bounding box center [172, 176] width 164 height 23
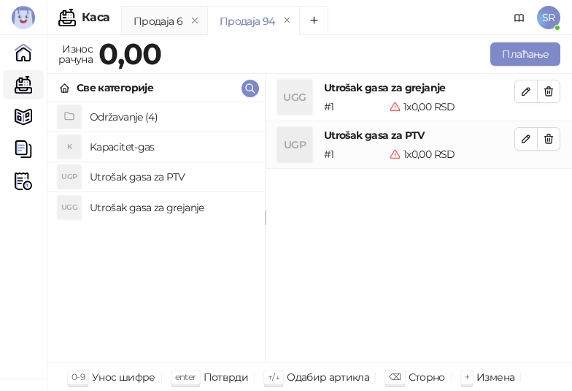
click at [137, 144] on h4 "Kapacitet-gas" at bounding box center [172, 146] width 164 height 23
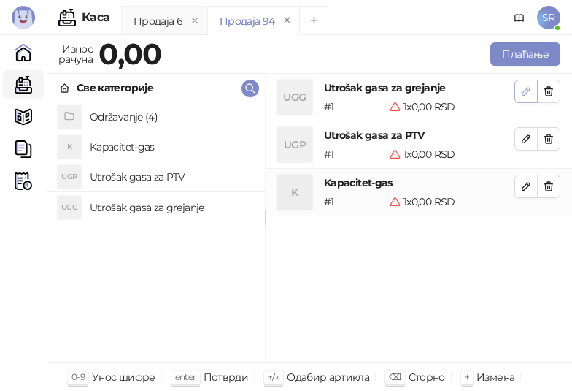
click at [524, 89] on icon "button" at bounding box center [527, 91] width 12 height 12
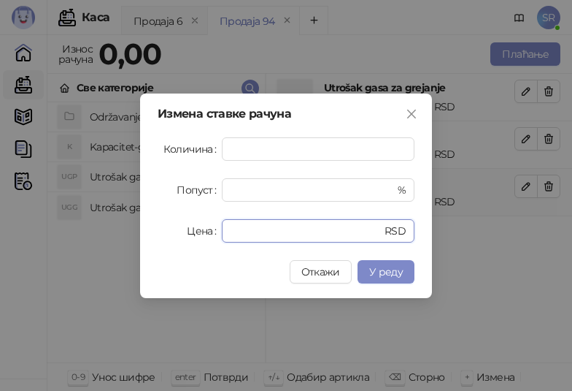
drag, startPoint x: 271, startPoint y: 231, endPoint x: 208, endPoint y: 231, distance: 62.8
click at [208, 231] on div "Цена * RSD" at bounding box center [286, 230] width 257 height 23
paste input "******"
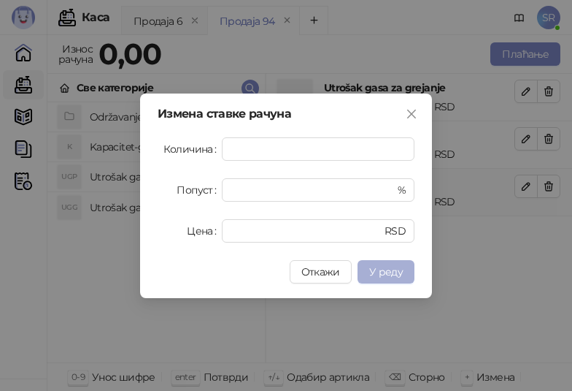
click at [391, 269] on span "У реду" at bounding box center [386, 271] width 34 height 13
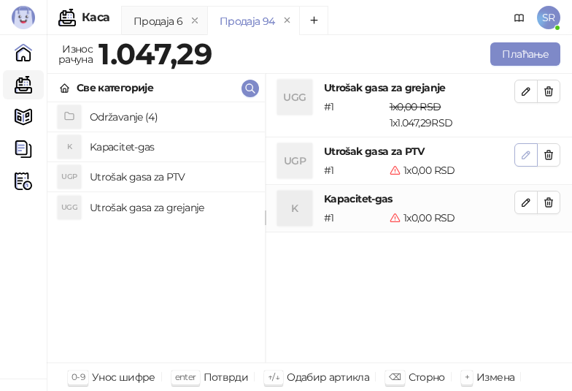
click at [528, 159] on icon "button" at bounding box center [527, 155] width 12 height 12
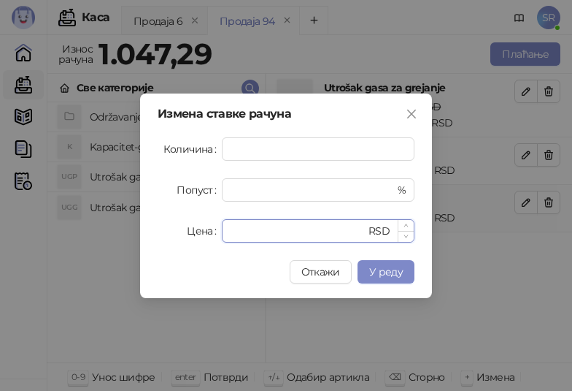
drag, startPoint x: 256, startPoint y: 234, endPoint x: 229, endPoint y: 238, distance: 27.4
click at [229, 238] on div "* RSD" at bounding box center [318, 230] width 193 height 23
paste input "*****"
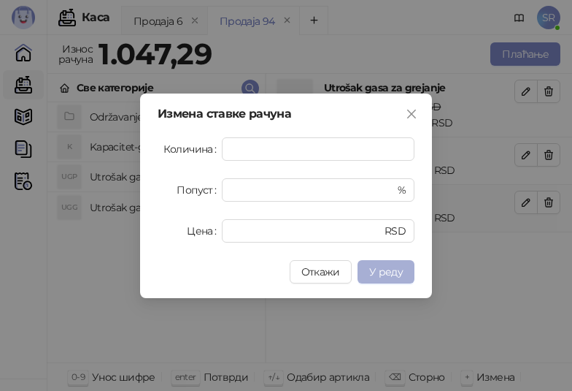
click at [394, 277] on span "У реду" at bounding box center [386, 271] width 34 height 13
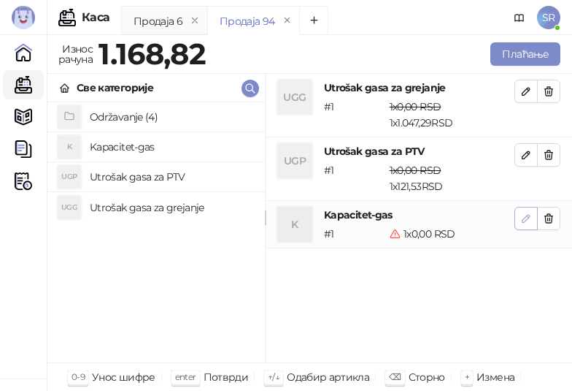
click at [521, 218] on icon "button" at bounding box center [527, 218] width 12 height 12
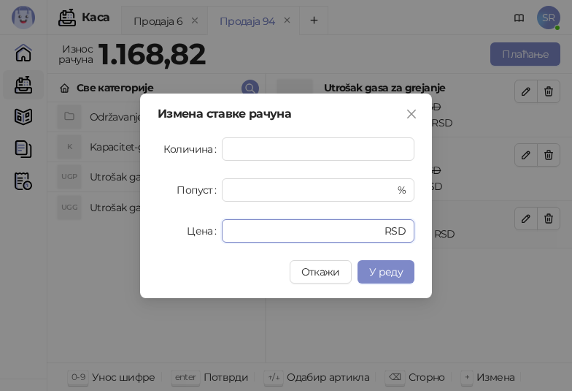
drag, startPoint x: 275, startPoint y: 235, endPoint x: 221, endPoint y: 238, distance: 54.1
click at [221, 238] on div "Цена * RSD" at bounding box center [286, 230] width 257 height 23
paste input "*****"
type input "******"
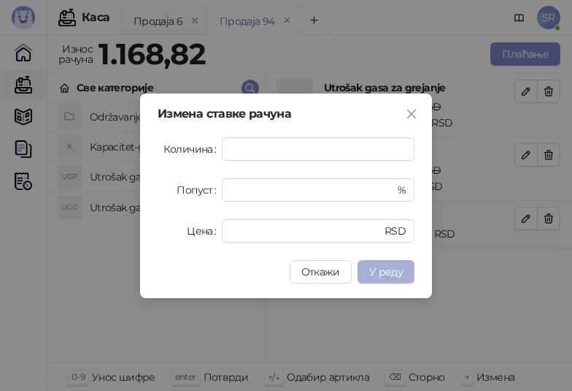
click at [396, 275] on span "У реду" at bounding box center [386, 271] width 34 height 13
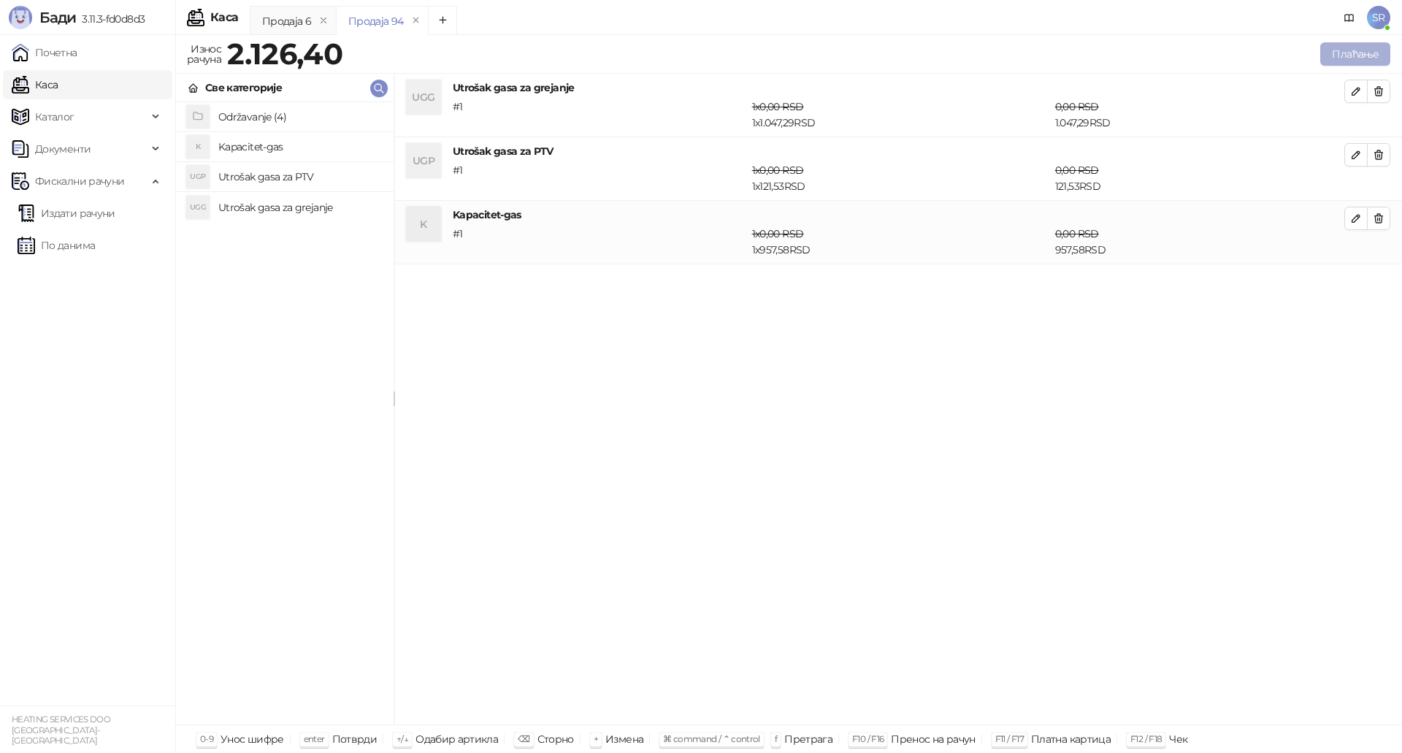
click at [1341, 53] on button "Плаћање" at bounding box center [1355, 53] width 70 height 23
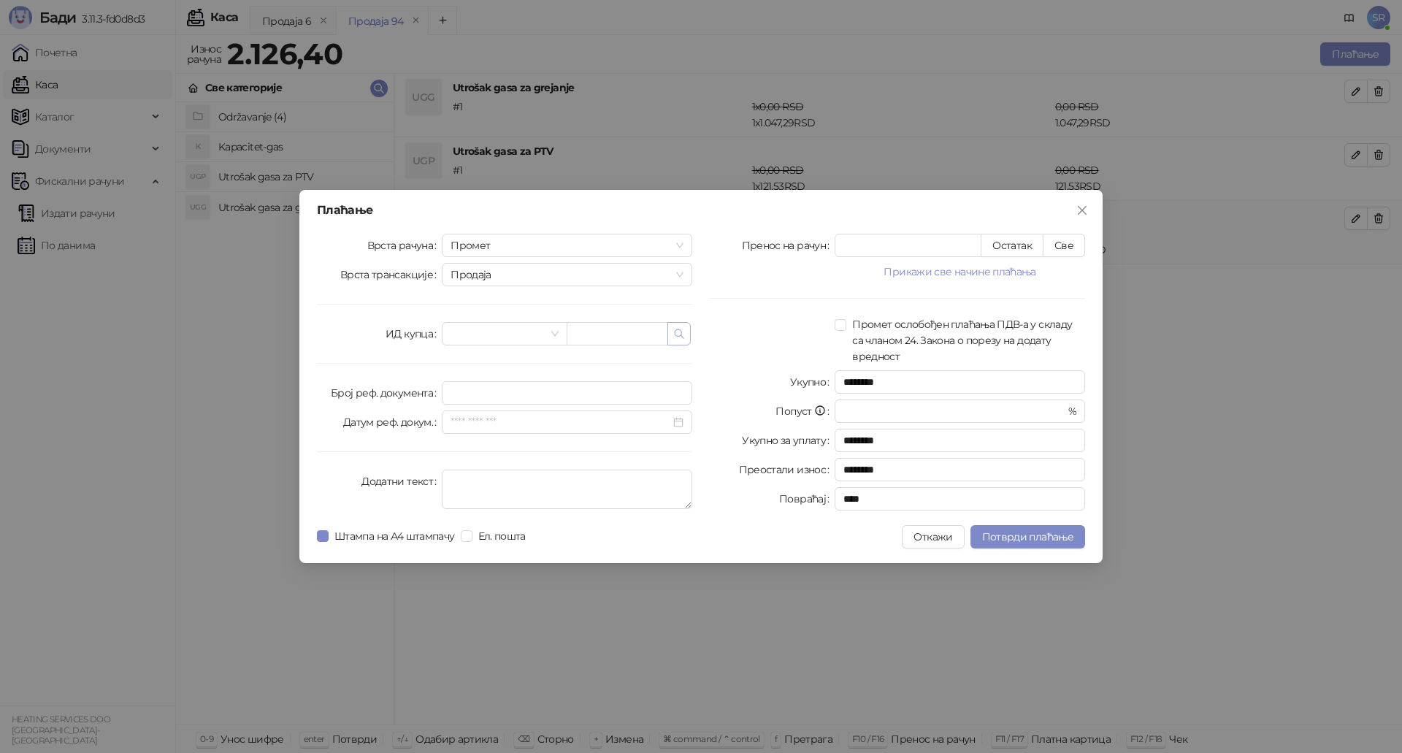
click at [680, 331] on icon "button" at bounding box center [679, 334] width 12 height 12
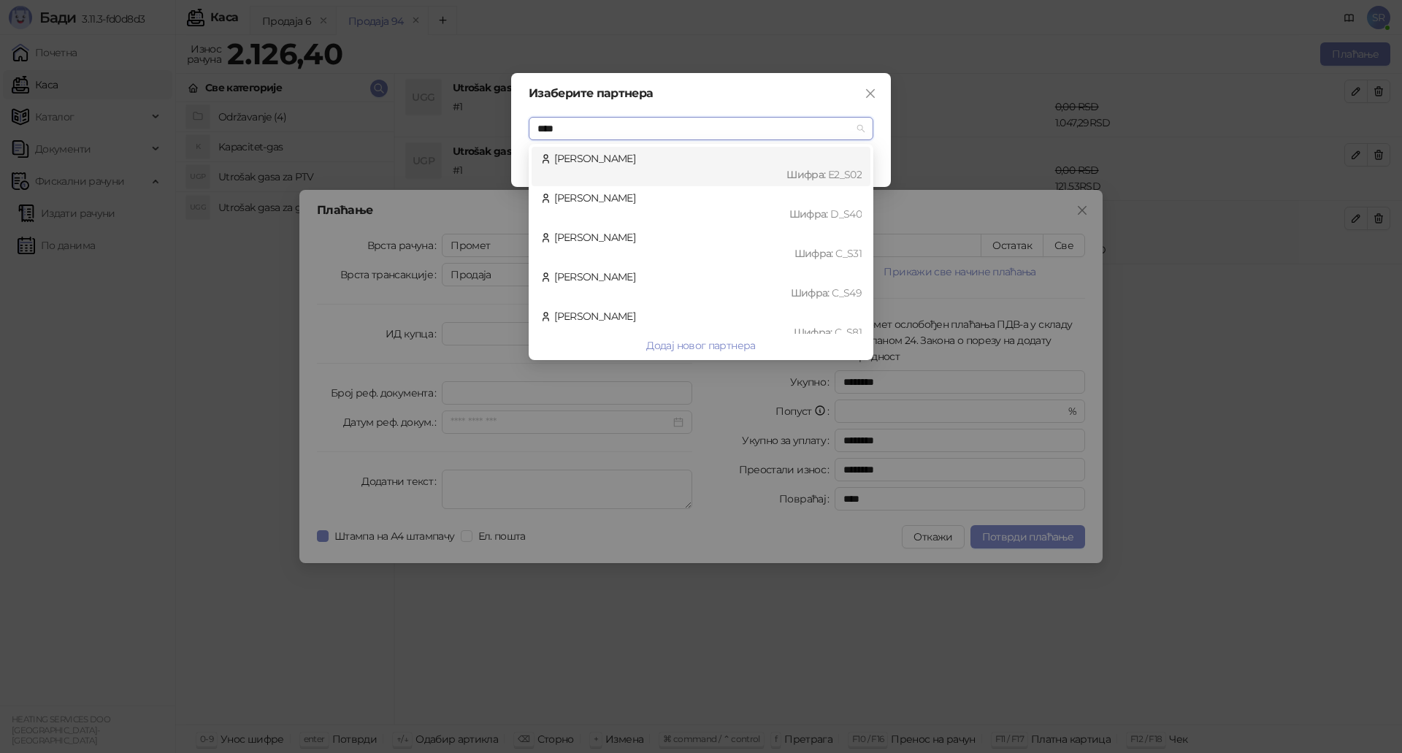
type input "*****"
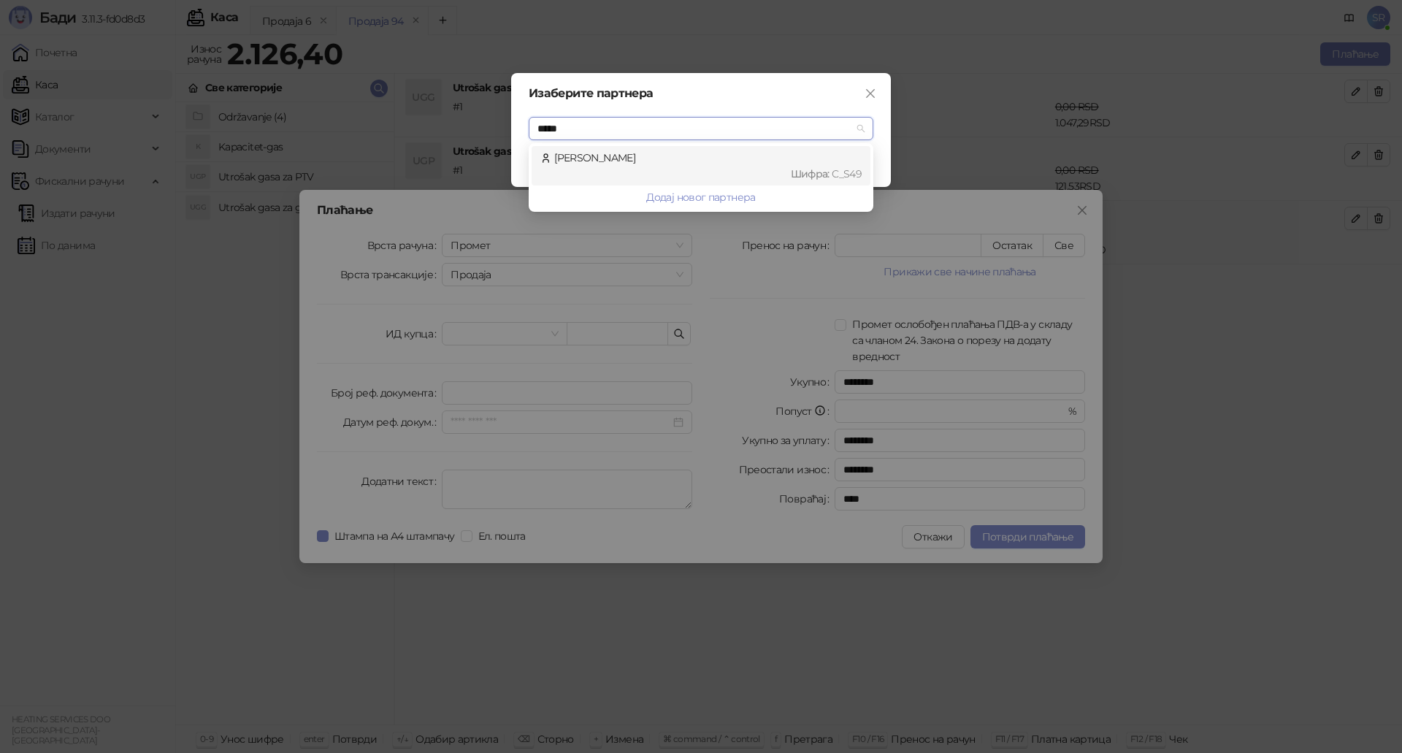
click at [757, 167] on div "Шифра : C_S49" at bounding box center [707, 174] width 307 height 16
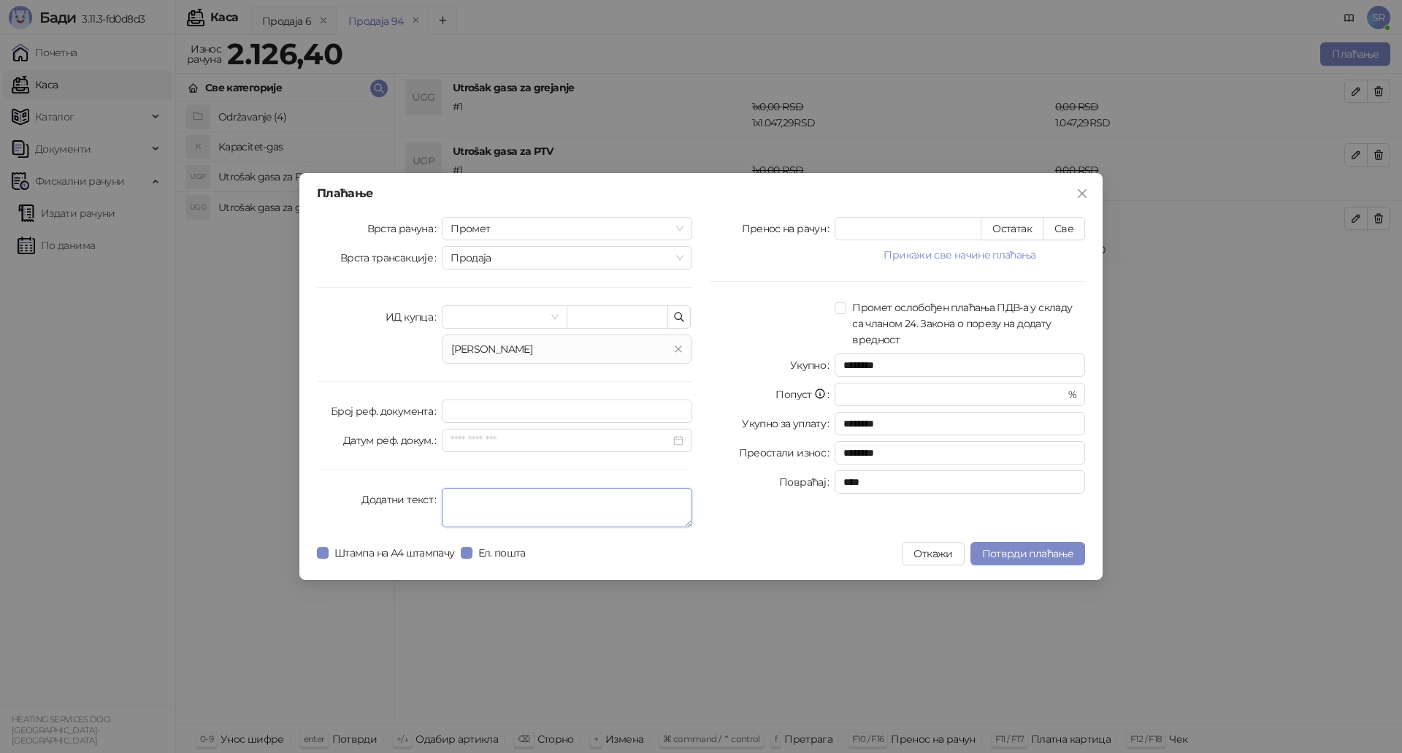
click at [488, 494] on textarea "Додатни текст" at bounding box center [567, 507] width 250 height 39
type textarea "**********"
click at [1069, 229] on button "Све" at bounding box center [1064, 228] width 42 height 23
type input "******"
type input "****"
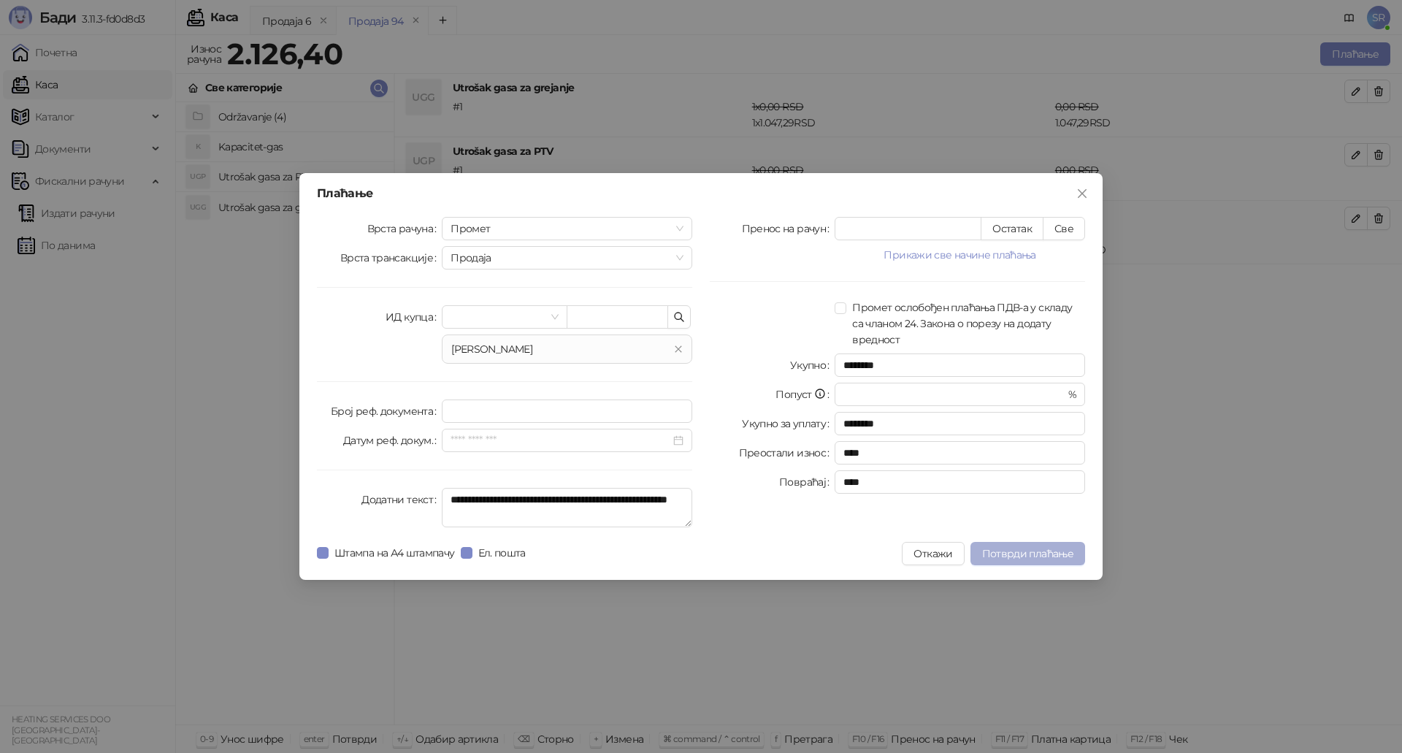
click at [1024, 553] on span "Потврди плаћање" at bounding box center [1027, 553] width 91 height 13
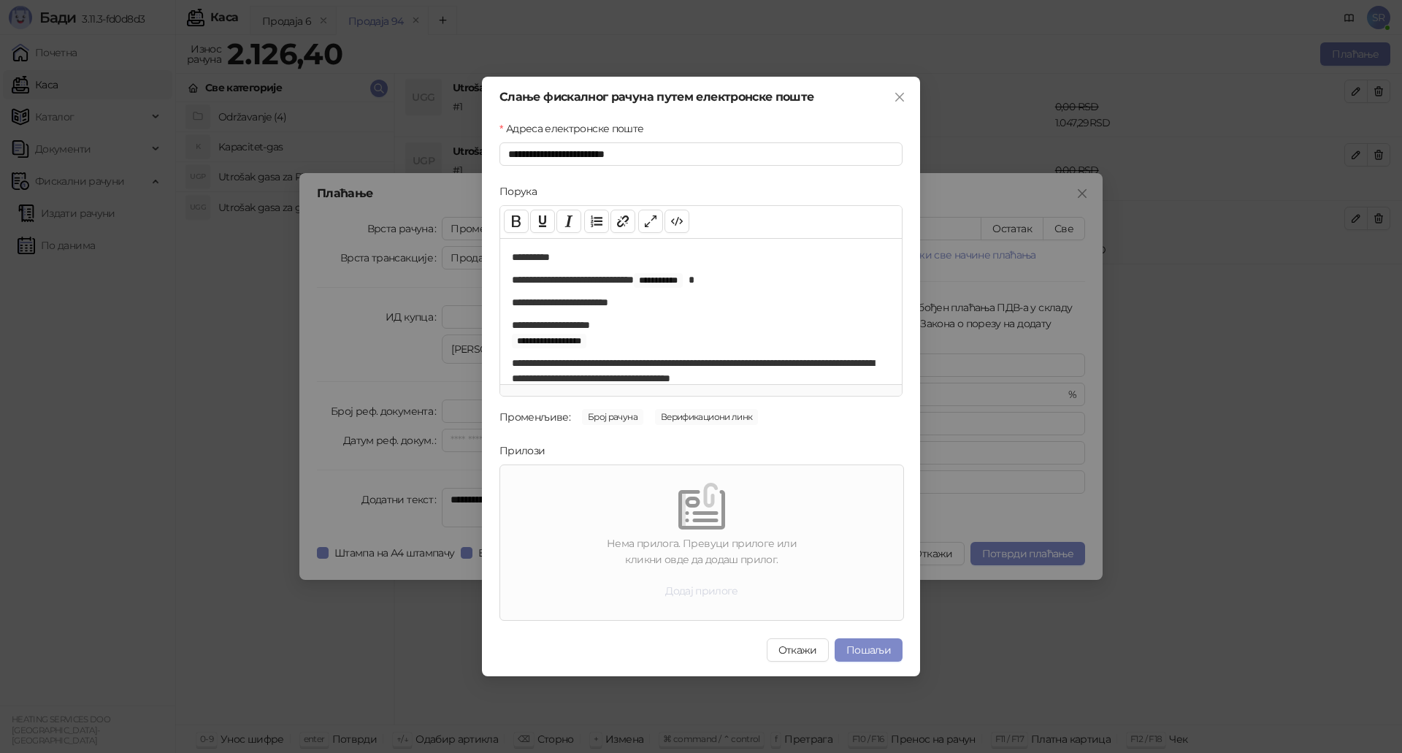
click at [694, 591] on button "Додај прилоге" at bounding box center [701, 590] width 96 height 23
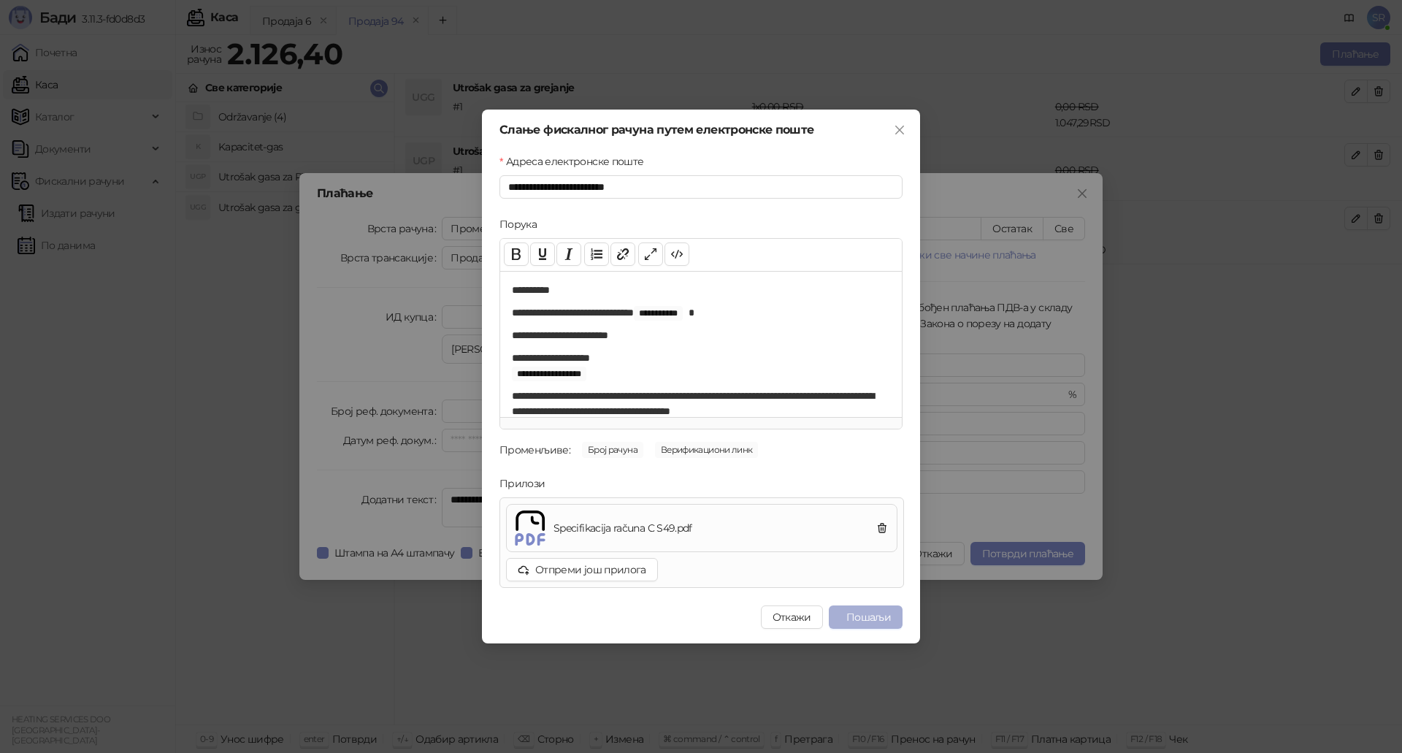
click at [871, 616] on button "Пошаљи" at bounding box center [866, 616] width 74 height 23
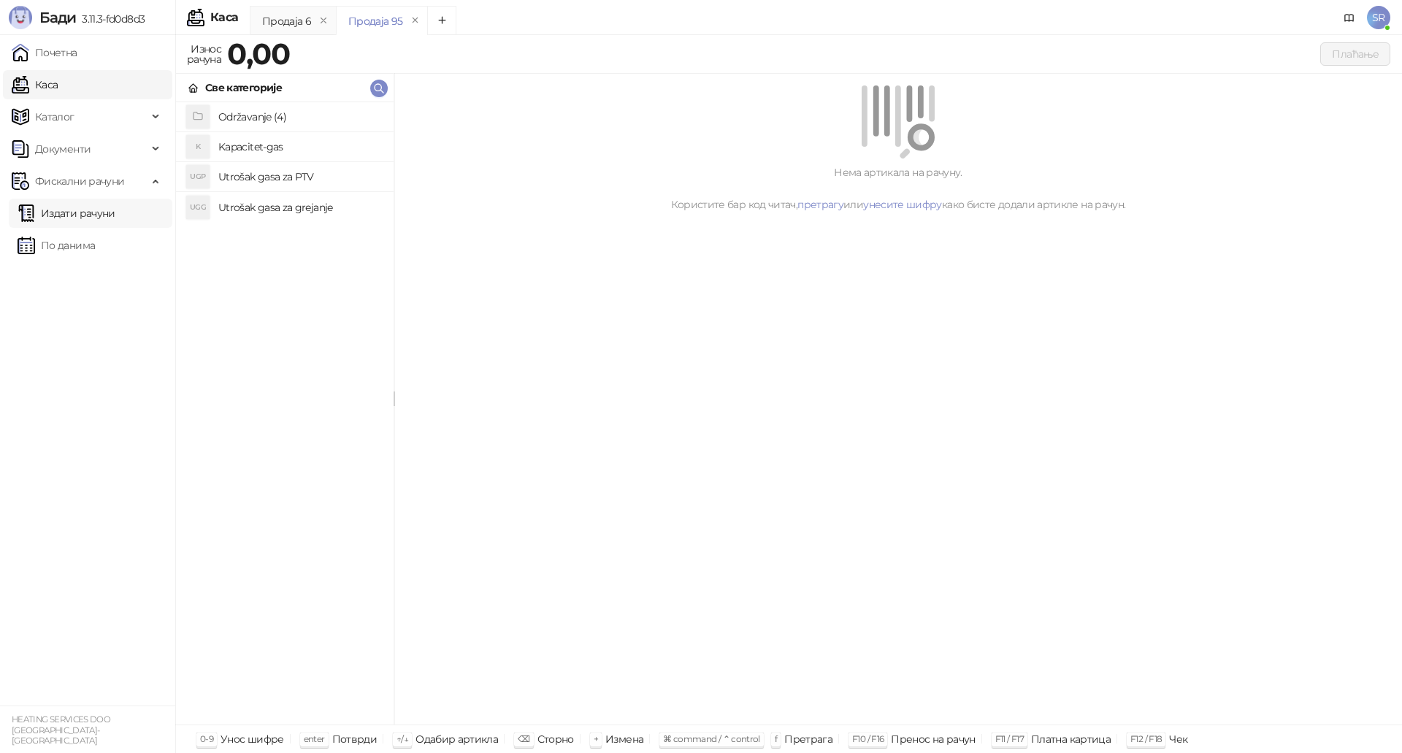
click at [66, 212] on link "Издати рачуни" at bounding box center [67, 213] width 98 height 29
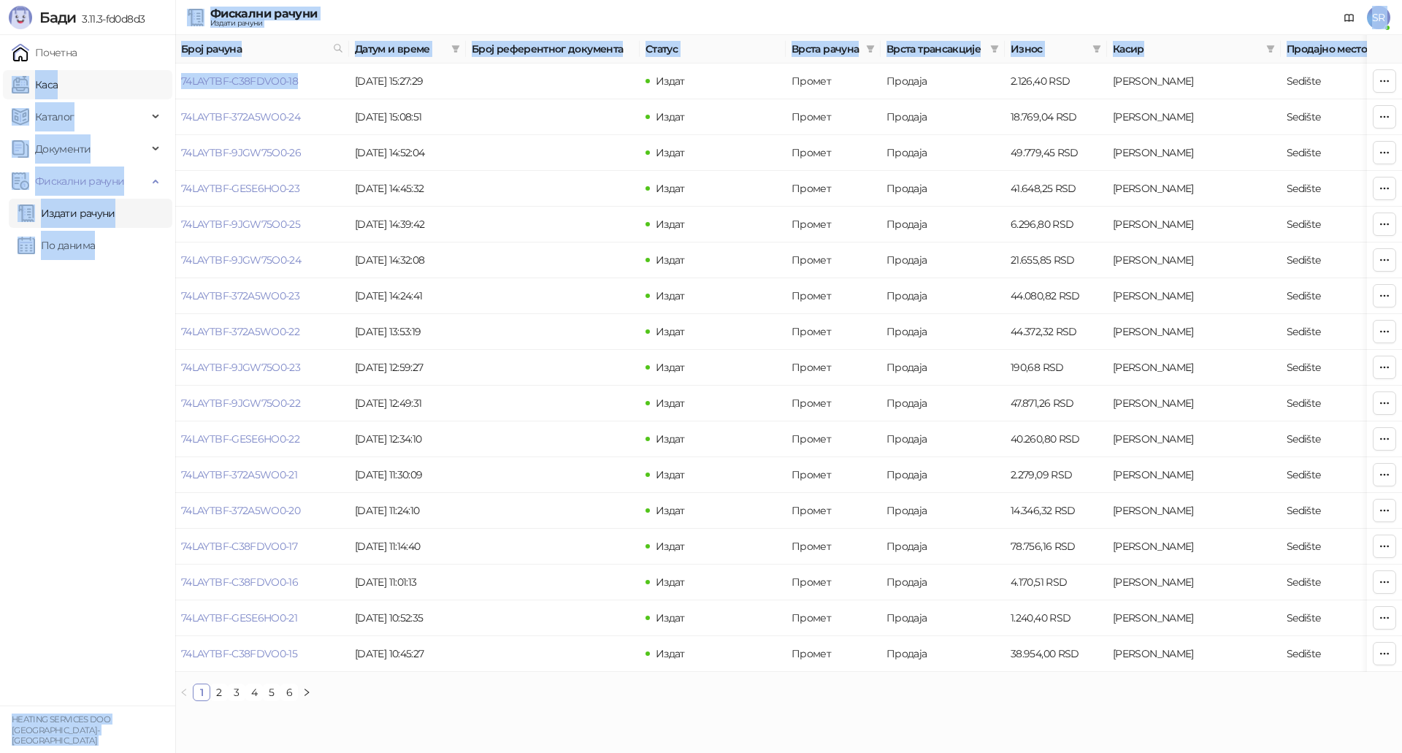
drag, startPoint x: 302, startPoint y: 85, endPoint x: 167, endPoint y: 90, distance: 134.4
click at [167, 90] on div "Бади 3.11.3-fd0d8d3 Почетна Каса Каталог Документи Фискални рачуни Издати рачун…" at bounding box center [701, 356] width 1402 height 713
click at [321, 81] on td "74LAYTBF-C38FDVO0-18" at bounding box center [262, 82] width 174 height 36
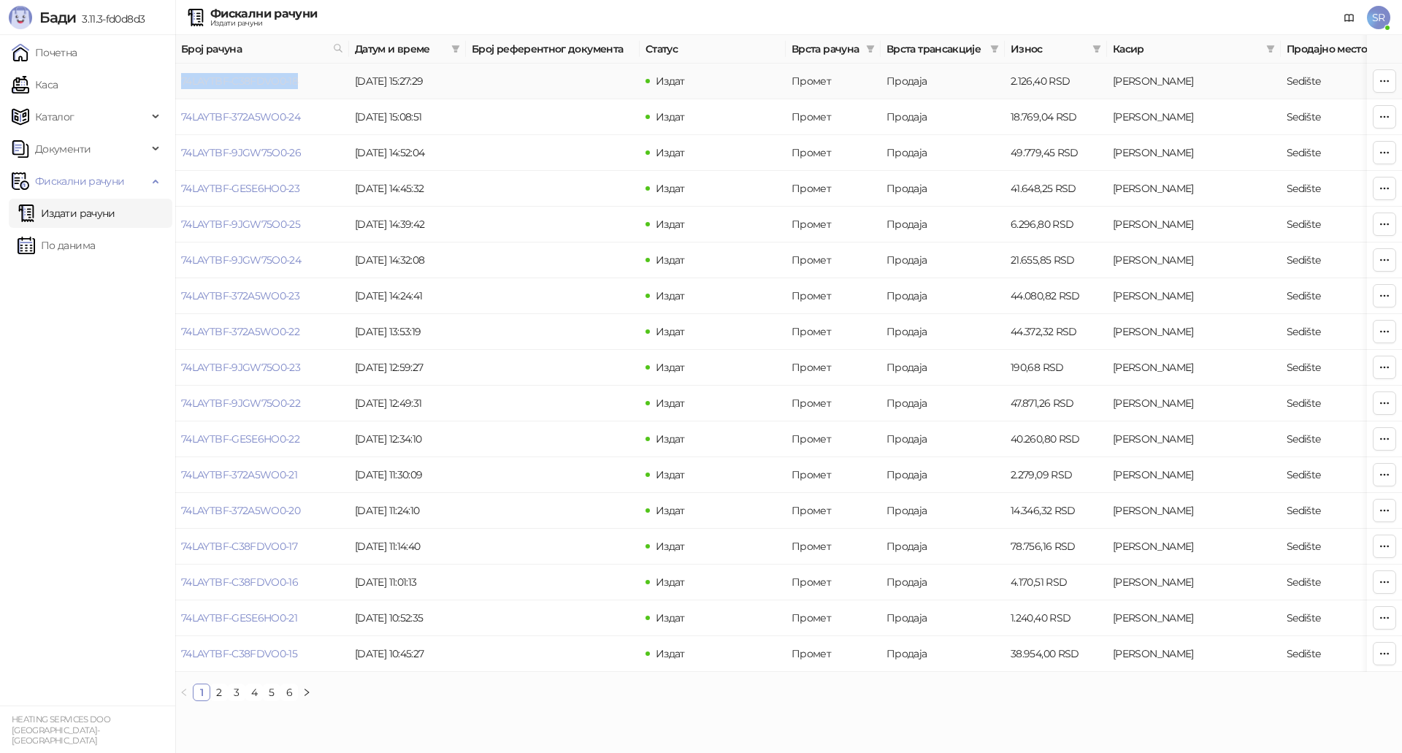
drag, startPoint x: 310, startPoint y: 83, endPoint x: 183, endPoint y: 83, distance: 127.0
click at [183, 83] on td "74LAYTBF-C38FDVO0-18" at bounding box center [262, 82] width 174 height 36
click at [77, 243] on link "По данима" at bounding box center [56, 245] width 77 height 29
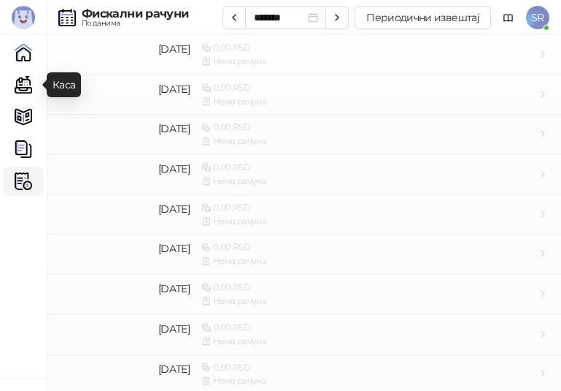
click at [26, 84] on link "Каса" at bounding box center [23, 84] width 29 height 29
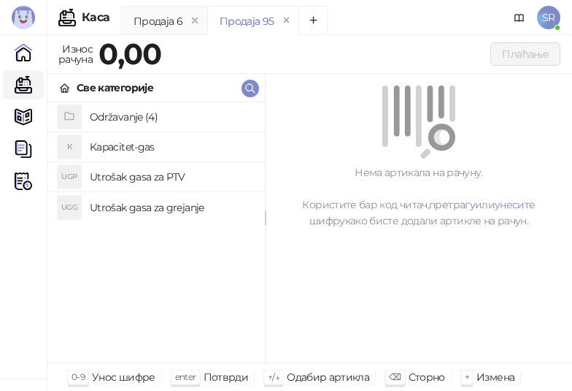
click at [145, 207] on h4 "Utrošak gasa za grejanje" at bounding box center [172, 207] width 164 height 23
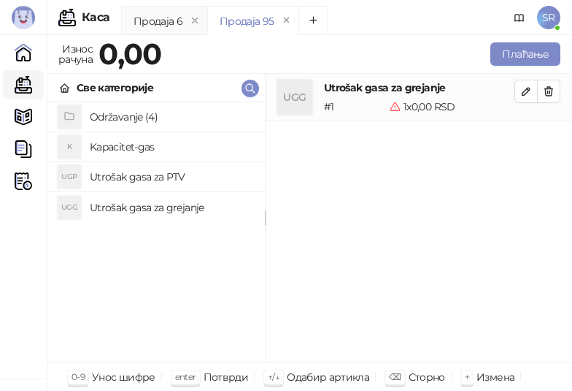
click at [140, 169] on h4 "Utrošak gasa za PTV" at bounding box center [172, 176] width 164 height 23
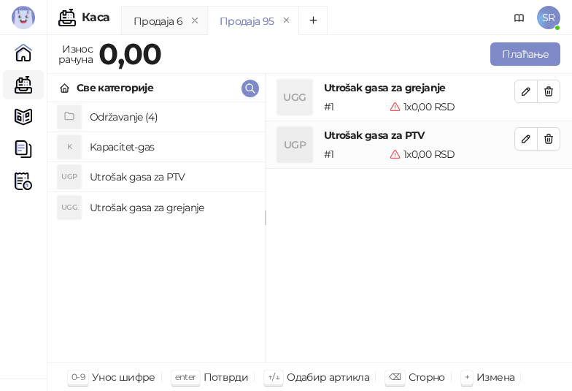
click at [133, 146] on h4 "Kapacitet-gas" at bounding box center [172, 146] width 164 height 23
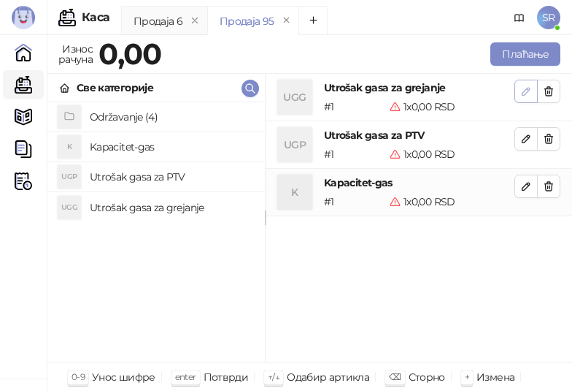
click at [524, 89] on icon "button" at bounding box center [527, 91] width 12 height 12
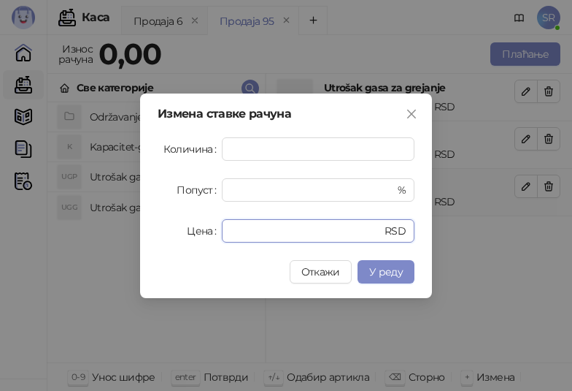
drag, startPoint x: 287, startPoint y: 233, endPoint x: 194, endPoint y: 235, distance: 92.8
click at [194, 235] on div "Цена * RSD" at bounding box center [286, 230] width 257 height 23
paste input "*******"
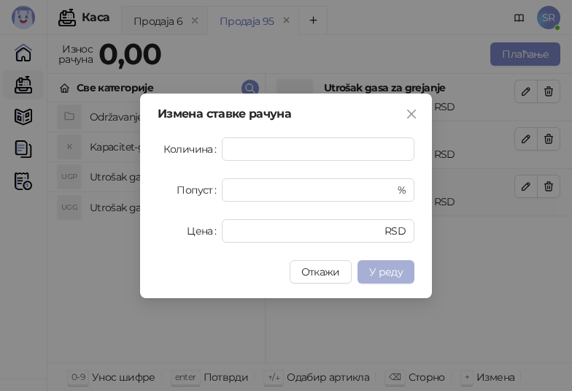
click at [391, 272] on span "У реду" at bounding box center [386, 271] width 34 height 13
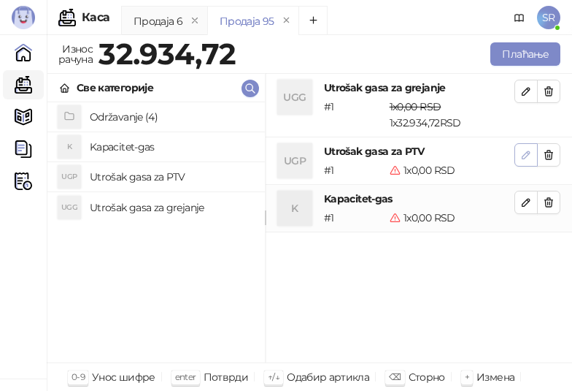
click at [525, 161] on span "button" at bounding box center [527, 154] width 12 height 14
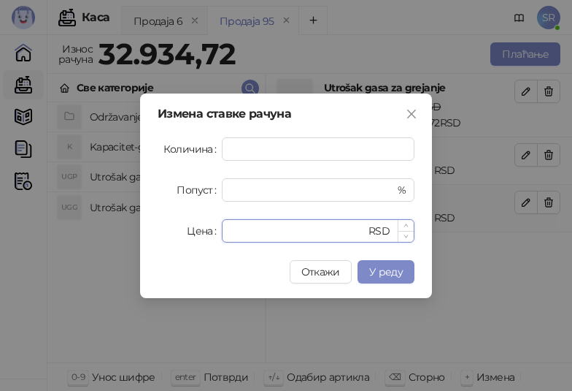
drag, startPoint x: 243, startPoint y: 237, endPoint x: 229, endPoint y: 237, distance: 14.6
click at [229, 237] on div "* RSD" at bounding box center [318, 230] width 193 height 23
paste input "******"
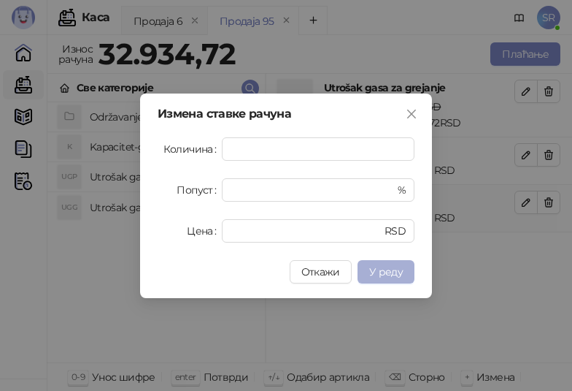
click at [390, 274] on span "У реду" at bounding box center [386, 271] width 34 height 13
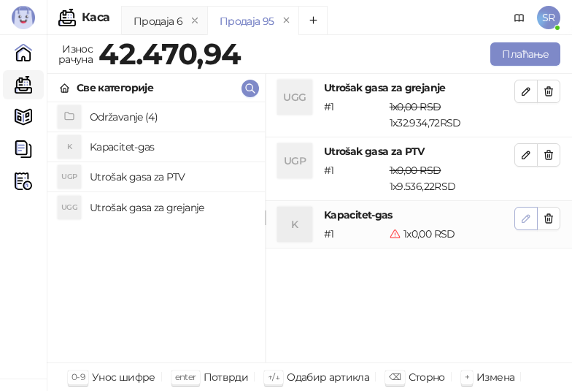
click at [527, 218] on icon "button" at bounding box center [527, 218] width 12 height 12
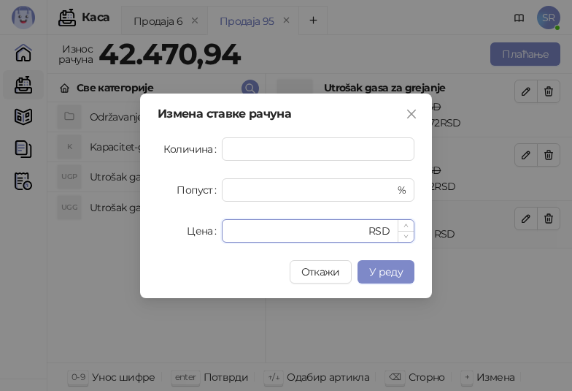
drag, startPoint x: 266, startPoint y: 234, endPoint x: 231, endPoint y: 234, distance: 35.0
click at [231, 234] on input "*" at bounding box center [298, 231] width 135 height 22
paste input "******"
type input "*******"
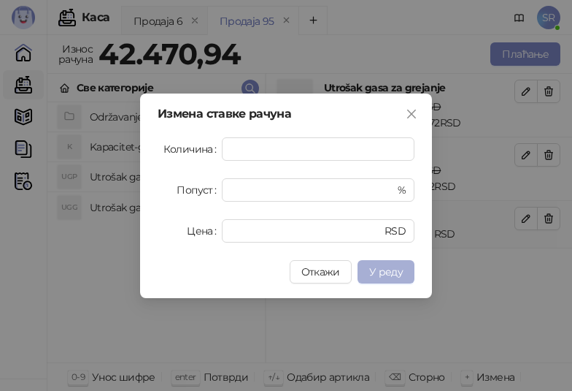
click at [398, 269] on span "У реду" at bounding box center [386, 271] width 34 height 13
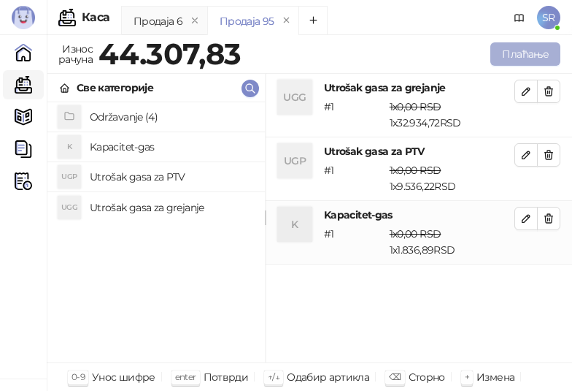
click at [502, 51] on button "Плаћање" at bounding box center [526, 53] width 70 height 23
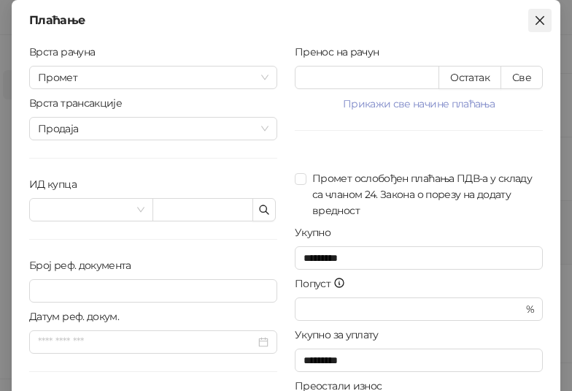
click at [538, 23] on icon "close" at bounding box center [540, 20] width 9 height 9
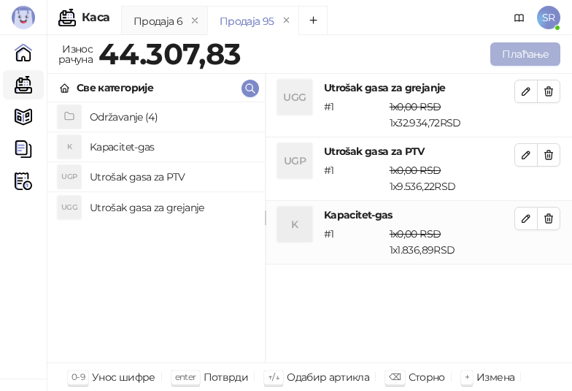
click at [518, 54] on button "Плаћање" at bounding box center [526, 53] width 70 height 23
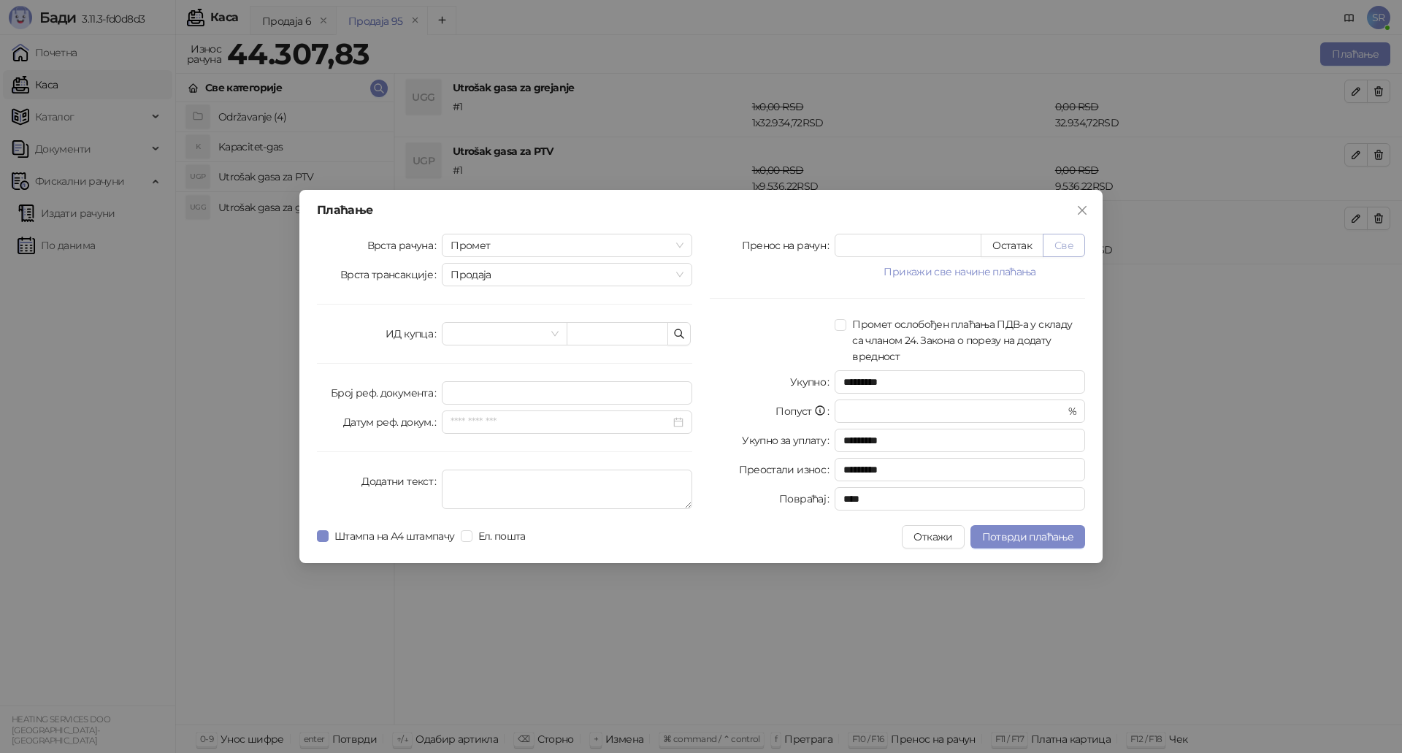
click at [1075, 246] on button "Све" at bounding box center [1064, 245] width 42 height 23
type input "********"
type input "****"
click at [676, 331] on icon "button" at bounding box center [679, 334] width 12 height 12
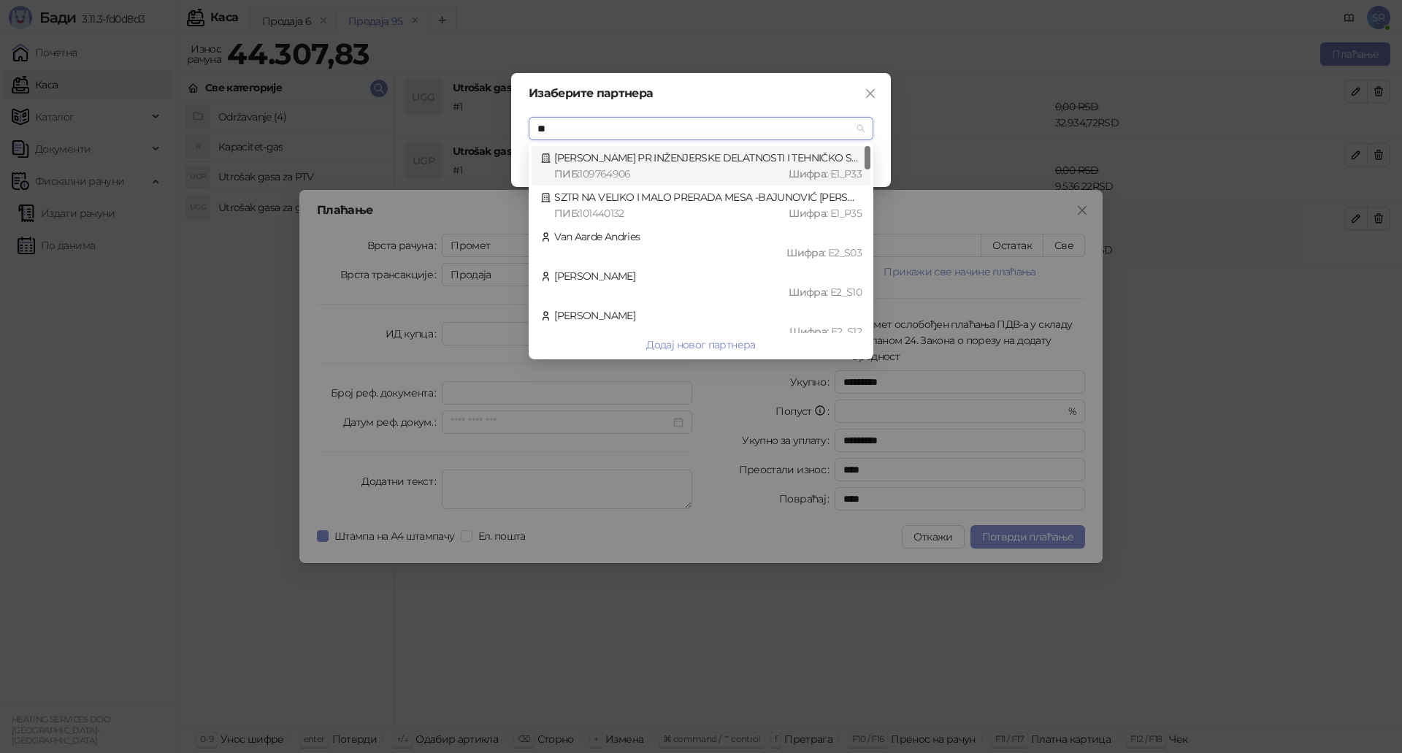
type input "***"
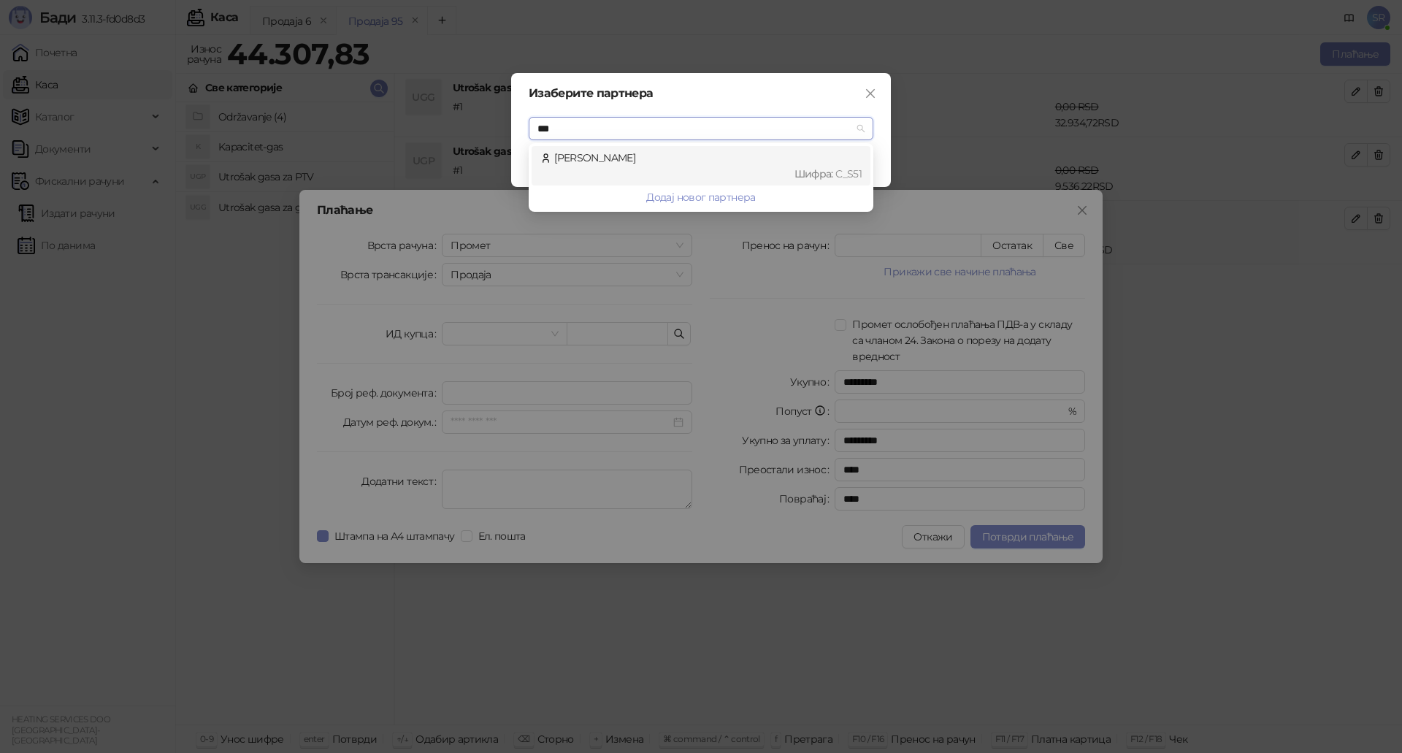
click at [827, 169] on span "Шифра :" at bounding box center [815, 173] width 42 height 13
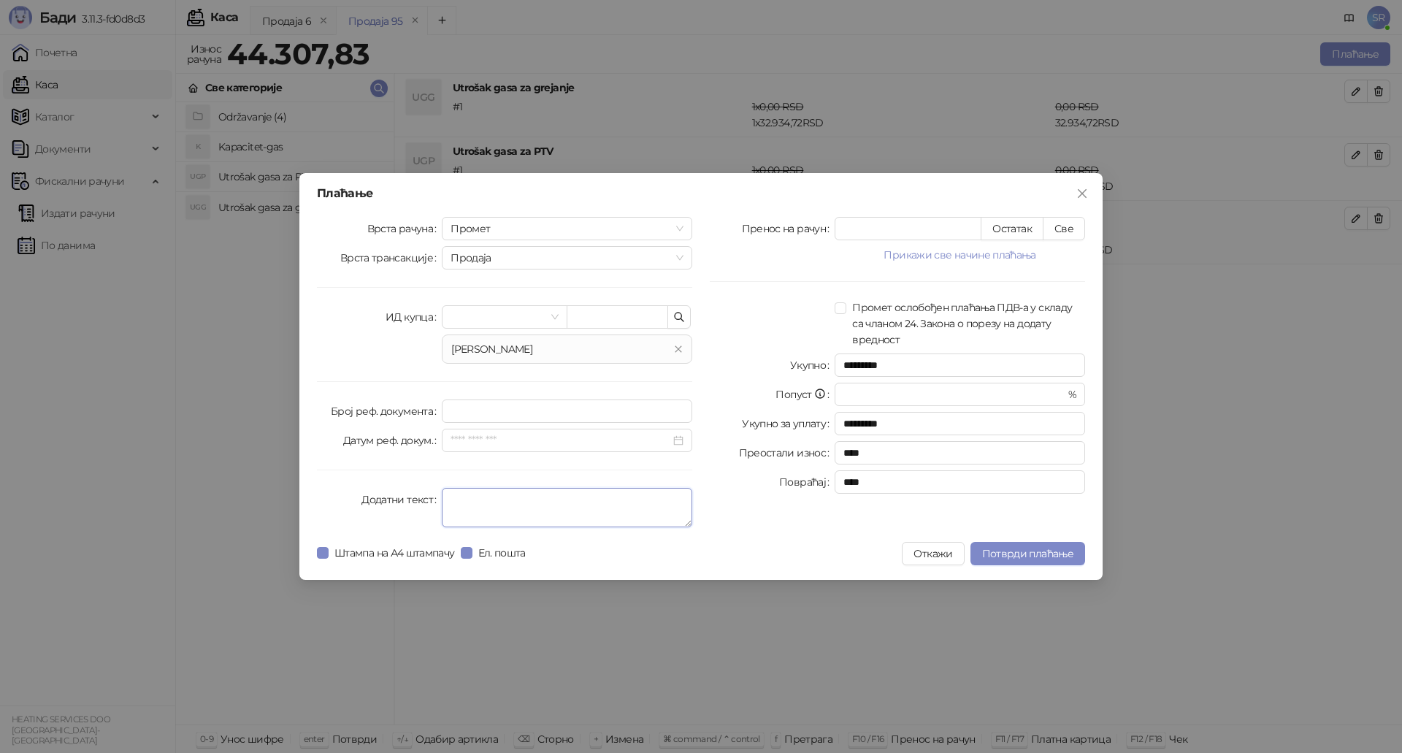
click at [482, 499] on textarea "Додатни текст" at bounding box center [567, 507] width 250 height 39
type textarea "*"
type textarea "**********"
click at [1024, 555] on span "Потврди плаћање" at bounding box center [1027, 553] width 91 height 13
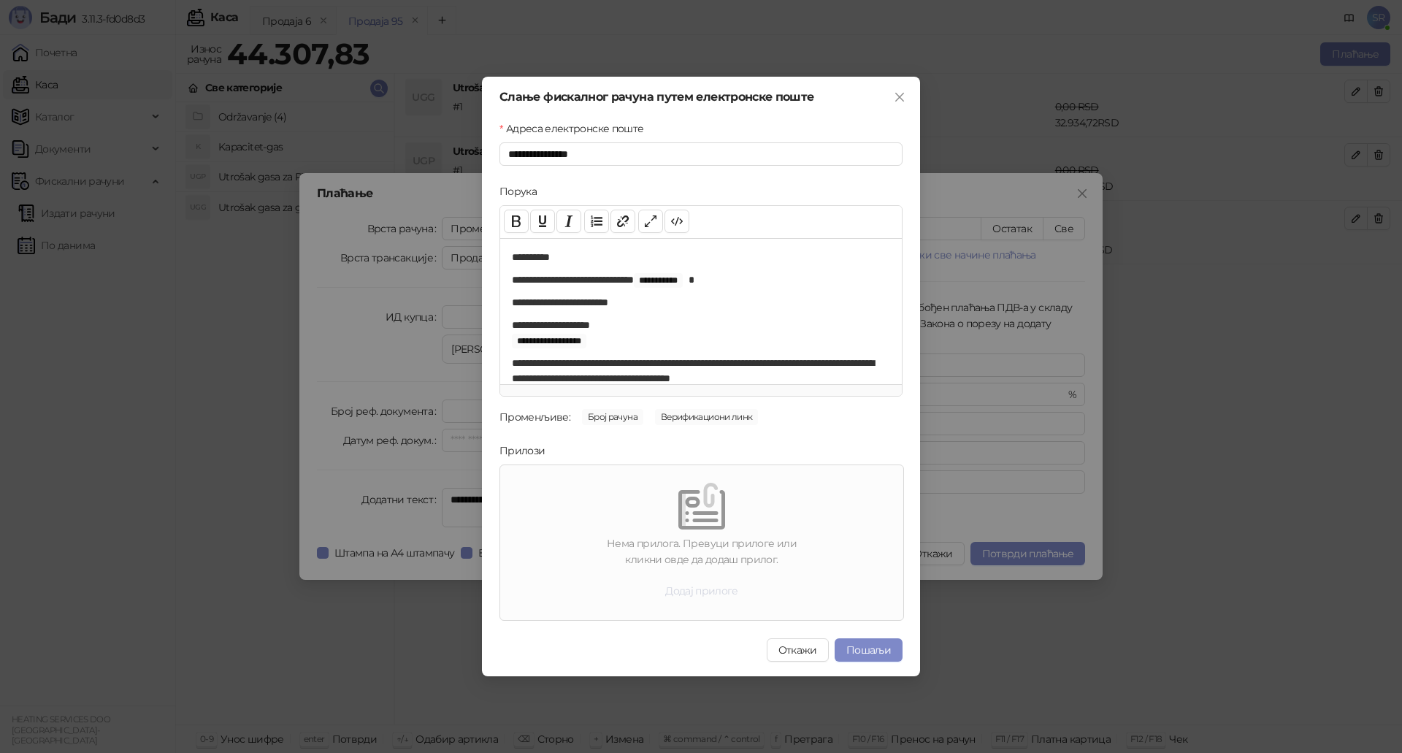
click at [712, 593] on button "Додај прилоге" at bounding box center [701, 590] width 96 height 23
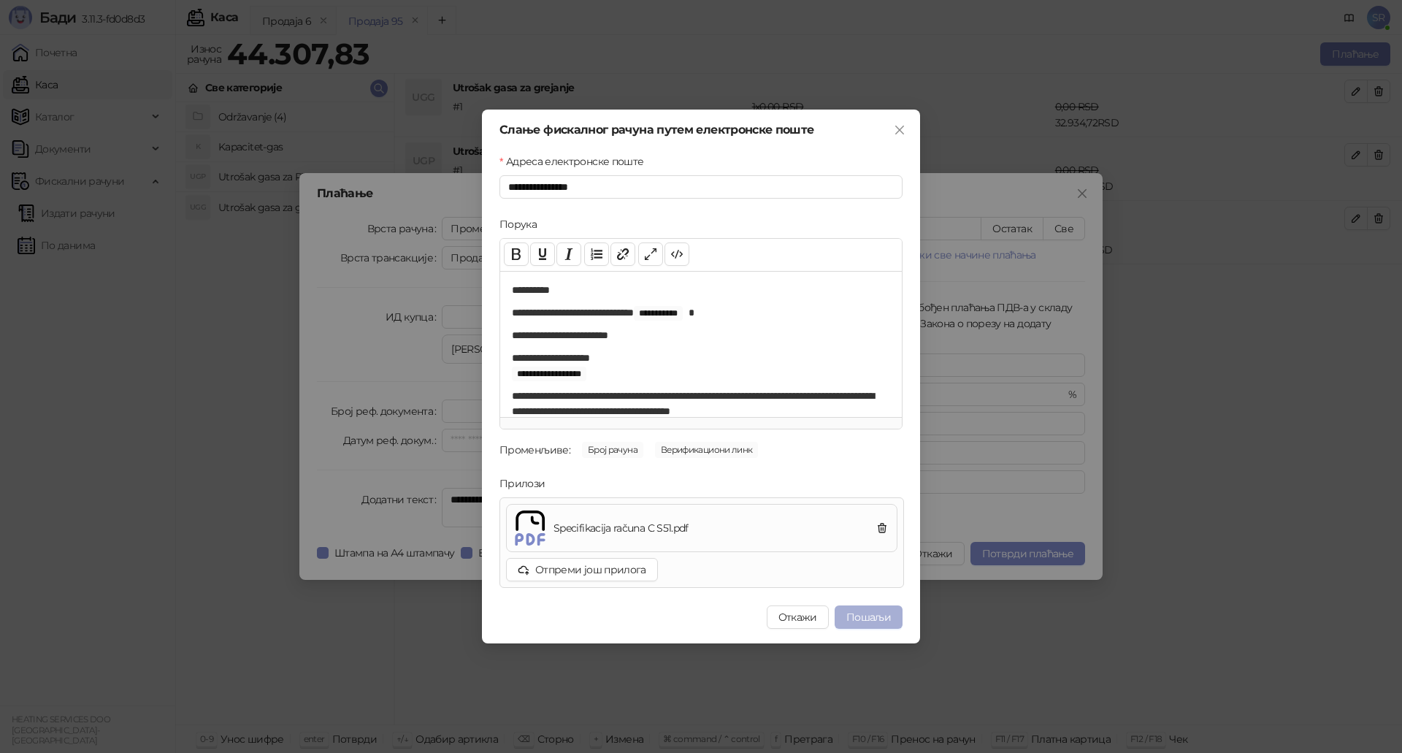
click at [866, 616] on button "Пошаљи" at bounding box center [869, 616] width 68 height 23
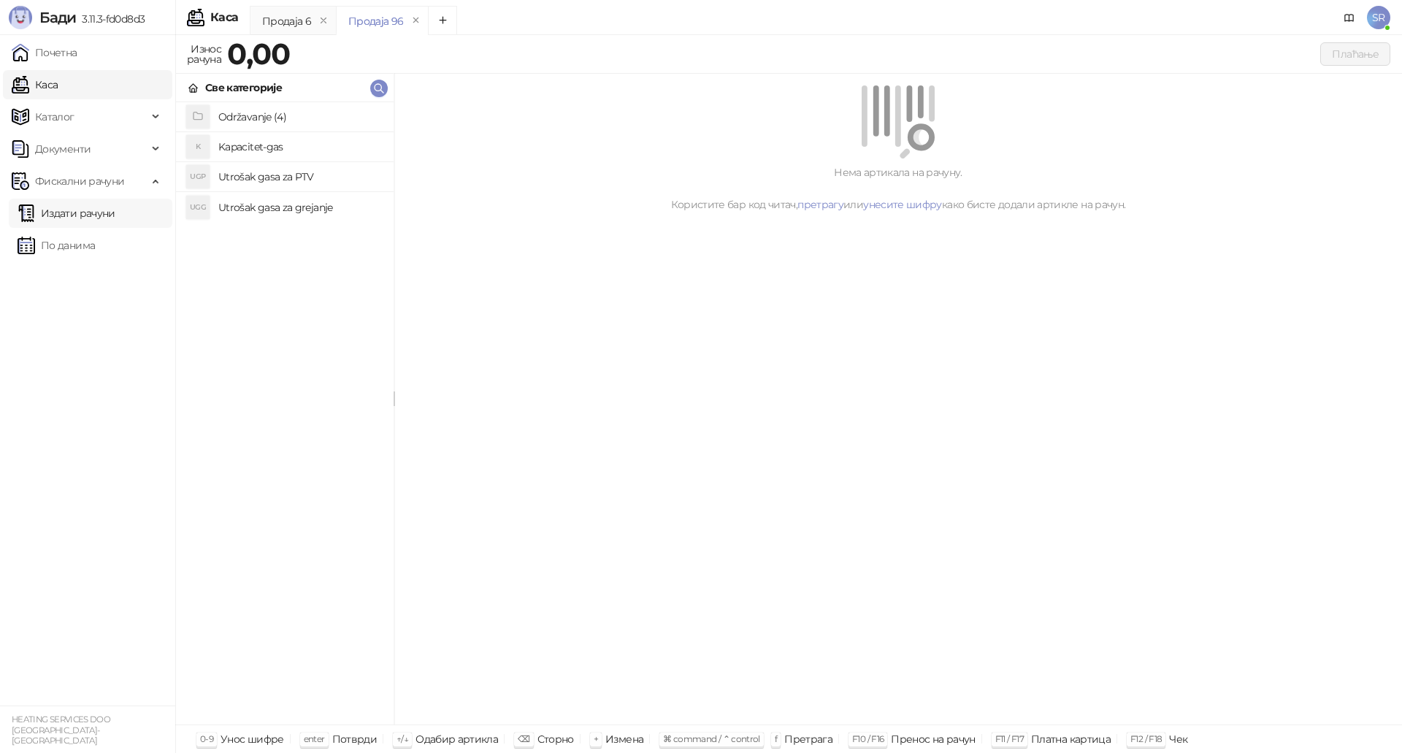
click at [64, 213] on link "Издати рачуни" at bounding box center [67, 213] width 98 height 29
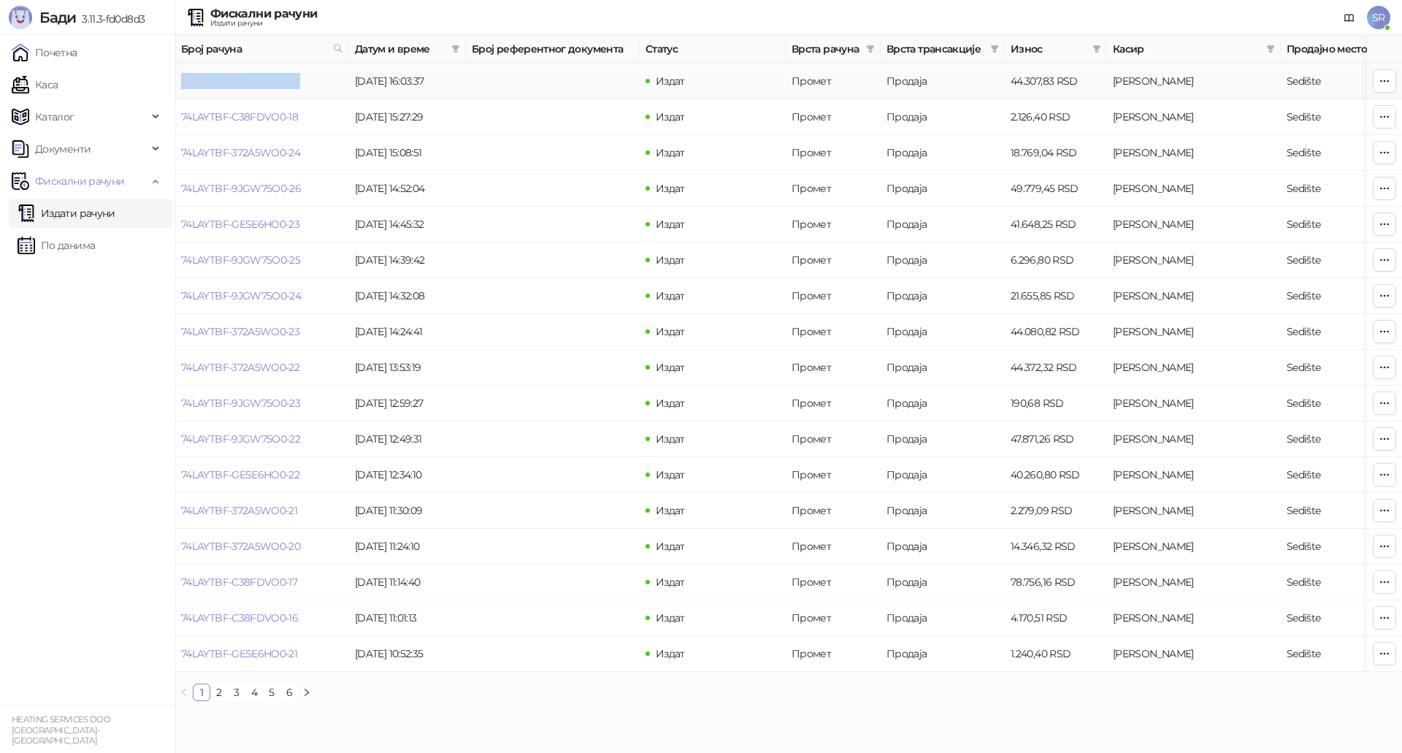
drag, startPoint x: 317, startPoint y: 84, endPoint x: 181, endPoint y: 77, distance: 136.0
click at [181, 77] on td "74LAYTBF-9JGW75O0-27" at bounding box center [262, 82] width 174 height 36
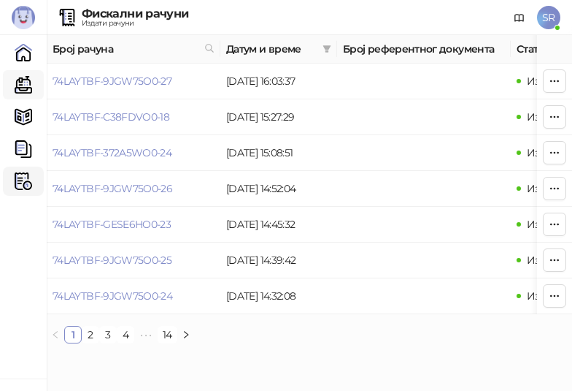
click at [34, 83] on link "Каса" at bounding box center [23, 84] width 29 height 29
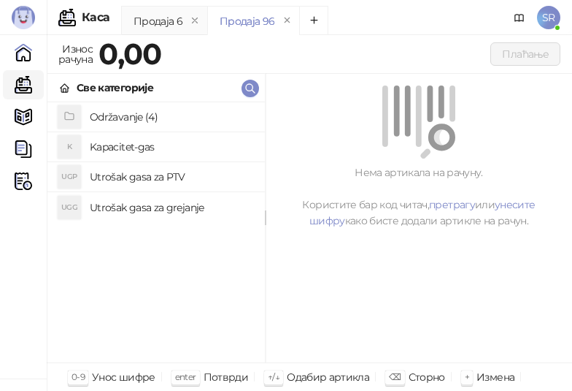
click at [169, 204] on h4 "Utrošak gasa za grejanje" at bounding box center [172, 207] width 164 height 23
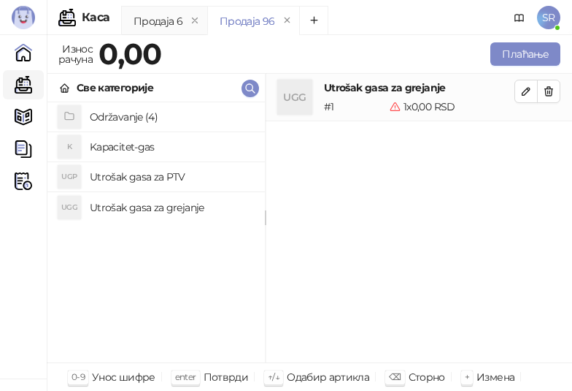
click at [157, 180] on h4 "Utrošak gasa za PTV" at bounding box center [172, 176] width 164 height 23
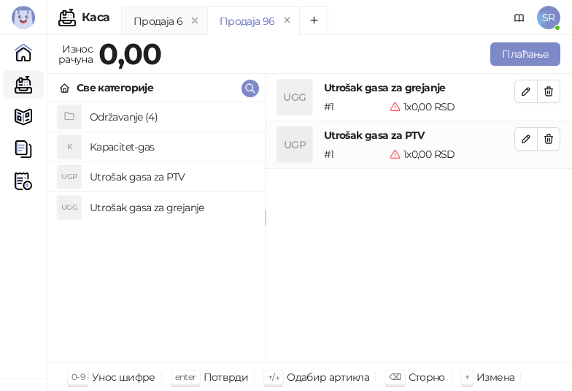
click at [144, 152] on h4 "Kapacitet-gas" at bounding box center [172, 146] width 164 height 23
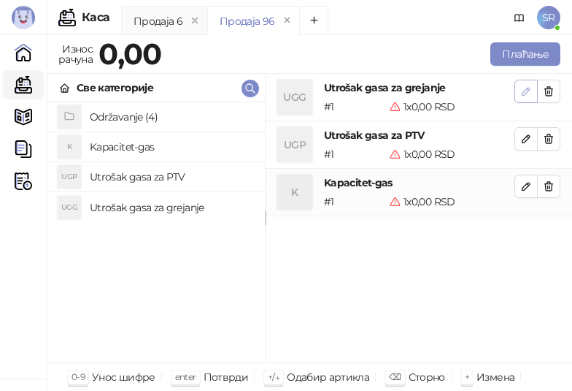
click at [522, 94] on icon "button" at bounding box center [527, 91] width 12 height 12
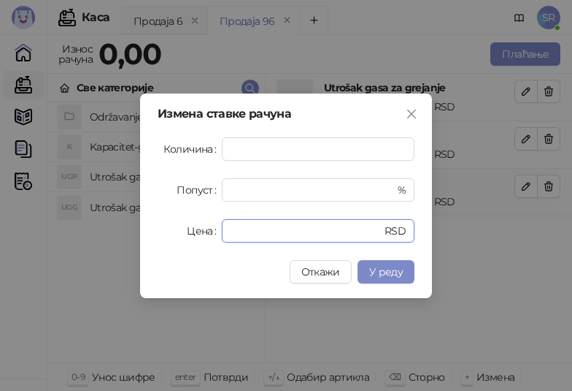
drag, startPoint x: 256, startPoint y: 231, endPoint x: 213, endPoint y: 234, distance: 43.2
click at [213, 234] on div "Цена * RSD" at bounding box center [286, 230] width 257 height 23
paste input "******"
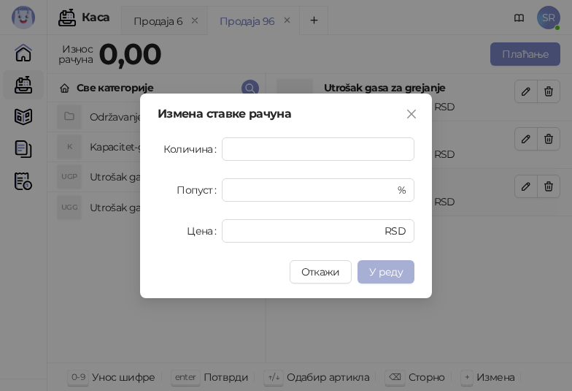
click at [396, 265] on span "У реду" at bounding box center [386, 271] width 34 height 13
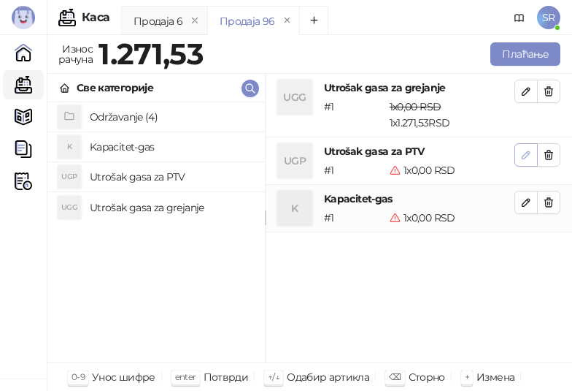
click at [528, 153] on icon "button" at bounding box center [526, 154] width 7 height 7
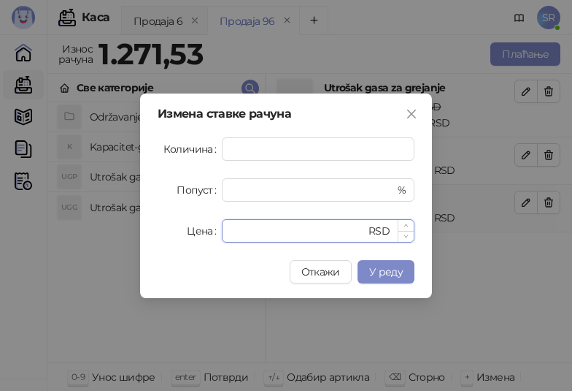
click at [273, 231] on input "*" at bounding box center [298, 231] width 135 height 22
drag, startPoint x: 272, startPoint y: 231, endPoint x: 227, endPoint y: 229, distance: 45.3
click at [227, 229] on div "* RSD" at bounding box center [318, 230] width 193 height 23
paste input "*****"
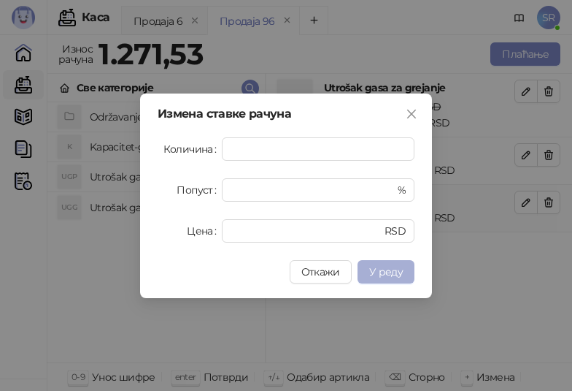
click at [384, 267] on span "У реду" at bounding box center [386, 271] width 34 height 13
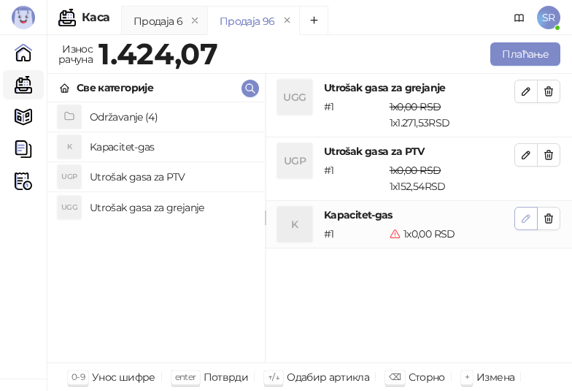
click at [524, 222] on icon "button" at bounding box center [526, 218] width 7 height 7
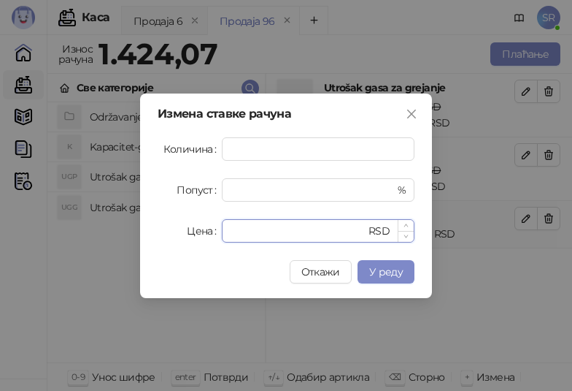
drag, startPoint x: 279, startPoint y: 233, endPoint x: 229, endPoint y: 231, distance: 49.7
click at [229, 231] on div "* RSD" at bounding box center [318, 230] width 193 height 23
paste input "******"
type input "*******"
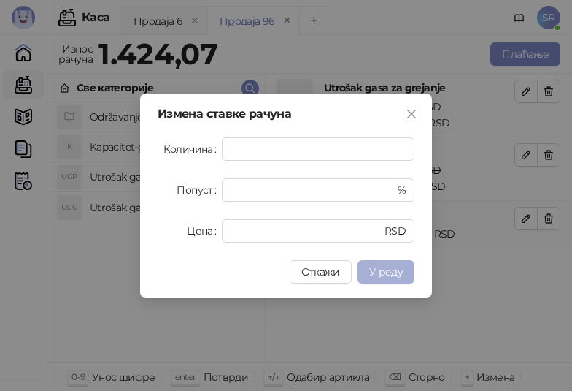
click at [381, 272] on span "У реду" at bounding box center [386, 271] width 34 height 13
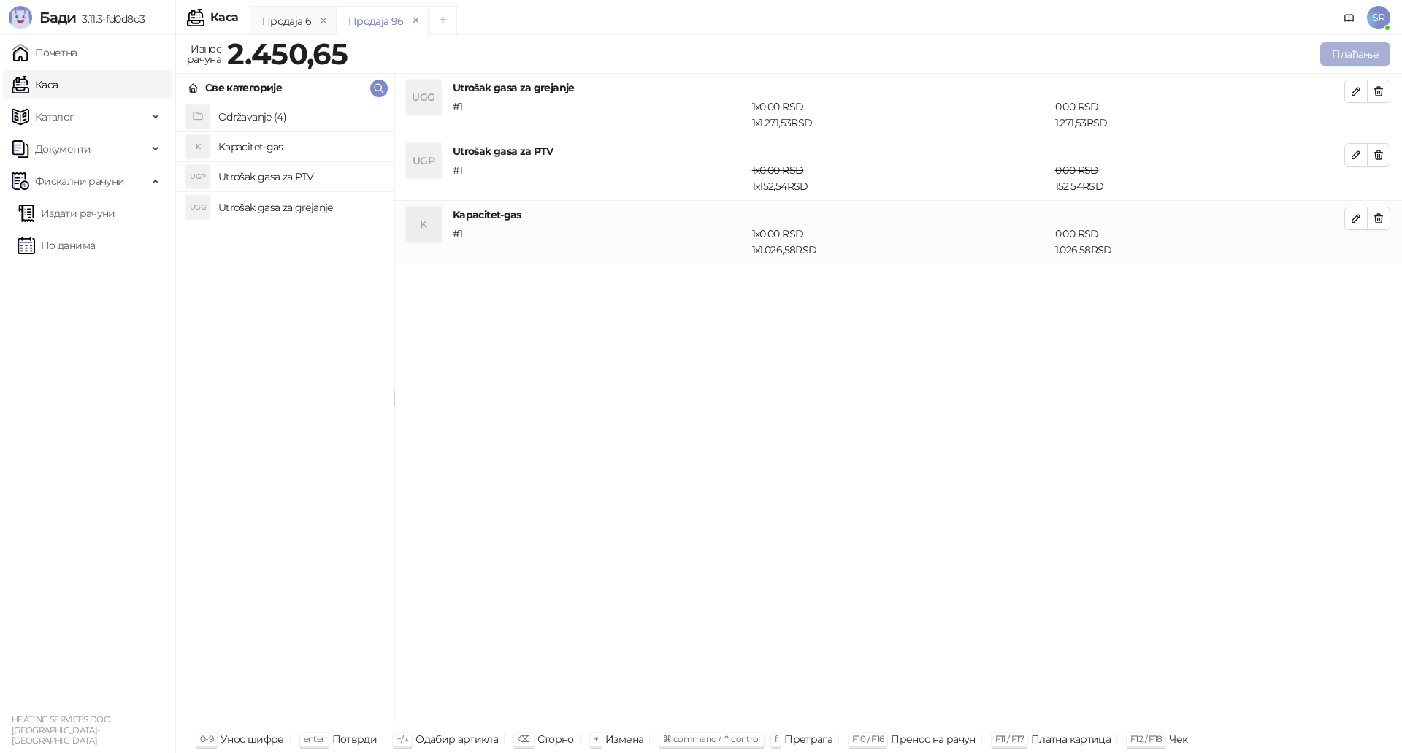
click at [1348, 53] on button "Плаћање" at bounding box center [1355, 53] width 70 height 23
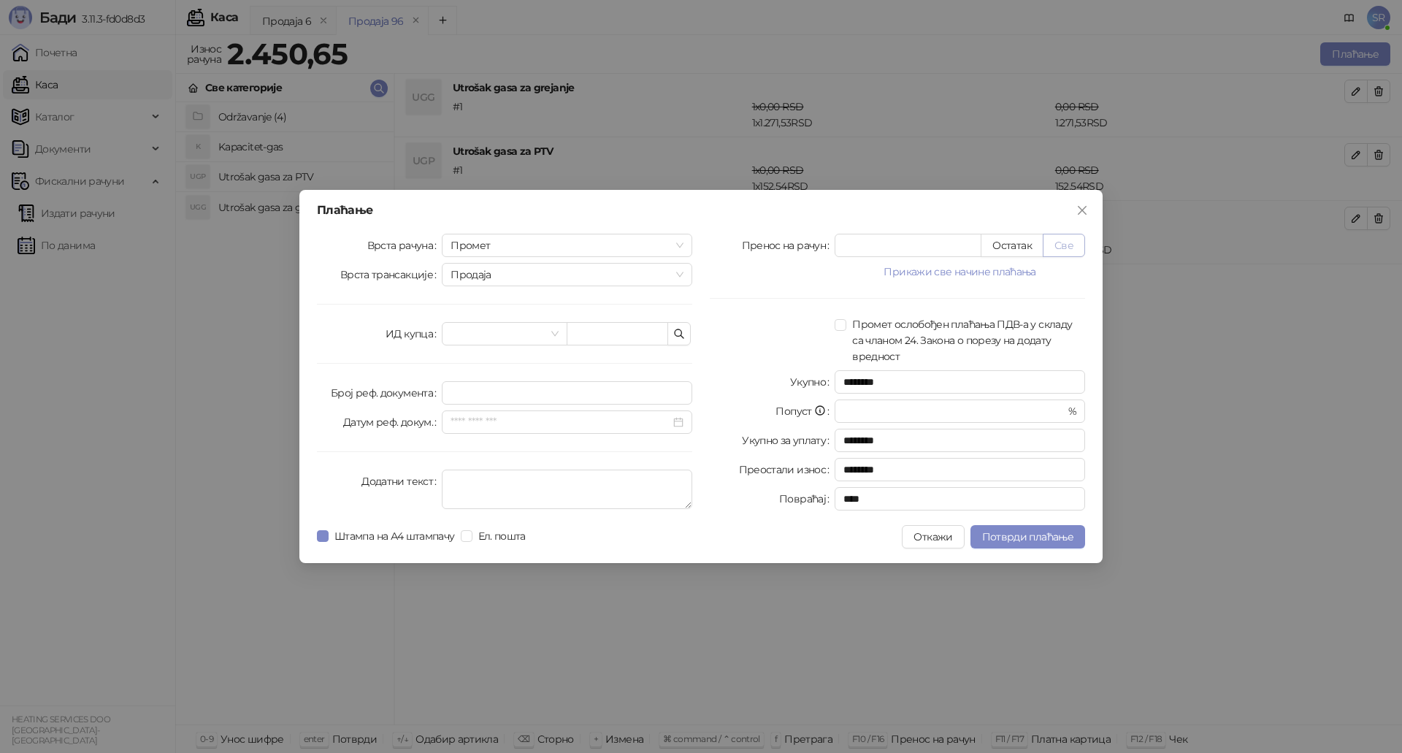
click at [1070, 241] on button "Све" at bounding box center [1064, 245] width 42 height 23
type input "*******"
type input "****"
click at [682, 331] on icon "button" at bounding box center [679, 334] width 12 height 12
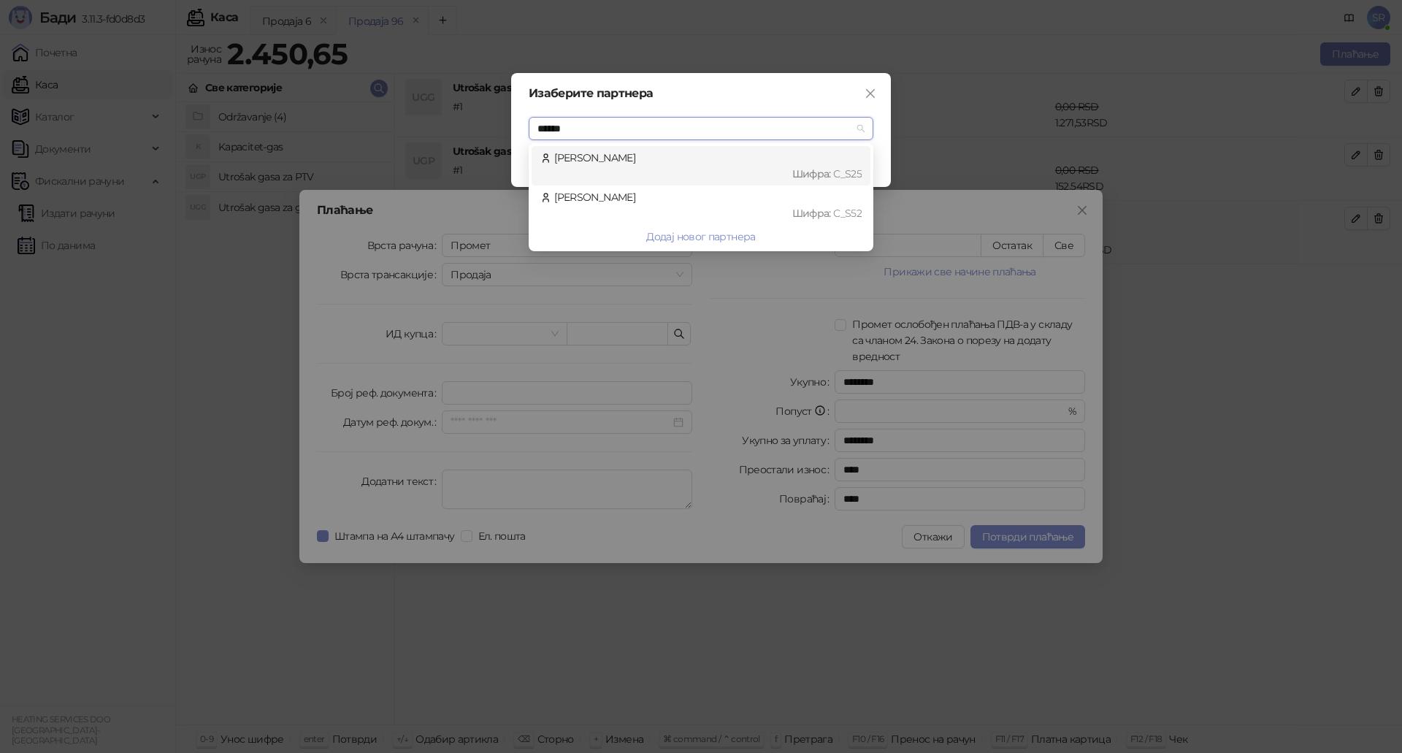
type input "*******"
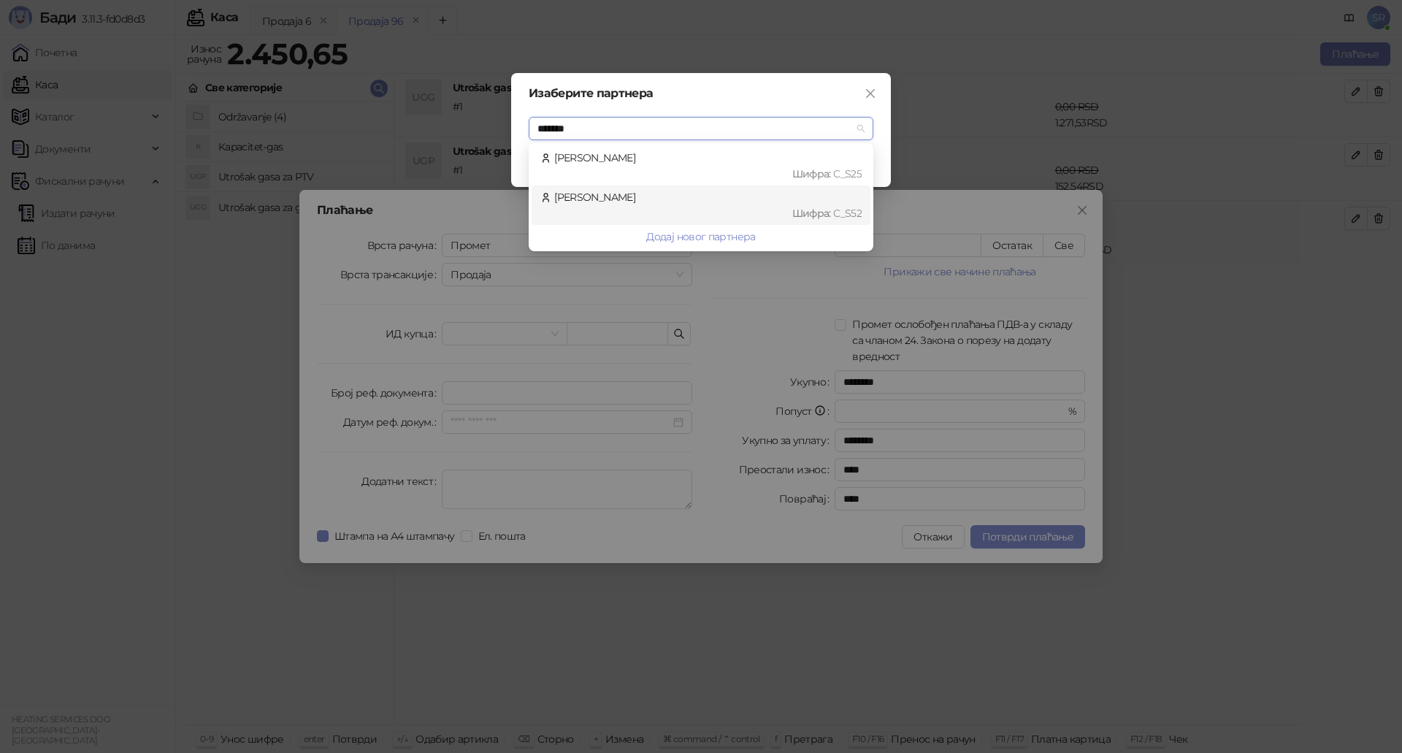
click at [647, 196] on div "Pantović Milena Шифра : C_S52" at bounding box center [700, 205] width 321 height 32
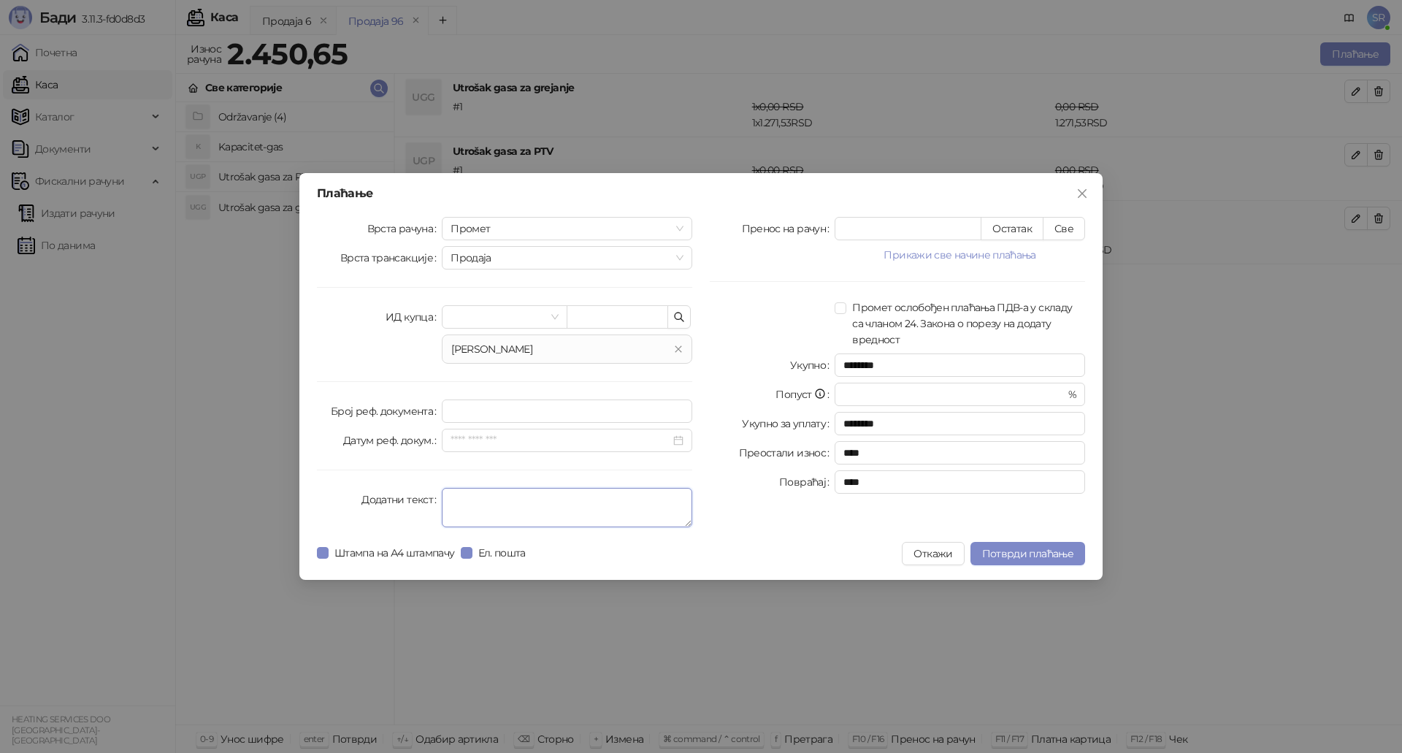
click at [513, 499] on textarea "Додатни текст" at bounding box center [567, 507] width 250 height 39
type textarea "*"
type textarea "**********"
click at [1021, 551] on span "Потврди плаћање" at bounding box center [1027, 553] width 91 height 13
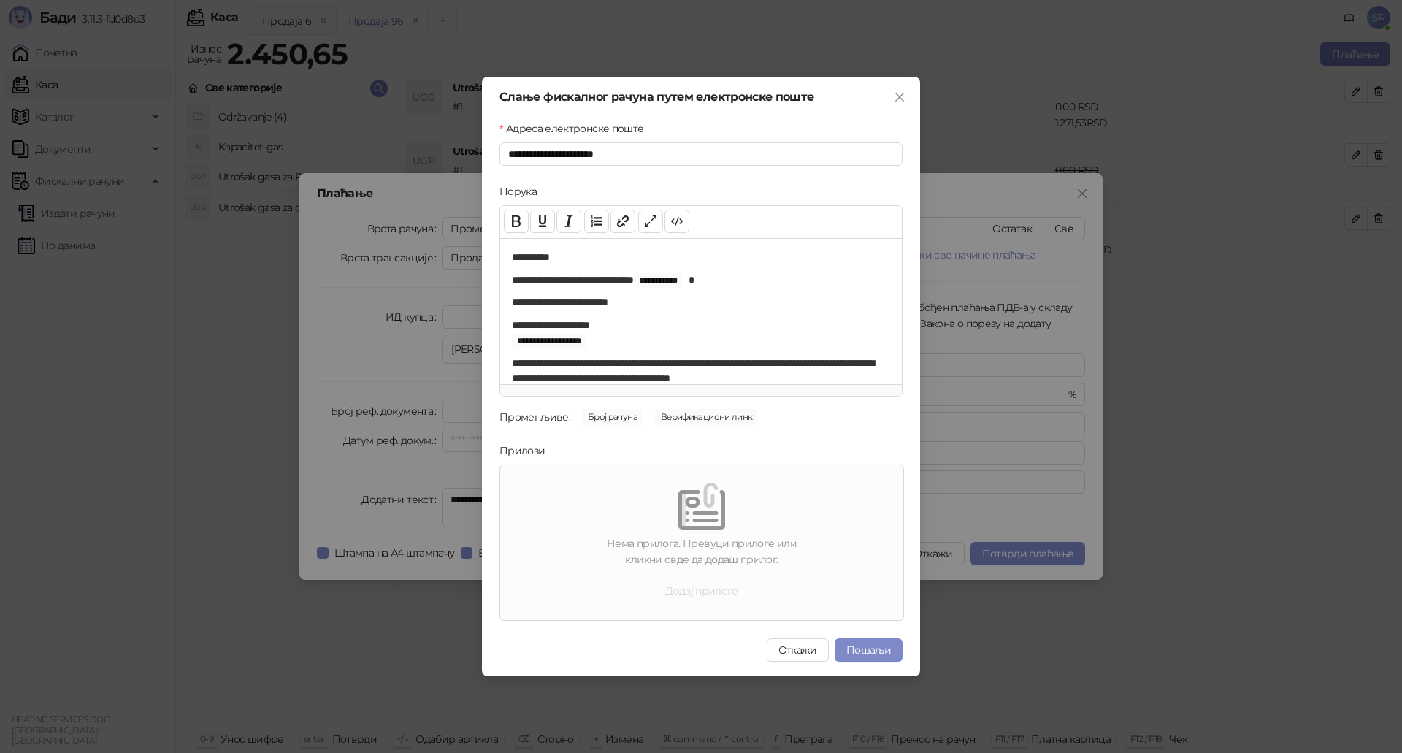
click at [692, 591] on button "Додај прилоге" at bounding box center [701, 590] width 96 height 23
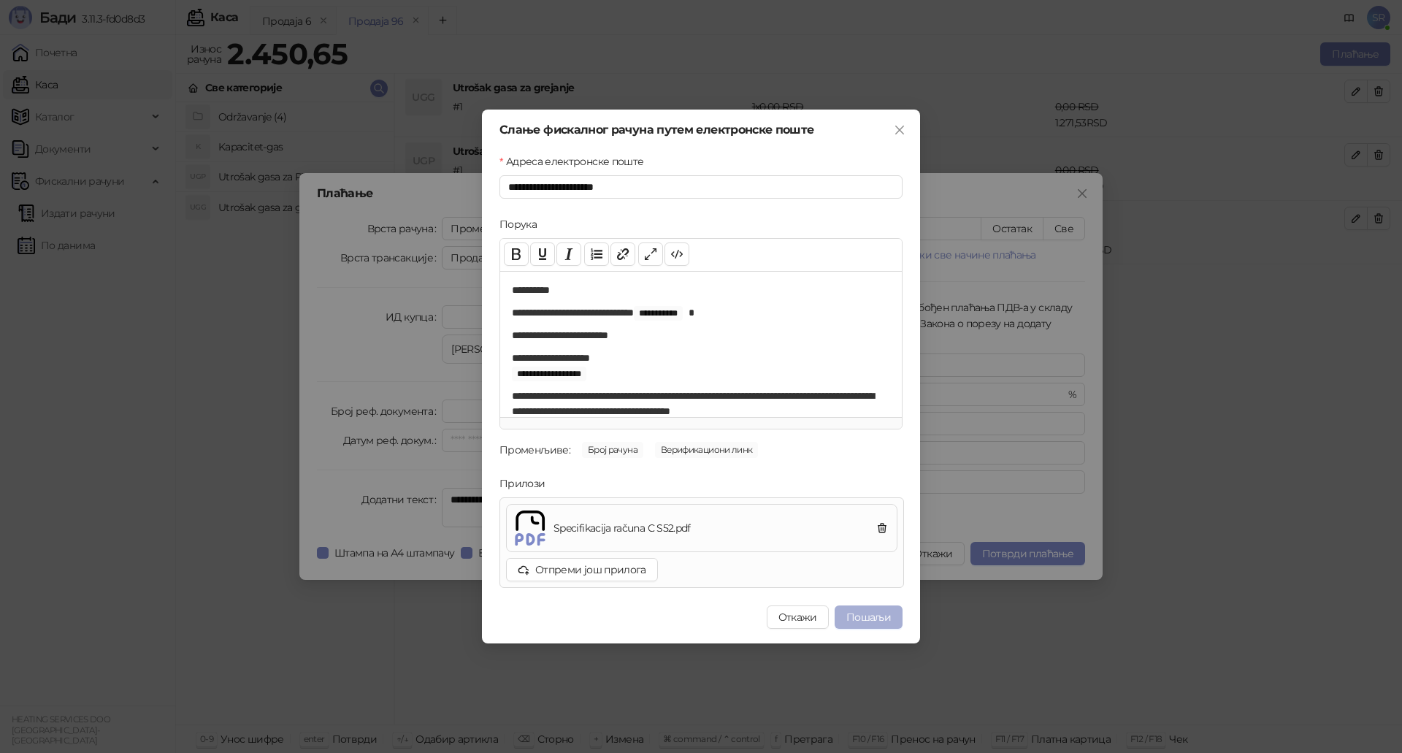
click at [886, 620] on button "Пошаљи" at bounding box center [869, 616] width 68 height 23
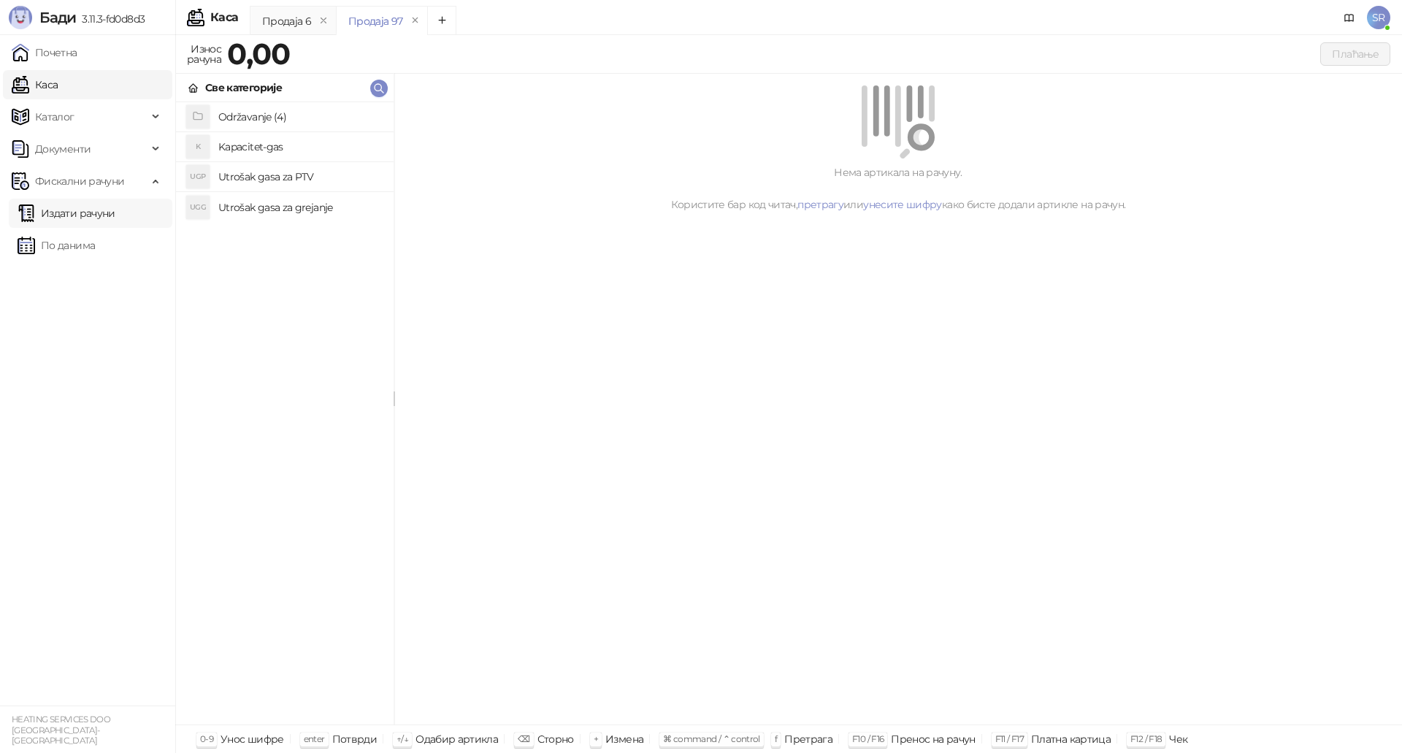
click at [83, 218] on link "Издати рачуни" at bounding box center [67, 213] width 98 height 29
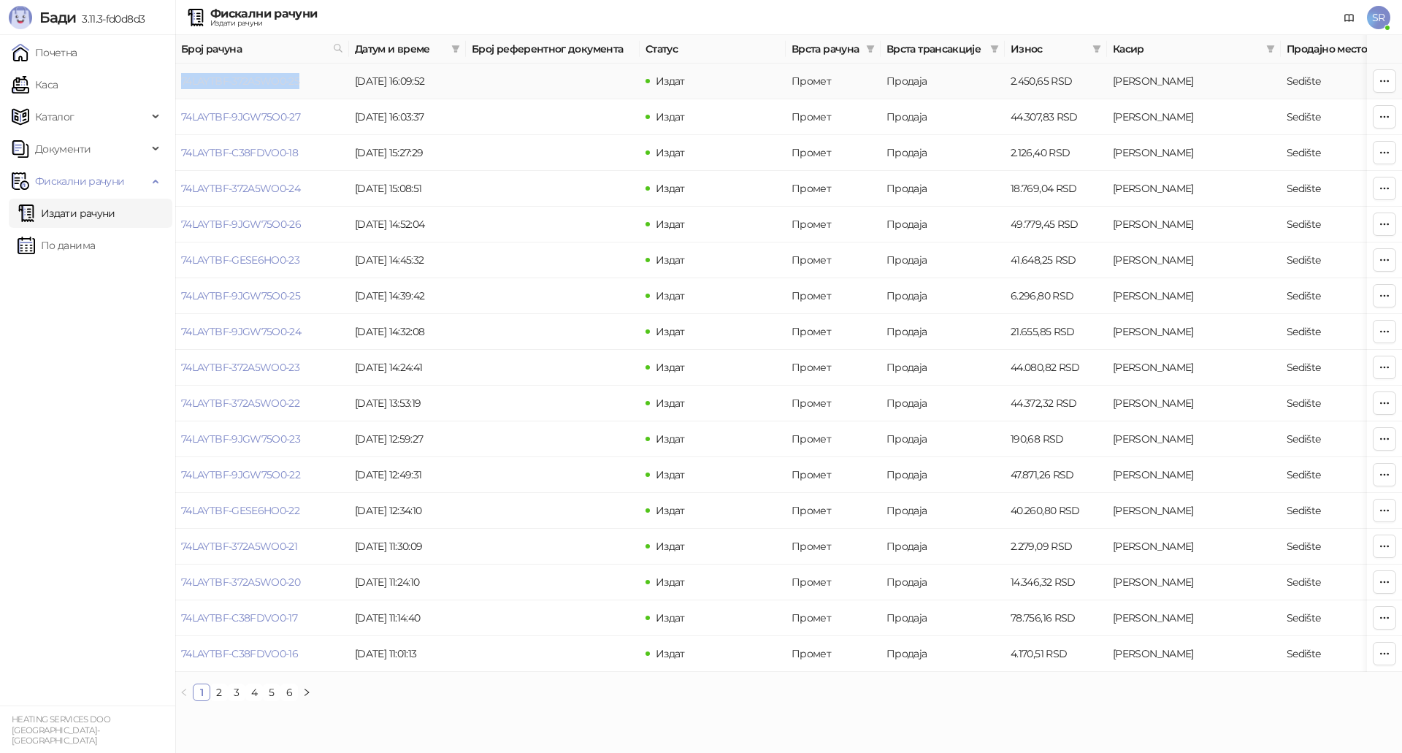
drag, startPoint x: 304, startPoint y: 81, endPoint x: 183, endPoint y: 85, distance: 120.6
click at [183, 85] on td "74LAYTBF-372A5WO0-25" at bounding box center [262, 82] width 174 height 36
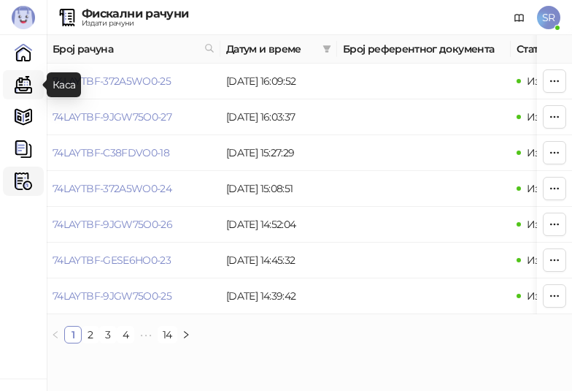
click at [28, 85] on link "Каса" at bounding box center [23, 84] width 29 height 29
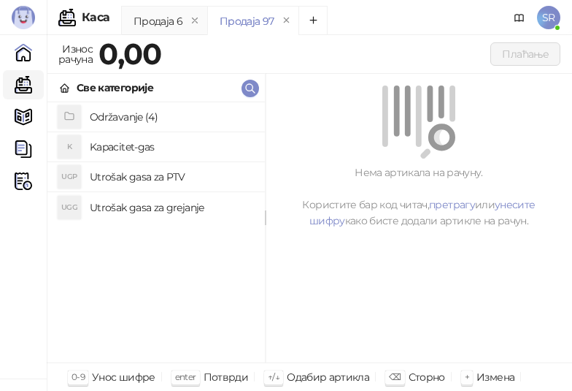
click at [197, 204] on h4 "Utrošak gasa za grejanje" at bounding box center [172, 207] width 164 height 23
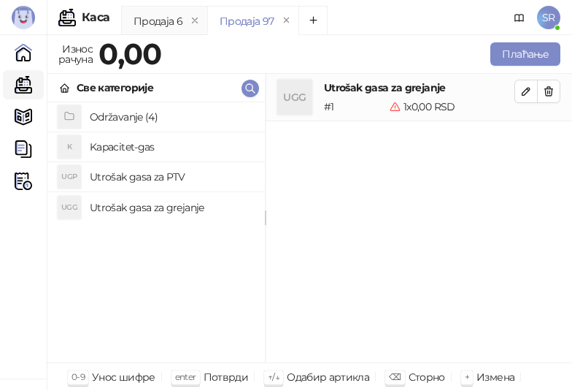
click at [147, 172] on h4 "Utrošak gasa za PTV" at bounding box center [172, 176] width 164 height 23
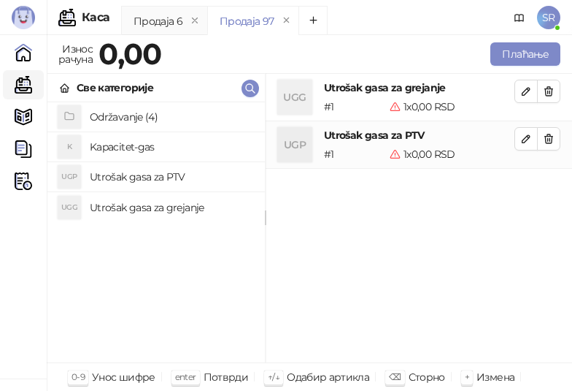
click at [146, 151] on h4 "Kapacitet-gas" at bounding box center [172, 146] width 164 height 23
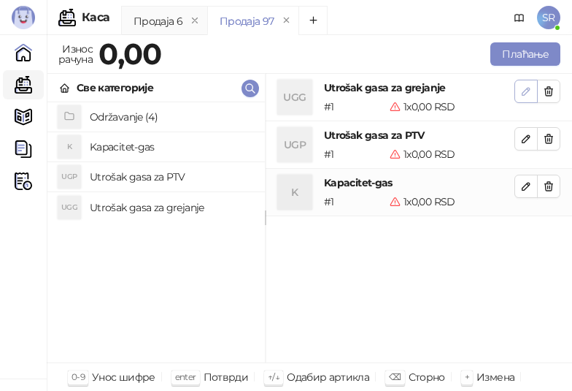
click at [524, 88] on icon "button" at bounding box center [527, 91] width 12 height 12
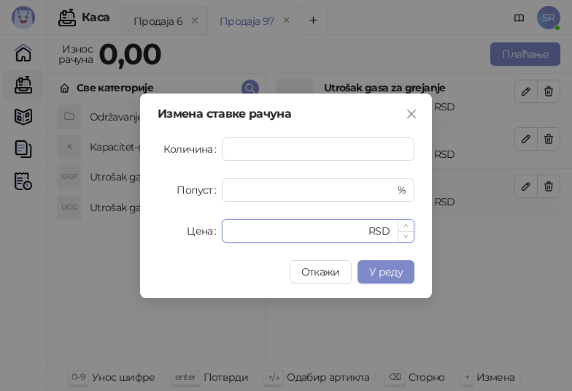
drag, startPoint x: 253, startPoint y: 227, endPoint x: 229, endPoint y: 231, distance: 23.6
click at [230, 231] on div "* RSD" at bounding box center [318, 230] width 193 height 23
paste input "*******"
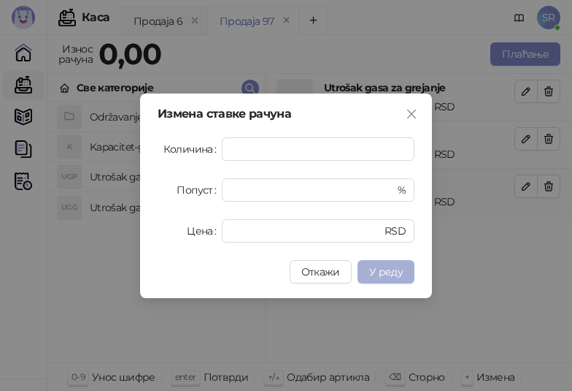
click at [398, 277] on span "У реду" at bounding box center [386, 271] width 34 height 13
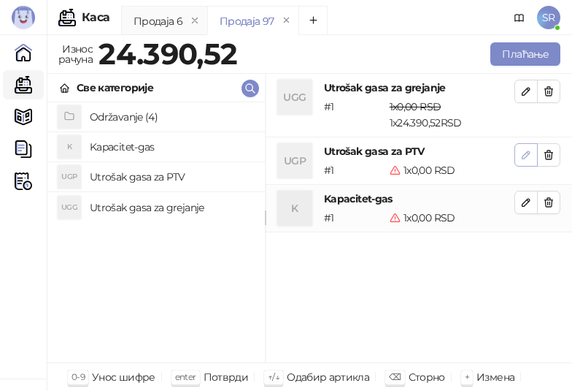
click at [529, 162] on button "button" at bounding box center [526, 154] width 23 height 23
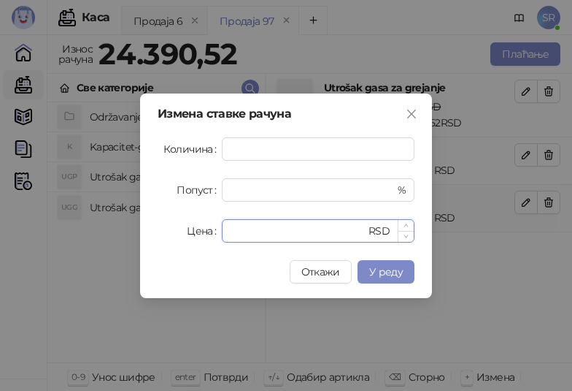
drag, startPoint x: 268, startPoint y: 221, endPoint x: 226, endPoint y: 230, distance: 42.5
click at [227, 230] on div "* RSD" at bounding box center [318, 230] width 193 height 23
drag, startPoint x: 248, startPoint y: 231, endPoint x: 231, endPoint y: 230, distance: 17.5
click at [231, 230] on input "*" at bounding box center [298, 231] width 135 height 22
click at [249, 237] on input "*" at bounding box center [298, 231] width 135 height 22
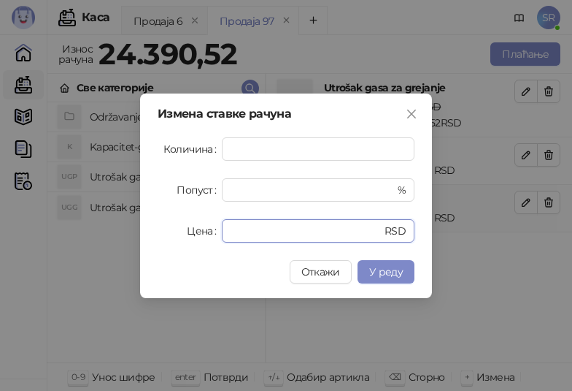
drag, startPoint x: 249, startPoint y: 231, endPoint x: 199, endPoint y: 234, distance: 49.7
click at [199, 234] on div "Цена * RSD" at bounding box center [286, 230] width 257 height 23
paste input "*******"
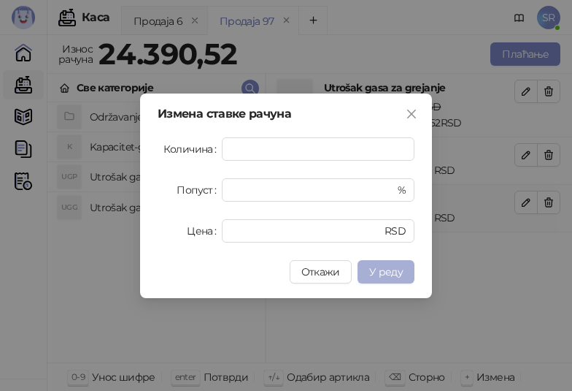
click at [387, 273] on span "У реду" at bounding box center [386, 271] width 34 height 13
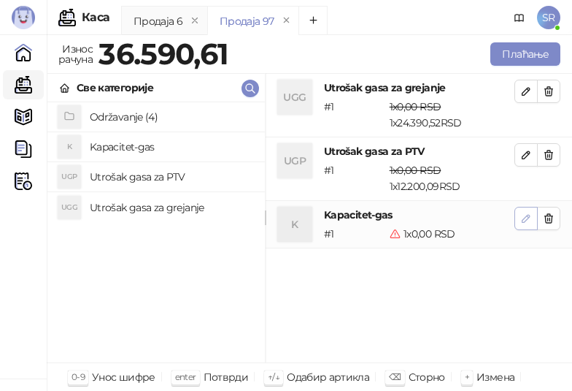
click at [519, 216] on button "button" at bounding box center [526, 218] width 23 height 23
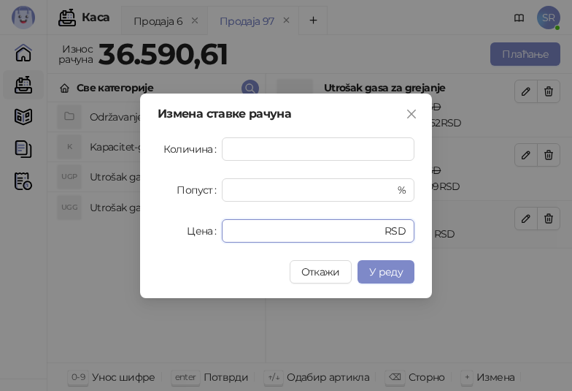
drag, startPoint x: 252, startPoint y: 226, endPoint x: 213, endPoint y: 229, distance: 38.8
click at [213, 229] on div "Цена * RSD" at bounding box center [286, 230] width 257 height 23
paste input "******"
type input "*******"
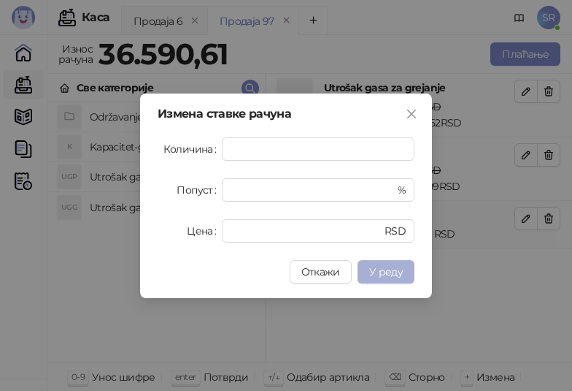
click at [409, 275] on button "У реду" at bounding box center [386, 271] width 57 height 23
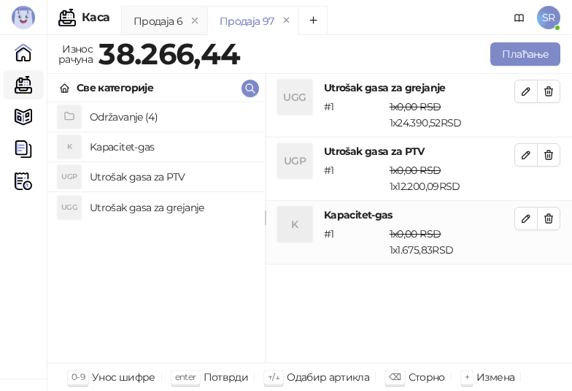
click at [396, 286] on div "UGG Utrošak gasa za grejanje # 1 1 x 0,00 RSD 1 x 24.390,52 RSD 0,00 RSD 24.390…" at bounding box center [419, 218] width 307 height 289
click at [518, 55] on button "Плаћање" at bounding box center [526, 53] width 70 height 23
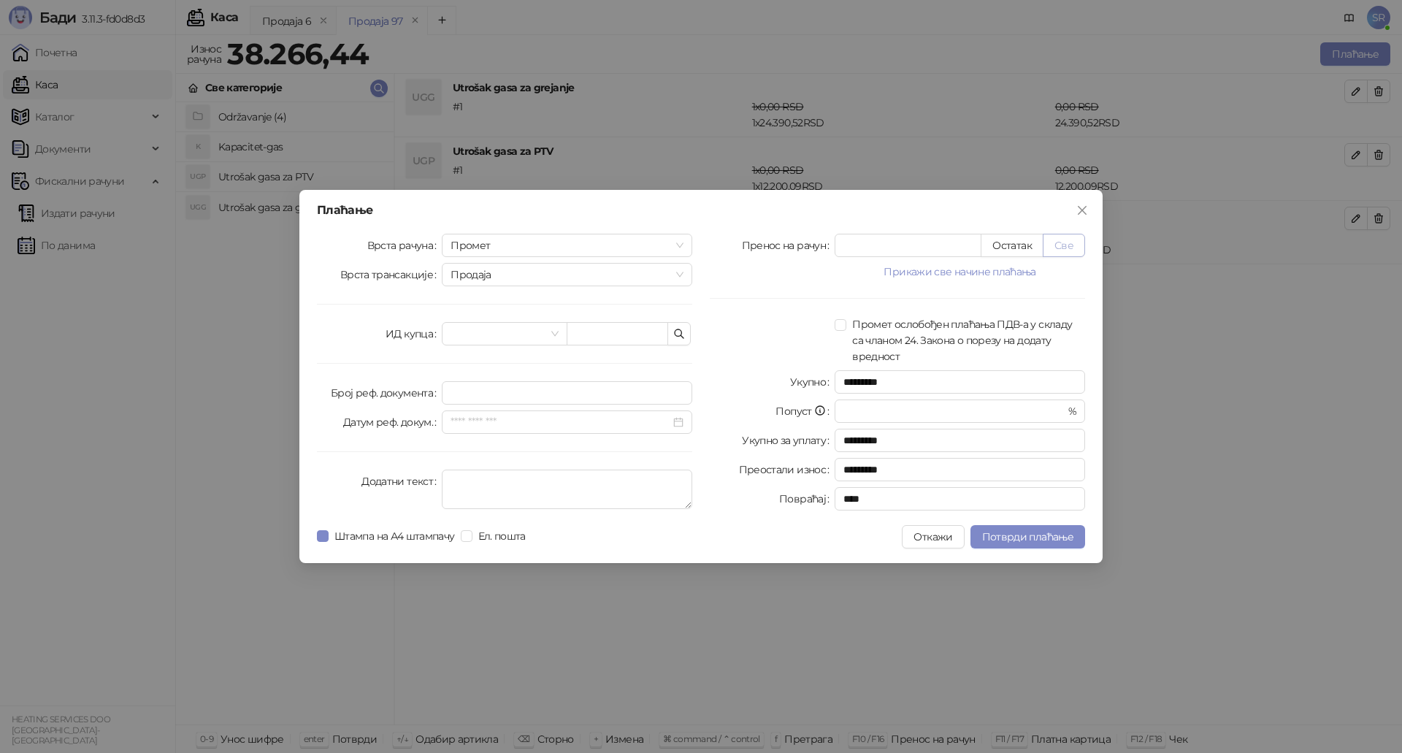
click at [1076, 244] on button "Све" at bounding box center [1064, 245] width 42 height 23
type input "********"
type input "****"
click at [675, 341] on button "button" at bounding box center [678, 333] width 23 height 23
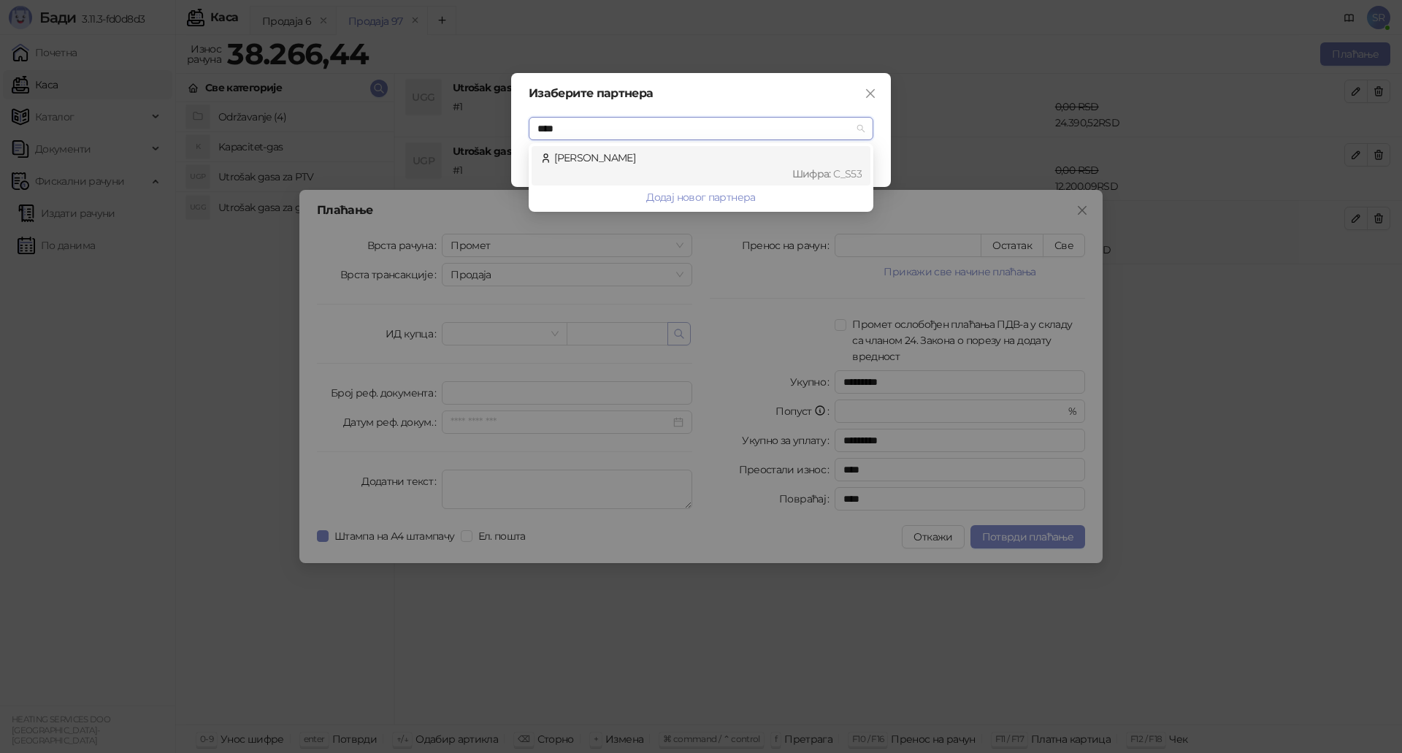
type input "*****"
click at [713, 161] on div "Pandurević Danijela Шифра : C_S53" at bounding box center [700, 166] width 321 height 32
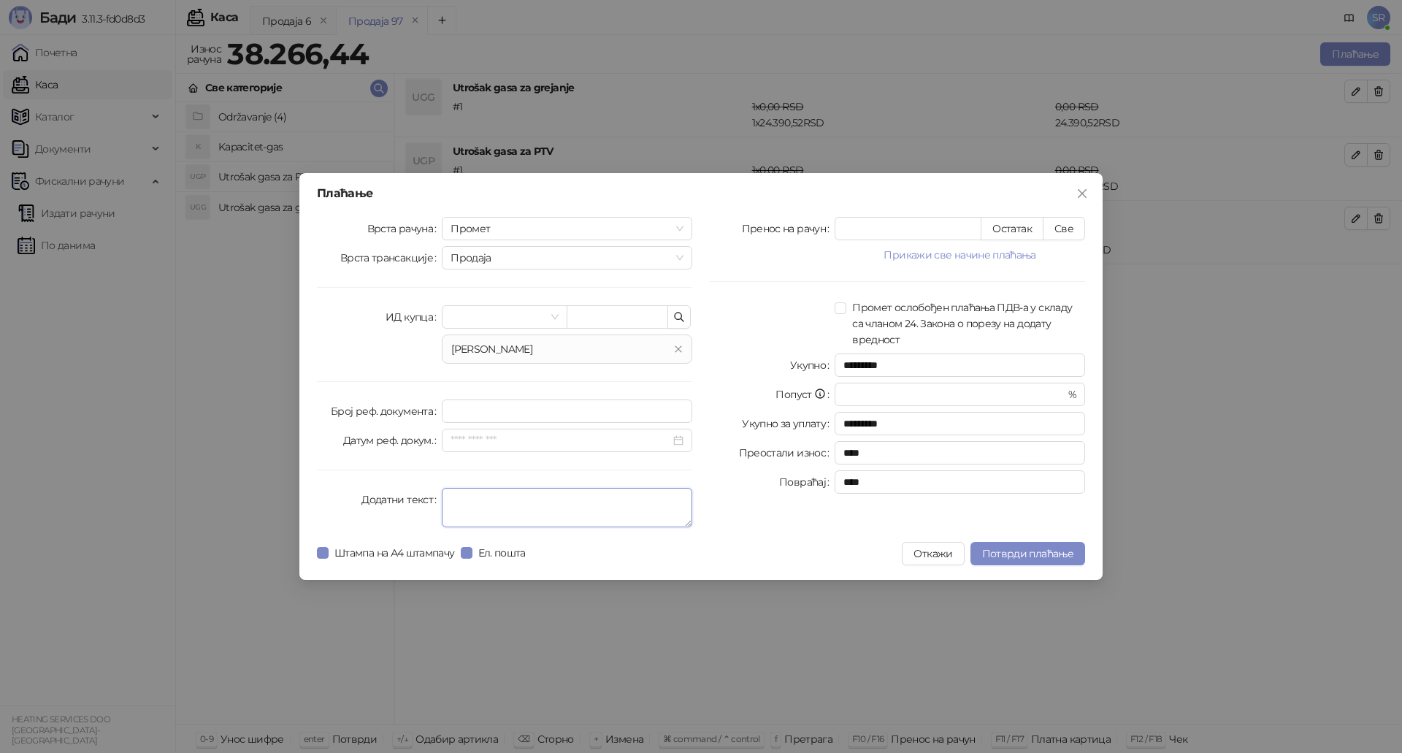
click at [502, 499] on textarea "Додатни текст" at bounding box center [567, 507] width 250 height 39
click at [548, 497] on textarea "**********" at bounding box center [567, 507] width 250 height 39
type textarea "**********"
click at [1024, 548] on span "Потврди плаћање" at bounding box center [1027, 553] width 91 height 13
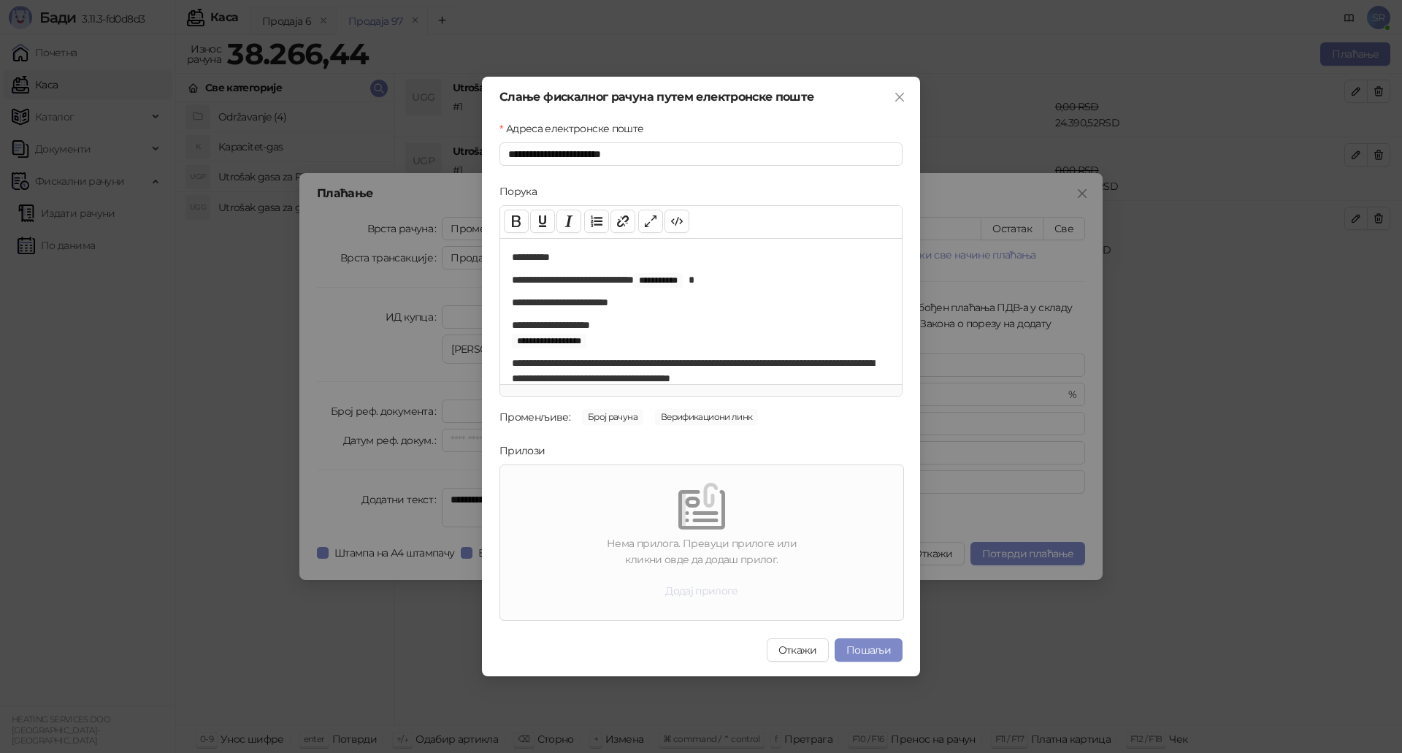
click at [705, 594] on button "Додај прилоге" at bounding box center [701, 590] width 96 height 23
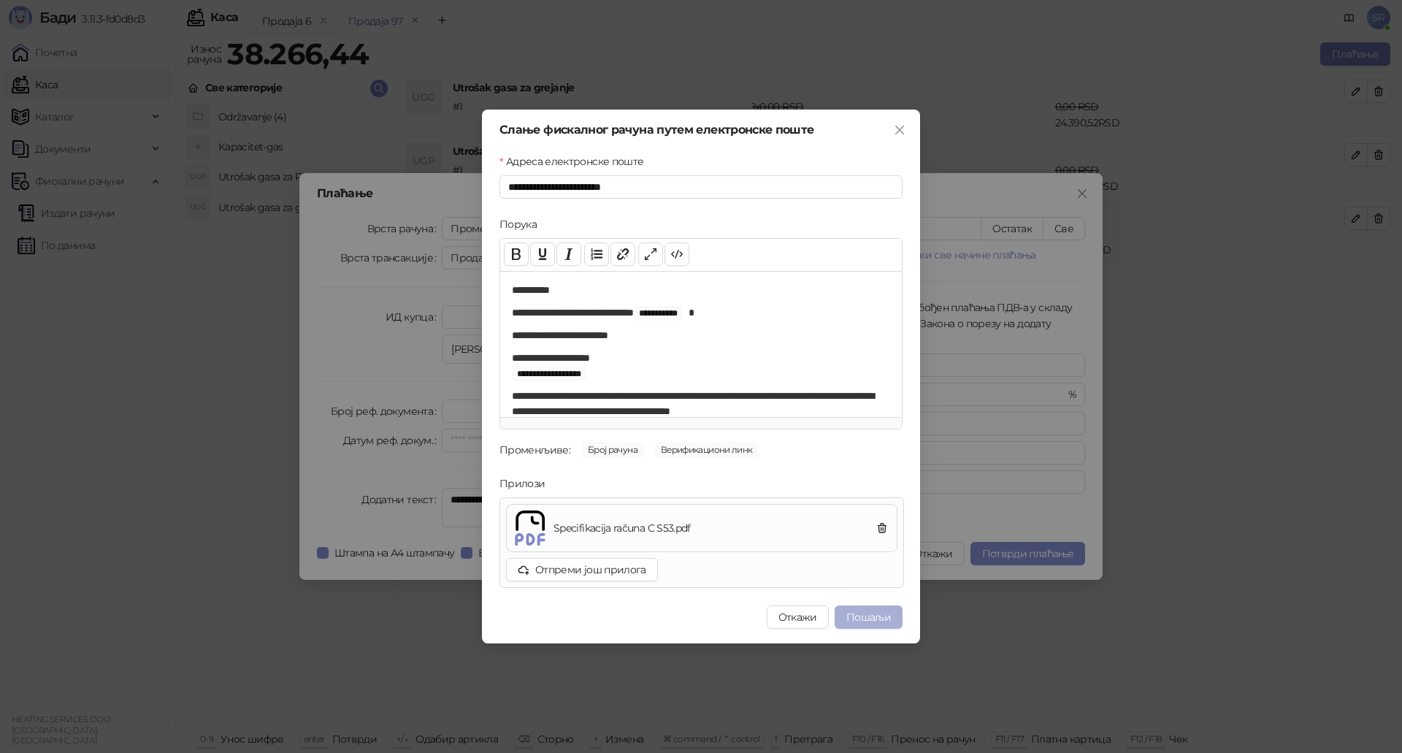
click at [855, 619] on button "Пошаљи" at bounding box center [869, 616] width 68 height 23
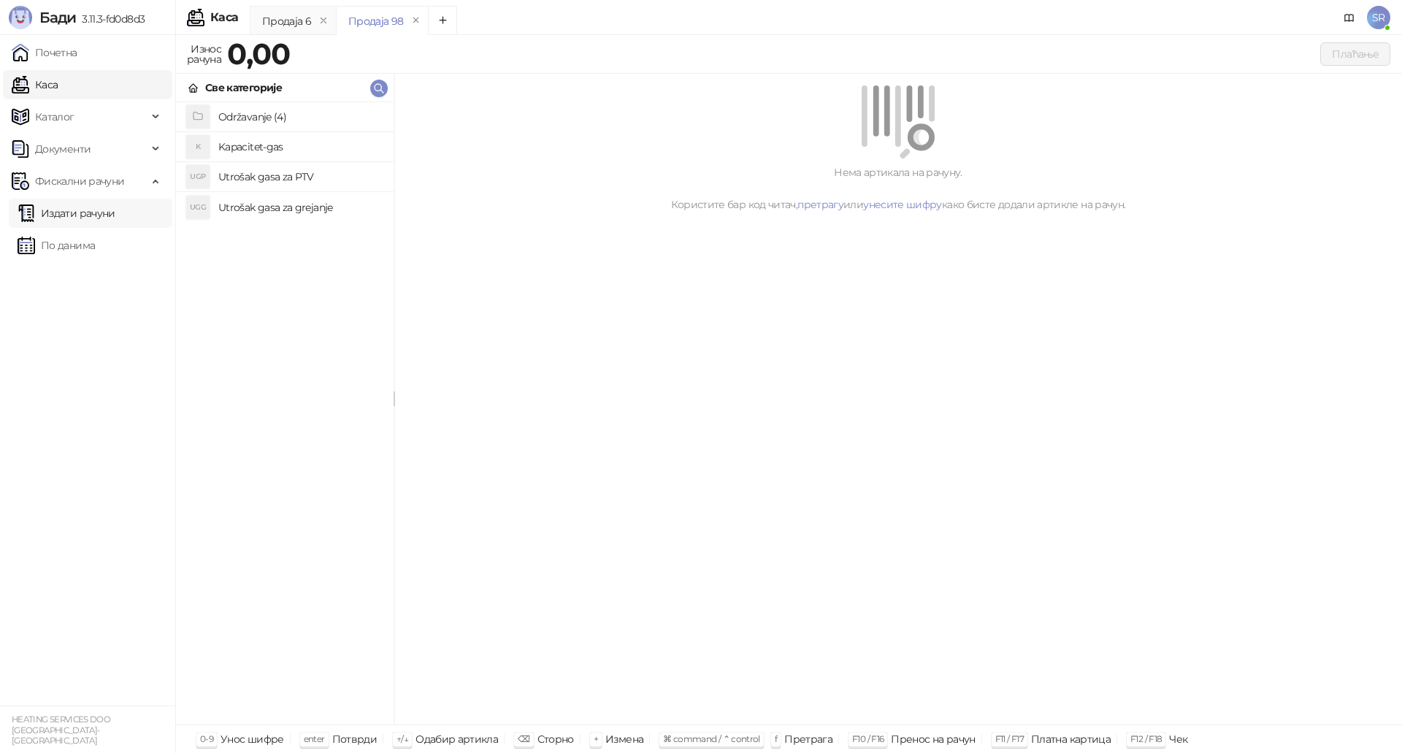
click at [87, 217] on link "Издати рачуни" at bounding box center [67, 213] width 98 height 29
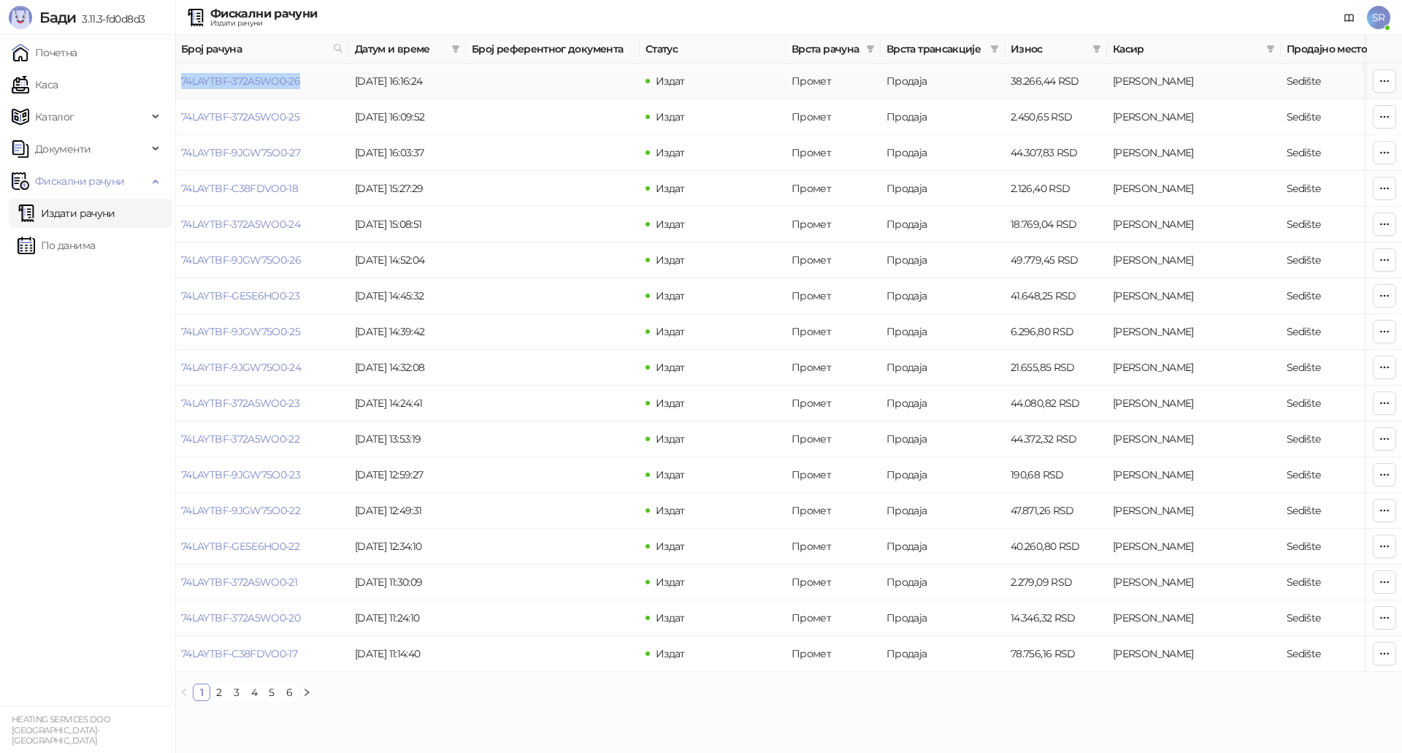
drag, startPoint x: 315, startPoint y: 79, endPoint x: 179, endPoint y: 88, distance: 136.9
click at [179, 88] on td "74LAYTBF-372A5WO0-26" at bounding box center [262, 82] width 174 height 36
click at [54, 80] on link "Каса" at bounding box center [35, 84] width 46 height 29
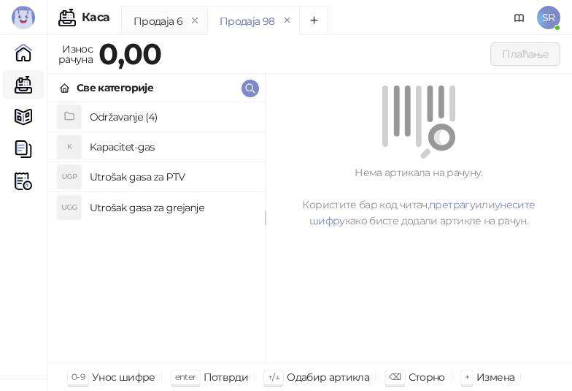
click at [155, 206] on h4 "Utrošak gasa za grejanje" at bounding box center [172, 207] width 164 height 23
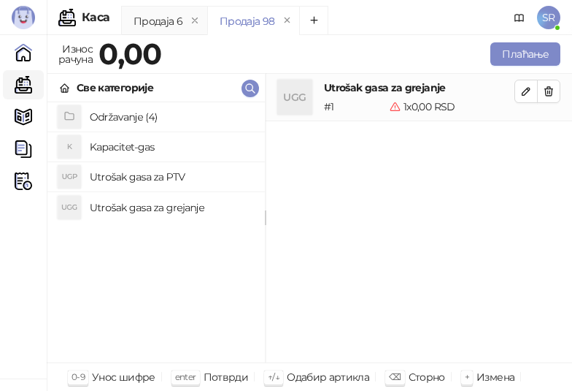
click at [163, 176] on h4 "Utrošak gasa za PTV" at bounding box center [172, 176] width 164 height 23
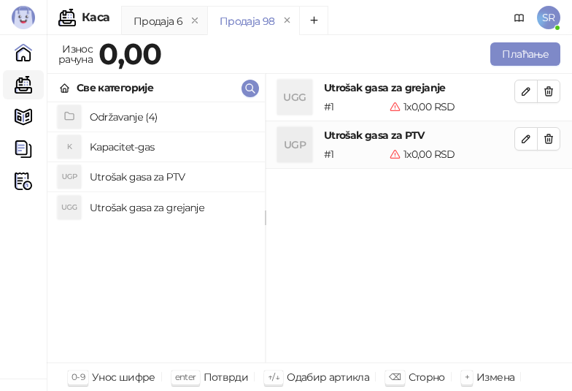
click at [142, 151] on h4 "Kapacitet-gas" at bounding box center [172, 146] width 164 height 23
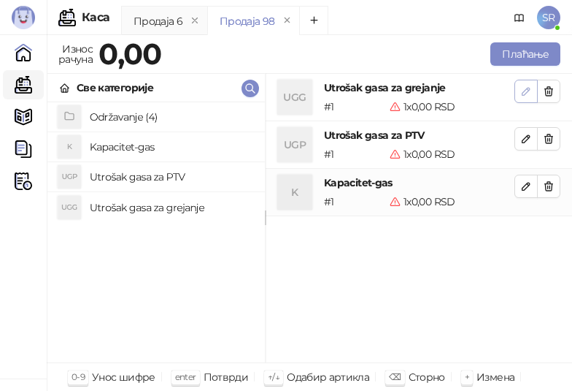
click at [529, 94] on icon "button" at bounding box center [527, 91] width 12 height 12
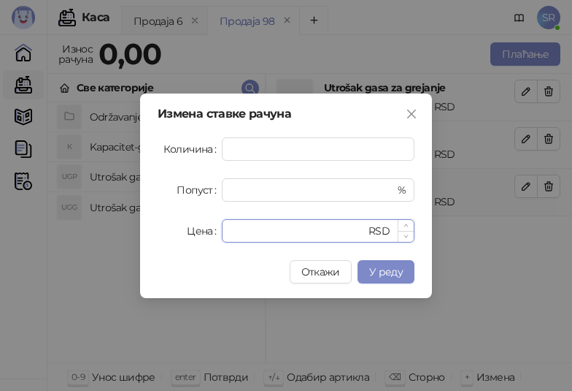
drag, startPoint x: 246, startPoint y: 230, endPoint x: 229, endPoint y: 235, distance: 18.3
click at [229, 235] on div "* RSD" at bounding box center [318, 230] width 193 height 23
paste input "*******"
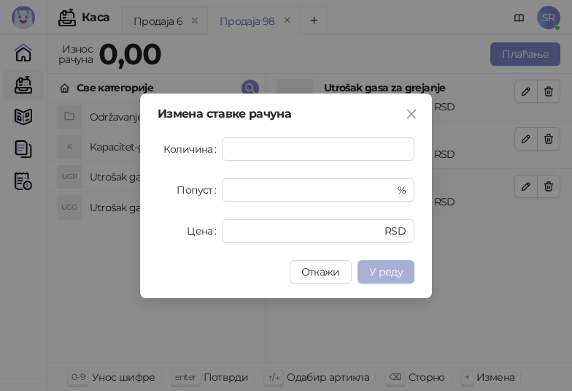
click at [404, 271] on button "У реду" at bounding box center [386, 271] width 57 height 23
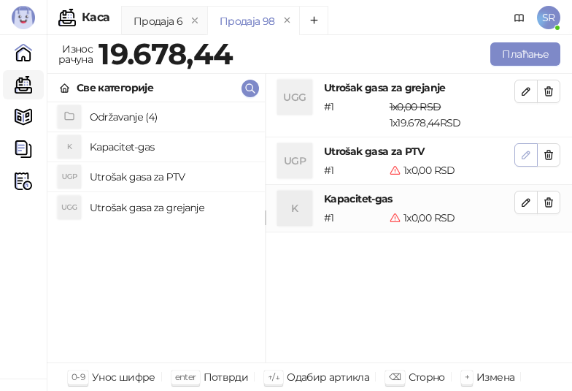
click at [526, 153] on icon "button" at bounding box center [527, 155] width 12 height 12
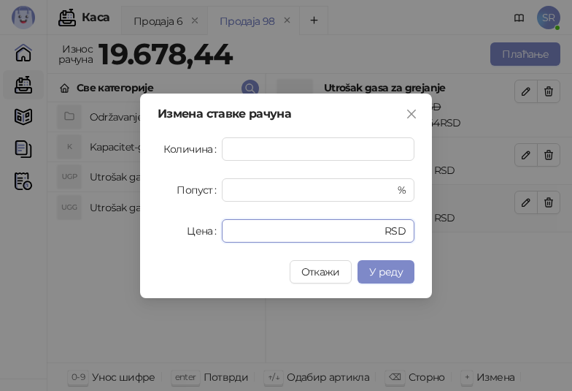
click at [215, 239] on div "Цена * RSD" at bounding box center [286, 230] width 257 height 23
paste input "*******"
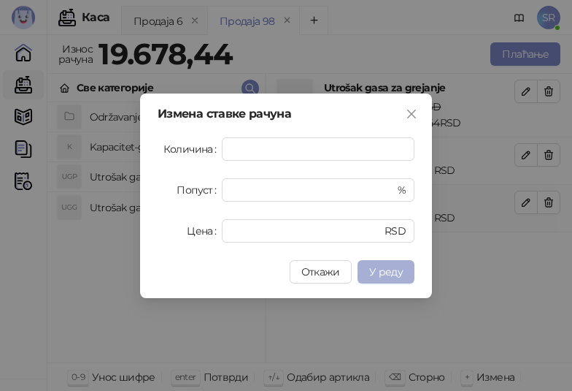
click at [402, 271] on span "У реду" at bounding box center [386, 271] width 34 height 13
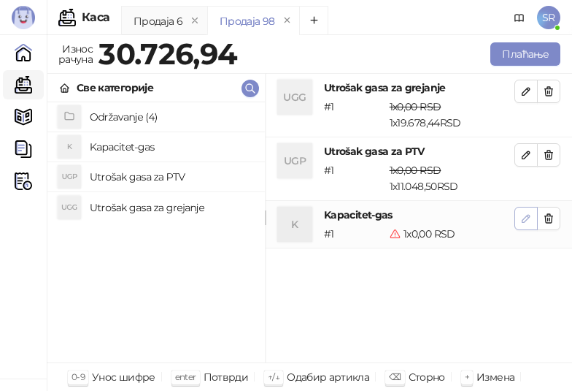
click at [524, 219] on icon "button" at bounding box center [526, 218] width 7 height 7
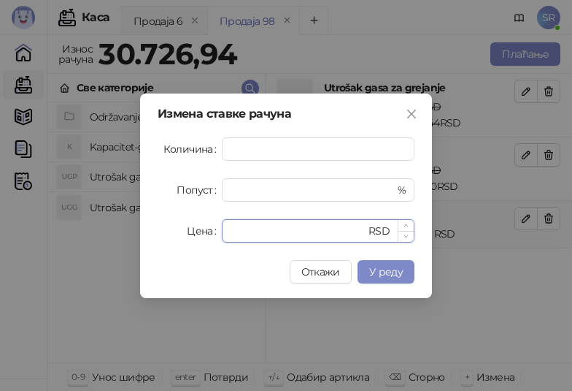
click at [272, 239] on input "*" at bounding box center [298, 231] width 135 height 22
drag, startPoint x: 270, startPoint y: 230, endPoint x: 235, endPoint y: 233, distance: 35.2
click at [235, 233] on input "*" at bounding box center [298, 231] width 135 height 22
drag, startPoint x: 249, startPoint y: 227, endPoint x: 213, endPoint y: 231, distance: 36.0
click at [213, 231] on div "Цена * RSD" at bounding box center [286, 230] width 257 height 23
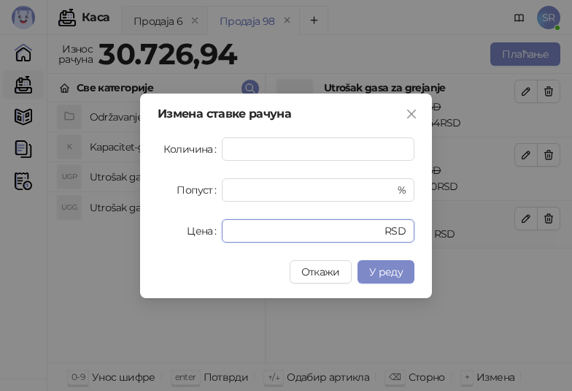
paste input "******"
type input "*******"
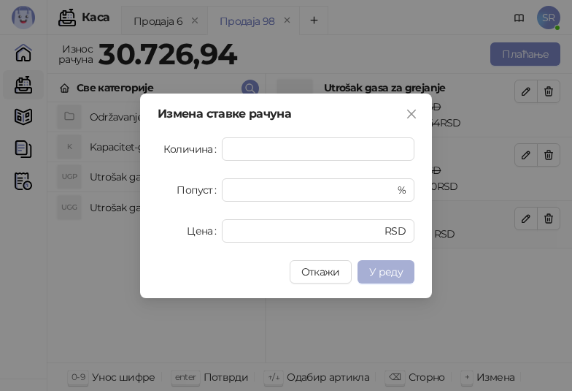
click at [389, 270] on span "У реду" at bounding box center [386, 271] width 34 height 13
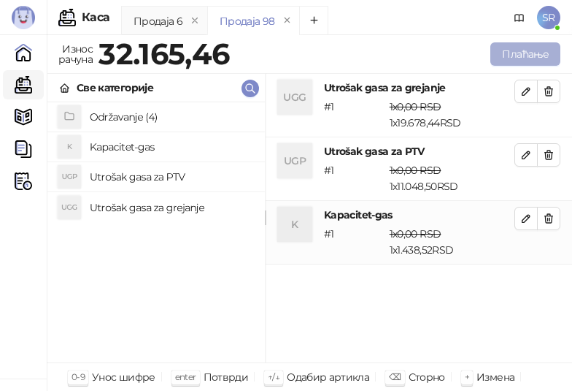
click at [519, 47] on button "Плаћање" at bounding box center [526, 53] width 70 height 23
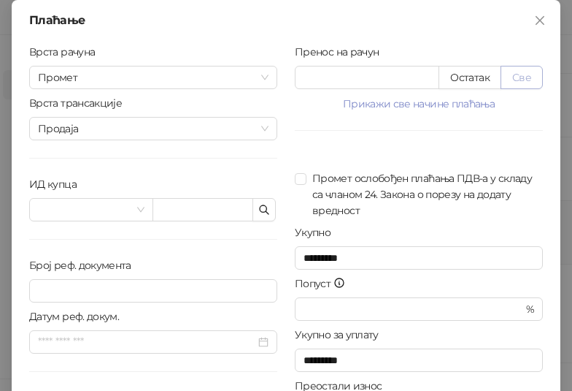
click at [525, 74] on button "Све" at bounding box center [522, 77] width 42 height 23
type input "********"
type input "****"
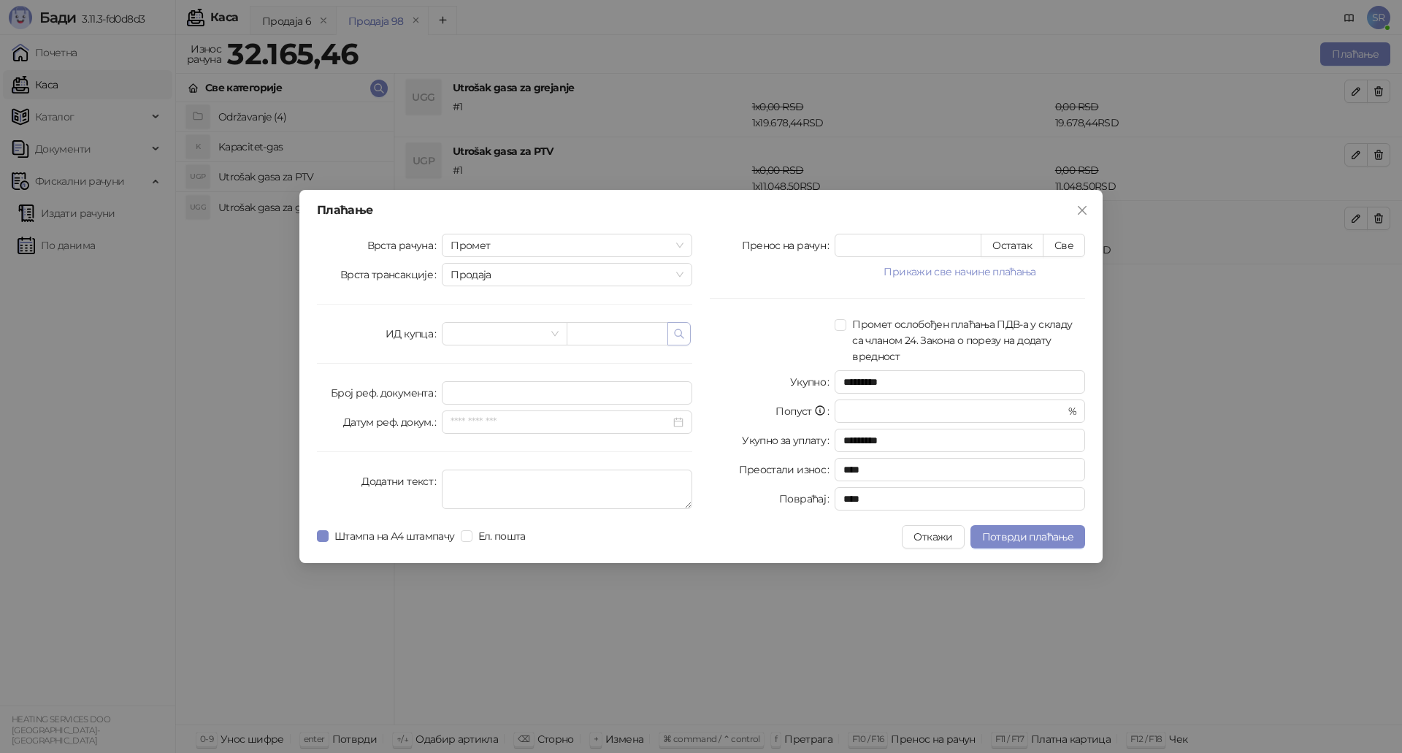
click at [676, 331] on icon "button" at bounding box center [679, 334] width 12 height 12
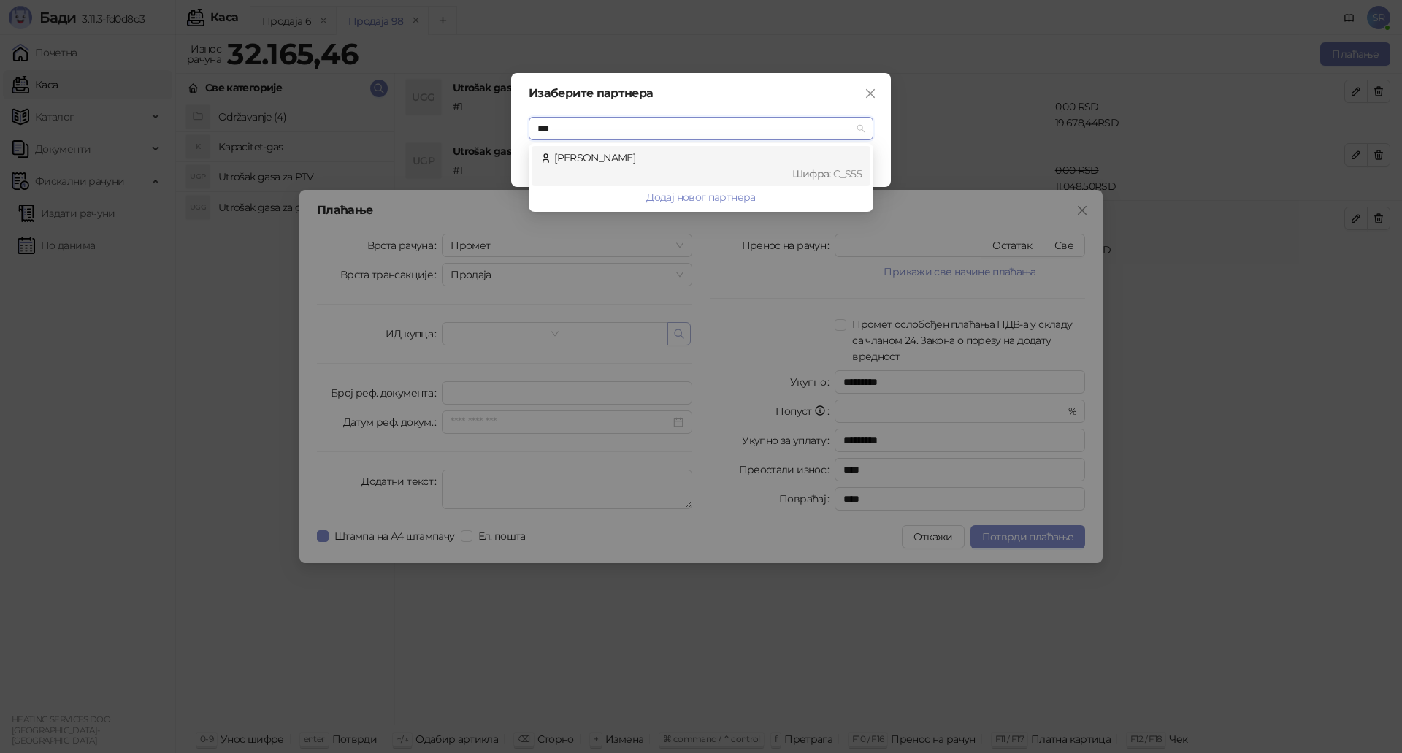
type input "****"
click at [721, 153] on div "Šarac Filip Шифра : C_S55" at bounding box center [700, 166] width 321 height 32
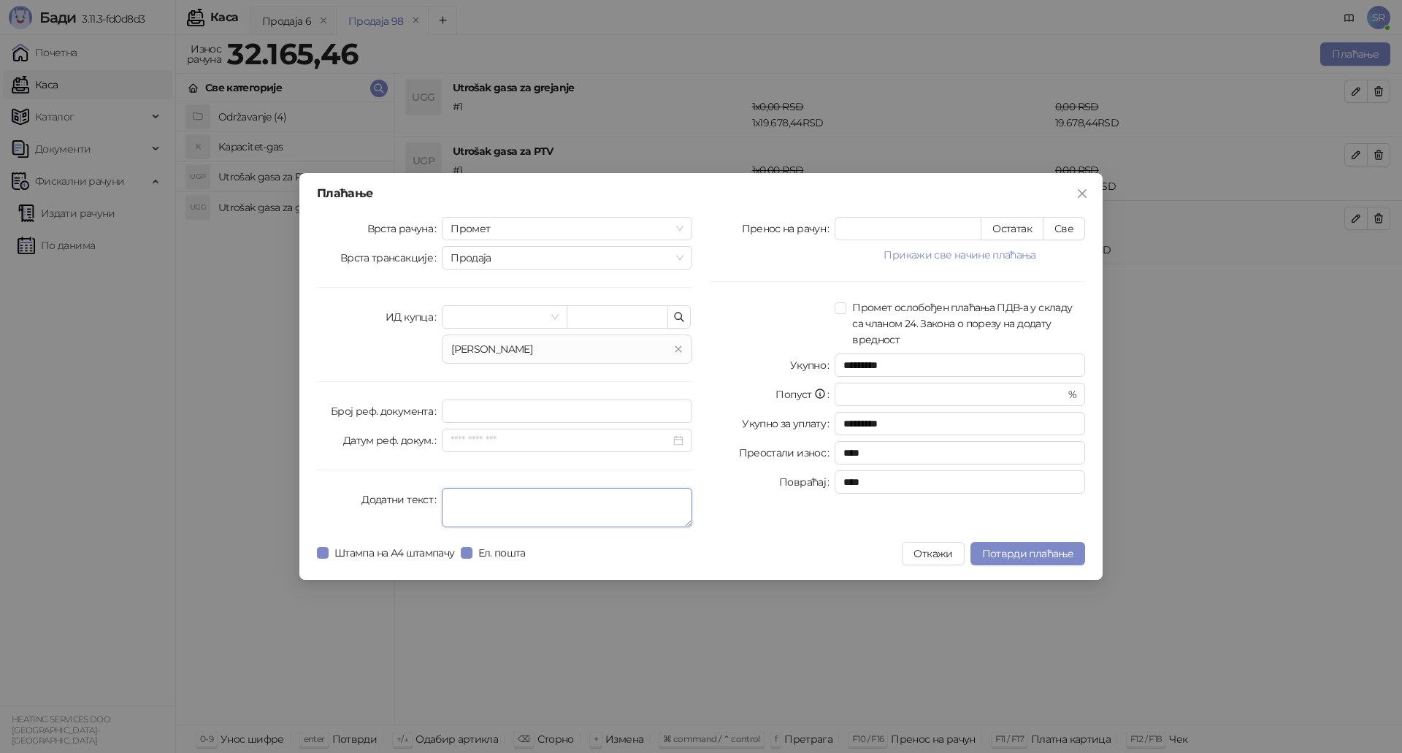
click at [464, 491] on textarea "Додатни текст" at bounding box center [567, 507] width 250 height 39
type textarea "**********"
click at [1063, 229] on button "Све" at bounding box center [1064, 228] width 42 height 23
click at [1041, 555] on span "Потврди плаћање" at bounding box center [1027, 553] width 91 height 13
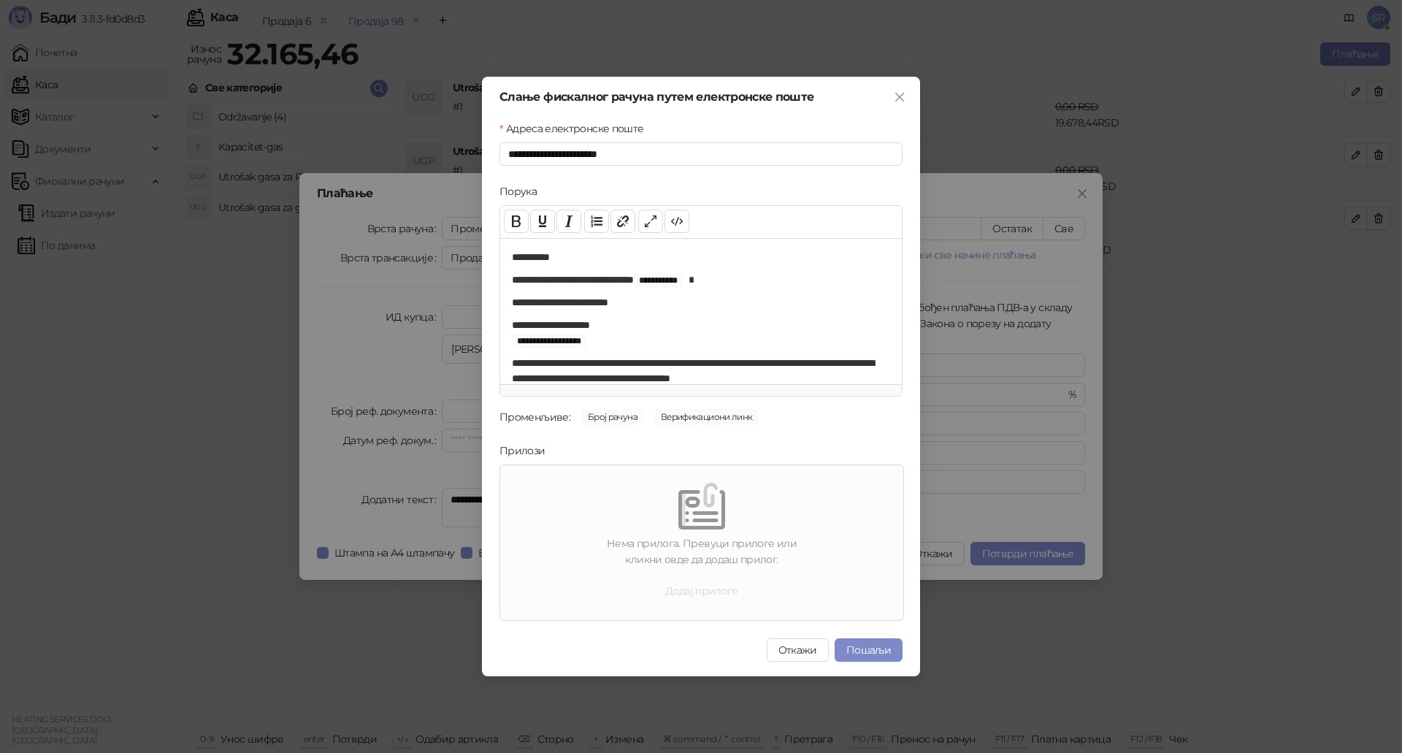
click at [711, 591] on button "Додај прилоге" at bounding box center [701, 590] width 96 height 23
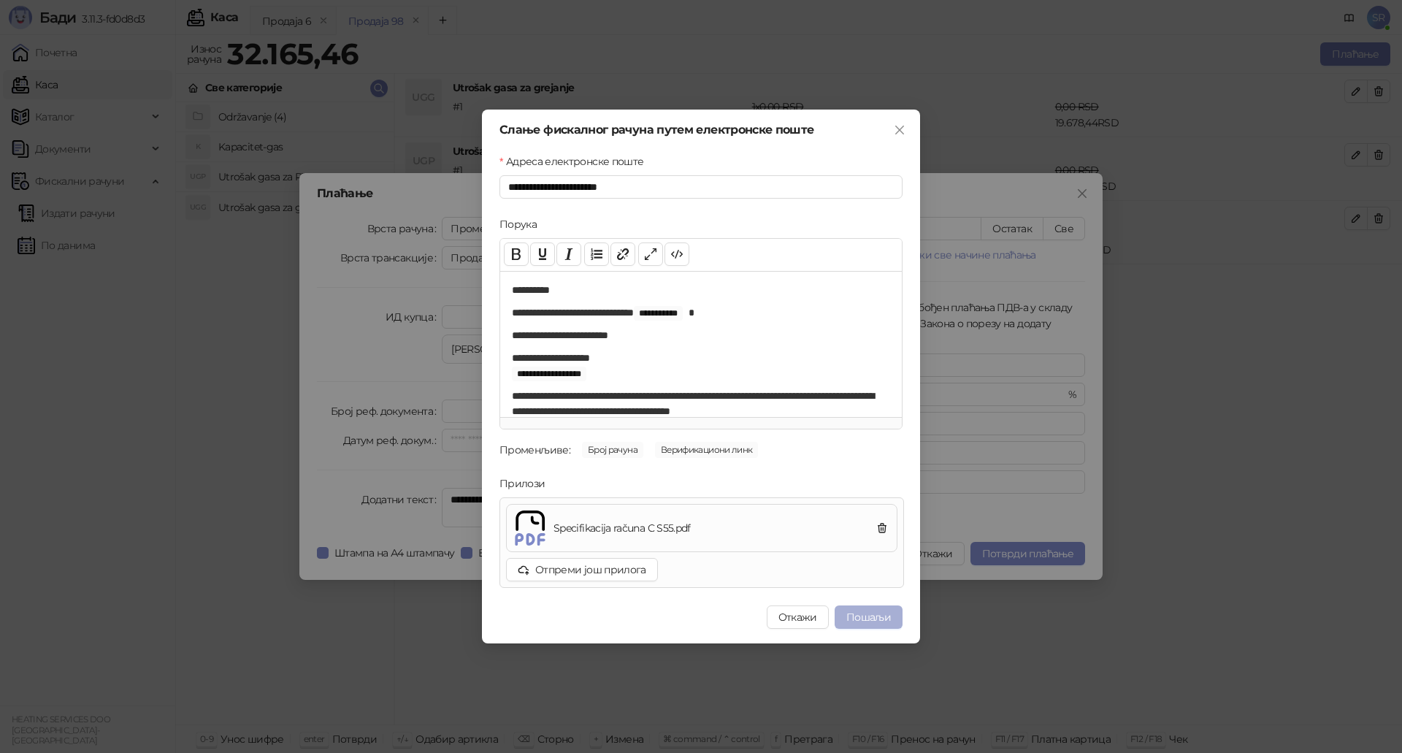
click at [881, 619] on button "Пошаљи" at bounding box center [869, 616] width 68 height 23
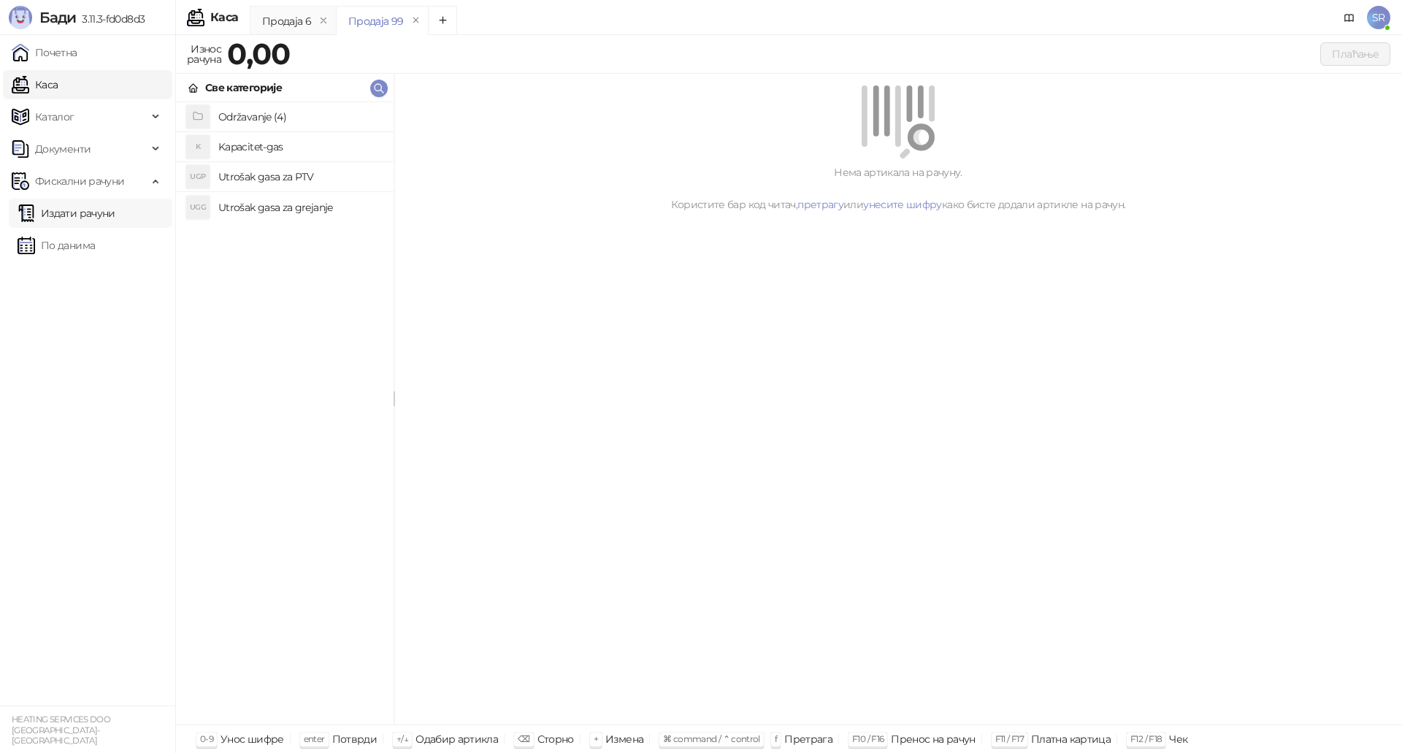
click at [81, 215] on link "Издати рачуни" at bounding box center [67, 213] width 98 height 29
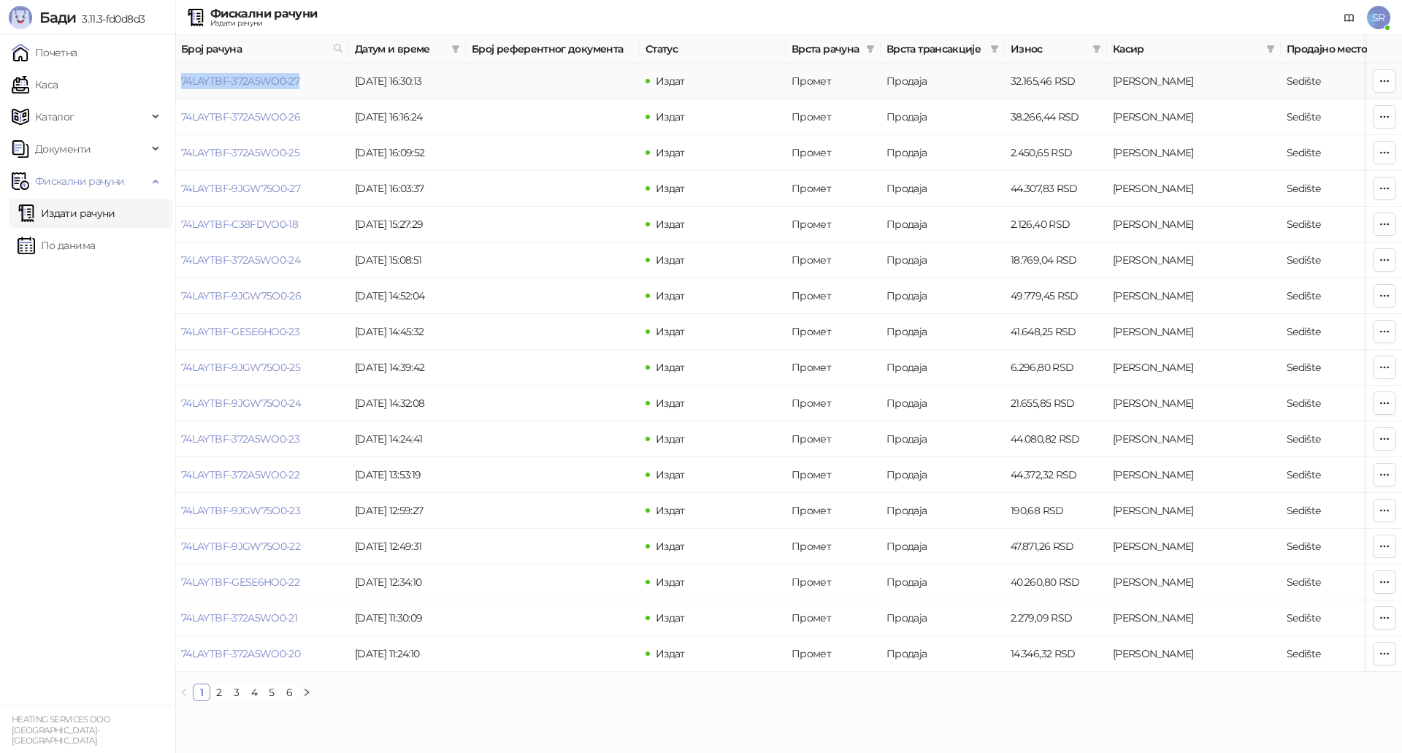
drag, startPoint x: 314, startPoint y: 80, endPoint x: 182, endPoint y: 91, distance: 132.6
click at [182, 91] on td "74LAYTBF-372A5WO0-27" at bounding box center [262, 82] width 174 height 36
copy link "74LAYTBF-372A5WO0-27"
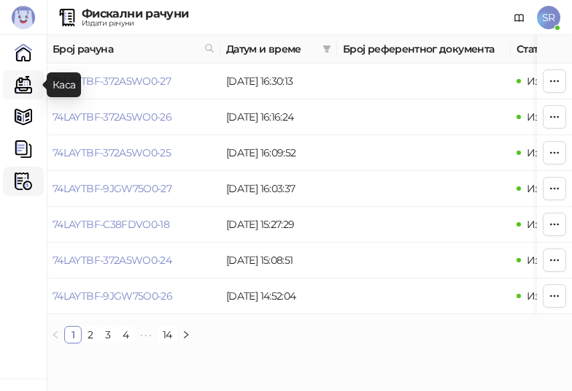
click at [23, 82] on link "Каса" at bounding box center [23, 84] width 29 height 29
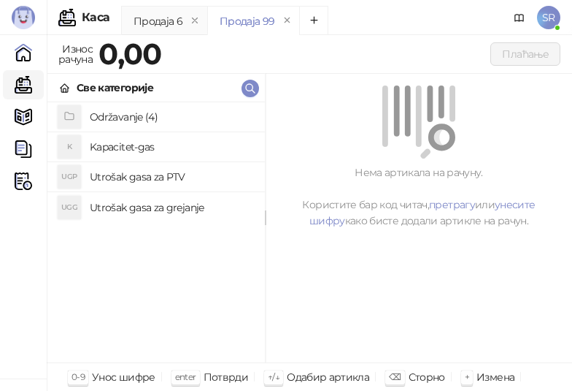
click at [153, 207] on h4 "Utrošak gasa za grejanje" at bounding box center [172, 207] width 164 height 23
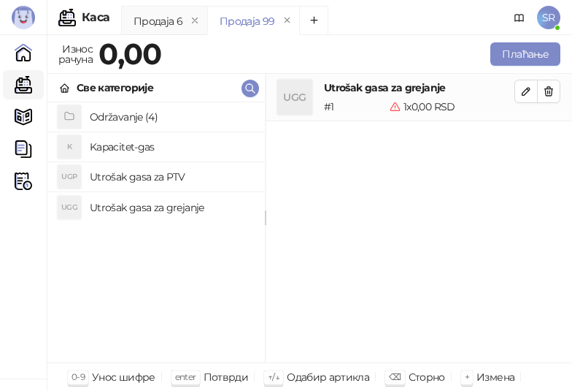
click at [150, 176] on h4 "Utrošak gasa za PTV" at bounding box center [172, 176] width 164 height 23
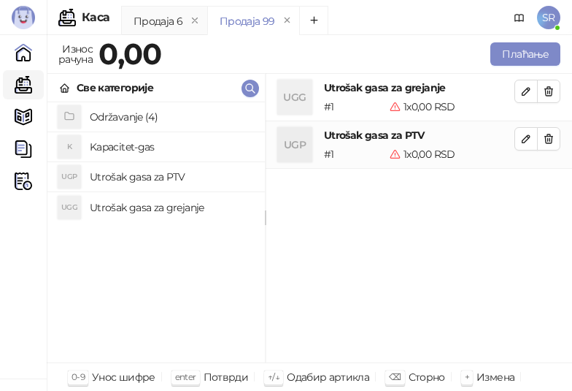
click at [149, 150] on h4 "Kapacitet-gas" at bounding box center [172, 146] width 164 height 23
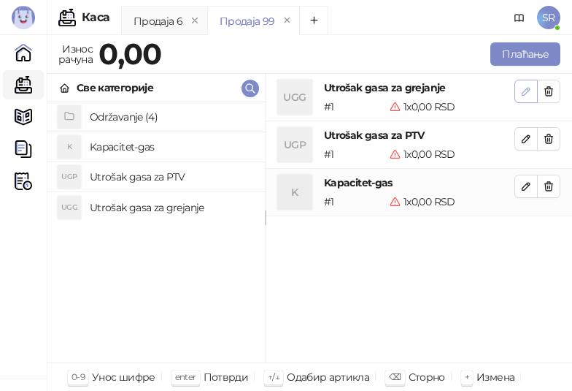
click at [523, 93] on icon "button" at bounding box center [526, 91] width 7 height 7
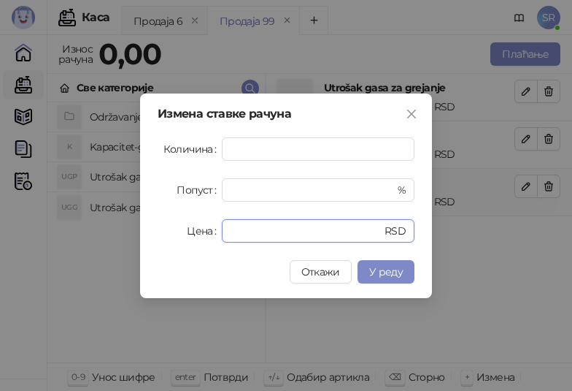
drag, startPoint x: 250, startPoint y: 228, endPoint x: 220, endPoint y: 239, distance: 32.8
click at [220, 239] on div "Цена * RSD" at bounding box center [286, 230] width 257 height 23
paste input "*******"
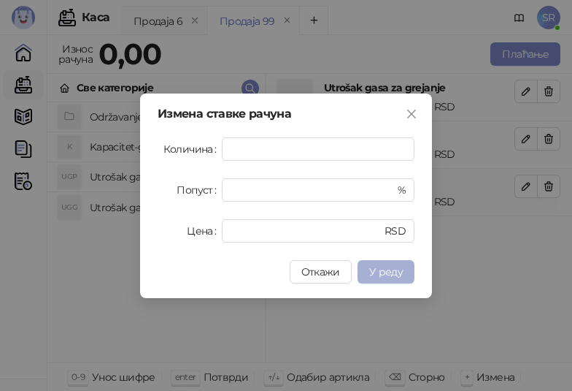
click at [393, 267] on span "У реду" at bounding box center [386, 271] width 34 height 13
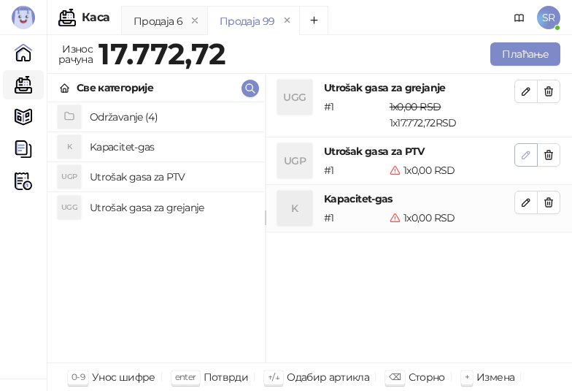
click at [524, 160] on icon "button" at bounding box center [527, 155] width 12 height 12
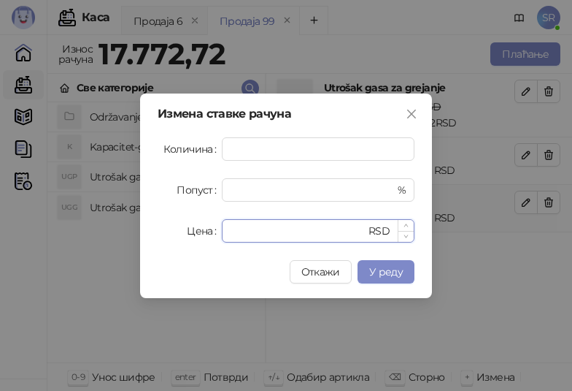
drag, startPoint x: 278, startPoint y: 231, endPoint x: 223, endPoint y: 235, distance: 55.7
click at [223, 235] on div "* RSD" at bounding box center [318, 230] width 193 height 23
paste input "******"
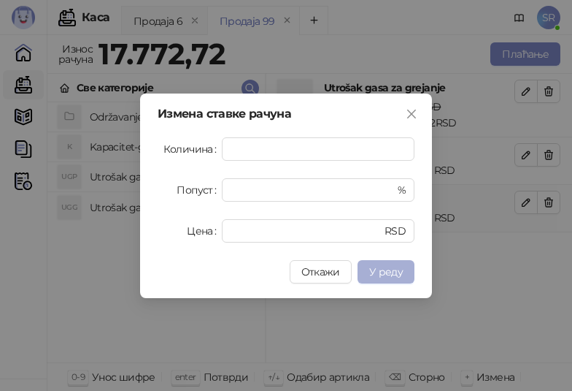
click at [395, 269] on span "У реду" at bounding box center [386, 271] width 34 height 13
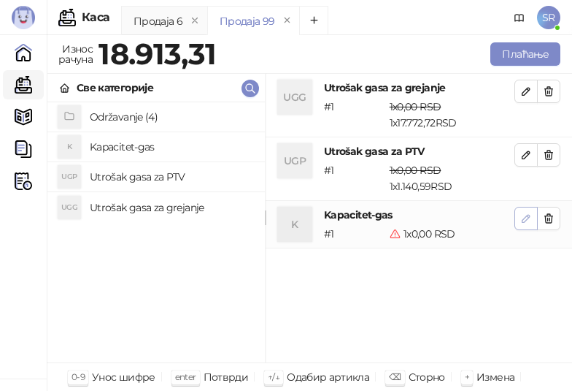
click at [526, 223] on icon "button" at bounding box center [527, 218] width 12 height 12
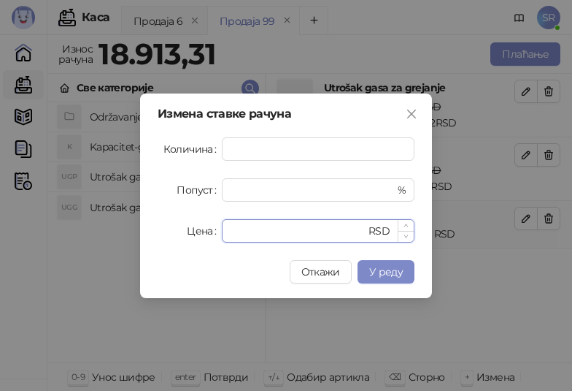
drag, startPoint x: 254, startPoint y: 232, endPoint x: 231, endPoint y: 238, distance: 23.4
click at [231, 238] on input "*" at bounding box center [298, 231] width 135 height 22
paste input "******"
type input "*******"
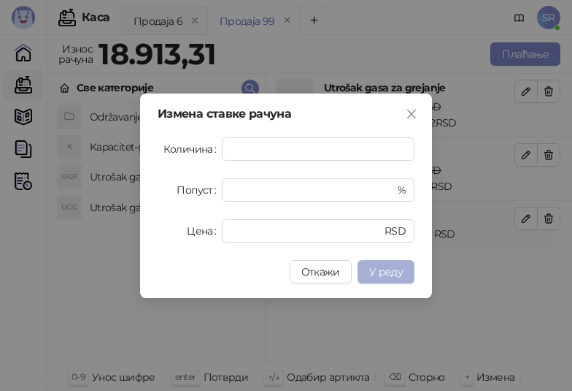
click at [394, 266] on span "У реду" at bounding box center [386, 271] width 34 height 13
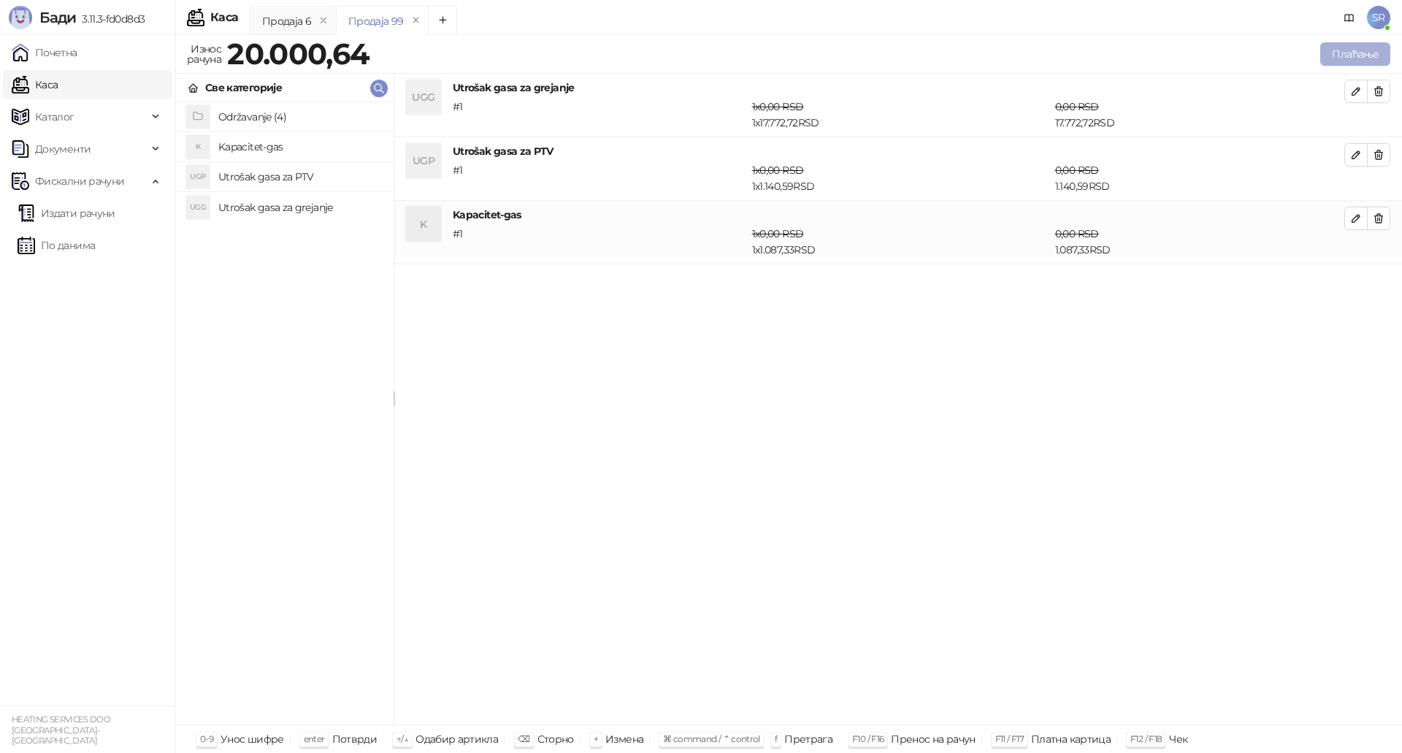
click at [1329, 55] on button "Плаћање" at bounding box center [1355, 53] width 70 height 23
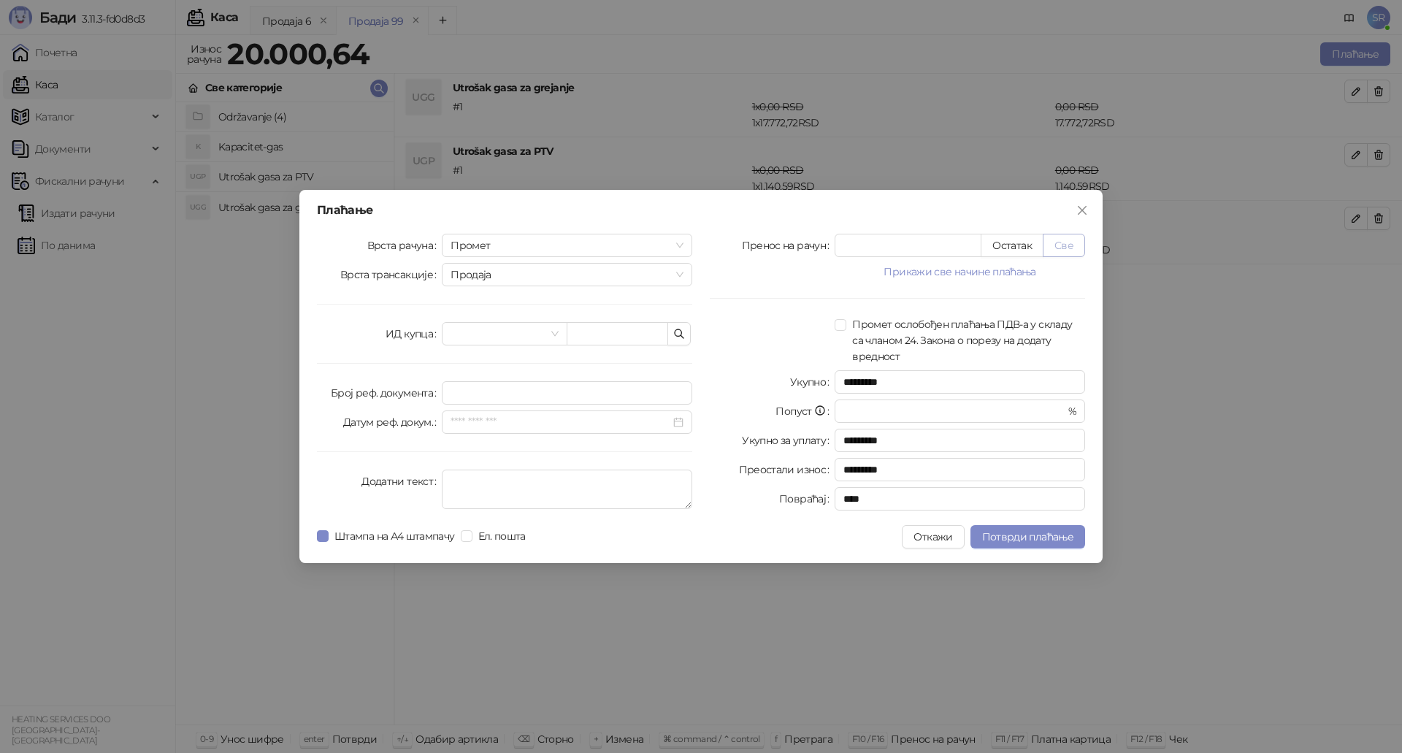
click at [1064, 246] on button "Све" at bounding box center [1064, 245] width 42 height 23
type input "********"
type input "****"
click at [682, 335] on icon "button" at bounding box center [679, 334] width 12 height 12
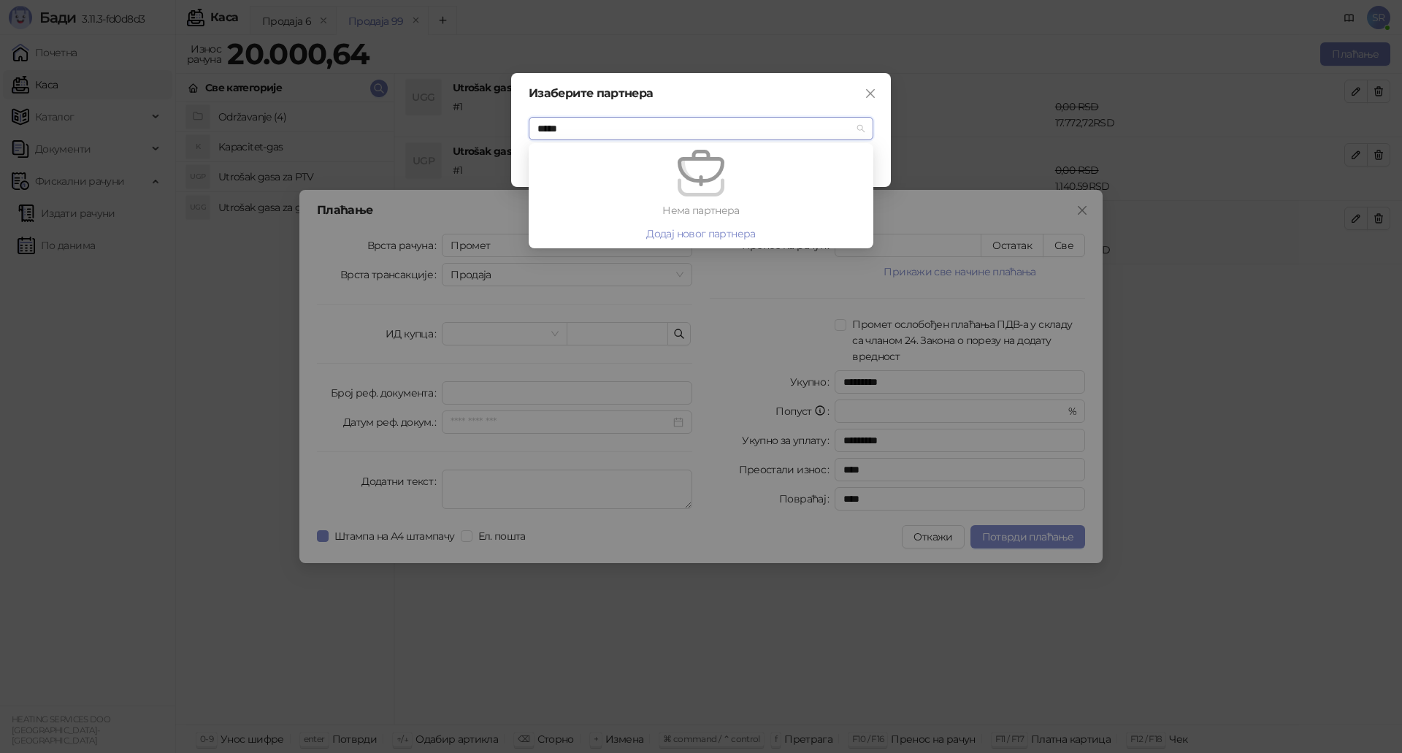
type input "****"
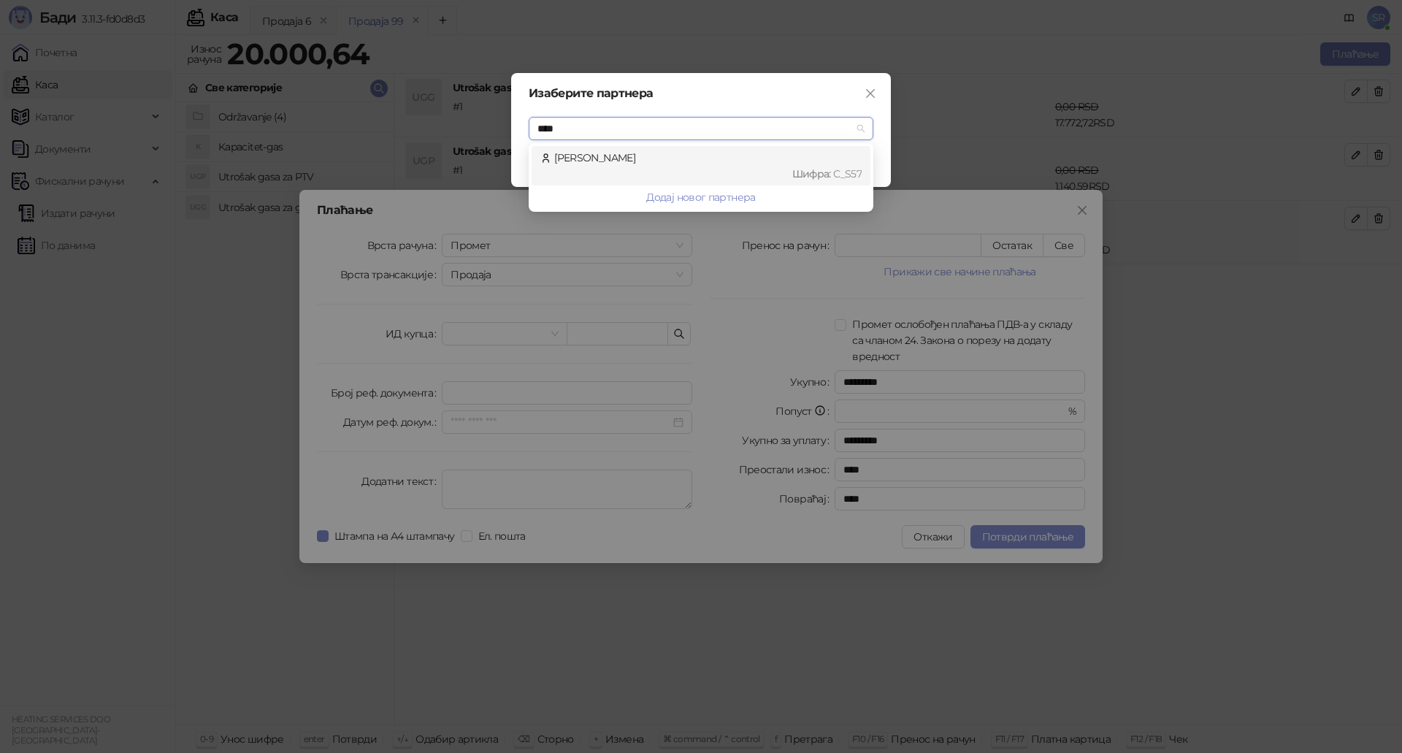
click at [648, 175] on div "Шифра : C_S57" at bounding box center [707, 174] width 307 height 16
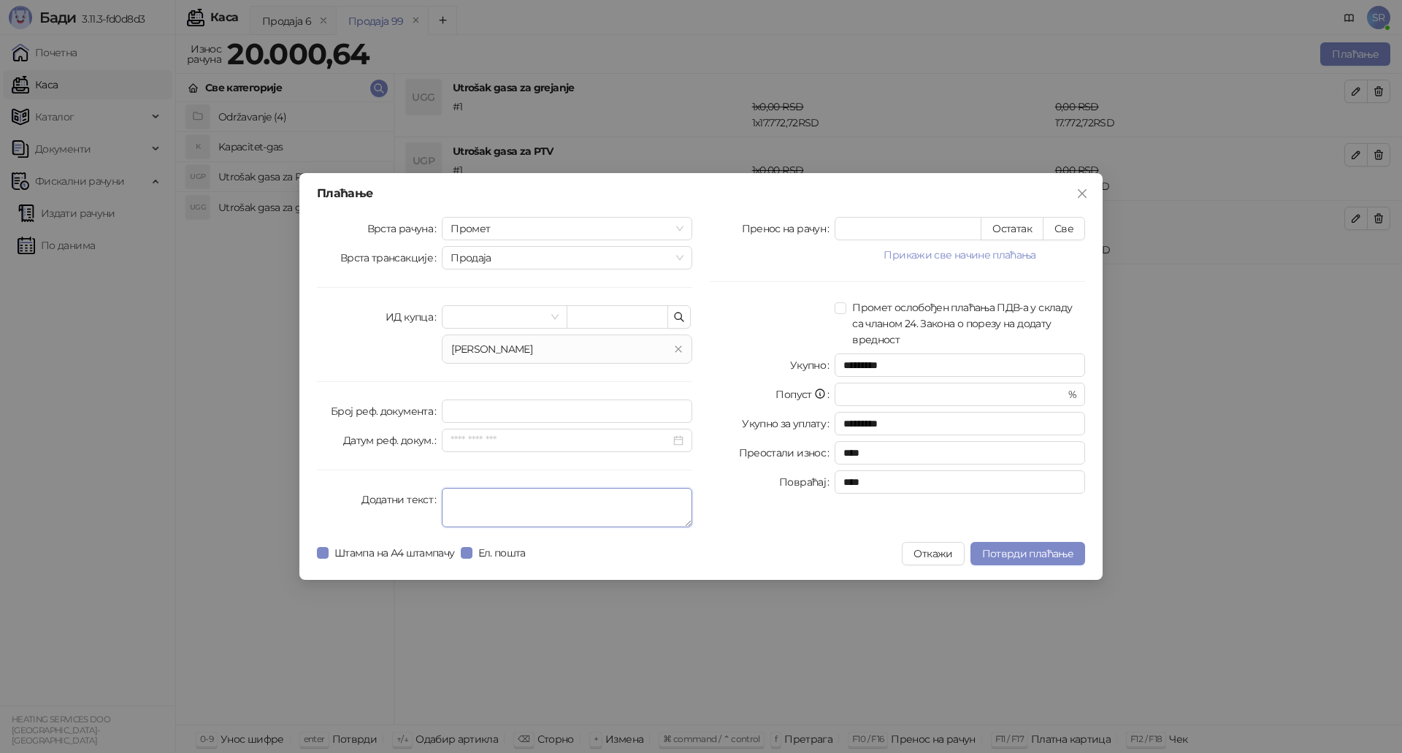
click at [505, 504] on textarea "Додатни текст" at bounding box center [567, 507] width 250 height 39
type textarea "**********"
click at [1027, 547] on span "Потврди плаћање" at bounding box center [1027, 553] width 91 height 13
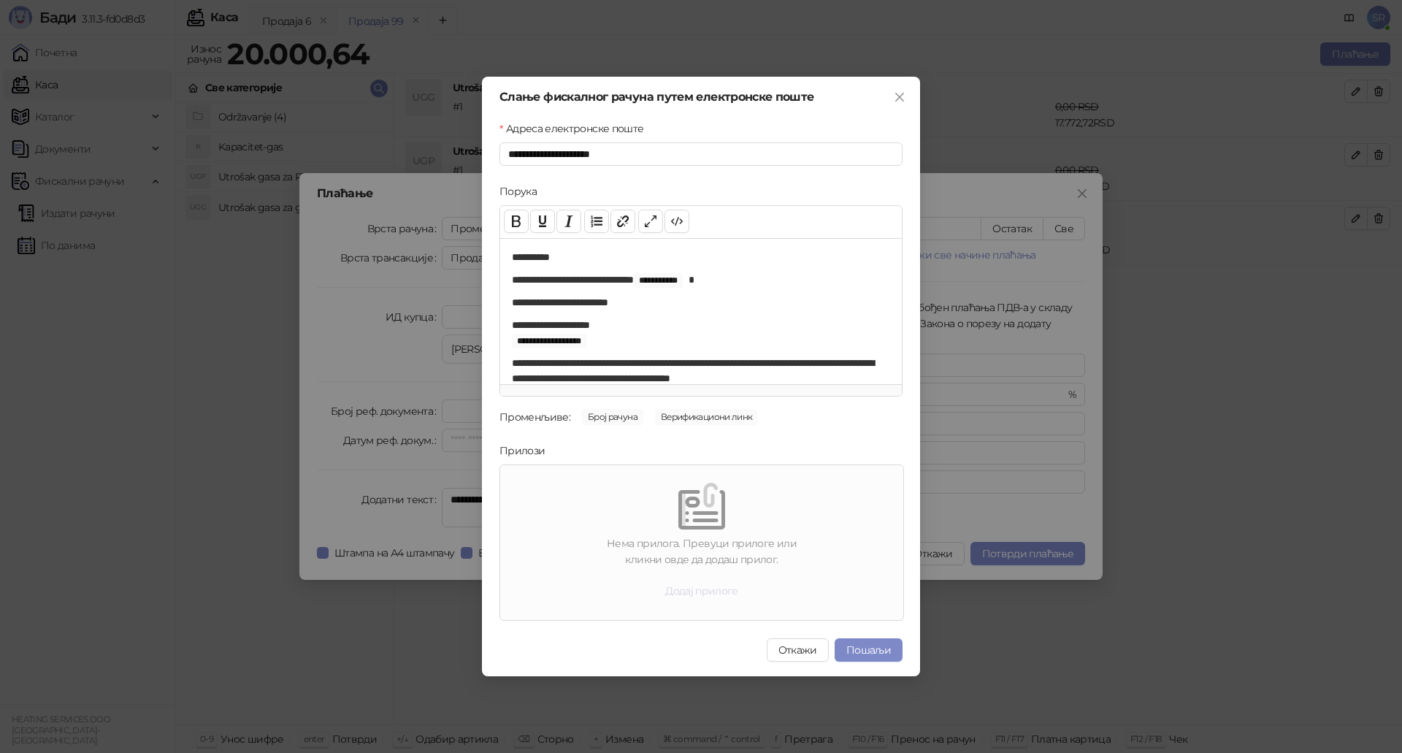
click at [696, 585] on button "Додај прилоге" at bounding box center [701, 590] width 96 height 23
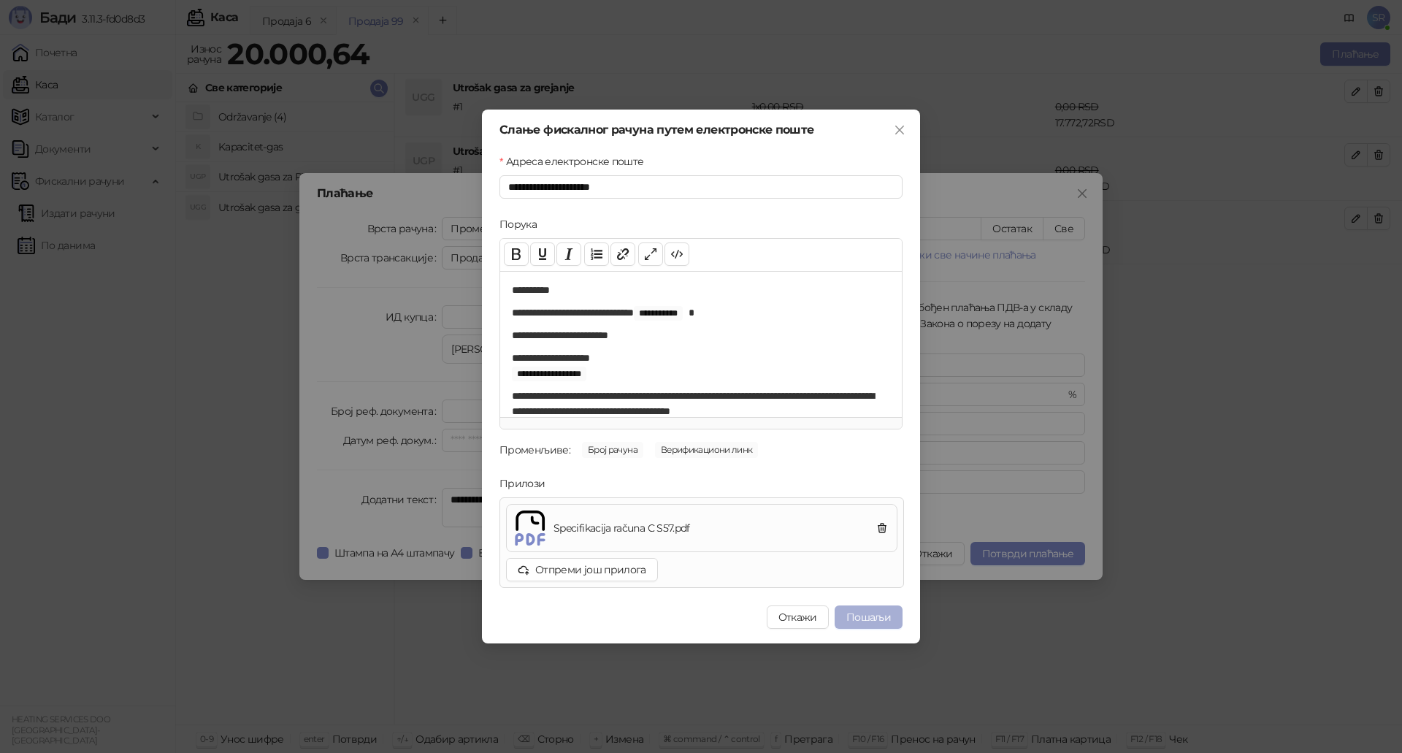
click at [875, 619] on button "Пошаљи" at bounding box center [869, 616] width 68 height 23
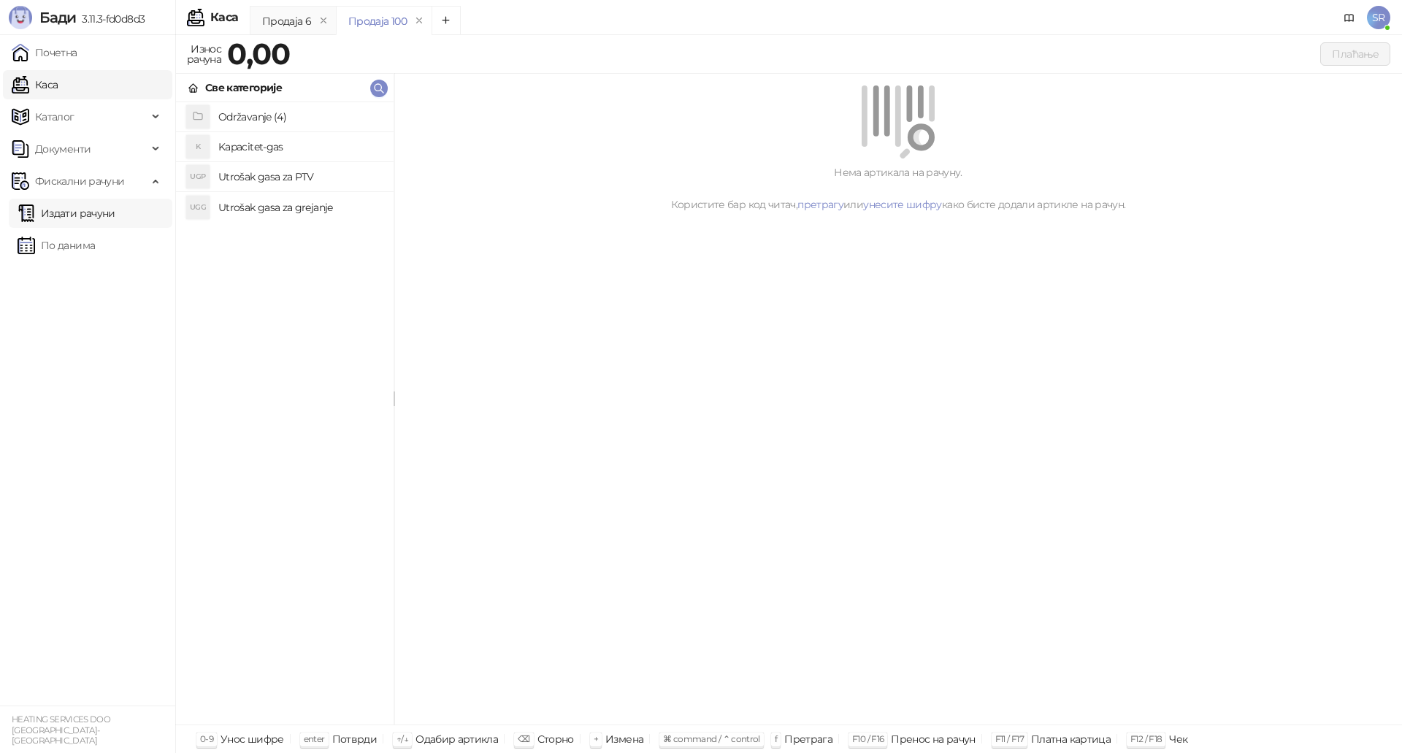
click at [77, 219] on link "Издати рачуни" at bounding box center [67, 213] width 98 height 29
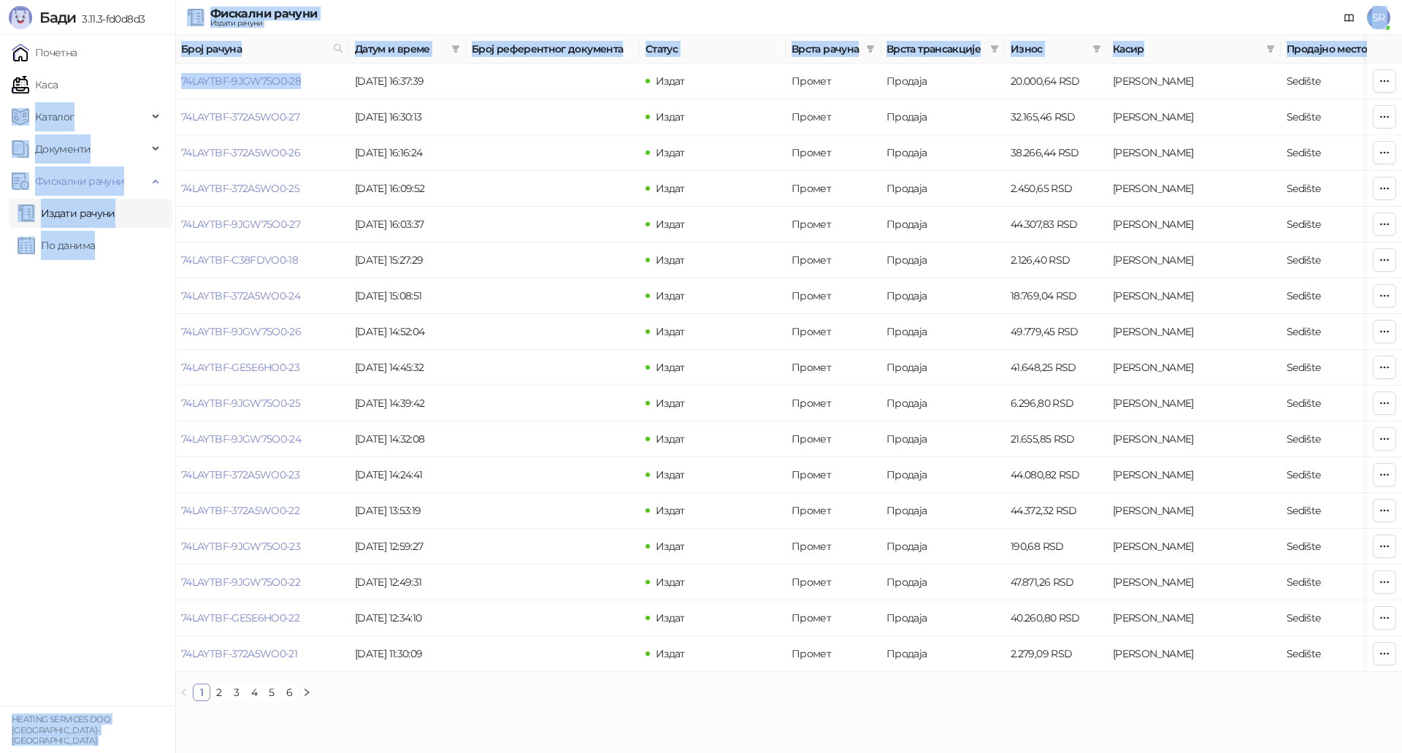
drag, startPoint x: 313, startPoint y: 86, endPoint x: 174, endPoint y: 88, distance: 139.5
click at [174, 88] on div "Бади 3.11.3-fd0d8d3 Почетна Каса Каталог Документи Фискални рачуни Издати рачун…" at bounding box center [701, 356] width 1402 height 713
click at [326, 90] on td "74LAYTBF-9JGW75O0-28" at bounding box center [262, 82] width 174 height 36
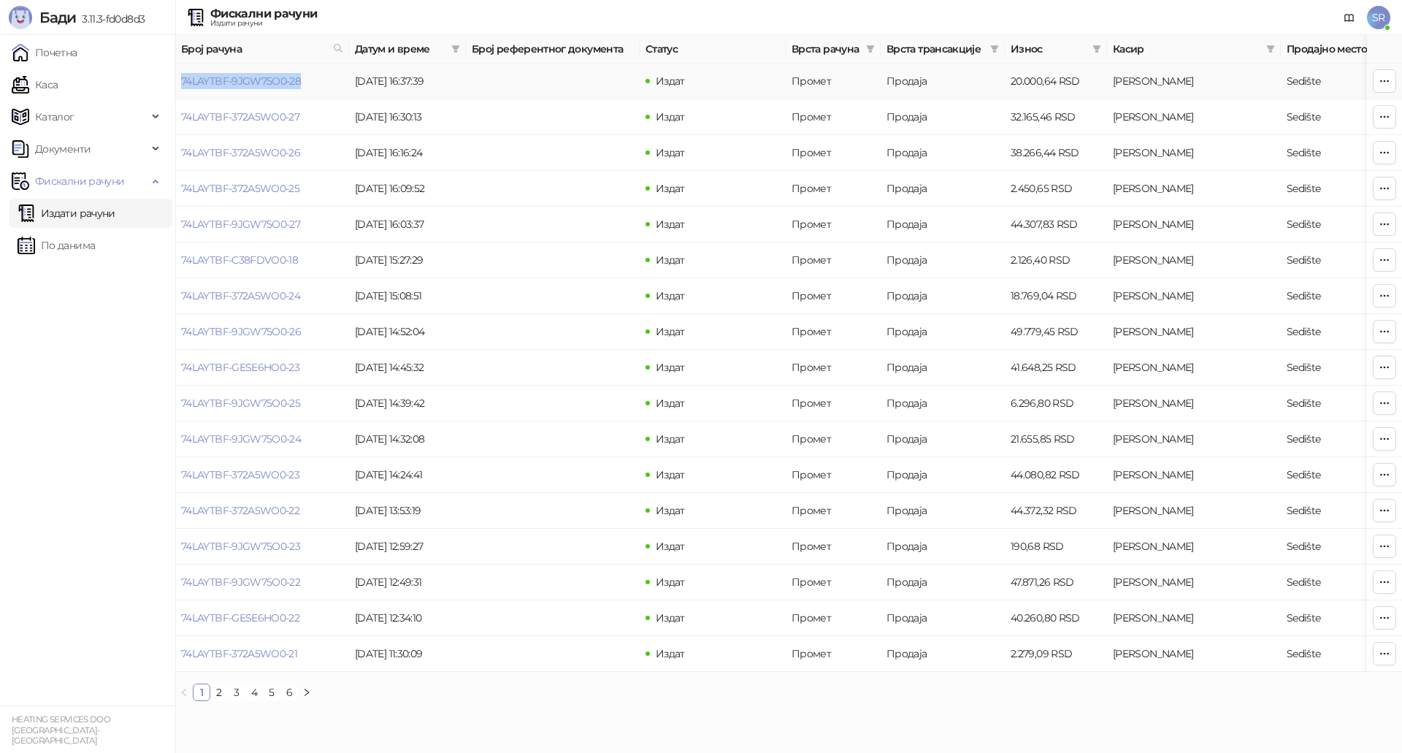
drag, startPoint x: 313, startPoint y: 85, endPoint x: 183, endPoint y: 91, distance: 129.4
click at [183, 91] on td "74LAYTBF-9JGW75O0-28" at bounding box center [262, 82] width 174 height 36
copy link "74LAYTBF-9JGW75O0-28"
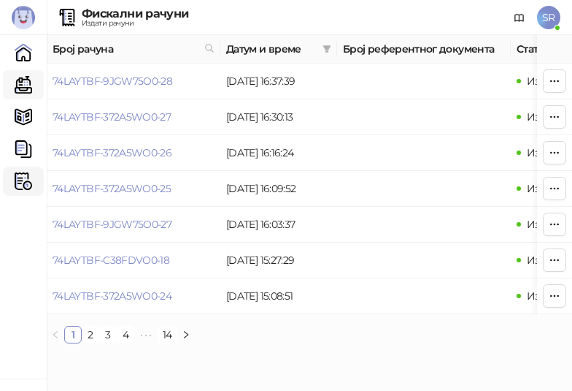
click at [28, 84] on link "Каса" at bounding box center [23, 84] width 29 height 29
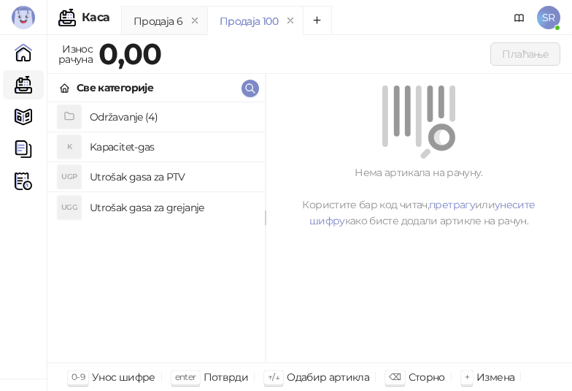
click at [158, 210] on h4 "Utrošak gasa za grejanje" at bounding box center [172, 207] width 164 height 23
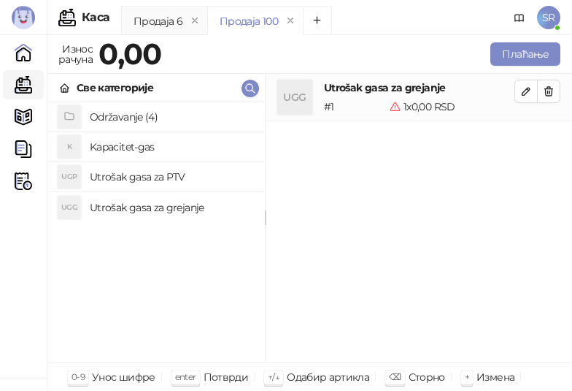
click at [156, 180] on h4 "Utrošak gasa za PTV" at bounding box center [172, 176] width 164 height 23
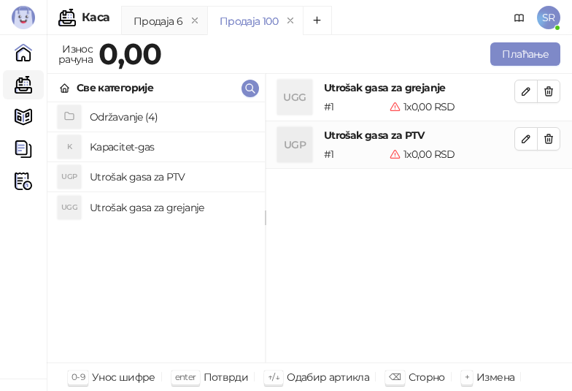
click at [145, 150] on h4 "Kapacitet-gas" at bounding box center [172, 146] width 164 height 23
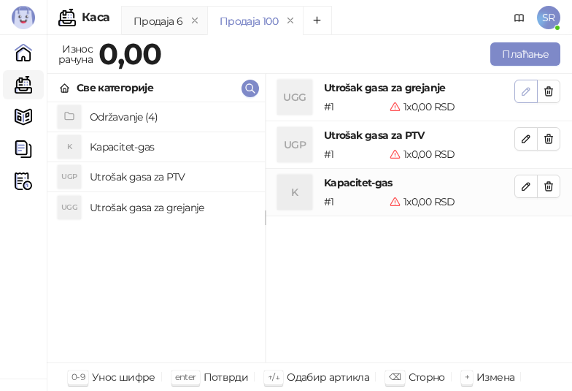
click at [527, 92] on icon "button" at bounding box center [526, 91] width 7 height 7
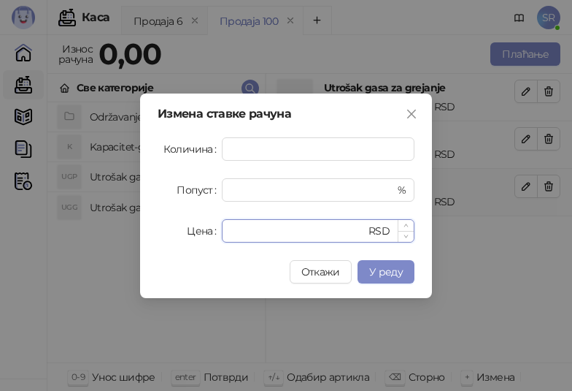
drag, startPoint x: 246, startPoint y: 233, endPoint x: 233, endPoint y: 234, distance: 13.2
click at [233, 234] on input "*" at bounding box center [298, 231] width 135 height 22
paste input "*******"
click at [387, 271] on span "У реду" at bounding box center [386, 271] width 34 height 13
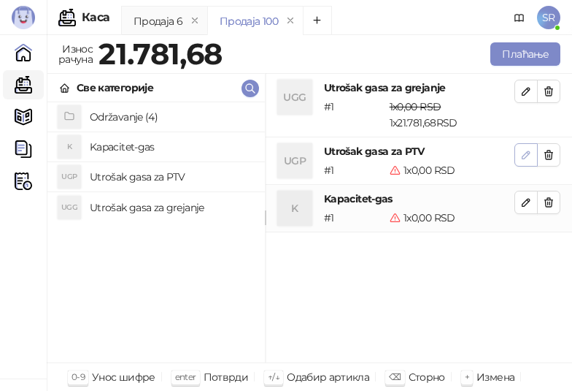
click at [523, 150] on icon "button" at bounding box center [527, 155] width 12 height 12
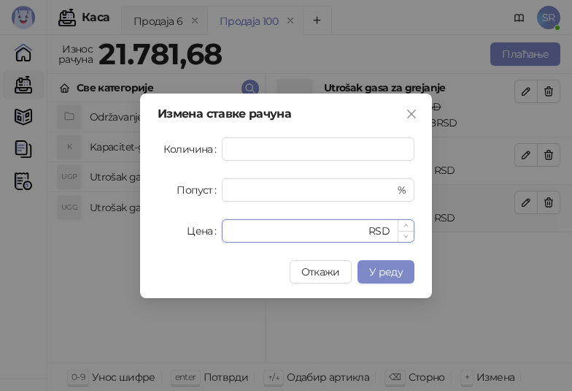
drag, startPoint x: 258, startPoint y: 234, endPoint x: 234, endPoint y: 233, distance: 24.1
click at [234, 233] on input "*" at bounding box center [298, 231] width 135 height 22
paste input "******"
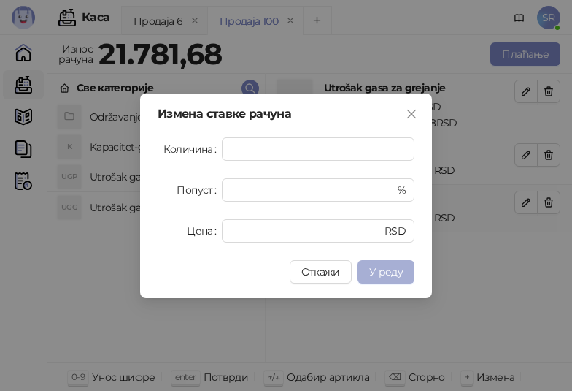
click at [396, 271] on span "У реду" at bounding box center [386, 271] width 34 height 13
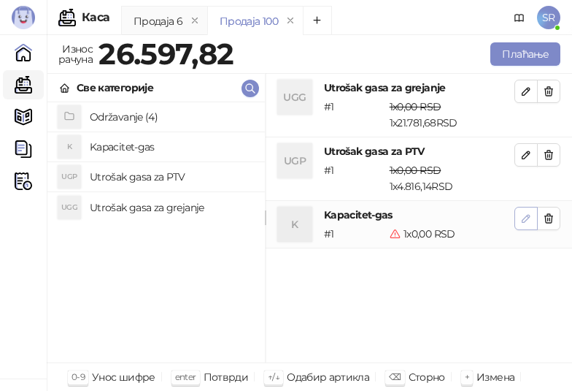
click at [521, 220] on icon "button" at bounding box center [527, 218] width 12 height 12
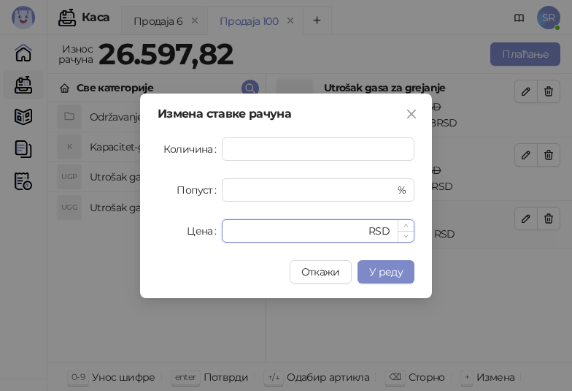
drag, startPoint x: 244, startPoint y: 234, endPoint x: 223, endPoint y: 234, distance: 20.4
click at [223, 234] on div "* RSD" at bounding box center [318, 230] width 193 height 23
paste input "******"
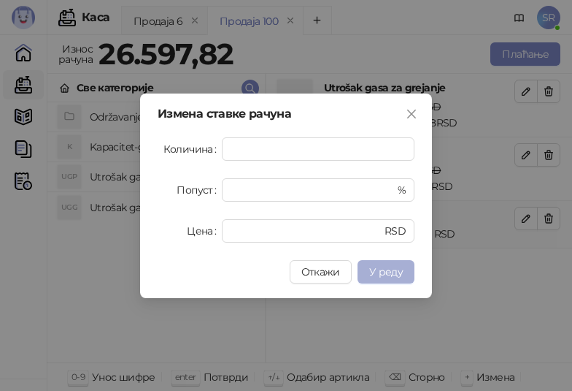
type input "******"
click at [386, 275] on span "У реду" at bounding box center [386, 271] width 34 height 13
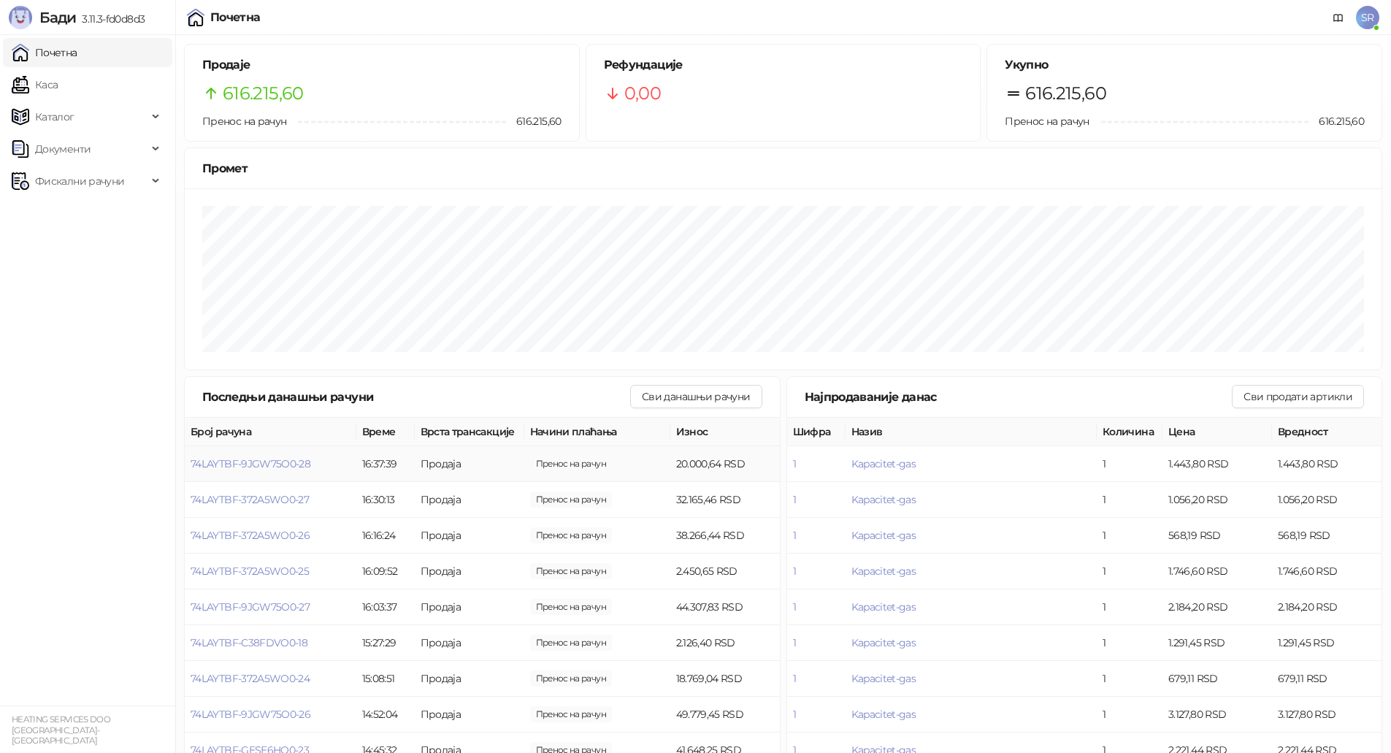
scroll to position [61, 0]
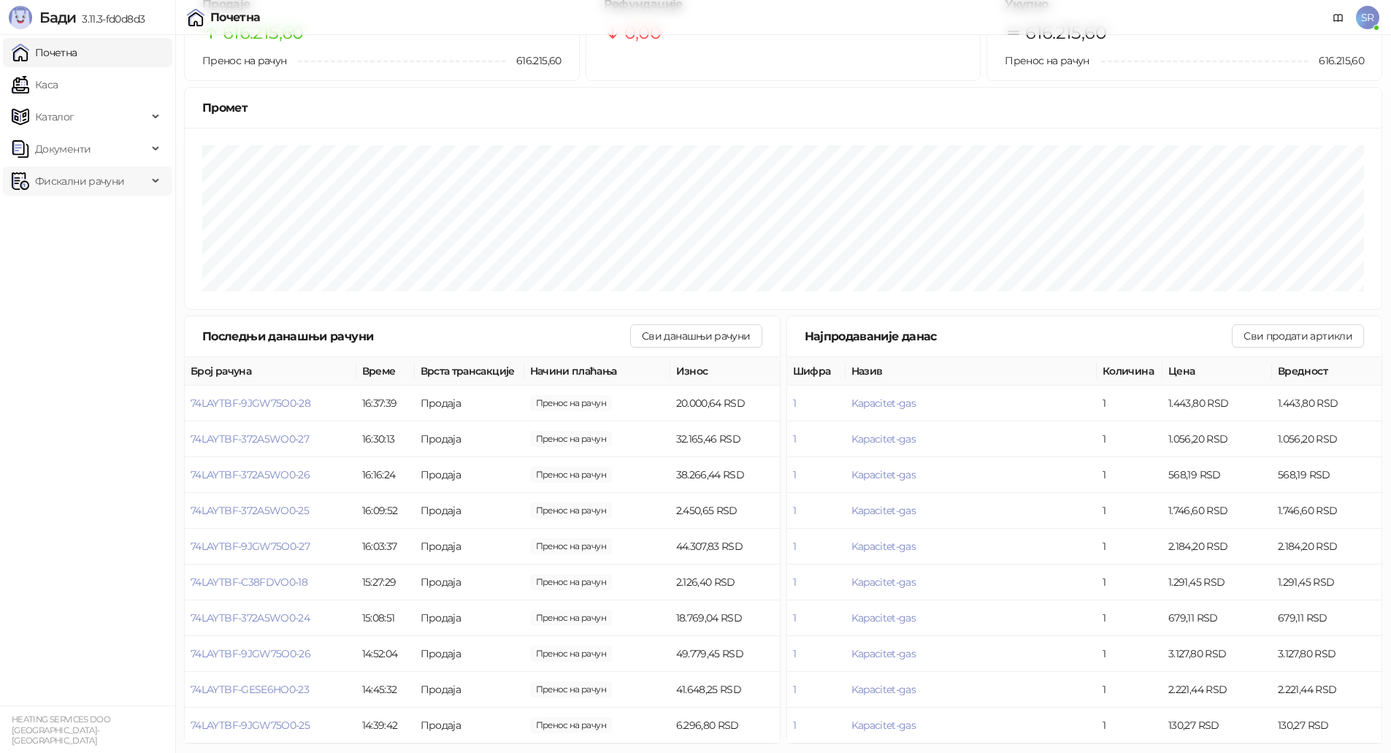
click at [85, 184] on span "Фискални рачуни" at bounding box center [79, 180] width 89 height 29
click at [77, 242] on link "По данима" at bounding box center [56, 245] width 77 height 29
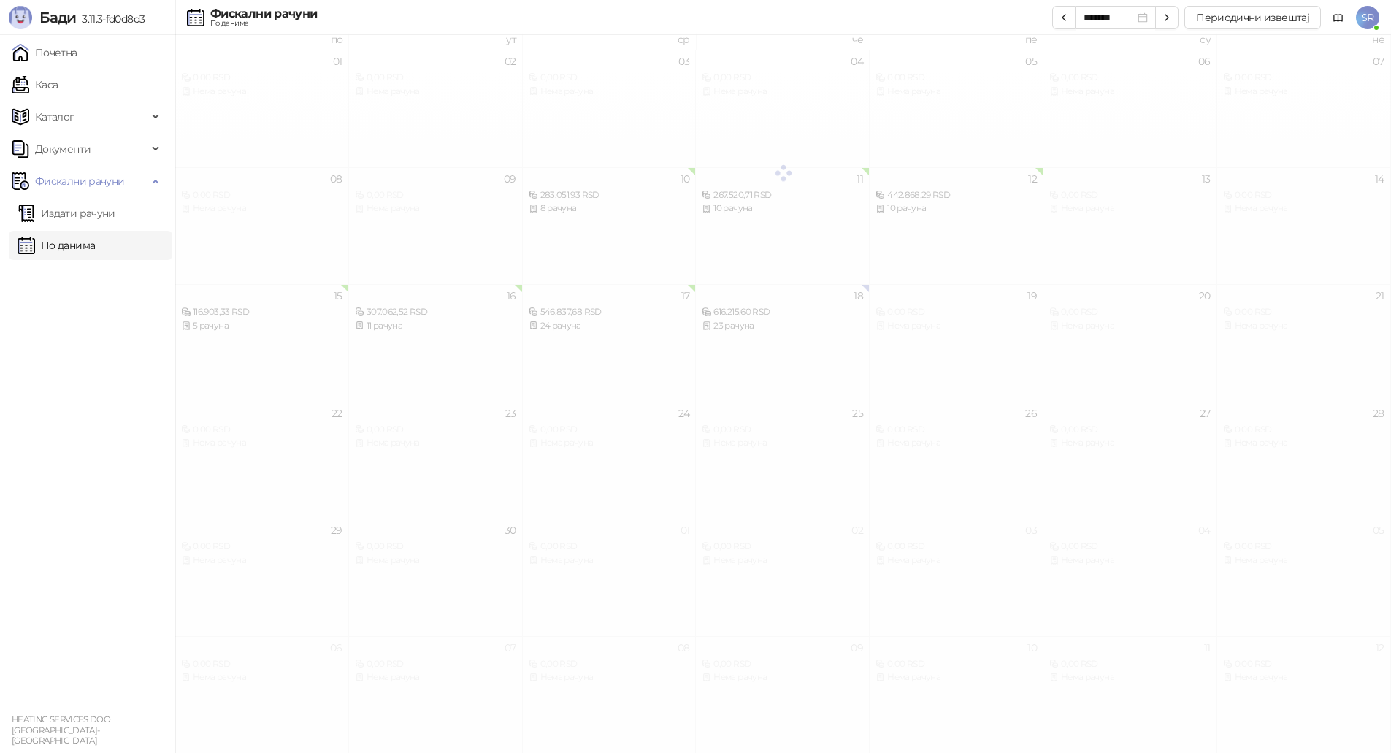
scroll to position [8, 0]
